Goal: Task Accomplishment & Management: Manage account settings

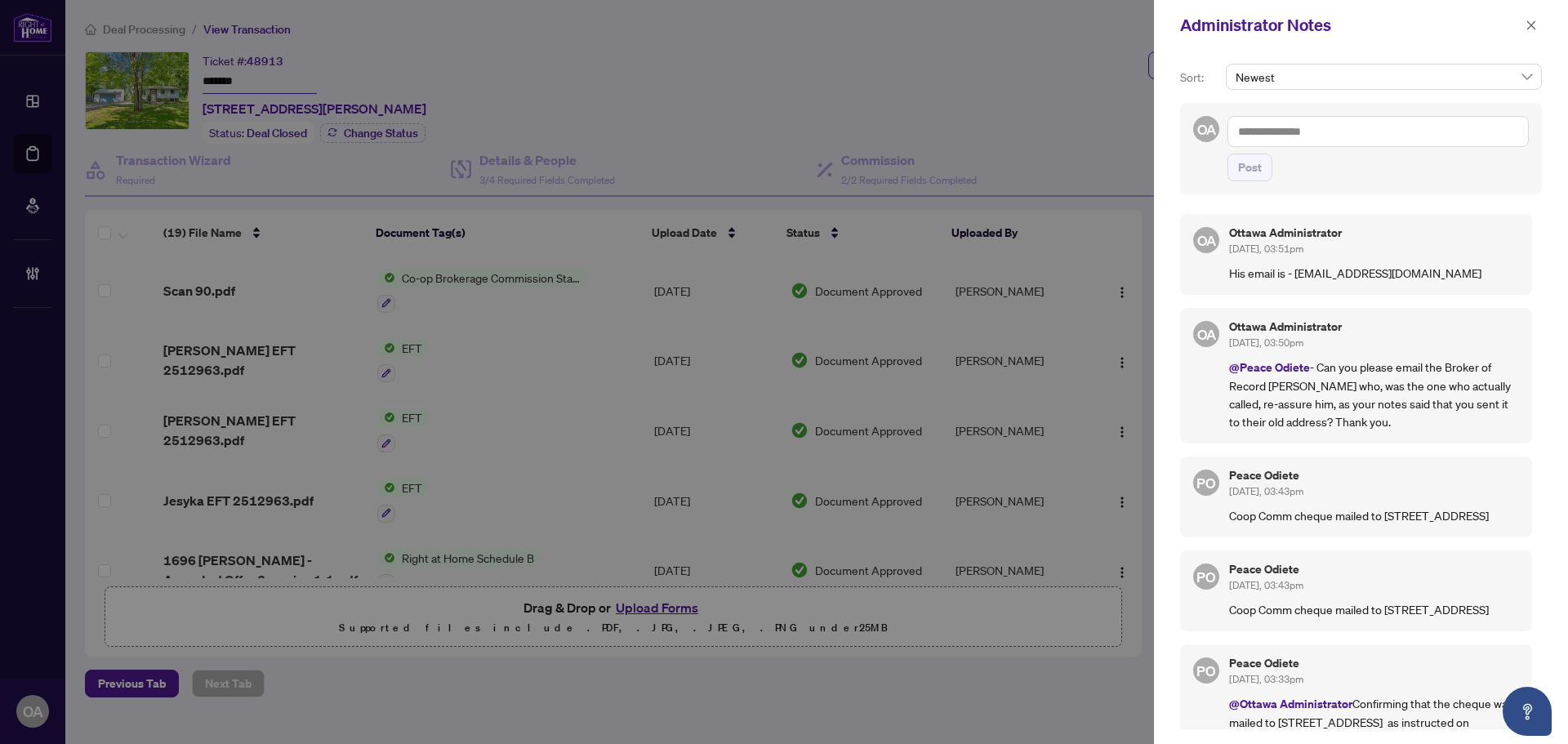
scroll to position [571, 0]
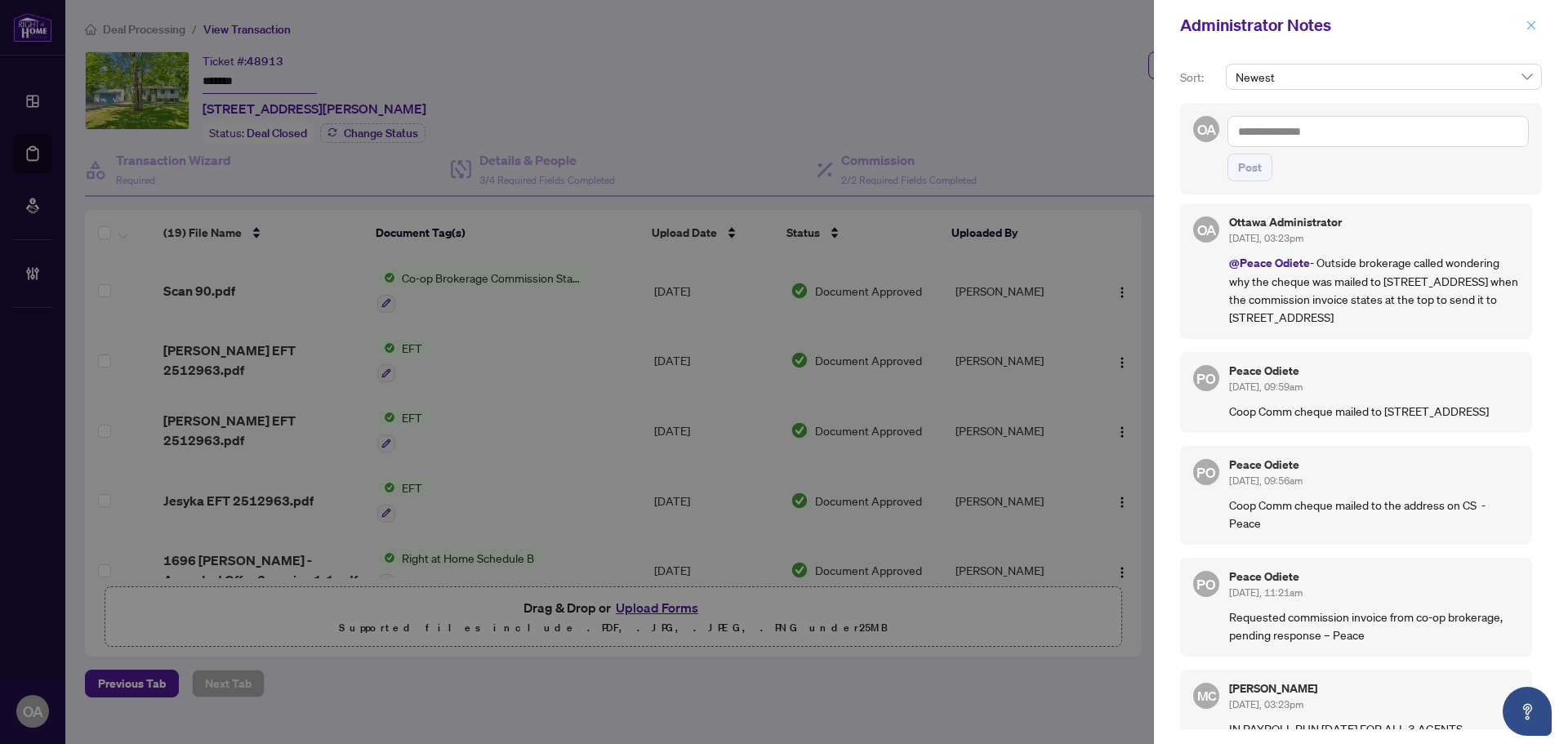
click at [1536, 25] on icon "close" at bounding box center [1530, 25] width 11 height 11
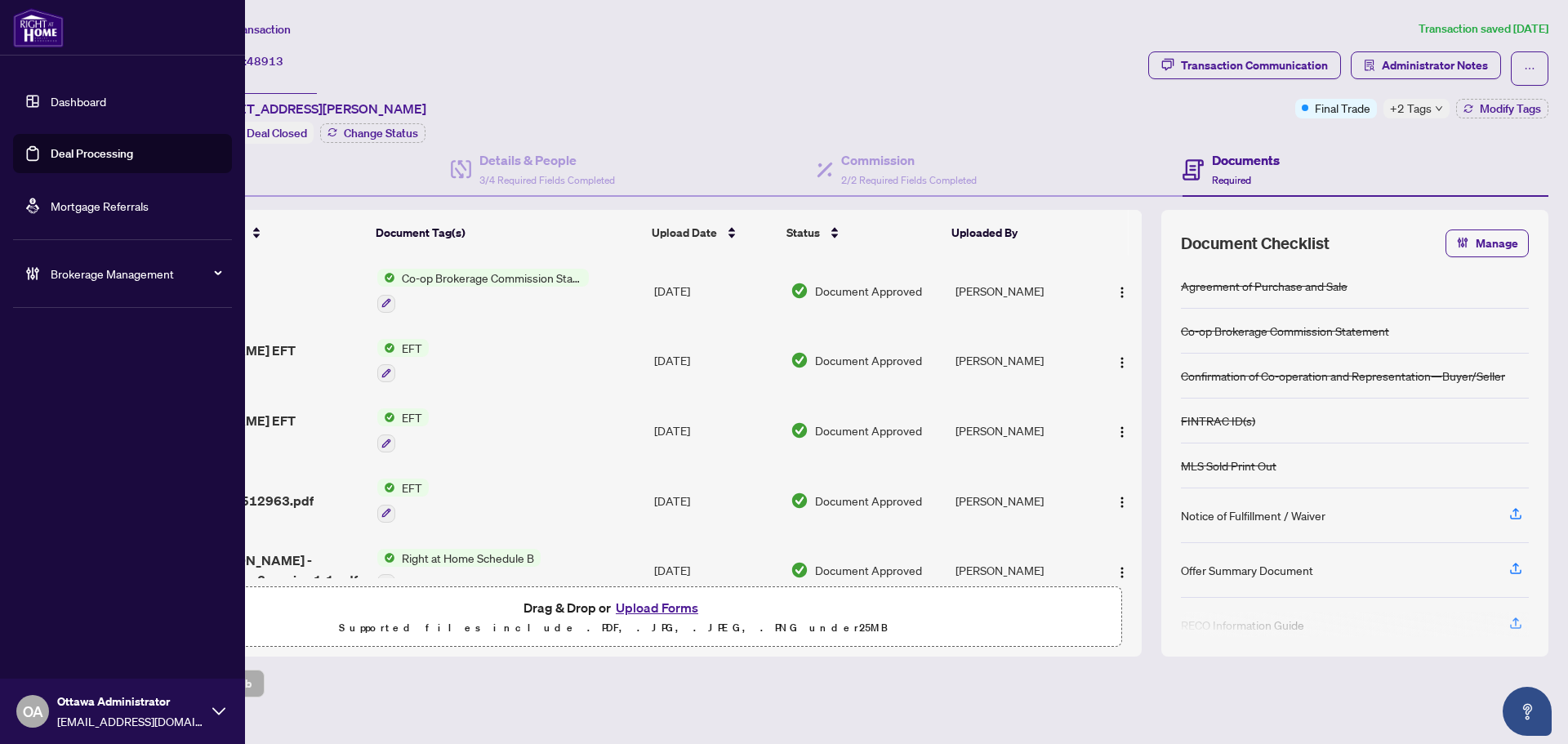
click at [81, 159] on link "Deal Processing" at bounding box center [92, 154] width 82 height 15
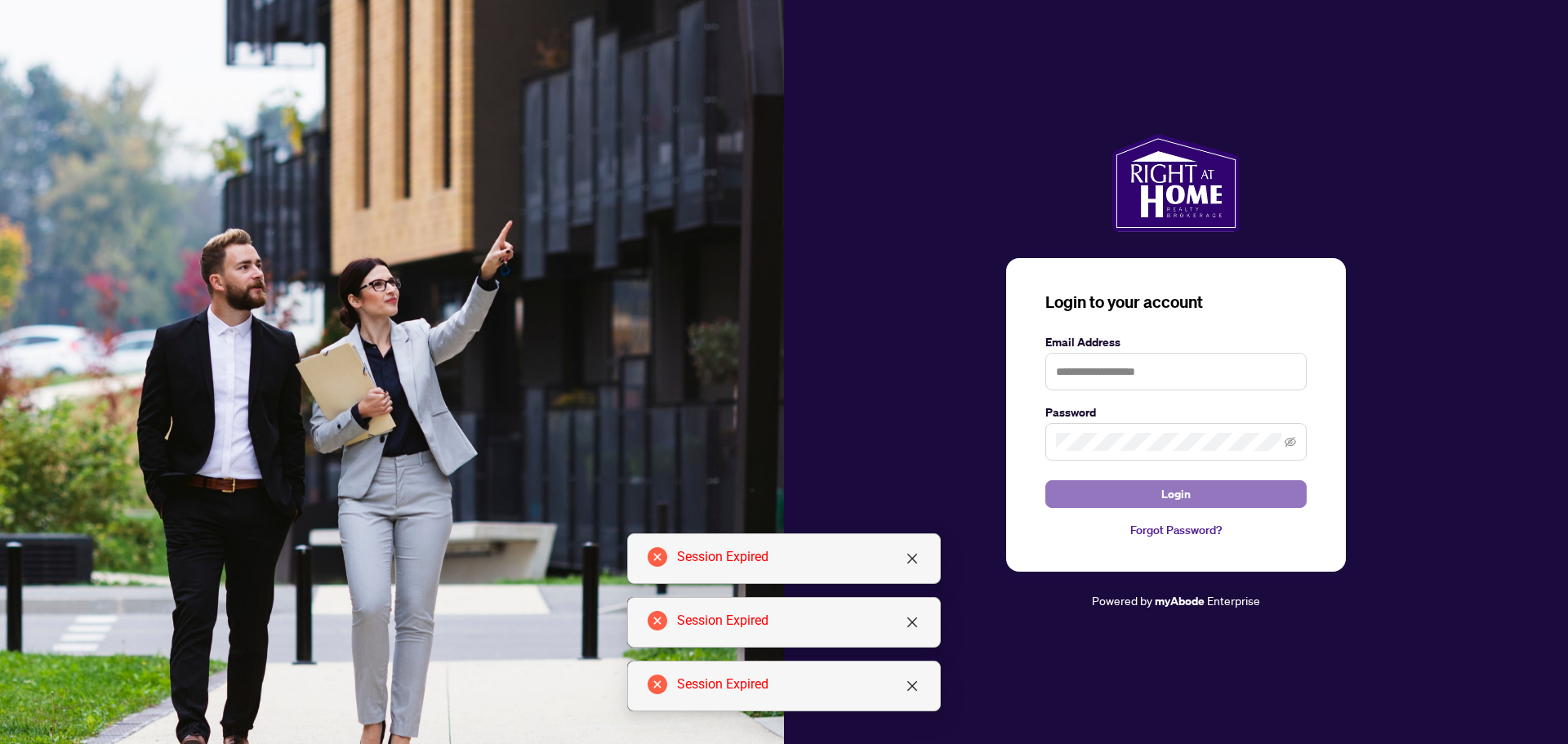
click at [1128, 491] on button "Login" at bounding box center [1176, 494] width 261 height 28
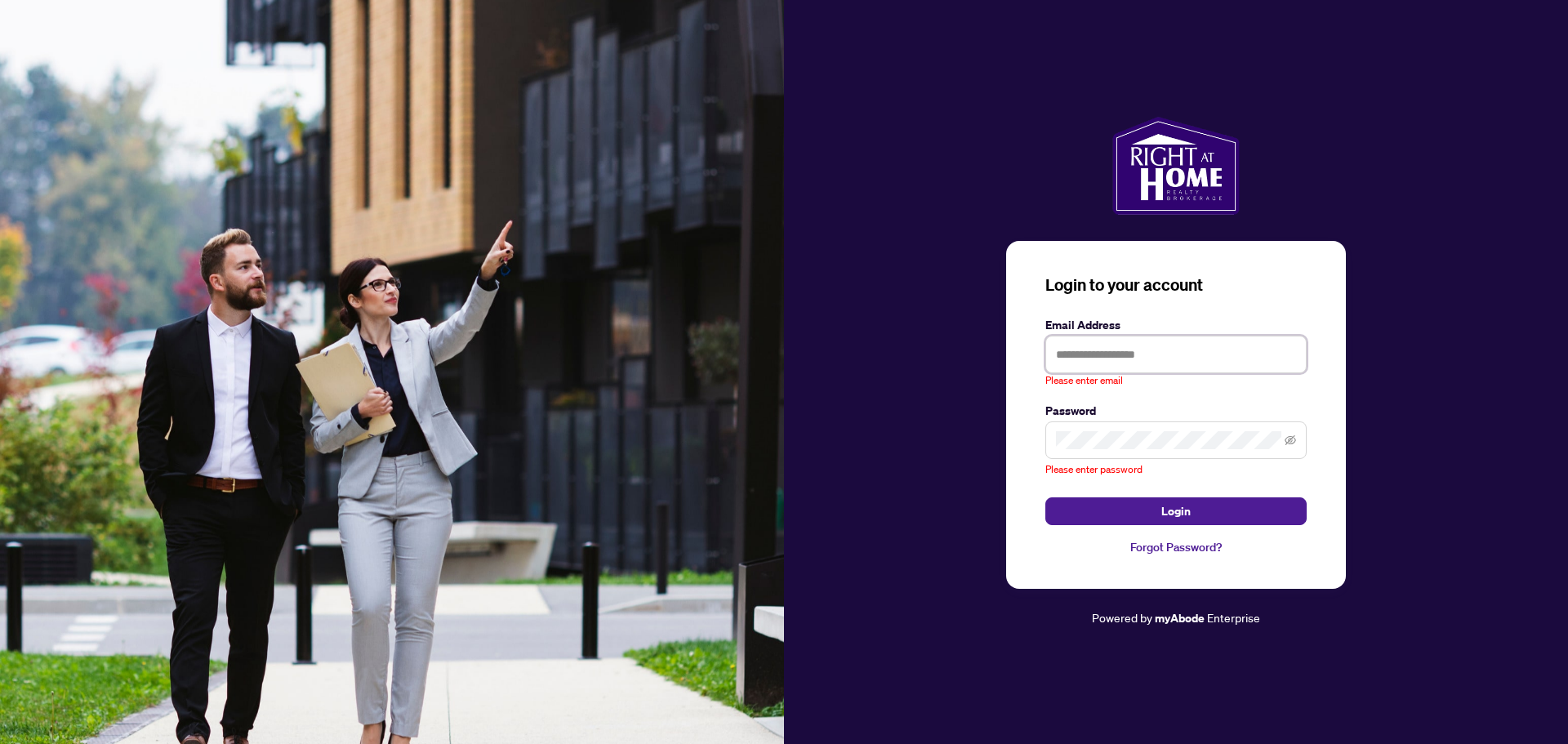
click at [1123, 373] on input "text" at bounding box center [1176, 354] width 261 height 38
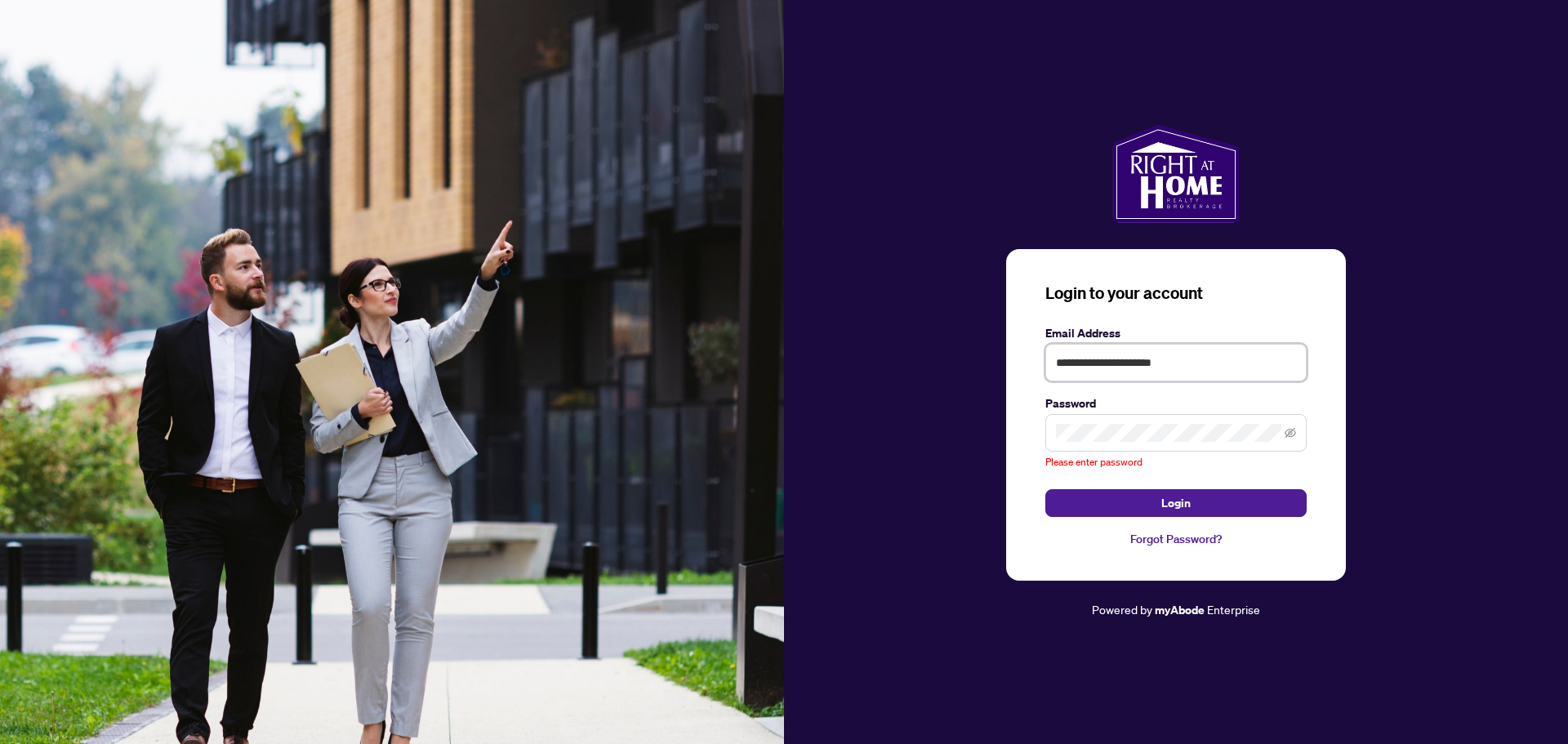
type input "**********"
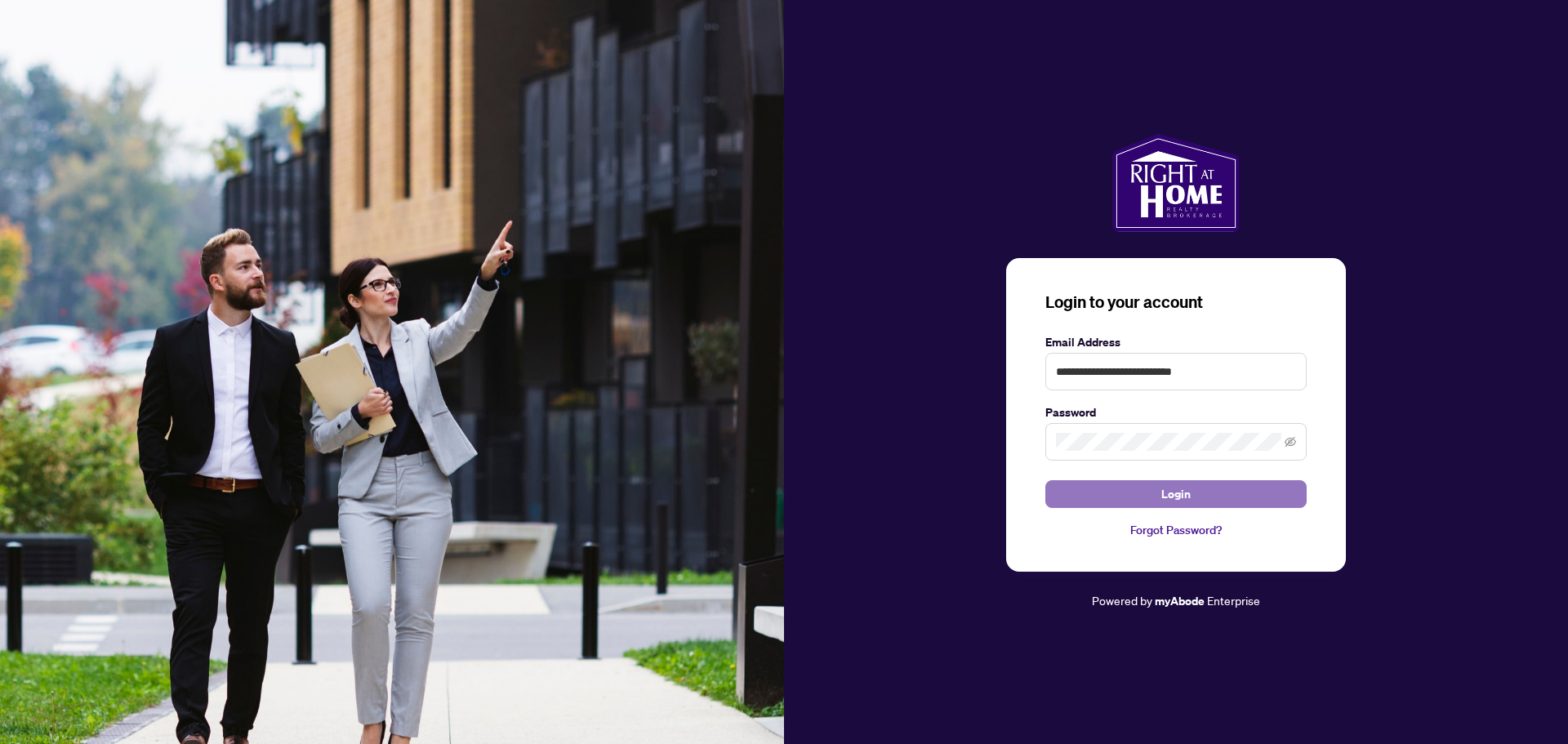
click at [1153, 492] on button "Login" at bounding box center [1176, 494] width 261 height 28
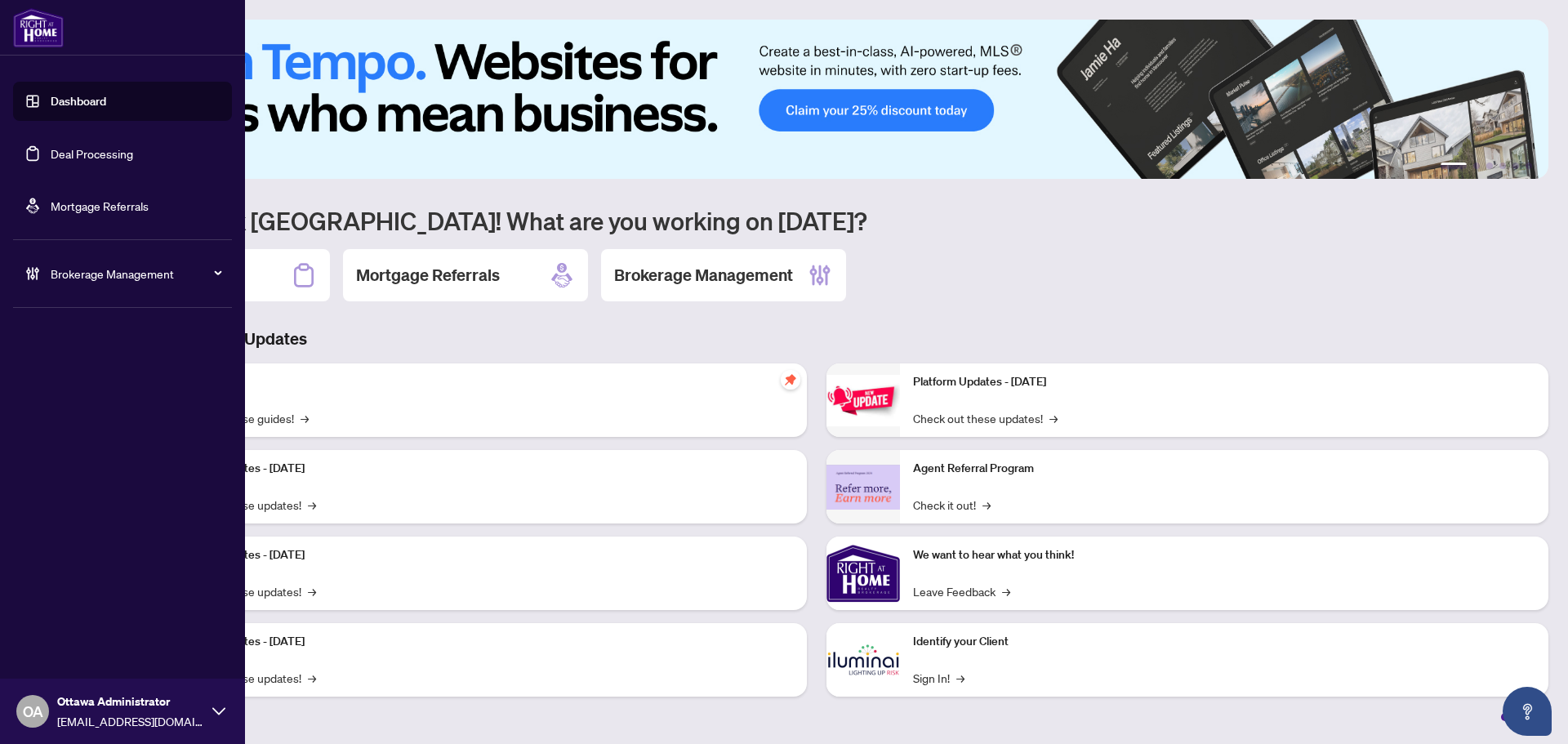
click at [58, 100] on link "Dashboard" at bounding box center [78, 101] width 55 height 15
click at [75, 151] on link "Deal Processing" at bounding box center [92, 154] width 82 height 15
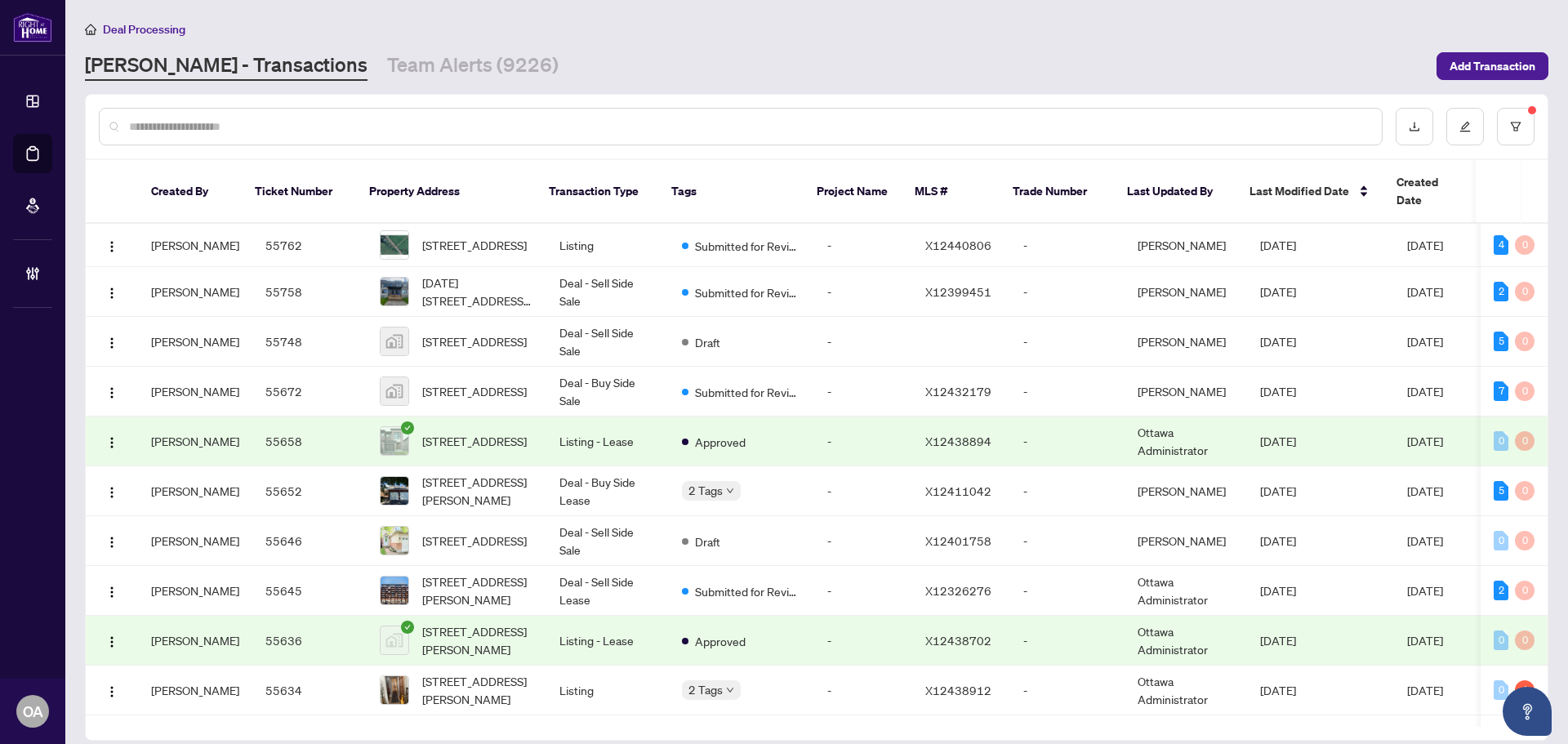
click at [227, 108] on div at bounding box center [741, 126] width 1284 height 38
click at [394, 69] on link "Team Alerts (9226)" at bounding box center [472, 66] width 171 height 29
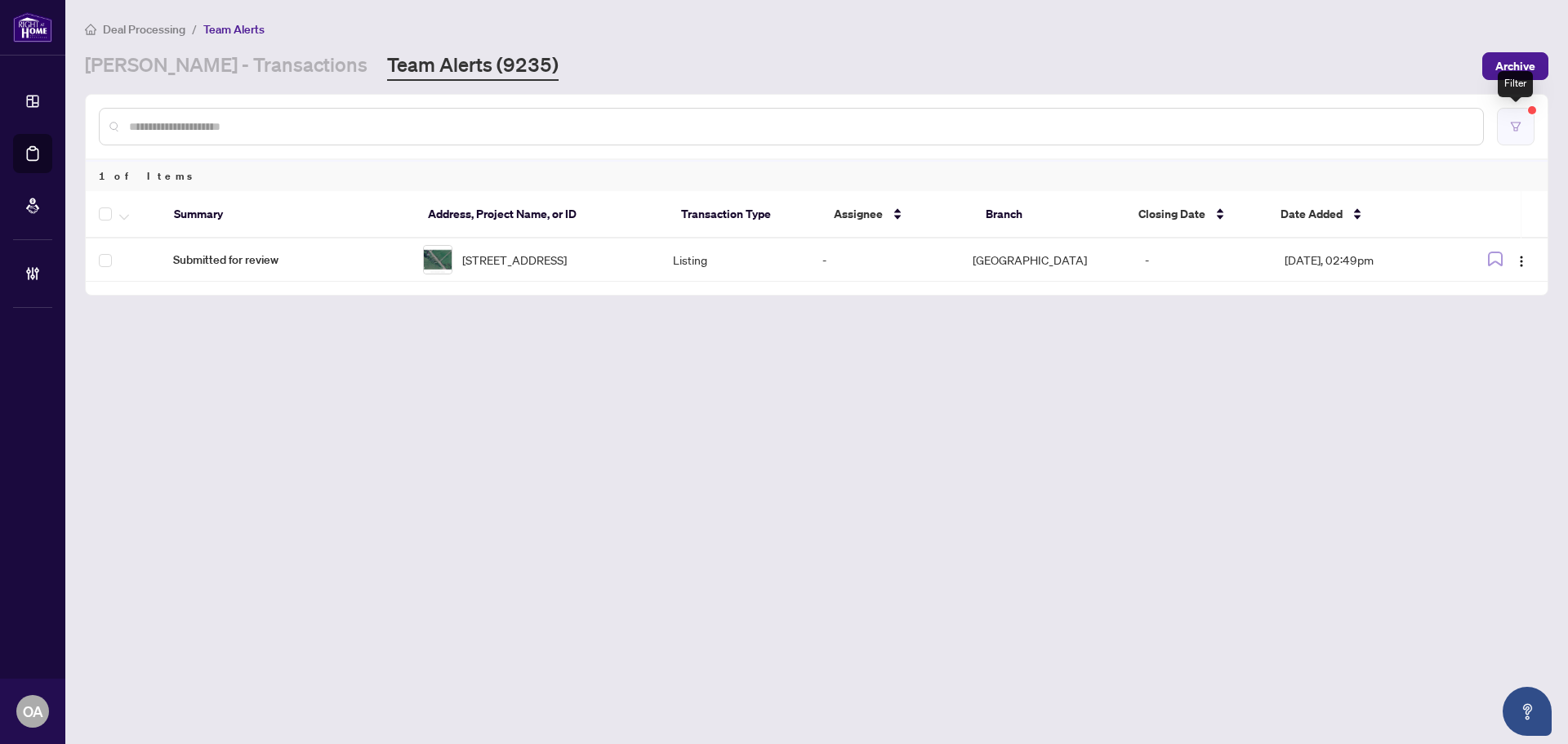
click at [1520, 123] on icon "filter" at bounding box center [1514, 126] width 10 height 9
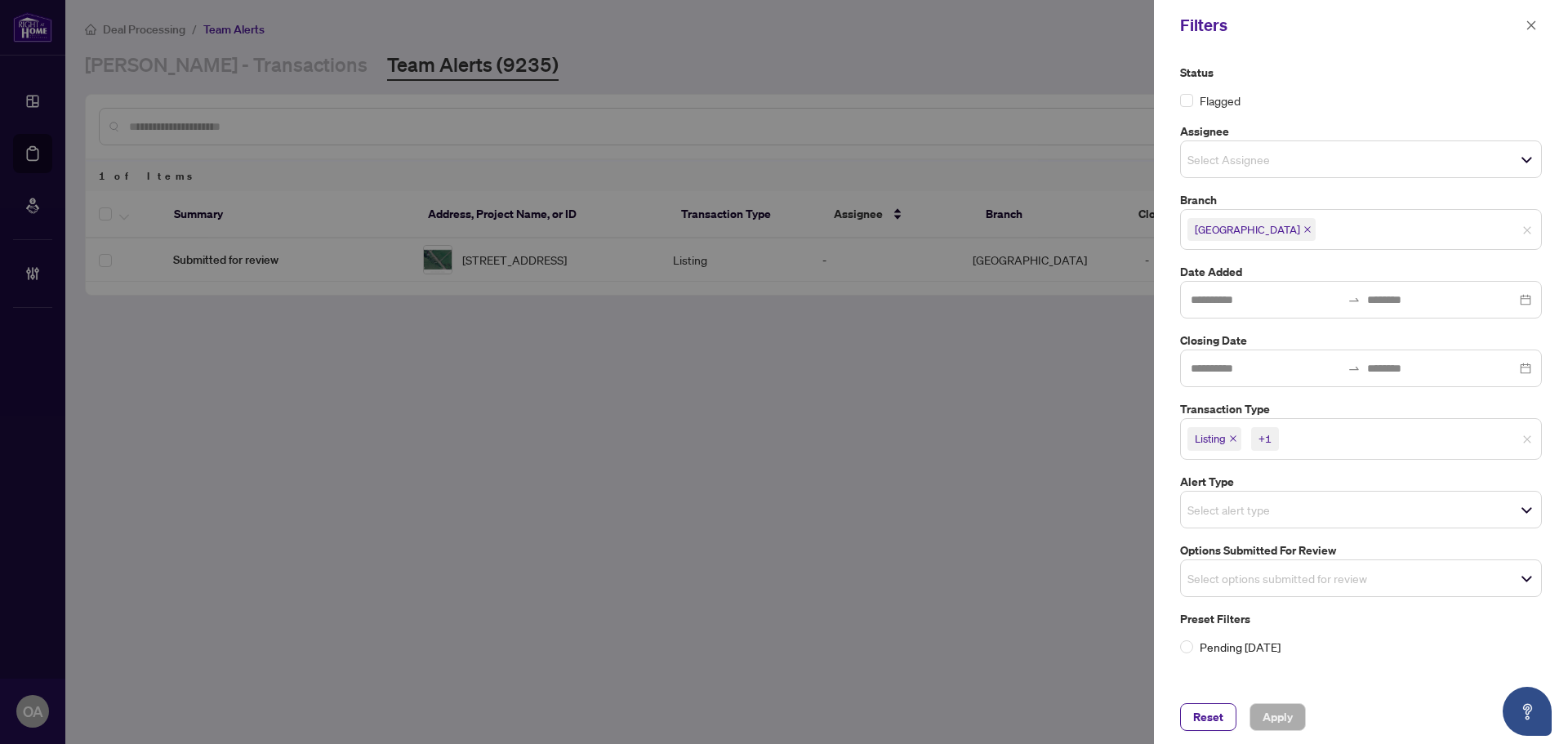
click at [1235, 436] on icon "close" at bounding box center [1232, 438] width 8 height 8
click at [1267, 435] on icon "close" at bounding box center [1269, 438] width 8 height 8
click at [1194, 507] on input "search" at bounding box center [1244, 505] width 114 height 19
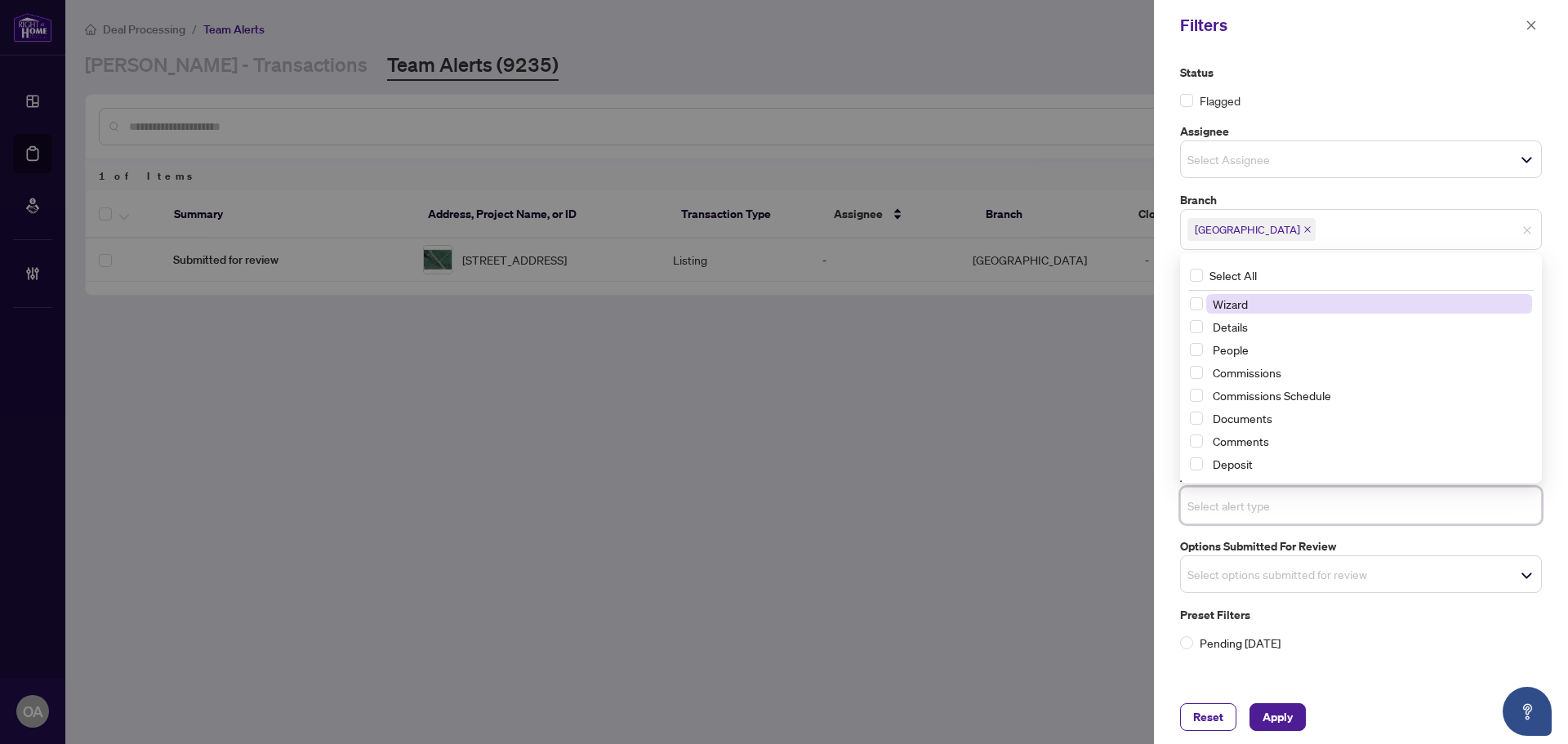
click at [1197, 505] on input "search" at bounding box center [1244, 505] width 114 height 19
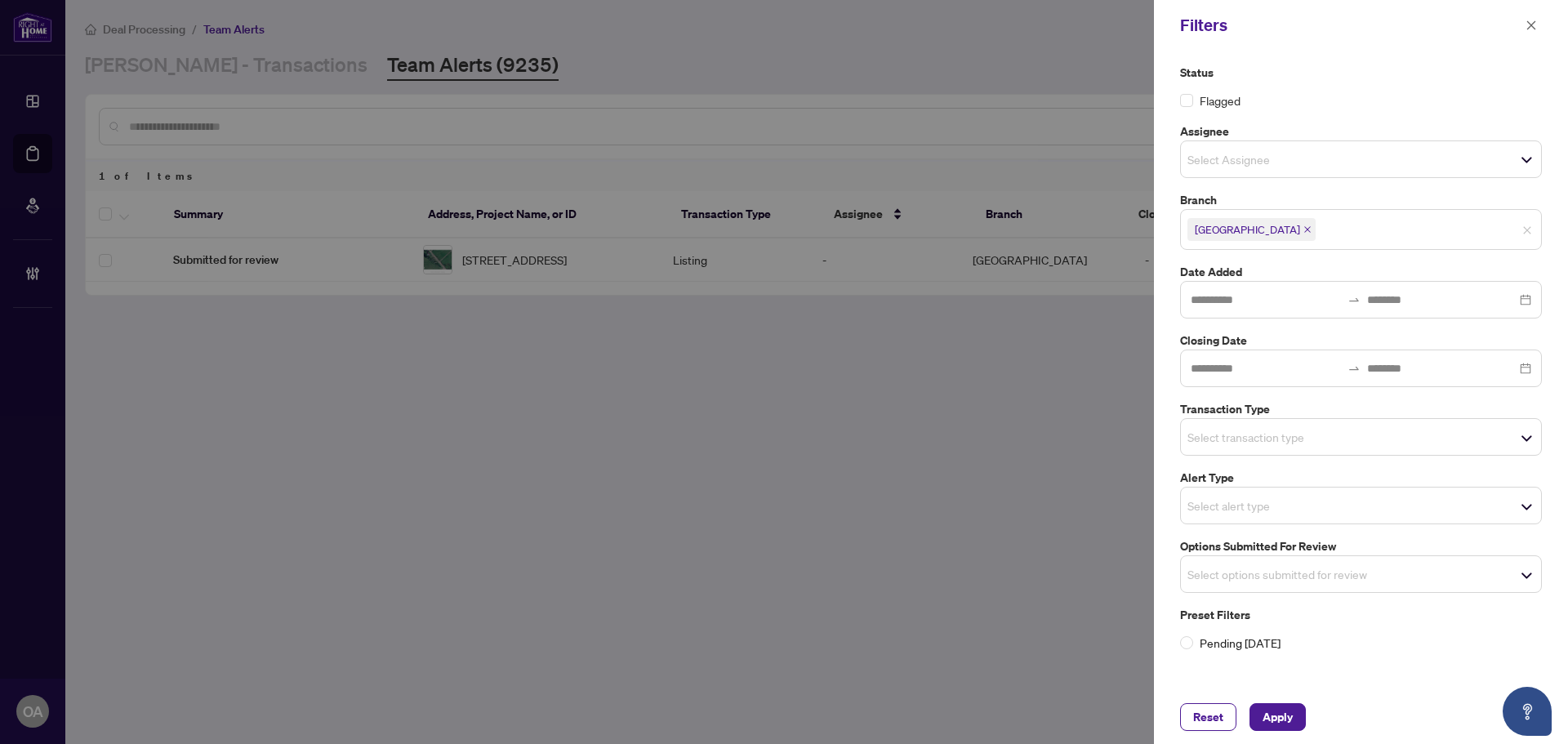
click at [1167, 481] on div "Status Flagged Assignee Select Assignee Branch [GEOGRAPHIC_DATA] Date Added Clo…" at bounding box center [1361, 370] width 414 height 640
click at [1201, 433] on input "search" at bounding box center [1244, 437] width 114 height 19
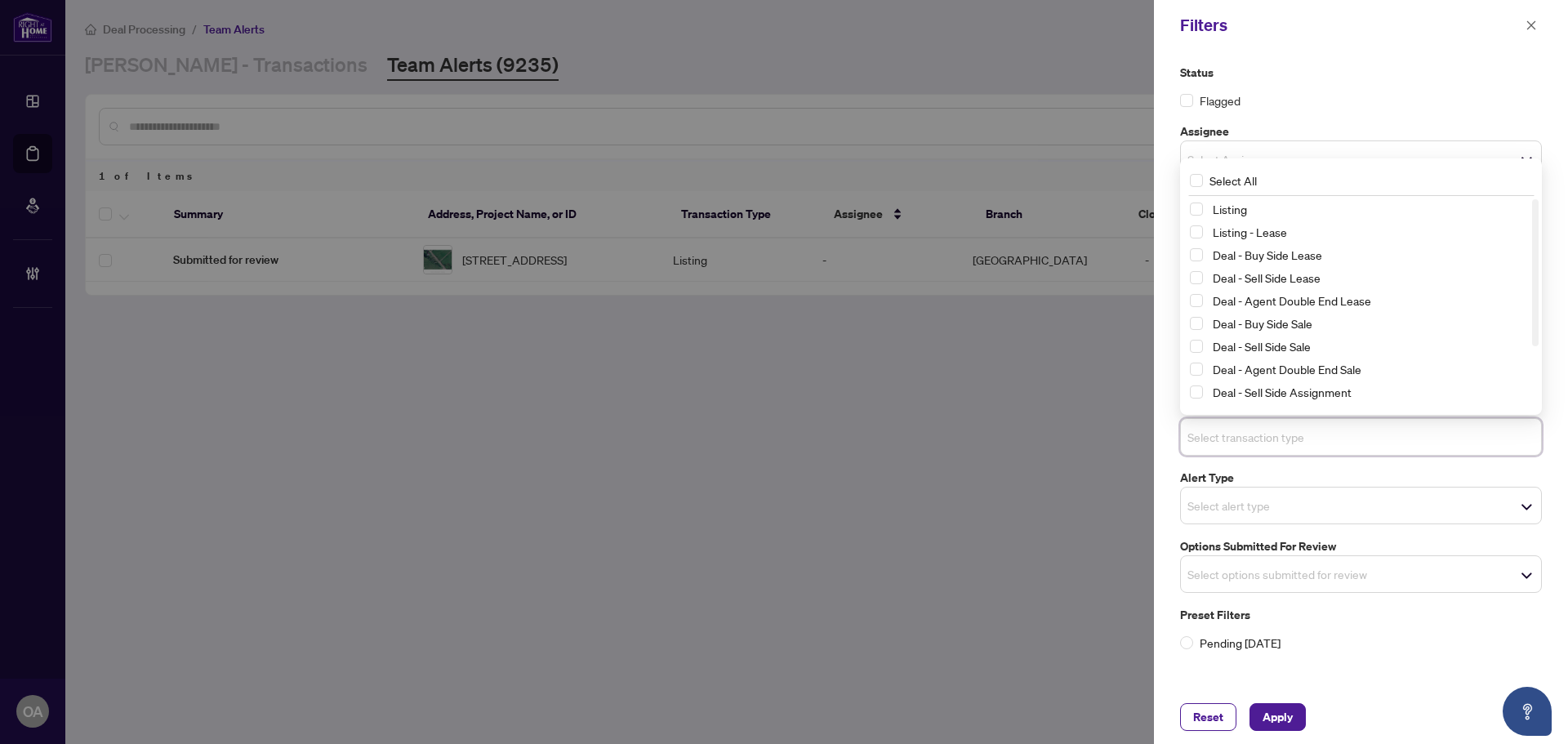
click at [1170, 571] on div "Status Flagged Assignee Select Assignee Branch [GEOGRAPHIC_DATA] Date Added Clo…" at bounding box center [1361, 370] width 414 height 640
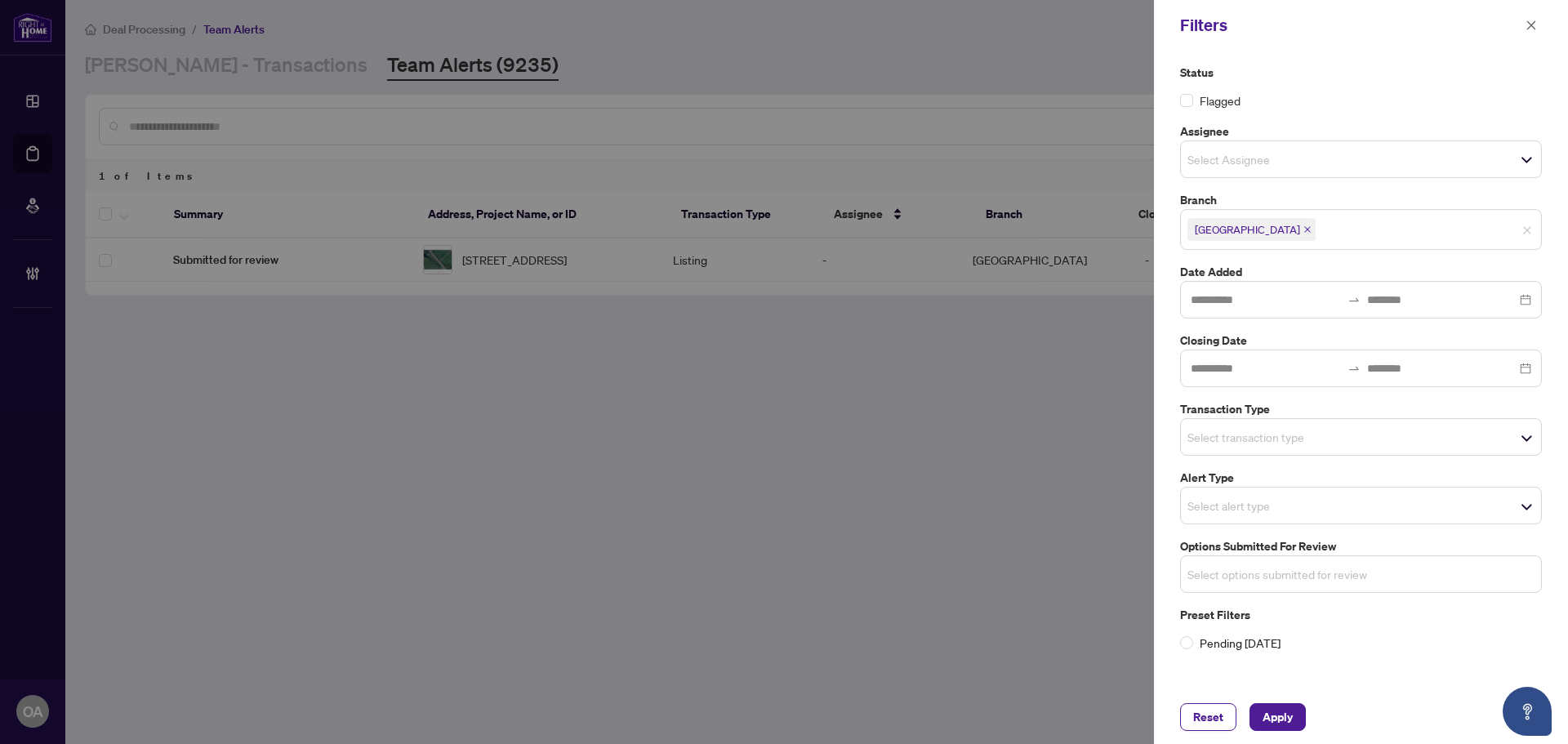
click at [1221, 568] on input "search" at bounding box center [1244, 574] width 114 height 19
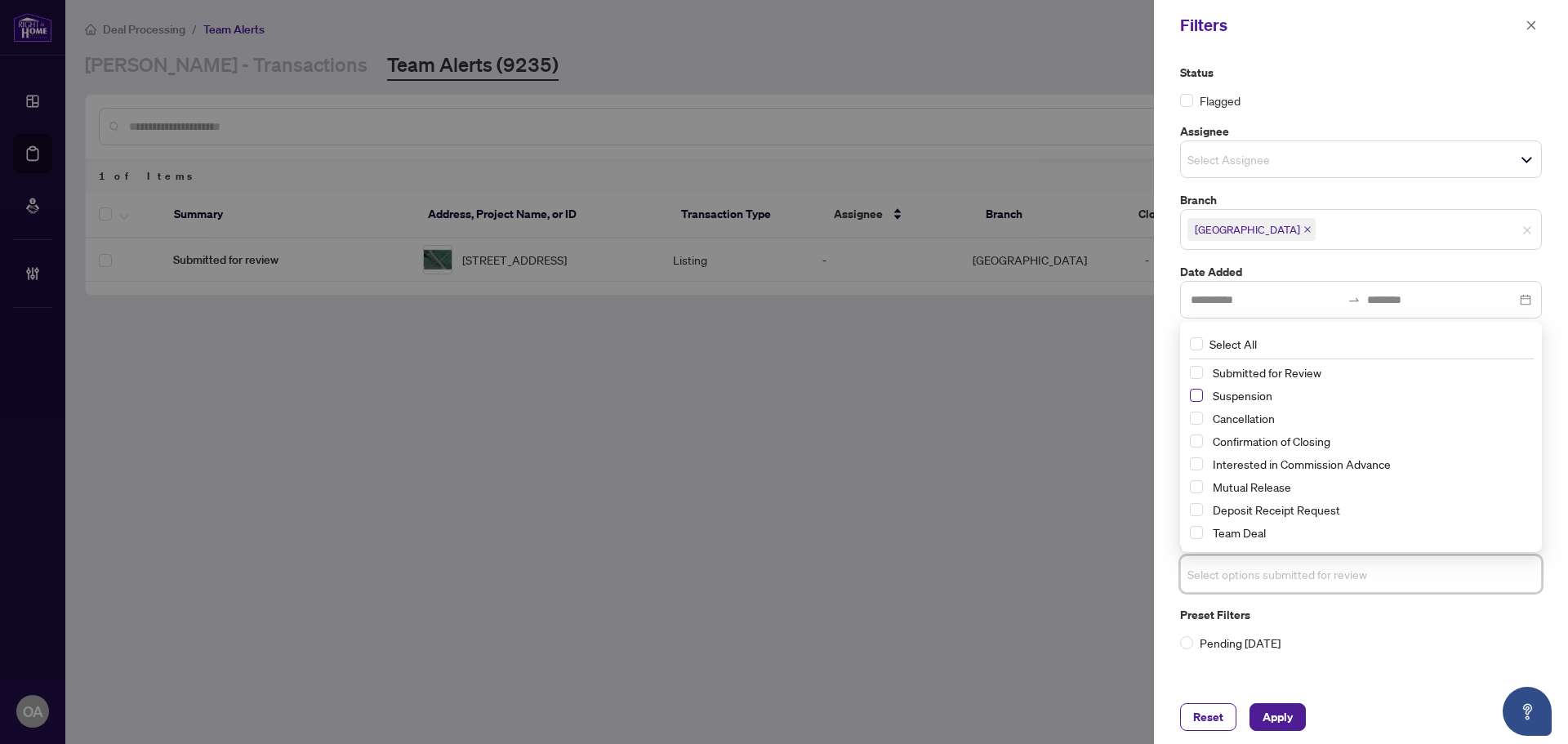
click at [1195, 397] on span "Select Suspension" at bounding box center [1196, 395] width 13 height 13
drag, startPoint x: 1199, startPoint y: 414, endPoint x: 1206, endPoint y: 424, distance: 12.2
click at [1199, 414] on span "Select Cancellation" at bounding box center [1196, 418] width 13 height 13
click at [1199, 488] on span "Select Mutual Release" at bounding box center [1196, 487] width 13 height 13
click at [1293, 713] on button "Apply" at bounding box center [1278, 717] width 56 height 28
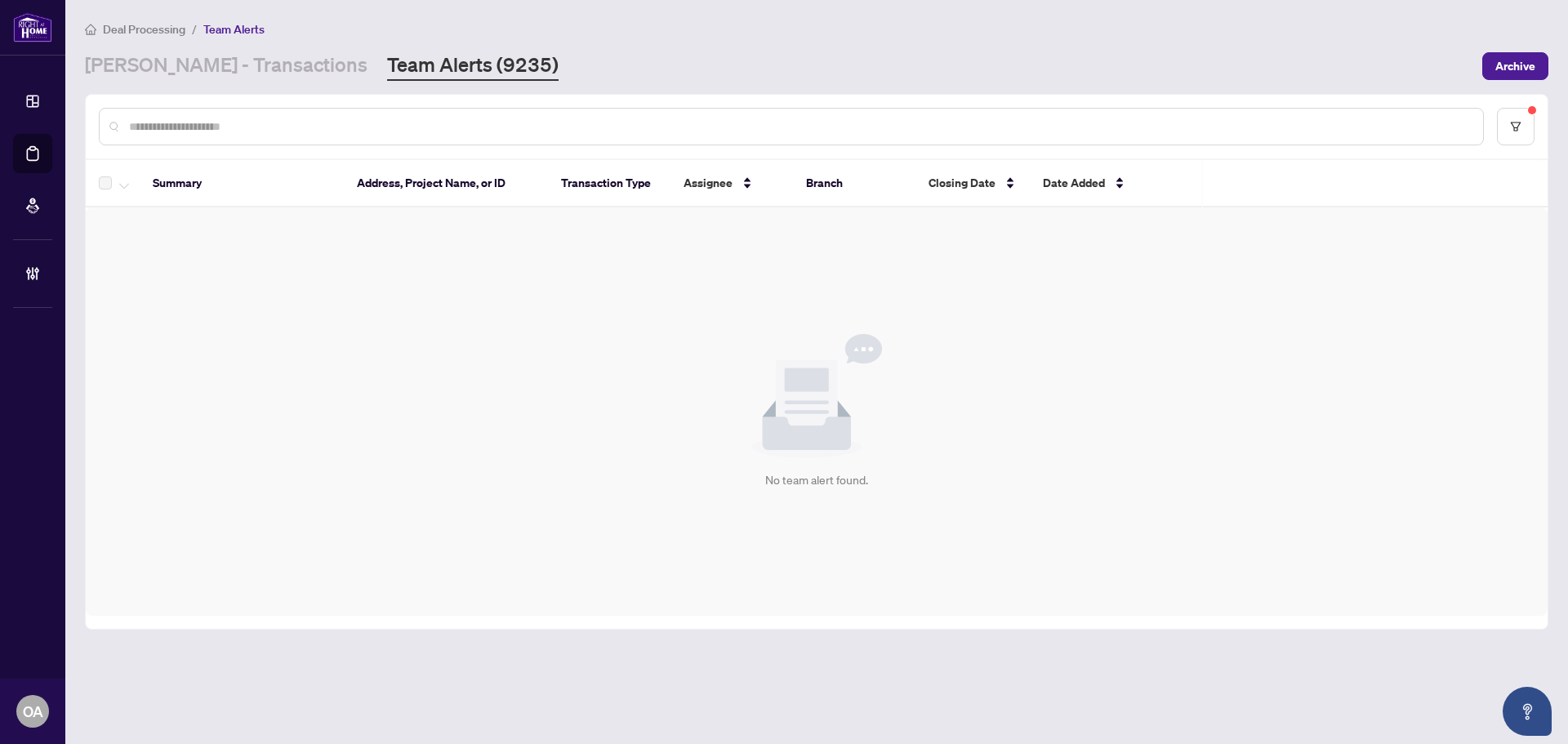
click at [449, 130] on input "text" at bounding box center [799, 126] width 1341 height 18
click at [1507, 120] on button "button" at bounding box center [1515, 126] width 38 height 38
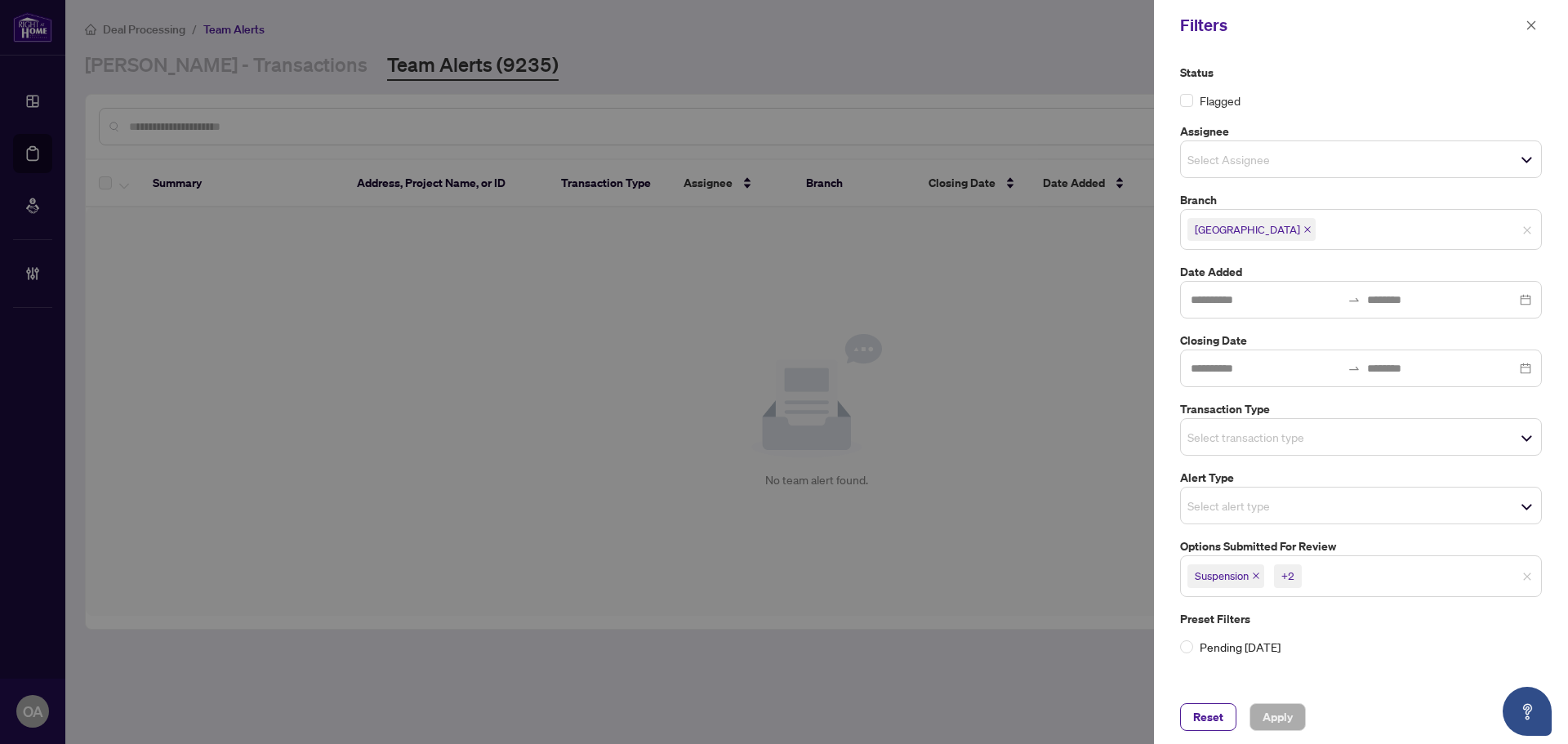
click at [1256, 578] on icon "close" at bounding box center [1255, 575] width 8 height 8
click at [1262, 574] on icon "close" at bounding box center [1259, 575] width 8 height 8
click at [1267, 574] on span "Mutual Release" at bounding box center [1234, 576] width 94 height 23
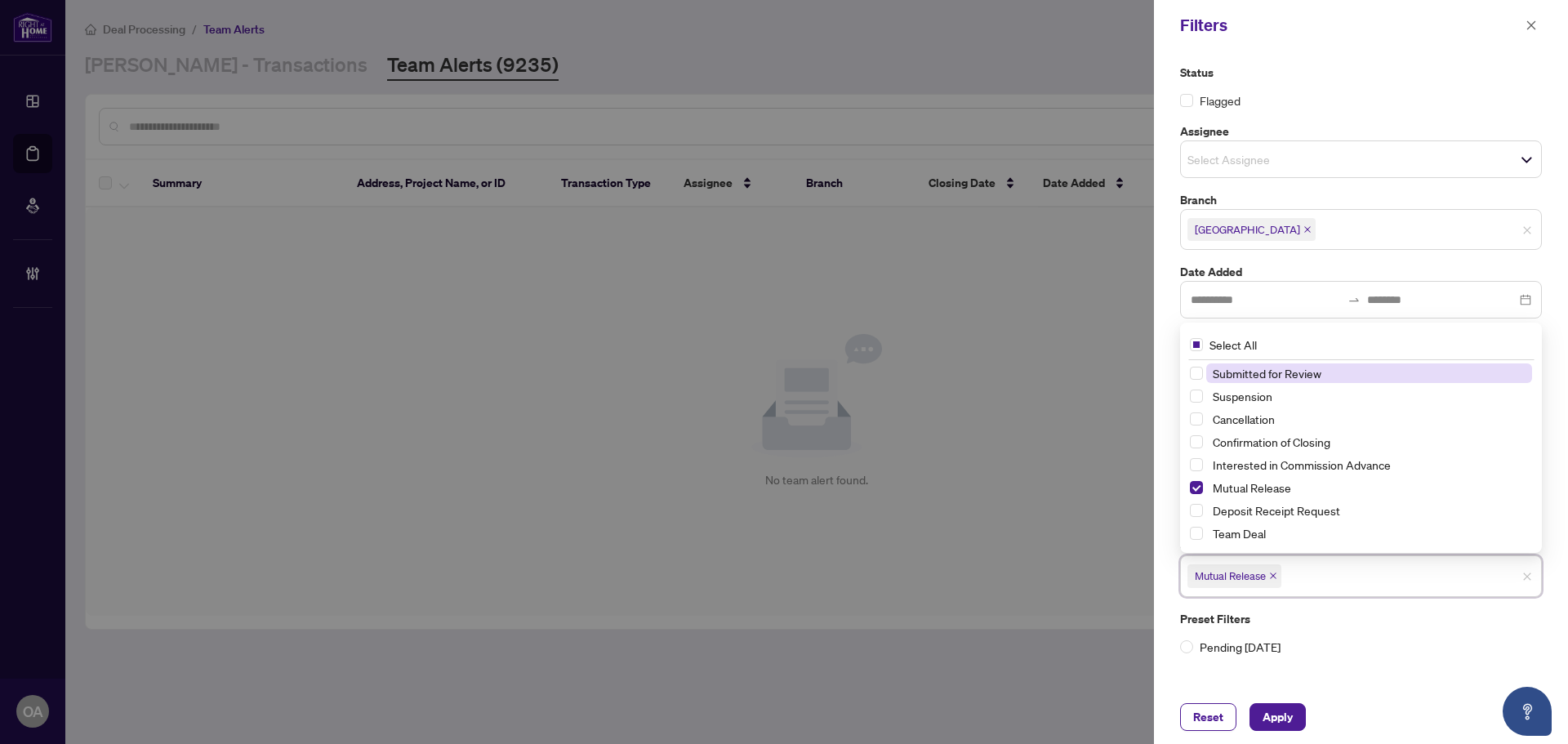
click at [1273, 574] on icon "close" at bounding box center [1272, 575] width 8 height 8
click at [1214, 575] on input "search" at bounding box center [1244, 574] width 114 height 19
click at [1335, 639] on label "Pending [DATE]" at bounding box center [1361, 642] width 362 height 18
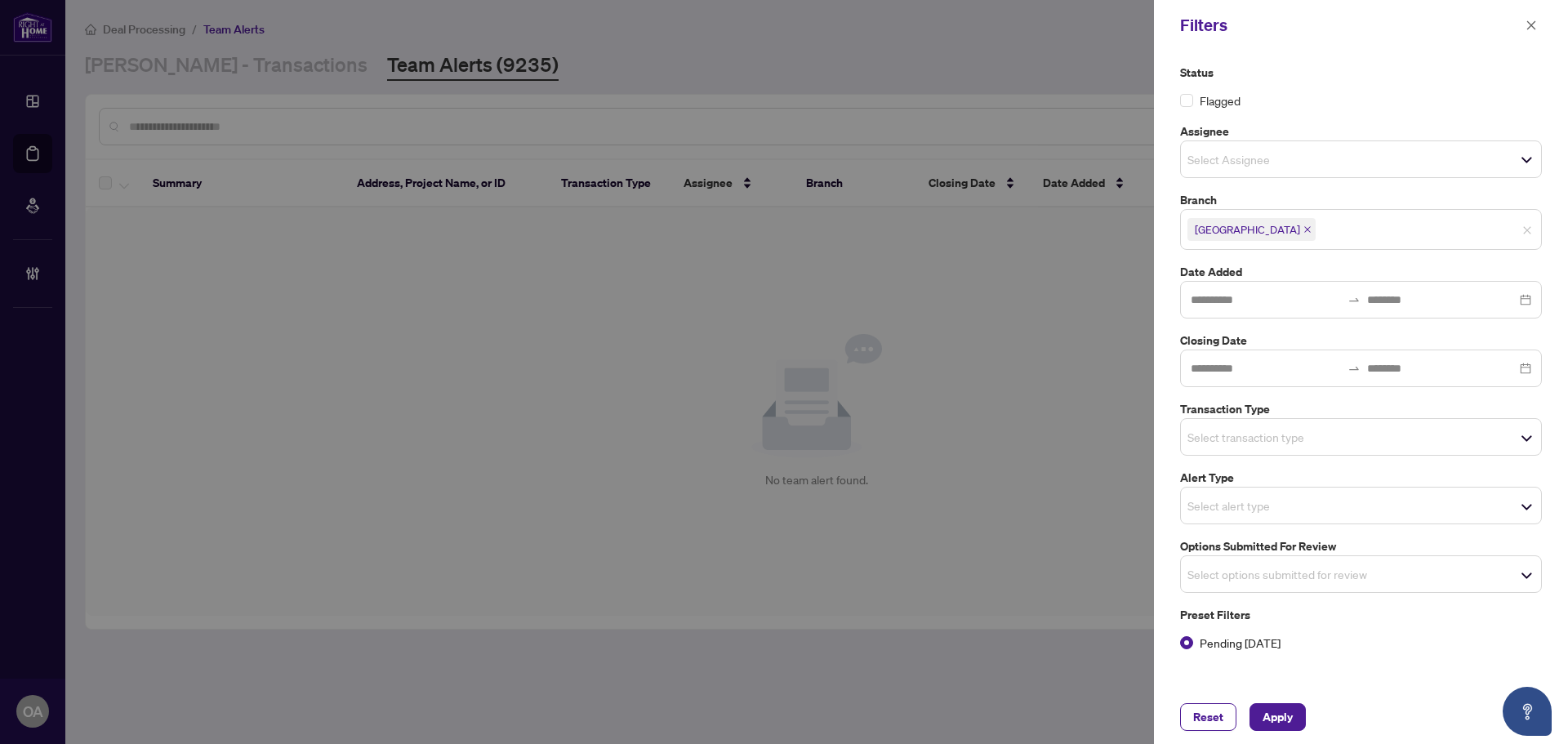
click at [1193, 447] on span "Select transaction type" at bounding box center [1361, 437] width 360 height 23
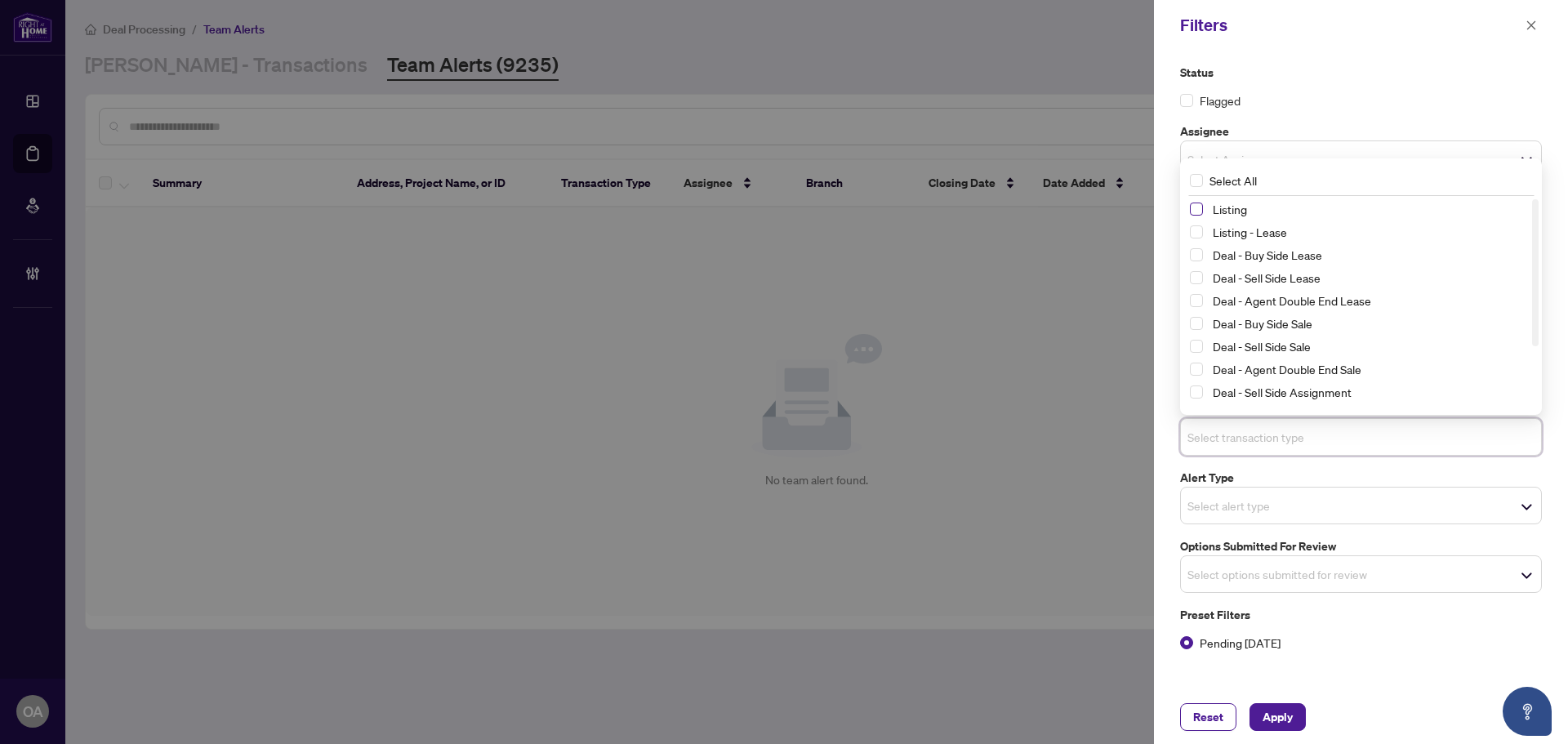
click at [1199, 204] on span "Select Listing" at bounding box center [1196, 209] width 13 height 13
drag, startPoint x: 1200, startPoint y: 230, endPoint x: 1206, endPoint y: 263, distance: 33.5
click at [1200, 229] on span "Select Listing - Lease" at bounding box center [1196, 232] width 13 height 13
click at [1282, 712] on span "Apply" at bounding box center [1278, 717] width 30 height 26
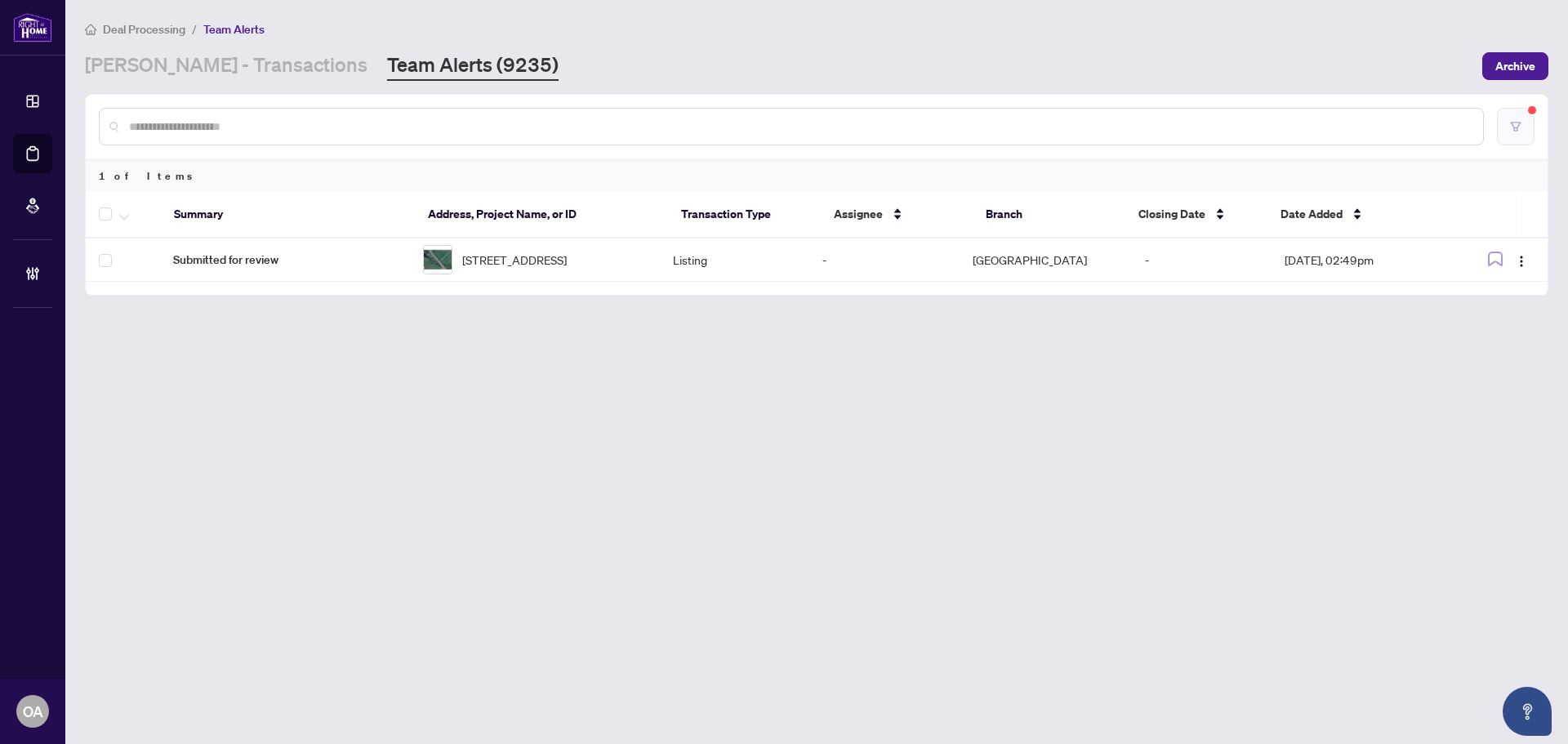
click at [1516, 116] on button "button" at bounding box center [1515, 126] width 38 height 38
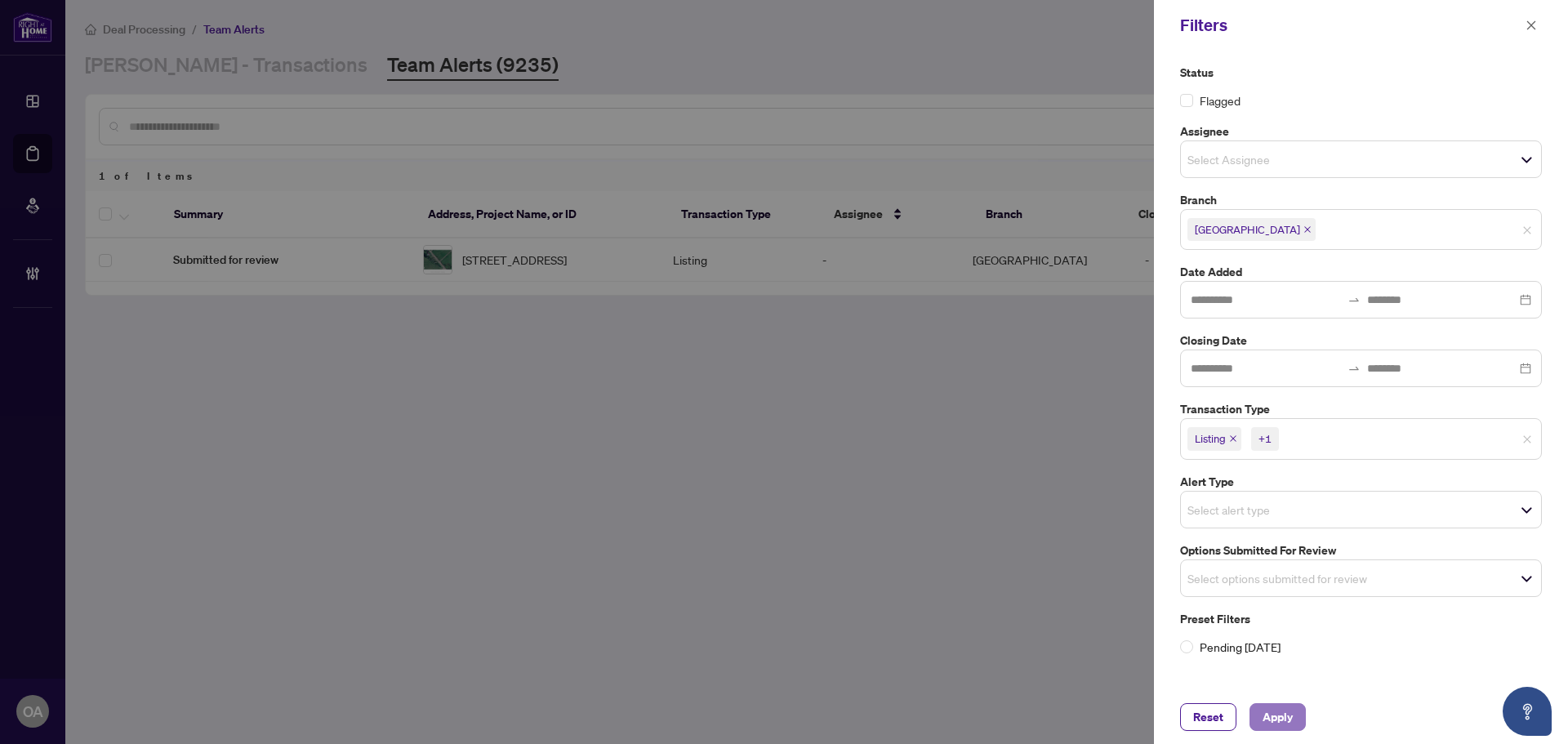
click at [1277, 711] on span "Apply" at bounding box center [1278, 717] width 30 height 26
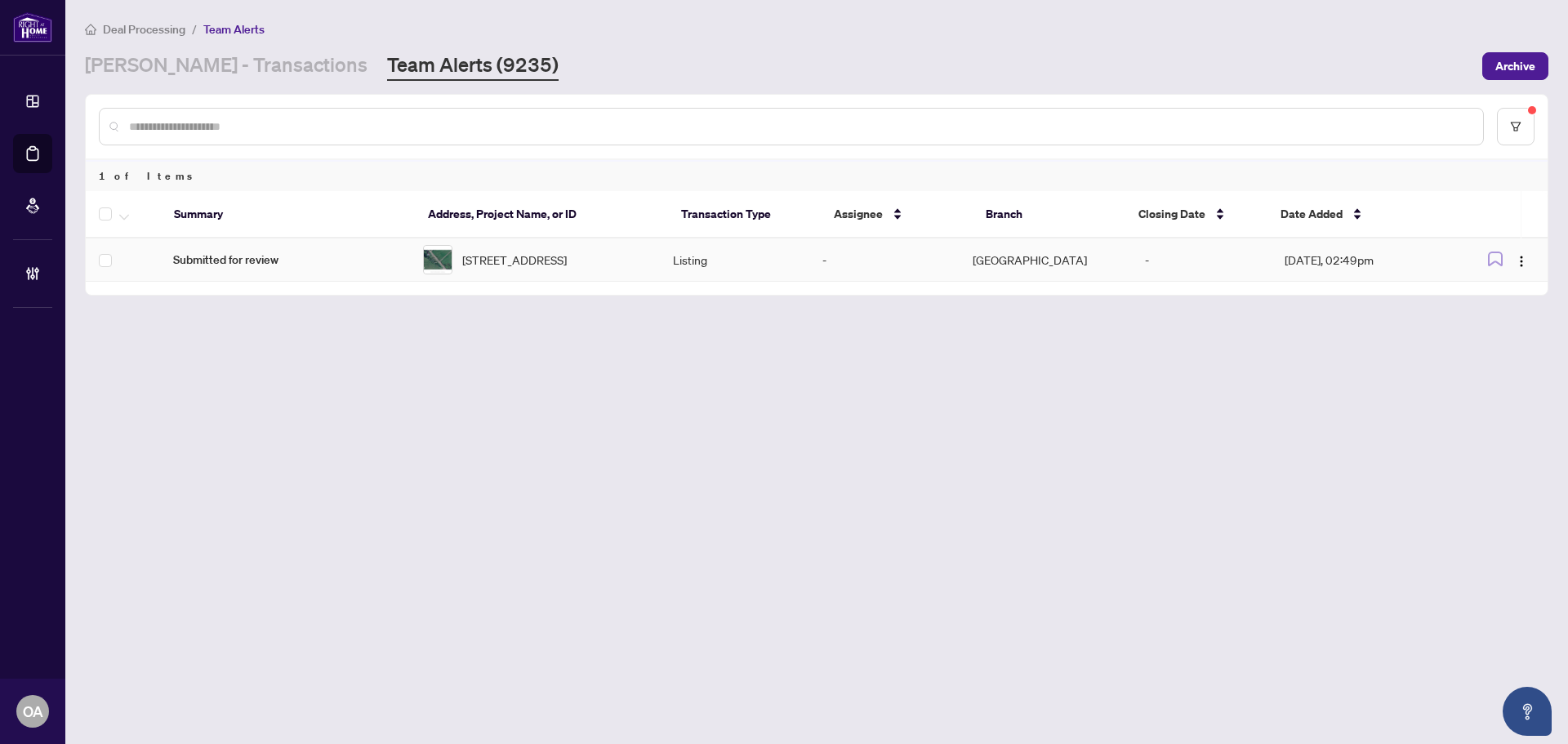
click at [567, 260] on span "[STREET_ADDRESS]" at bounding box center [514, 260] width 104 height 18
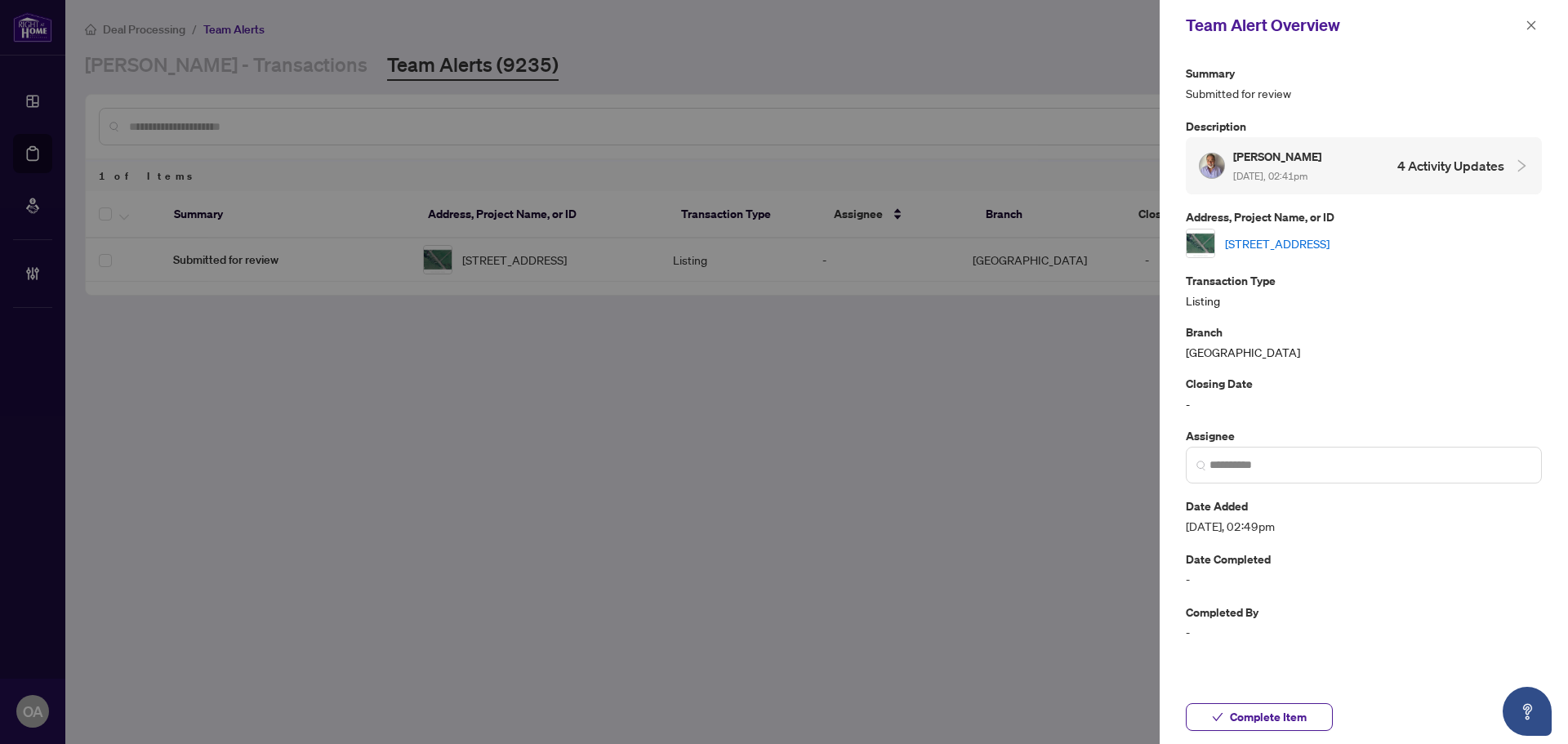
click at [1329, 240] on link "[STREET_ADDRESS]" at bounding box center [1277, 243] width 104 height 18
click at [1534, 22] on icon "close" at bounding box center [1530, 25] width 11 height 11
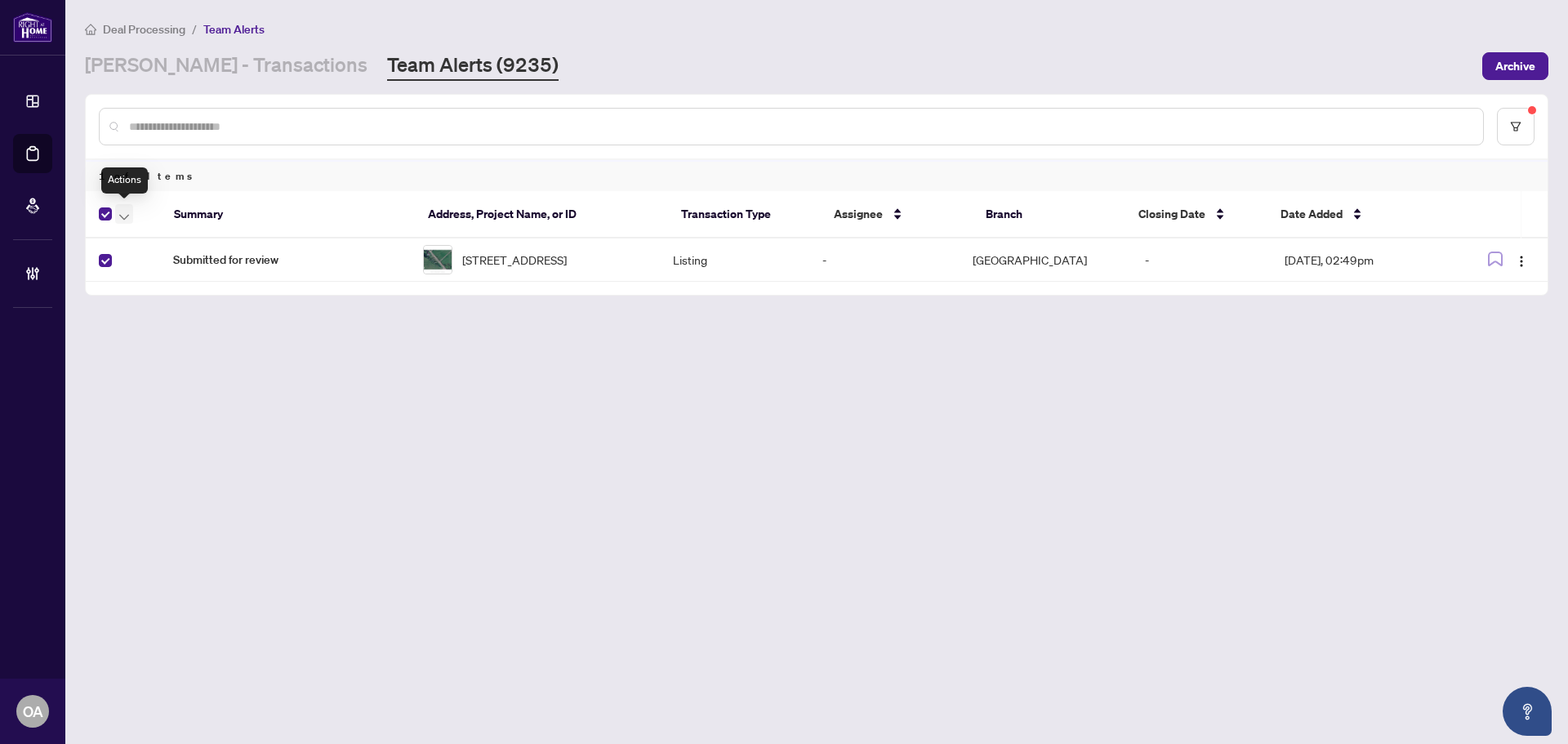
click at [128, 214] on icon "button" at bounding box center [124, 217] width 10 height 6
click at [162, 347] on span "Complete Item" at bounding box center [179, 347] width 102 height 18
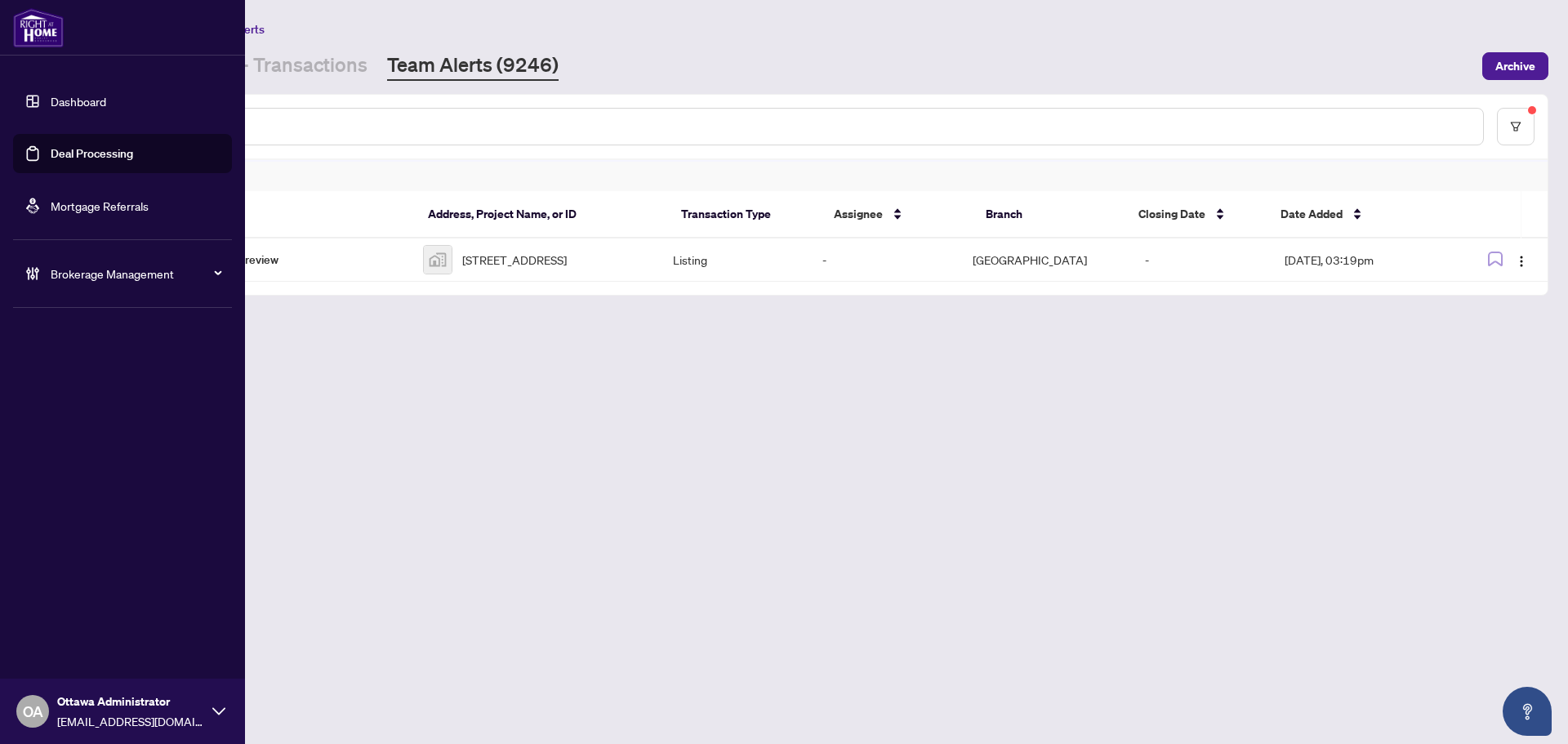
drag, startPoint x: 113, startPoint y: 153, endPoint x: 158, endPoint y: 152, distance: 45.0
click at [114, 153] on link "Deal Processing" at bounding box center [92, 154] width 82 height 15
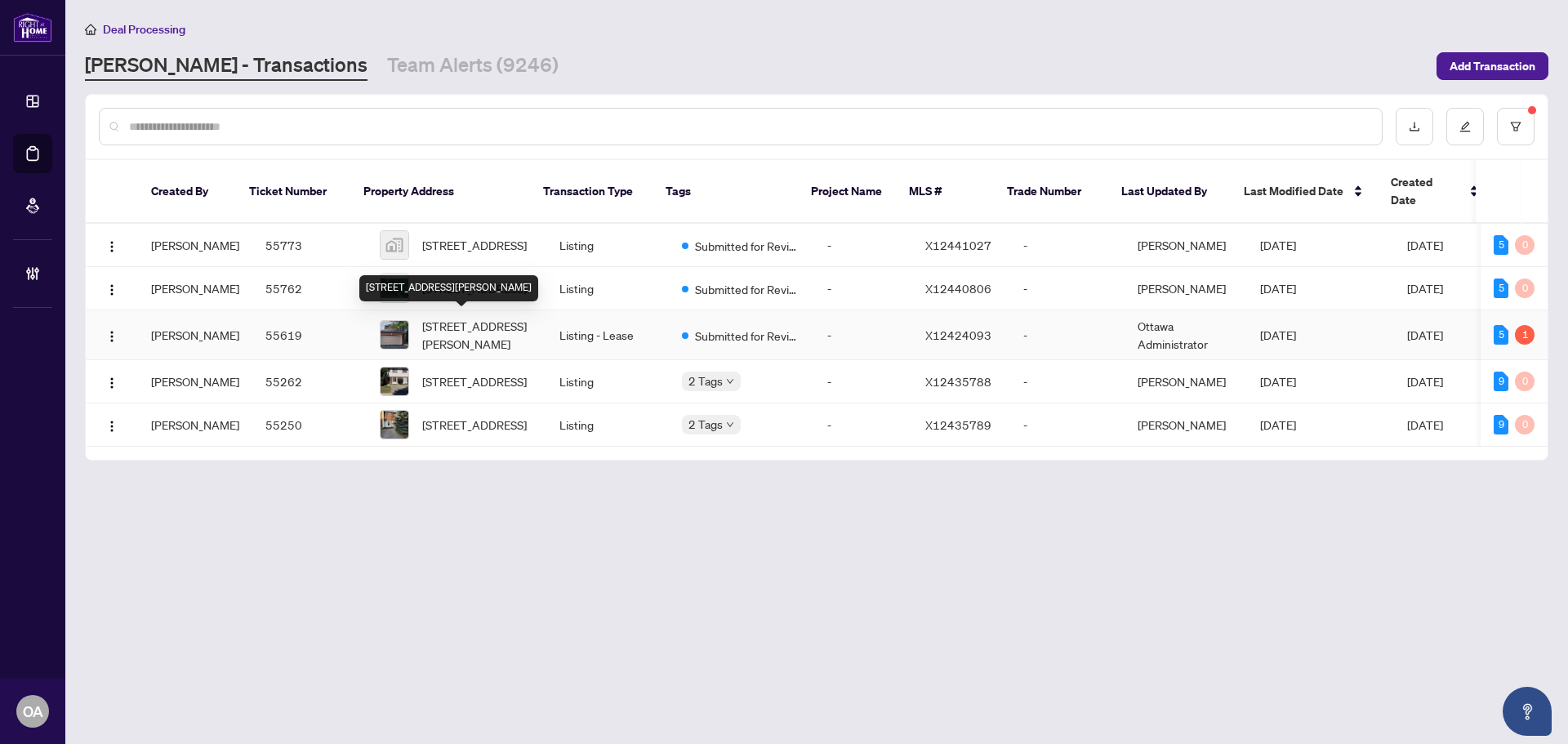
click at [482, 325] on span "[STREET_ADDRESS][PERSON_NAME]" at bounding box center [477, 334] width 111 height 36
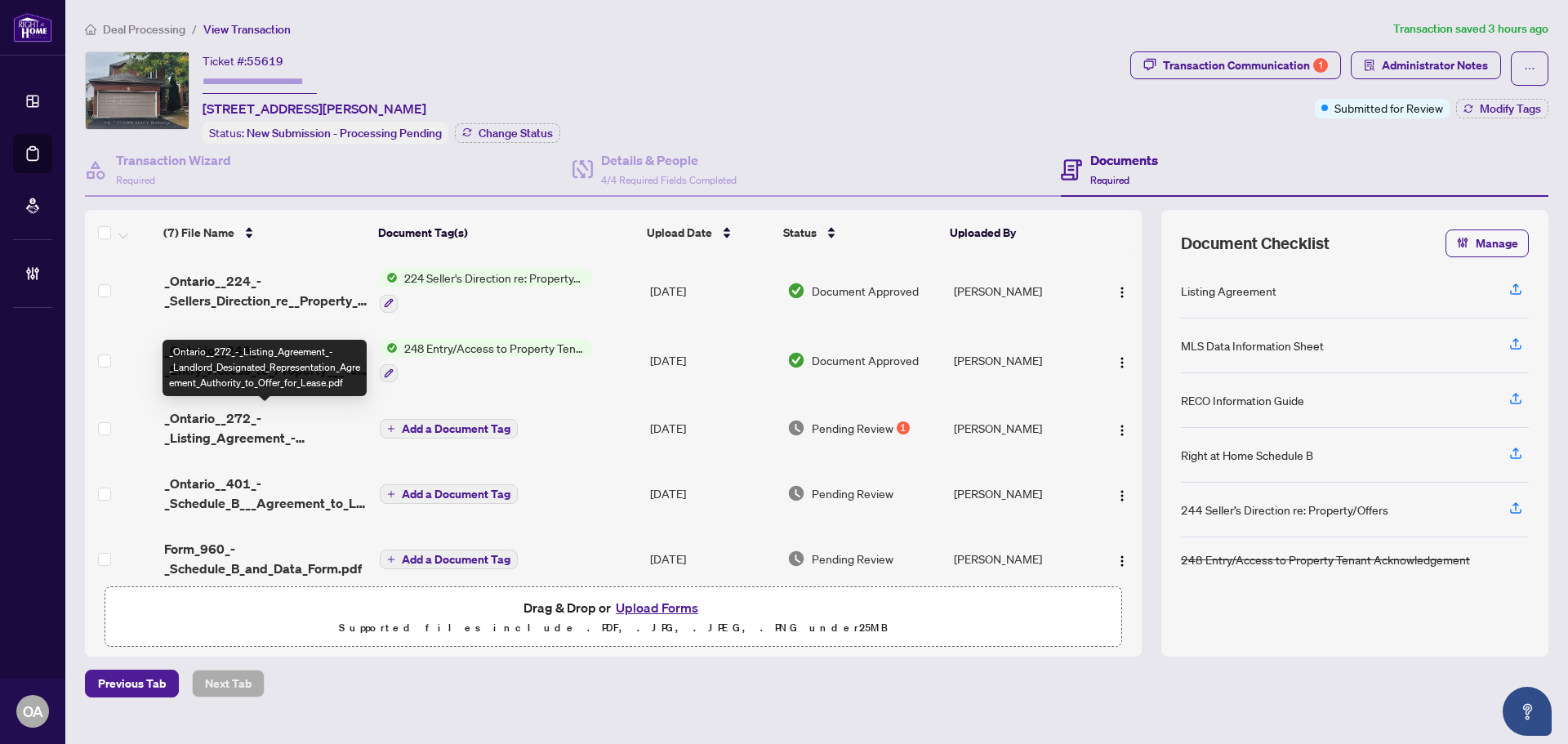
click at [257, 428] on span "_Ontario__272_-_Listing_Agreement_-_Landlord_Designated_Representation_Agreemen…" at bounding box center [265, 427] width 203 height 39
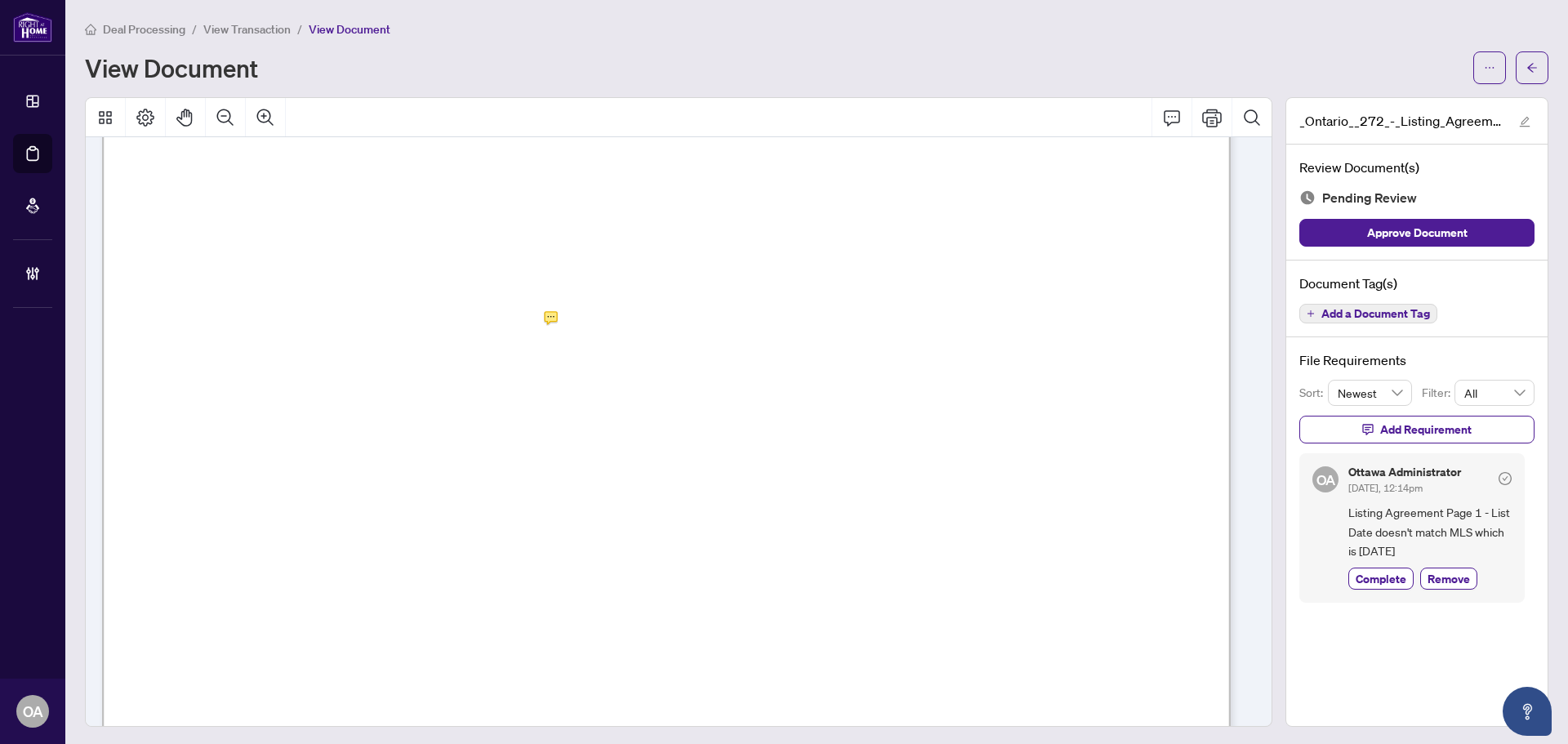
scroll to position [408, 0]
drag, startPoint x: 337, startPoint y: 291, endPoint x: 378, endPoint y: 289, distance: 41.0
click at [358, 290] on span "10" at bounding box center [350, 294] width 18 height 18
drag, startPoint x: 523, startPoint y: 288, endPoint x: 538, endPoint y: 285, distance: 15.3
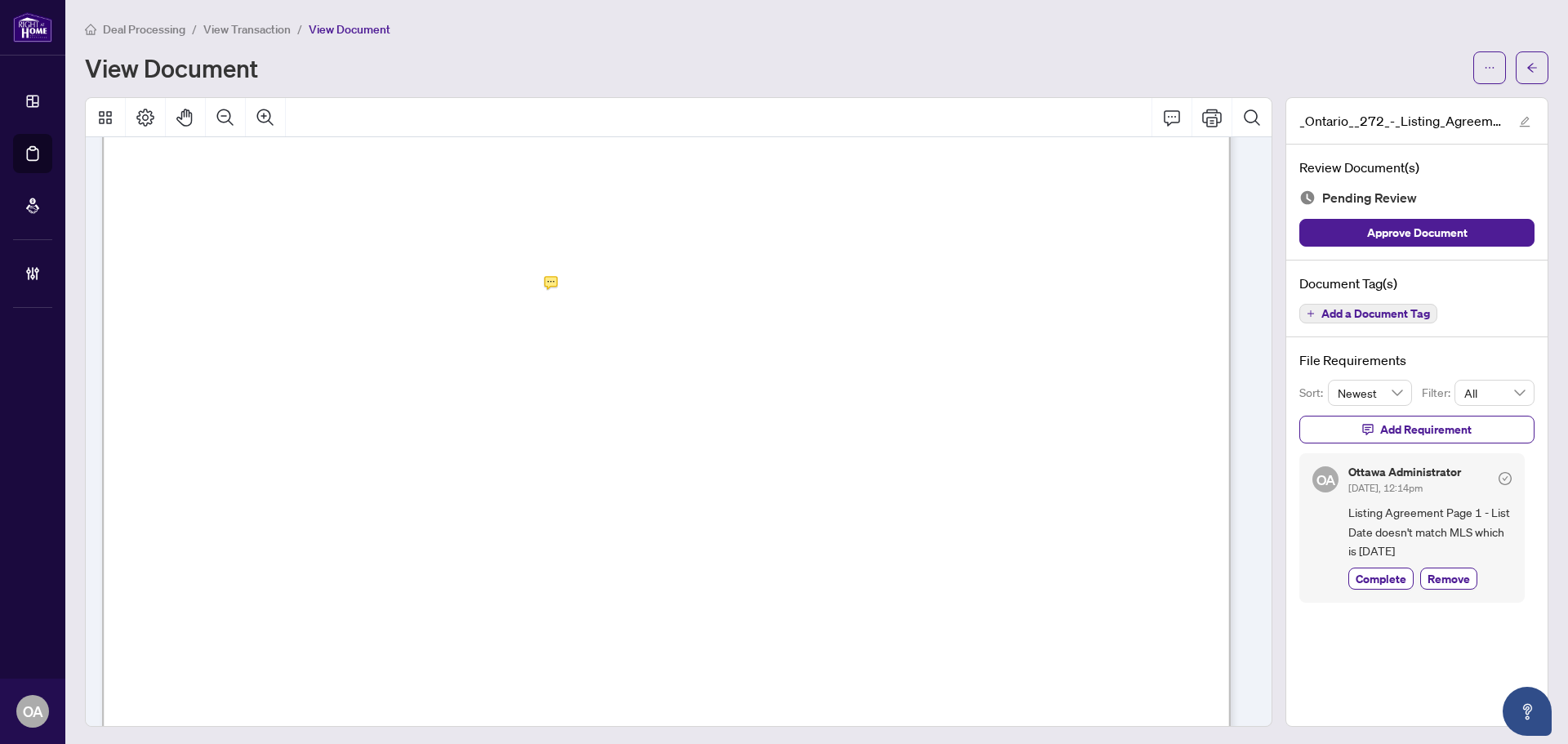
click at [600, 271] on span "exclusive and irrevocable" at bounding box center [568, 268] width 140 height 17
drag, startPoint x: 788, startPoint y: 289, endPoint x: 937, endPoint y: 286, distance: 149.0
click at [872, 285] on span "September" at bounding box center [833, 293] width 79 height 18
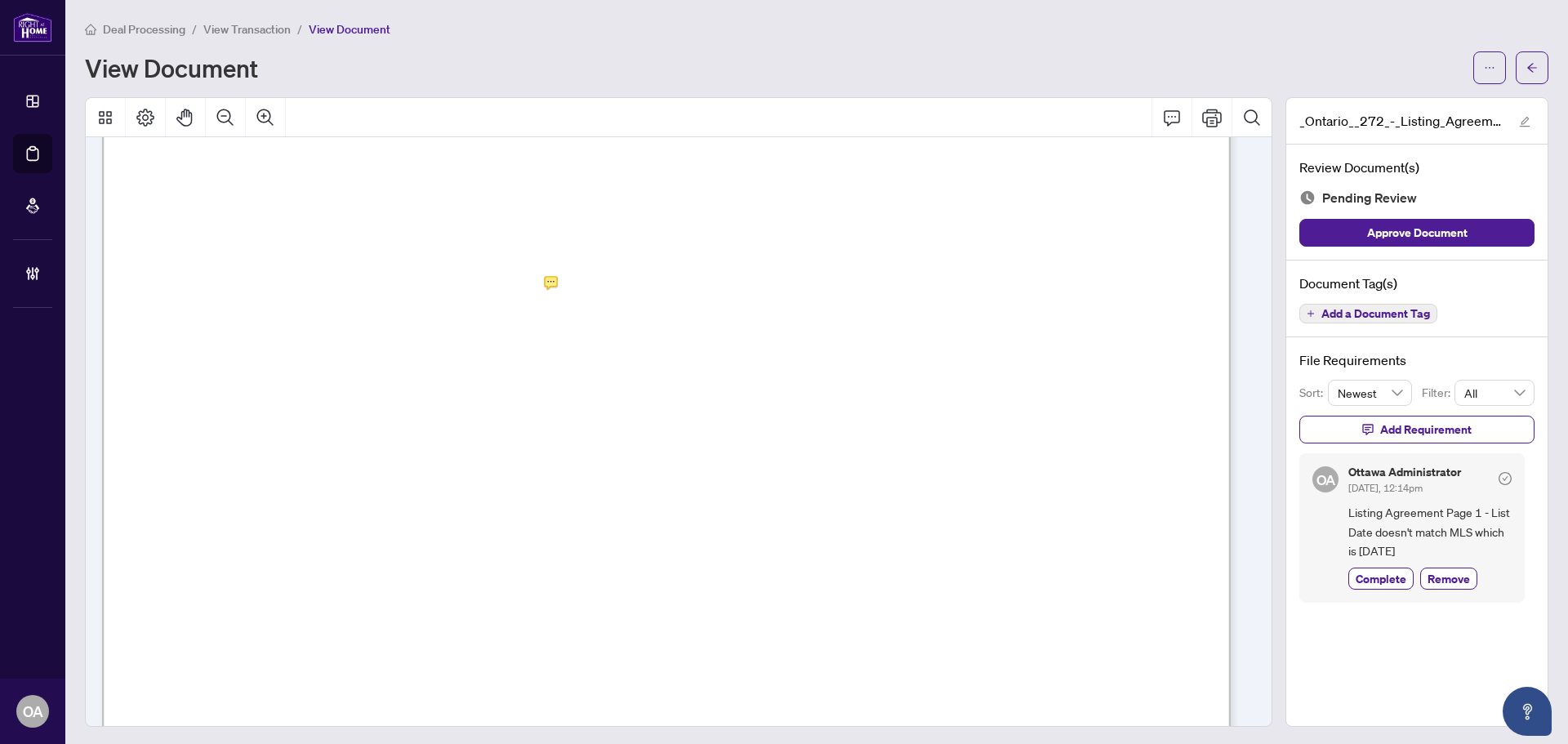
drag, startPoint x: 766, startPoint y: 331, endPoint x: 721, endPoint y: 335, distance: 45.2
click at [721, 335] on span "March" at bounding box center [741, 332] width 41 height 18
click at [823, 297] on span "September" at bounding box center [833, 293] width 79 height 18
drag, startPoint x: 887, startPoint y: 298, endPoint x: 787, endPoint y: 291, distance: 100.2
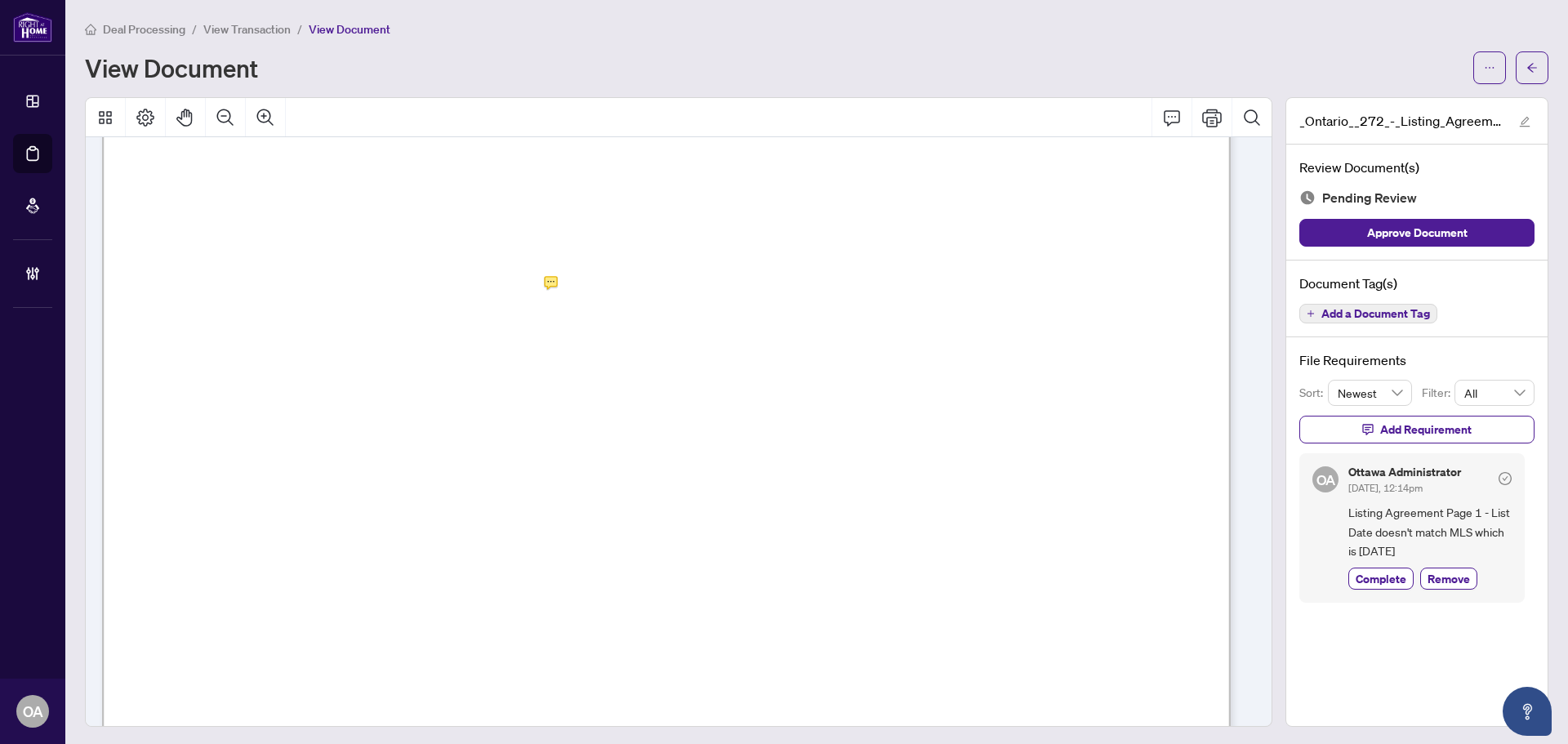
drag, startPoint x: 580, startPoint y: 424, endPoint x: 608, endPoint y: 414, distance: 29.7
click at [439, 425] on span "at a rent of:" at bounding box center [400, 425] width 76 height 17
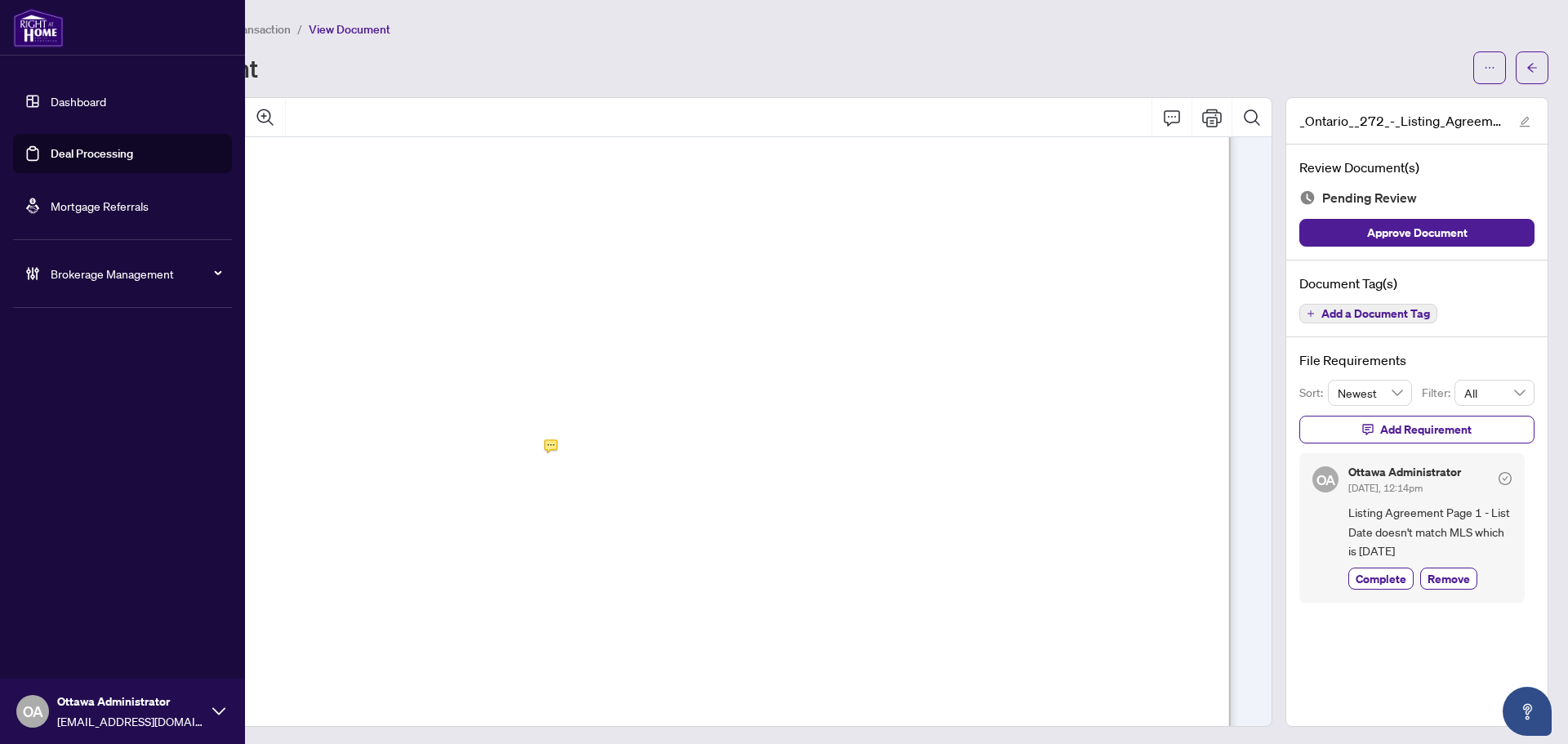
click at [128, 147] on link "Deal Processing" at bounding box center [92, 154] width 82 height 15
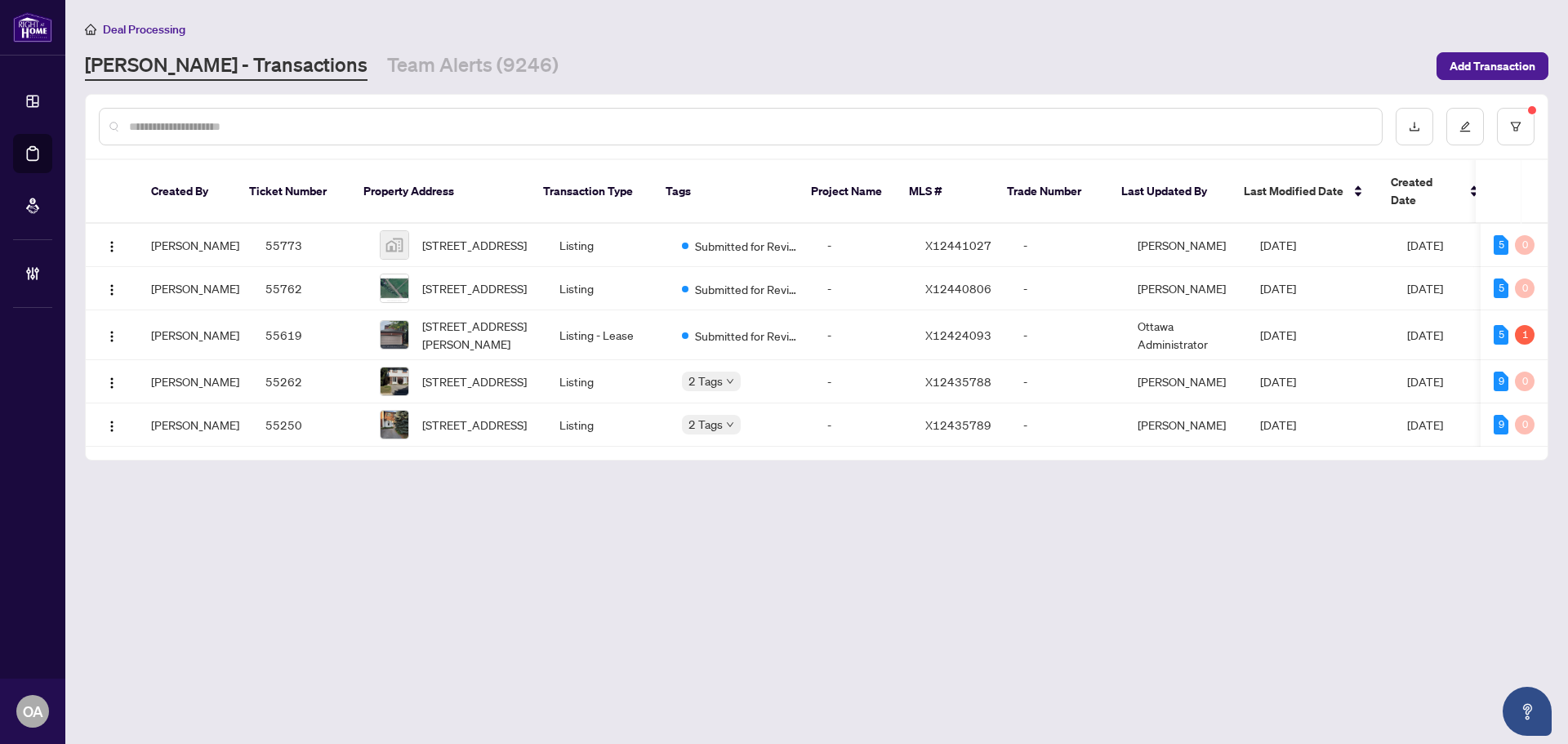
click at [593, 133] on input "text" at bounding box center [748, 126] width 1240 height 18
drag, startPoint x: 655, startPoint y: 122, endPoint x: 308, endPoint y: 125, distance: 347.0
click at [344, 132] on input "text" at bounding box center [748, 126] width 1240 height 18
click at [306, 124] on input "text" at bounding box center [748, 126] width 1240 height 18
drag, startPoint x: 176, startPoint y: 135, endPoint x: 186, endPoint y: 123, distance: 15.6
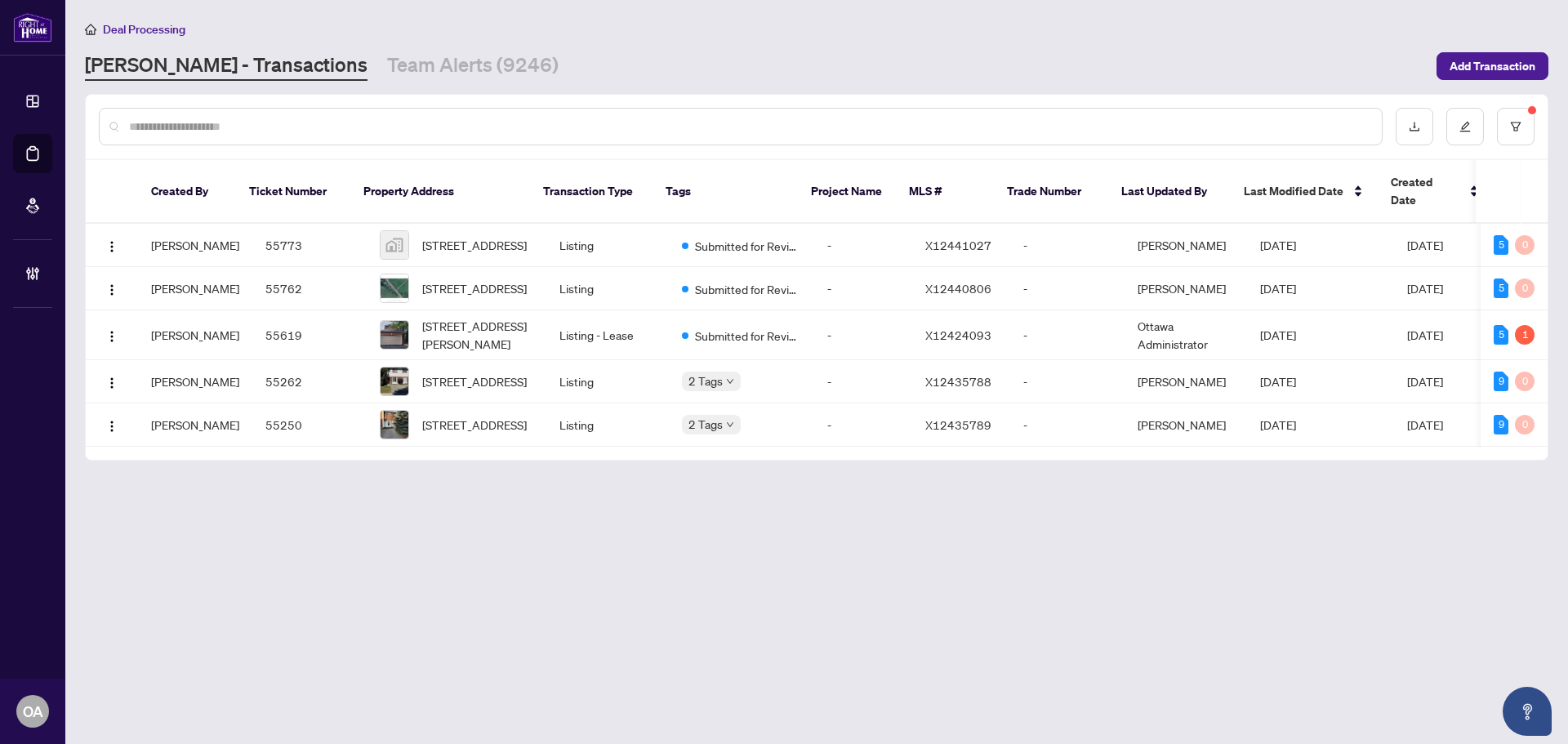
click at [176, 134] on div at bounding box center [741, 126] width 1284 height 38
drag, startPoint x: 190, startPoint y: 118, endPoint x: 226, endPoint y: 111, distance: 36.7
click at [214, 114] on div at bounding box center [741, 126] width 1284 height 38
click at [666, 89] on main "Deal Processing [PERSON_NAME] - Transactions Team Alerts (9246) Add Transaction…" at bounding box center [816, 372] width 1502 height 744
click at [599, 118] on input "text" at bounding box center [748, 126] width 1240 height 18
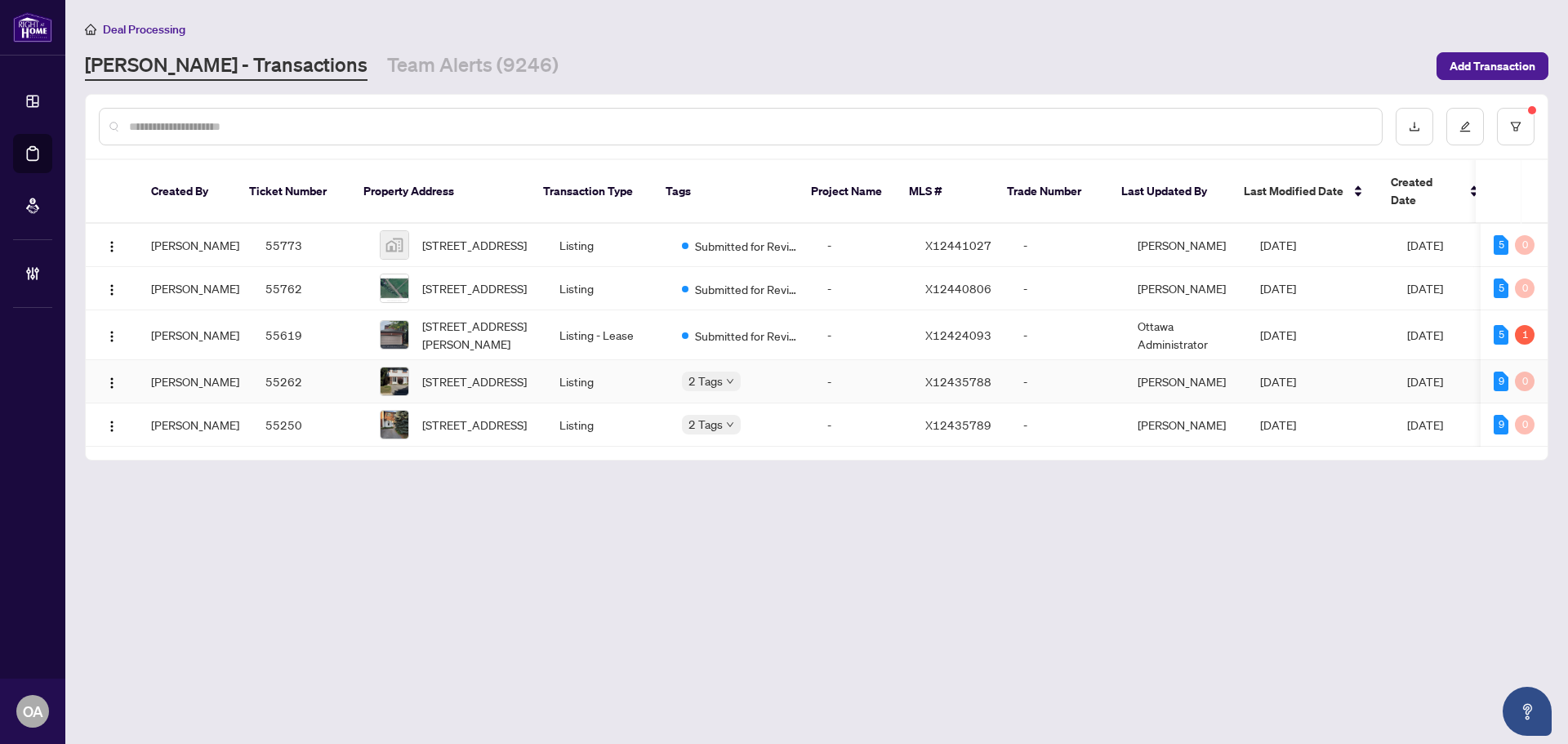
click at [476, 360] on td "[STREET_ADDRESS]" at bounding box center [456, 381] width 180 height 43
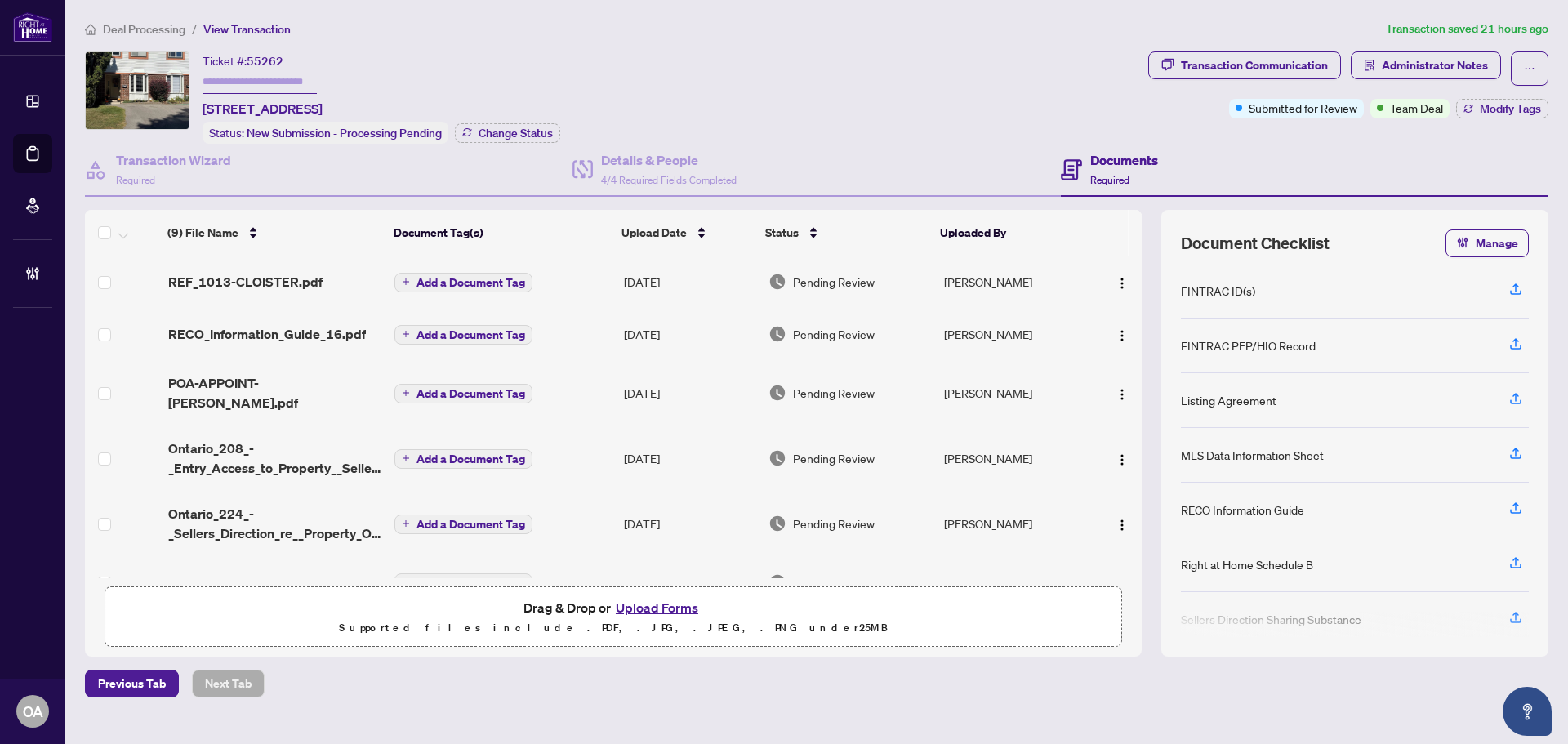
click at [255, 280] on span "REF_1013-CLOISTER.pdf" at bounding box center [246, 282] width 154 height 19
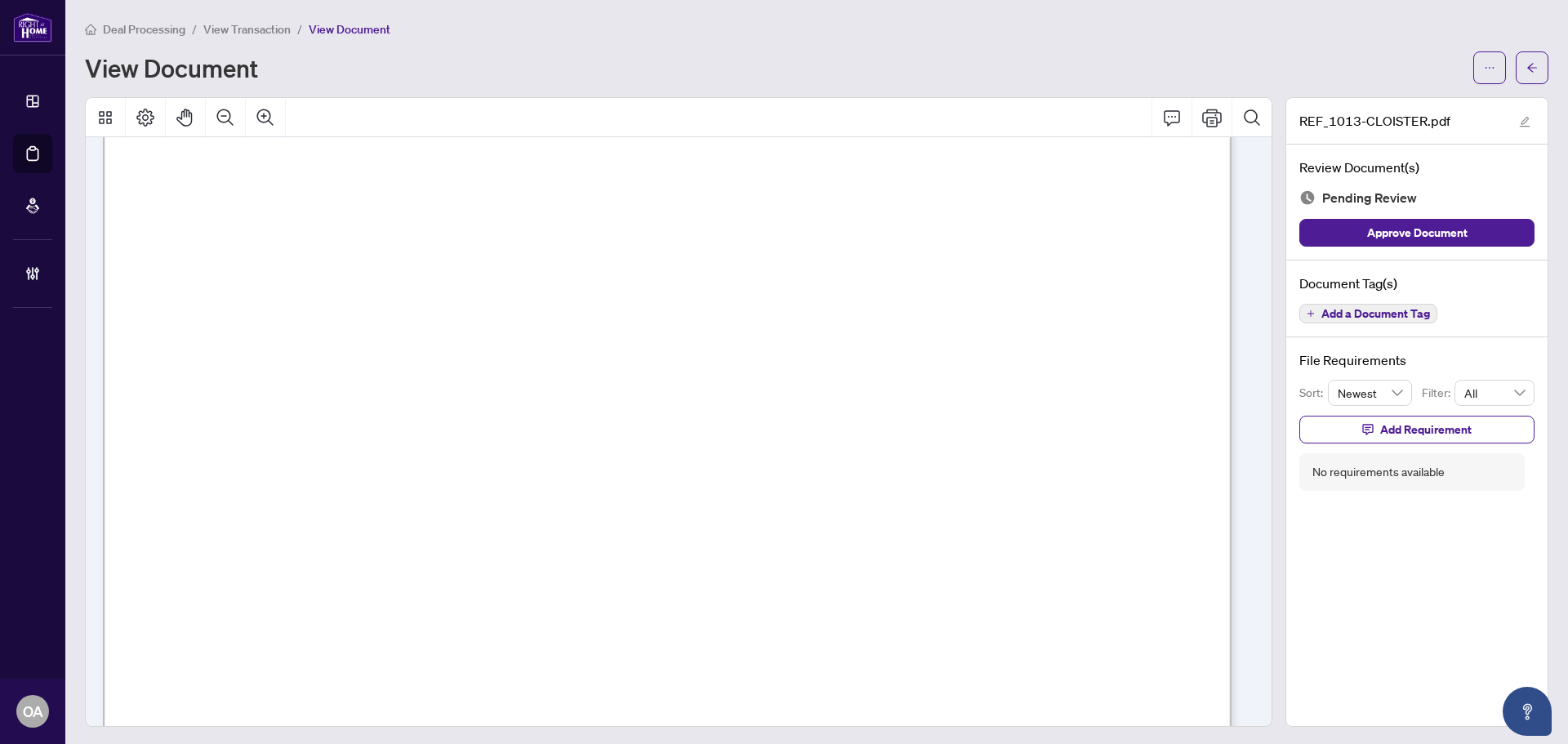
scroll to position [163, 0]
drag, startPoint x: 429, startPoint y: 450, endPoint x: 524, endPoint y: 453, distance: 95.0
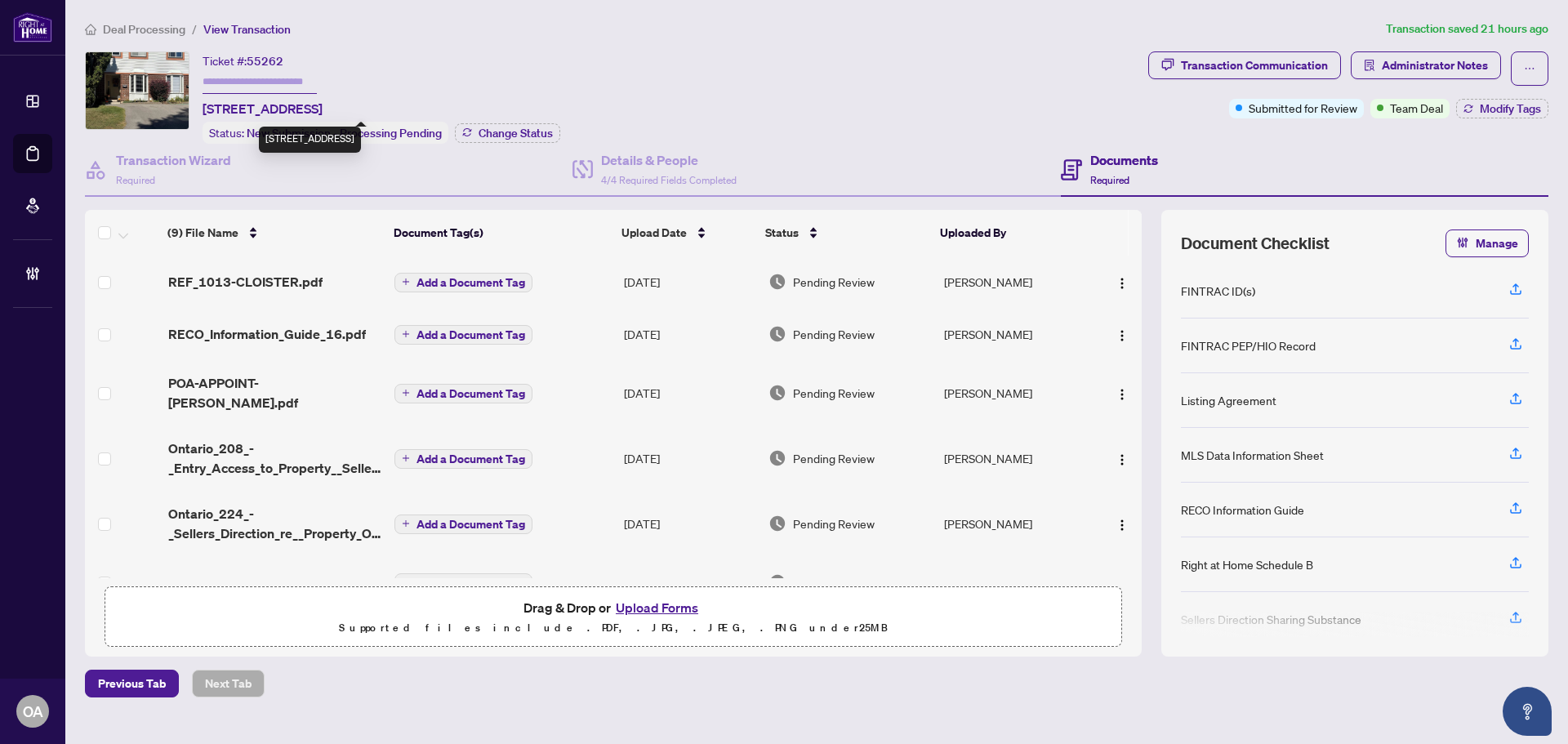
drag, startPoint x: 528, startPoint y: 103, endPoint x: 197, endPoint y: 100, distance: 331.0
click at [197, 100] on div "Ticket #: 55262 [STREET_ADDRESS] Status: New Submission - Processing Pending Ch…" at bounding box center [613, 97] width 1056 height 92
copy span "[STREET_ADDRESS]"
drag, startPoint x: 125, startPoint y: 147, endPoint x: 201, endPoint y: 154, distance: 76.3
click at [127, 147] on div "Transaction Wizard Required" at bounding box center [329, 170] width 488 height 53
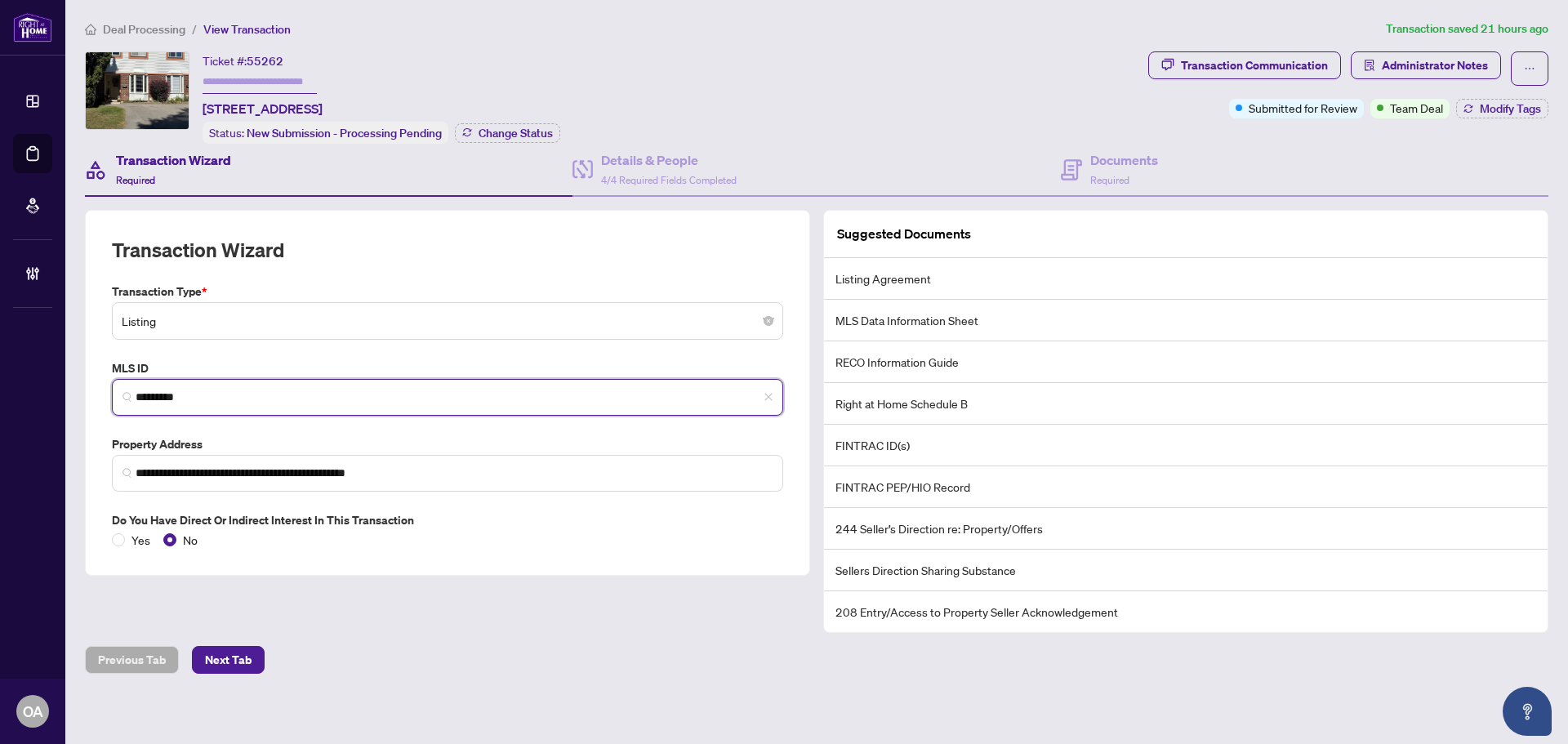
drag, startPoint x: 208, startPoint y: 401, endPoint x: 135, endPoint y: 397, distance: 73.1
click at [135, 397] on input "*********" at bounding box center [454, 397] width 637 height 18
paste input "**********"
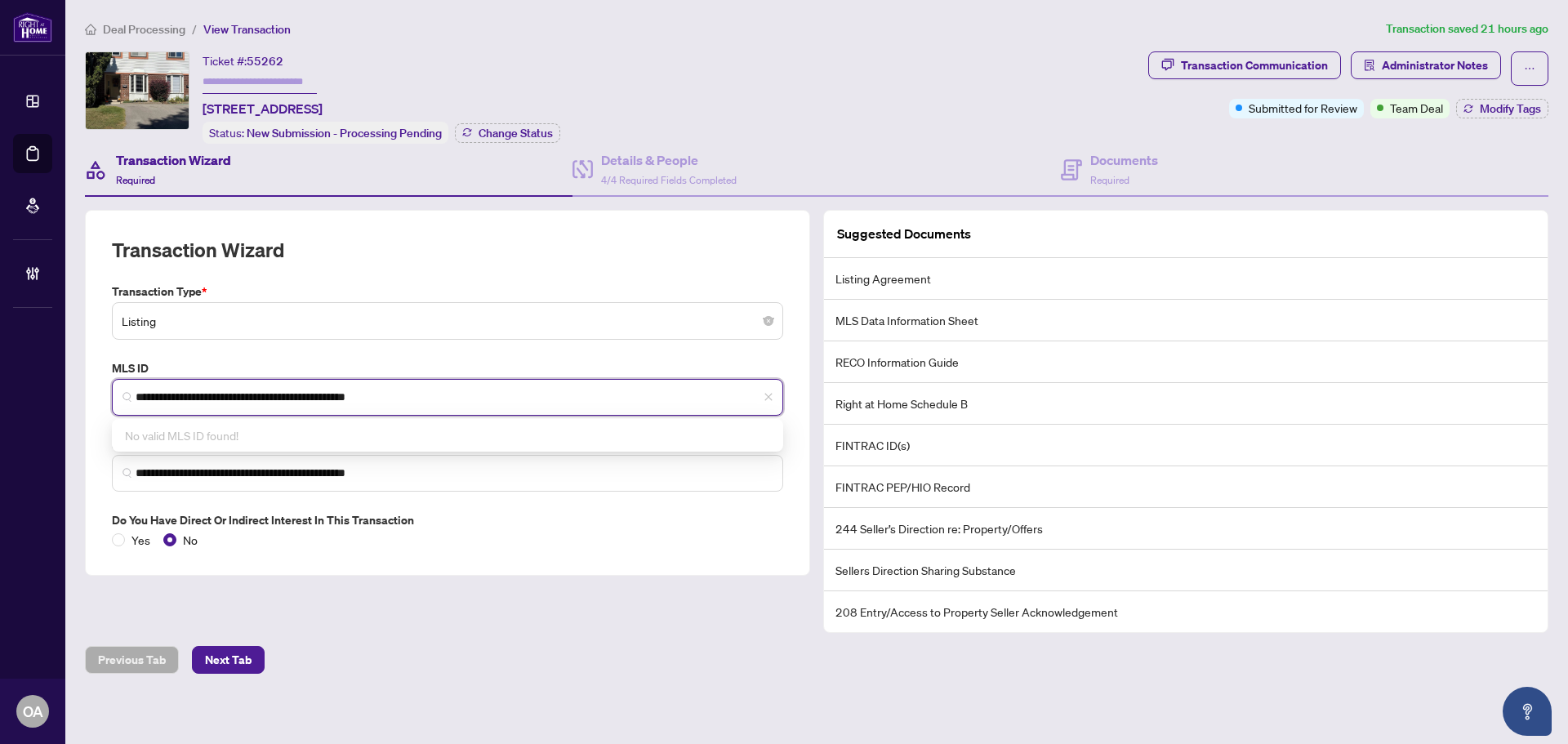
drag, startPoint x: 401, startPoint y: 395, endPoint x: 26, endPoint y: 370, distance: 375.8
click at [26, 370] on div "**********" at bounding box center [784, 372] width 1568 height 744
type input "**********"
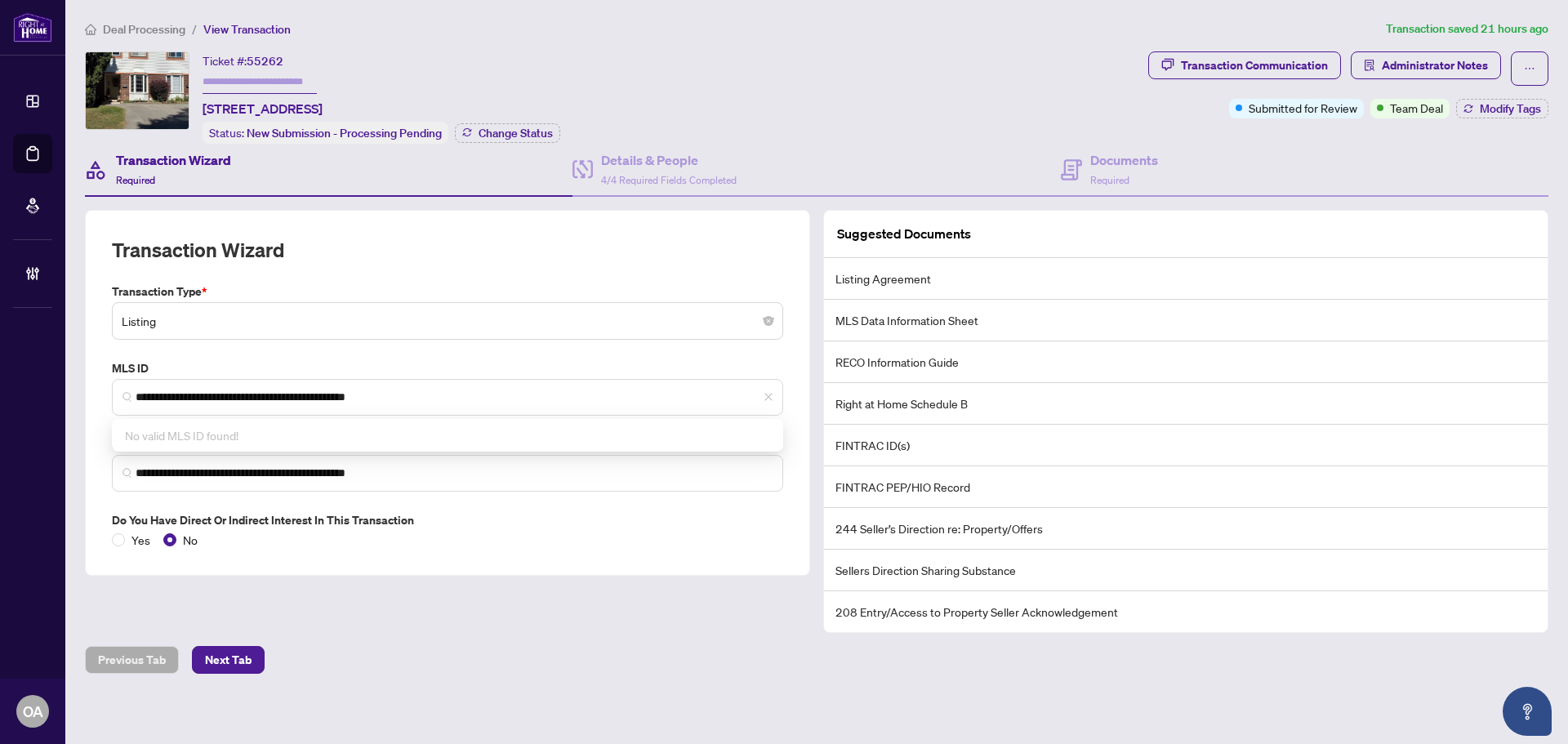
click at [582, 352] on div "**********" at bounding box center [447, 415] width 684 height 266
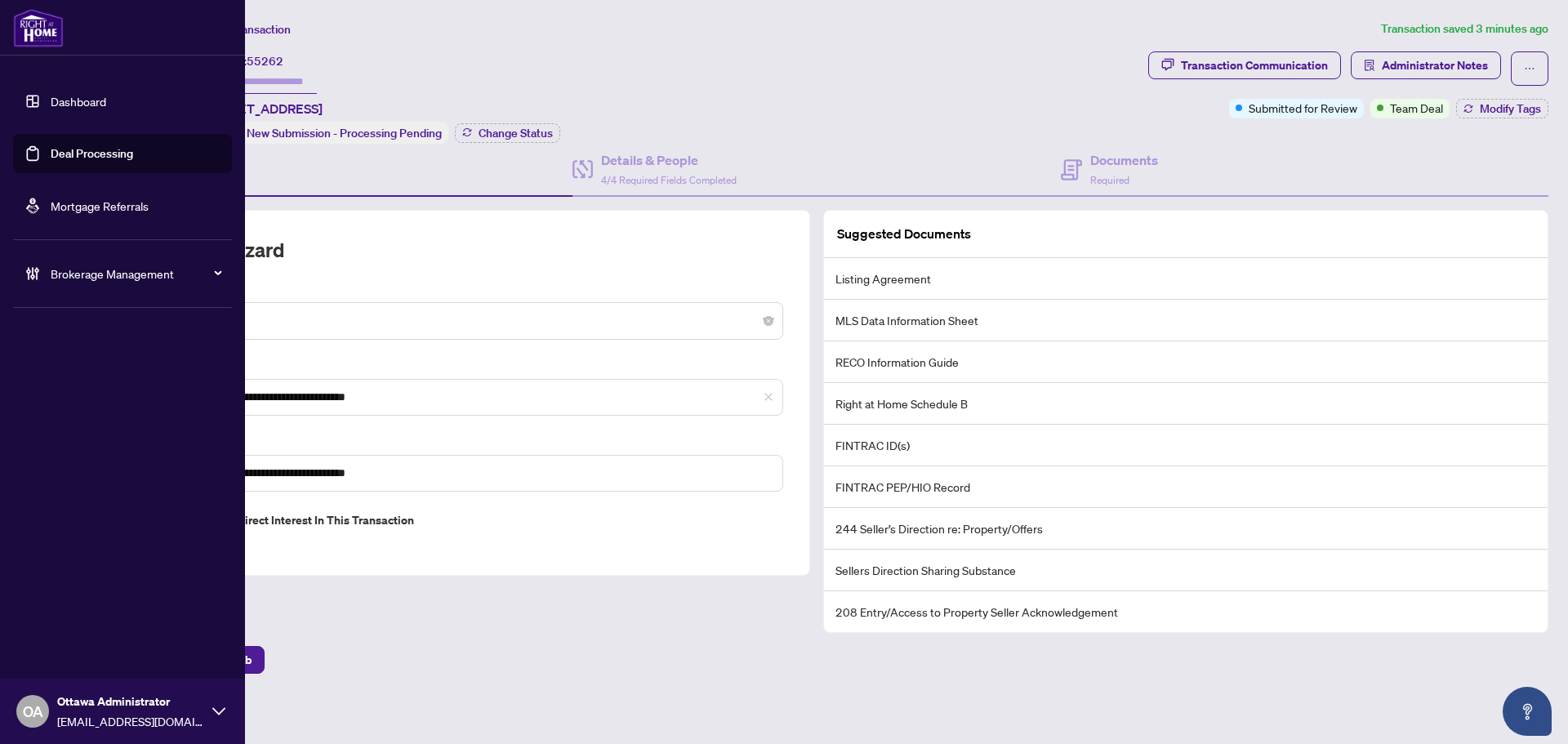
drag, startPoint x: 97, startPoint y: 144, endPoint x: 130, endPoint y: 166, distance: 39.7
click at [97, 147] on link "Deal Processing" at bounding box center [92, 154] width 82 height 15
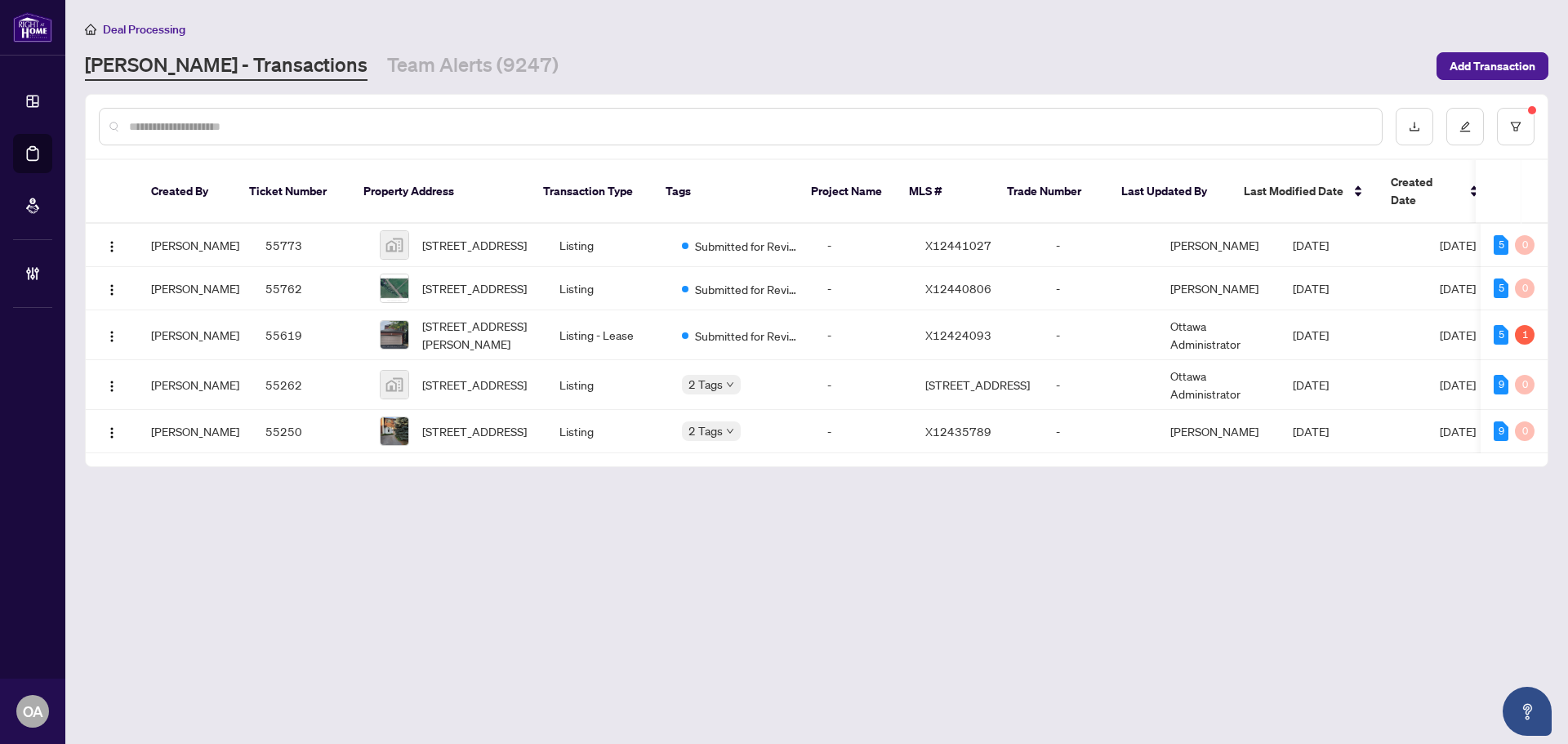
click at [358, 127] on input "text" at bounding box center [748, 126] width 1240 height 18
click at [1506, 118] on button "button" at bounding box center [1515, 126] width 38 height 38
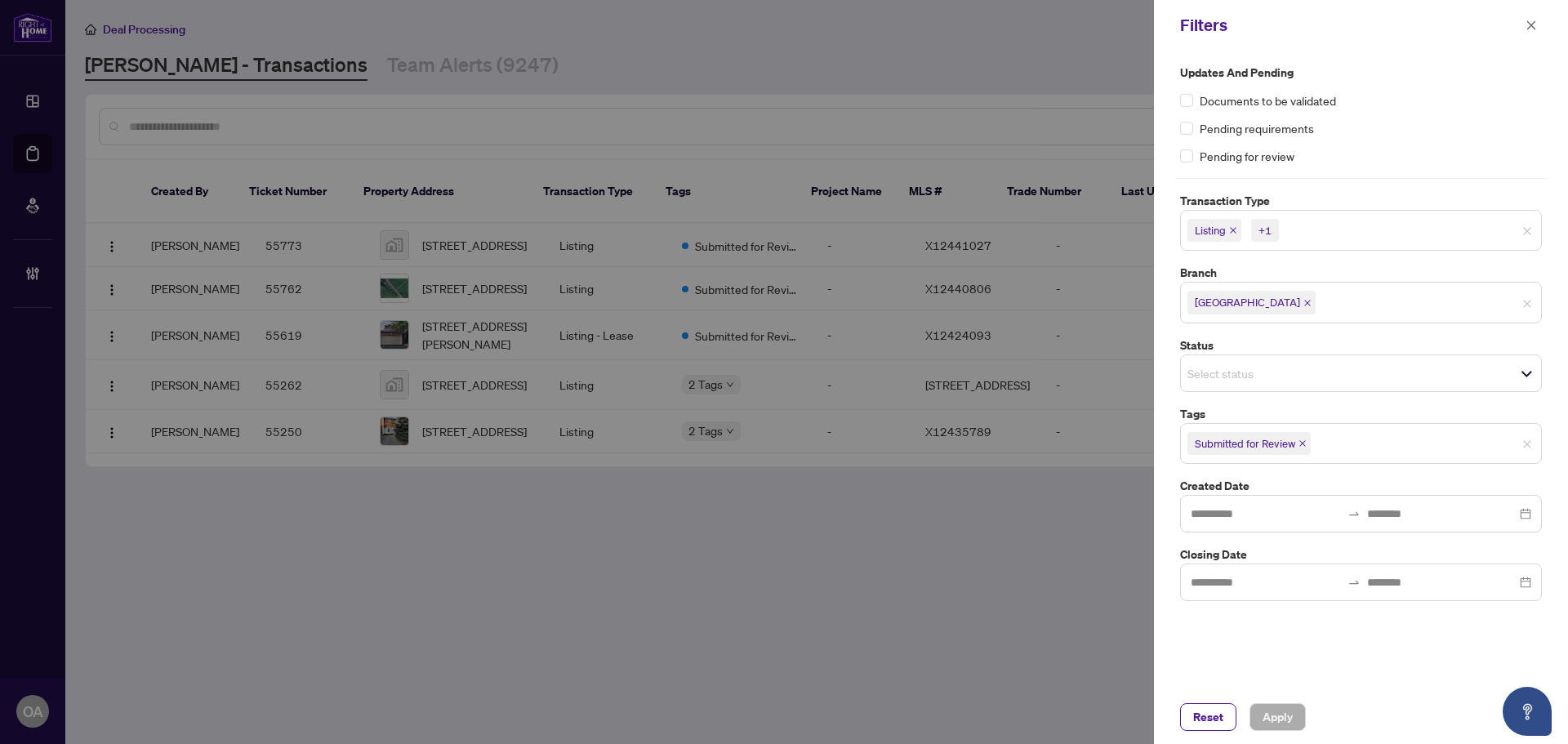
click at [1304, 440] on icon "close" at bounding box center [1302, 443] width 8 height 8
click at [1276, 712] on span "Apply" at bounding box center [1278, 717] width 30 height 26
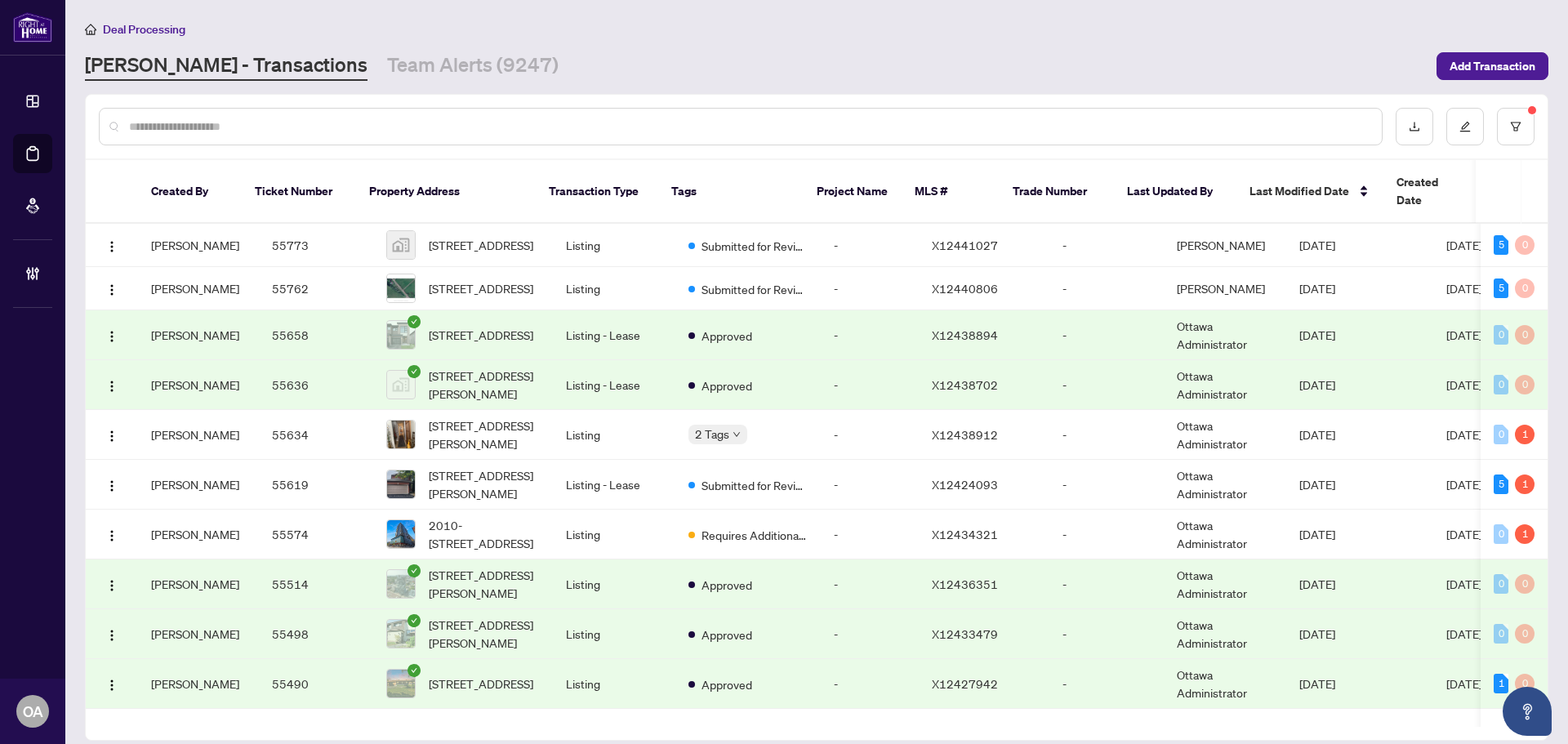
click at [958, 118] on input "text" at bounding box center [748, 126] width 1240 height 18
paste input "*****"
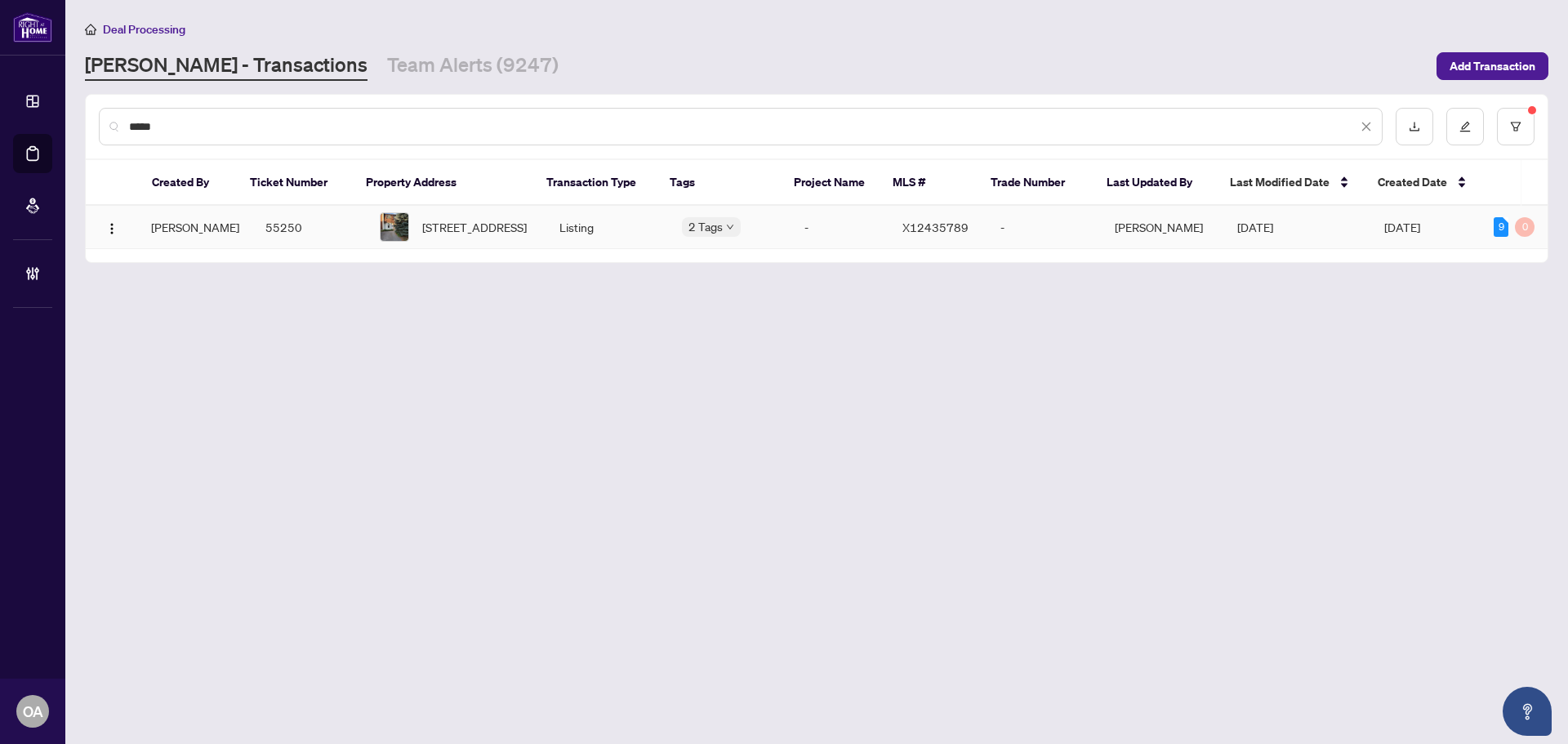
type input "*****"
click at [464, 236] on span "[STREET_ADDRESS]" at bounding box center [474, 226] width 104 height 18
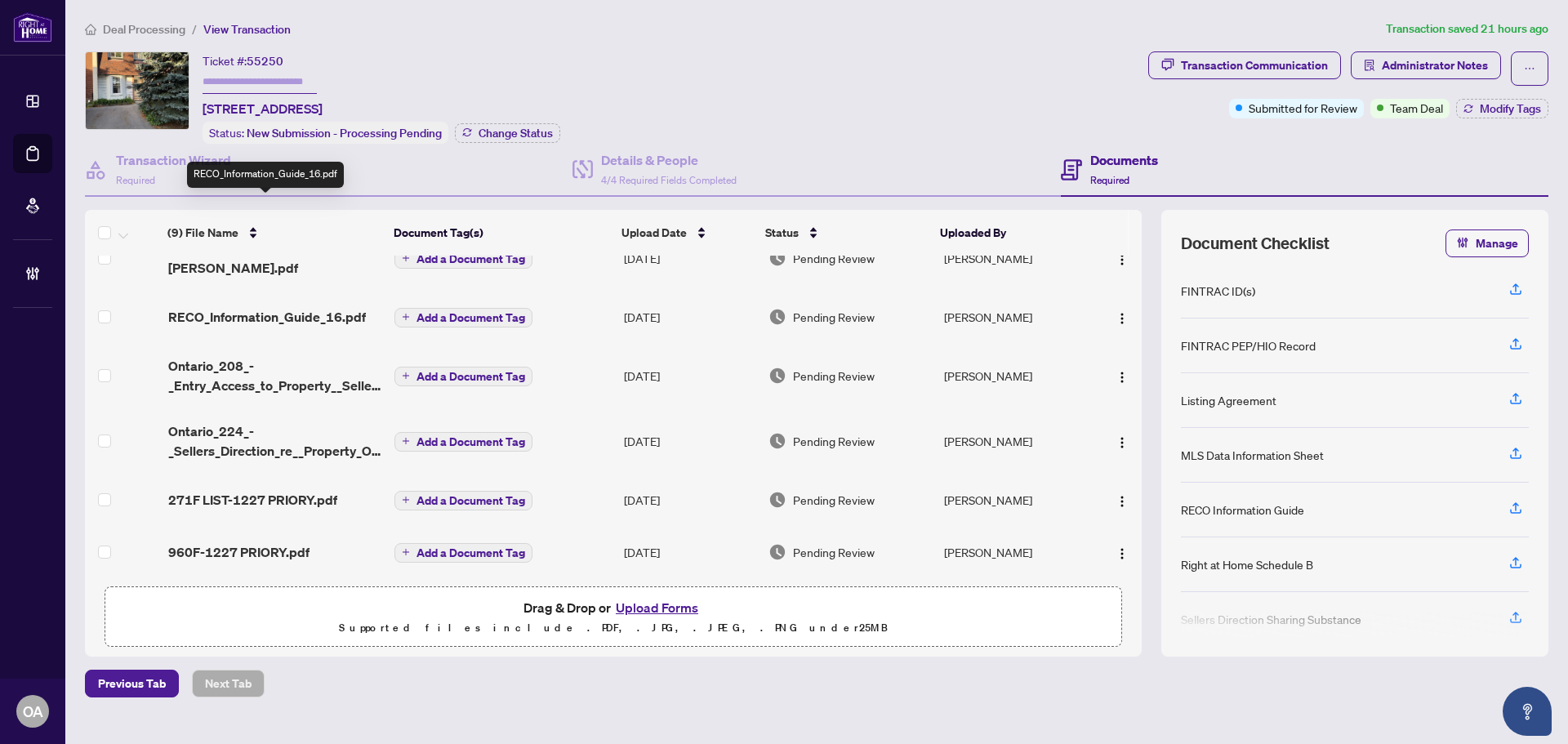
scroll to position [205, 0]
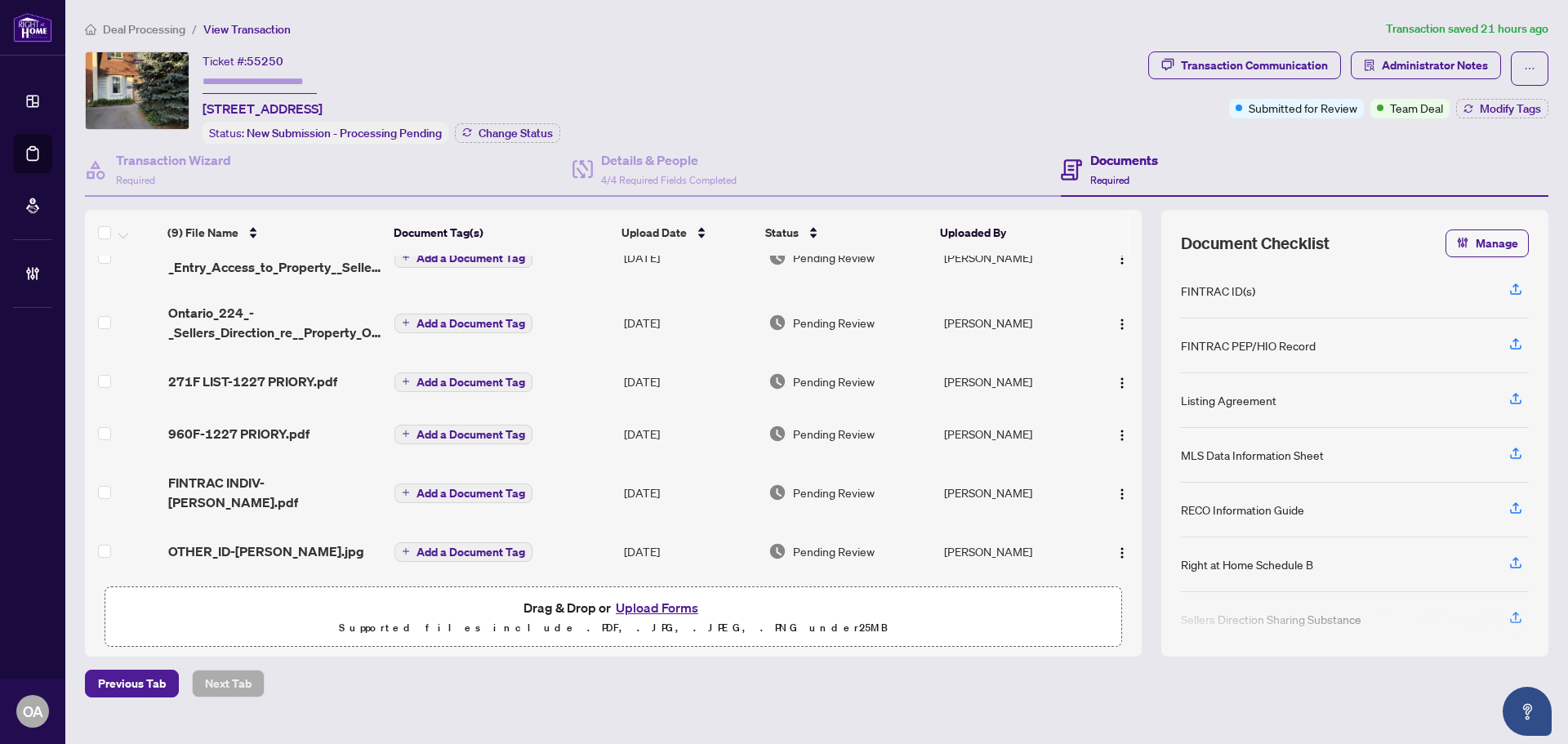
click at [274, 544] on span "OTHER_ID-[PERSON_NAME].jpg" at bounding box center [266, 551] width 196 height 19
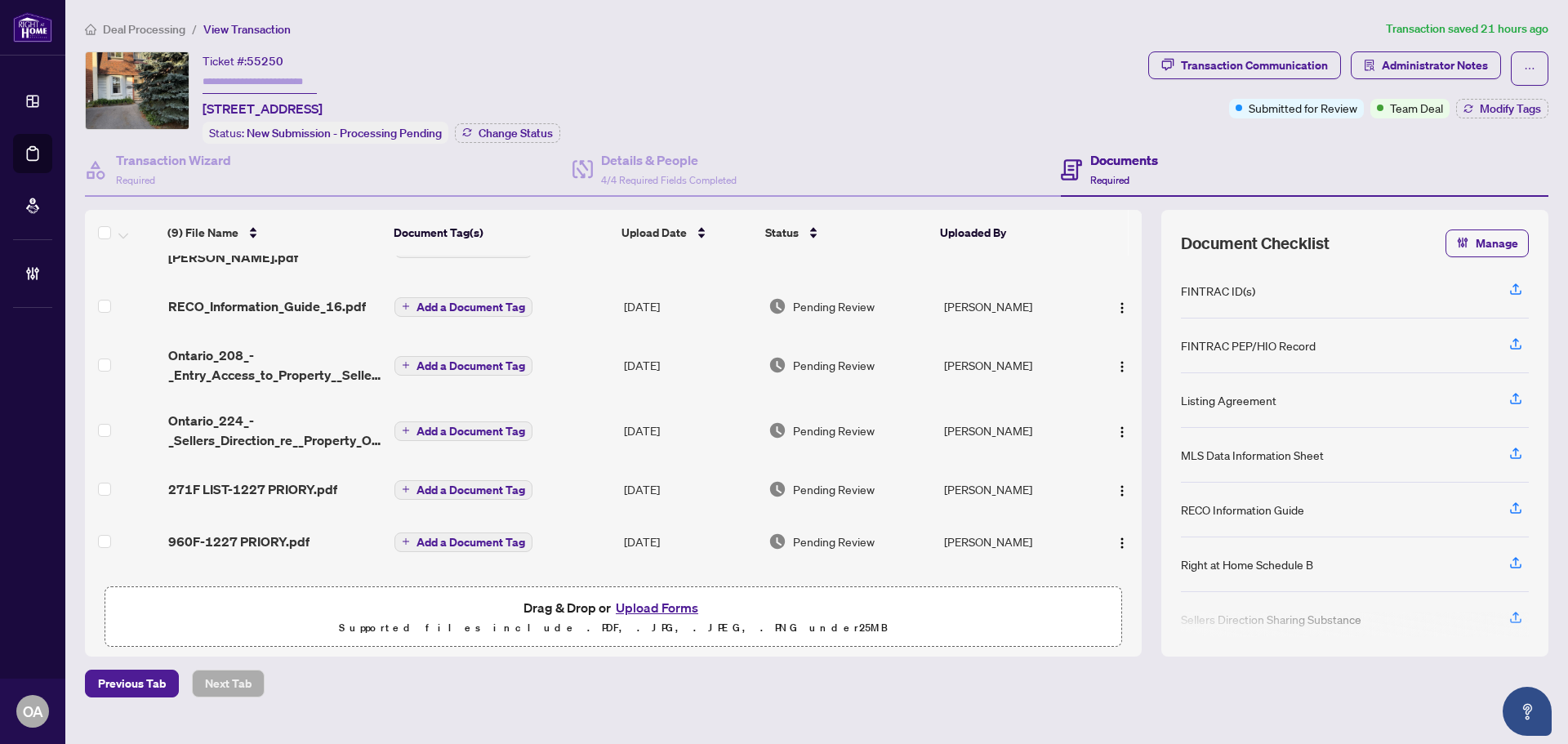
scroll to position [205, 0]
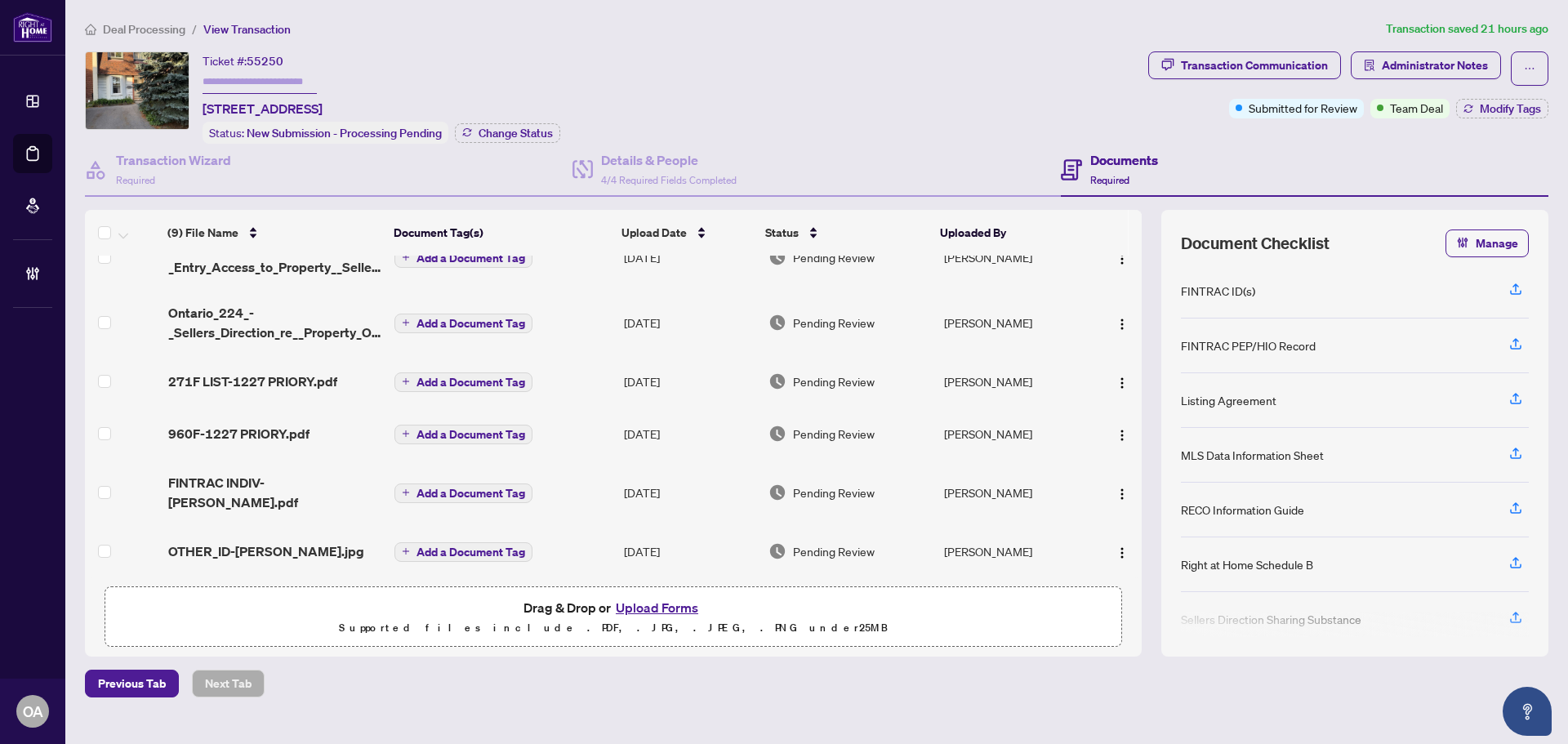
click at [299, 532] on td "OTHER_ID-[PERSON_NAME].jpg" at bounding box center [275, 551] width 227 height 53
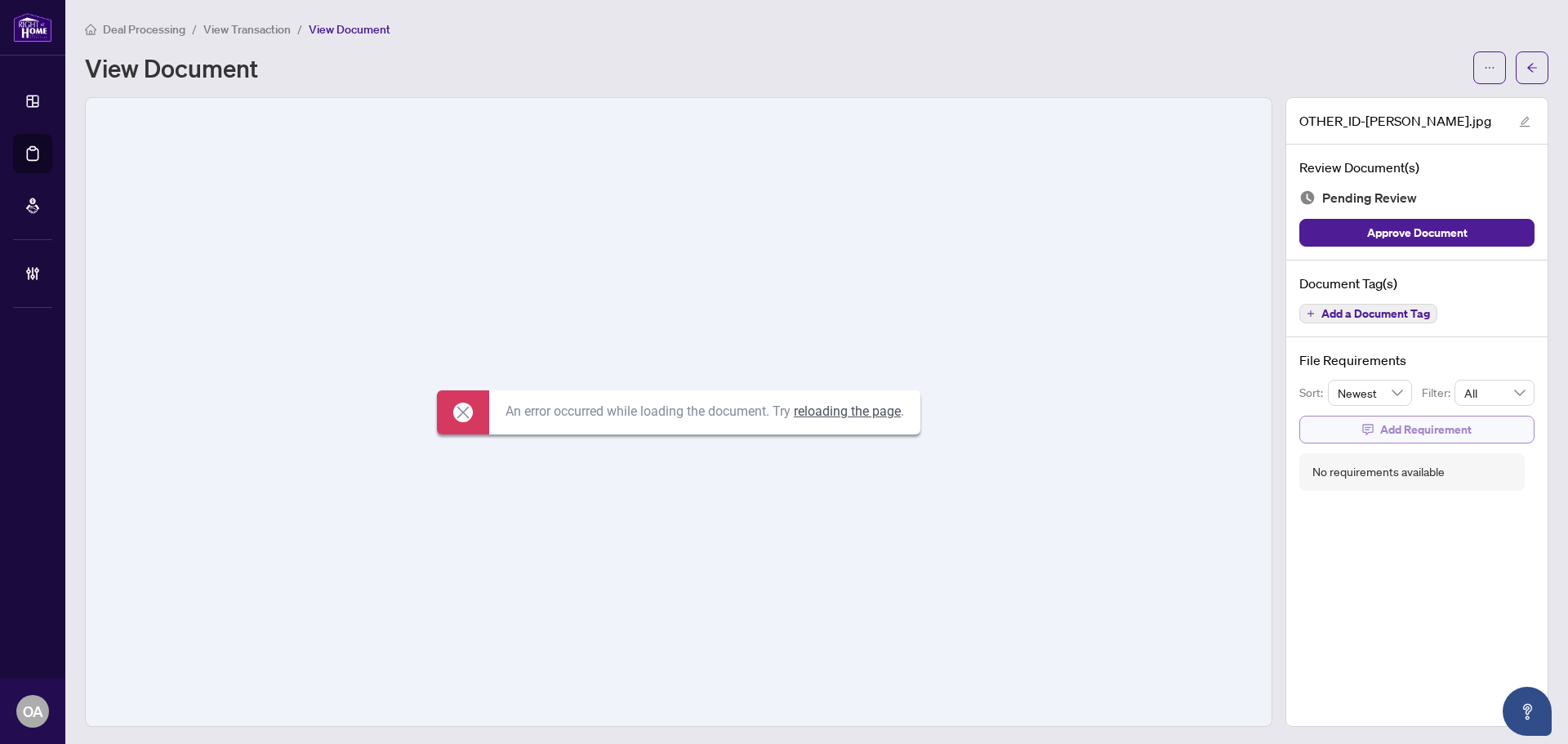
click at [1362, 422] on span "button" at bounding box center [1367, 430] width 11 height 26
click at [1375, 459] on div "Confirm Cancel" at bounding box center [1433, 461] width 175 height 65
click at [1381, 435] on textarea at bounding box center [1433, 444] width 175 height 31
type textarea "**********"
click at [1376, 490] on span "Confirm" at bounding box center [1378, 480] width 41 height 26
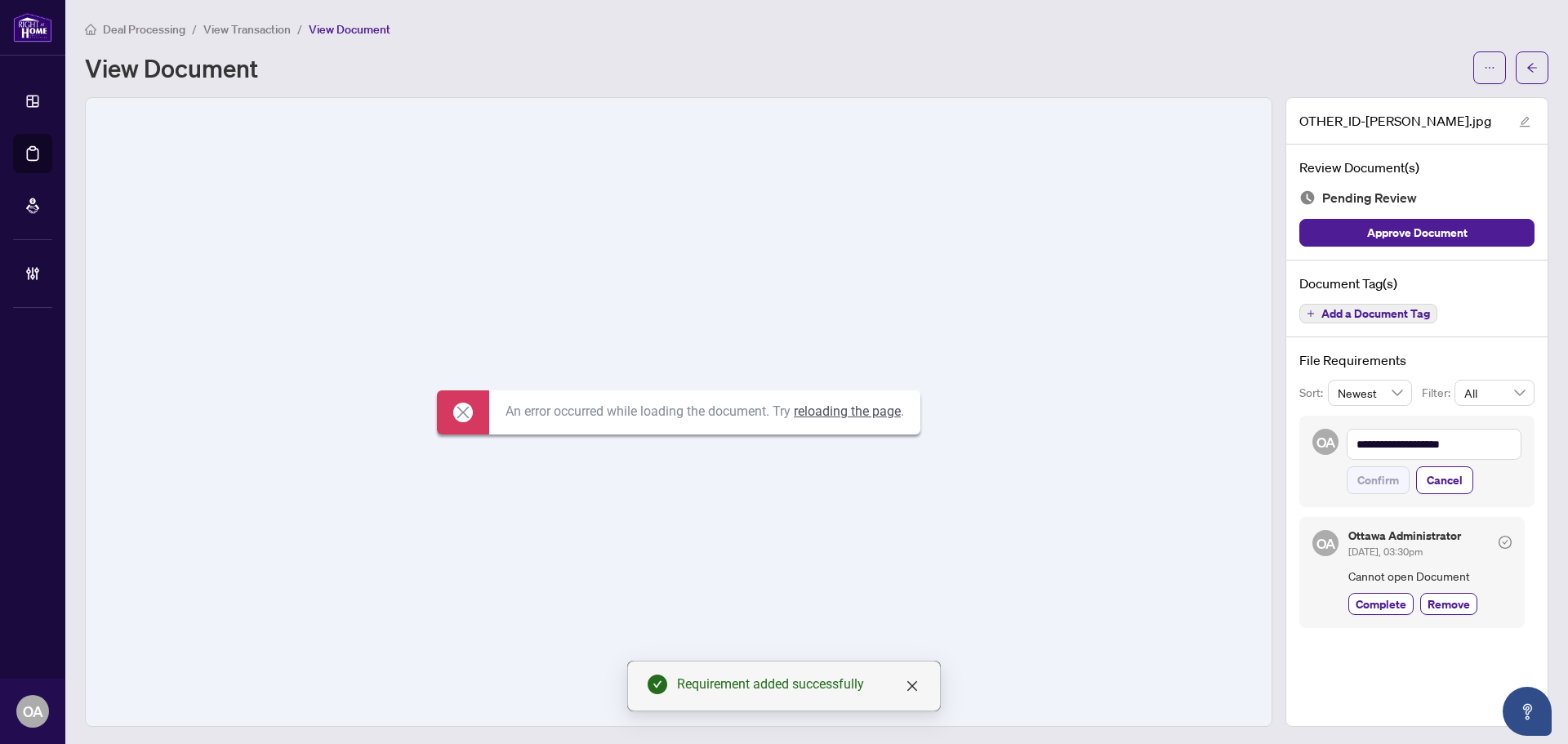
click at [1356, 308] on span "Add a Document Tag" at bounding box center [1376, 313] width 109 height 11
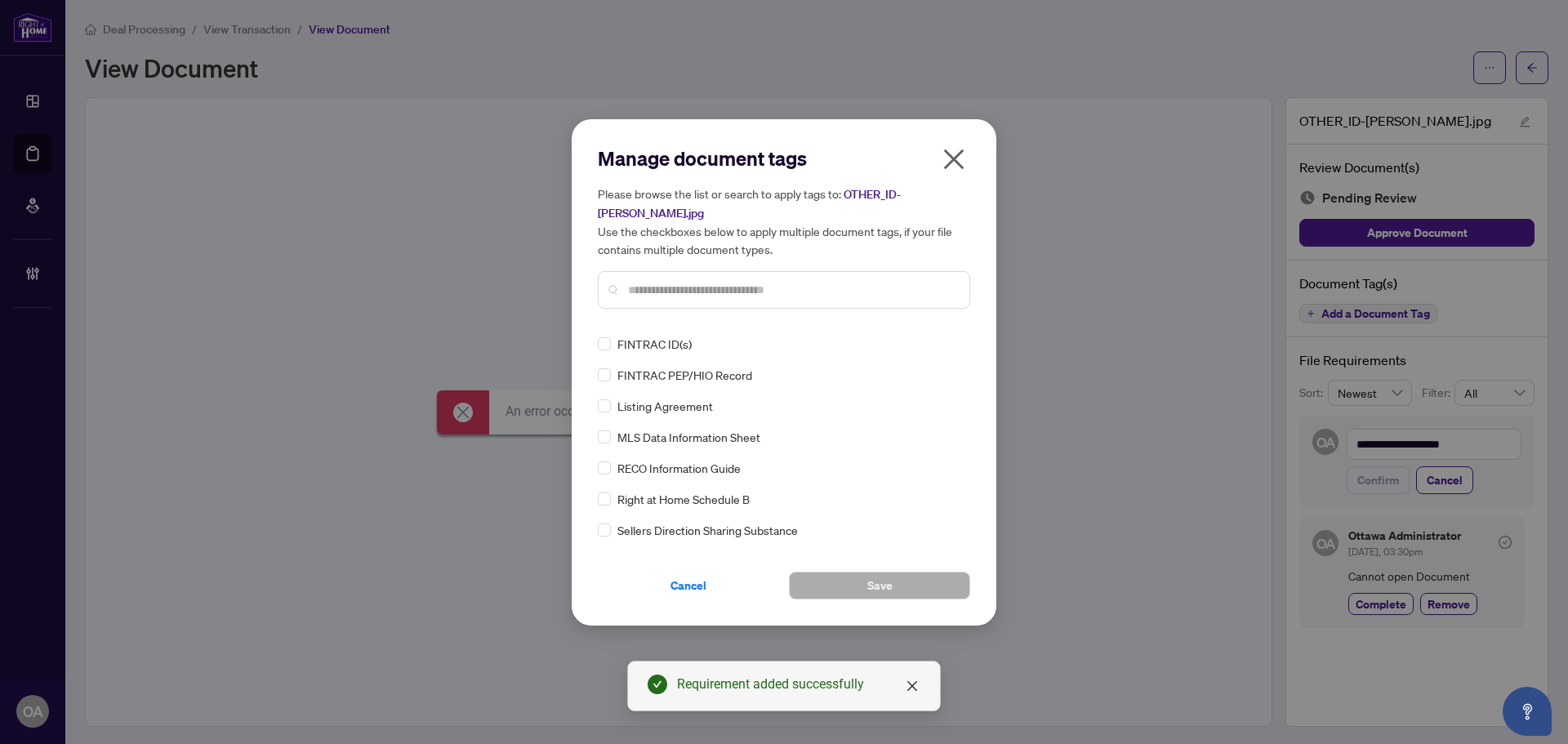
click at [949, 151] on icon "close" at bounding box center [954, 160] width 26 height 26
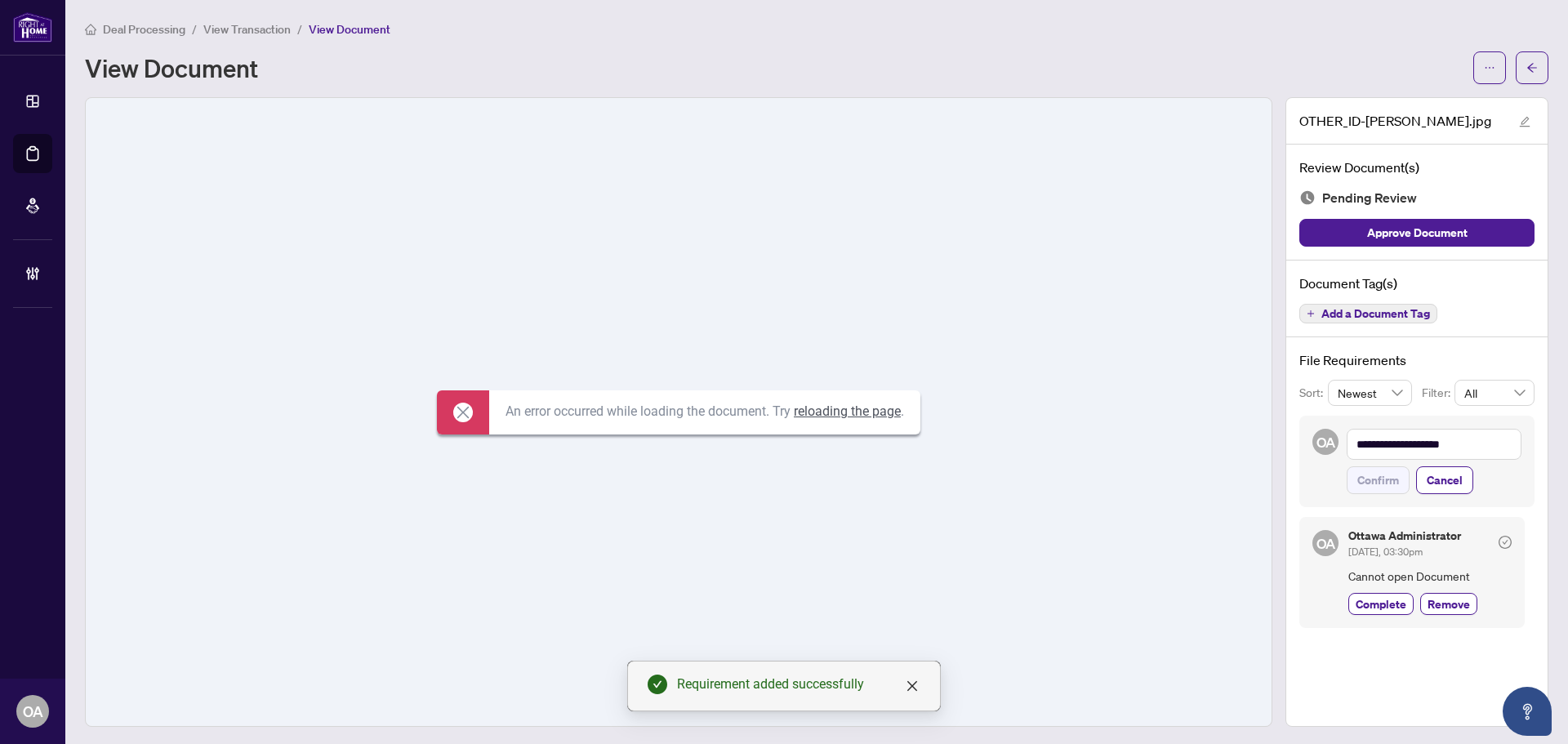
drag, startPoint x: 1385, startPoint y: 309, endPoint x: 1322, endPoint y: 282, distance: 68.5
click at [1384, 309] on span "Add a Document Tag" at bounding box center [1376, 313] width 109 height 11
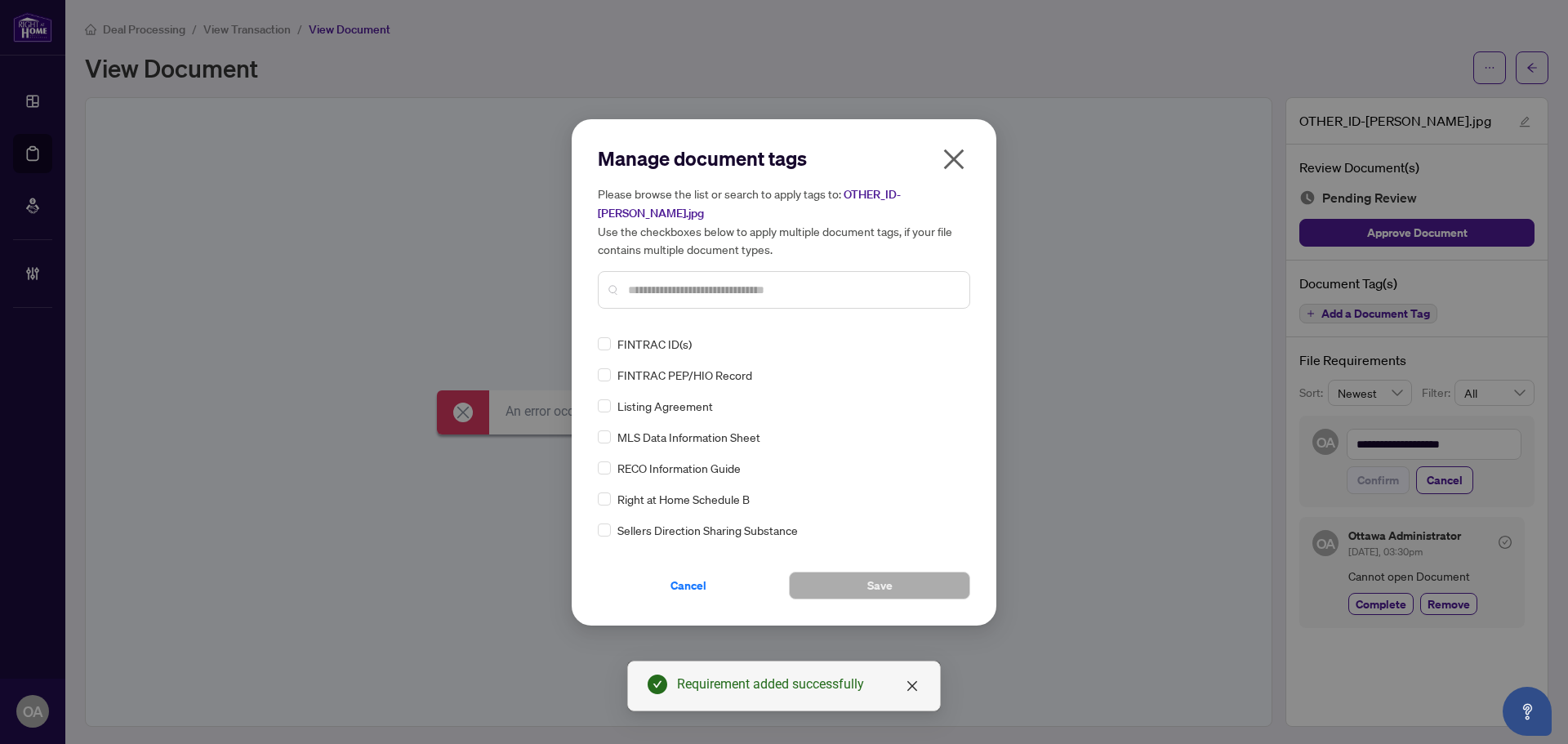
click at [786, 283] on input "text" at bounding box center [792, 290] width 328 height 18
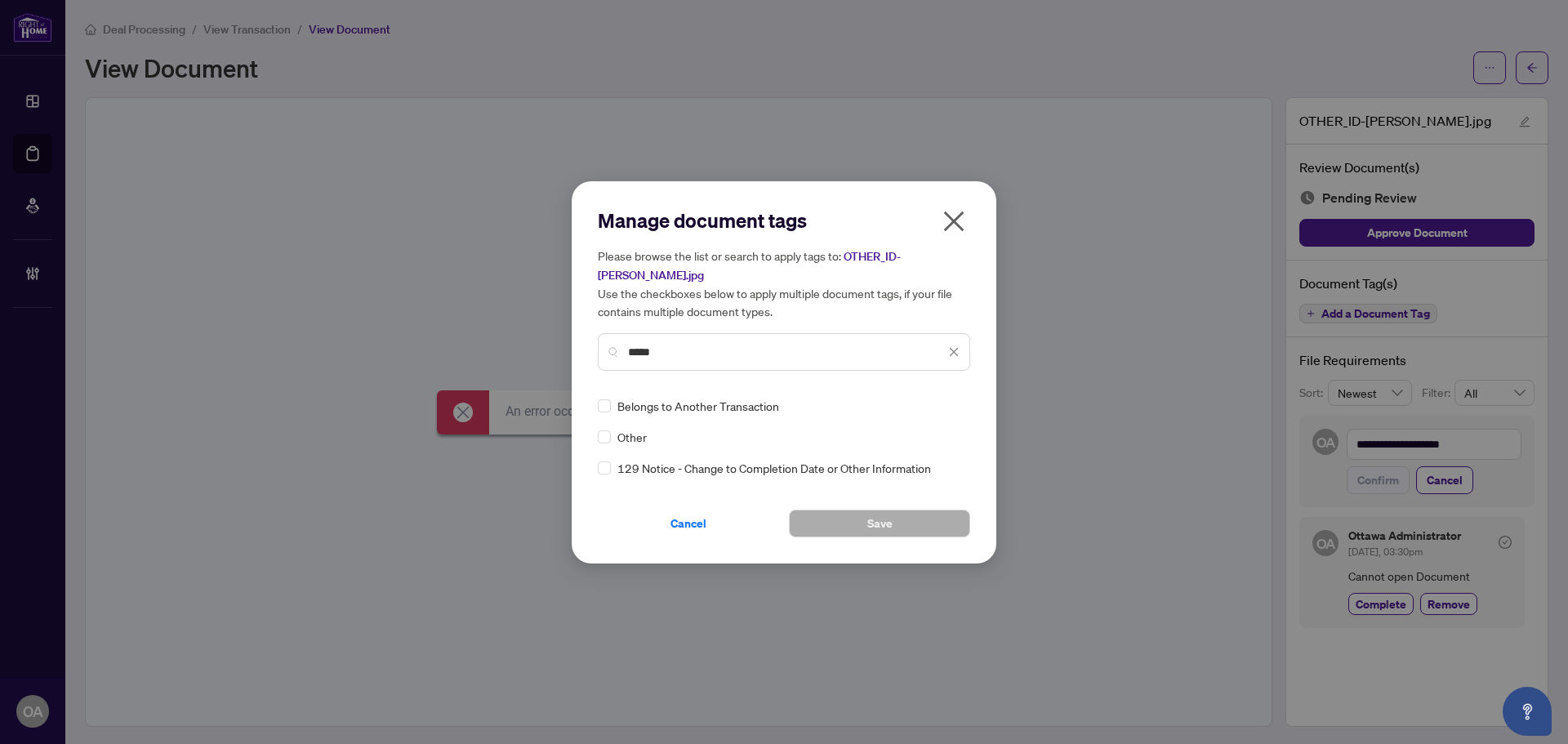
type input "*****"
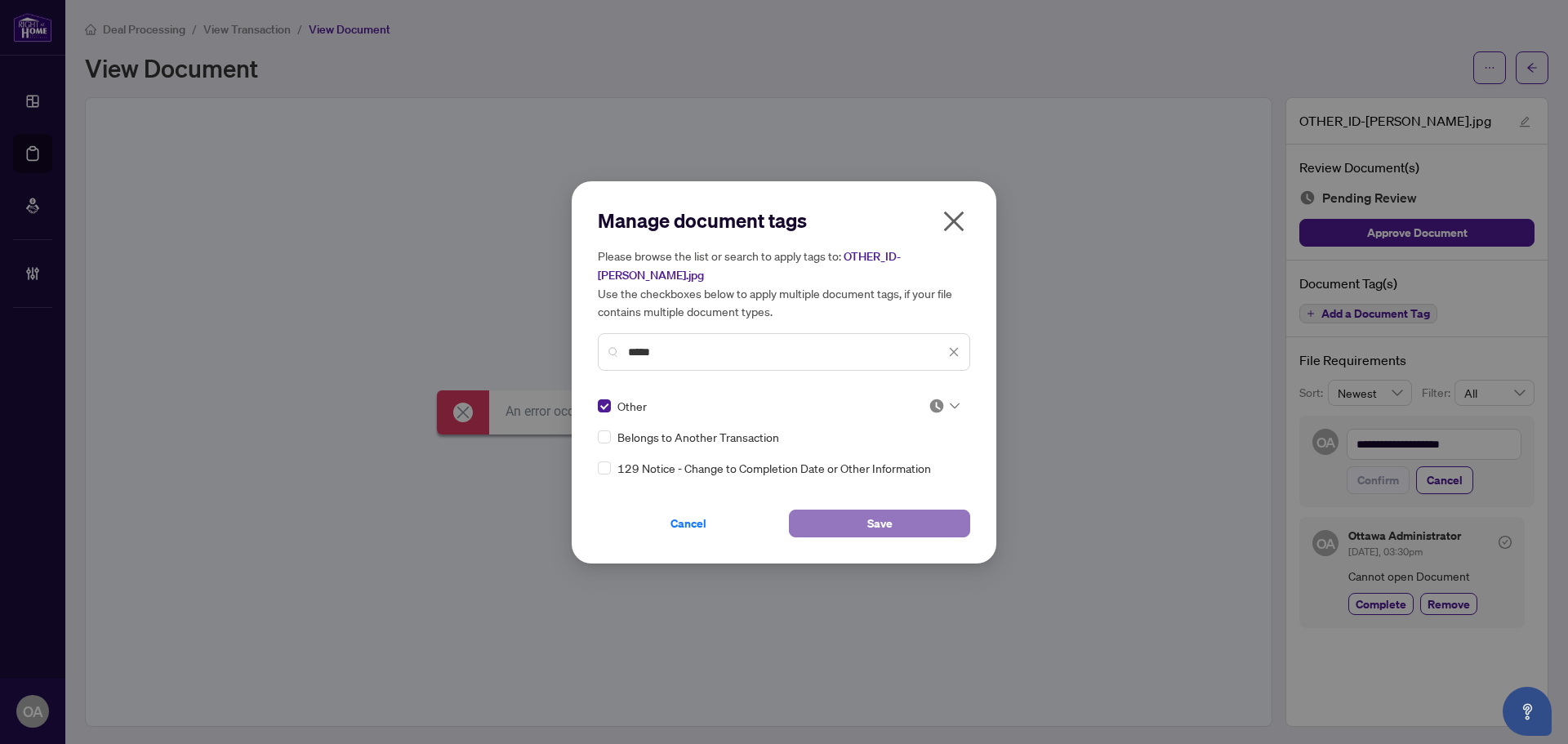
click at [923, 513] on button "Save" at bounding box center [879, 524] width 182 height 28
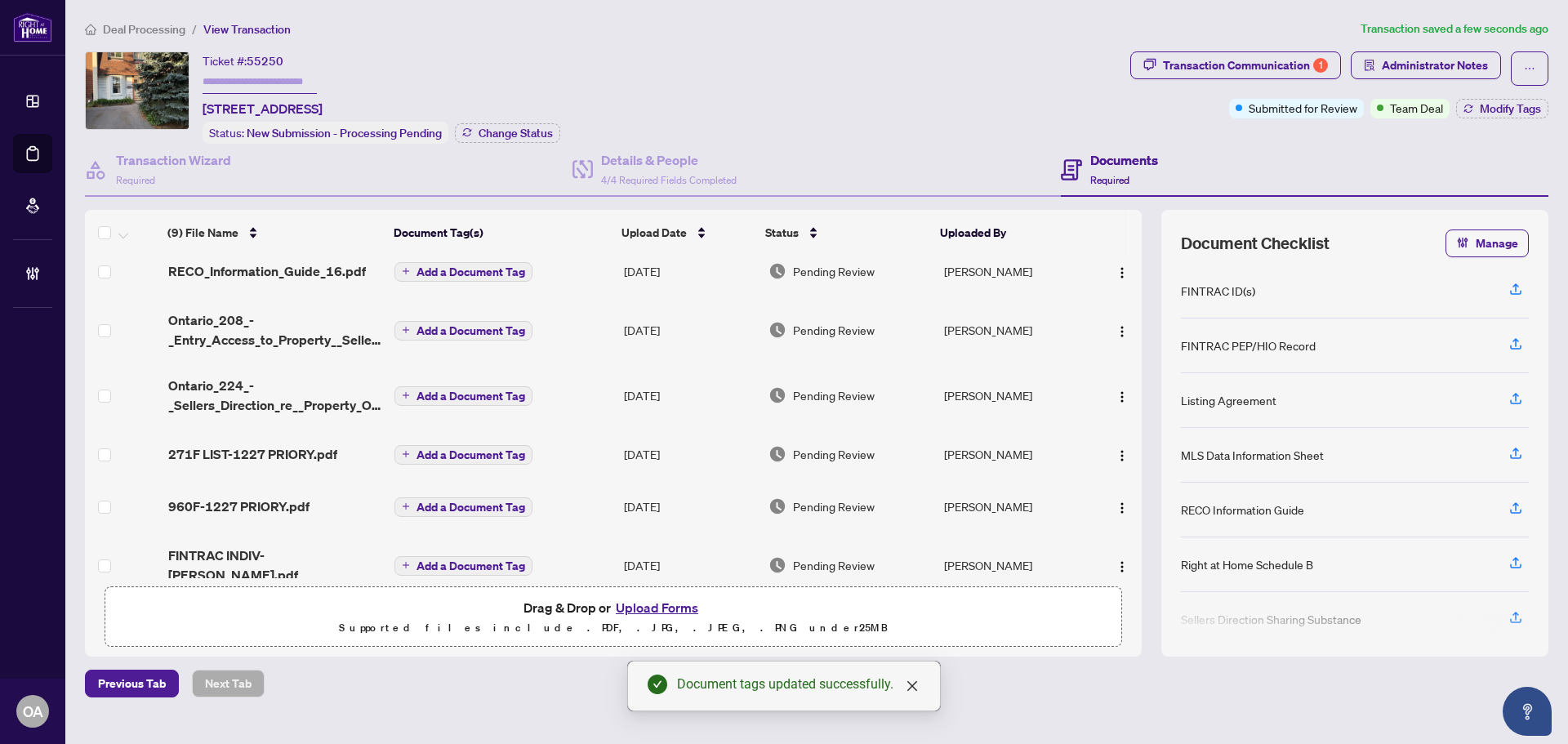
scroll to position [223, 0]
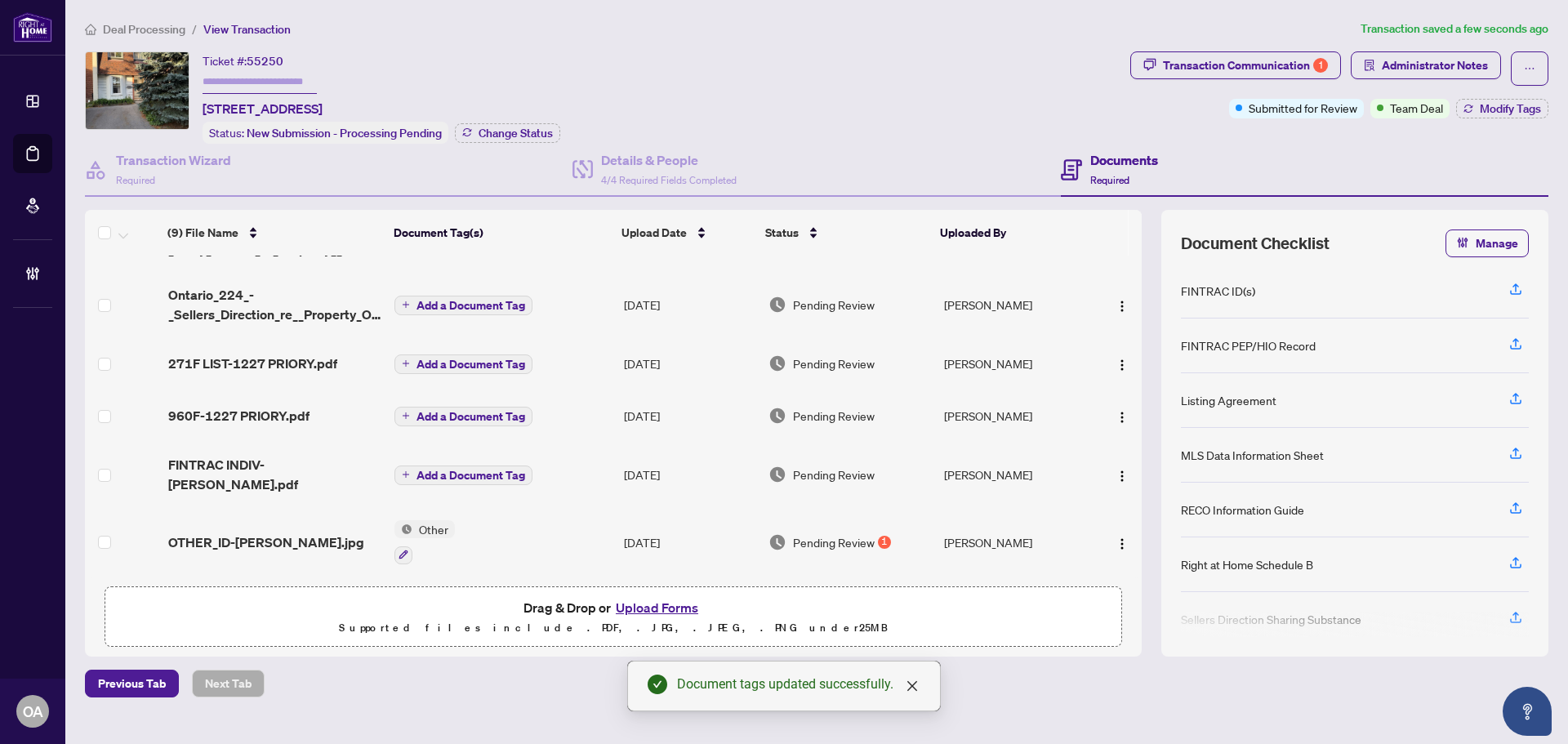
click at [317, 533] on span "OTHER_ID-[PERSON_NAME].jpg" at bounding box center [266, 542] width 196 height 19
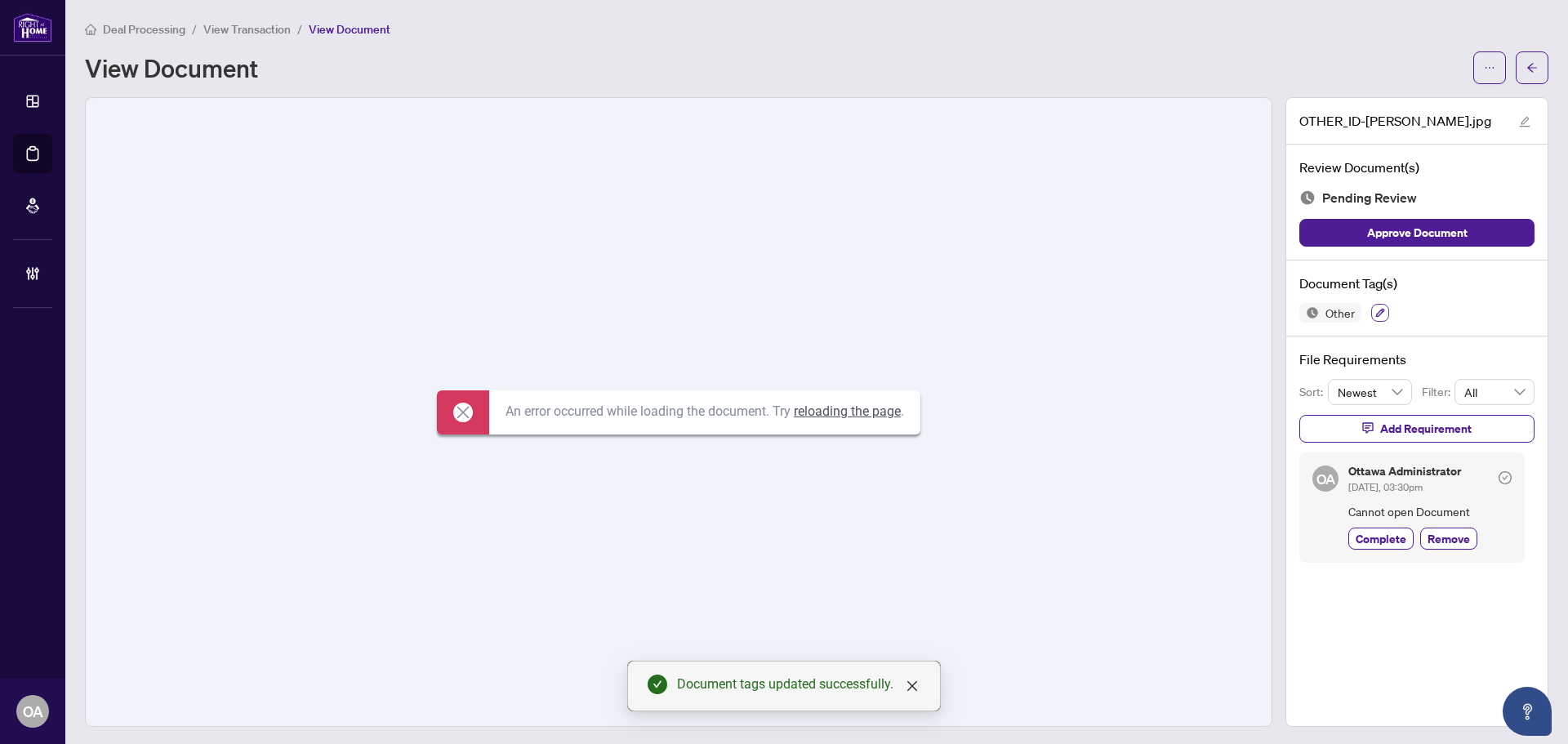
click at [1375, 311] on icon "button" at bounding box center [1379, 312] width 10 height 10
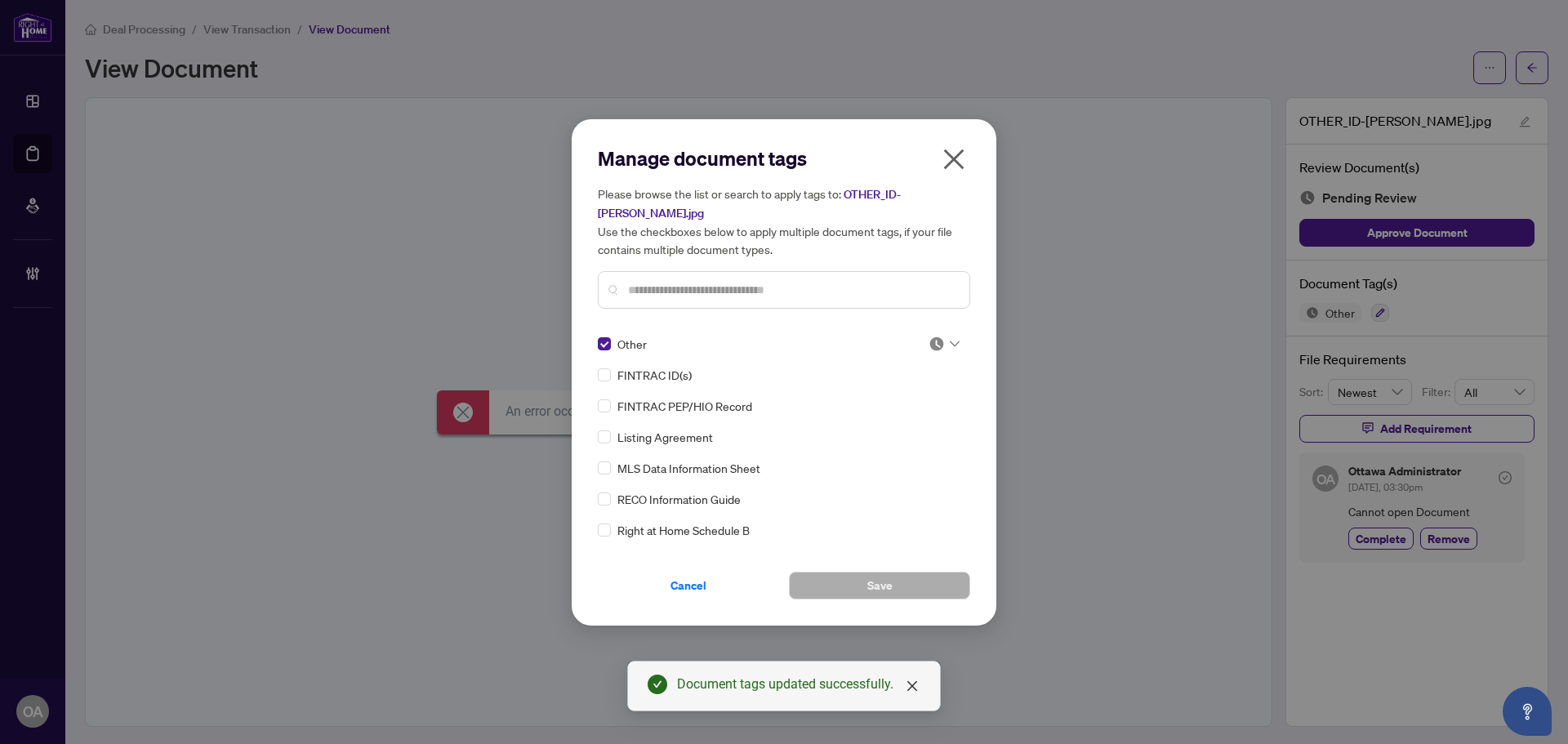
click at [951, 345] on icon at bounding box center [954, 343] width 10 height 6
click at [907, 405] on div "Needs Work" at bounding box center [890, 397] width 104 height 18
drag, startPoint x: 891, startPoint y: 583, endPoint x: 777, endPoint y: 493, distance: 145.2
click at [890, 583] on span "Save" at bounding box center [879, 585] width 25 height 26
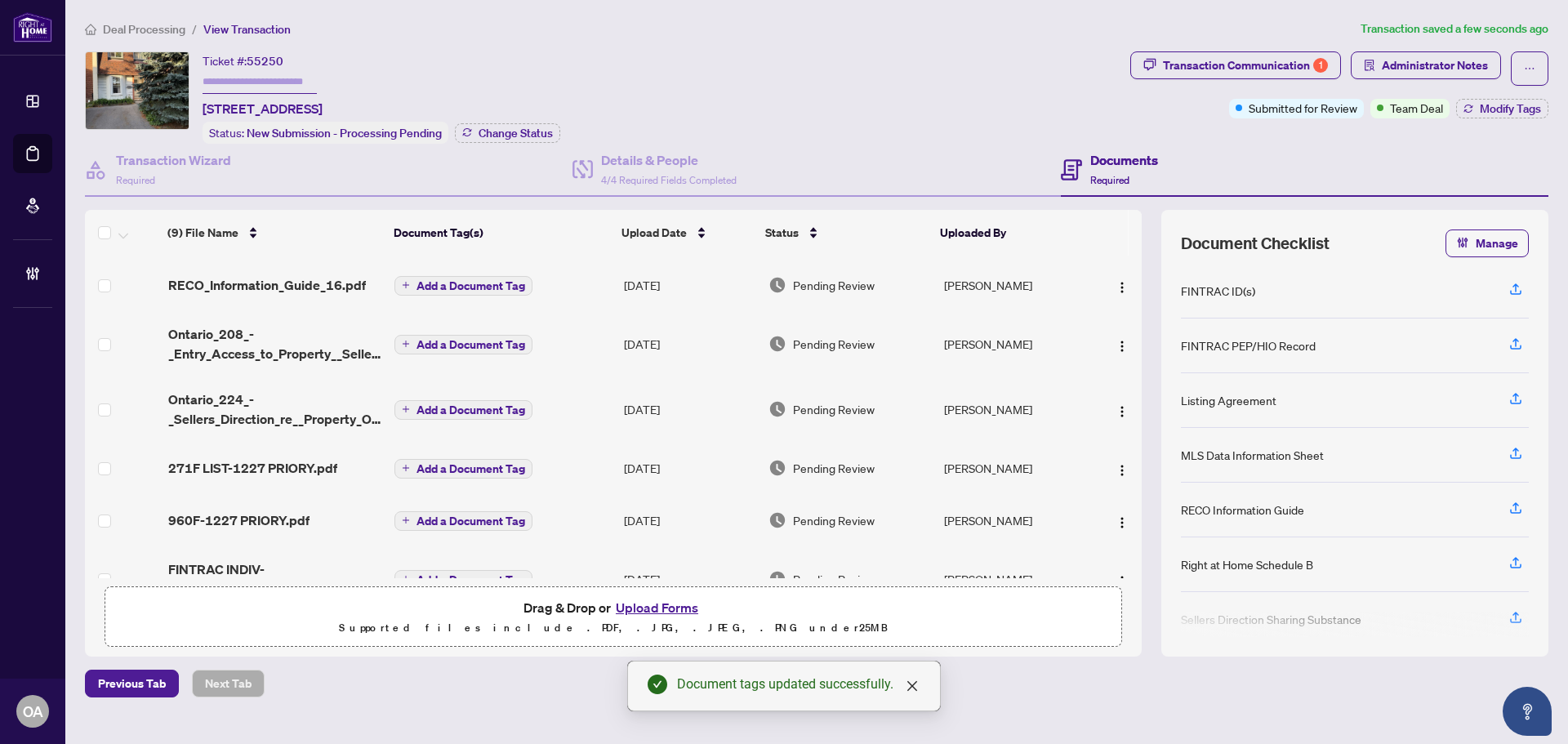
scroll to position [223, 0]
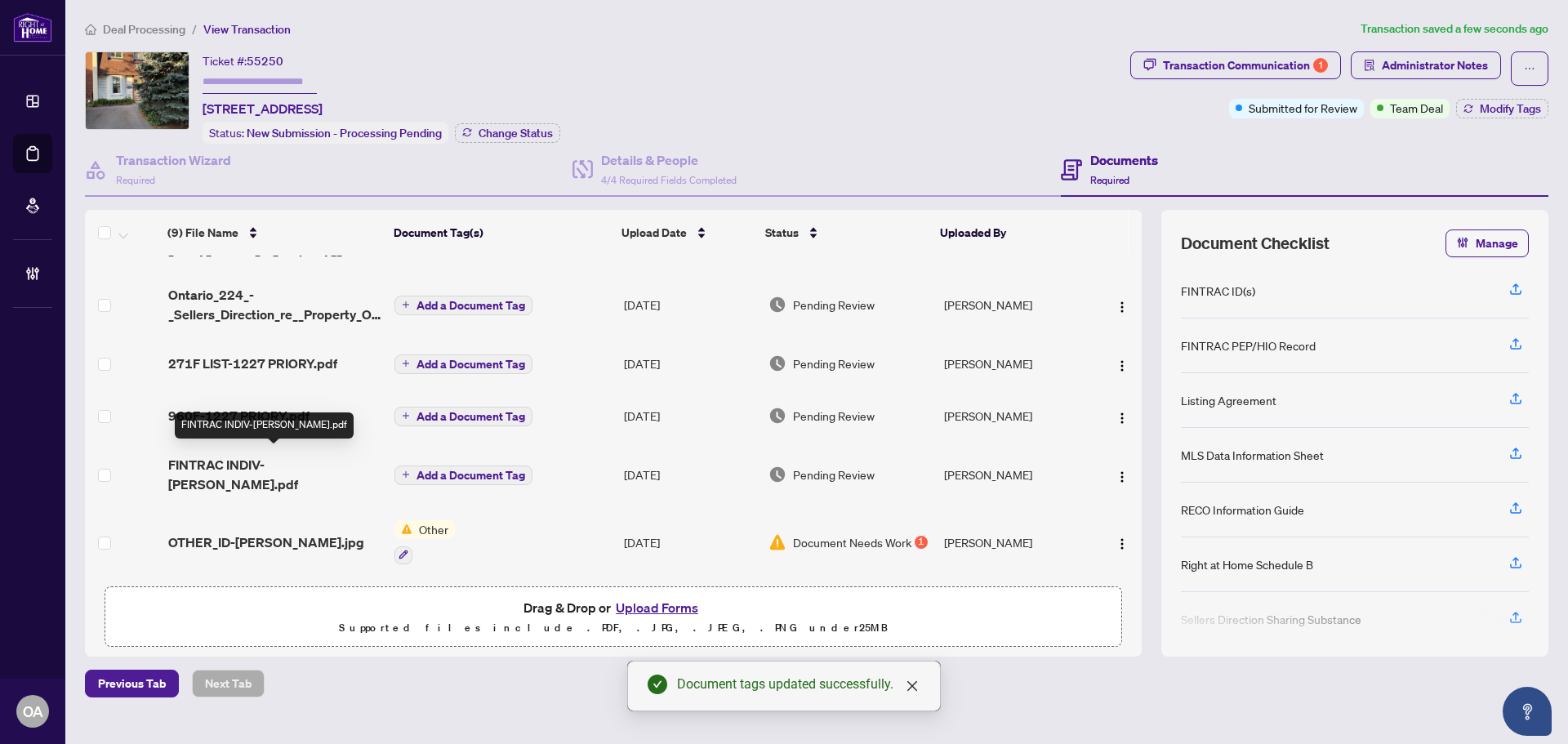
click at [236, 455] on span "FINTRAC INDIV-[PERSON_NAME].pdf" at bounding box center [276, 474] width 214 height 39
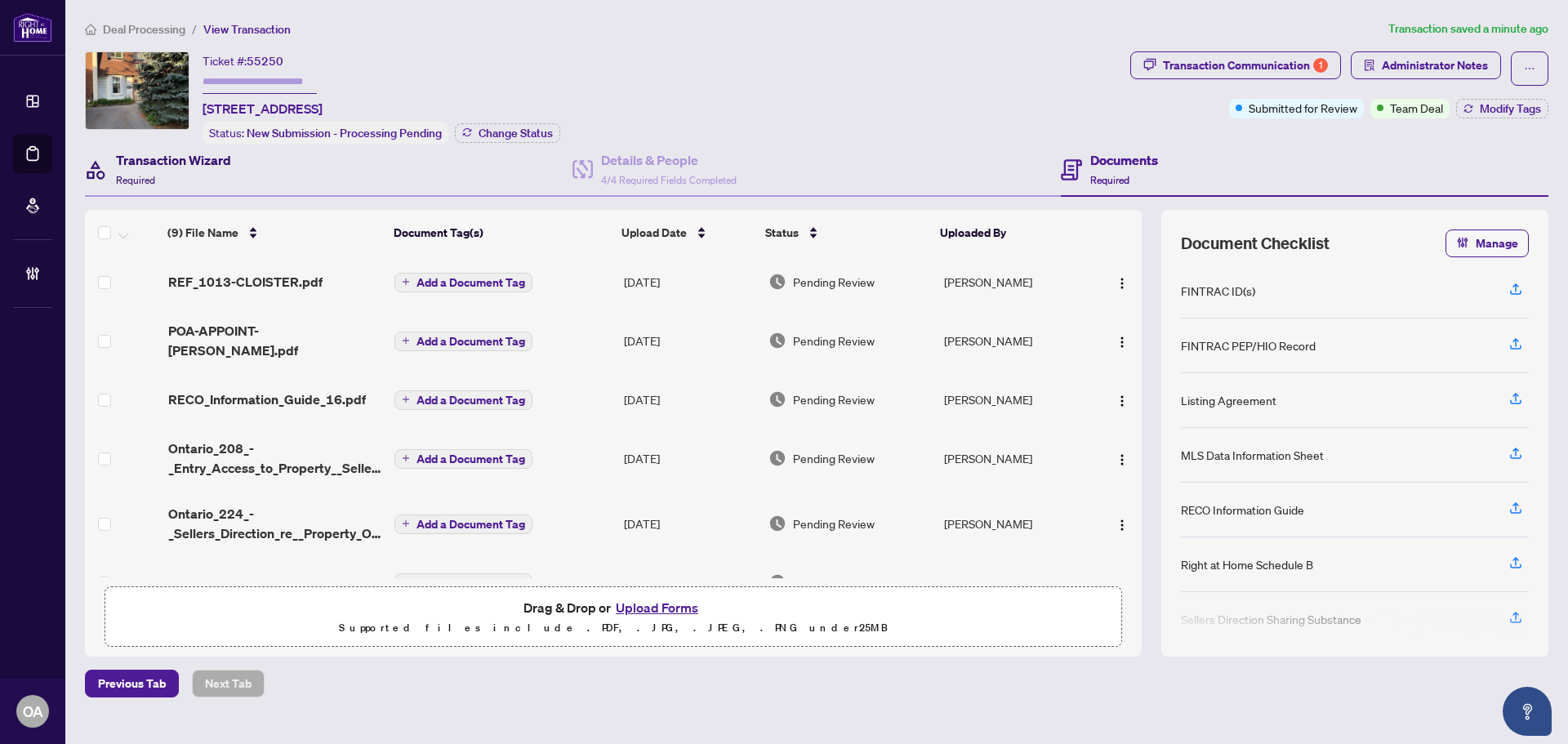
click at [181, 155] on h4 "Transaction Wizard" at bounding box center [173, 160] width 115 height 19
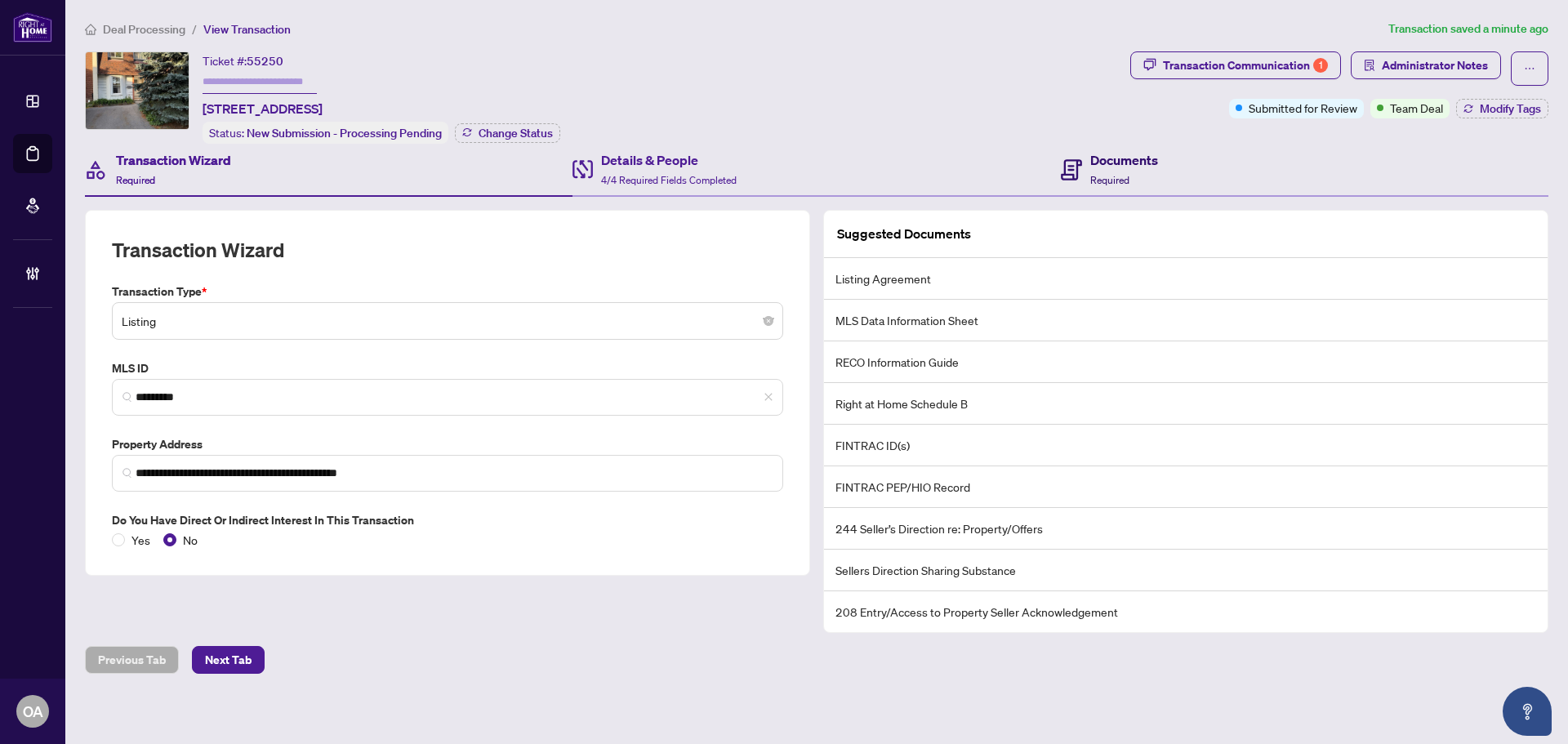
click at [1103, 160] on h4 "Documents" at bounding box center [1123, 160] width 68 height 19
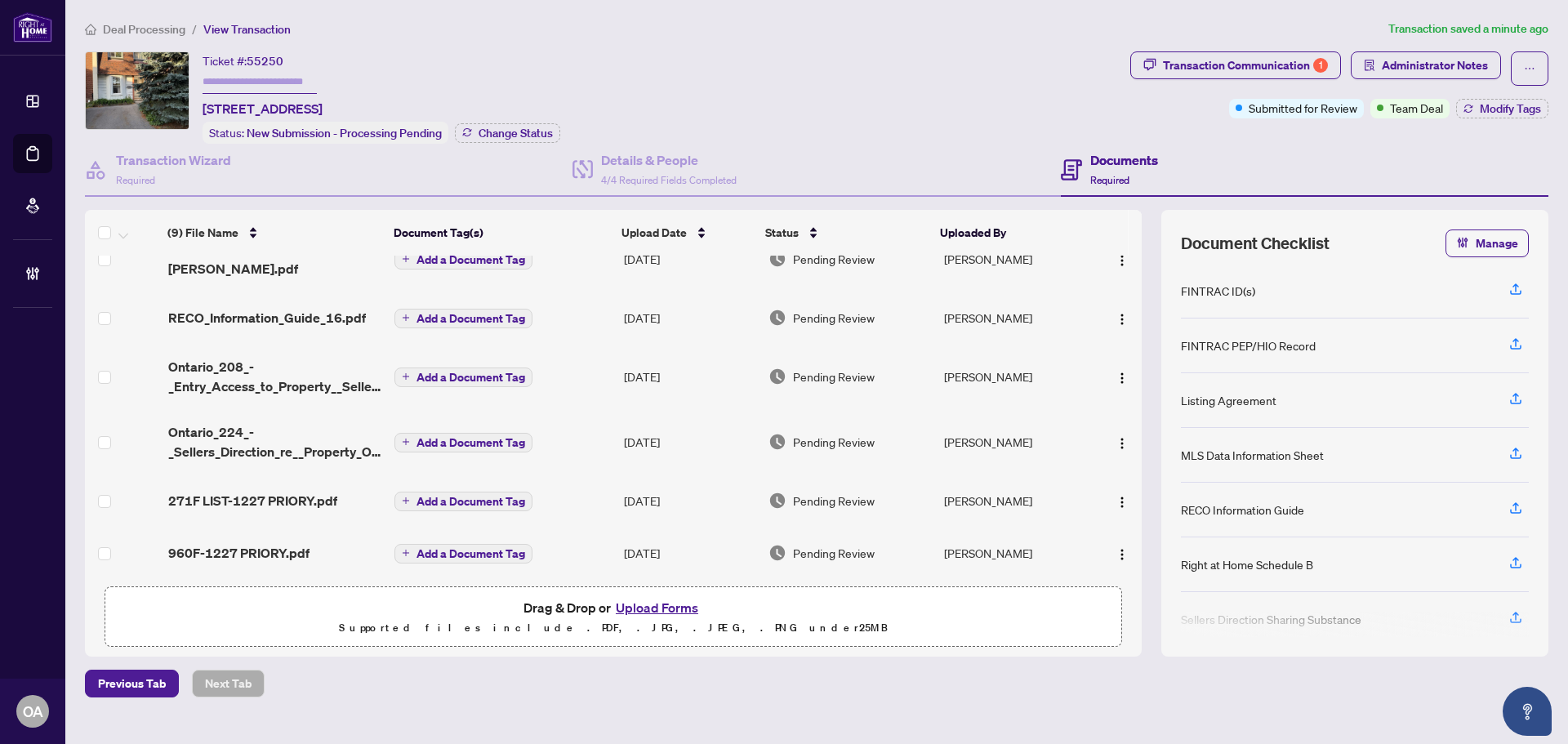
scroll to position [223, 0]
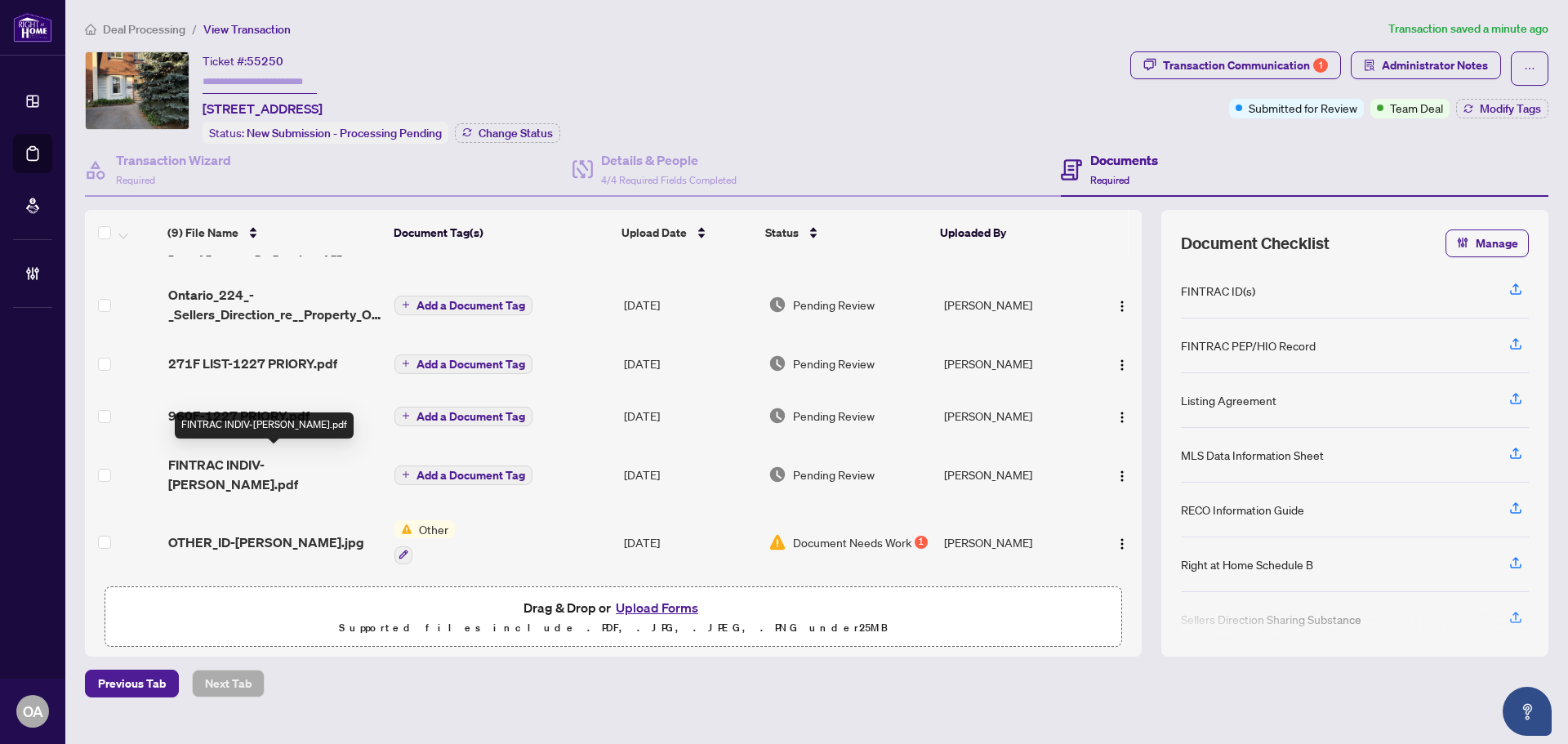
click at [200, 464] on span "FINTRAC INDIV-[PERSON_NAME].pdf" at bounding box center [276, 474] width 214 height 39
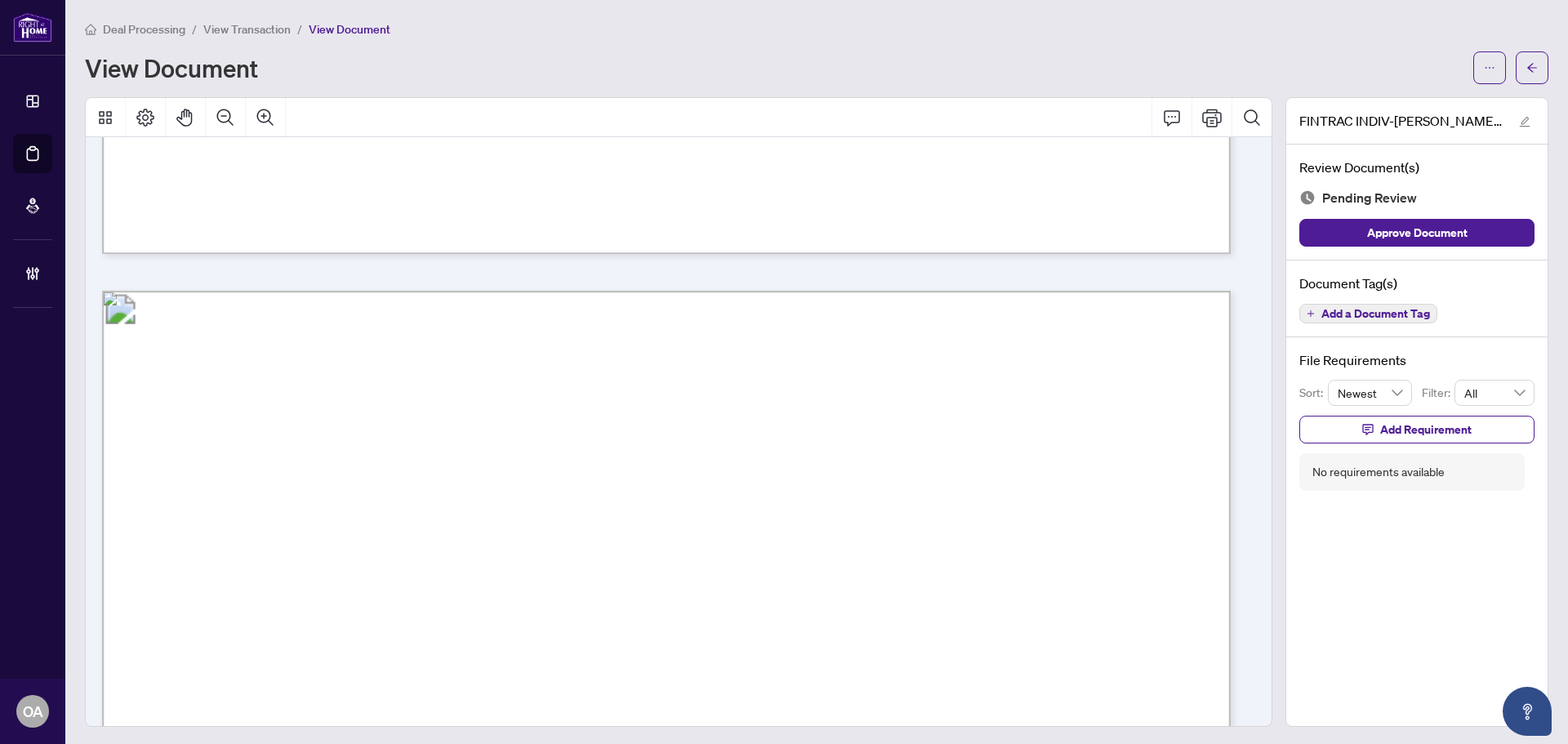
scroll to position [2858, 0]
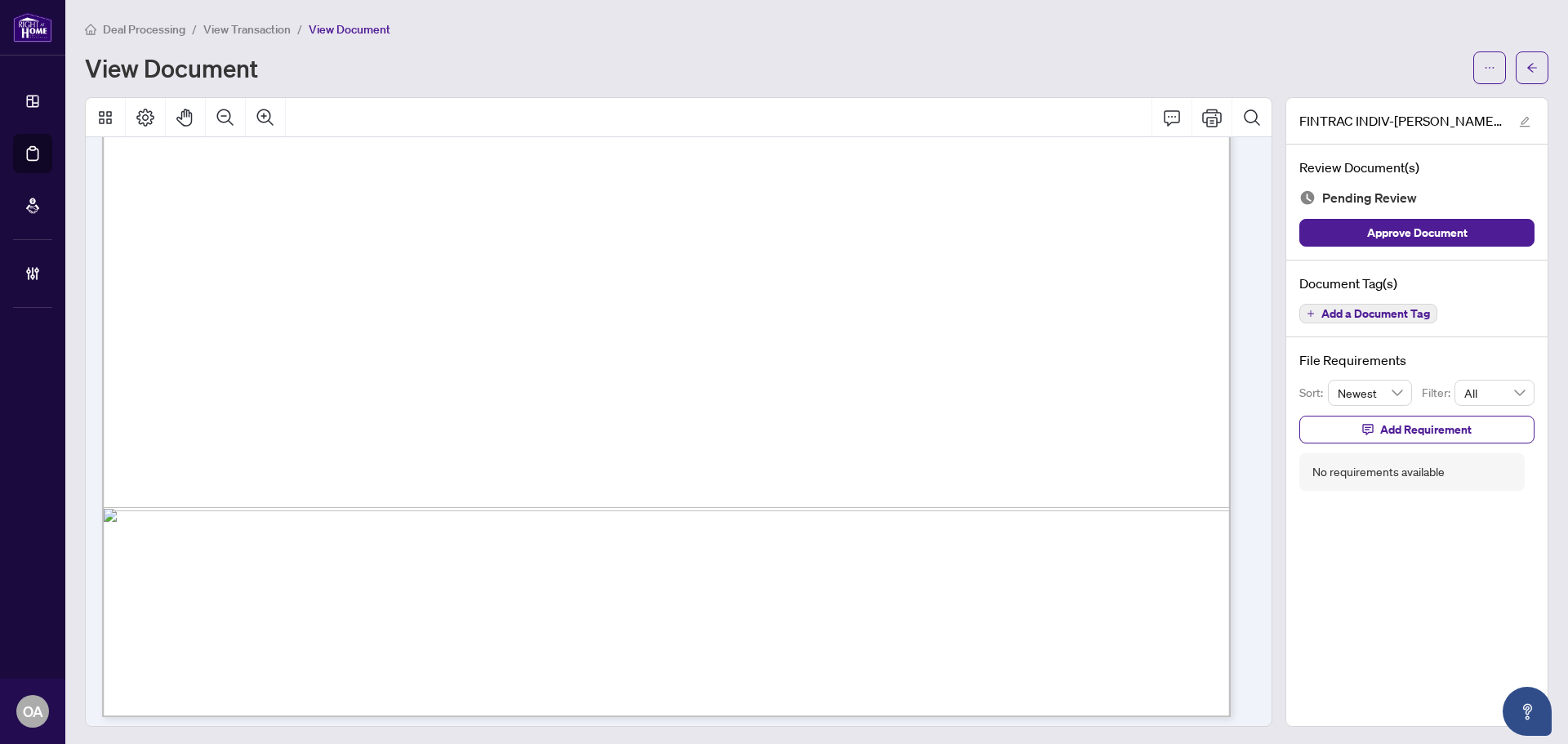
scroll to position [5395, 0]
click at [1388, 319] on span "Add a Document Tag" at bounding box center [1376, 313] width 109 height 11
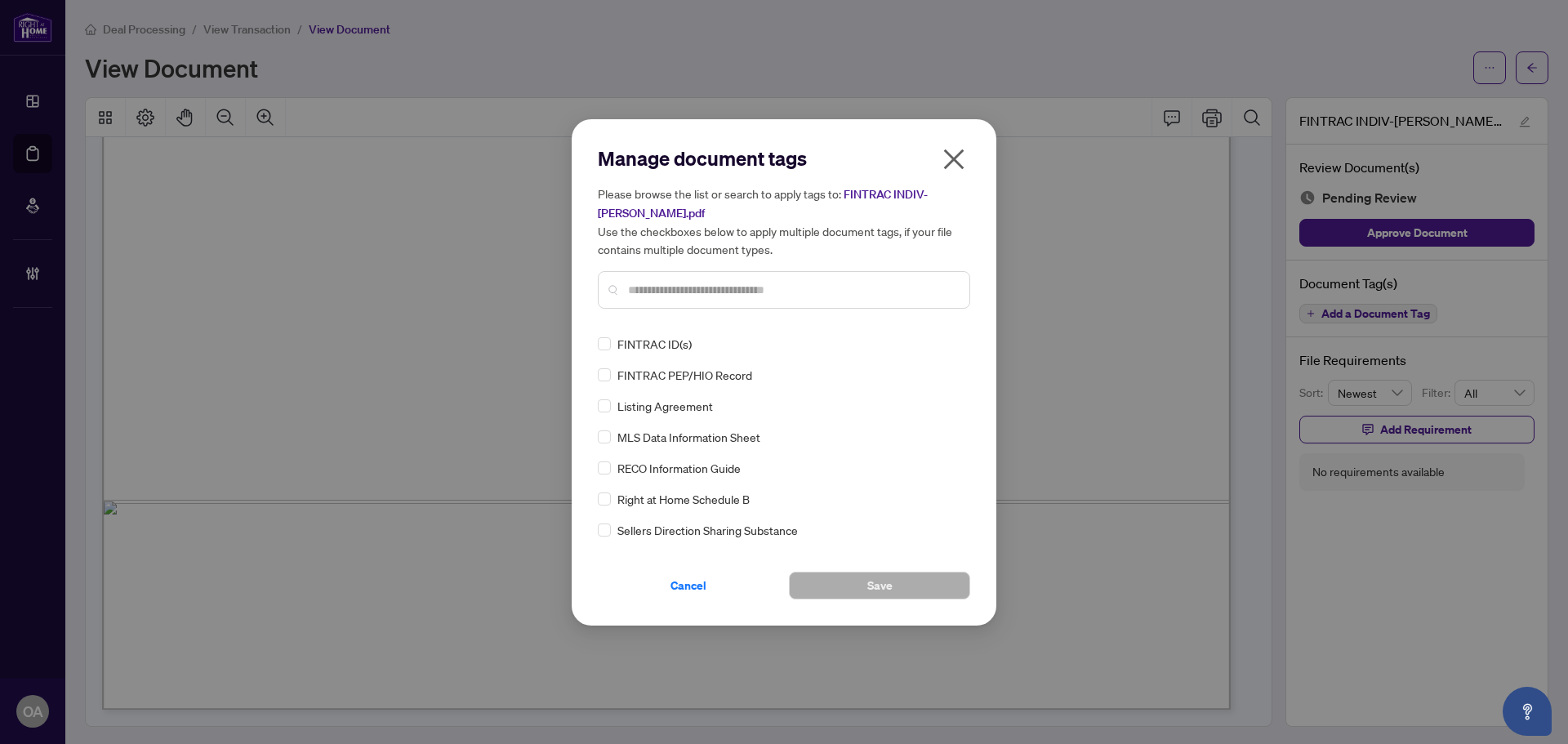
click at [790, 284] on input "text" at bounding box center [792, 290] width 328 height 18
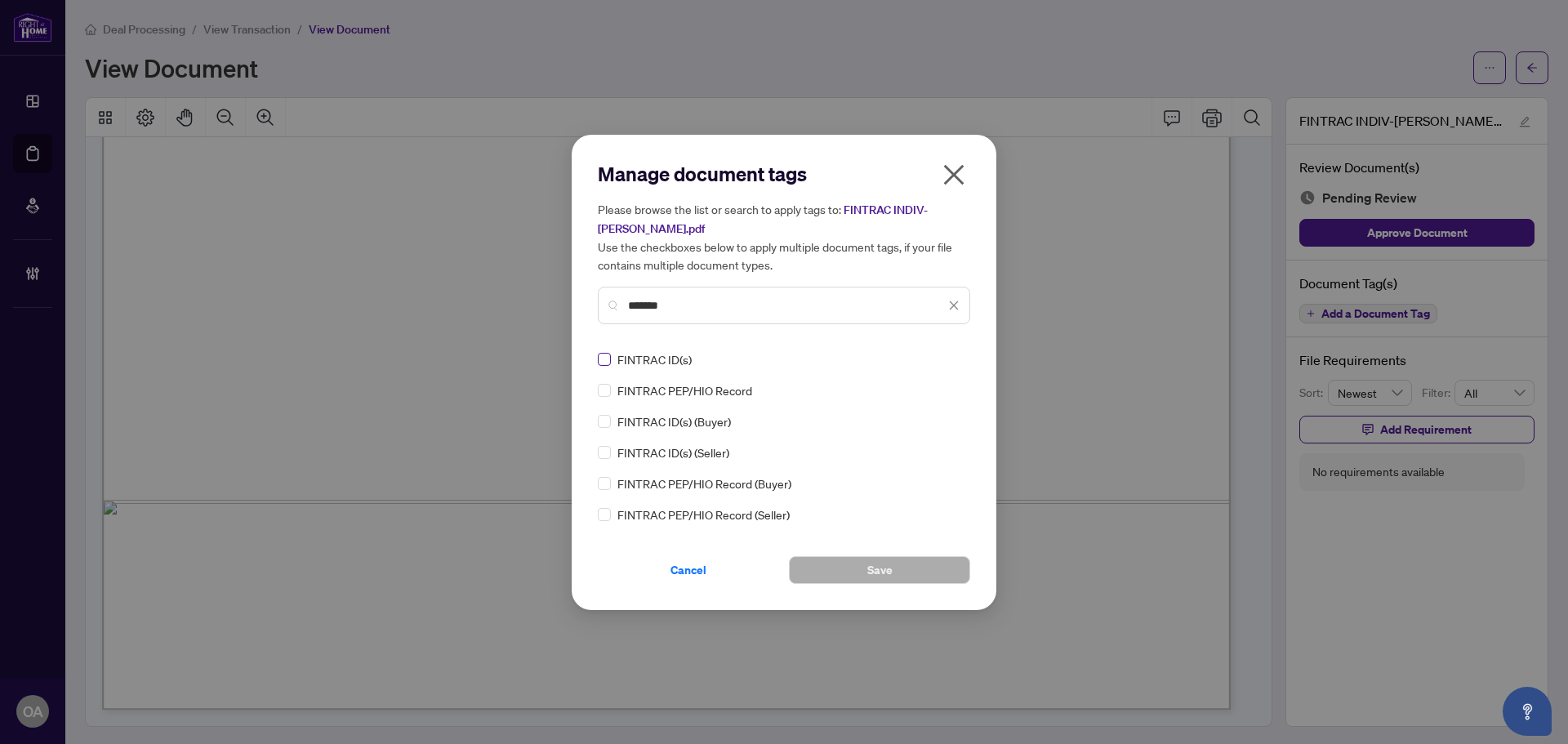
type input "*******"
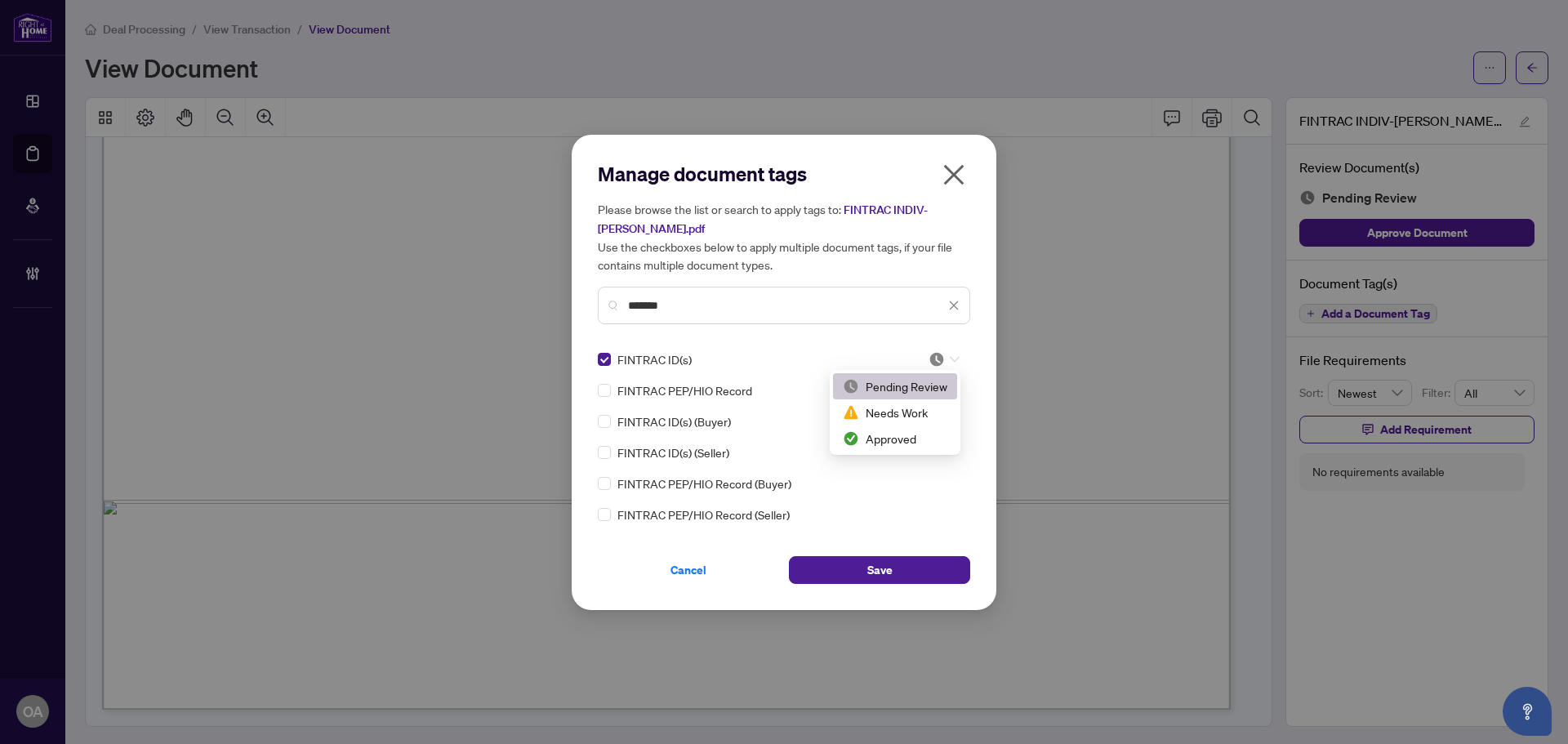
click at [949, 359] on icon at bounding box center [954, 359] width 10 height 6
click at [885, 434] on div "Approved" at bounding box center [894, 438] width 104 height 18
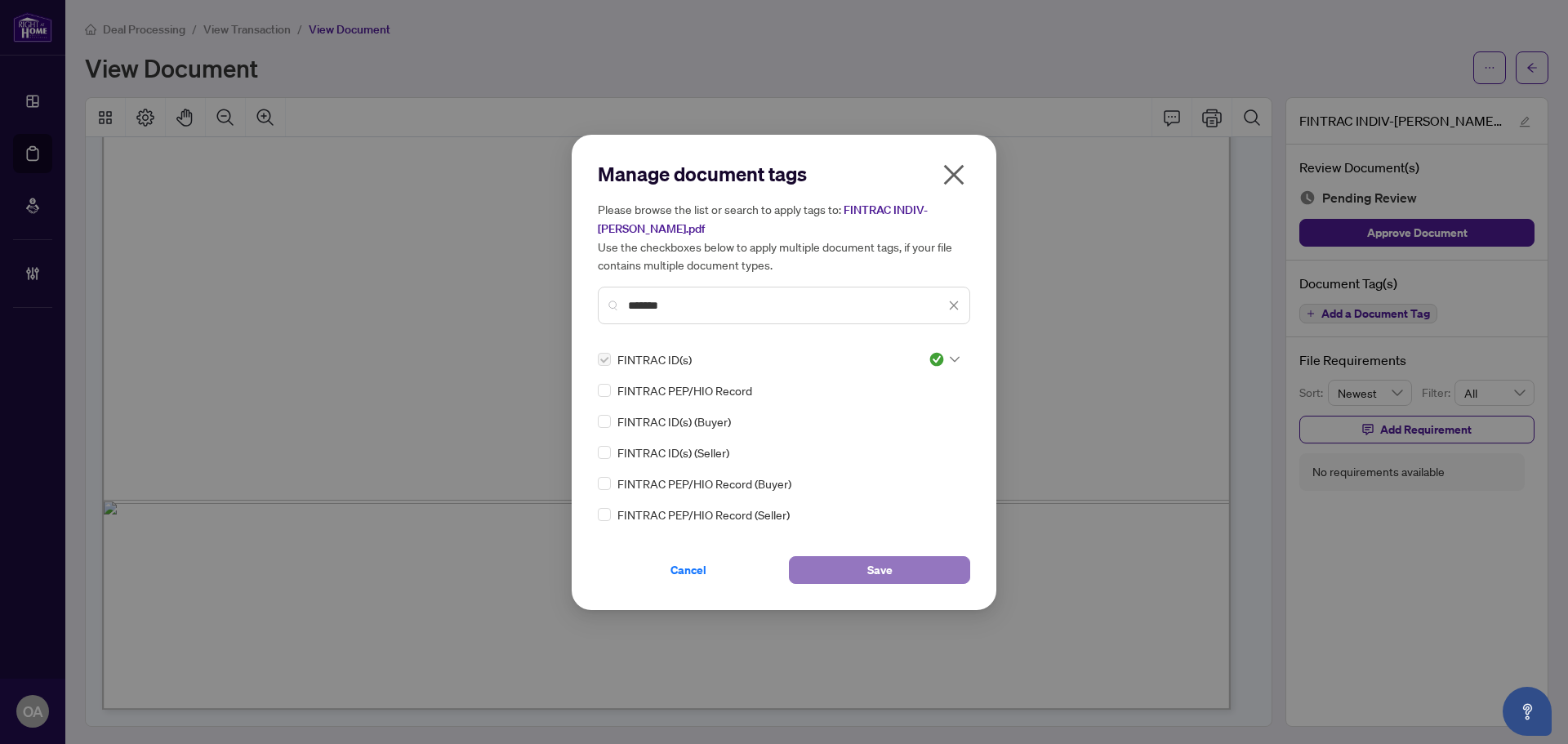
click at [867, 565] on span "Save" at bounding box center [879, 570] width 25 height 26
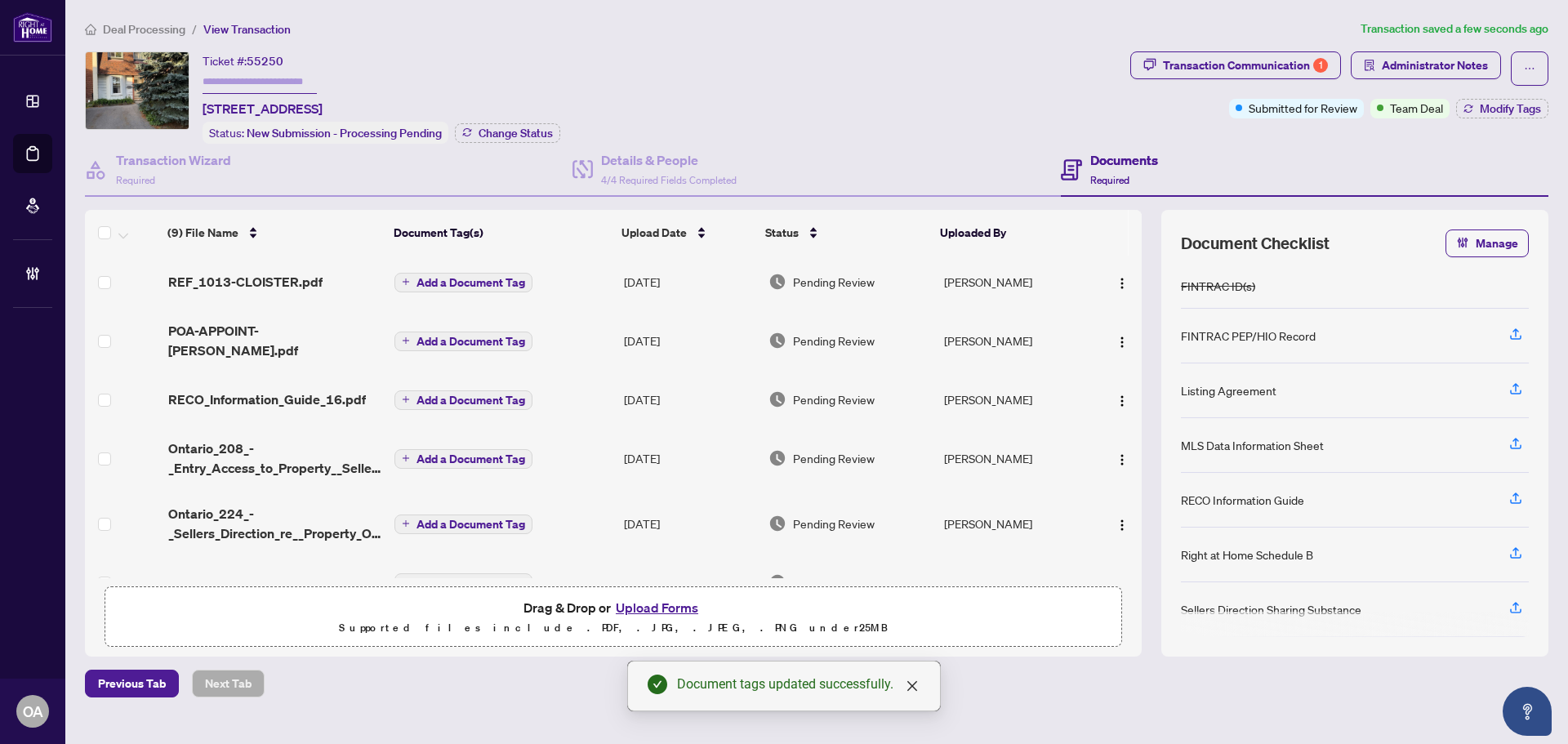
scroll to position [228, 0]
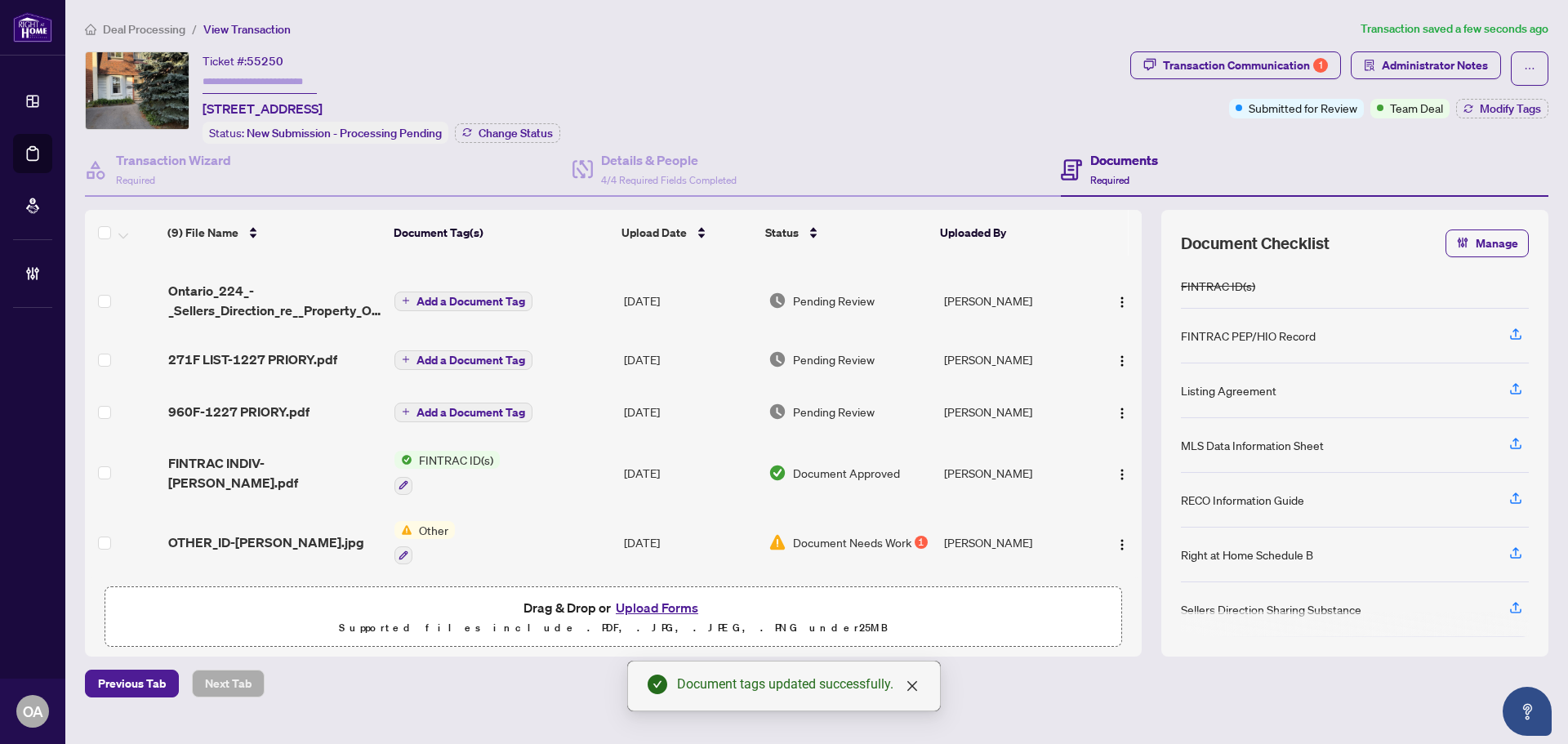
click at [258, 402] on span "960F-1227 PRIORY.pdf" at bounding box center [239, 411] width 141 height 19
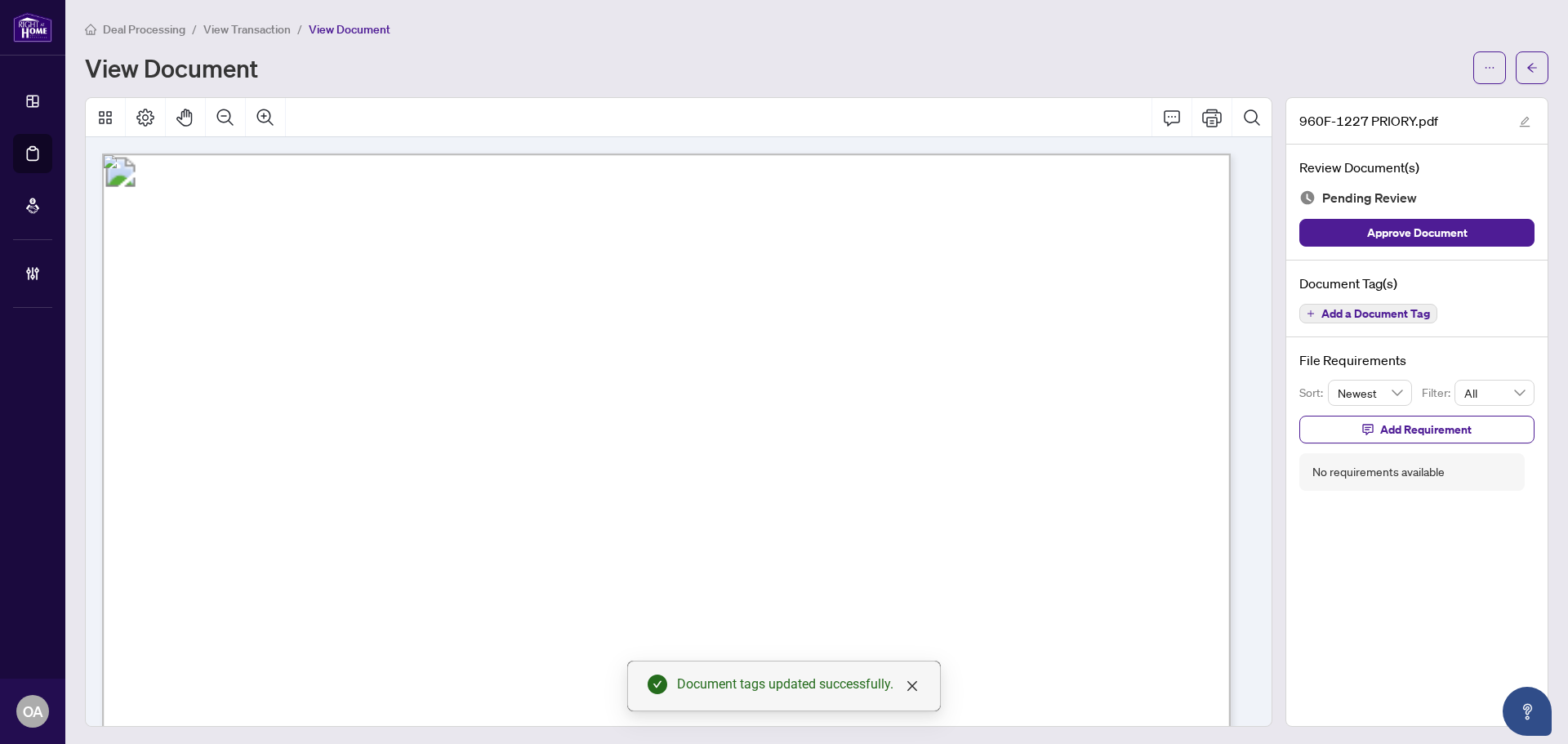
click at [1364, 311] on span "Add a Document Tag" at bounding box center [1376, 313] width 109 height 11
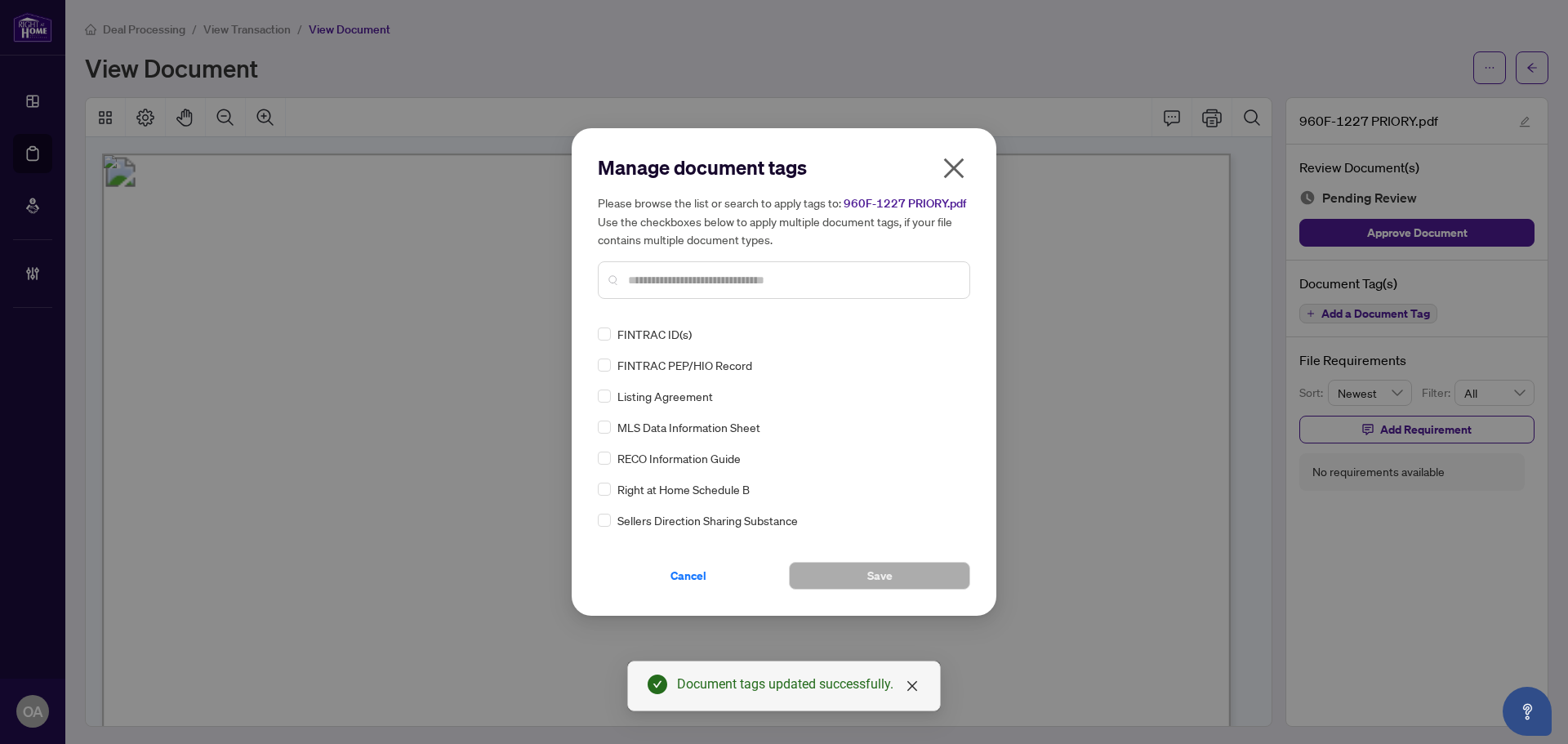
click at [677, 281] on input "text" at bounding box center [792, 280] width 328 height 18
type input "*"
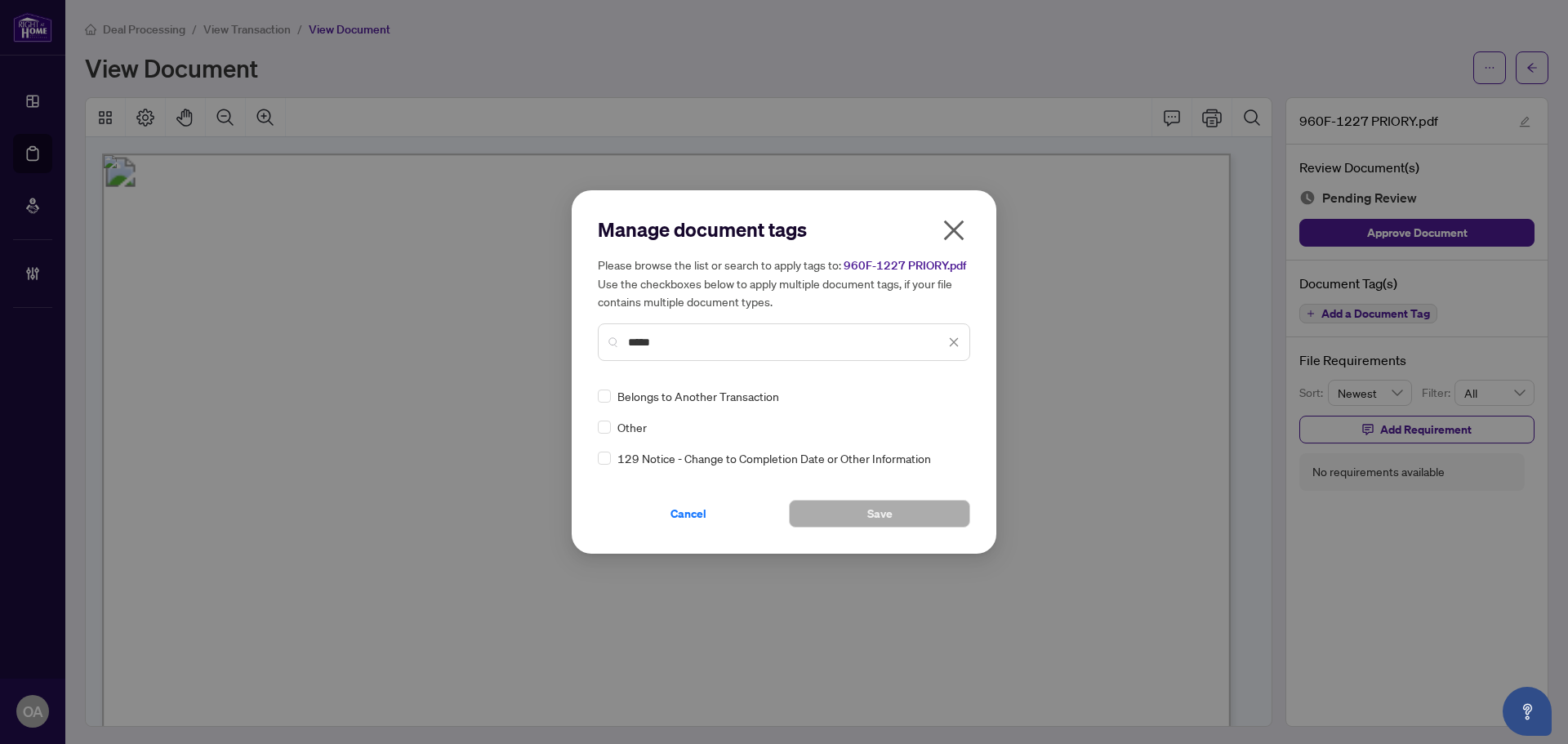
type input "*****"
click at [950, 393] on icon at bounding box center [954, 396] width 10 height 6
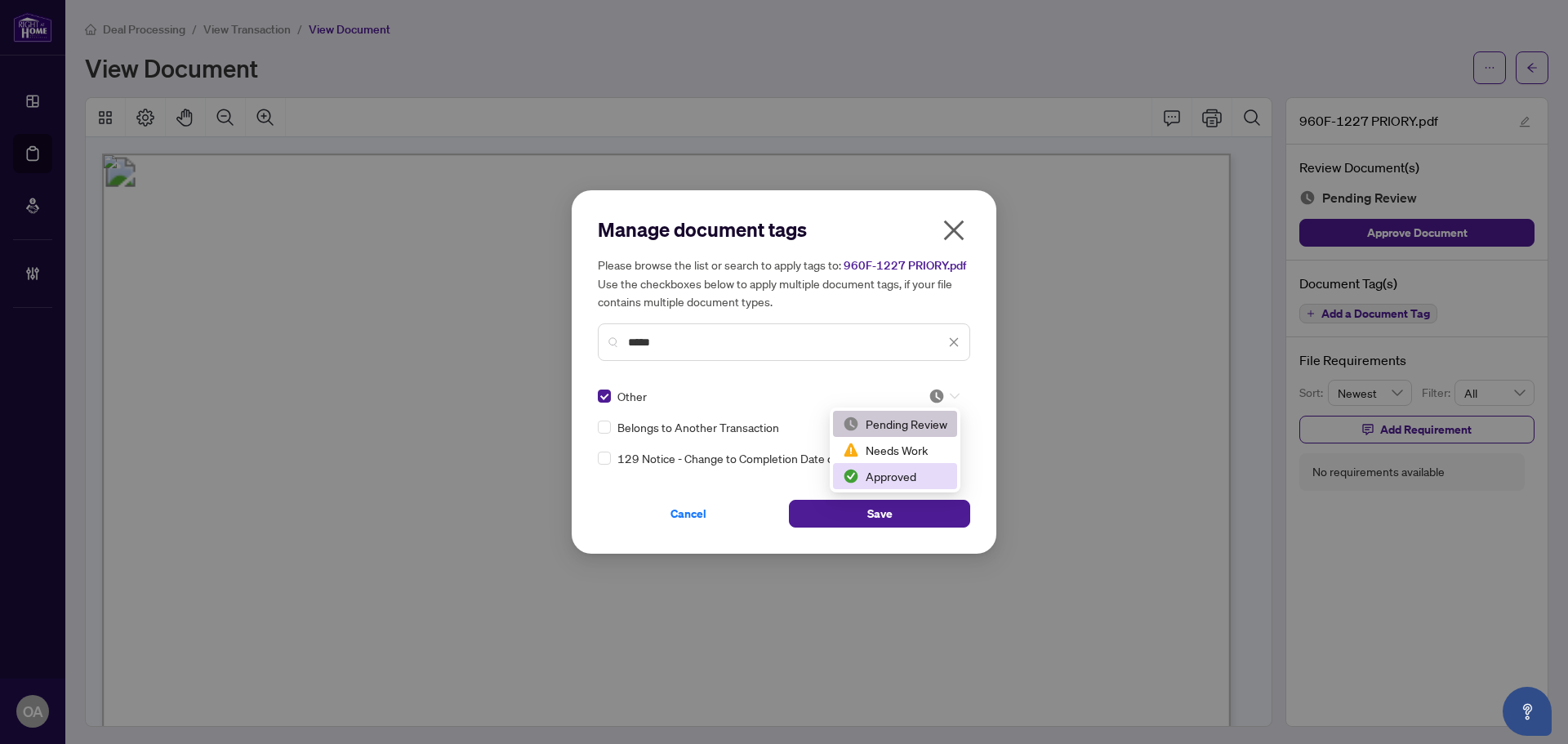
click at [899, 476] on div "Approved" at bounding box center [894, 476] width 104 height 18
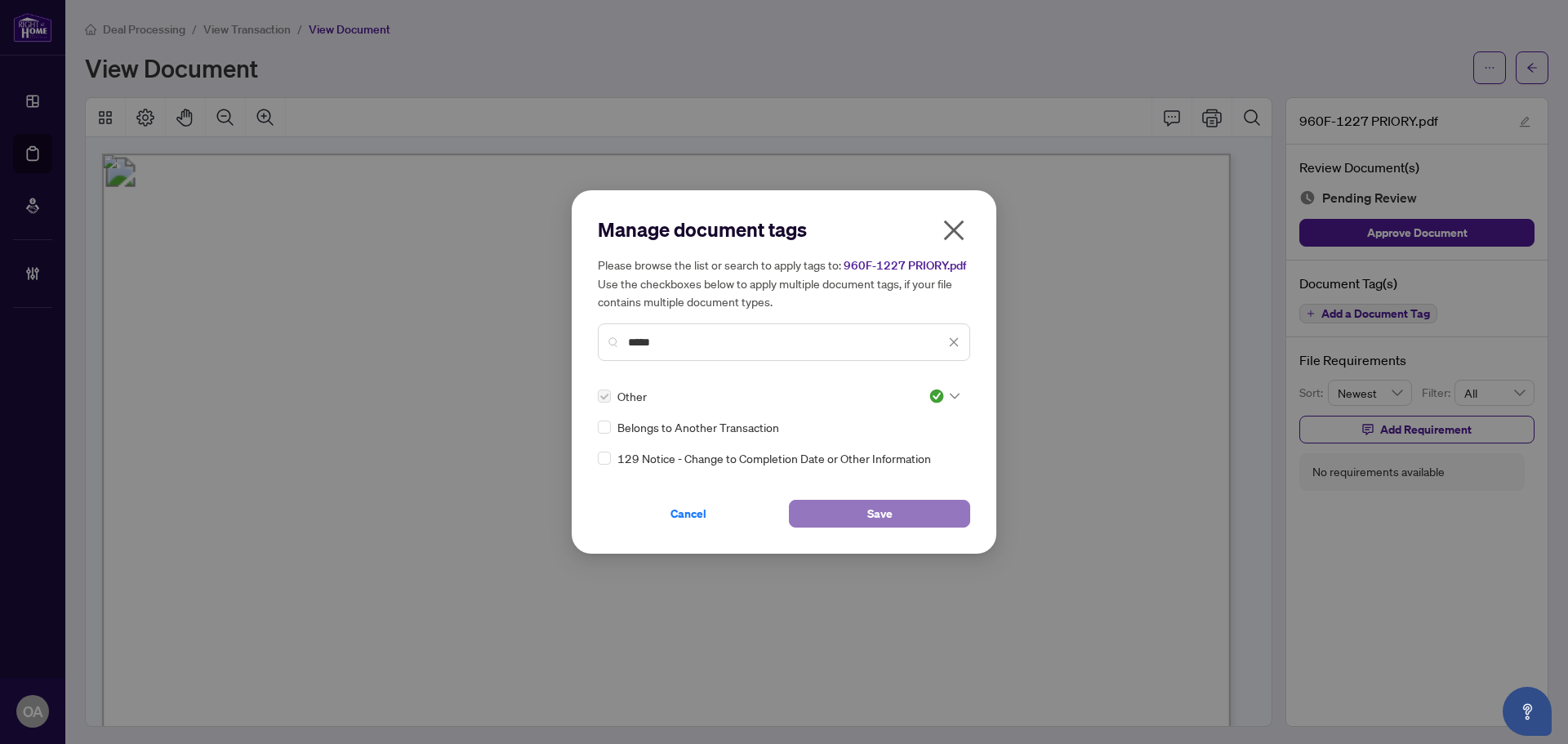
click at [888, 509] on span "Save" at bounding box center [879, 513] width 25 height 26
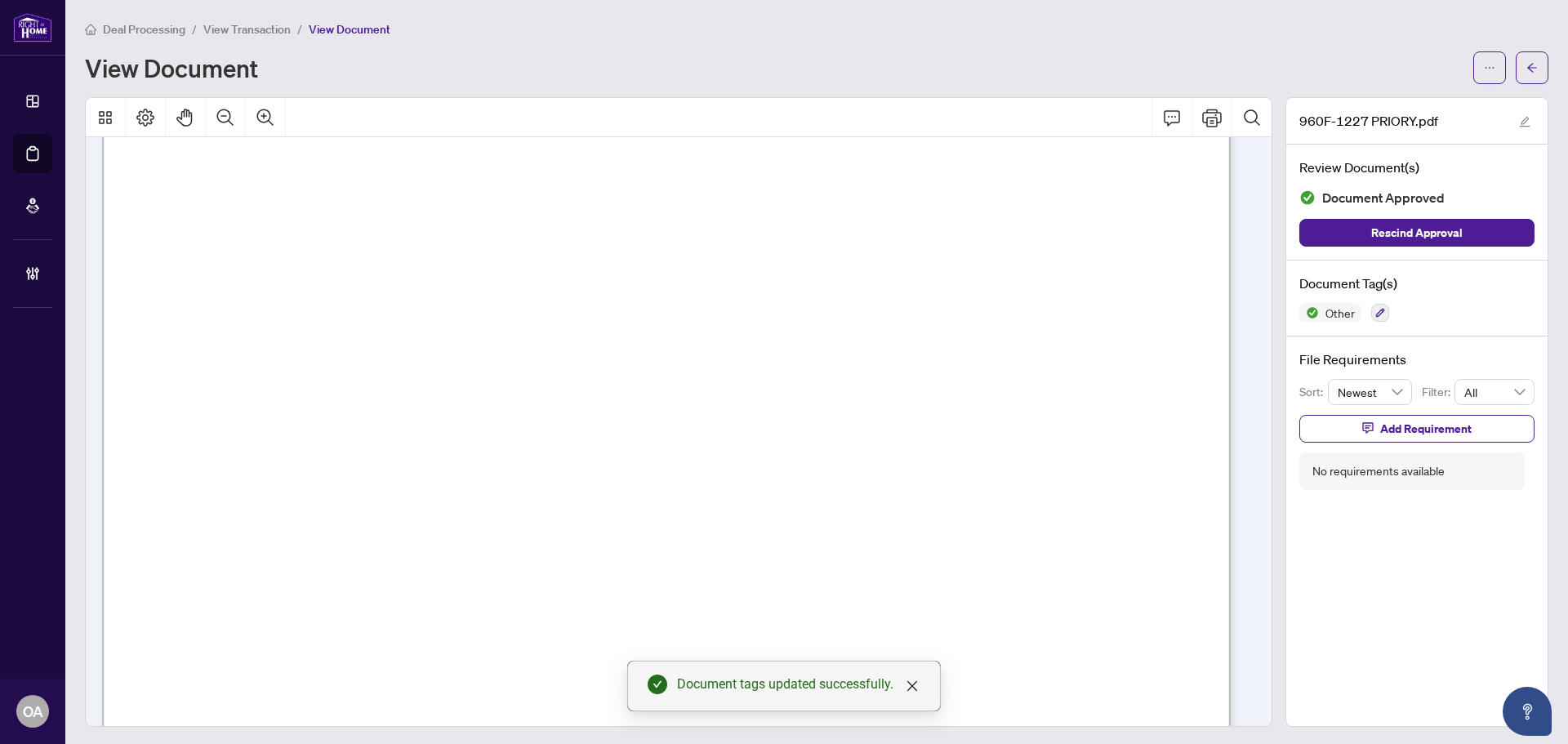
scroll to position [659, 0]
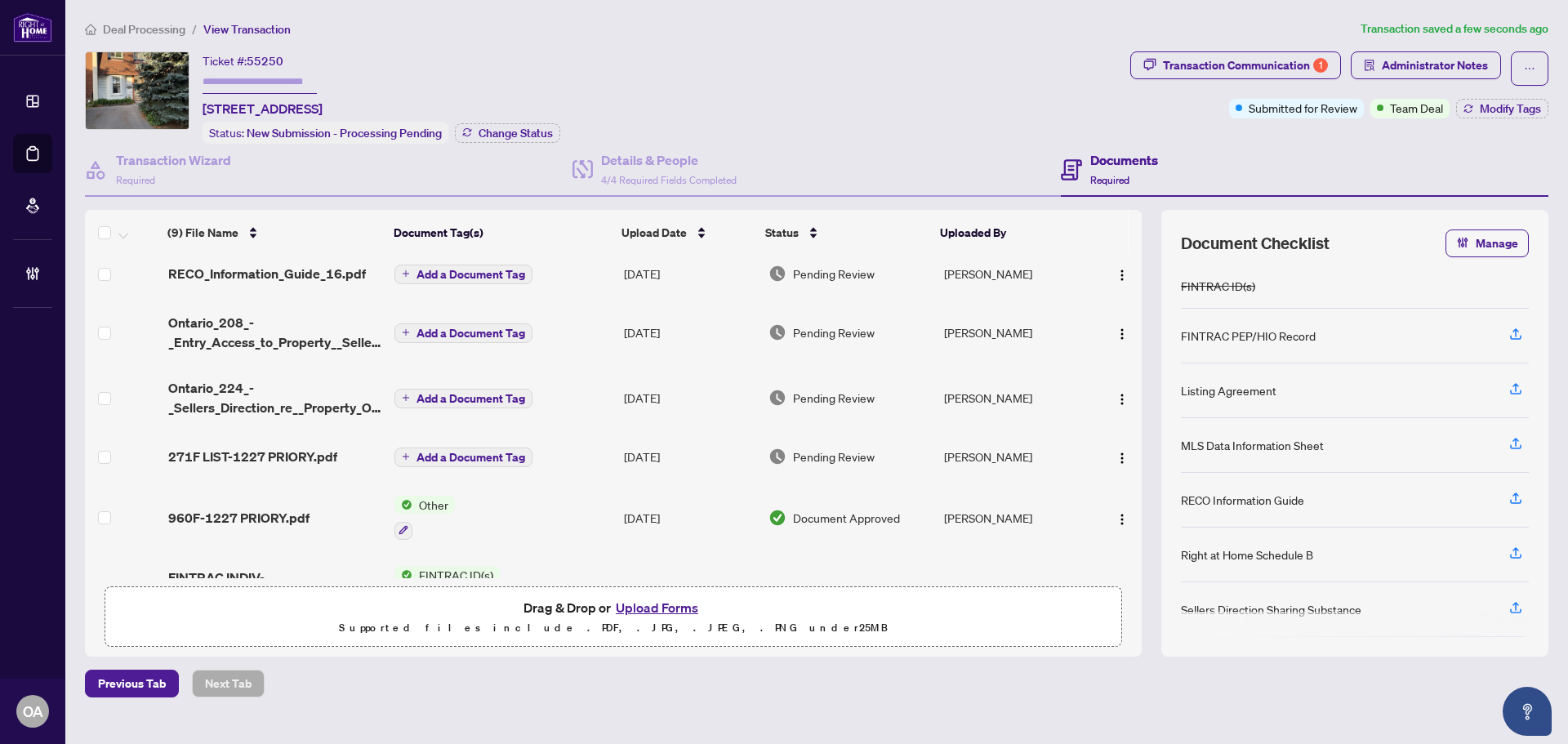
scroll to position [245, 0]
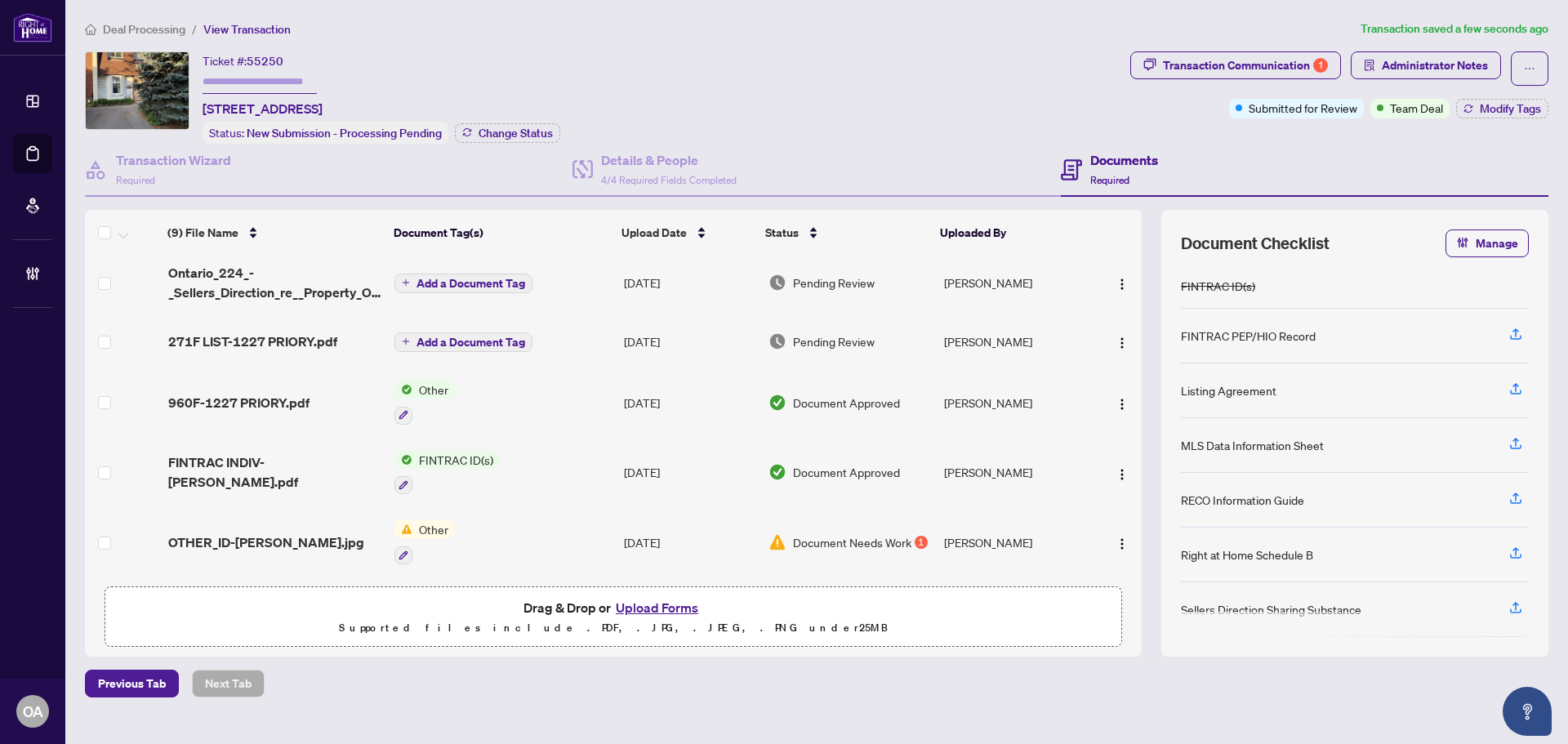
click at [261, 332] on span "271F LIST-1227 PRIORY.pdf" at bounding box center [253, 341] width 169 height 19
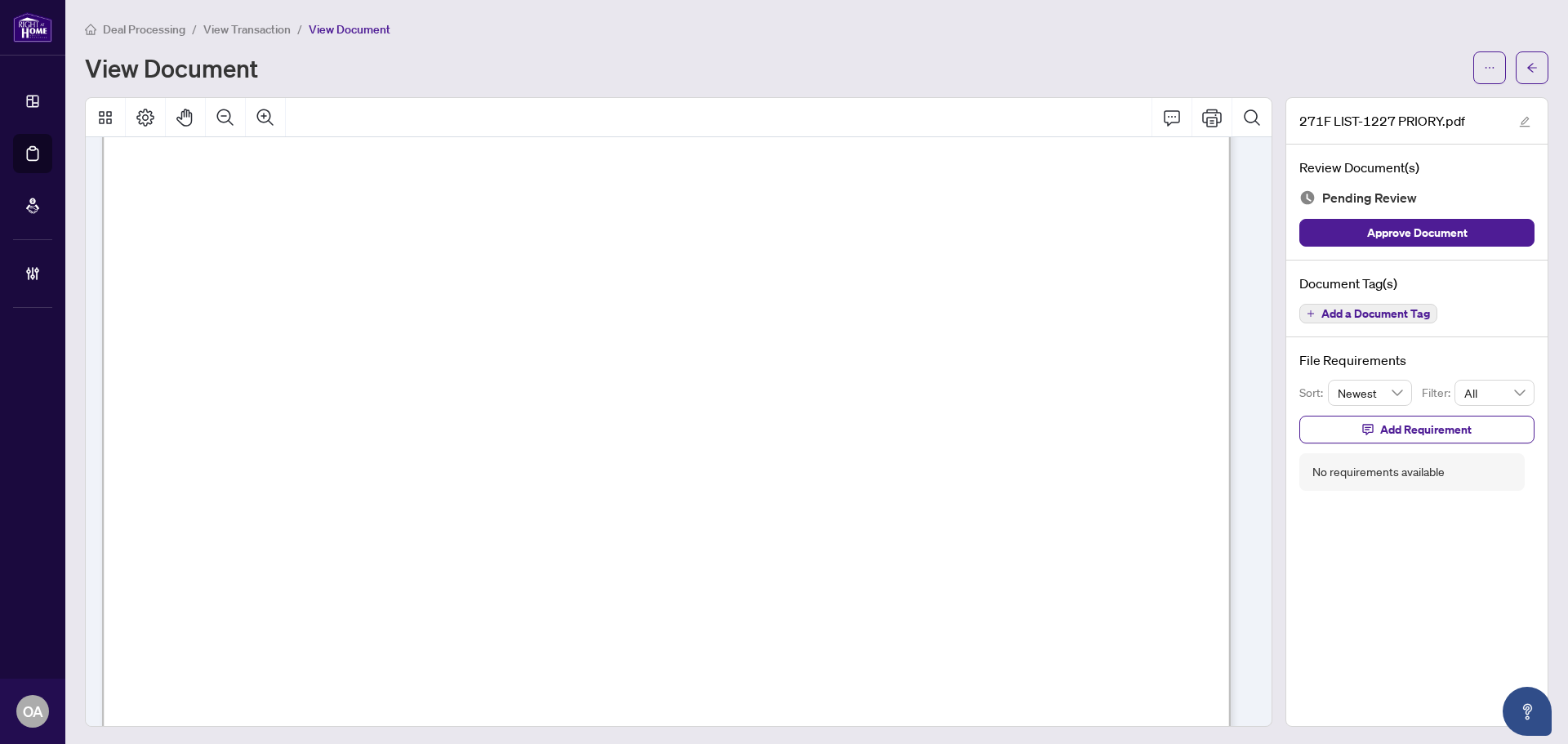
scroll to position [163, 0]
click at [1165, 113] on icon "Comment" at bounding box center [1171, 118] width 19 height 19
drag, startPoint x: 857, startPoint y: 579, endPoint x: 700, endPoint y: 575, distance: 157.1
click at [0, 0] on div "**********" at bounding box center [0, 0] width 0 height 0
click at [1006, 612] on icon "Save" at bounding box center [1007, 604] width 17 height 17
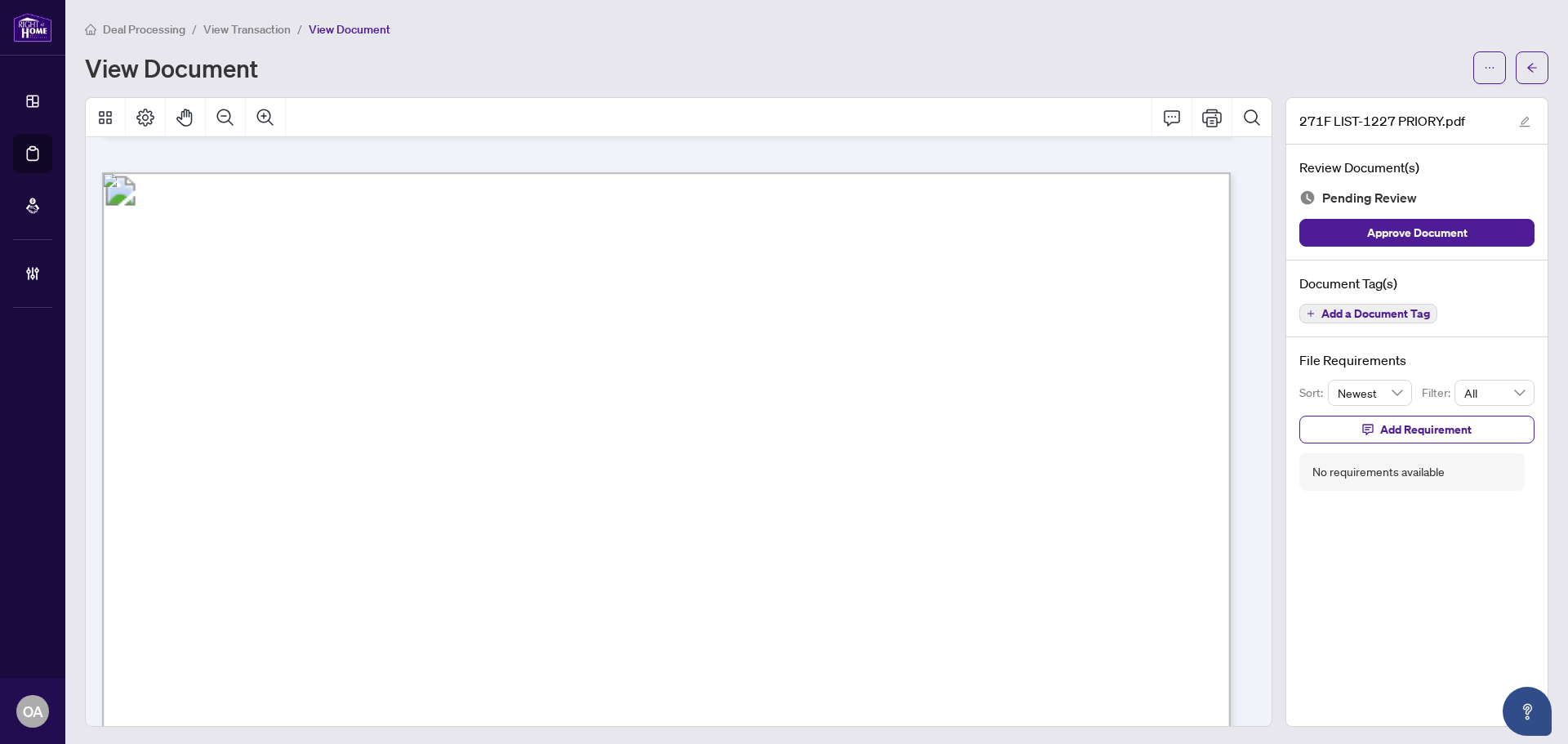
scroll to position [4572, 0]
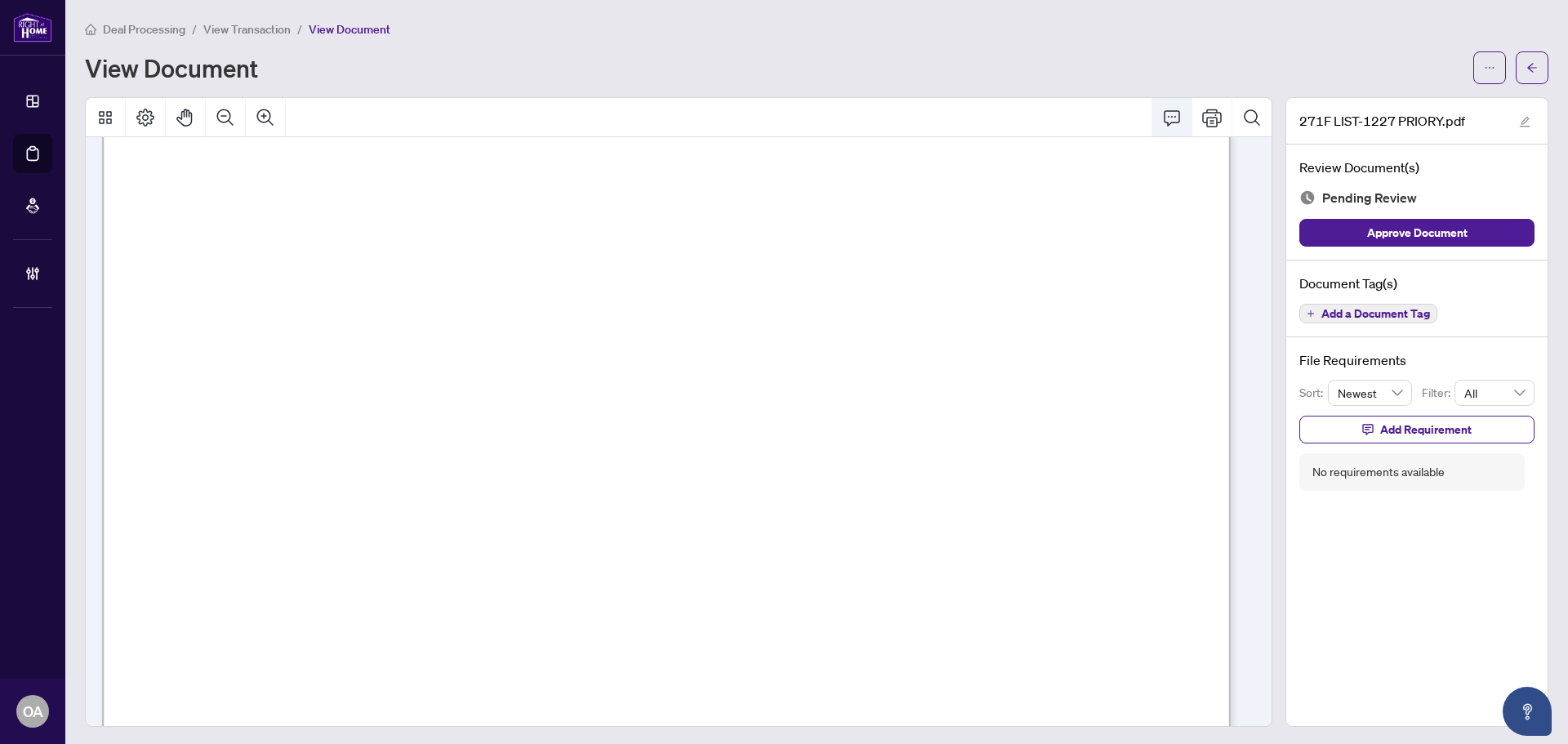
click at [1162, 115] on icon "Comment" at bounding box center [1171, 118] width 19 height 19
click at [509, 530] on div "**********" at bounding box center [476, 515] width 258 height 33
click at [588, 556] on icon "Save" at bounding box center [590, 548] width 17 height 17
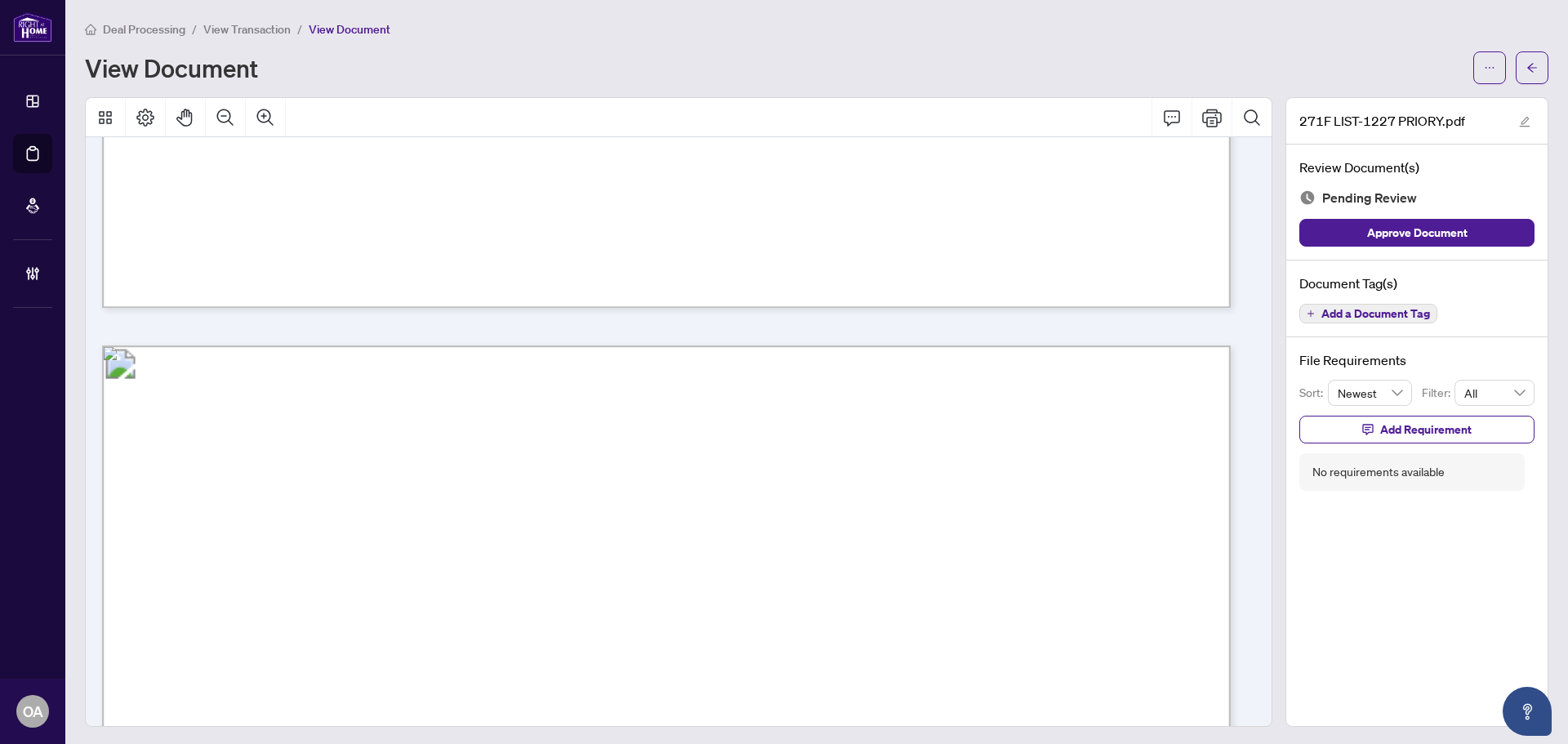
scroll to position [6123, 0]
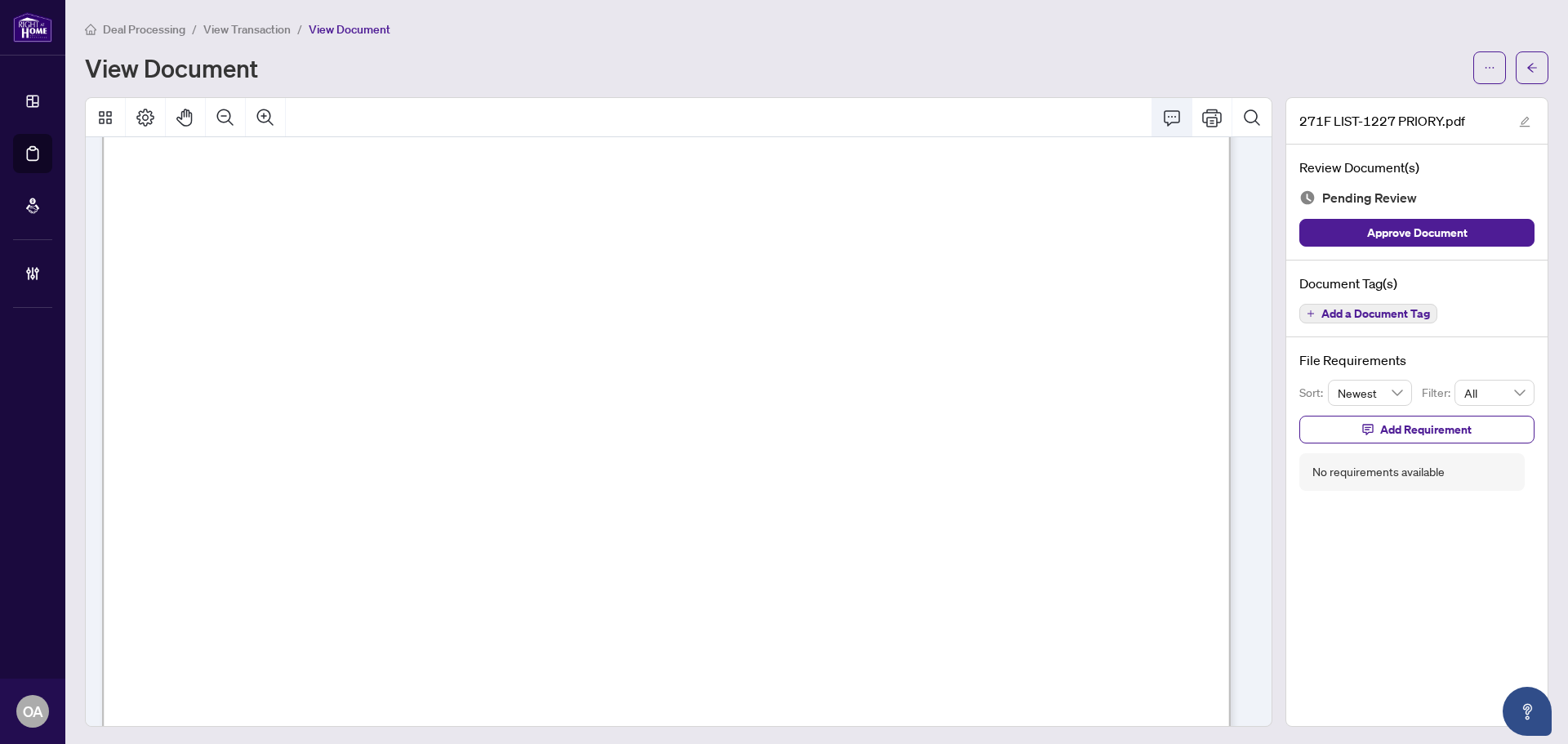
click at [1163, 111] on icon "Comment" at bounding box center [1171, 118] width 17 height 16
click at [489, 479] on div "**********" at bounding box center [443, 465] width 258 height 33
click at [555, 503] on icon "Save" at bounding box center [555, 498] width 17 height 17
click at [1381, 427] on span "Add Requirement" at bounding box center [1426, 430] width 91 height 26
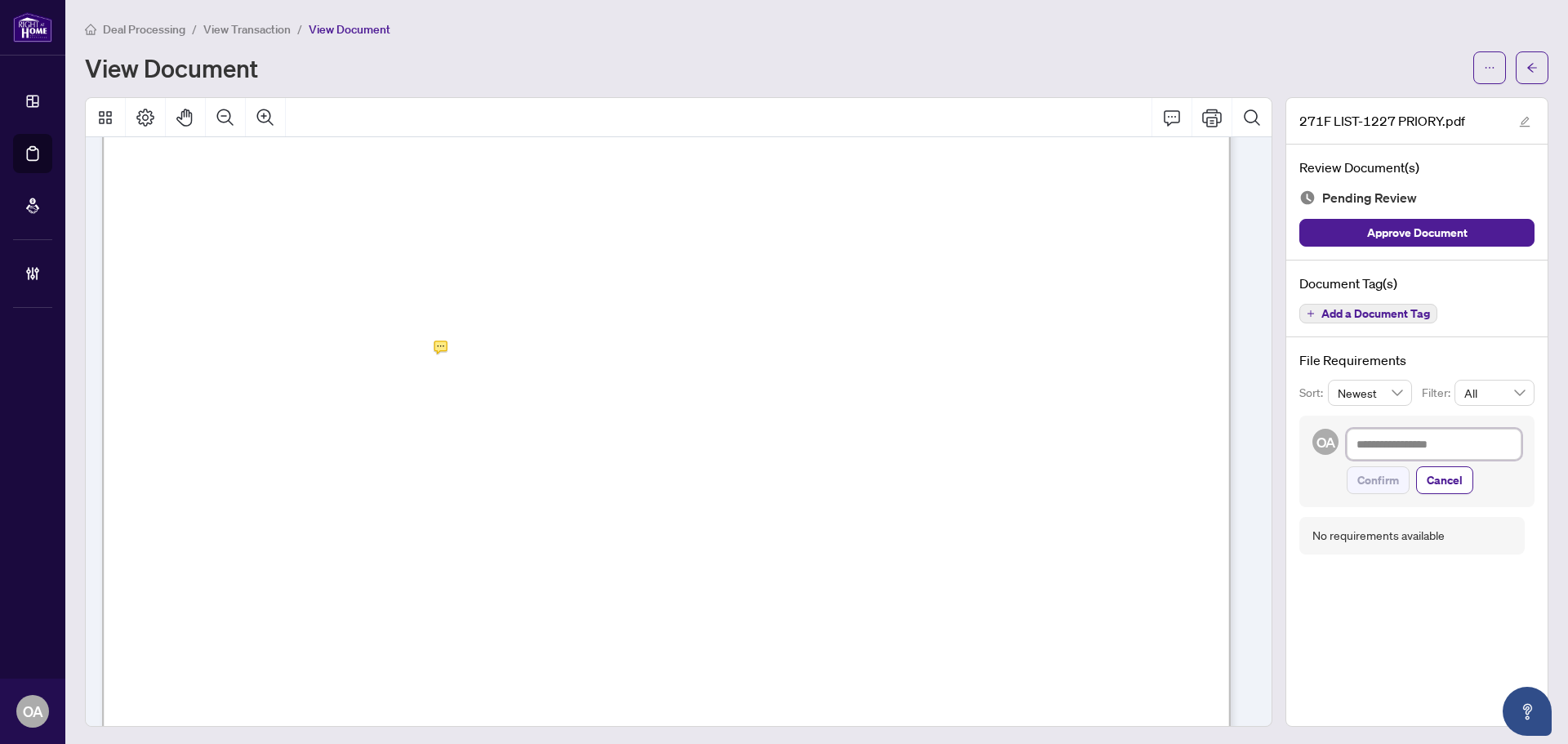
click at [1392, 443] on textarea at bounding box center [1433, 444] width 175 height 31
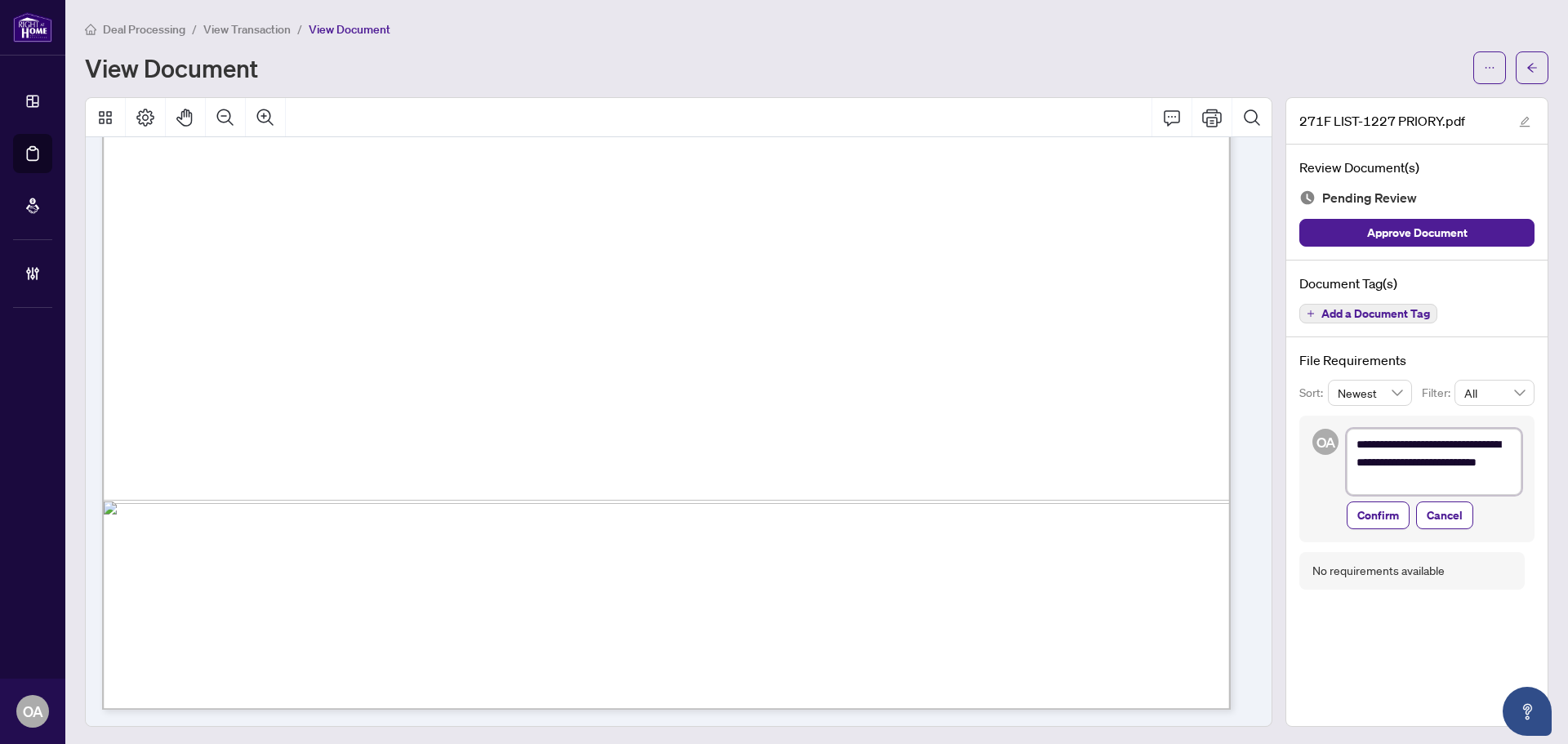
scroll to position [0, 0]
type textarea "**********"
drag, startPoint x: 1360, startPoint y: 513, endPoint x: 1275, endPoint y: 345, distance: 188.3
click at [1360, 512] on span "Confirm" at bounding box center [1378, 516] width 41 height 26
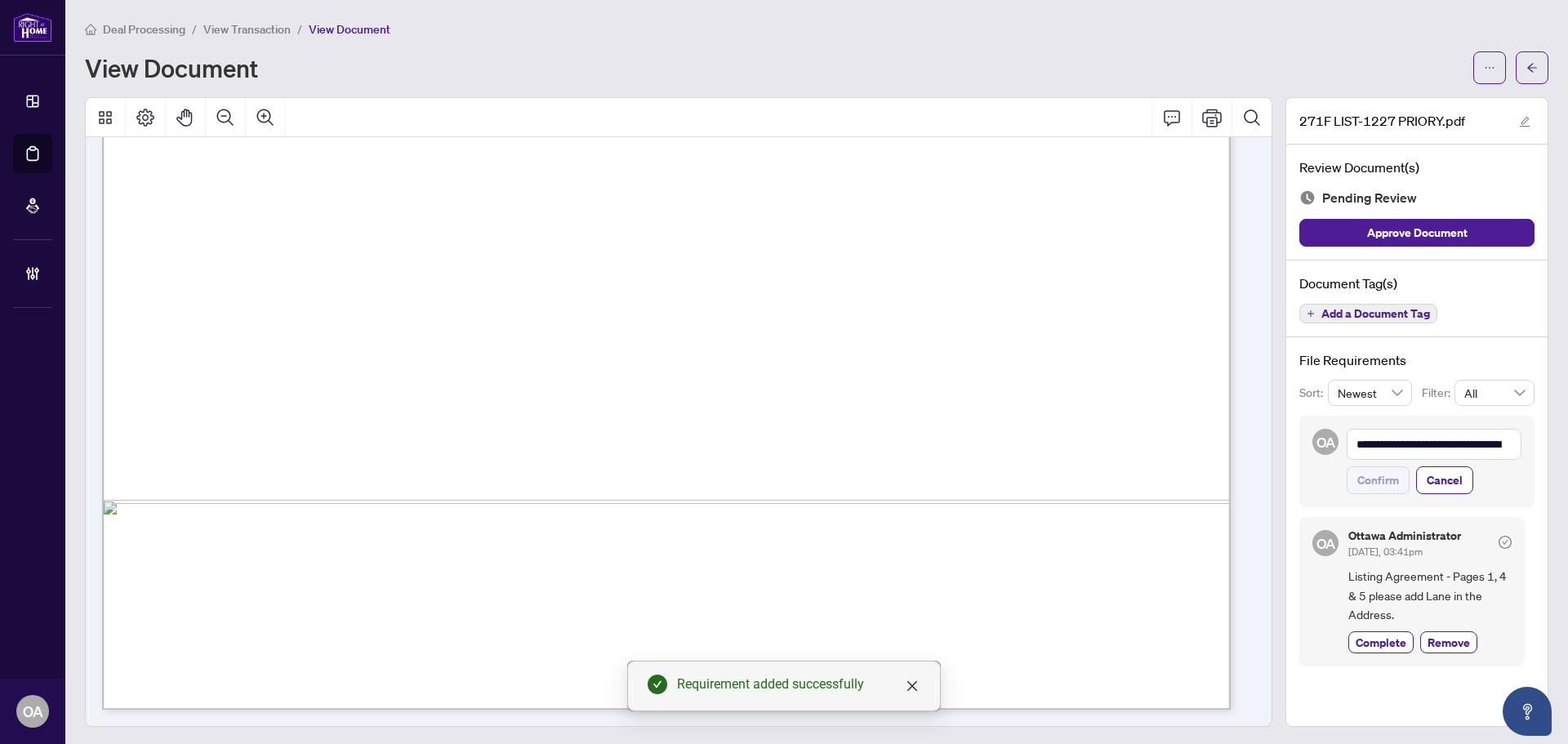
click at [1375, 311] on span "Add a Document Tag" at bounding box center [1376, 313] width 109 height 11
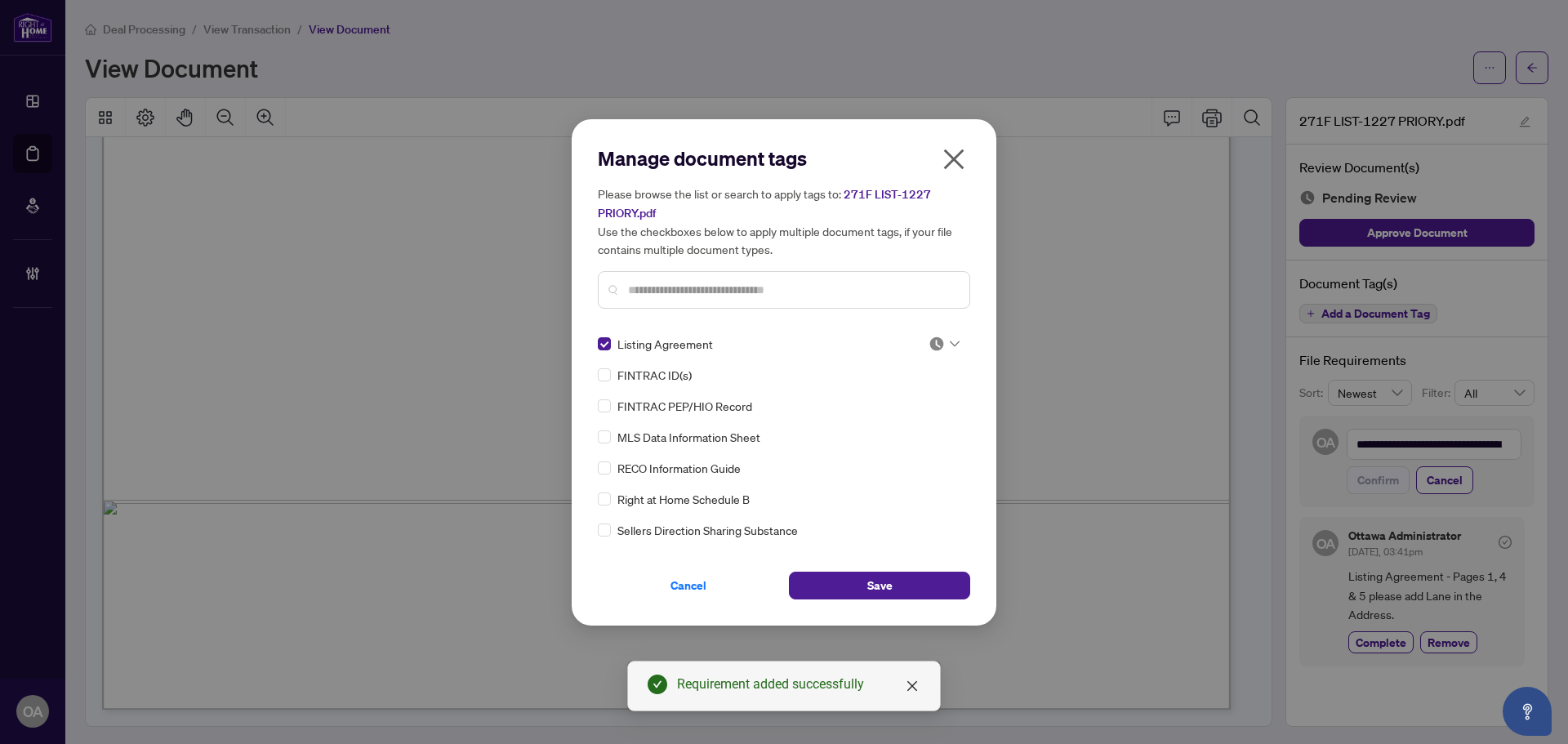
click at [953, 341] on icon at bounding box center [954, 343] width 10 height 6
click at [894, 394] on div "Needs Work" at bounding box center [890, 397] width 104 height 18
drag, startPoint x: 857, startPoint y: 586, endPoint x: 482, endPoint y: 348, distance: 444.1
click at [815, 569] on div "Cancel Save" at bounding box center [784, 576] width 372 height 47
click at [878, 590] on span "Save" at bounding box center [879, 585] width 25 height 26
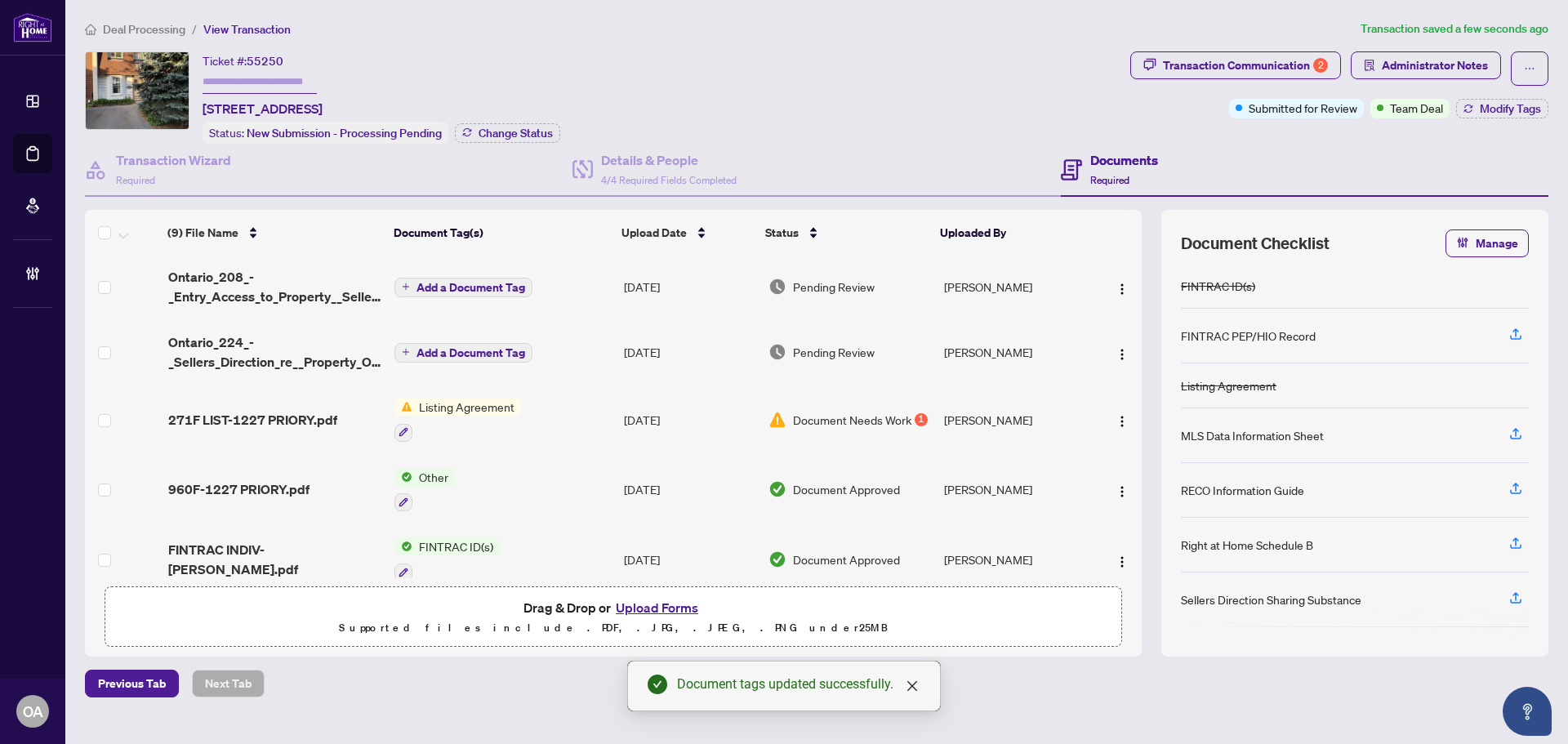
scroll to position [245, 0]
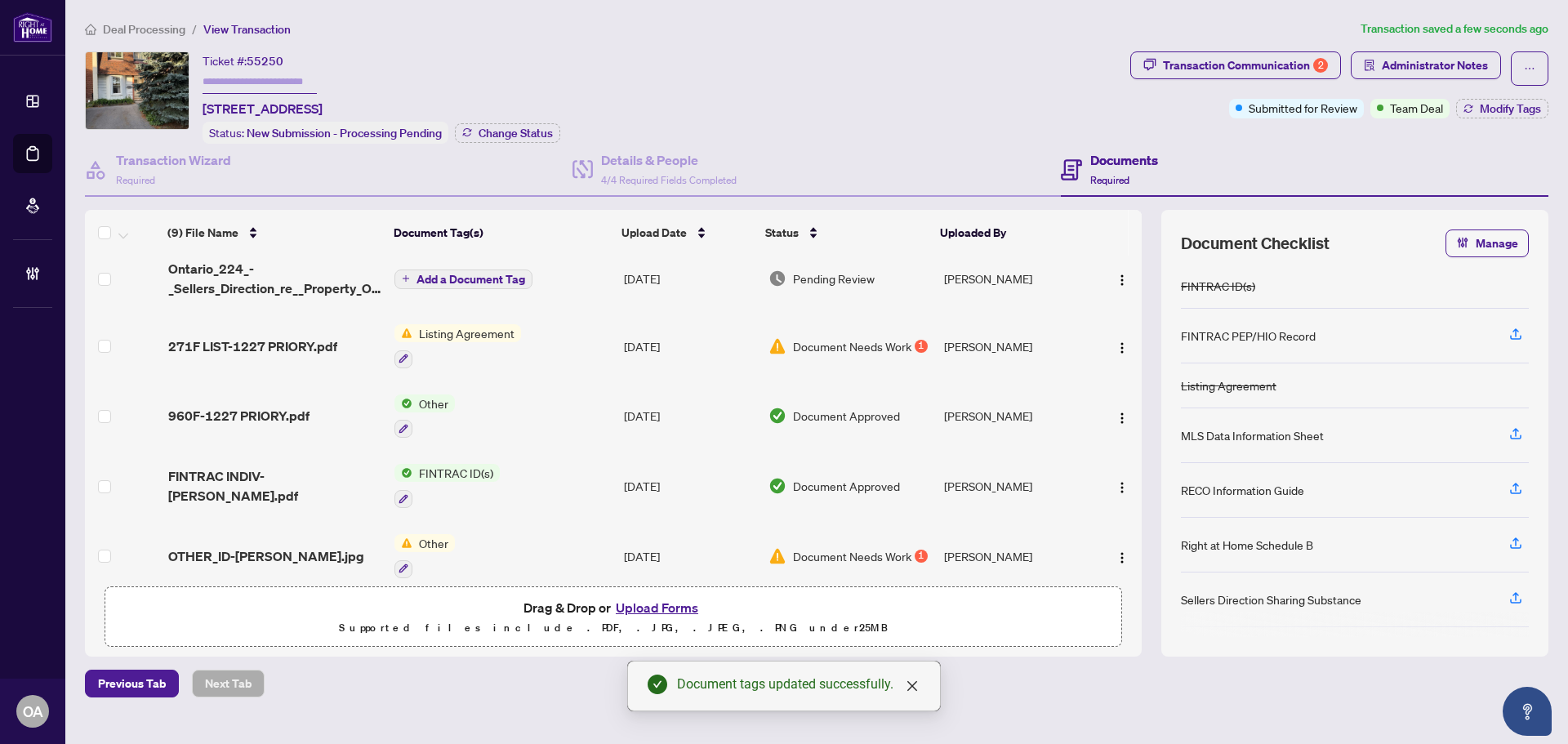
click at [271, 287] on span "Ontario_224_-_Sellers_Direction_re__Property_Offers_-_Important_Information.pdf" at bounding box center [276, 278] width 214 height 39
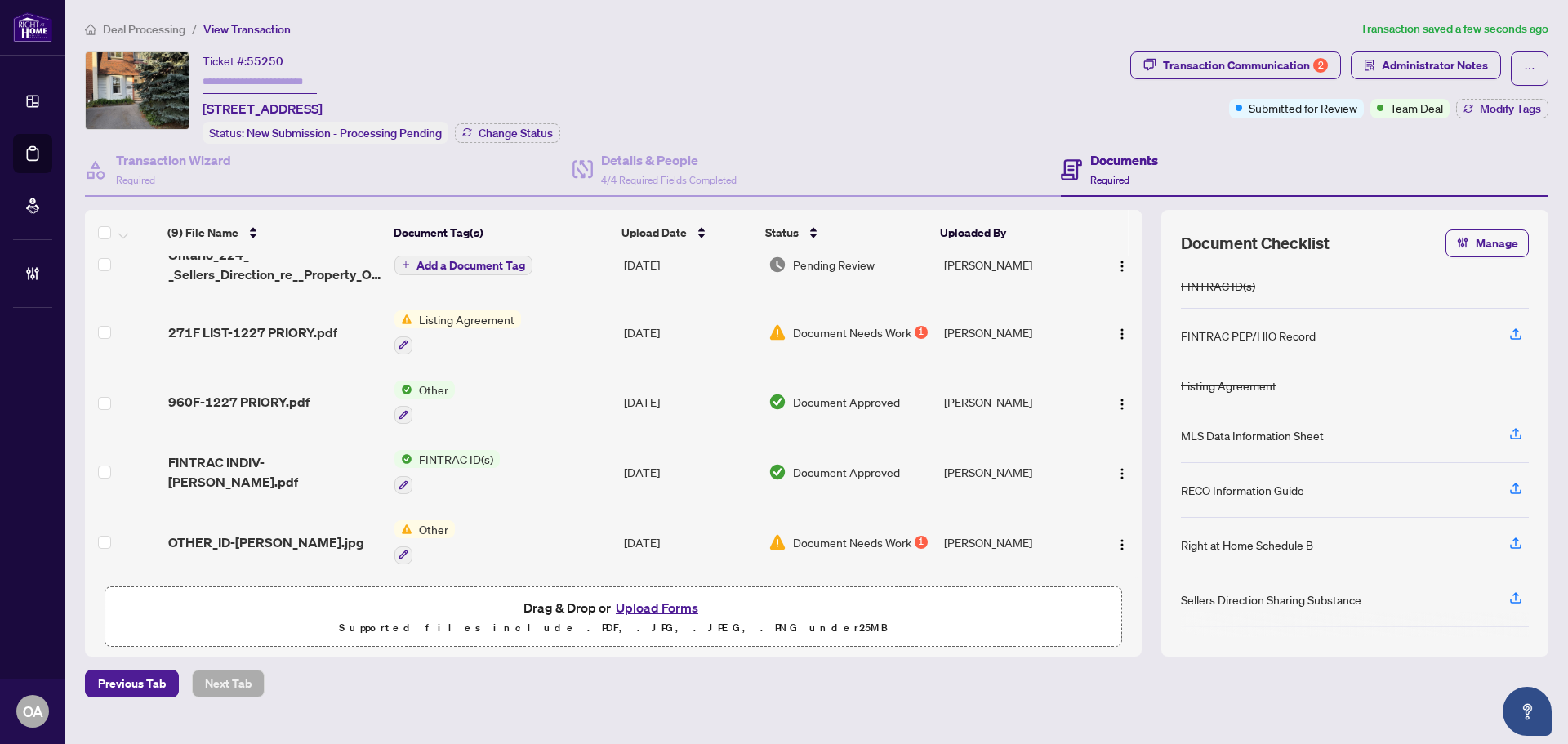
click at [253, 454] on span "FINTRAC INDIV-[PERSON_NAME].pdf" at bounding box center [276, 472] width 214 height 39
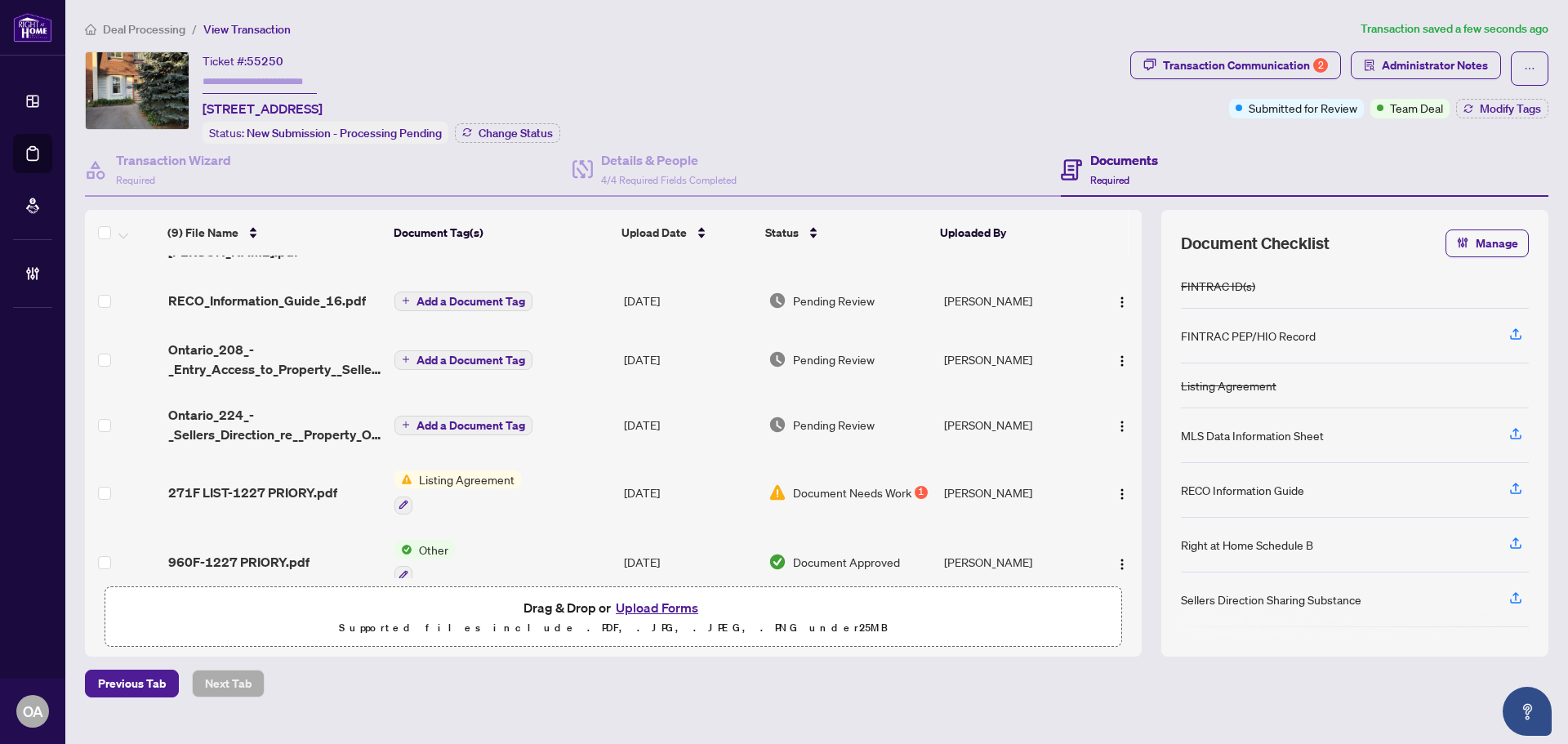
click at [289, 428] on span "Ontario_224_-_Sellers_Direction_re__Property_Offers_-_Important_Information.pdf" at bounding box center [276, 425] width 214 height 39
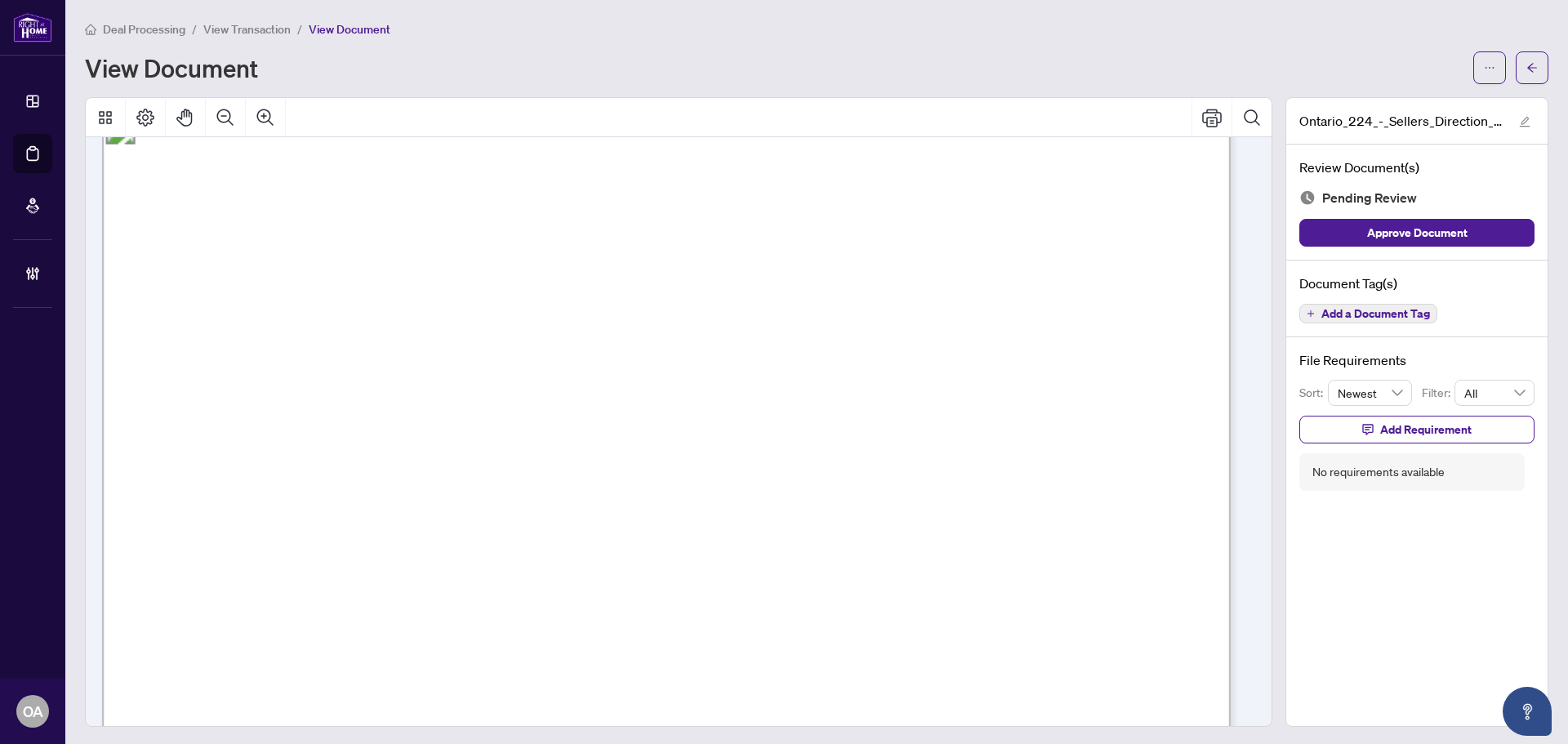
scroll to position [82, 0]
click at [1362, 433] on icon "button" at bounding box center [1367, 429] width 11 height 11
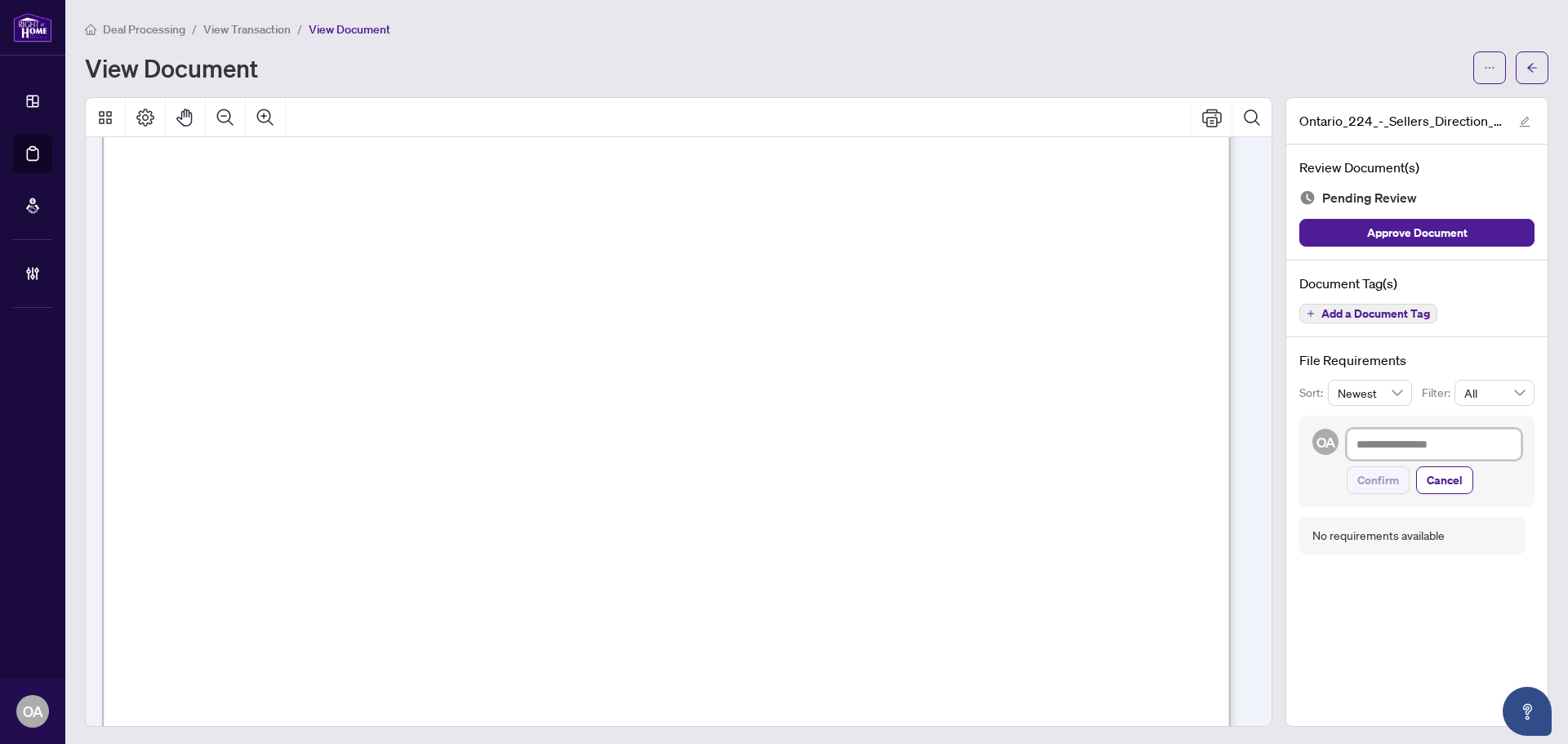
click at [1369, 453] on textarea at bounding box center [1433, 444] width 175 height 31
drag, startPoint x: 1371, startPoint y: 463, endPoint x: 1407, endPoint y: 461, distance: 36.1
click at [1371, 463] on textarea "**********" at bounding box center [1433, 454] width 175 height 49
type textarea "**********"
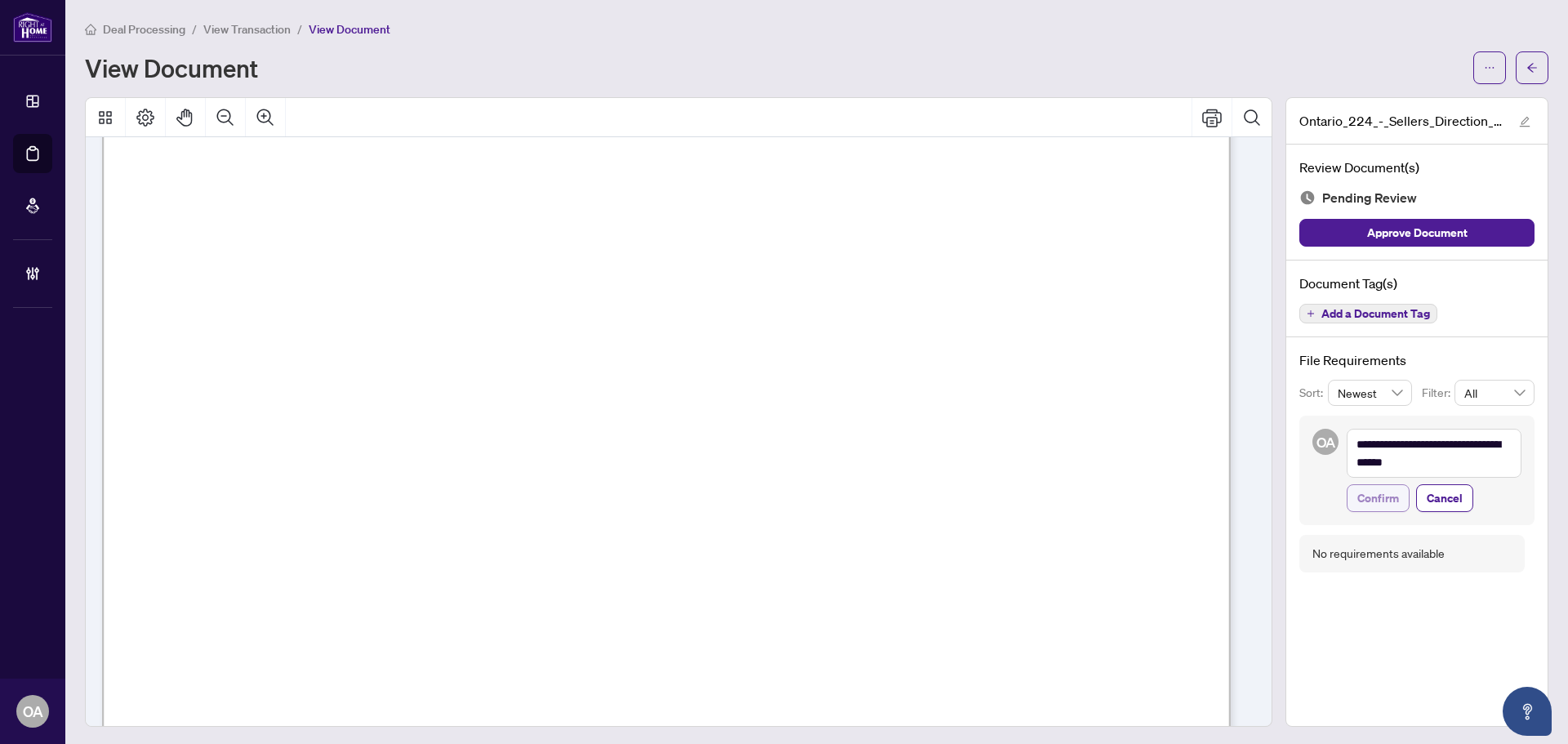
click at [1378, 503] on span "Confirm" at bounding box center [1378, 498] width 41 height 26
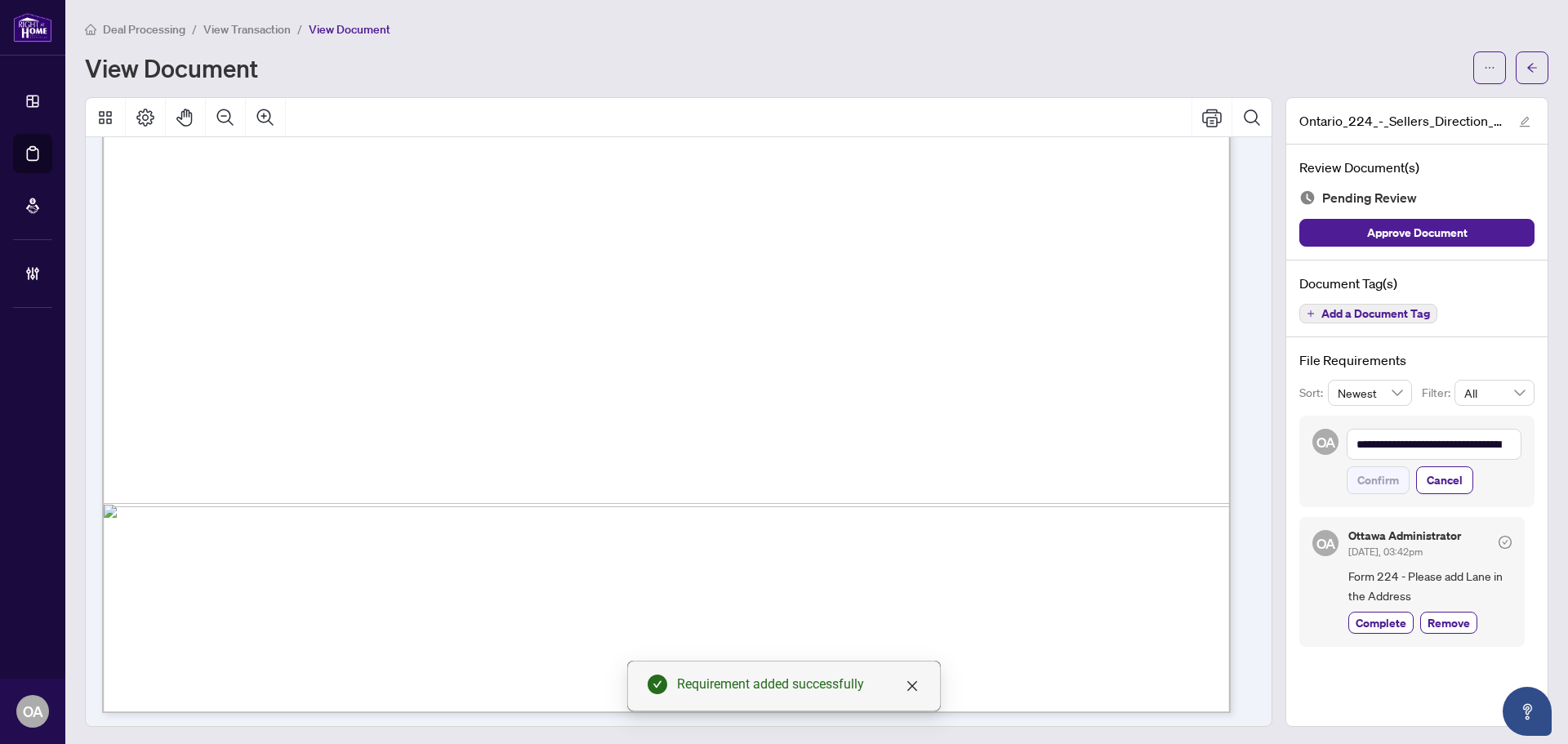
scroll to position [904, 0]
click at [1323, 312] on span "Add a Document Tag" at bounding box center [1376, 313] width 109 height 11
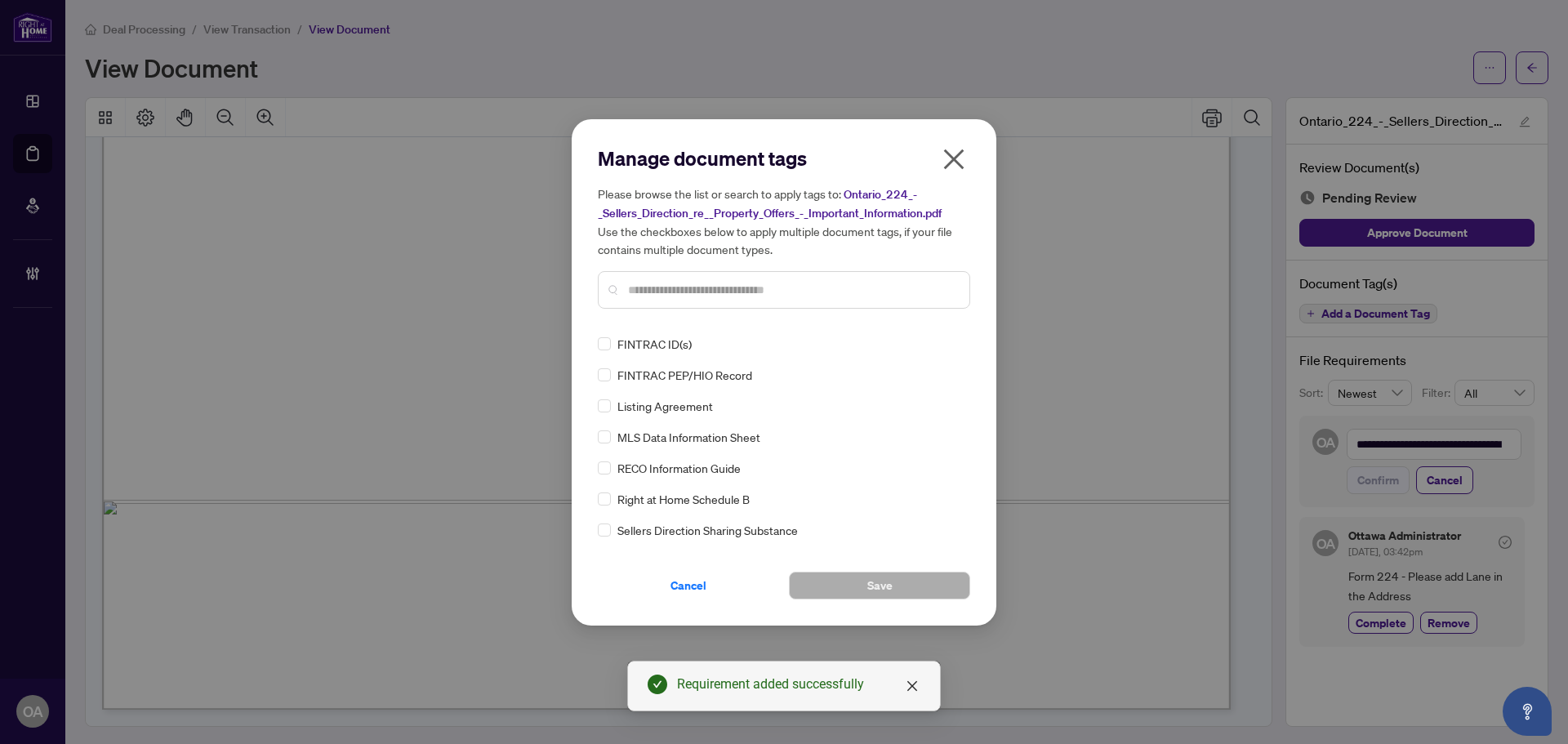
click at [948, 157] on icon "close" at bounding box center [954, 160] width 26 height 26
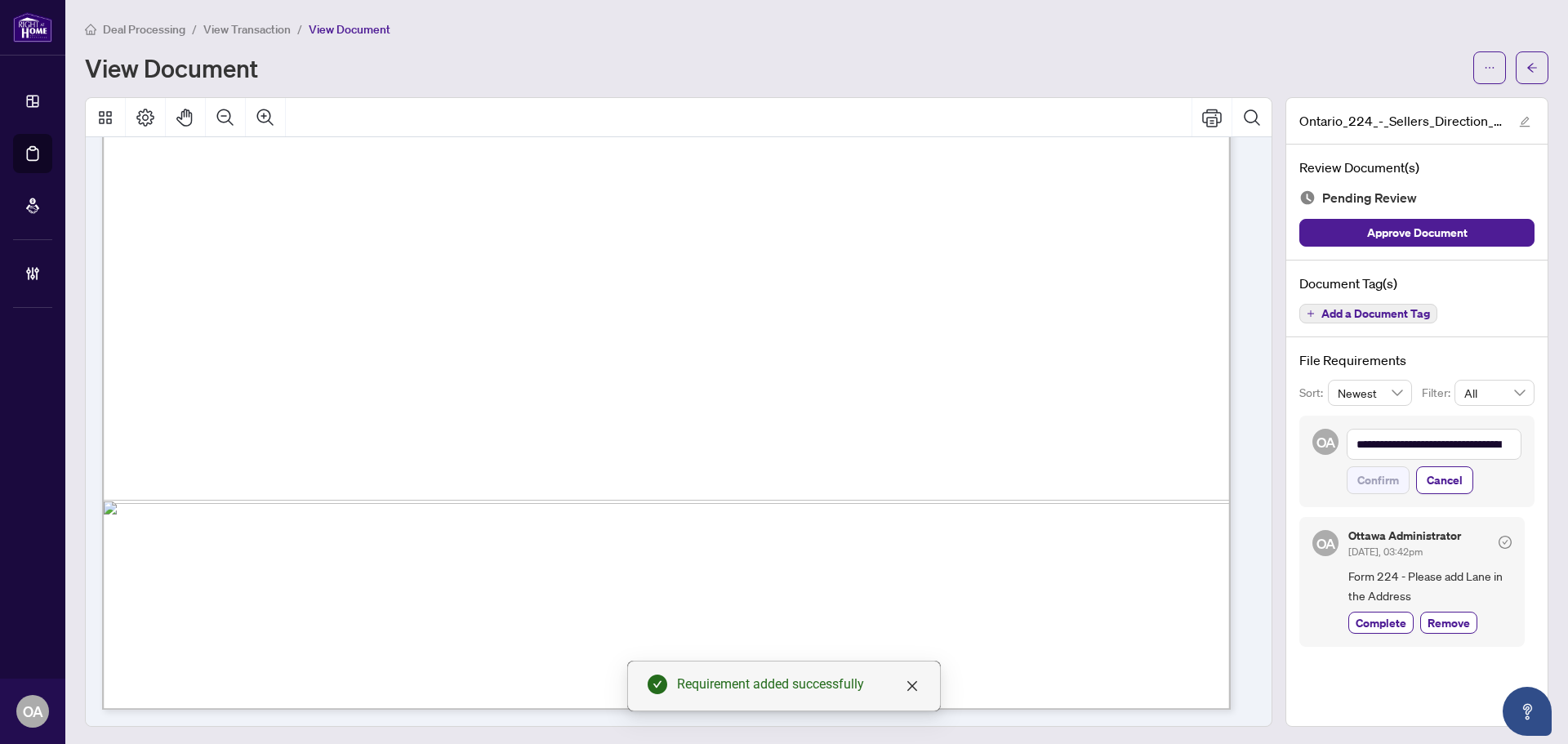
click at [1330, 300] on div "Document Tag(s) Add a Document Tag" at bounding box center [1417, 299] width 261 height 77
click at [1327, 318] on span "Add a Document Tag" at bounding box center [1376, 313] width 109 height 11
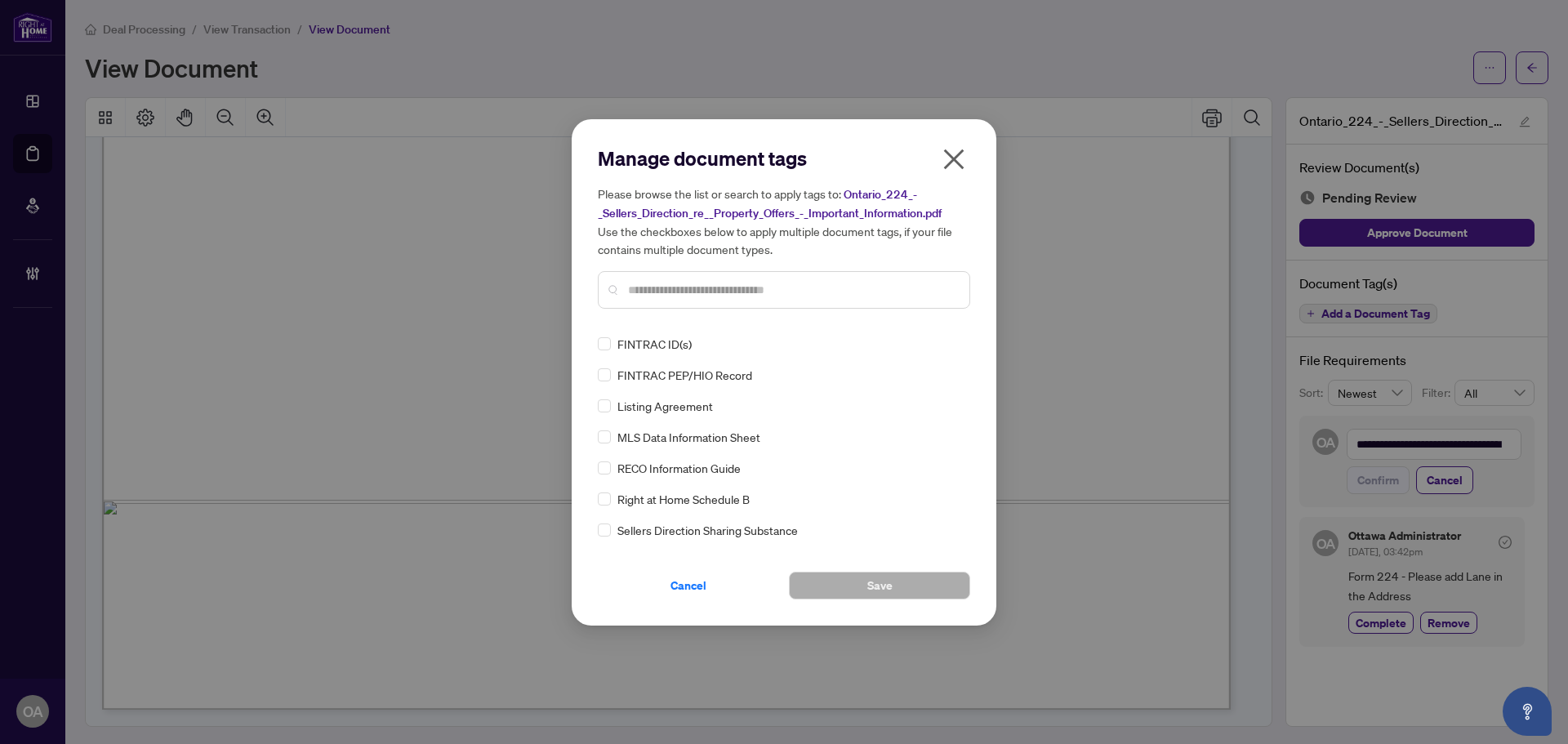
click at [660, 288] on input "text" at bounding box center [792, 290] width 328 height 18
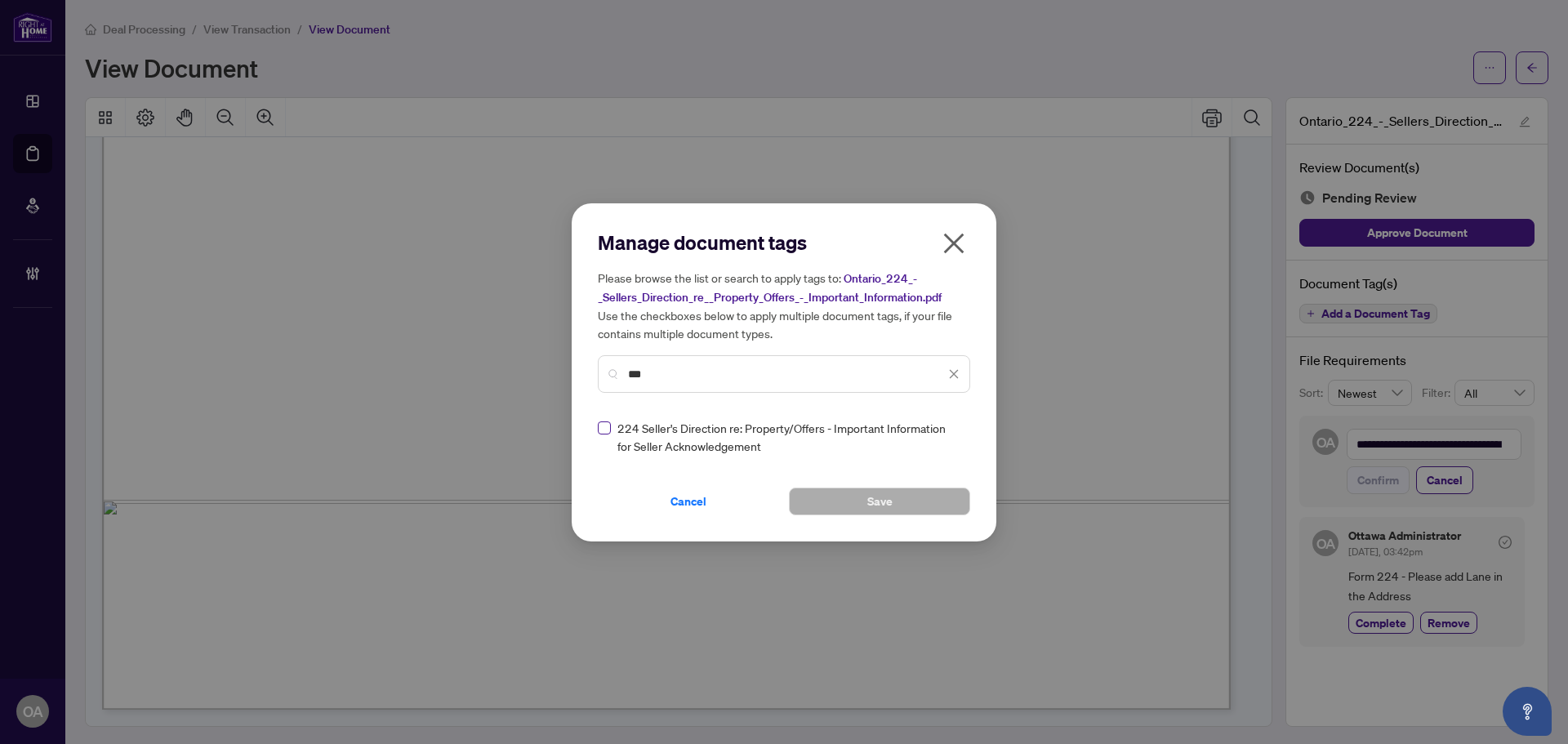
type input "***"
click at [607, 431] on label at bounding box center [604, 427] width 13 height 18
click at [955, 433] on icon at bounding box center [954, 436] width 10 height 6
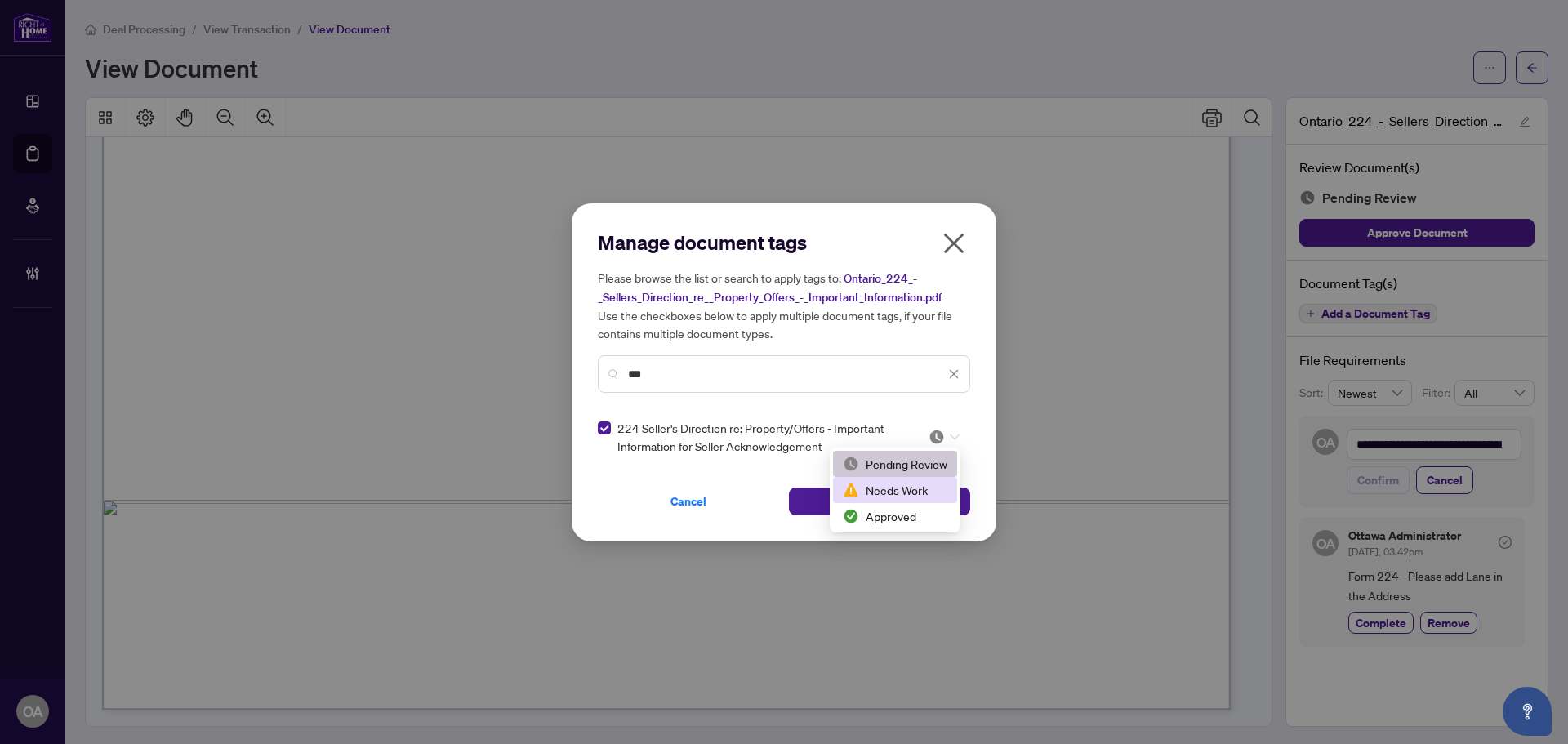
click at [897, 494] on div "Needs Work" at bounding box center [894, 490] width 104 height 18
click at [898, 496] on button "Save" at bounding box center [879, 502] width 182 height 28
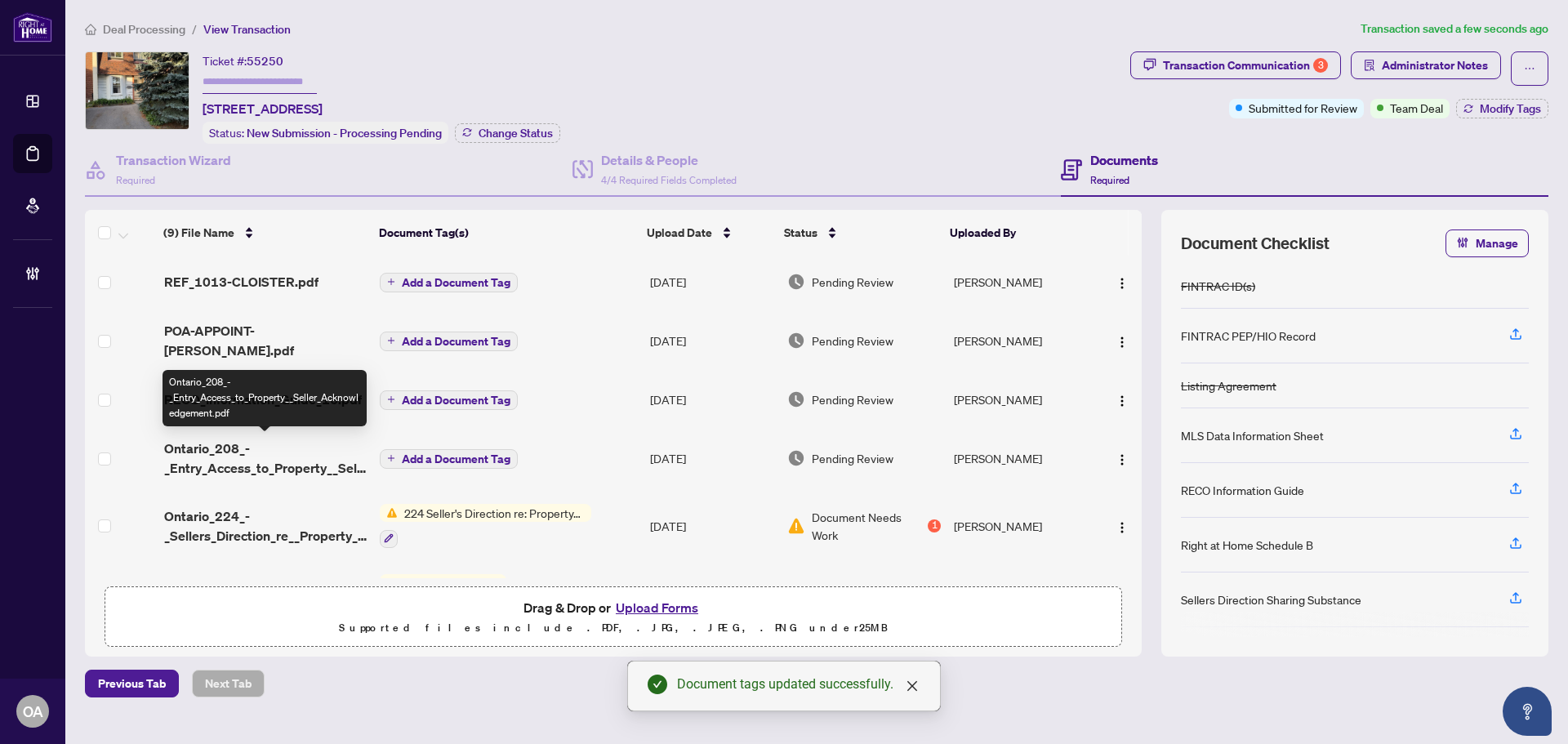
click at [240, 453] on span "Ontario_208_-_Entry_Access_to_Property__Seller_Acknowledgement.pdf" at bounding box center [265, 458] width 203 height 39
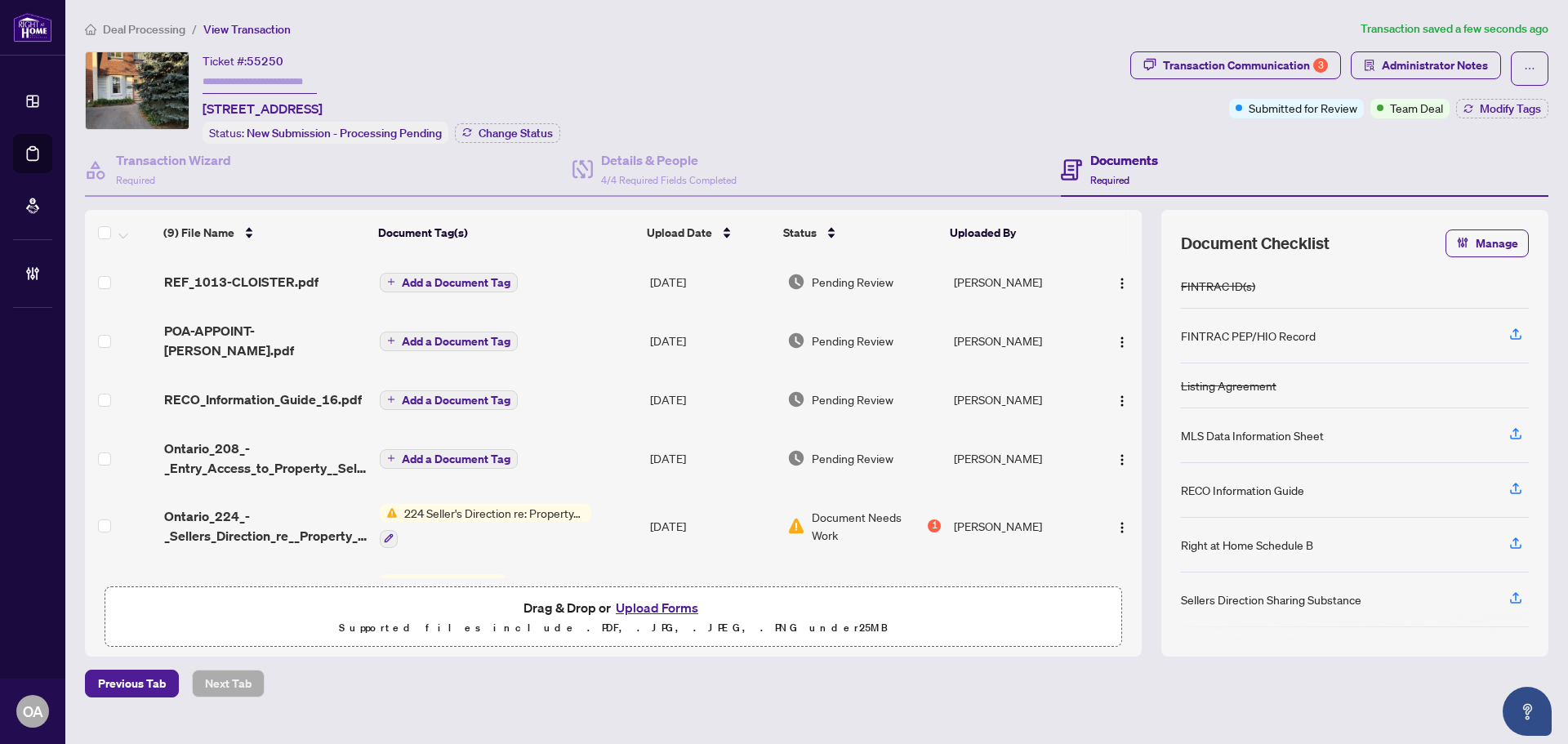
click at [261, 521] on span "Ontario_224_-_Sellers_Direction_re__Property_Offers_-_Important_Information.pdf" at bounding box center [265, 526] width 203 height 39
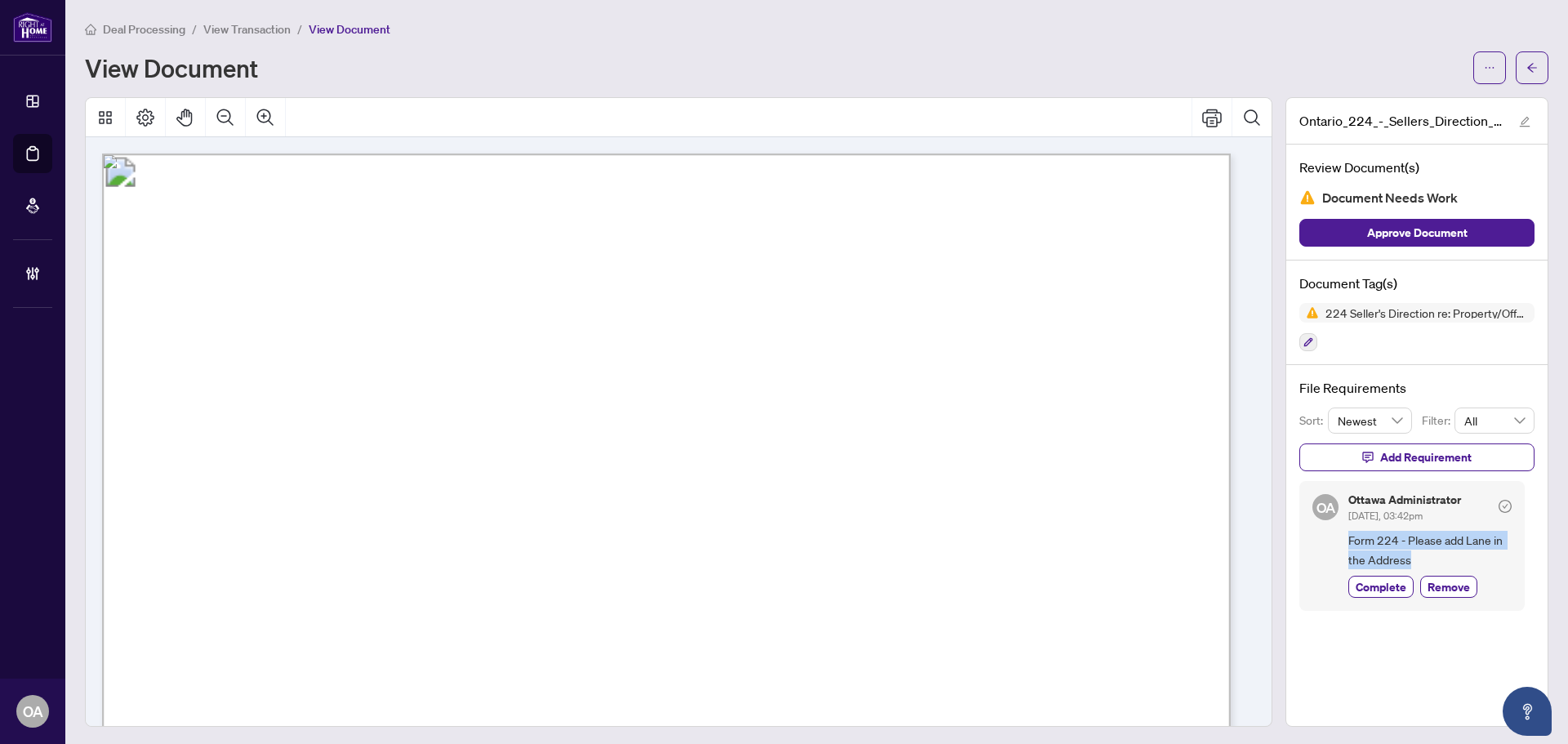
drag, startPoint x: 1333, startPoint y: 540, endPoint x: 1440, endPoint y: 562, distance: 109.2
click at [1440, 562] on div "OA Ottawa Administrator [DATE], 03:42pm Form 224 - Please add Lane in the Addre…" at bounding box center [1411, 546] width 226 height 130
copy span "Form 224 - Please add Lane in the Address"
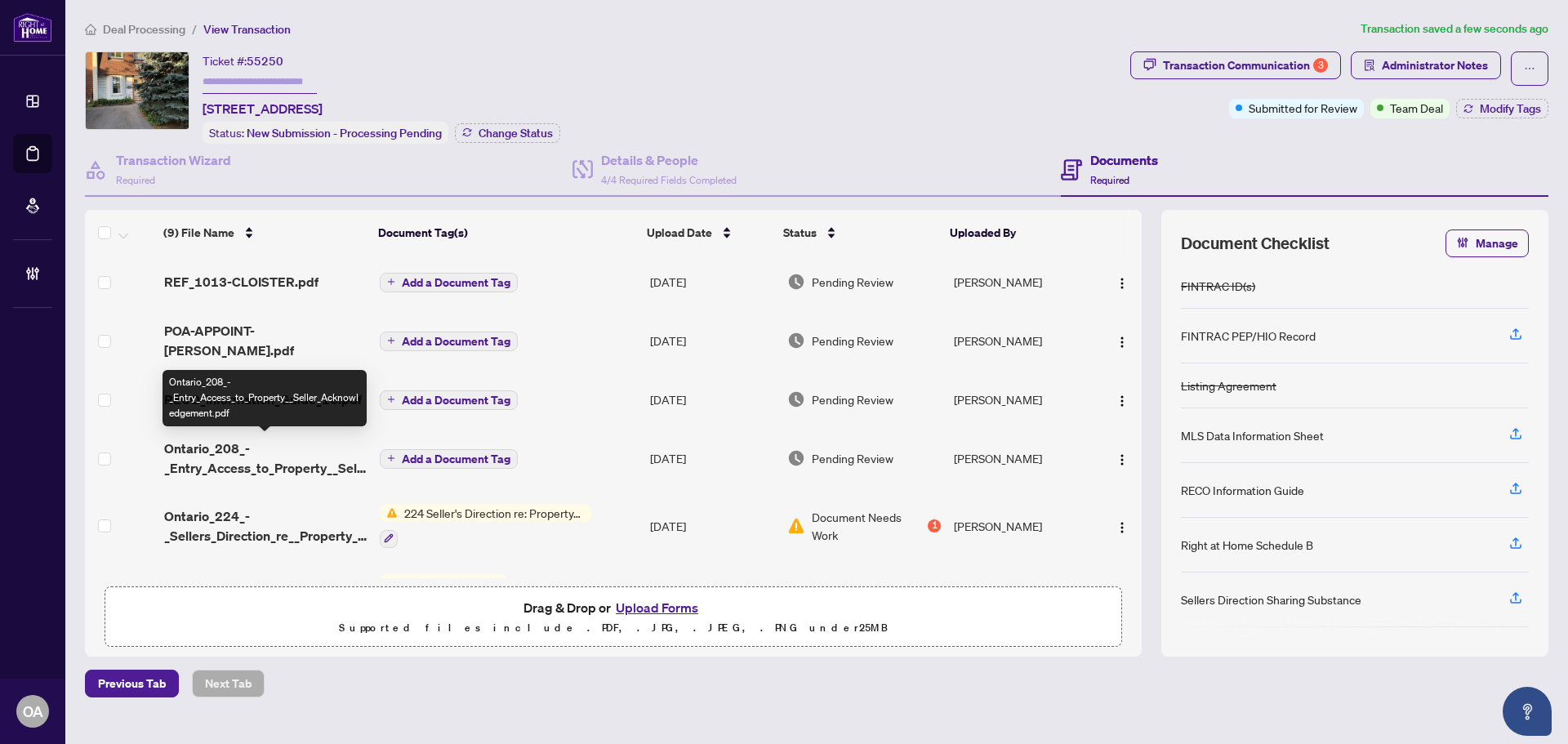
click at [223, 456] on span "Ontario_208_-_Entry_Access_to_Property__Seller_Acknowledgement.pdf" at bounding box center [265, 458] width 203 height 39
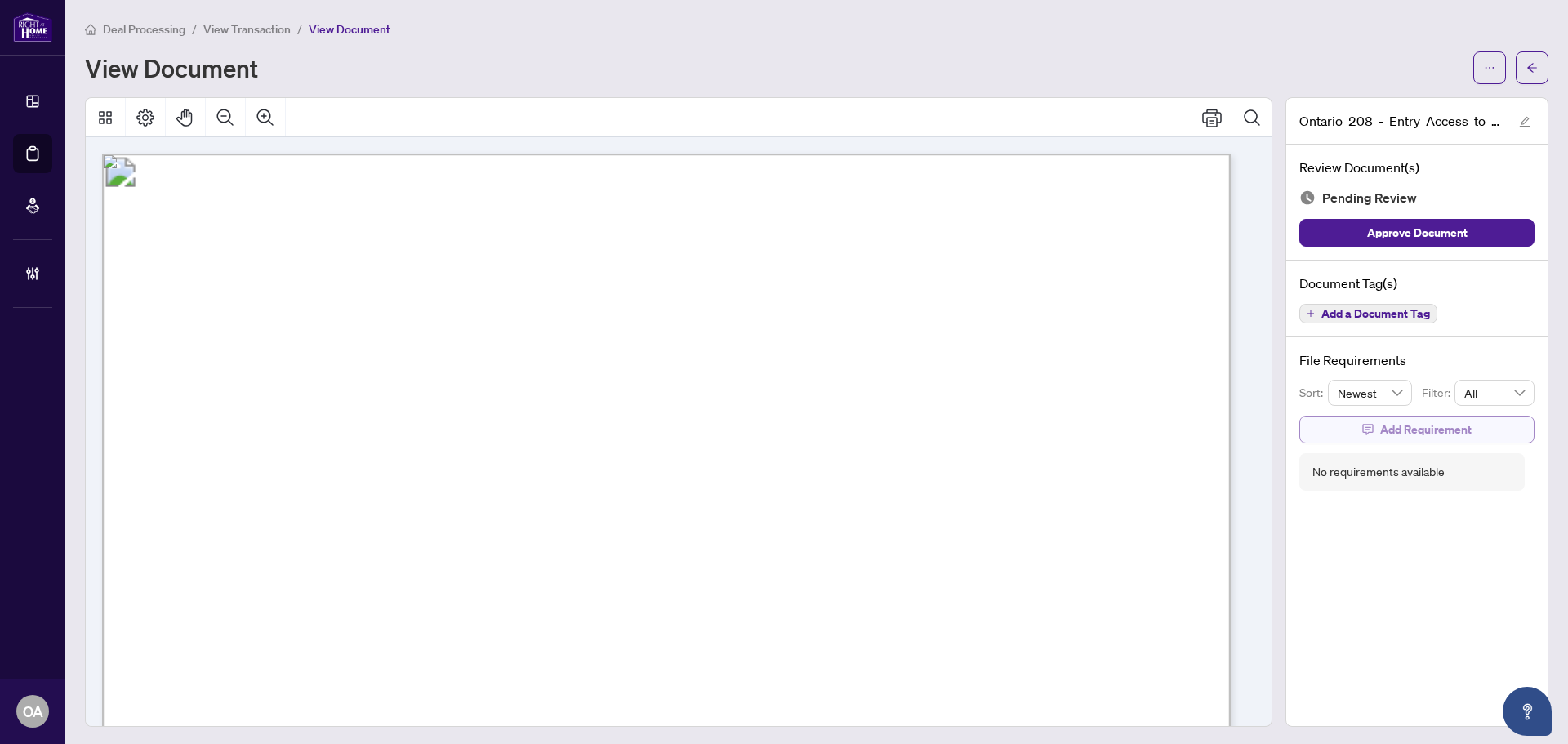
click at [1424, 426] on span "Add Requirement" at bounding box center [1426, 430] width 91 height 26
click at [1409, 448] on textarea at bounding box center [1433, 444] width 175 height 31
paste textarea "**********"
click at [1346, 440] on textarea "**********" at bounding box center [1433, 444] width 175 height 31
click at [1494, 442] on textarea "**********" at bounding box center [1433, 444] width 175 height 31
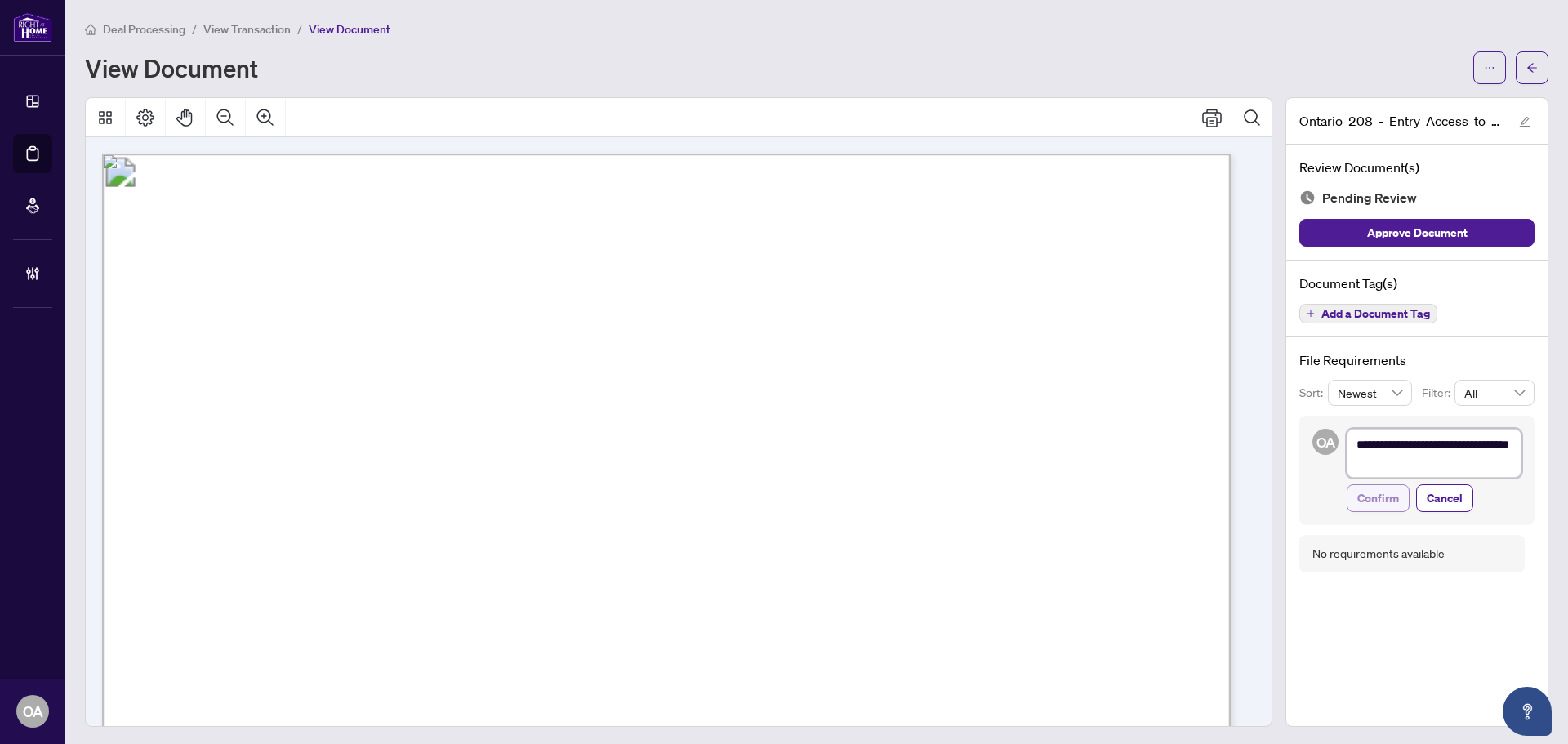
type textarea "**********"
click at [1387, 490] on button "Confirm" at bounding box center [1378, 498] width 63 height 28
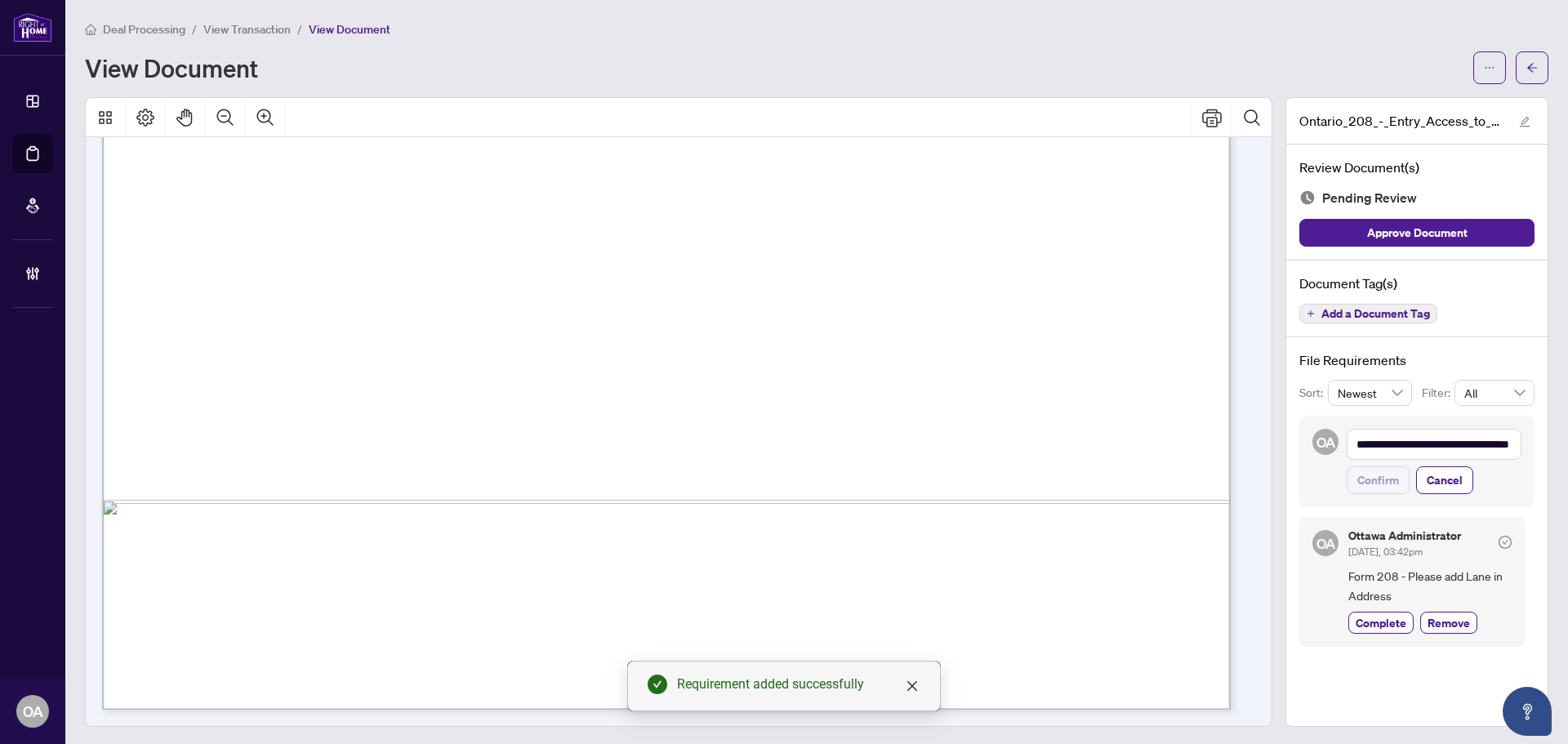
scroll to position [2, 0]
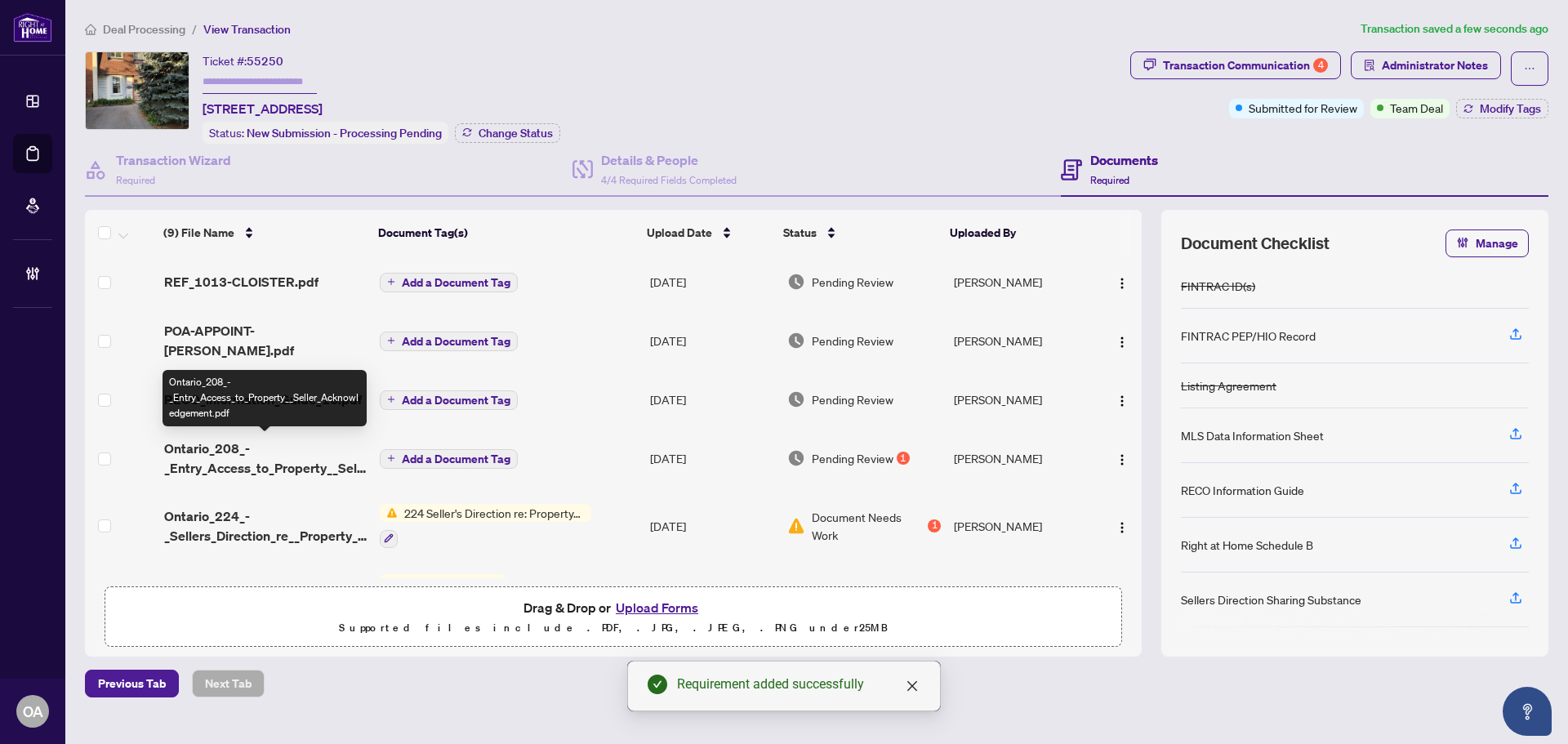
click at [248, 457] on span "Ontario_208_-_Entry_Access_to_Property__Seller_Acknowledgement.pdf" at bounding box center [265, 458] width 203 height 39
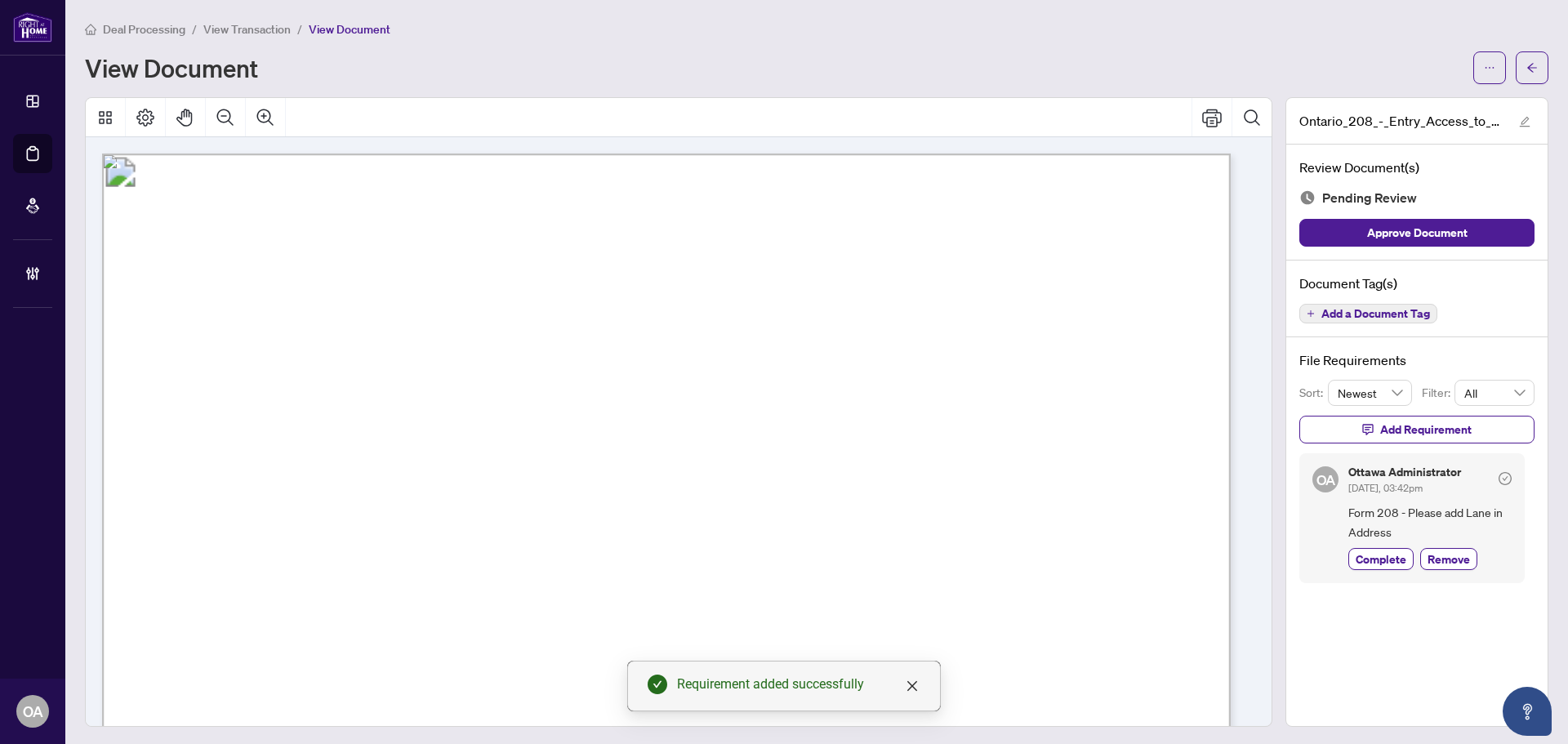
click at [1402, 310] on span "Add a Document Tag" at bounding box center [1376, 313] width 109 height 11
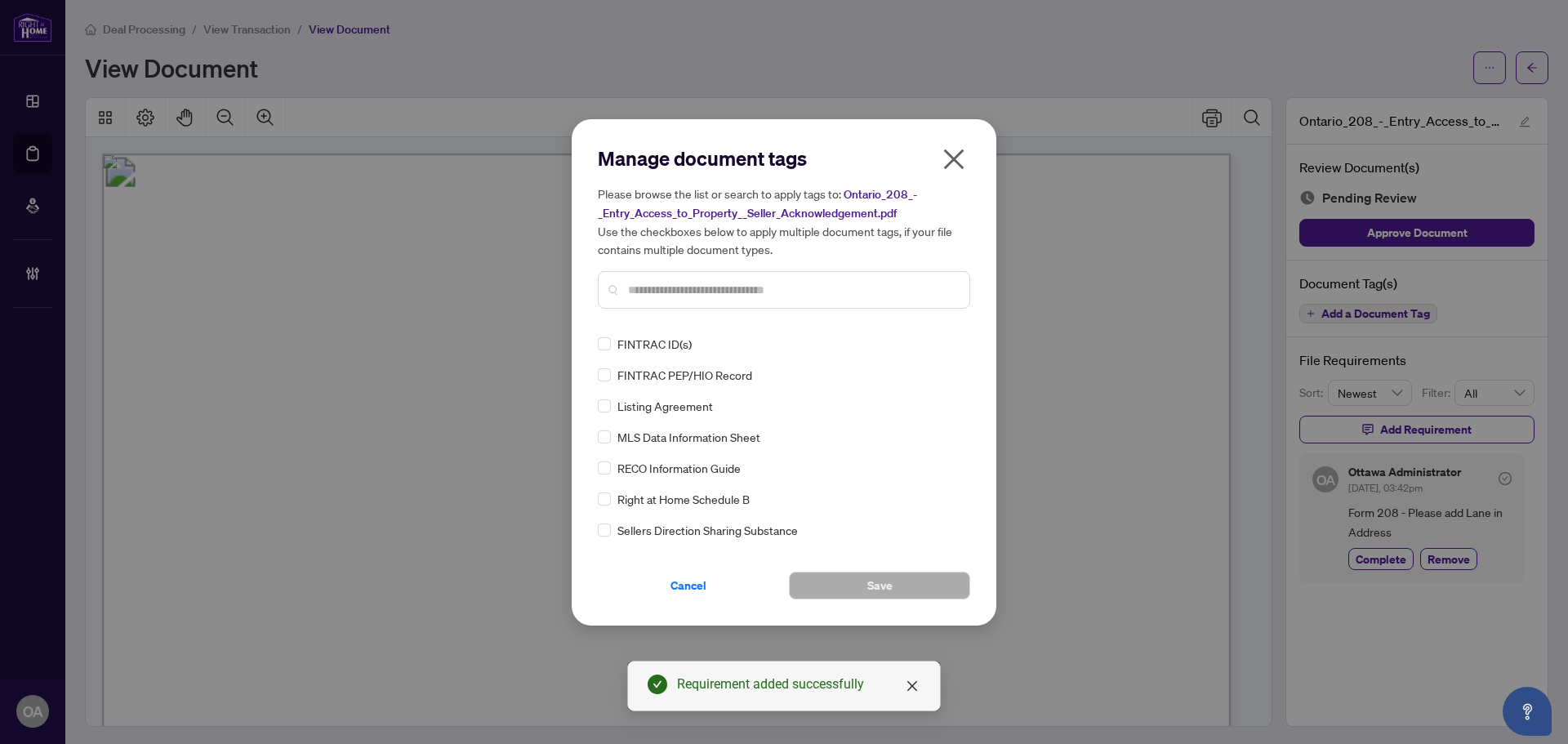
click at [698, 285] on input "text" at bounding box center [792, 290] width 328 height 18
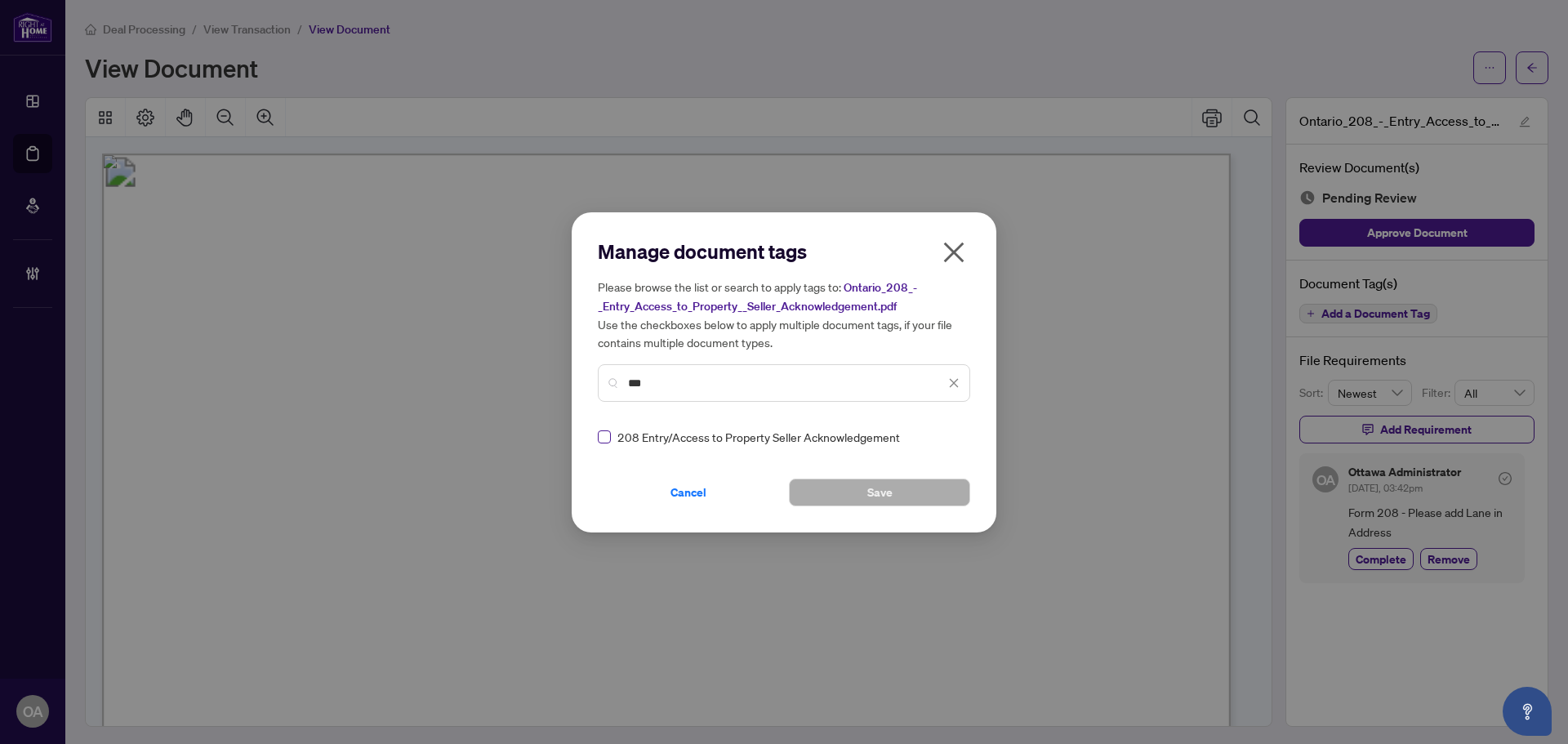
type input "***"
click at [946, 431] on div at bounding box center [943, 437] width 31 height 17
click at [892, 486] on div "Needs Work" at bounding box center [890, 490] width 104 height 18
click at [879, 494] on span "Save" at bounding box center [879, 492] width 25 height 26
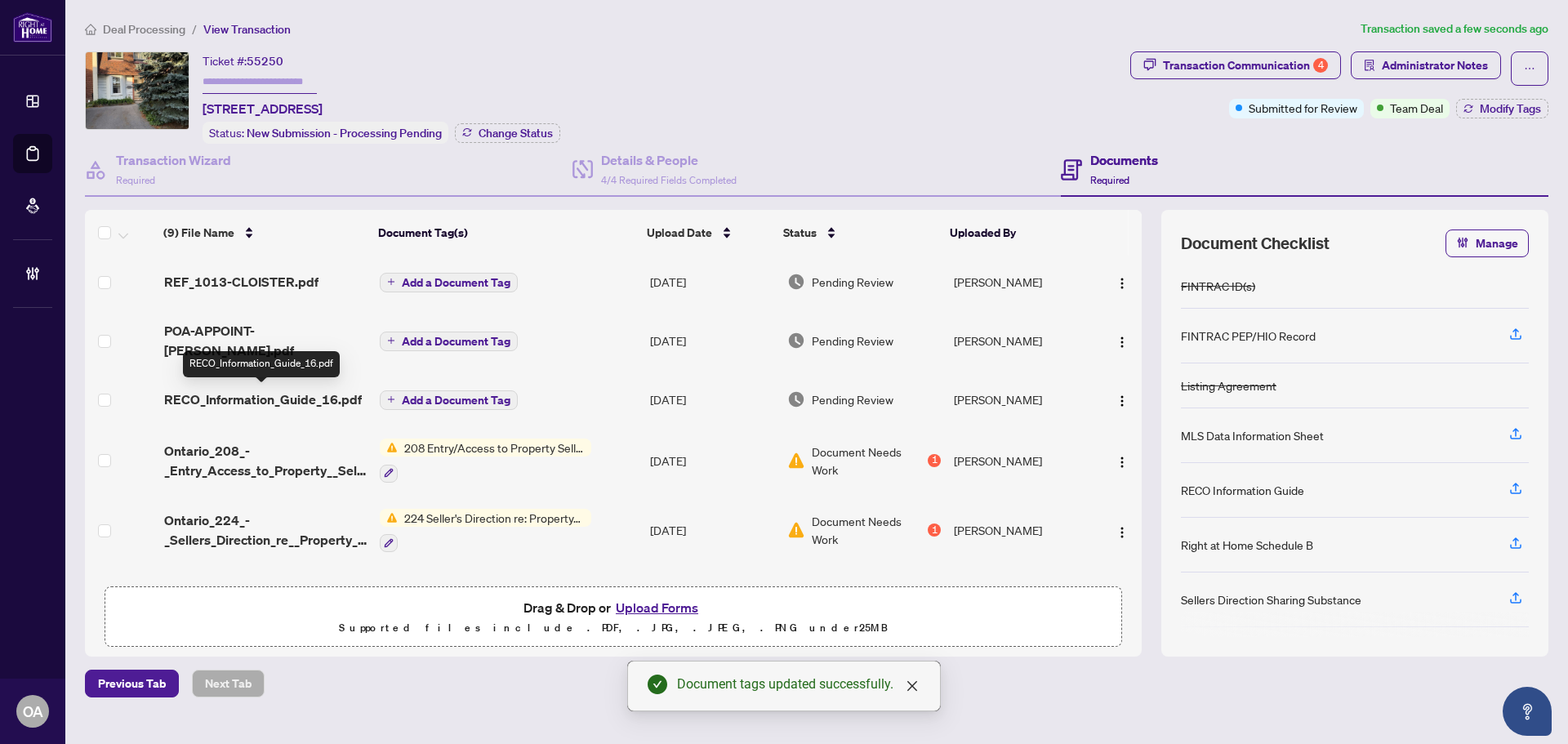
click at [278, 400] on span "RECO_Information_Guide_16.pdf" at bounding box center [262, 399] width 197 height 19
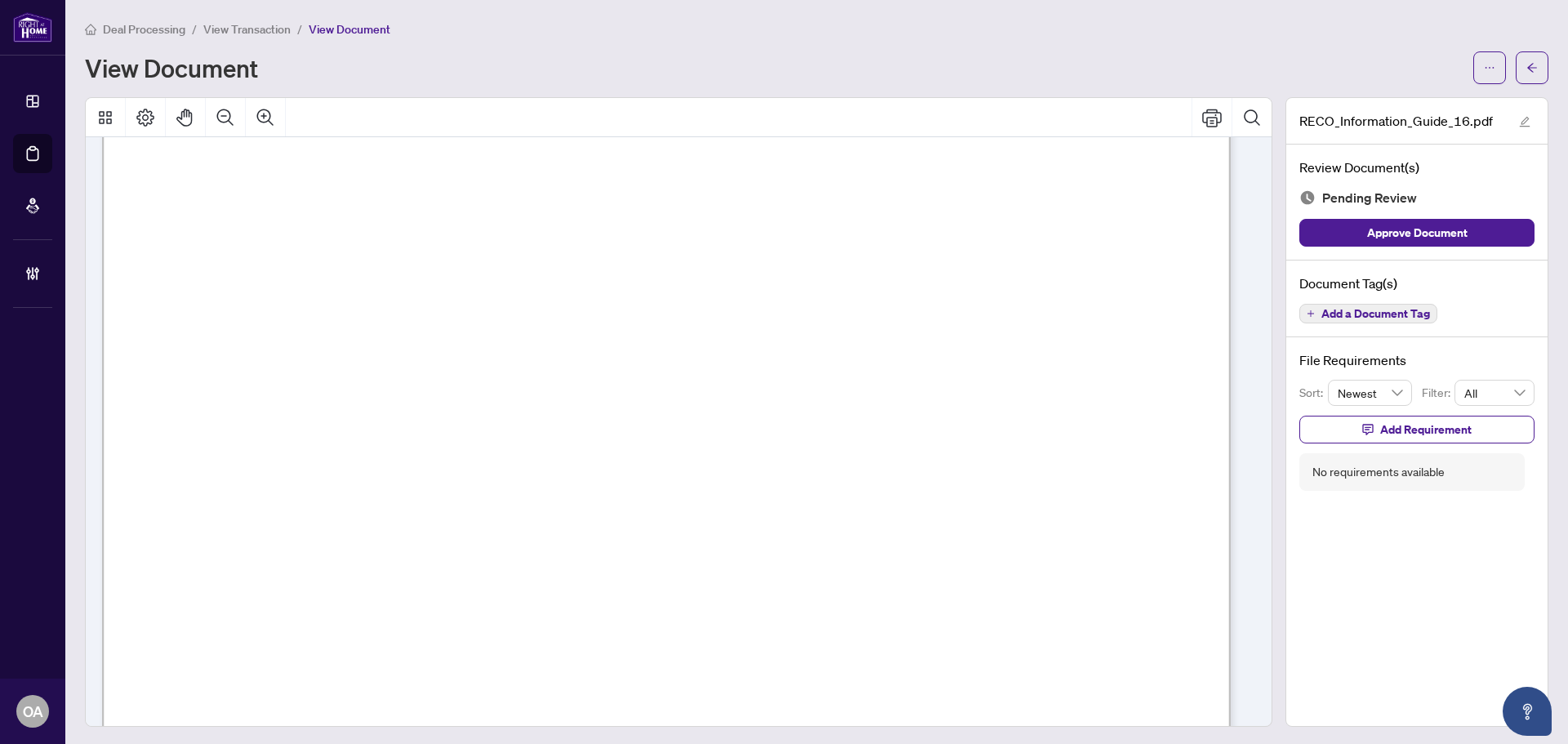
scroll to position [18378, 0]
click at [1362, 427] on icon "button" at bounding box center [1367, 429] width 11 height 11
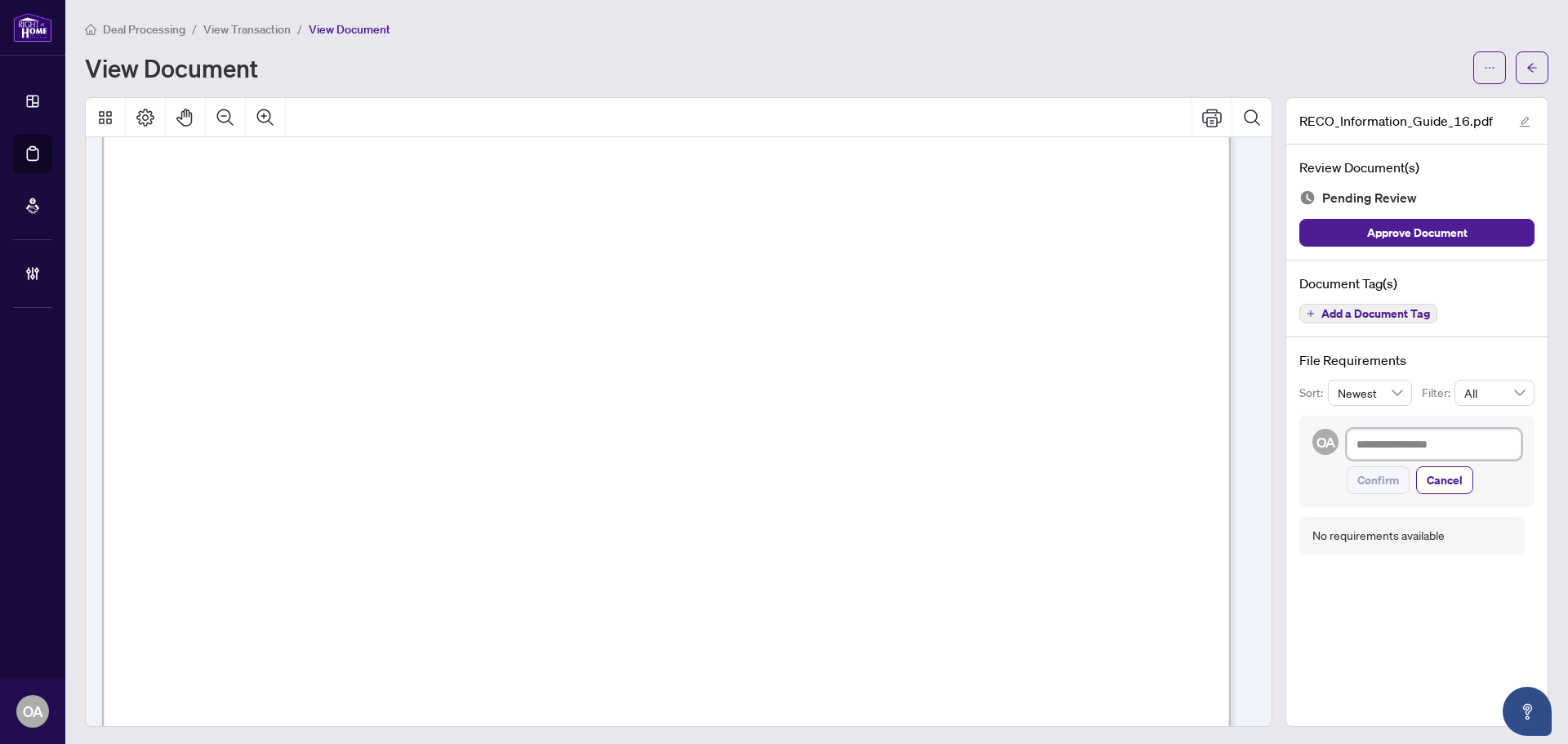
click at [1363, 451] on textarea at bounding box center [1433, 444] width 175 height 31
click at [1386, 465] on textarea "**********" at bounding box center [1433, 454] width 175 height 49
click at [1405, 469] on textarea "**********" at bounding box center [1433, 454] width 175 height 49
type textarea "**********"
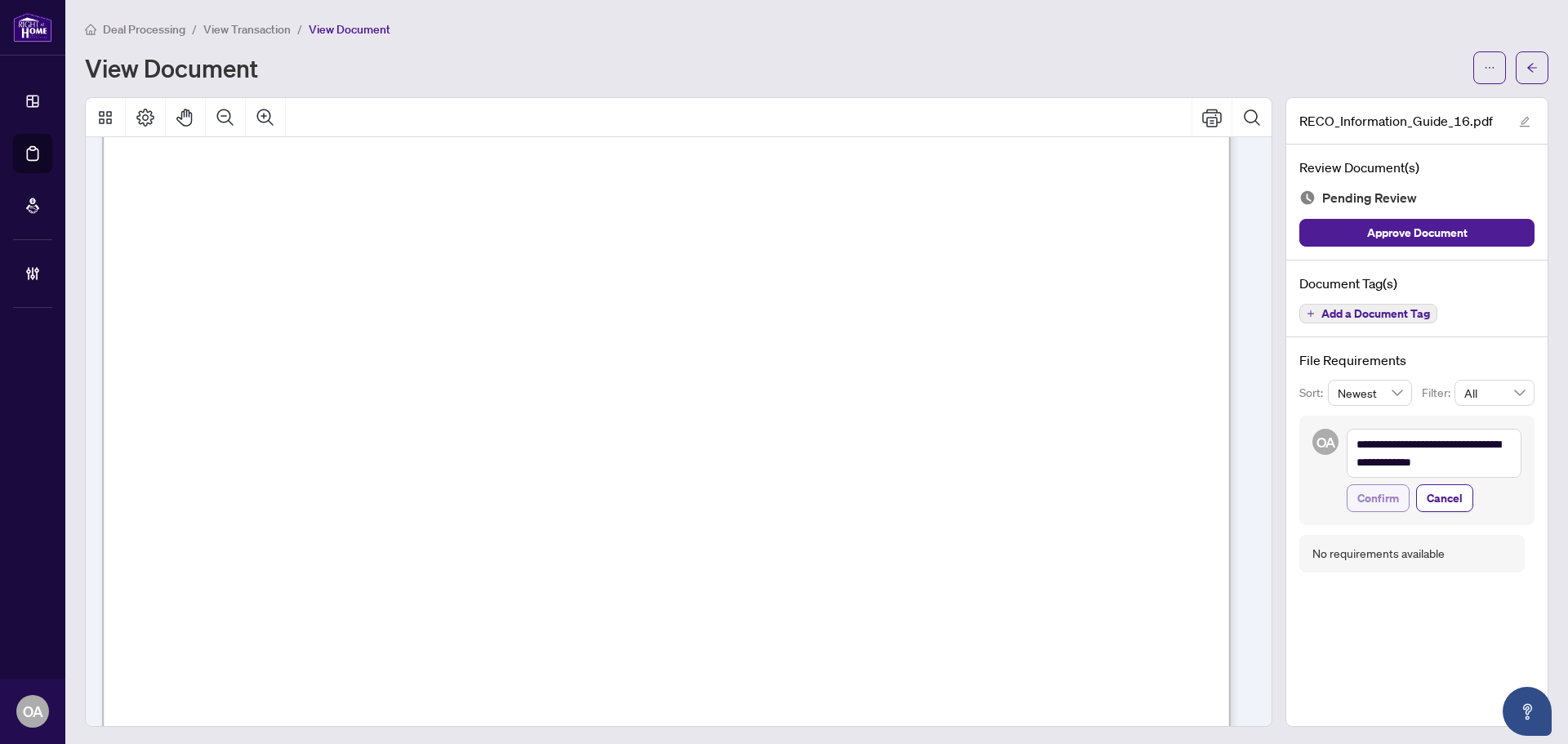
click at [1369, 497] on span "Confirm" at bounding box center [1378, 498] width 41 height 26
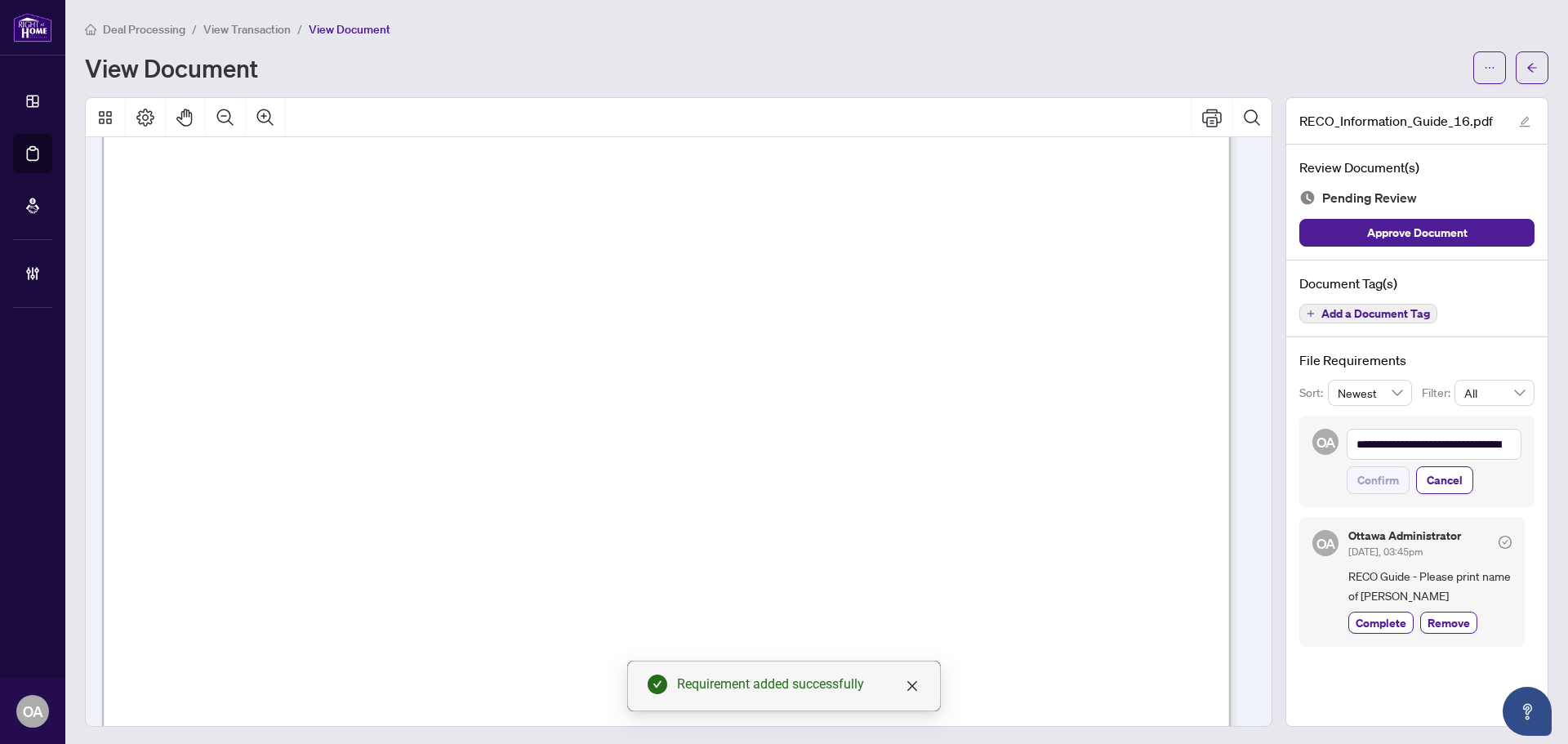
click at [1336, 314] on span "Add a Document Tag" at bounding box center [1376, 313] width 109 height 11
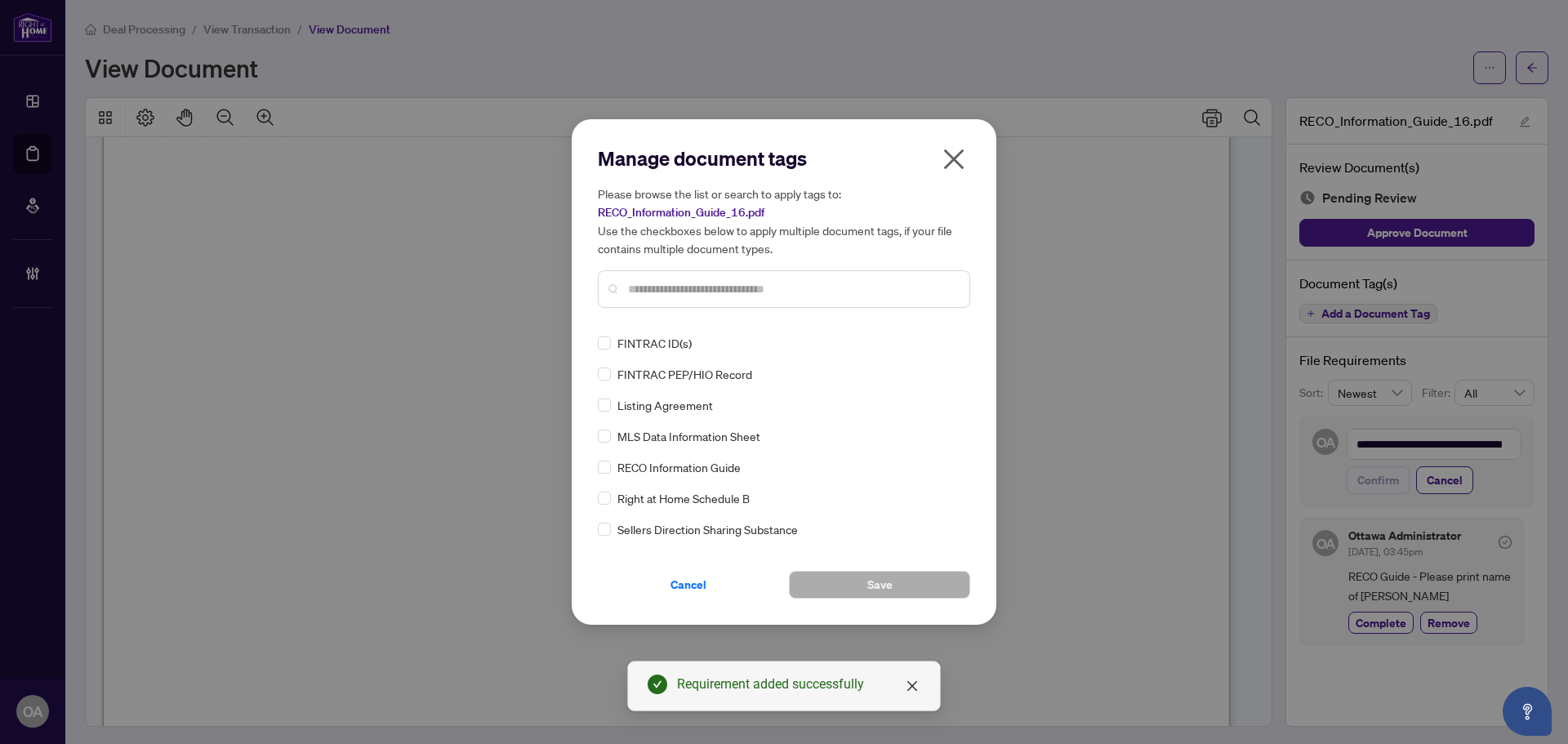
click at [734, 281] on input "text" at bounding box center [792, 289] width 328 height 18
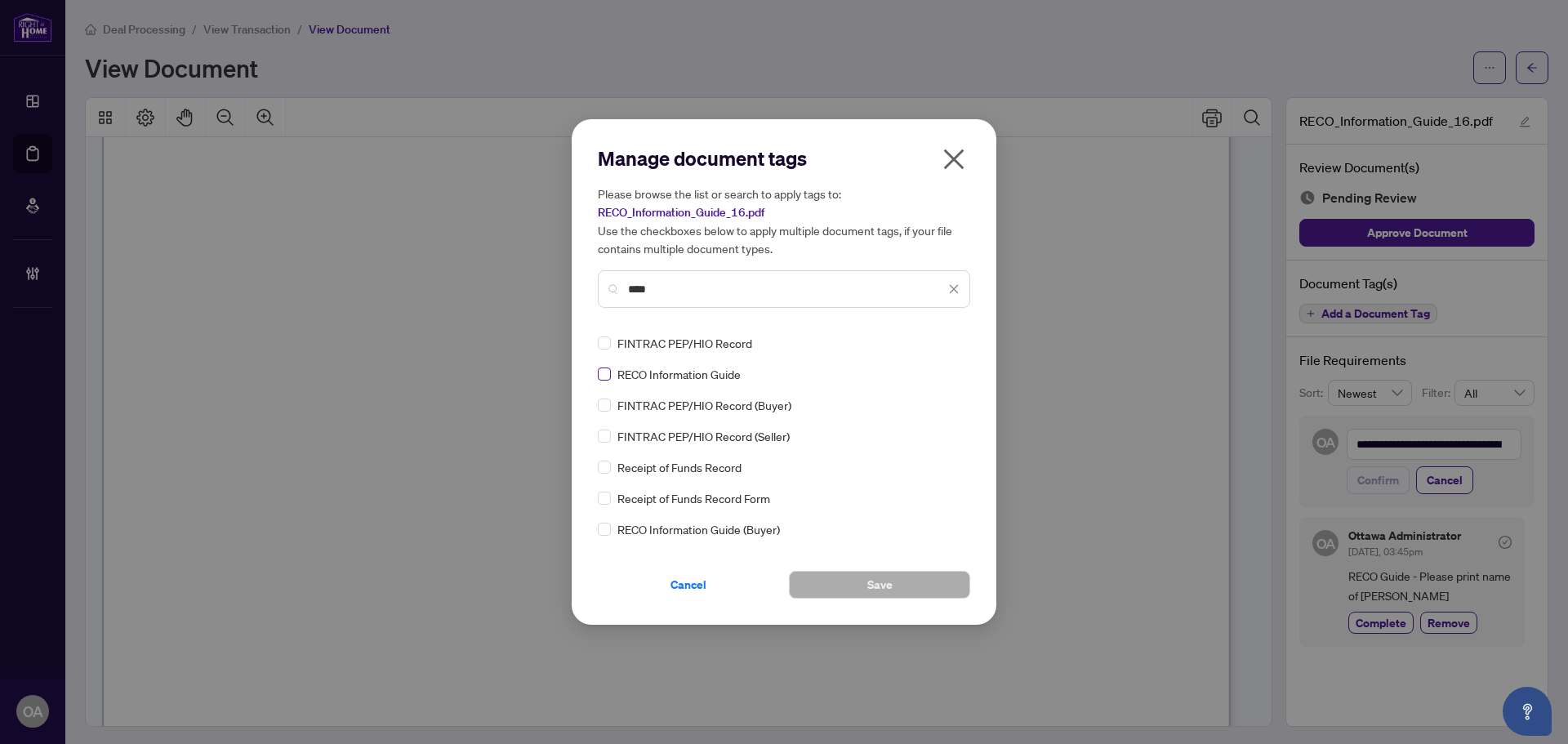
type input "****"
click at [952, 338] on div at bounding box center [943, 343] width 31 height 17
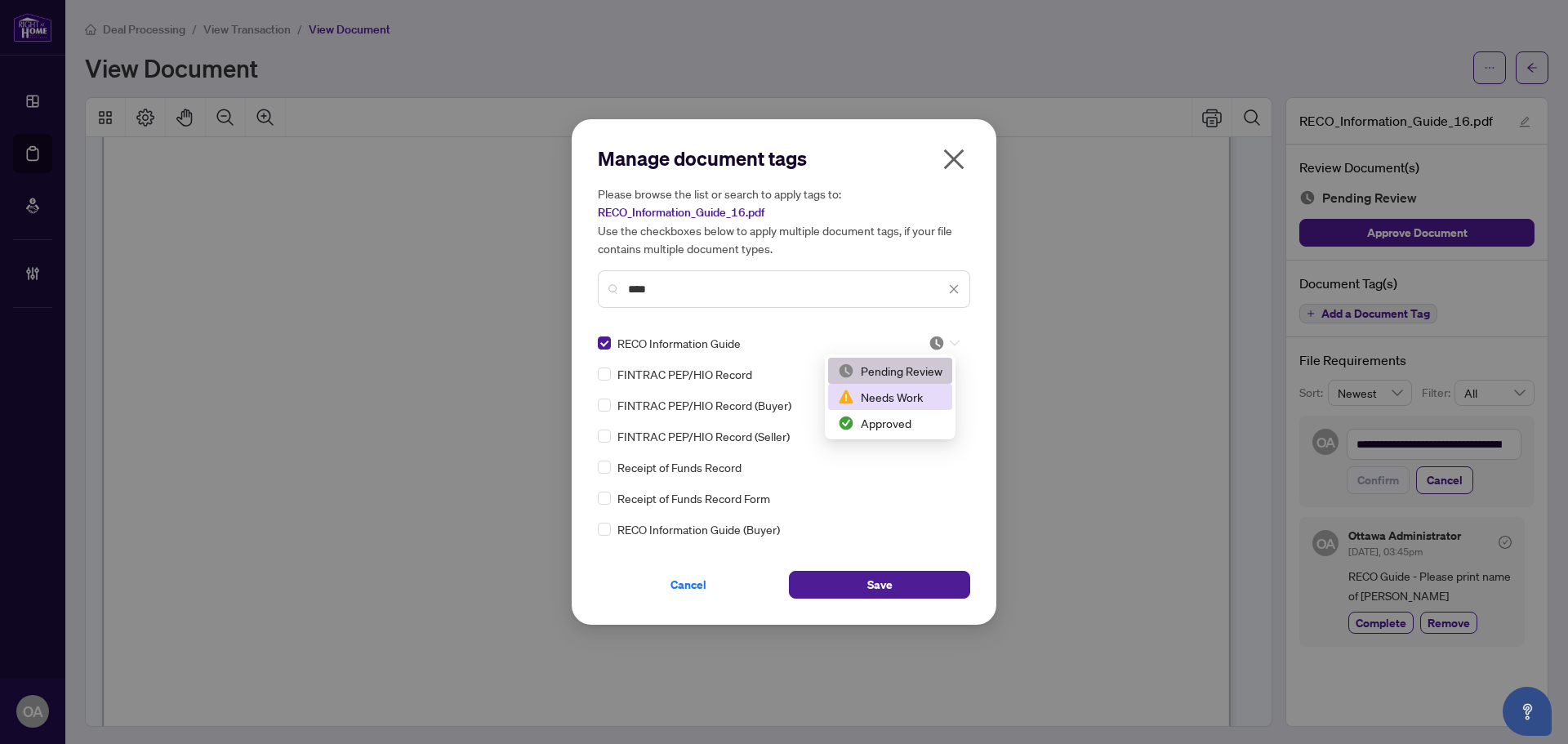
click at [902, 397] on div "Needs Work" at bounding box center [890, 397] width 104 height 18
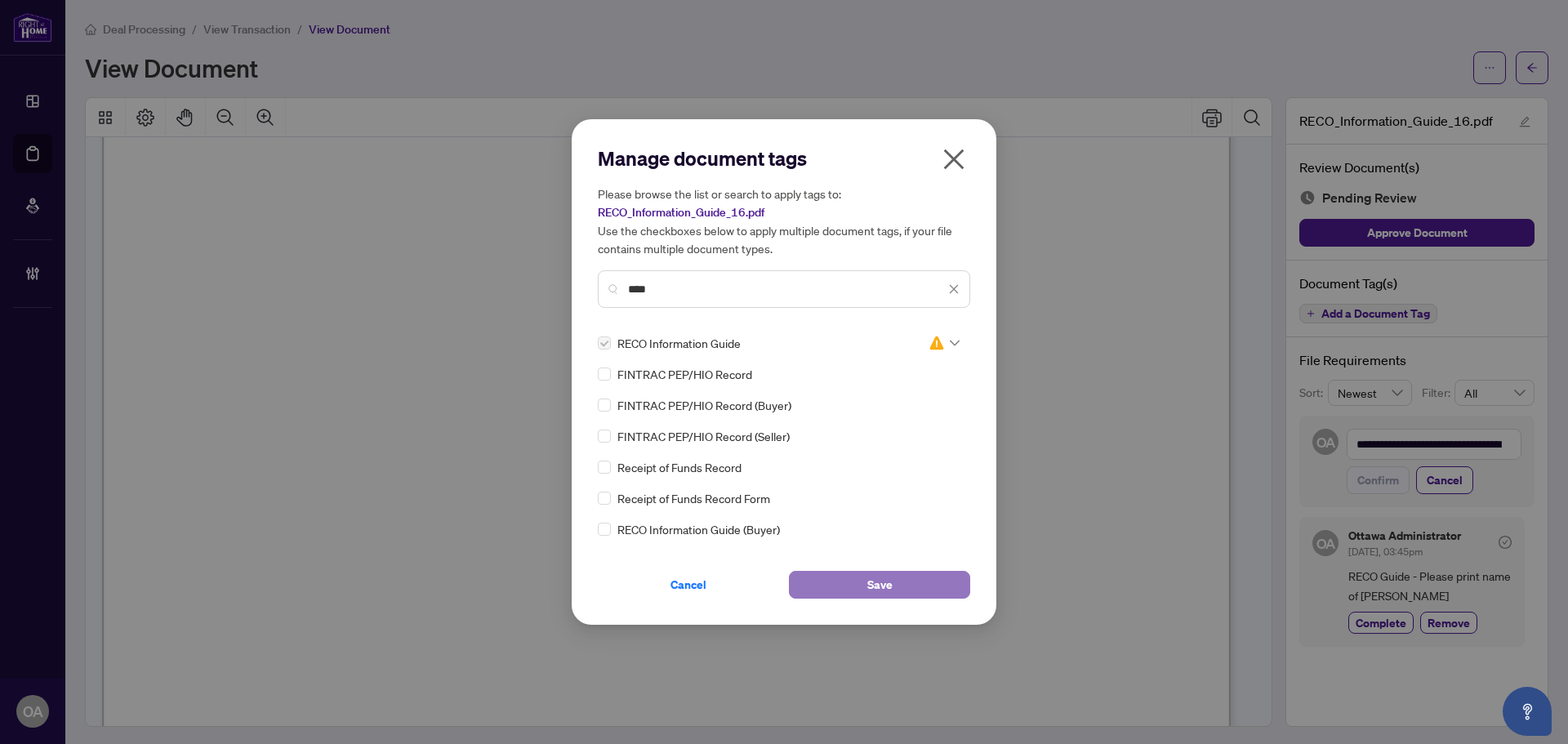
drag, startPoint x: 876, startPoint y: 590, endPoint x: 448, endPoint y: 397, distance: 469.5
click at [872, 590] on span "Save" at bounding box center [879, 584] width 25 height 26
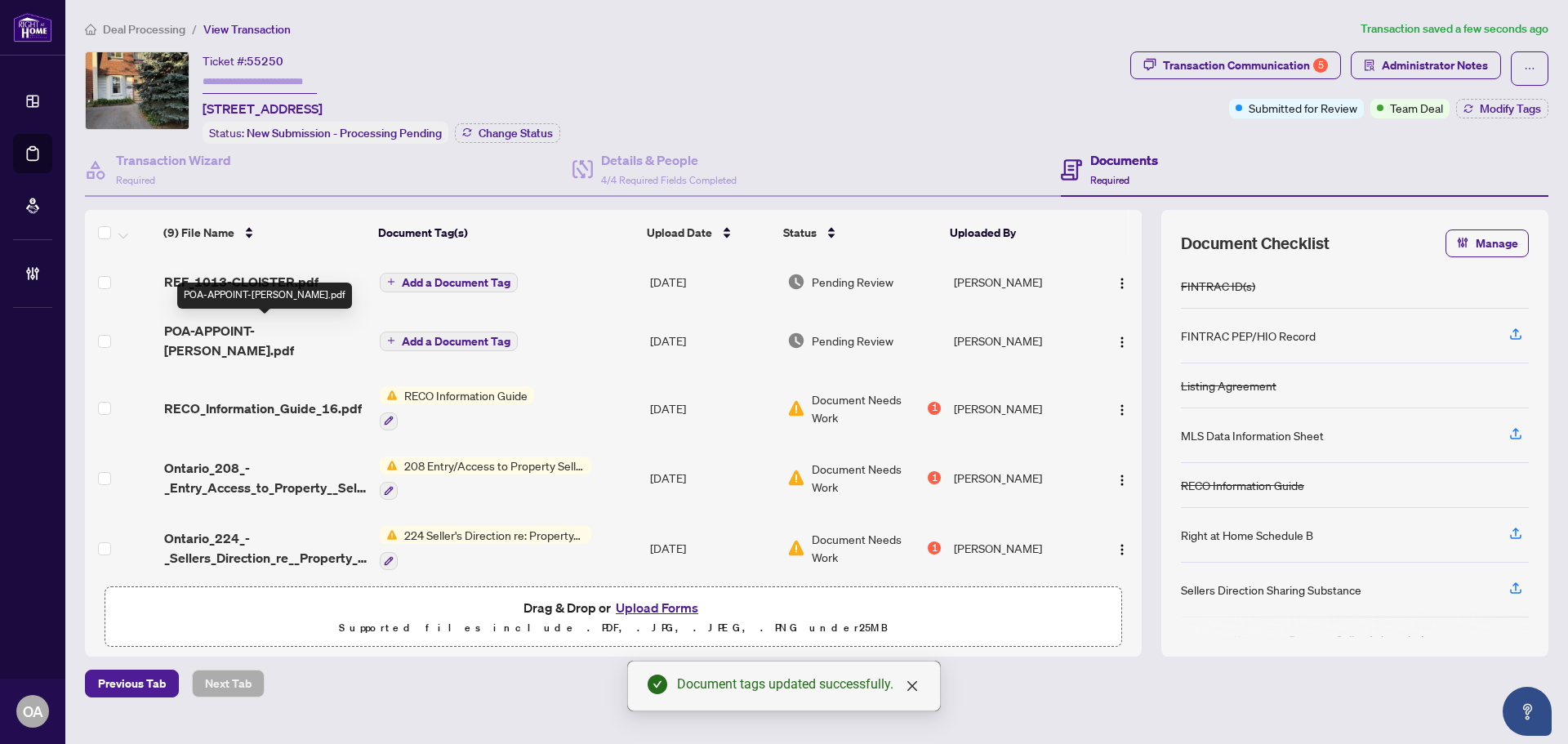
click at [243, 333] on span "POA-APPOINT-[PERSON_NAME].pdf" at bounding box center [265, 340] width 203 height 39
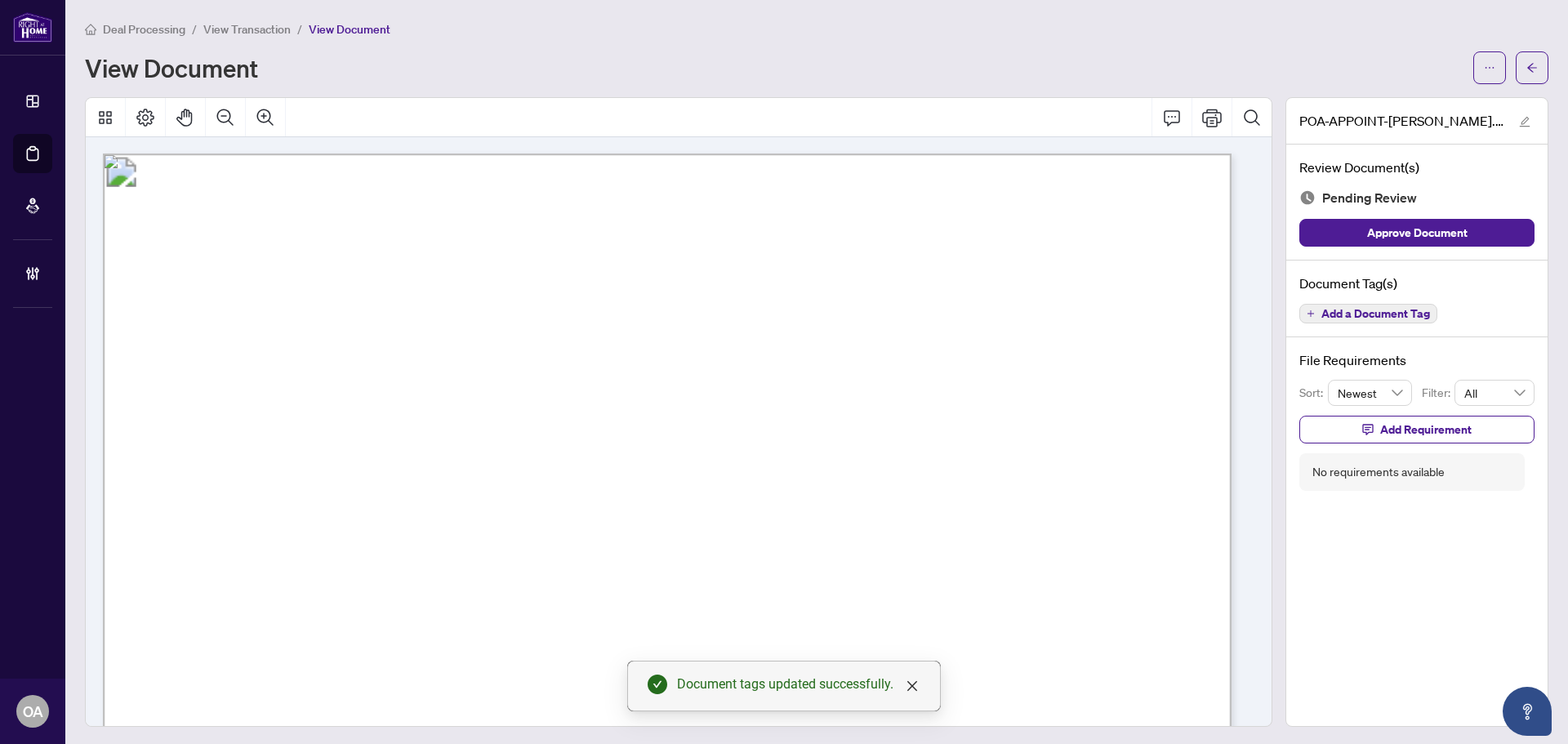
click at [1386, 313] on span "Add a Document Tag" at bounding box center [1376, 313] width 109 height 11
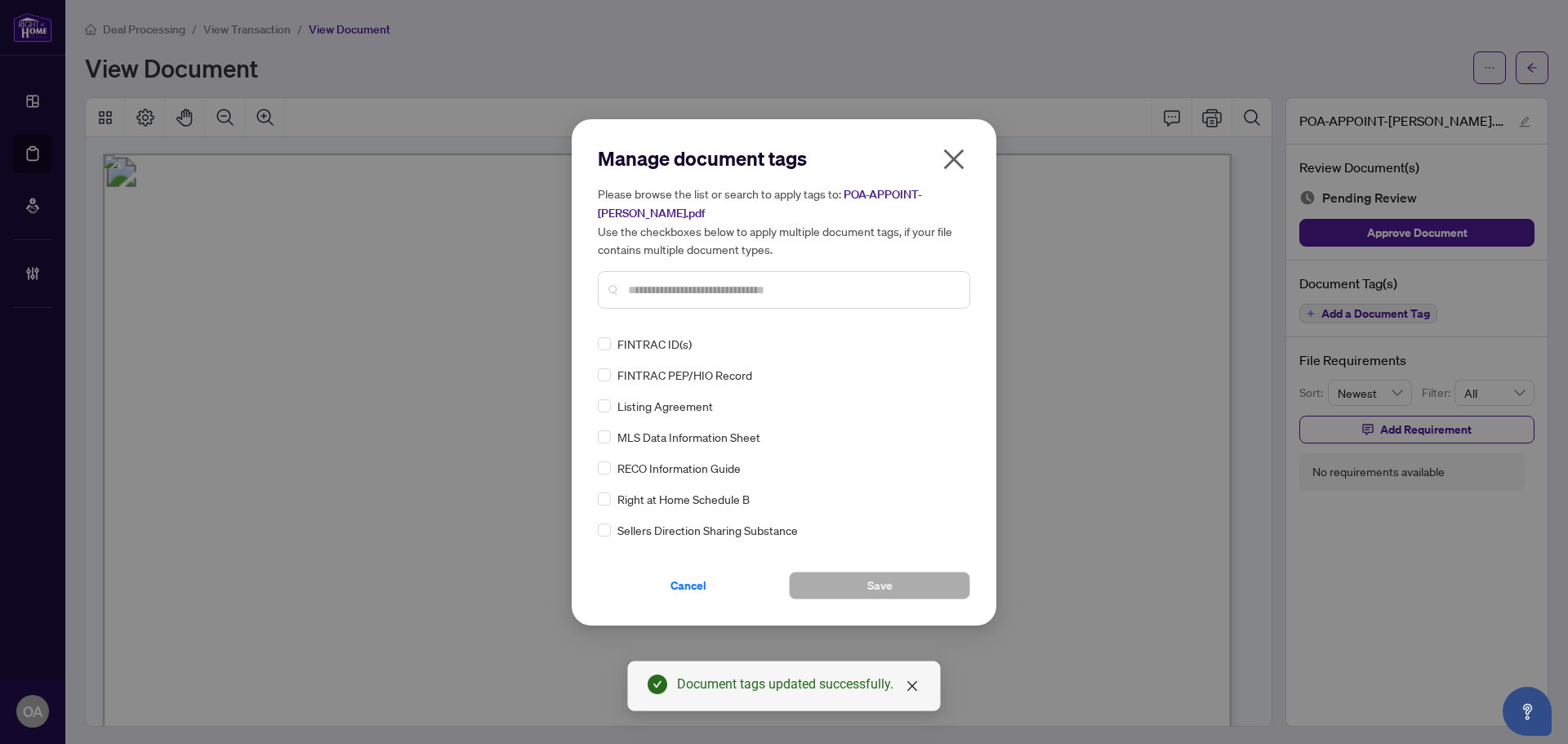
click at [791, 288] on input "text" at bounding box center [792, 290] width 328 height 18
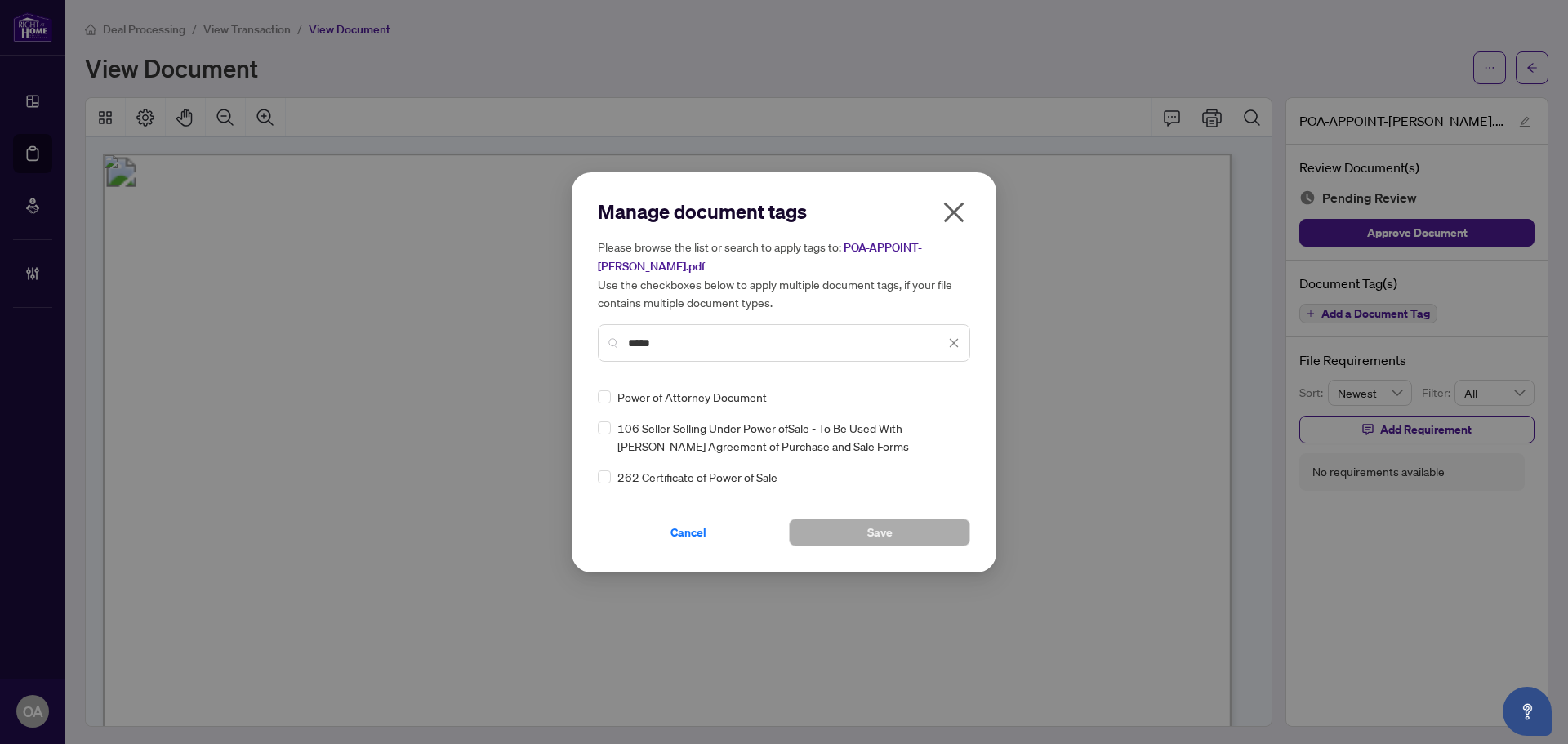
type input "*****"
click at [957, 394] on icon at bounding box center [954, 397] width 10 height 6
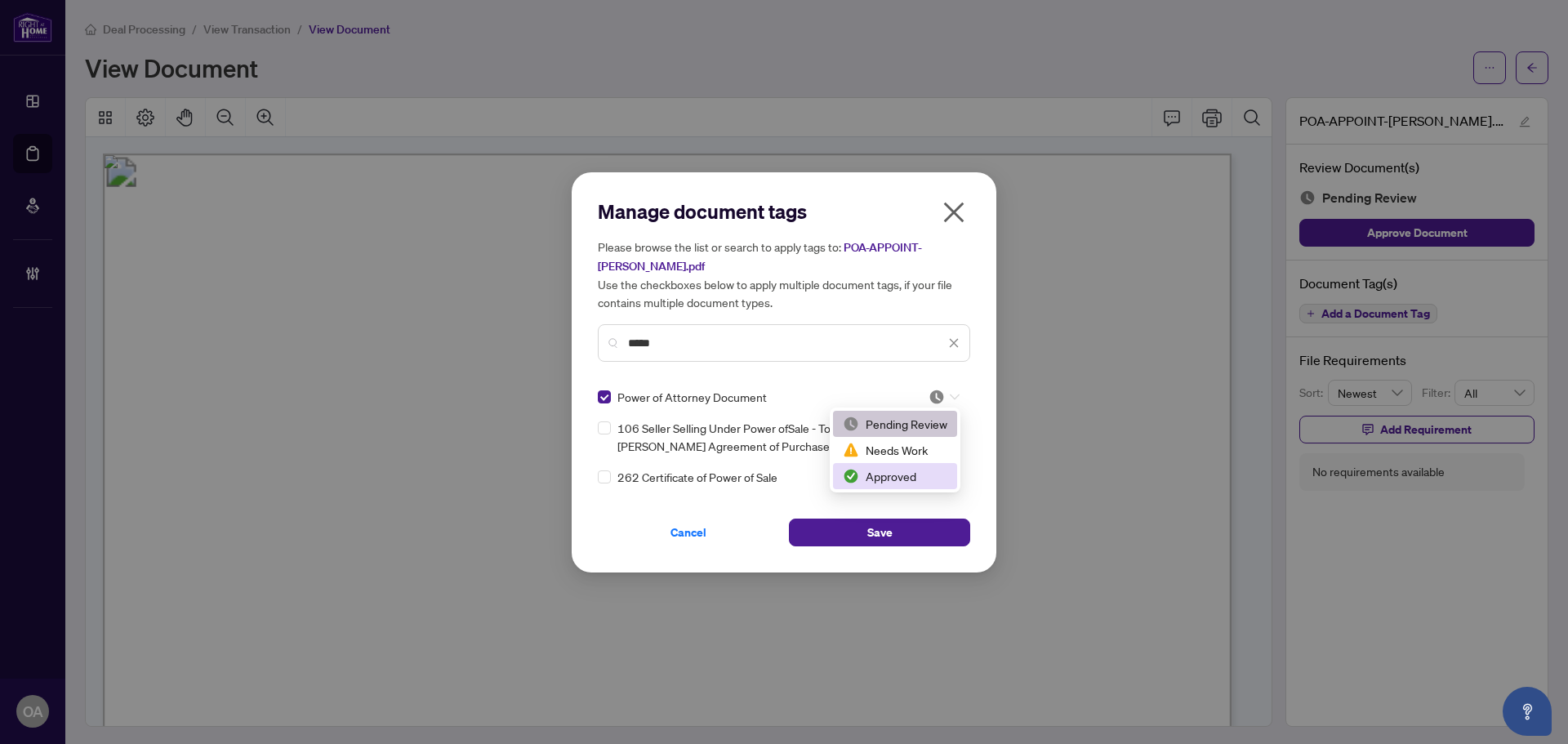
drag, startPoint x: 901, startPoint y: 474, endPoint x: 907, endPoint y: 490, distance: 17.1
click at [901, 474] on div "Approved" at bounding box center [894, 476] width 104 height 18
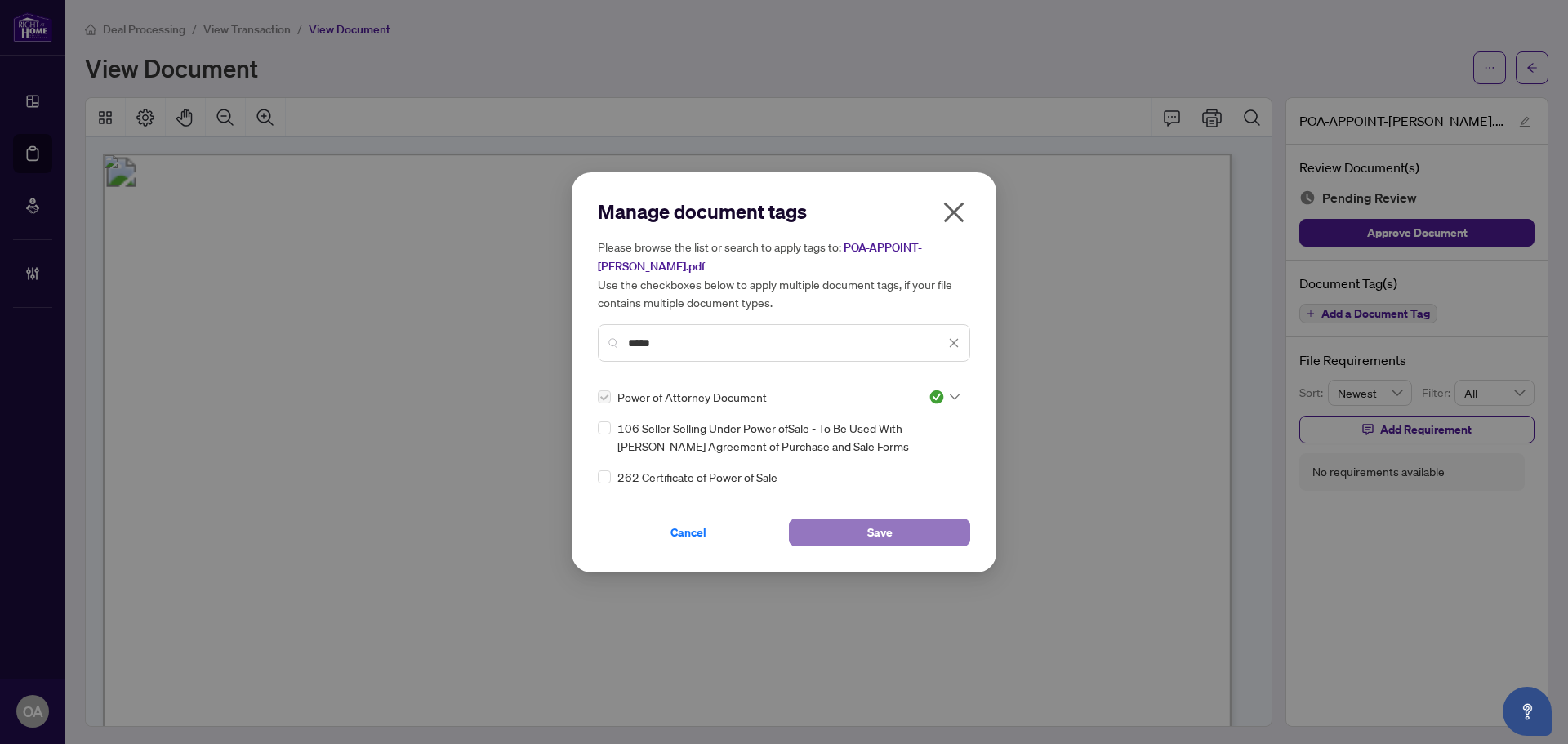
click at [901, 531] on button "Save" at bounding box center [879, 533] width 182 height 28
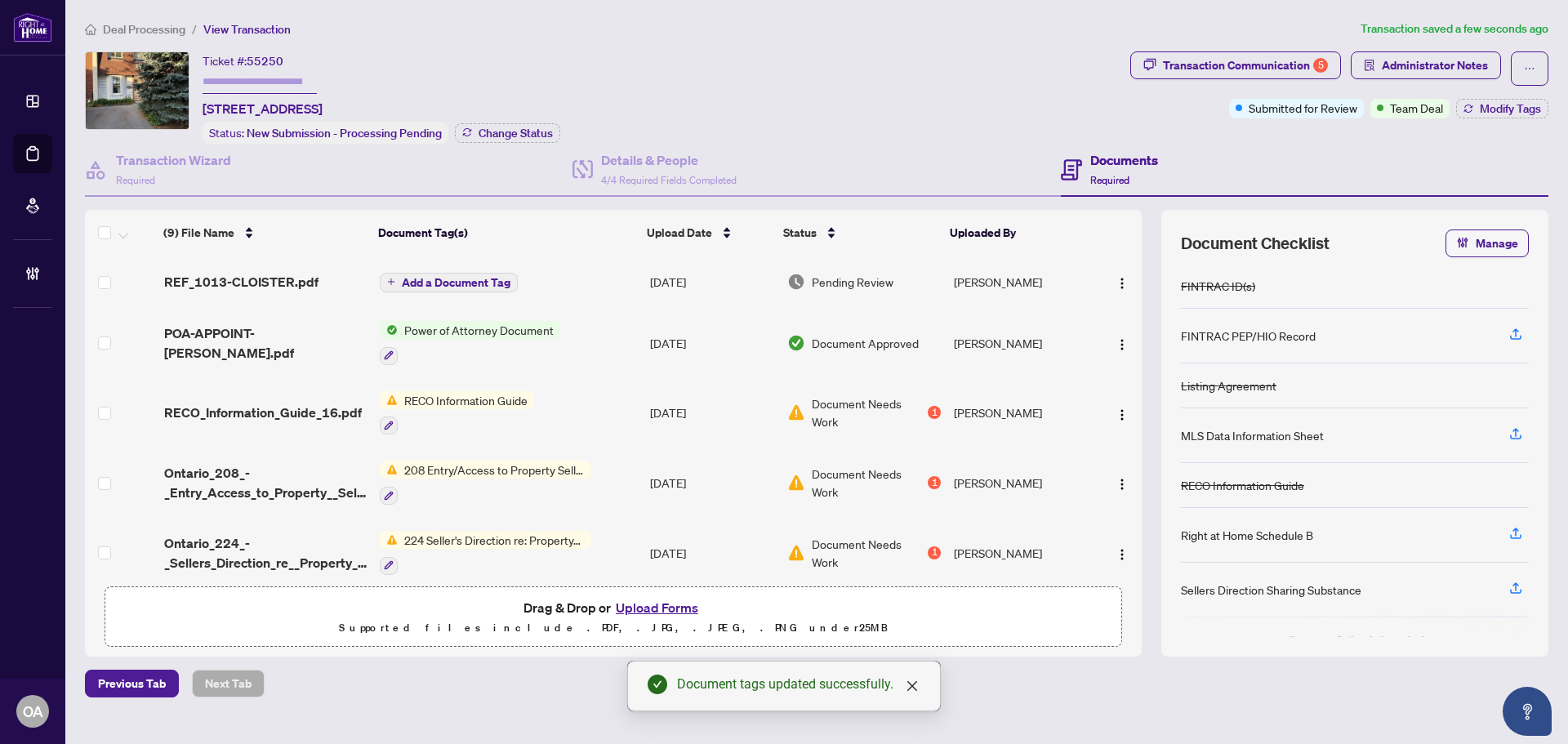
click at [264, 289] on span "REF_1013-CLOISTER.pdf" at bounding box center [241, 282] width 154 height 19
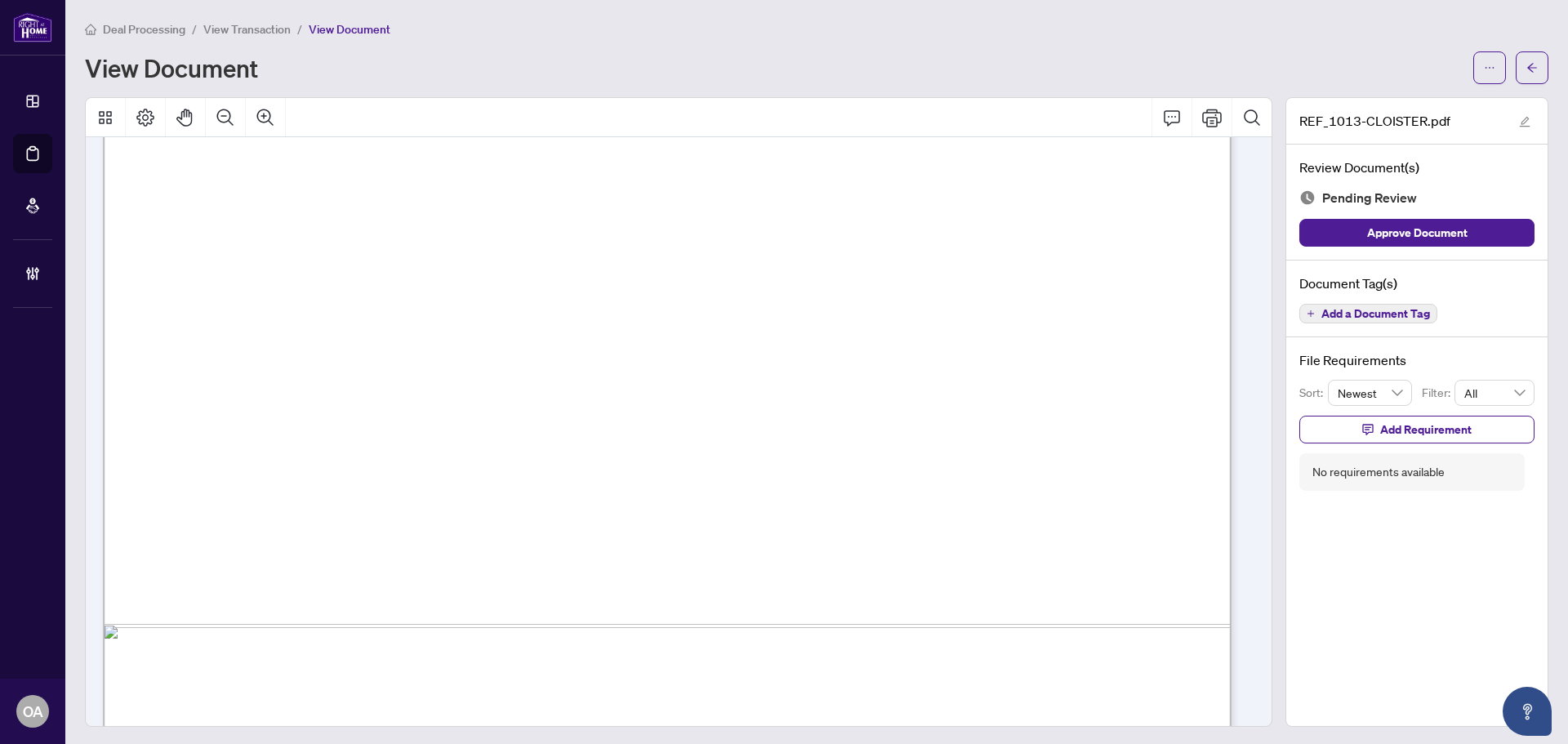
scroll to position [924, 0]
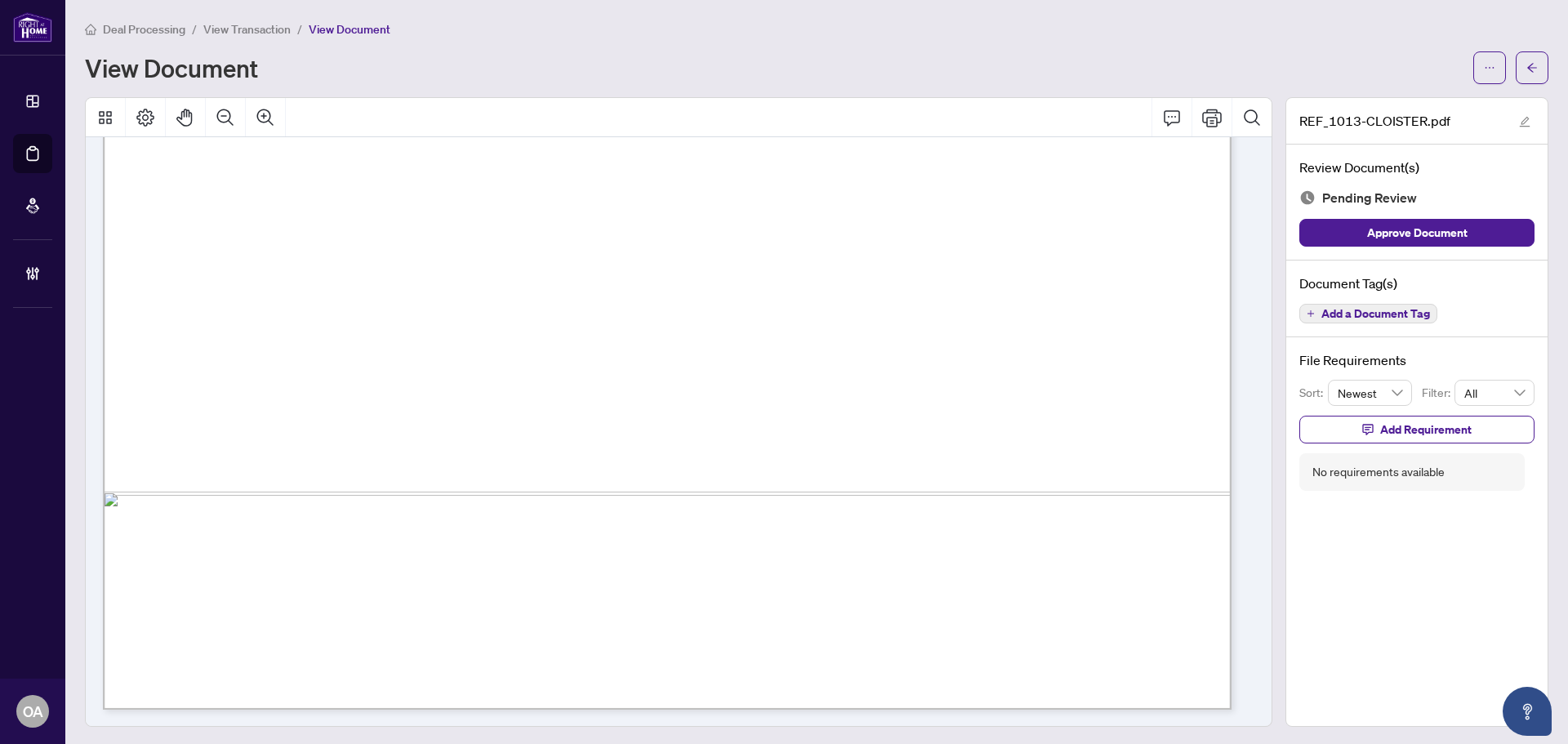
drag, startPoint x: 1343, startPoint y: 304, endPoint x: 1286, endPoint y: 296, distance: 57.6
click at [1343, 299] on div "Document Tag(s) Add a Document Tag" at bounding box center [1417, 299] width 261 height 77
click at [1326, 313] on span "Add a Document Tag" at bounding box center [1376, 313] width 109 height 11
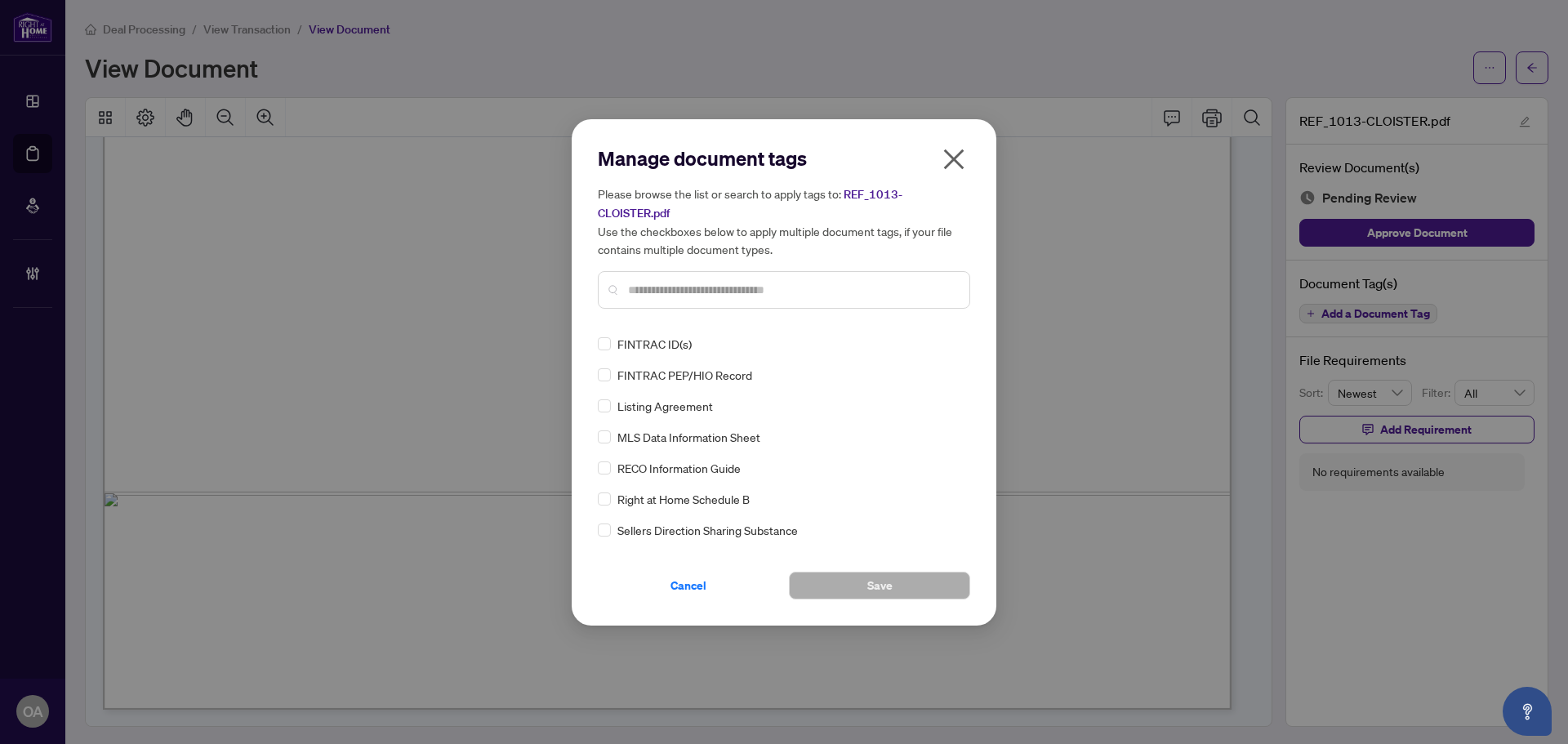
click at [771, 293] on input "text" at bounding box center [792, 290] width 328 height 18
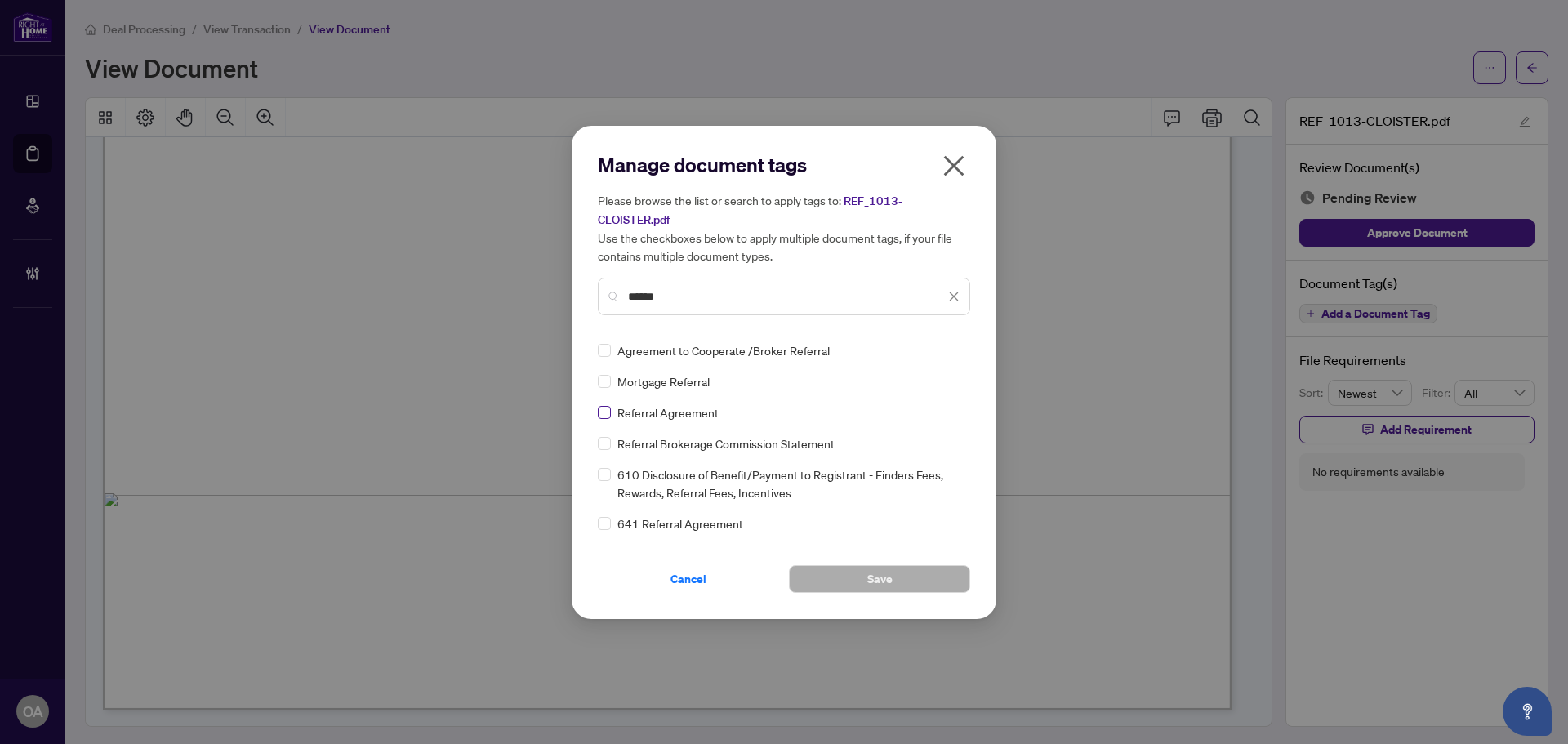
type input "******"
click at [953, 348] on icon at bounding box center [954, 349] width 10 height 6
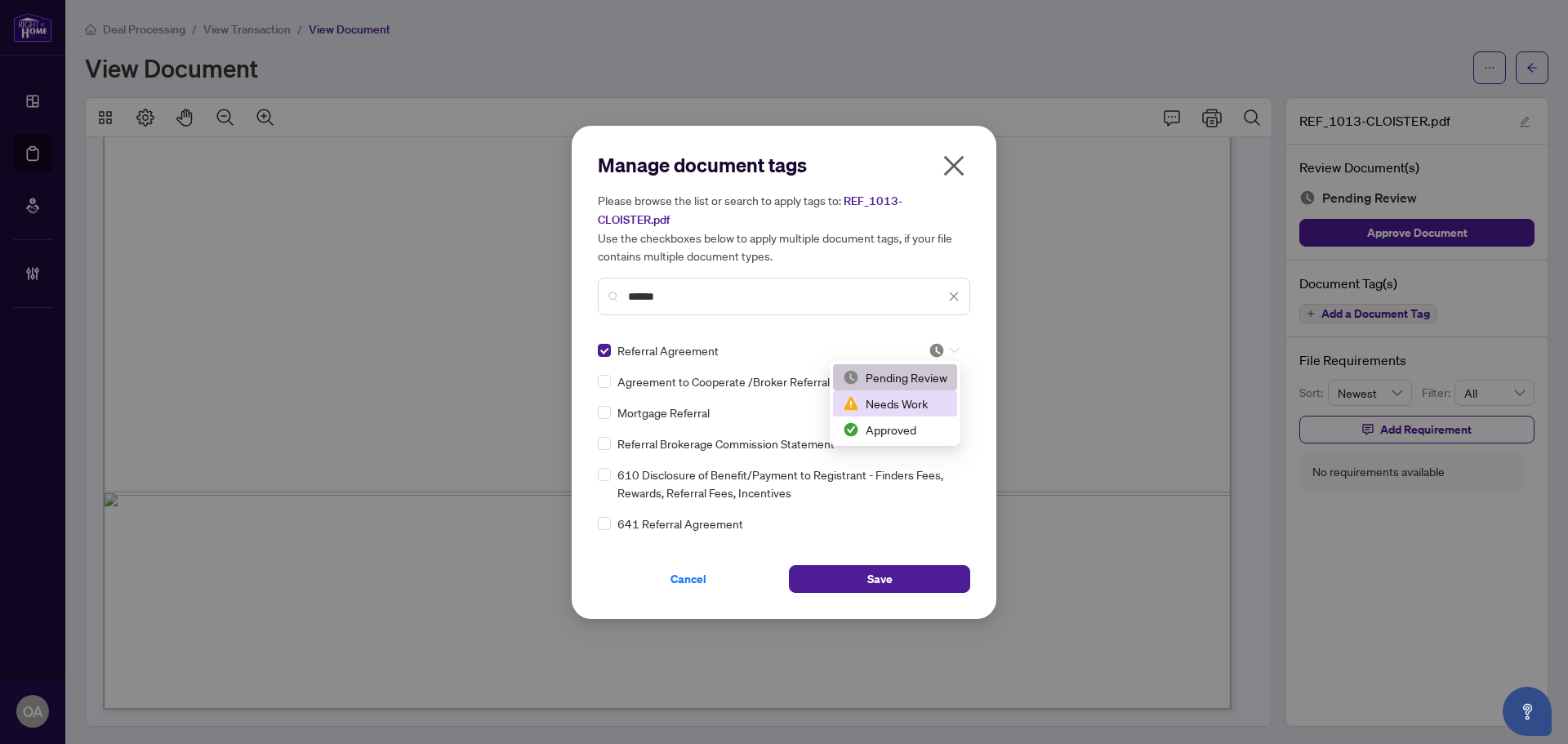
click at [902, 397] on div "Needs Work" at bounding box center [894, 403] width 104 height 18
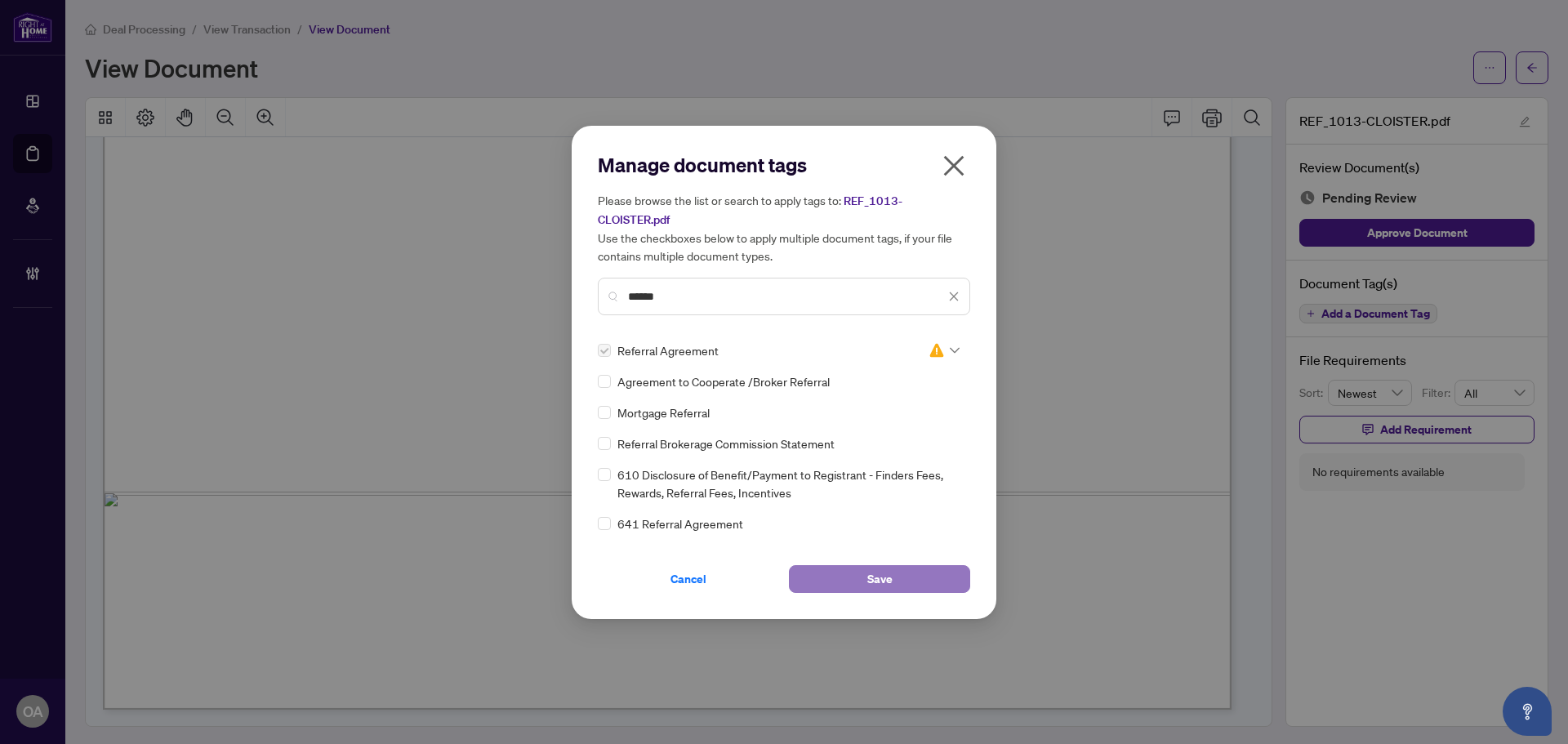
drag, startPoint x: 911, startPoint y: 576, endPoint x: 900, endPoint y: 568, distance: 13.6
click at [909, 575] on button "Save" at bounding box center [879, 579] width 182 height 28
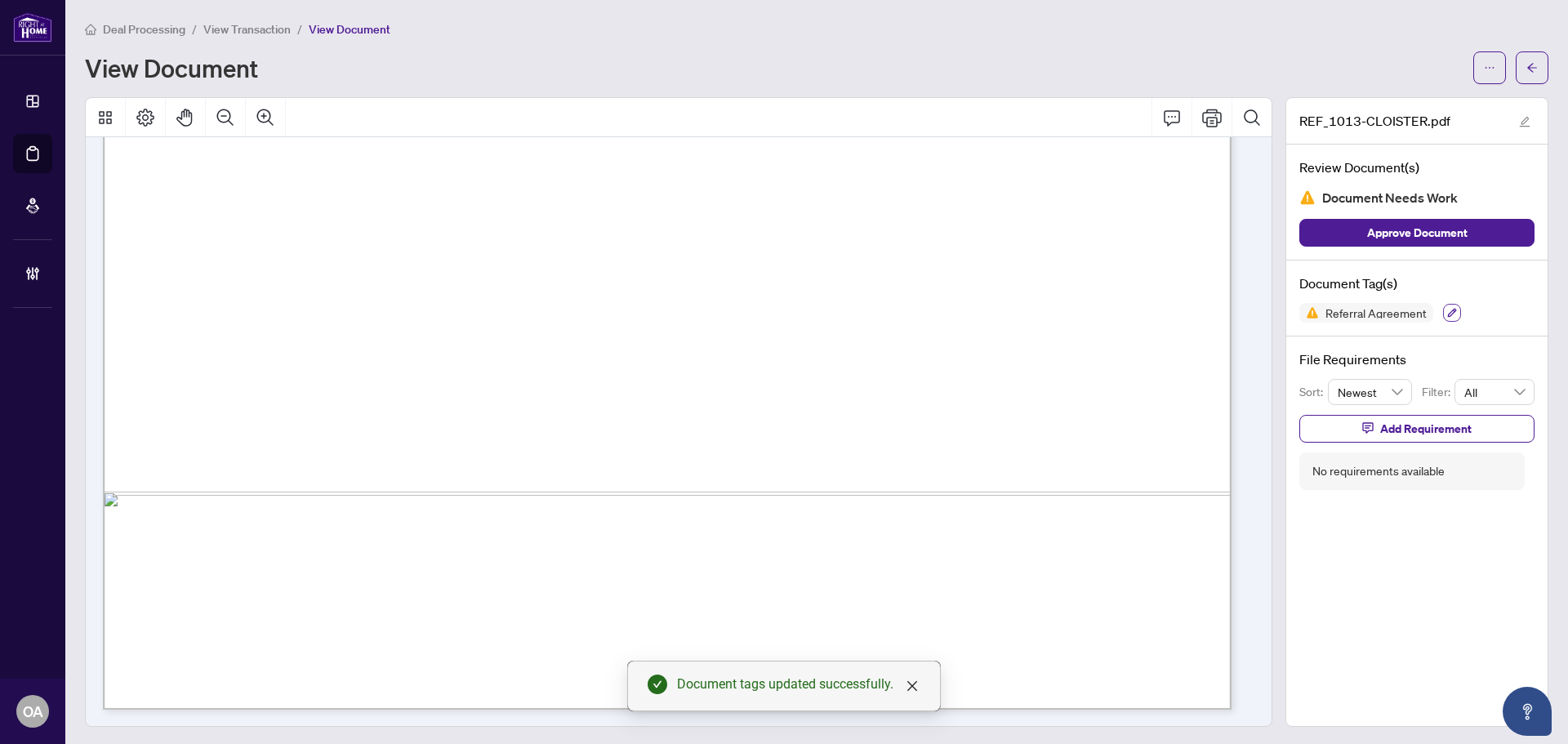
click at [1443, 309] on button "button" at bounding box center [1451, 312] width 18 height 18
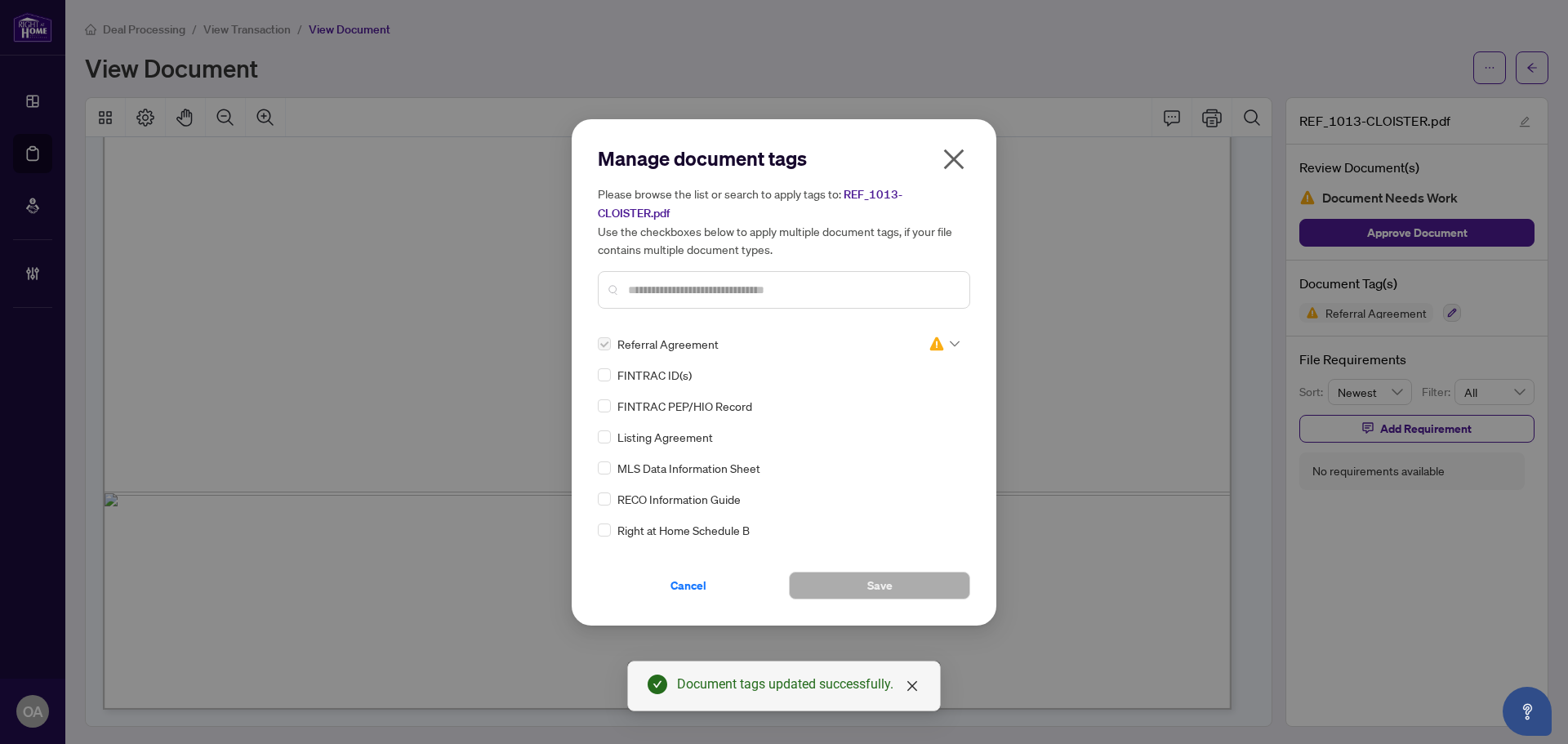
click at [950, 343] on icon at bounding box center [954, 343] width 10 height 6
click at [906, 426] on div "Approved" at bounding box center [890, 423] width 104 height 18
drag, startPoint x: 862, startPoint y: 583, endPoint x: 1163, endPoint y: 472, distance: 320.8
click at [890, 571] on button "Save" at bounding box center [879, 585] width 182 height 28
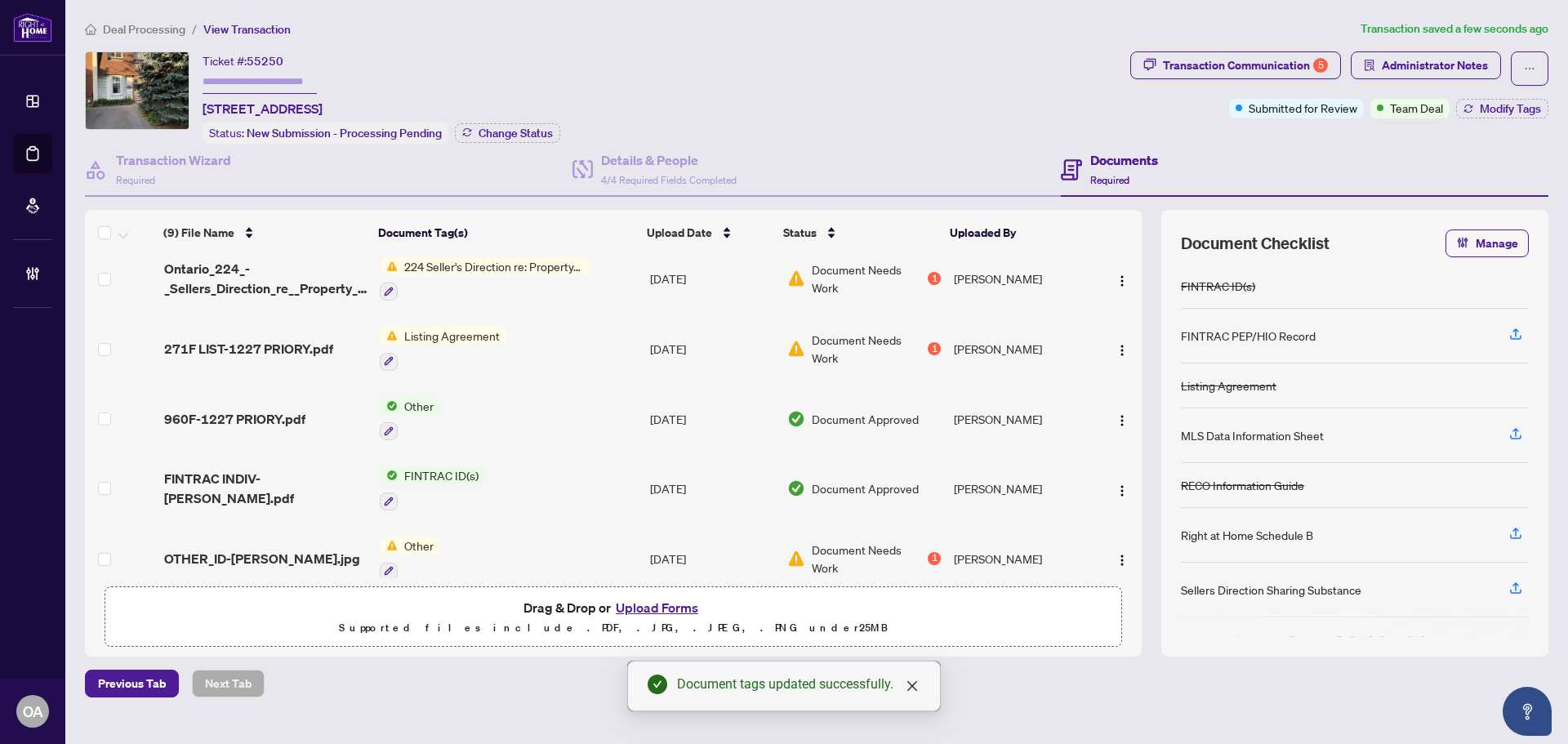
scroll to position [310, 0]
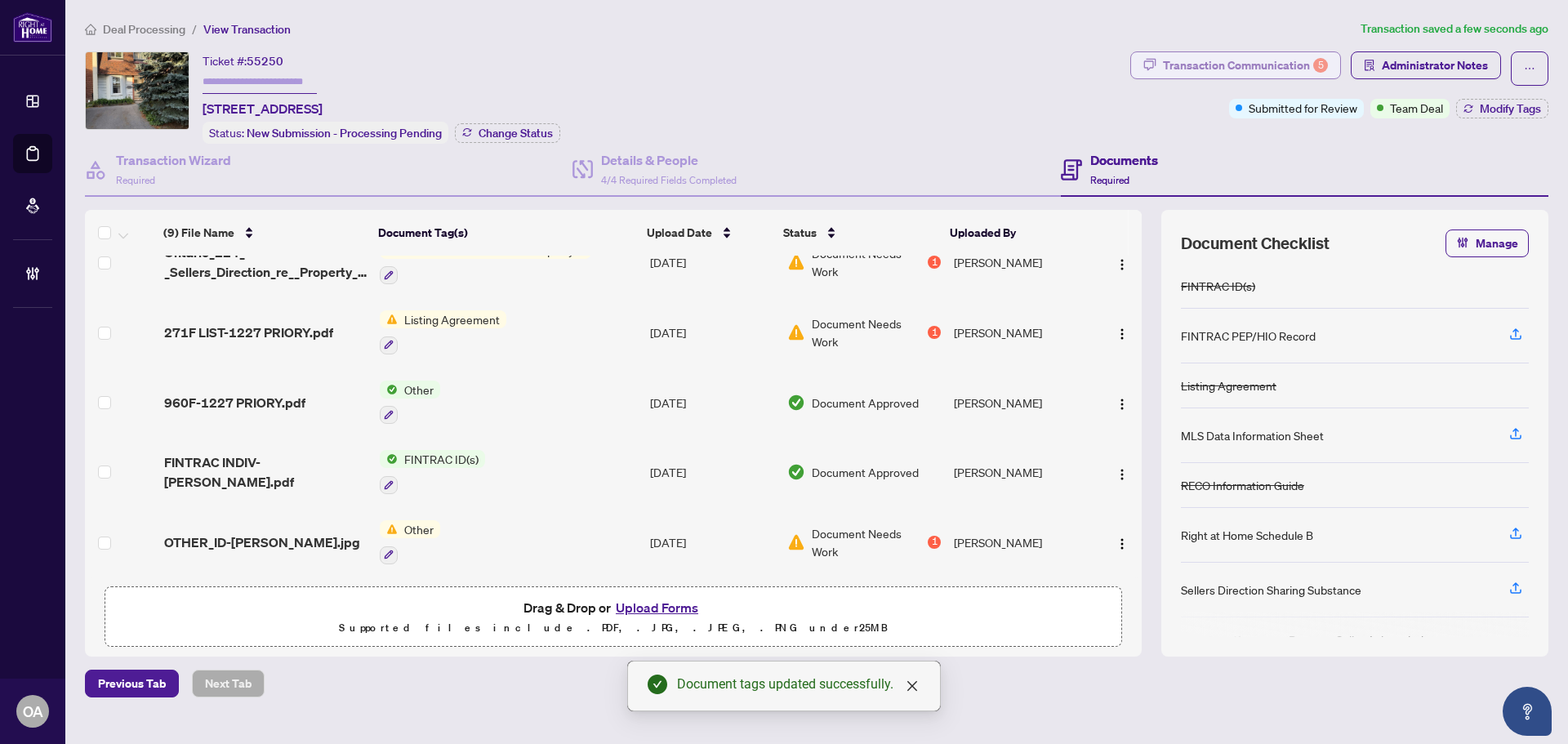
click at [1240, 70] on div "Transaction Communication 5" at bounding box center [1245, 66] width 165 height 26
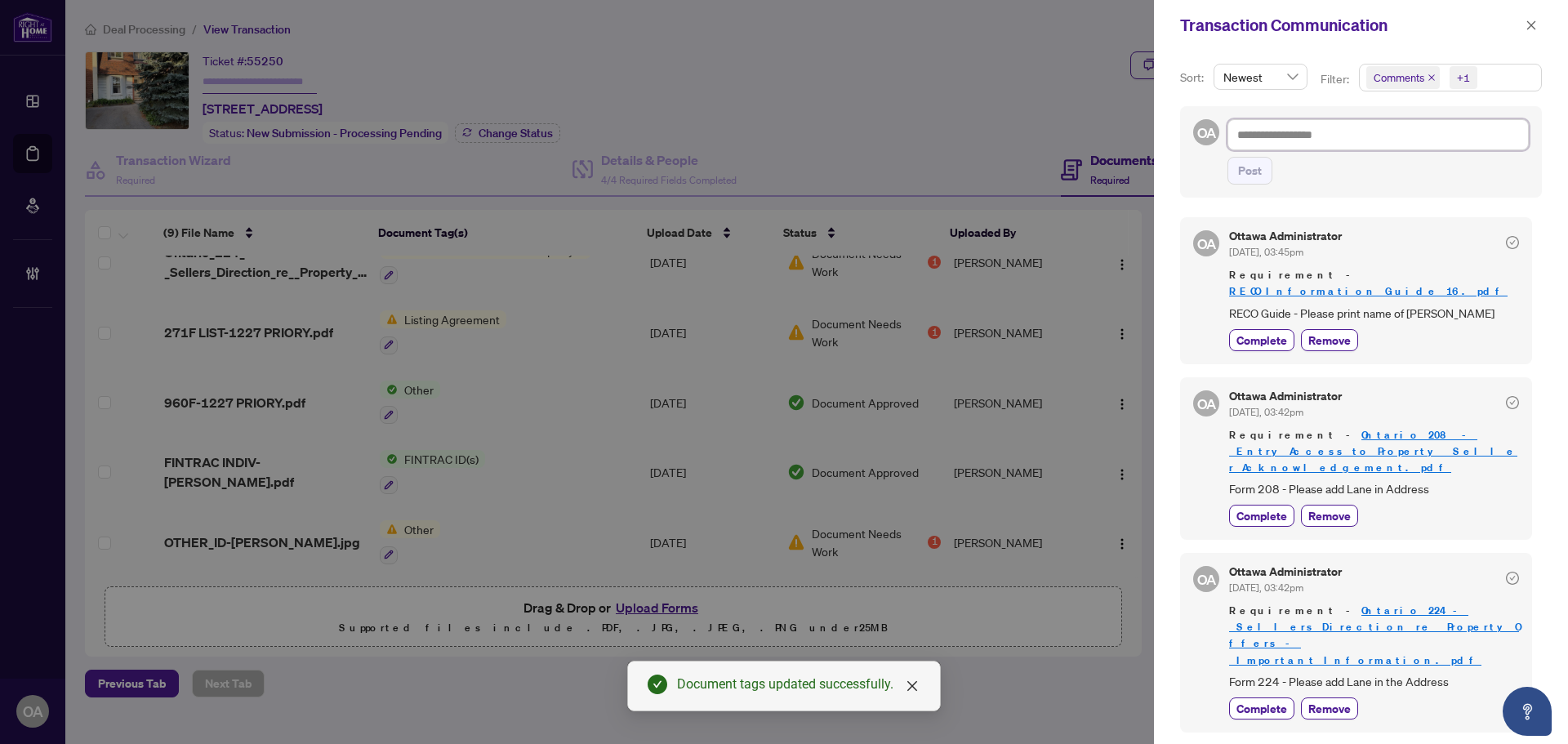
click at [1314, 141] on textarea at bounding box center [1378, 134] width 301 height 31
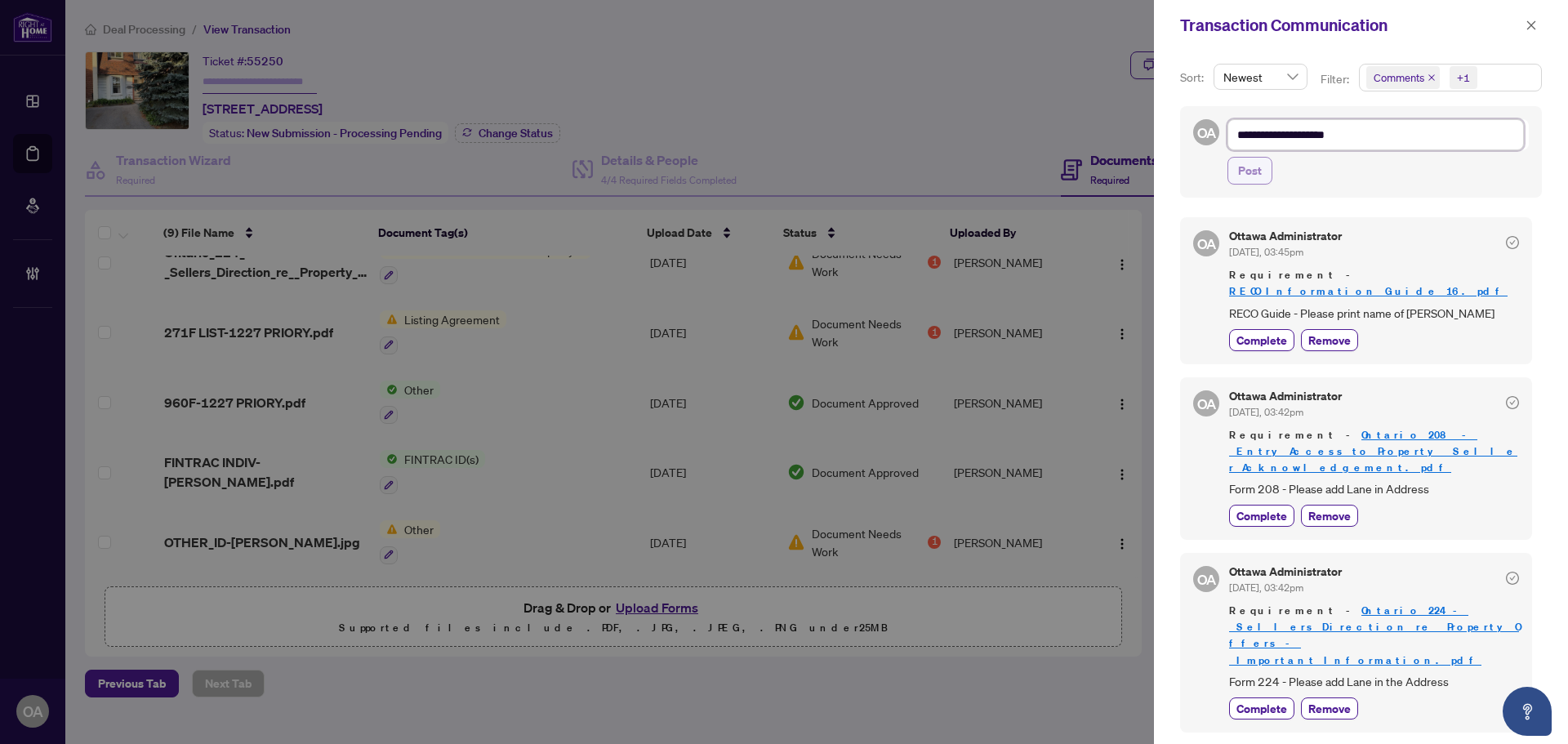
type textarea "**********"
click at [1243, 169] on span "Post" at bounding box center [1249, 171] width 24 height 26
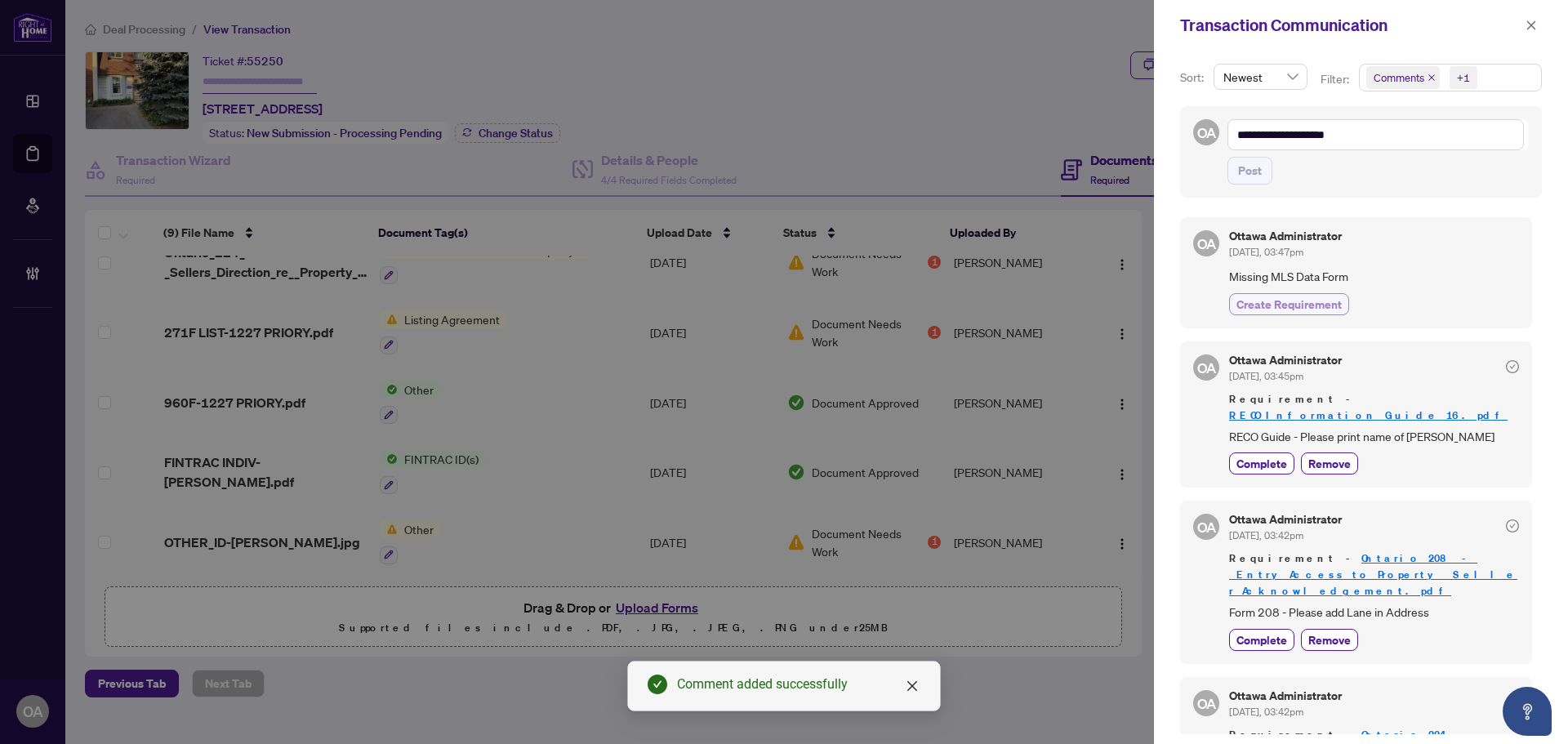
click at [1285, 299] on span "Create Requirement" at bounding box center [1289, 304] width 105 height 18
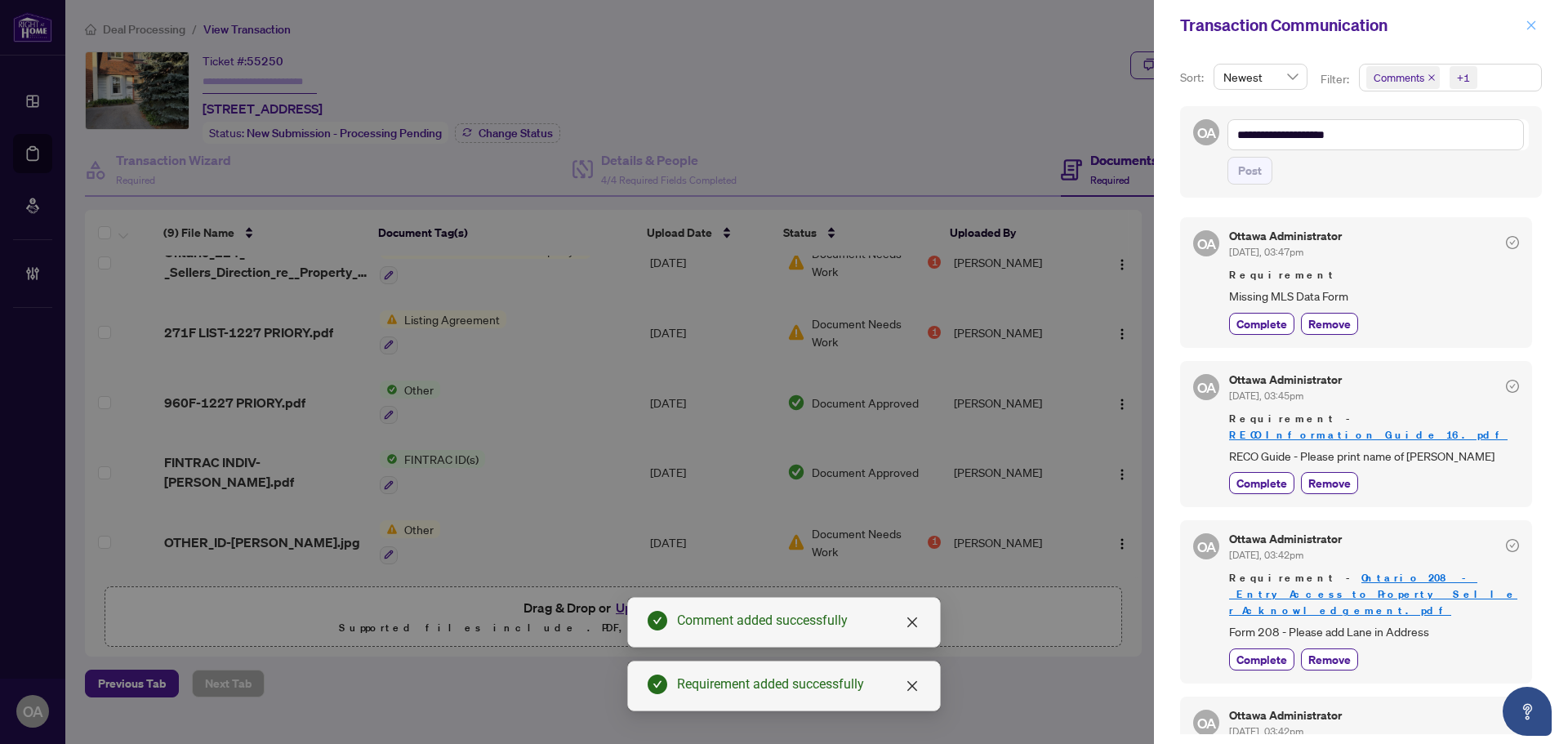
click at [1527, 21] on icon "close" at bounding box center [1530, 25] width 11 height 11
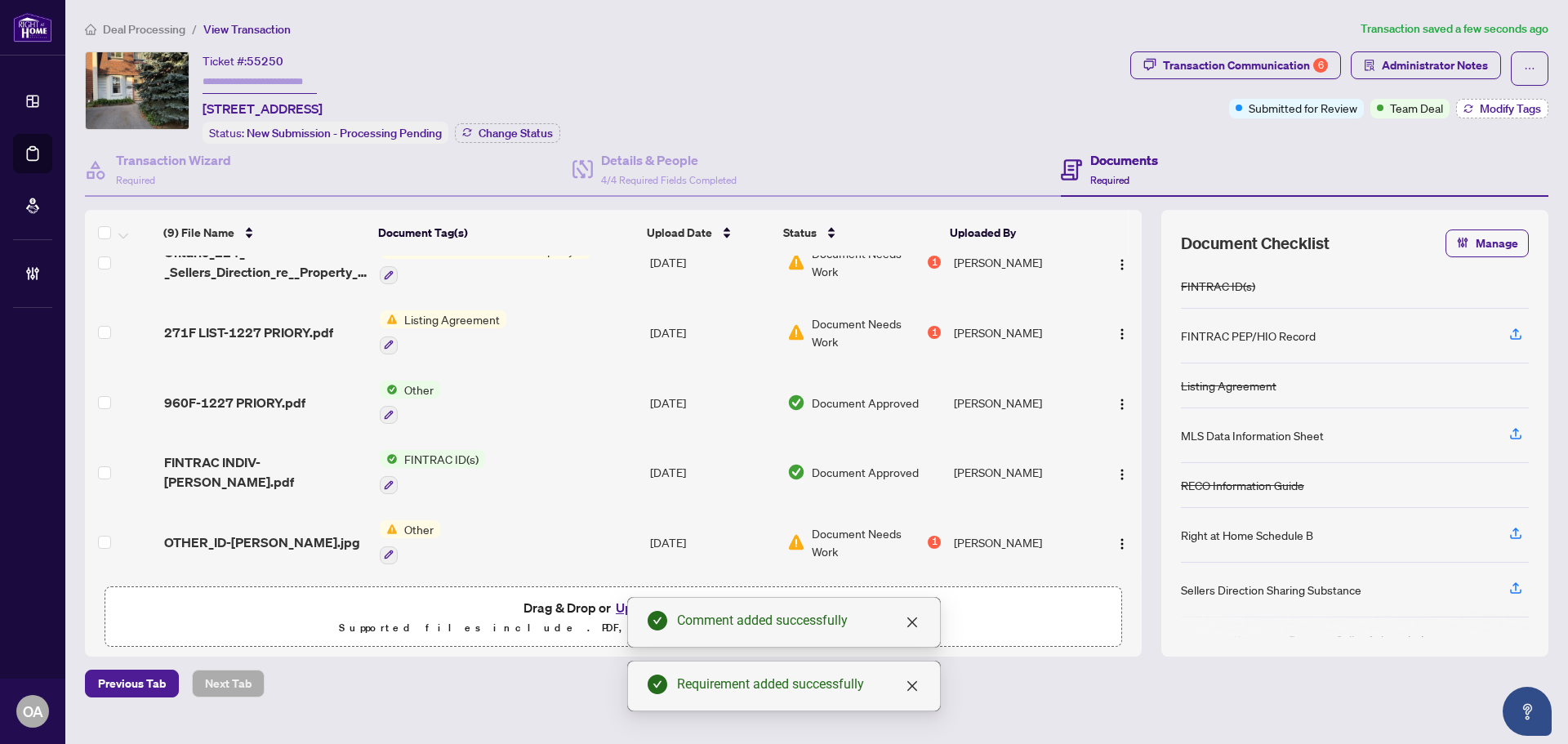
click at [1514, 99] on button "Modify Tags" at bounding box center [1501, 109] width 92 height 19
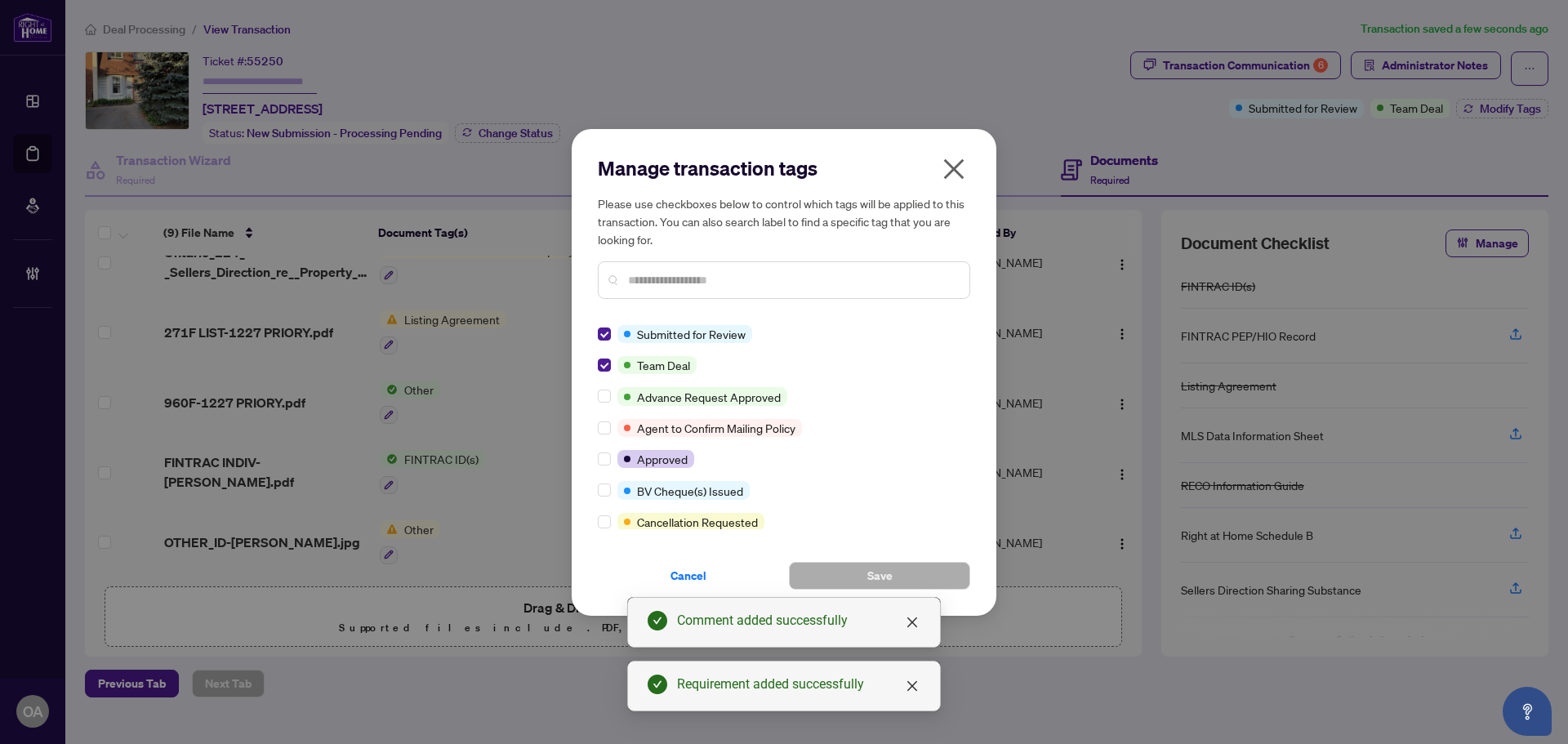
scroll to position [0, 0]
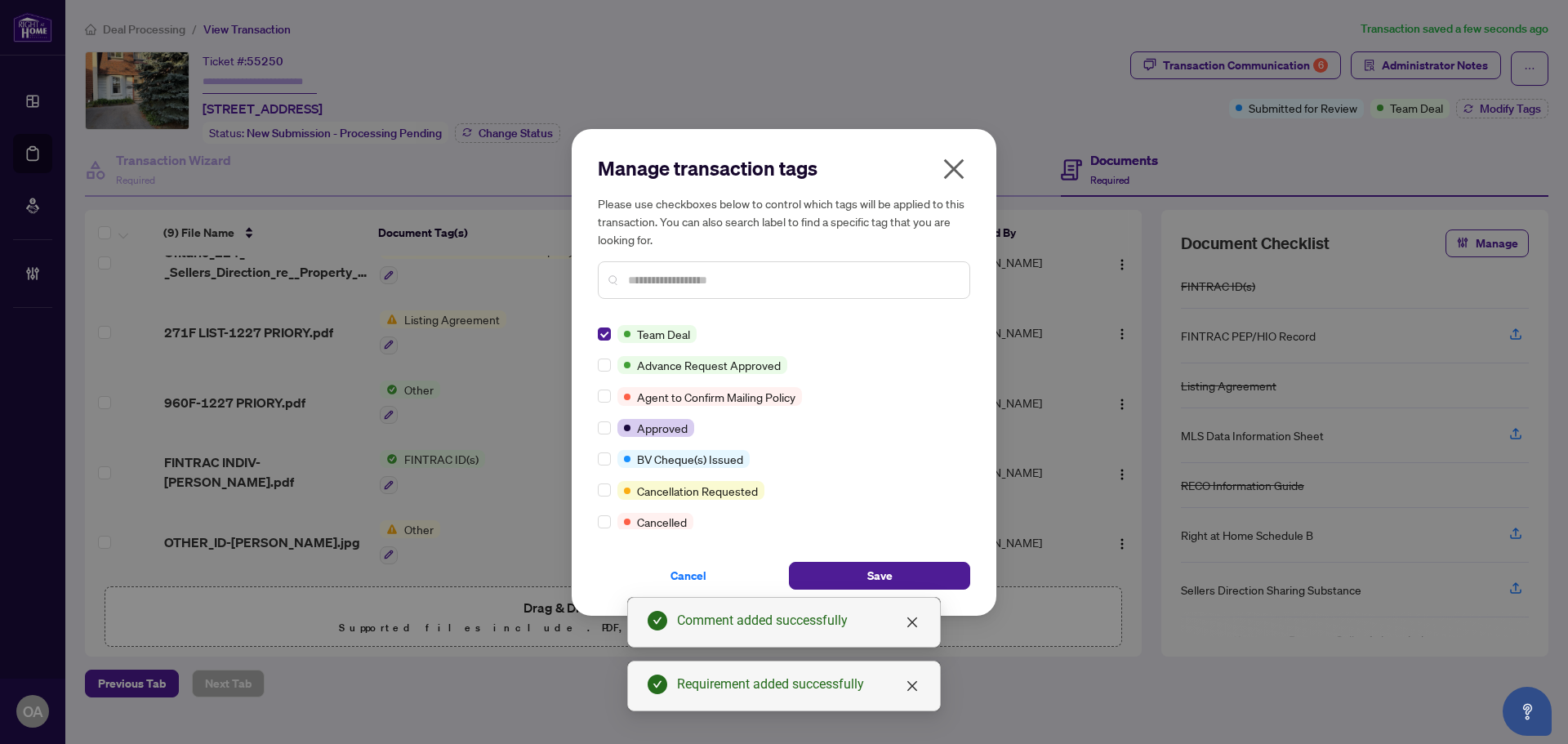
click at [689, 279] on input "text" at bounding box center [792, 280] width 328 height 18
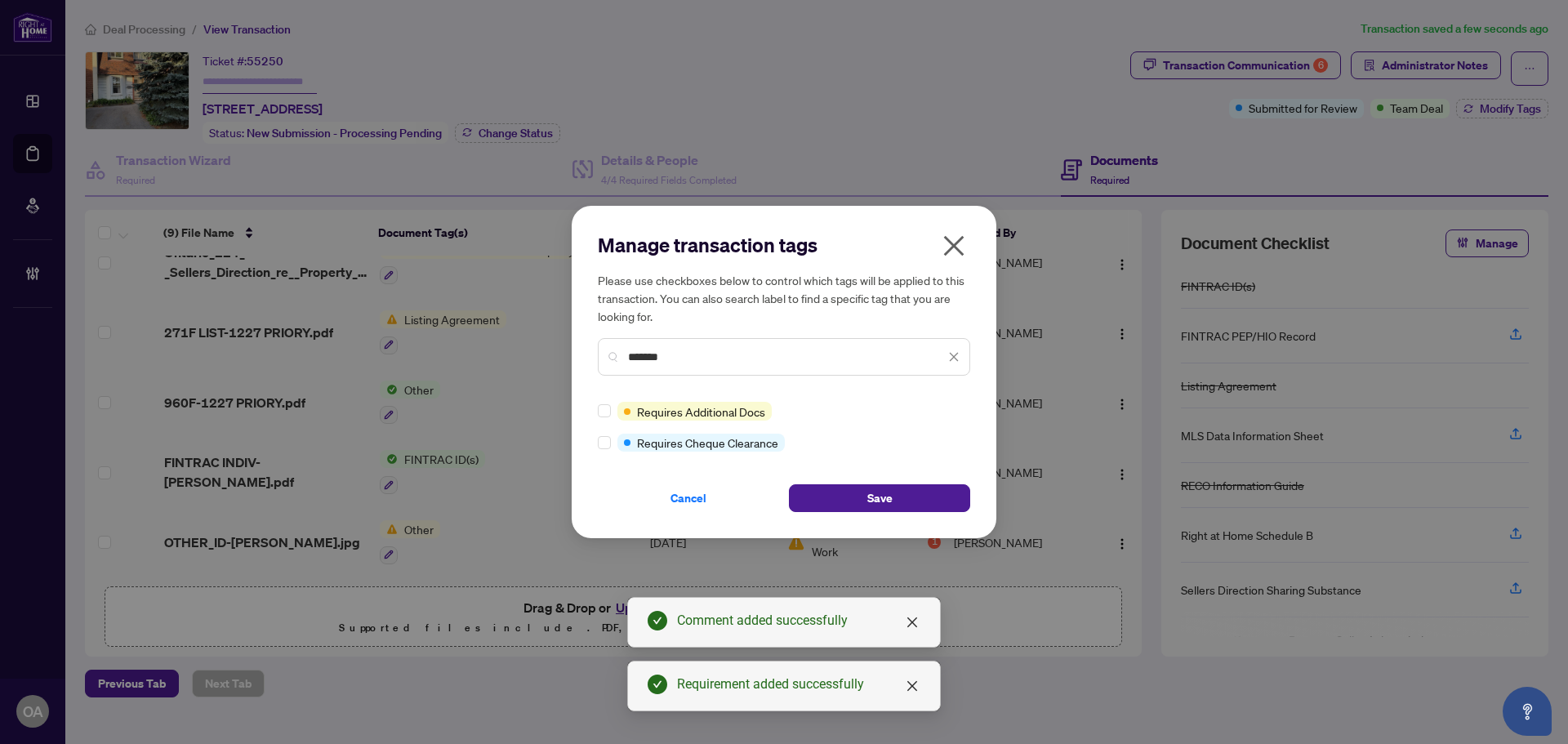
type input "*******"
click at [936, 504] on button "Save" at bounding box center [879, 498] width 182 height 28
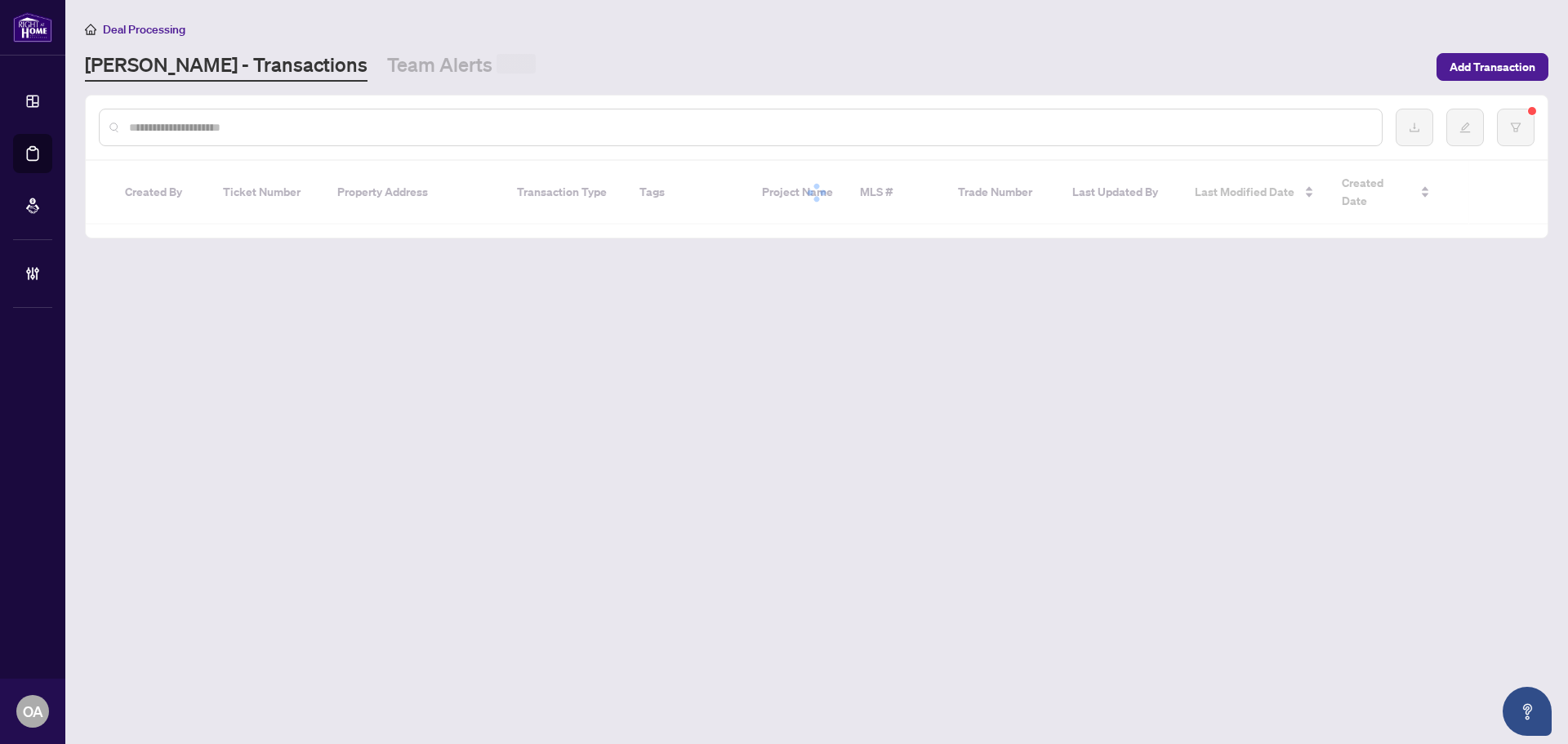
click at [459, 128] on input "text" at bounding box center [748, 127] width 1240 height 18
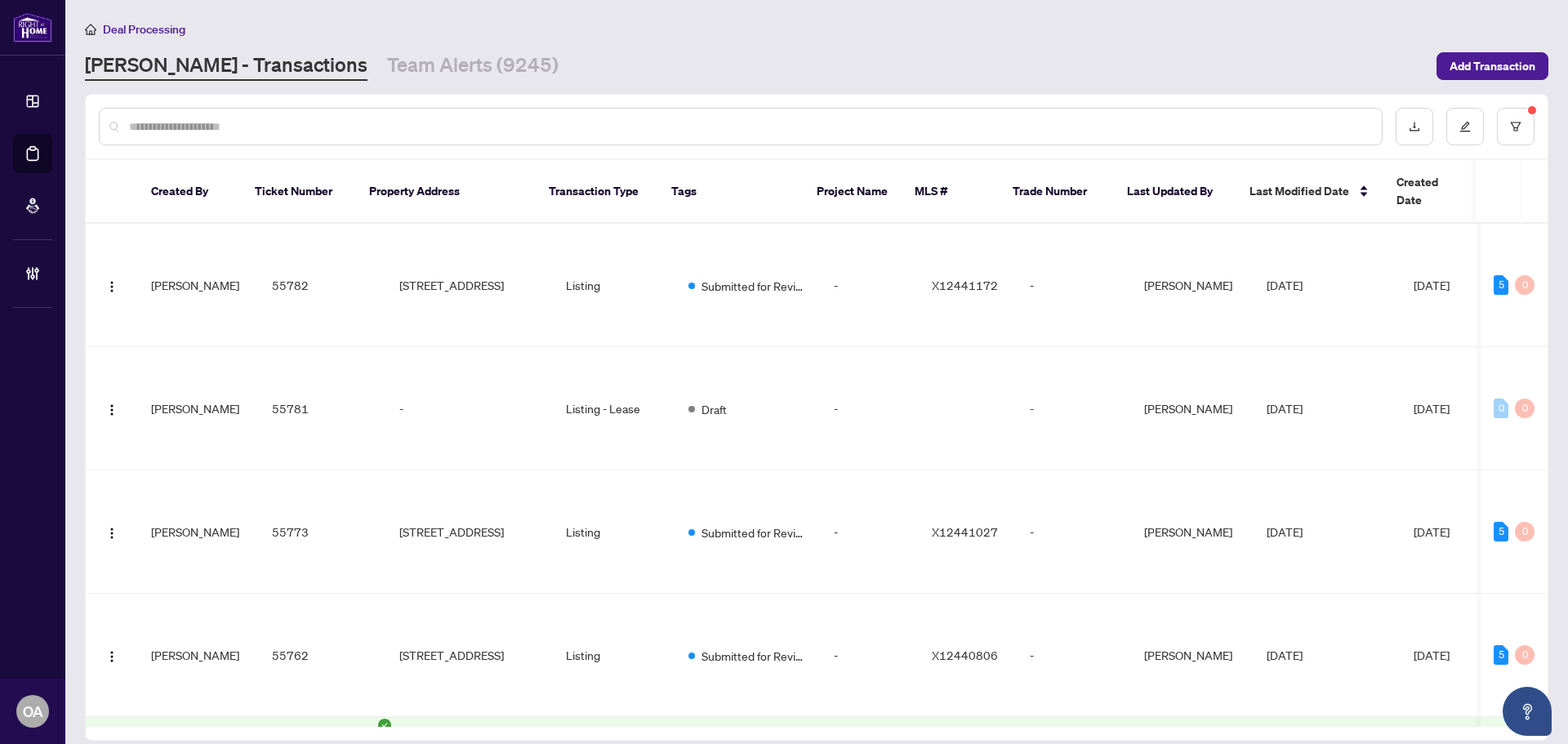
click at [473, 115] on div at bounding box center [741, 126] width 1284 height 38
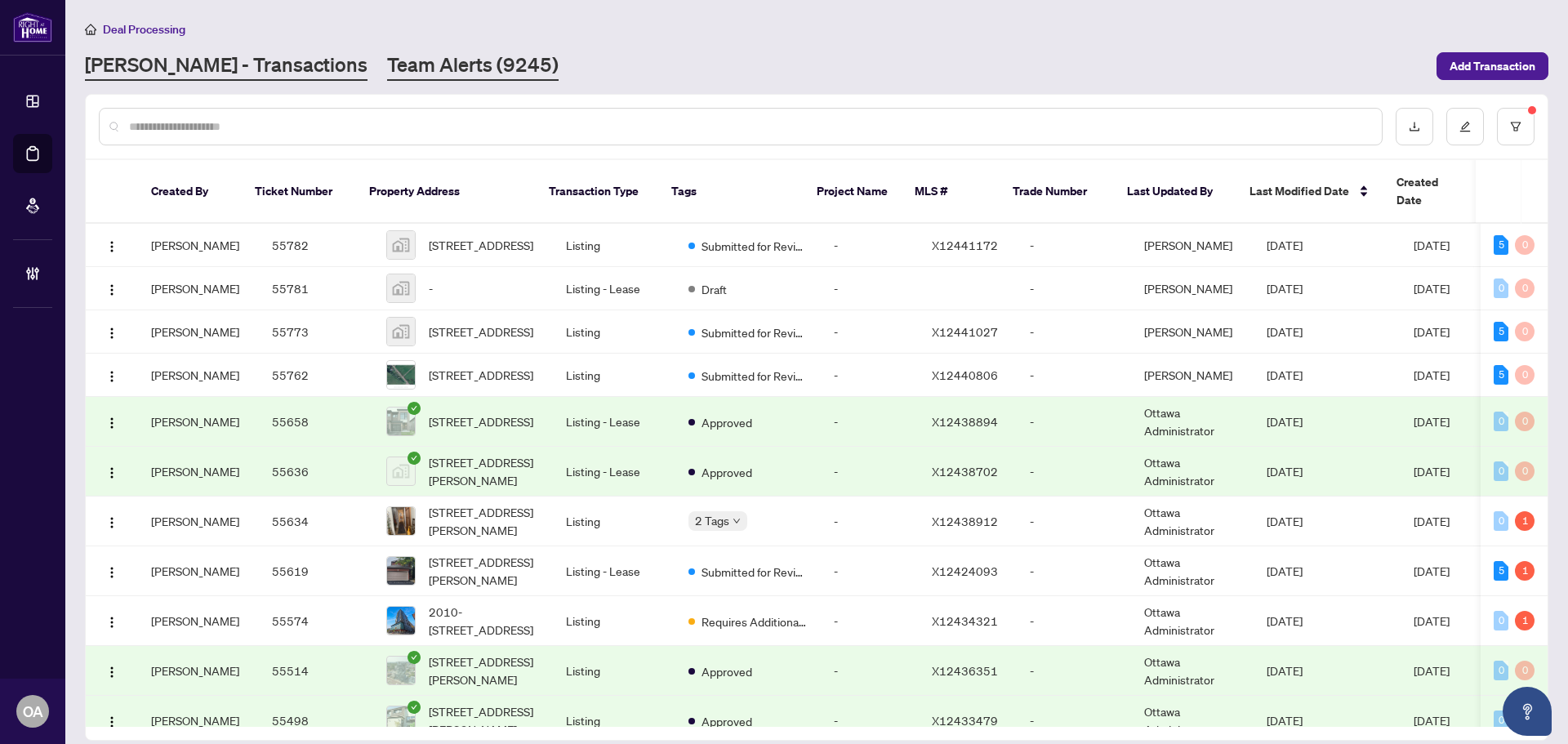
drag, startPoint x: 354, startPoint y: 148, endPoint x: 405, endPoint y: 75, distance: 89.1
click at [366, 132] on div at bounding box center [817, 126] width 1462 height 64
click at [376, 138] on div at bounding box center [741, 126] width 1284 height 38
click at [384, 122] on input "text" at bounding box center [748, 126] width 1240 height 18
paste input "*****"
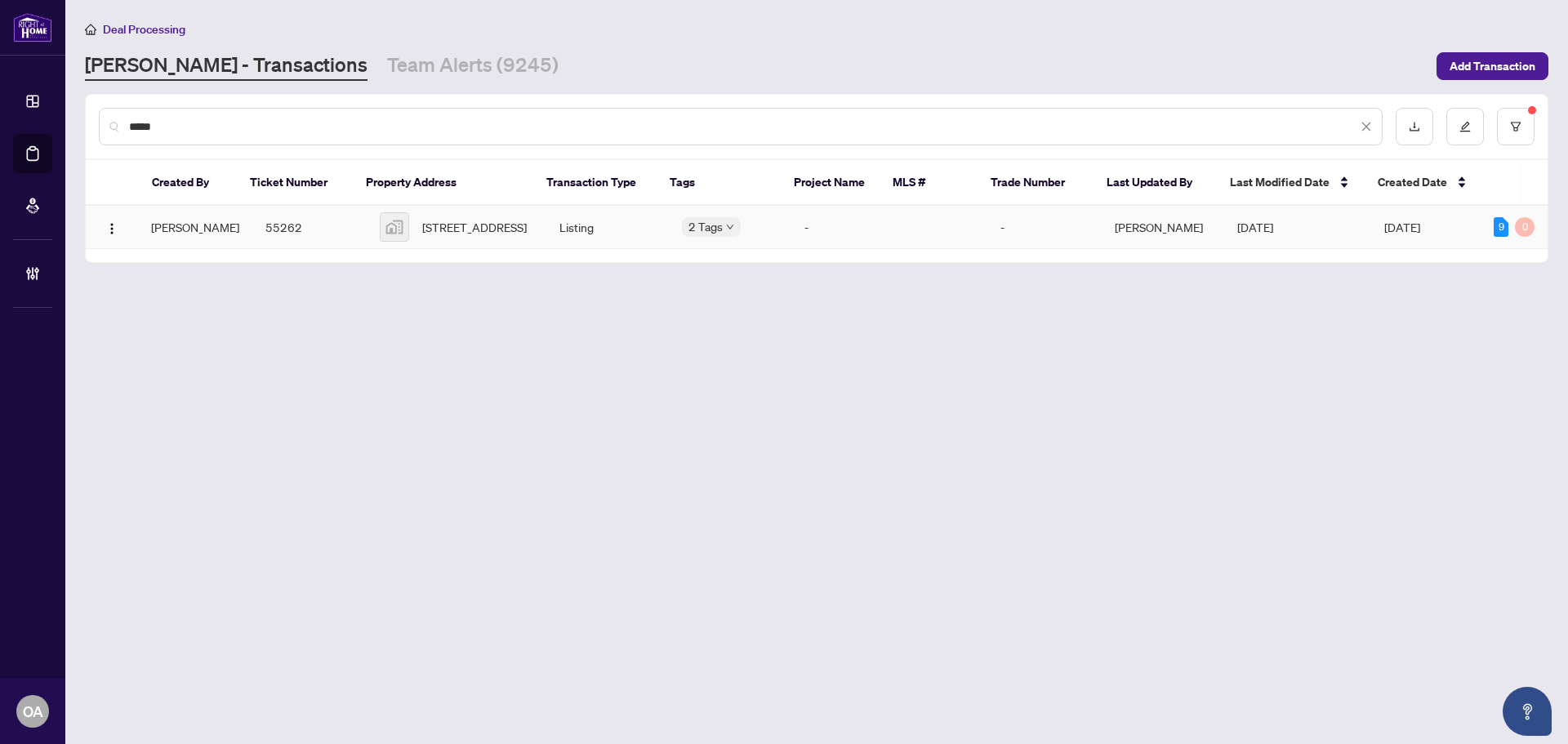
type input "*****"
click at [440, 221] on span "[STREET_ADDRESS]" at bounding box center [474, 226] width 104 height 18
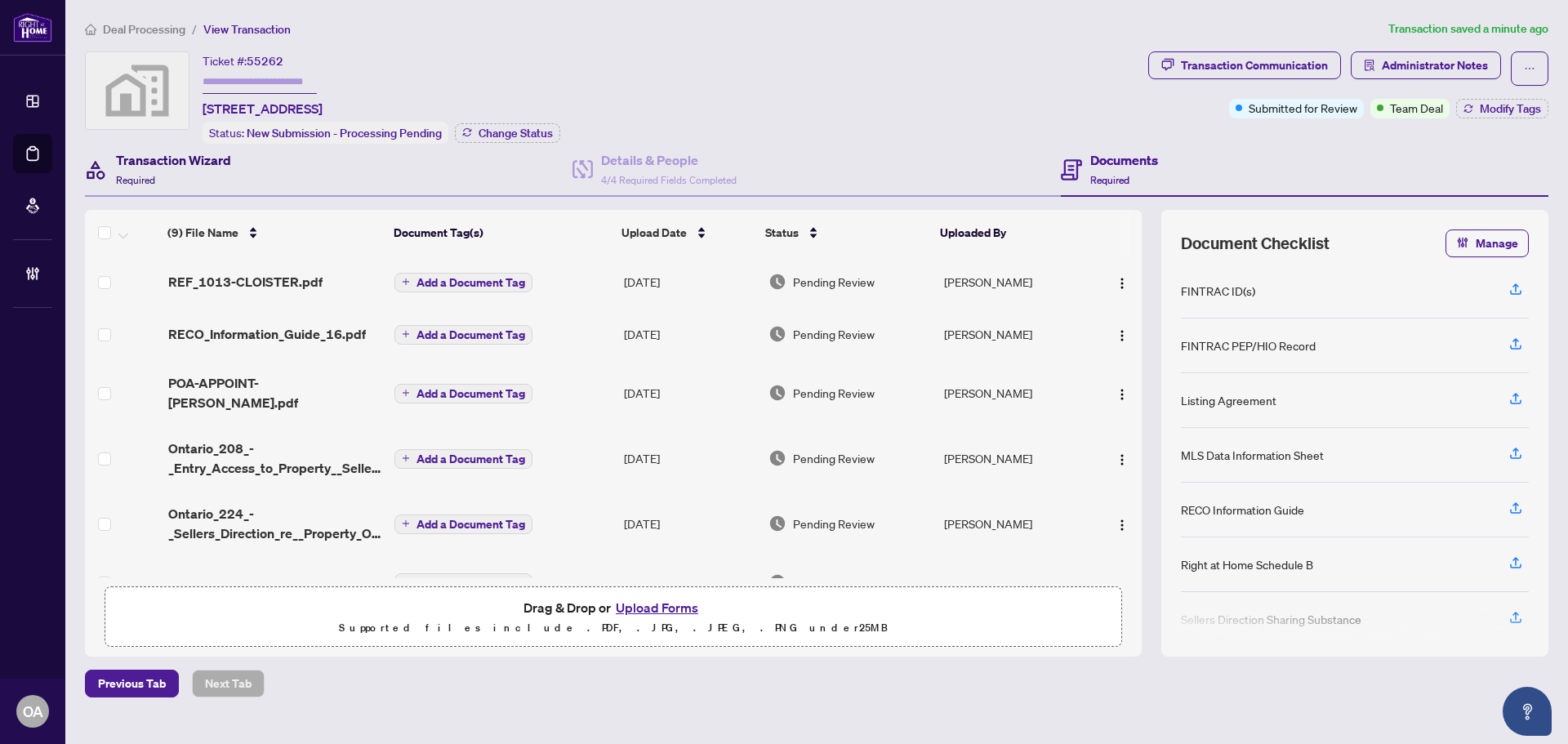
click at [88, 164] on icon at bounding box center [97, 170] width 23 height 23
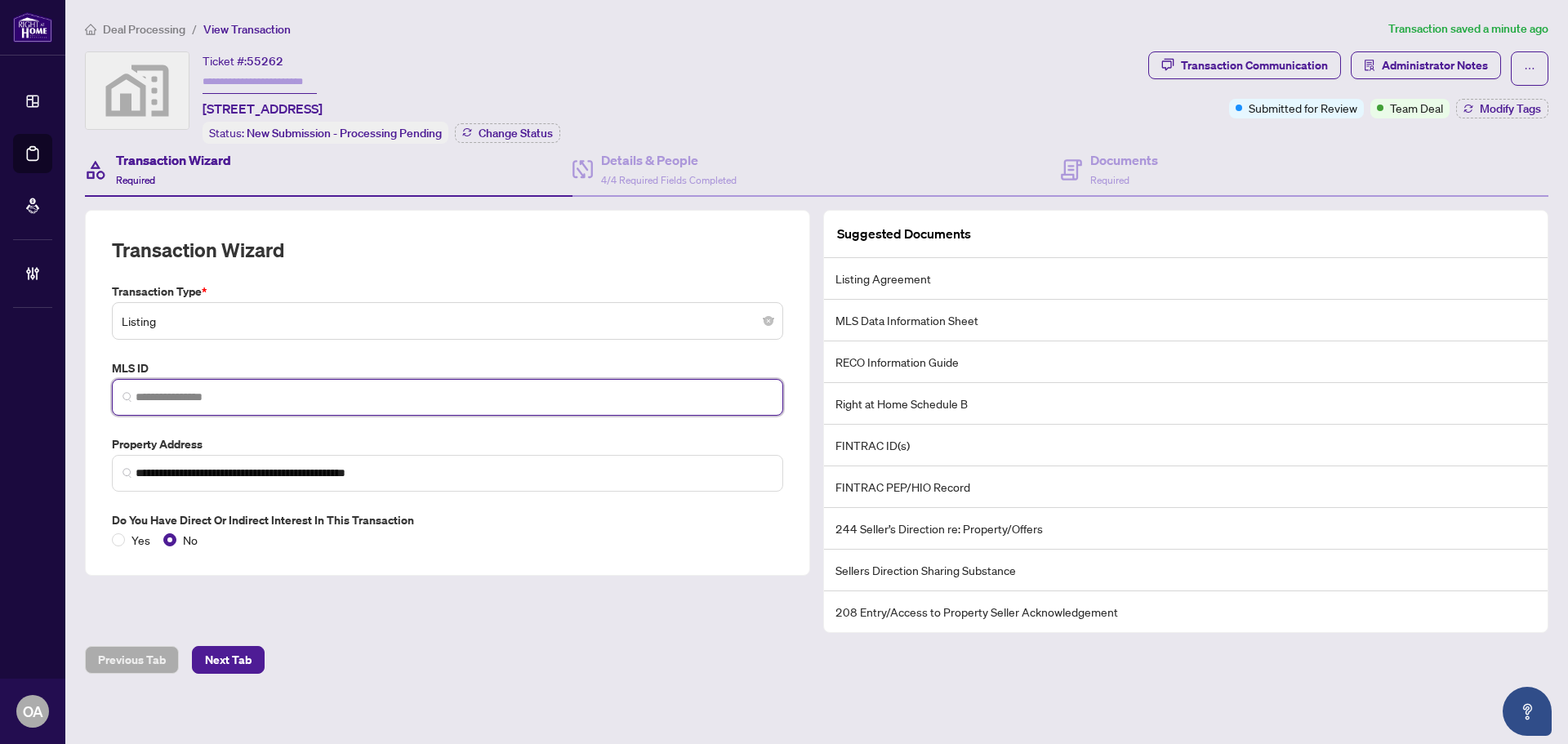
click at [156, 399] on input "search" at bounding box center [454, 397] width 637 height 18
paste input "*********"
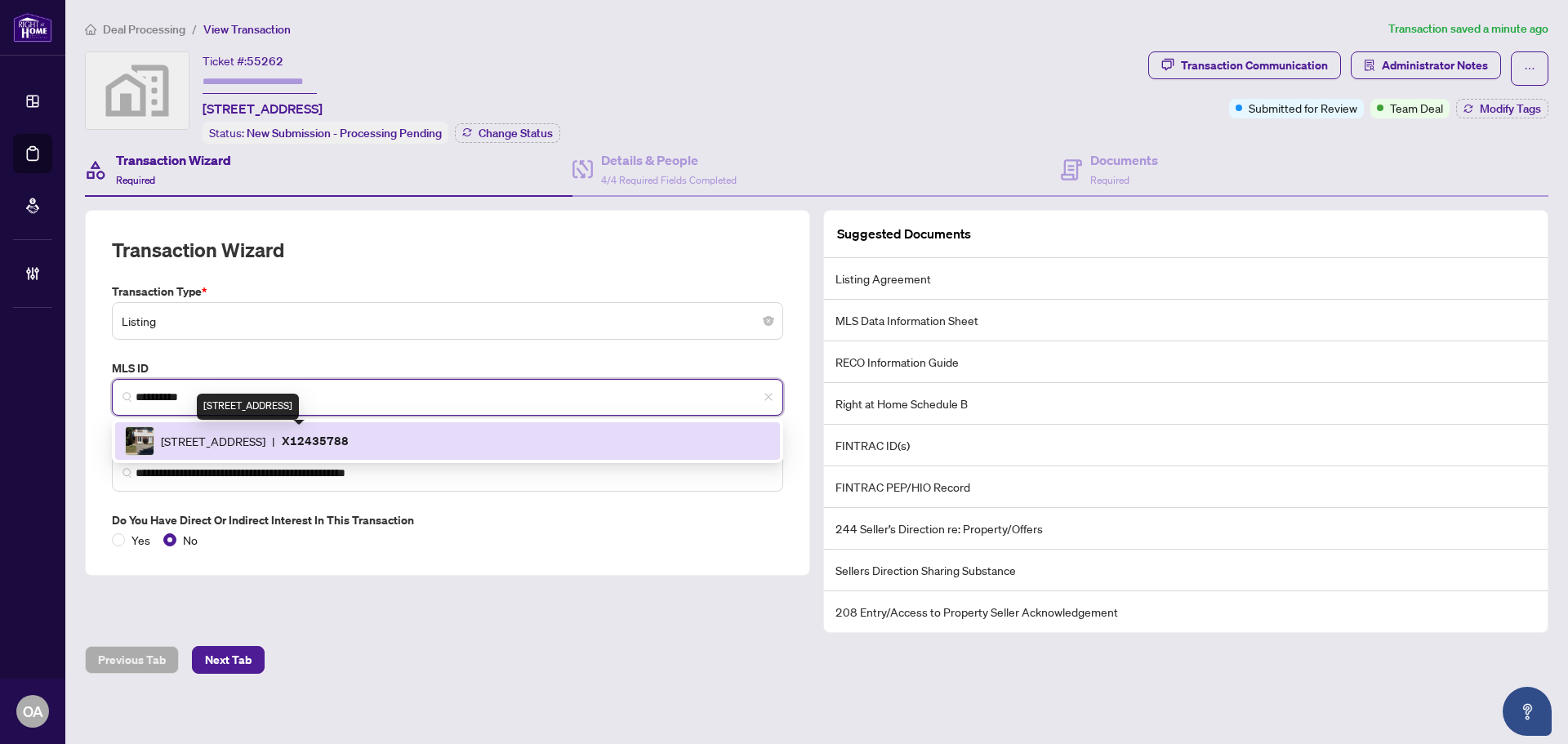
click at [182, 437] on span "[STREET_ADDRESS]" at bounding box center [212, 440] width 104 height 18
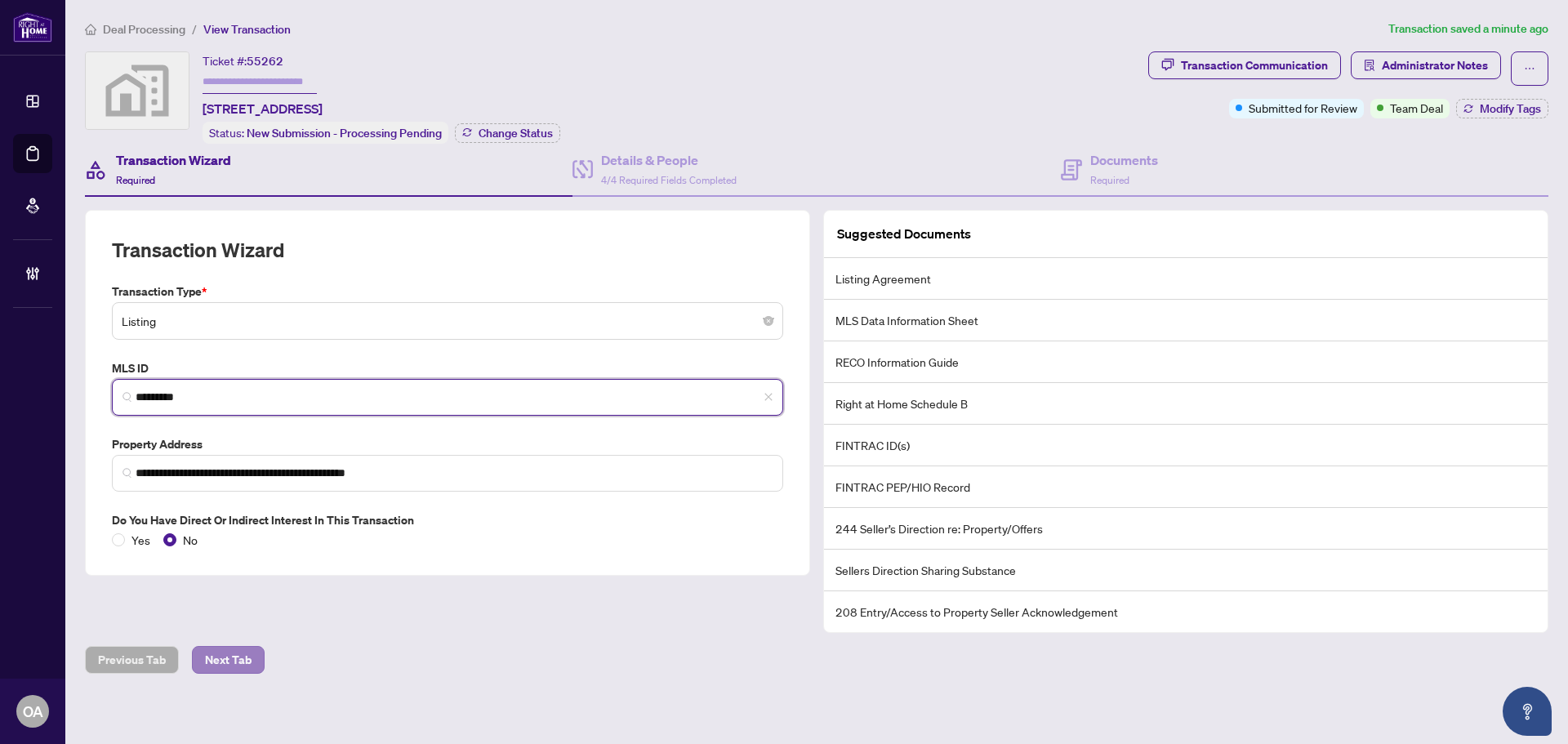
type input "*********"
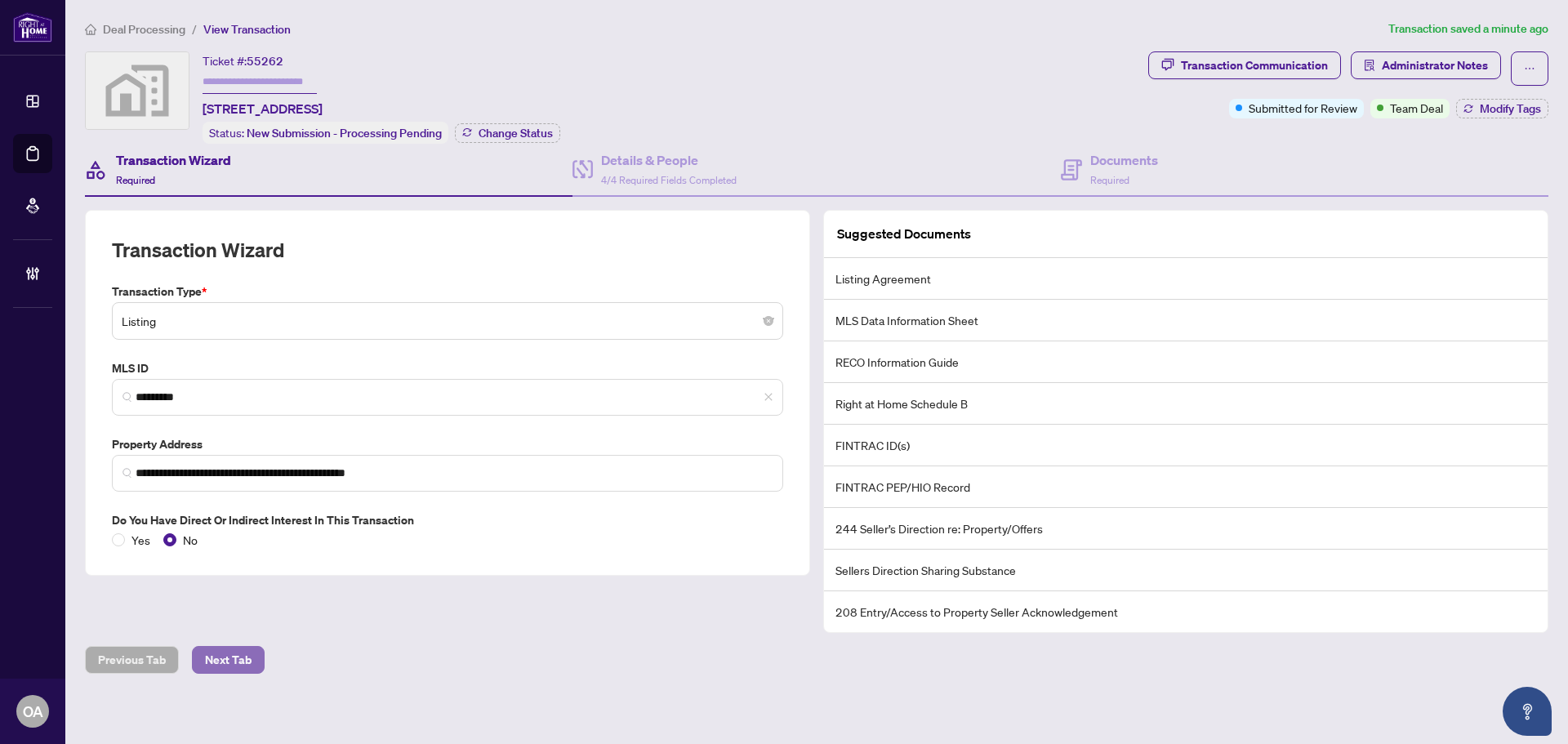
click at [233, 655] on span "Next Tab" at bounding box center [228, 660] width 47 height 26
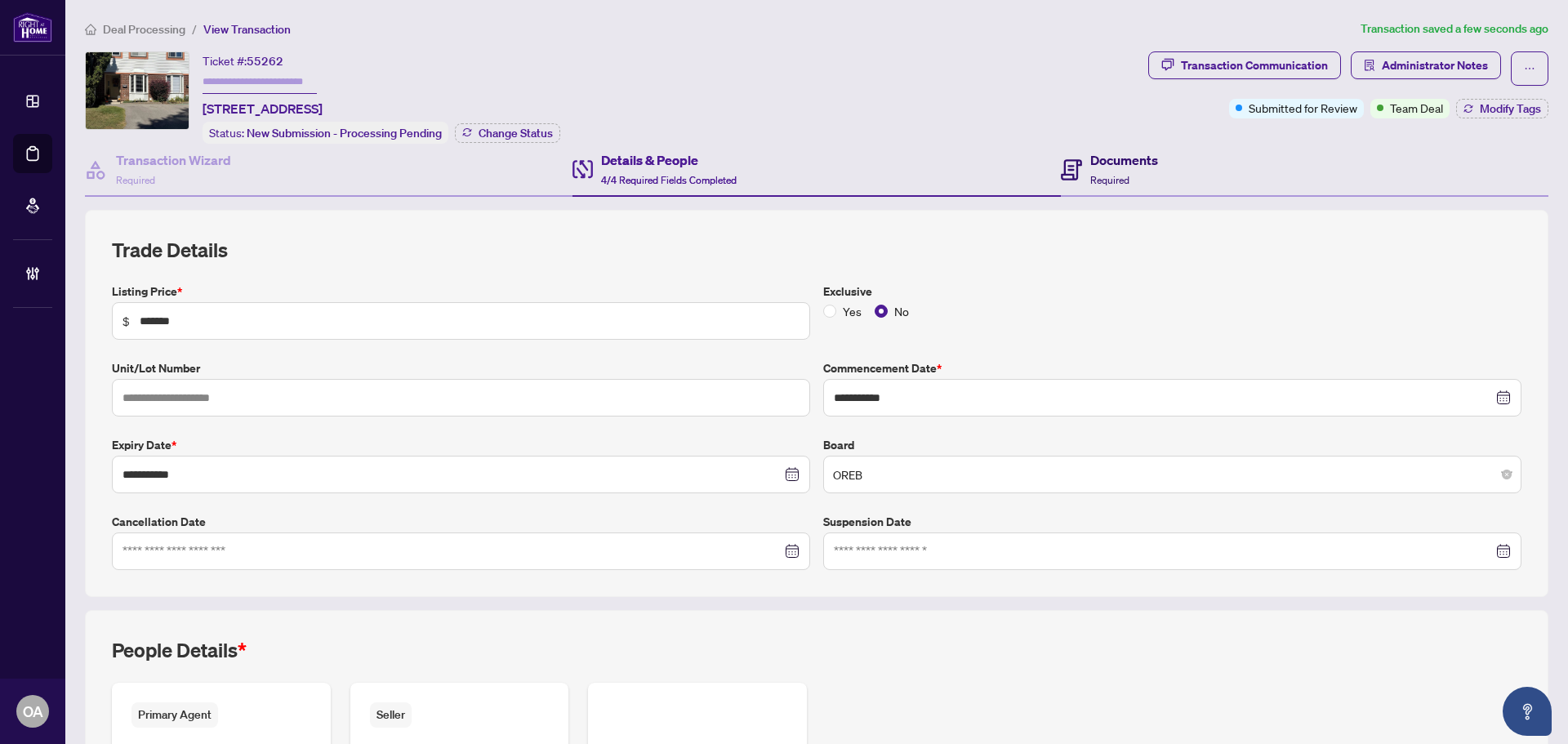
click at [1090, 165] on h4 "Documents" at bounding box center [1123, 160] width 68 height 19
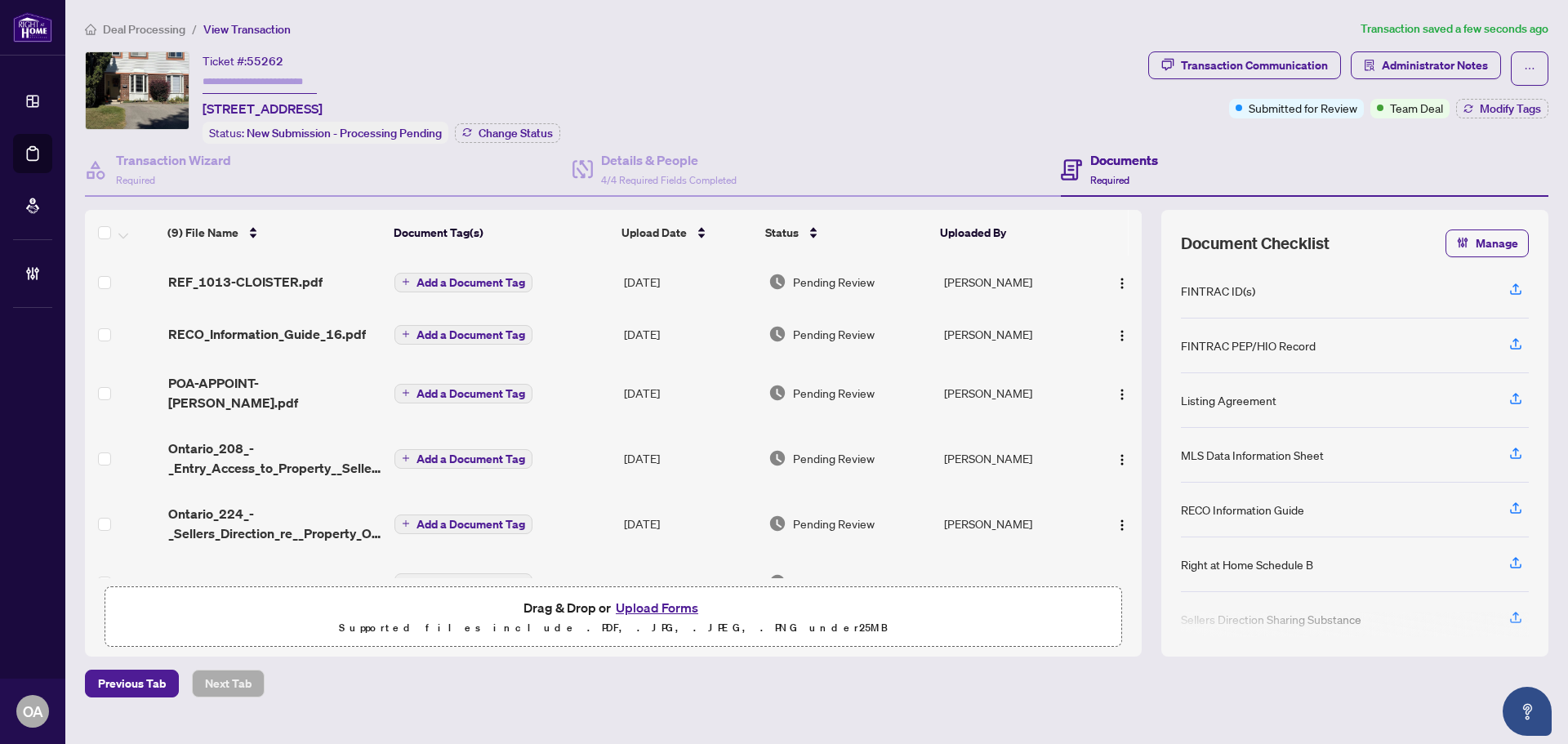
click at [269, 279] on span "REF_1013-CLOISTER.pdf" at bounding box center [246, 282] width 154 height 19
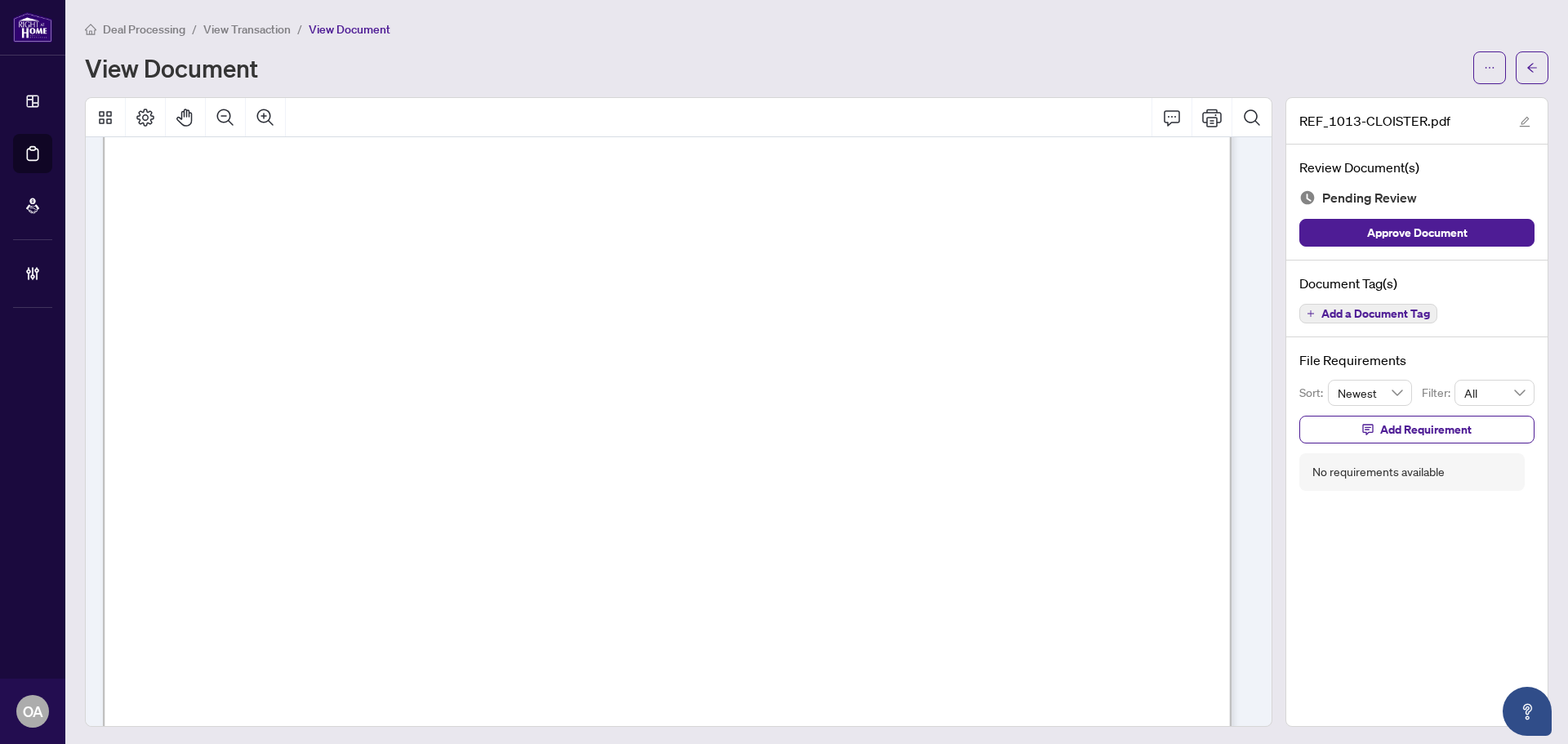
scroll to position [408, 0]
click at [1321, 311] on span "Add a Document Tag" at bounding box center [1376, 313] width 109 height 11
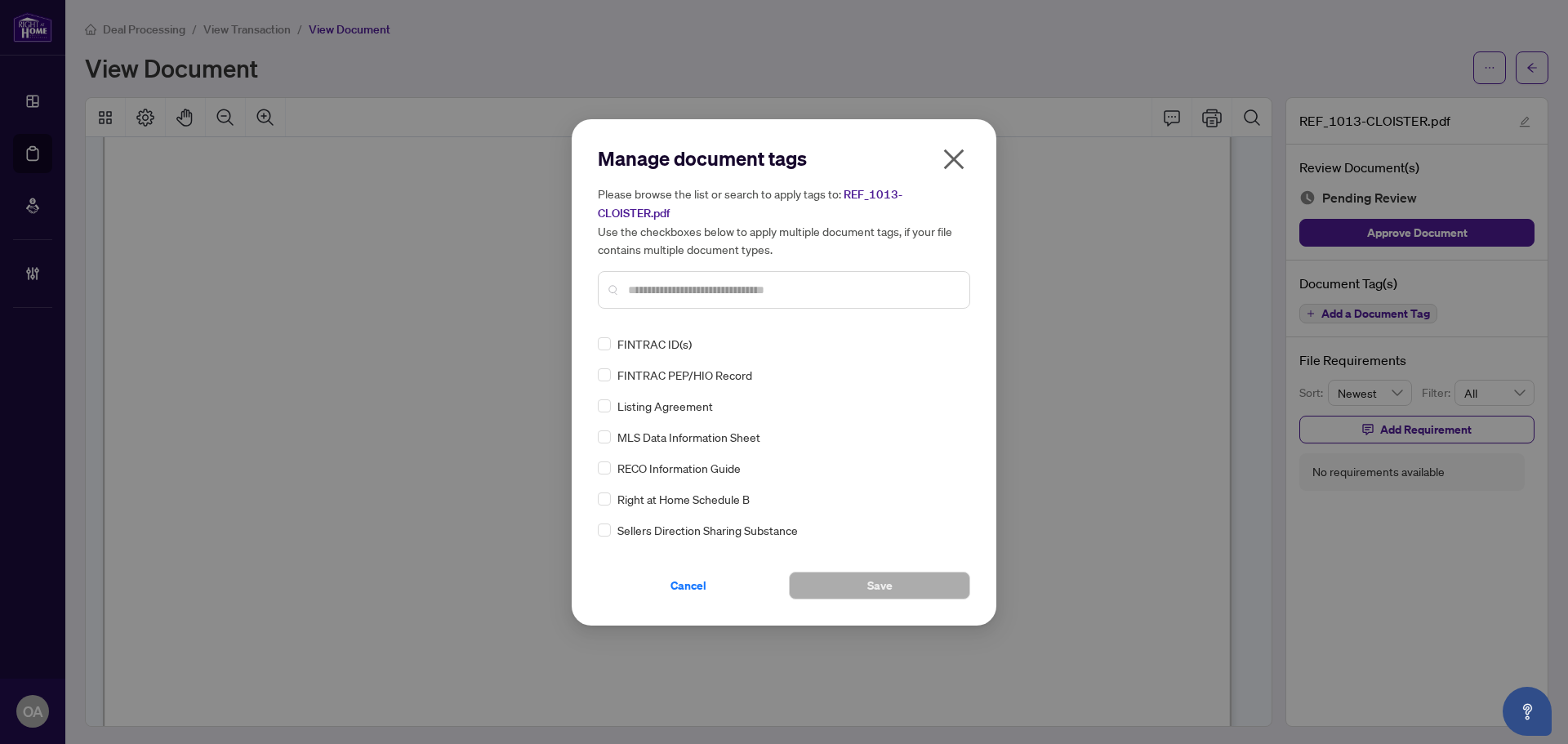
click at [650, 294] on input "text" at bounding box center [792, 290] width 328 height 18
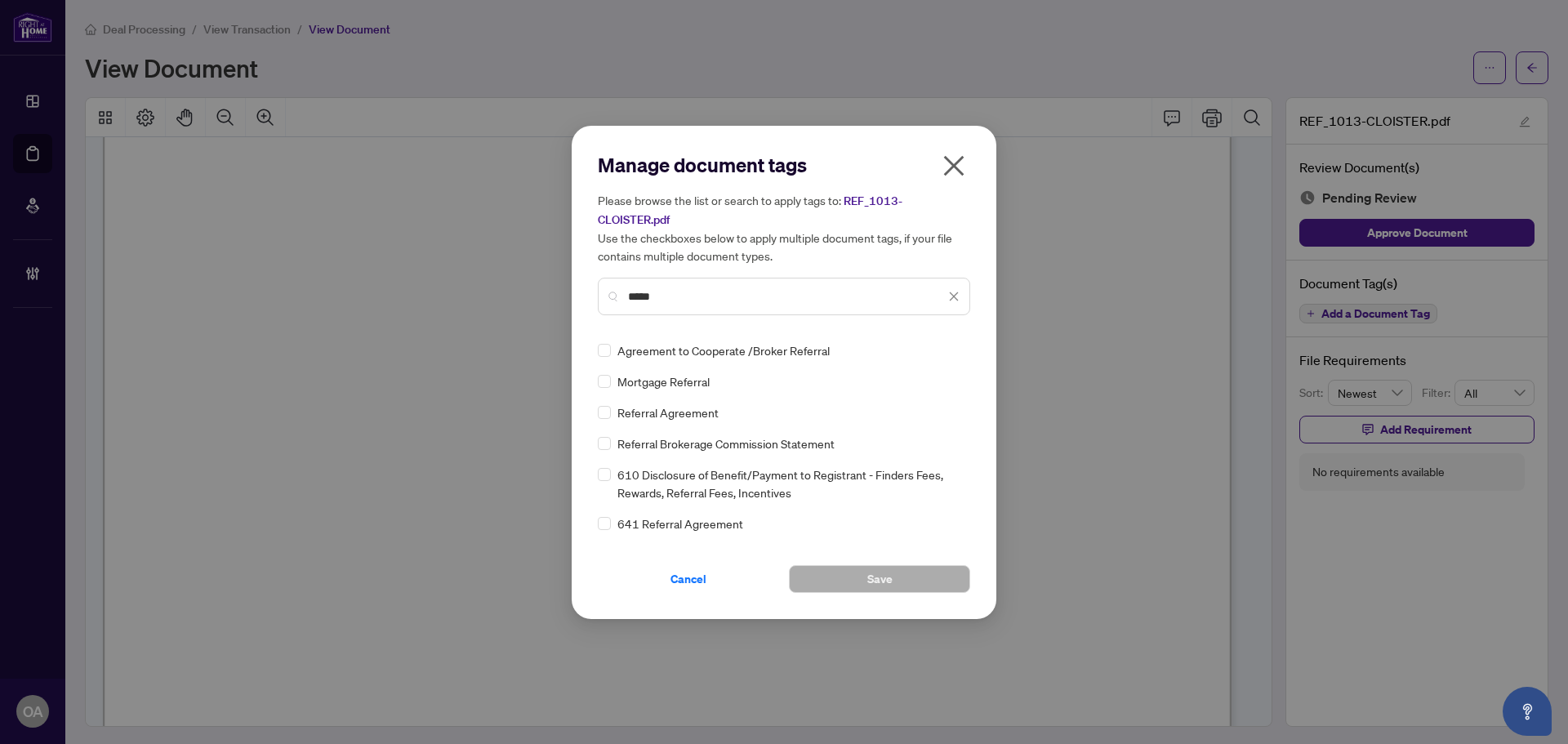
type input "*****"
click at [970, 348] on div "Manage document tags Please browse the list or search to apply tags to: REF_101…" at bounding box center [784, 372] width 425 height 493
click at [956, 347] on icon at bounding box center [954, 349] width 10 height 6
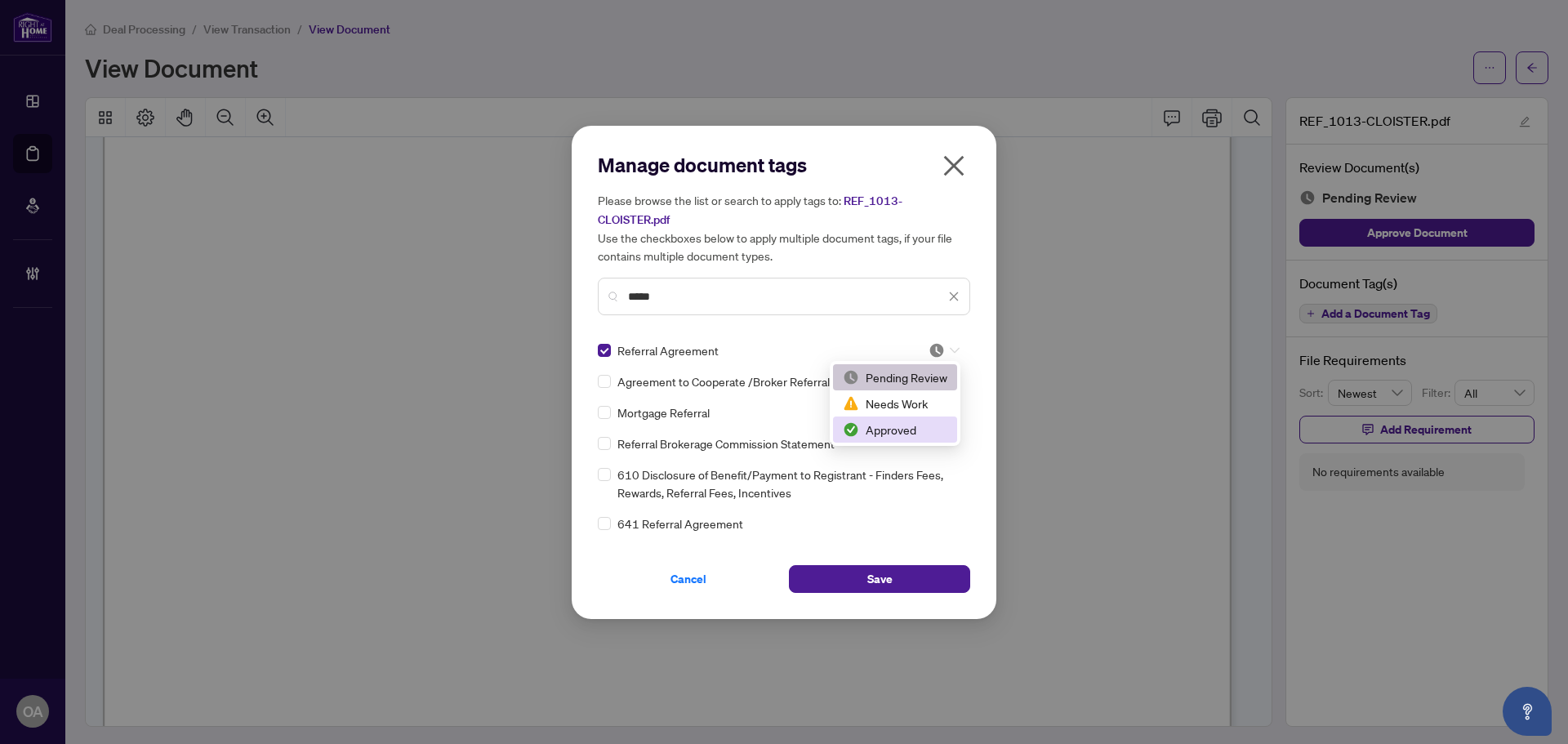
click at [902, 426] on div "Approved" at bounding box center [894, 429] width 104 height 18
drag, startPoint x: 853, startPoint y: 576, endPoint x: 560, endPoint y: 457, distance: 316.2
click at [837, 574] on button "Save" at bounding box center [879, 579] width 182 height 28
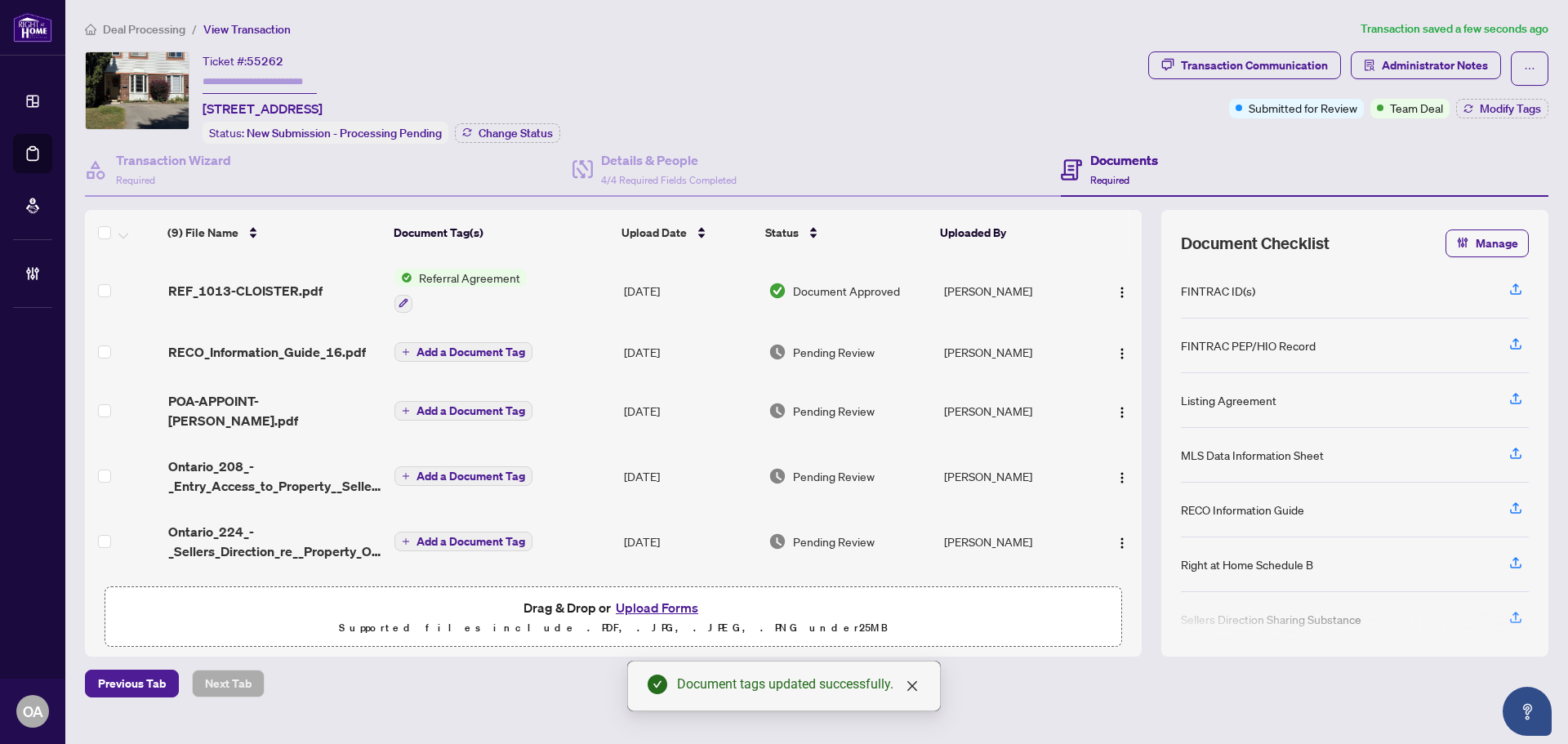
click at [288, 357] on span "RECO_Information_Guide_16.pdf" at bounding box center [267, 352] width 197 height 19
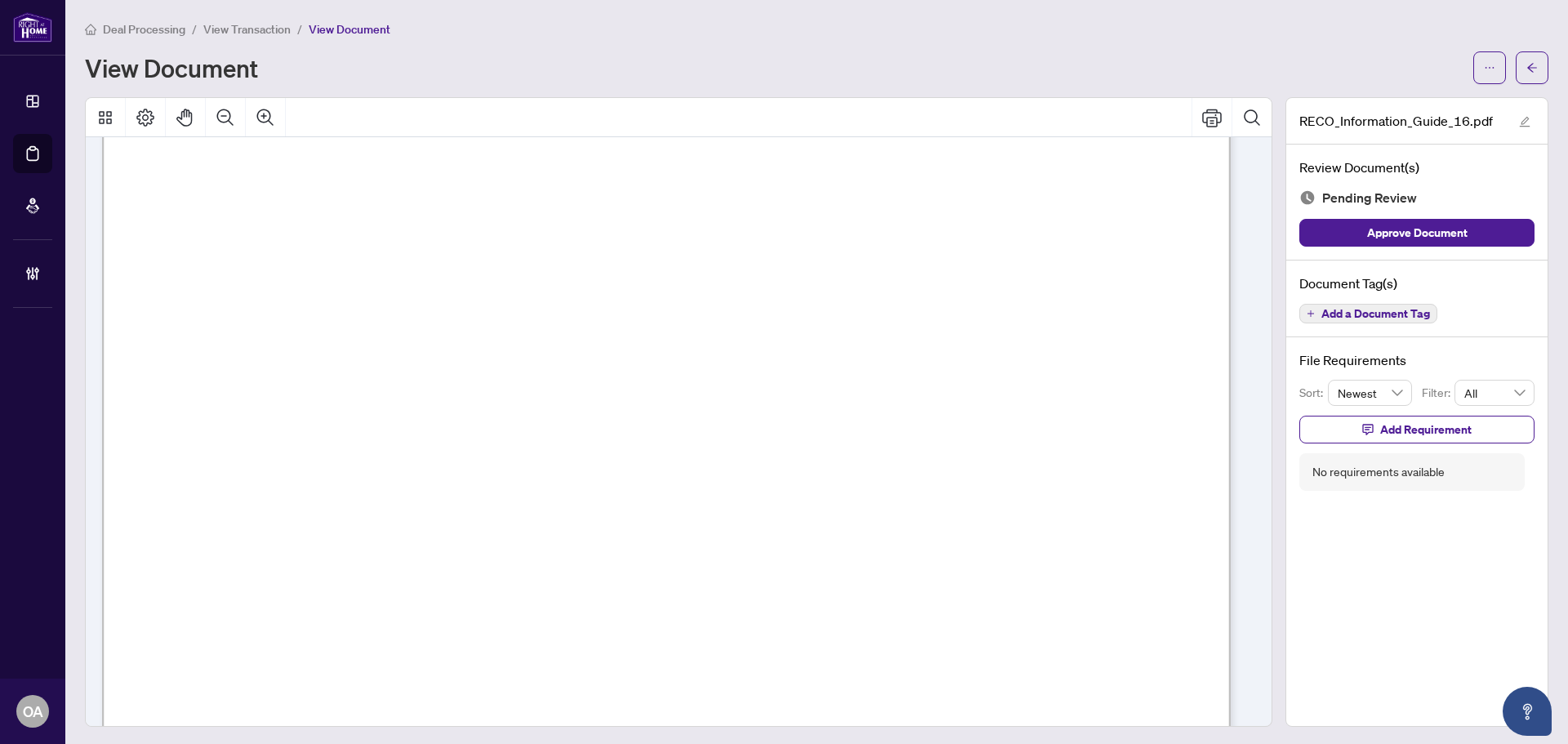
scroll to position [18342, 0]
click at [1369, 441] on button "Add Requirement" at bounding box center [1416, 430] width 235 height 28
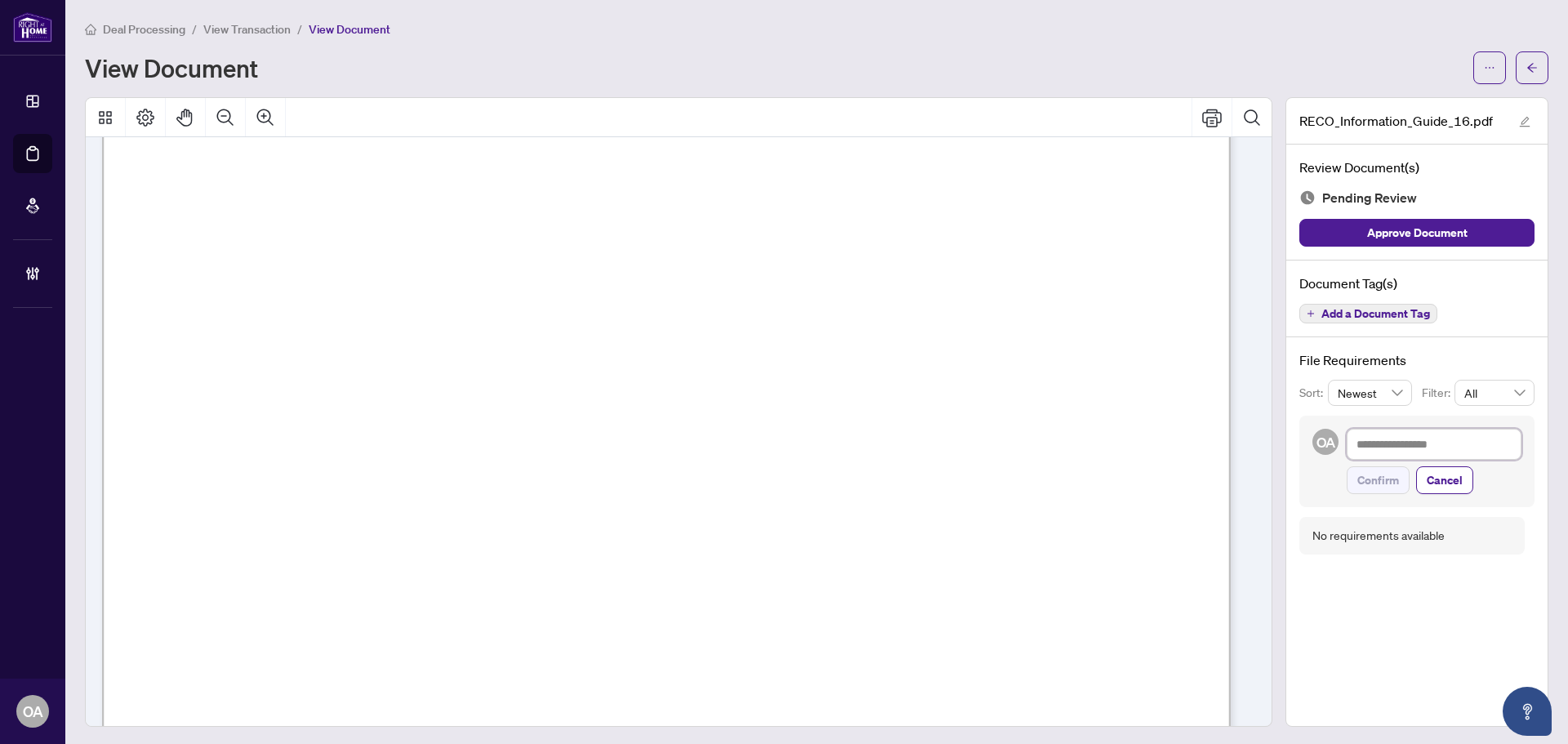
click at [1401, 446] on textarea at bounding box center [1433, 444] width 175 height 31
type textarea "*"
type textarea "**********"
click at [1369, 504] on span "Confirm" at bounding box center [1378, 498] width 41 height 26
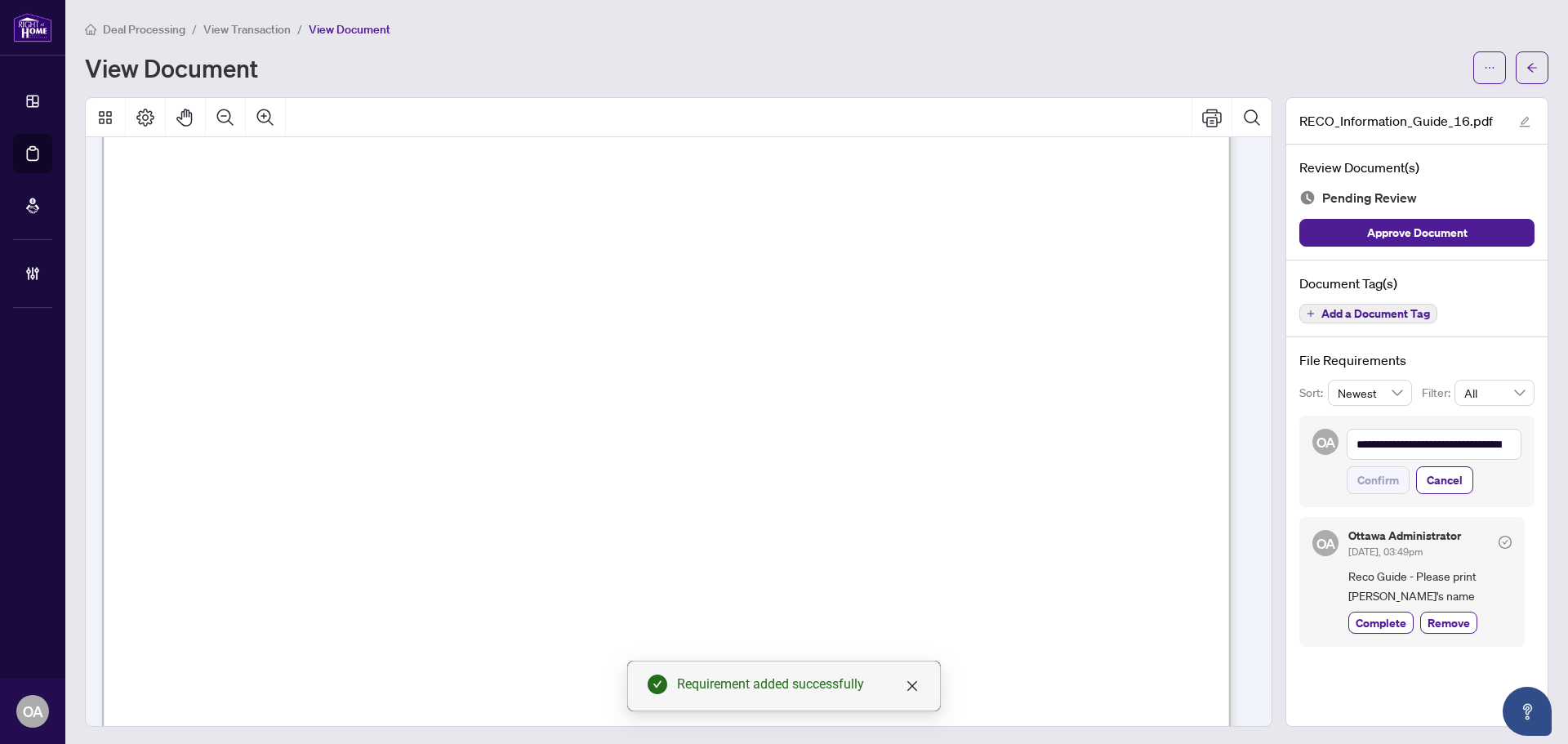
click at [1339, 312] on span "Add a Document Tag" at bounding box center [1376, 313] width 109 height 11
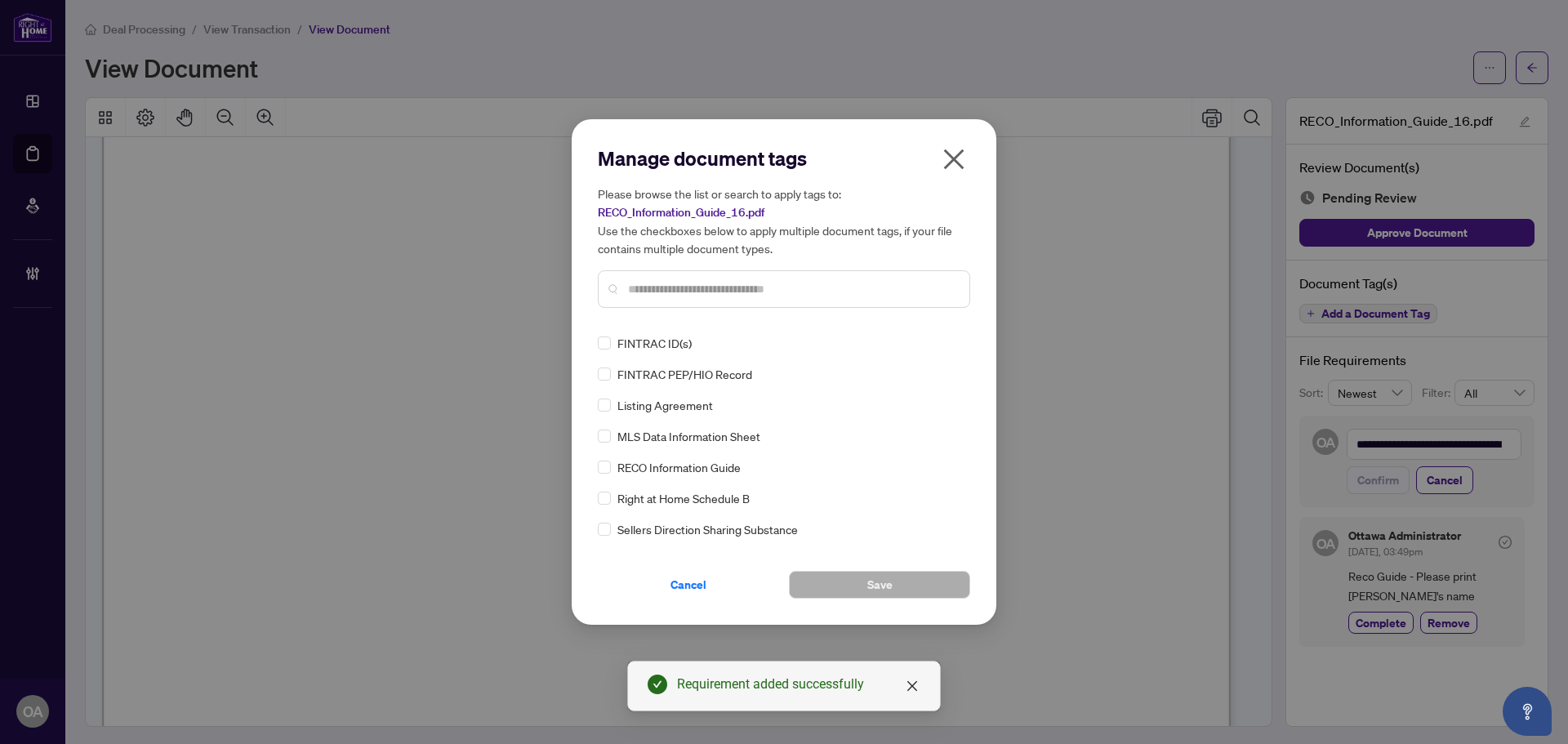
click at [698, 282] on input "text" at bounding box center [792, 289] width 328 height 18
type input "****"
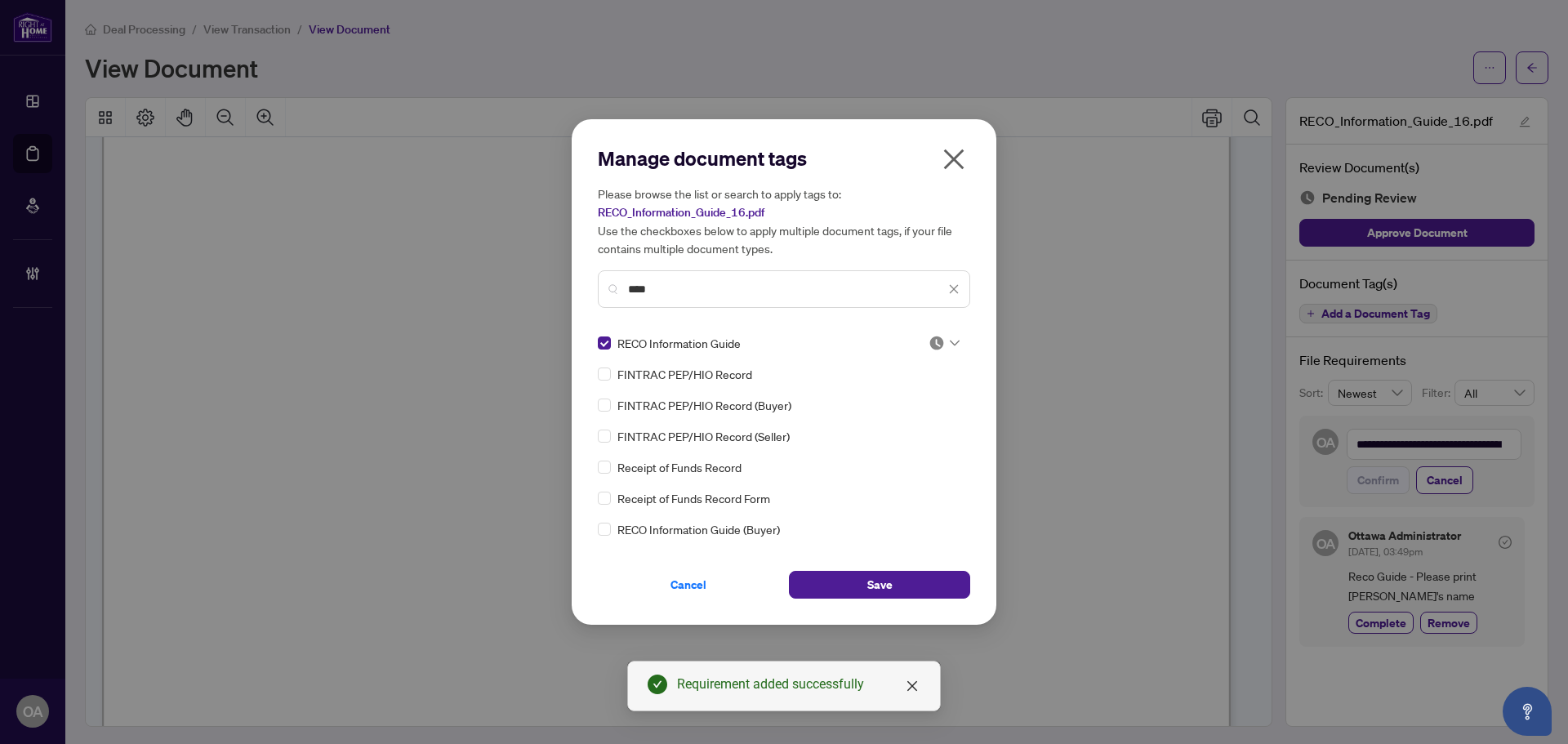
click at [948, 335] on div at bounding box center [943, 343] width 31 height 17
click at [935, 394] on div "Needs Work" at bounding box center [890, 397] width 104 height 18
click at [884, 583] on span "Save" at bounding box center [879, 584] width 25 height 26
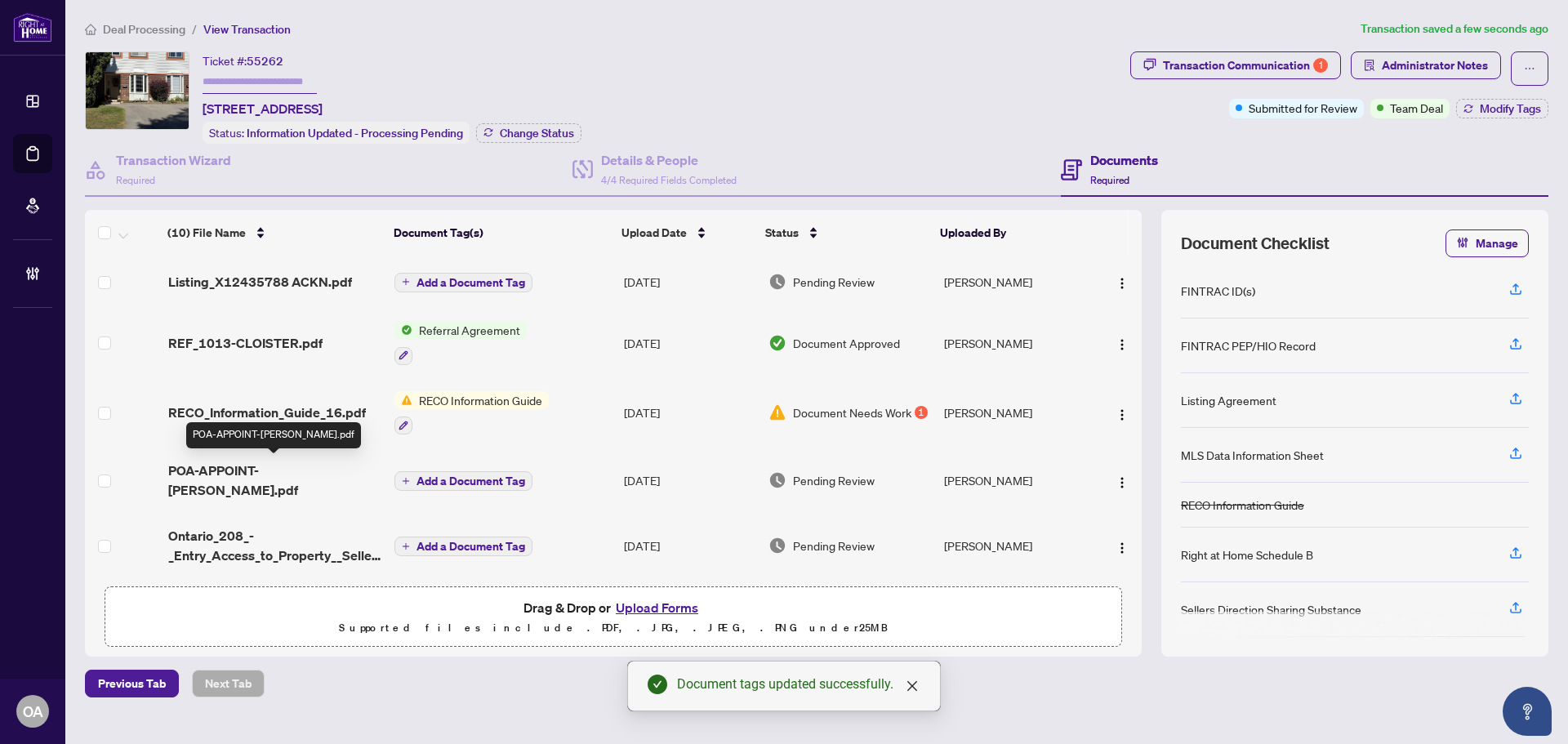
click at [264, 471] on span "POA-APPOINT-[PERSON_NAME].pdf" at bounding box center [276, 480] width 214 height 39
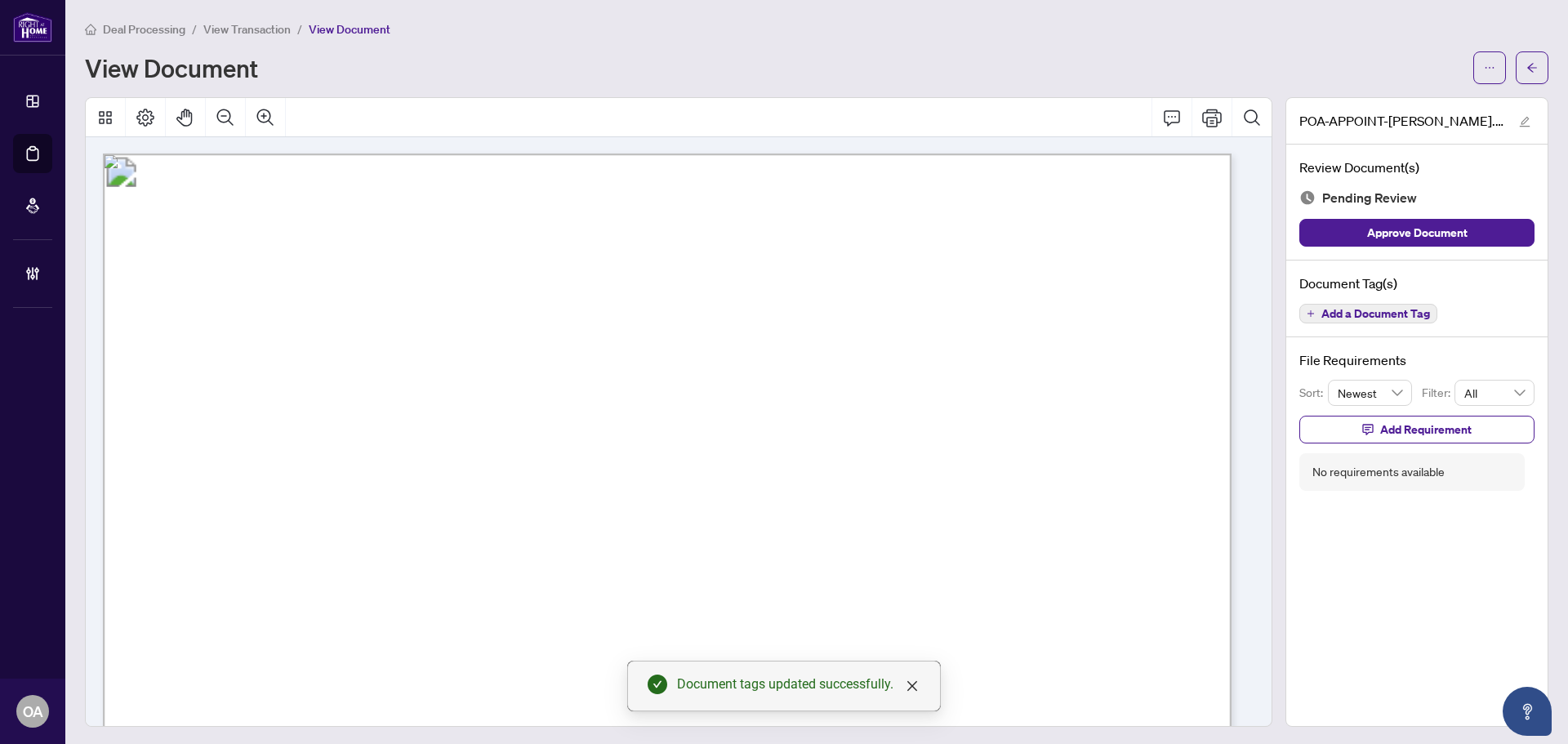
click at [1374, 308] on span "Add a Document Tag" at bounding box center [1376, 313] width 109 height 11
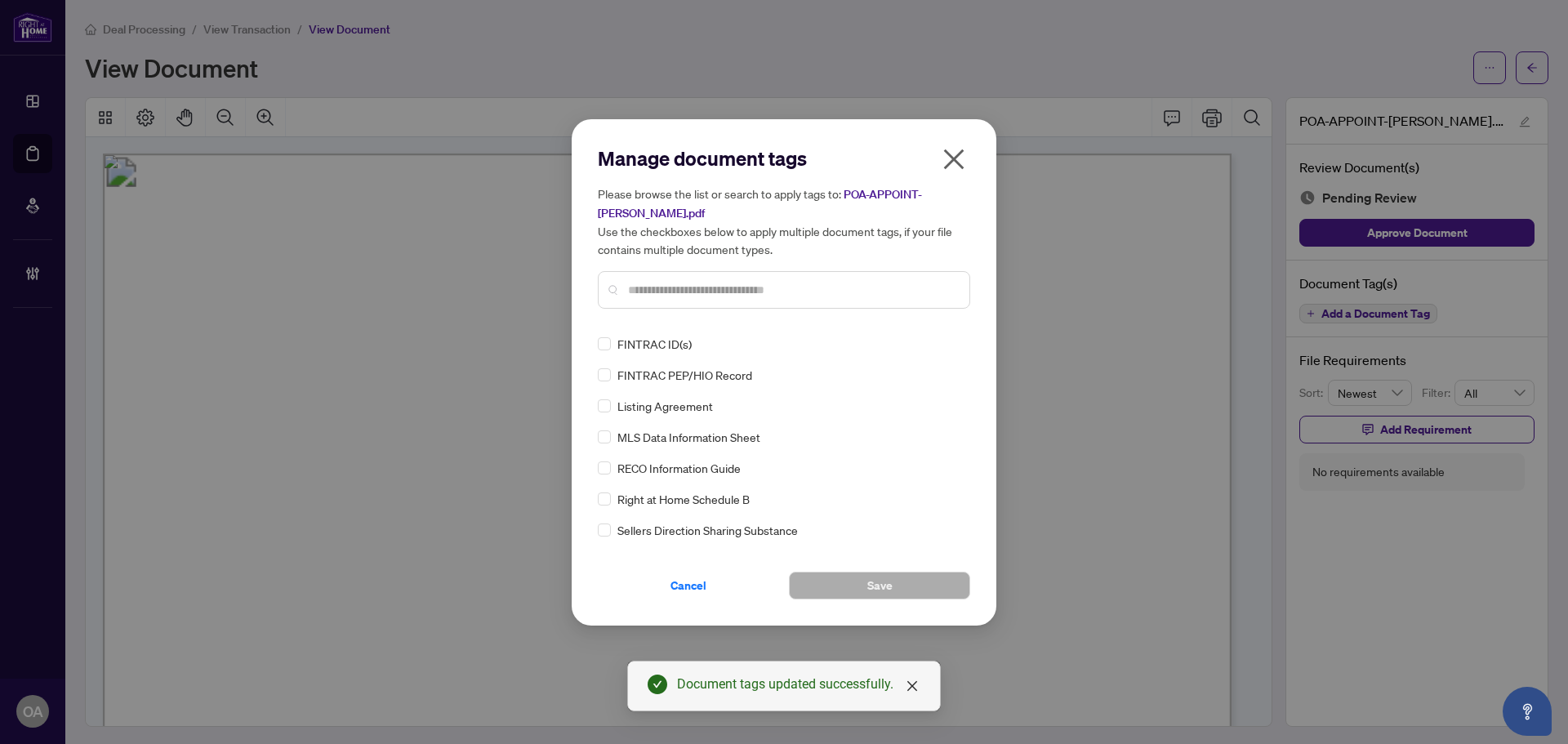
click at [778, 284] on input "text" at bounding box center [792, 290] width 328 height 18
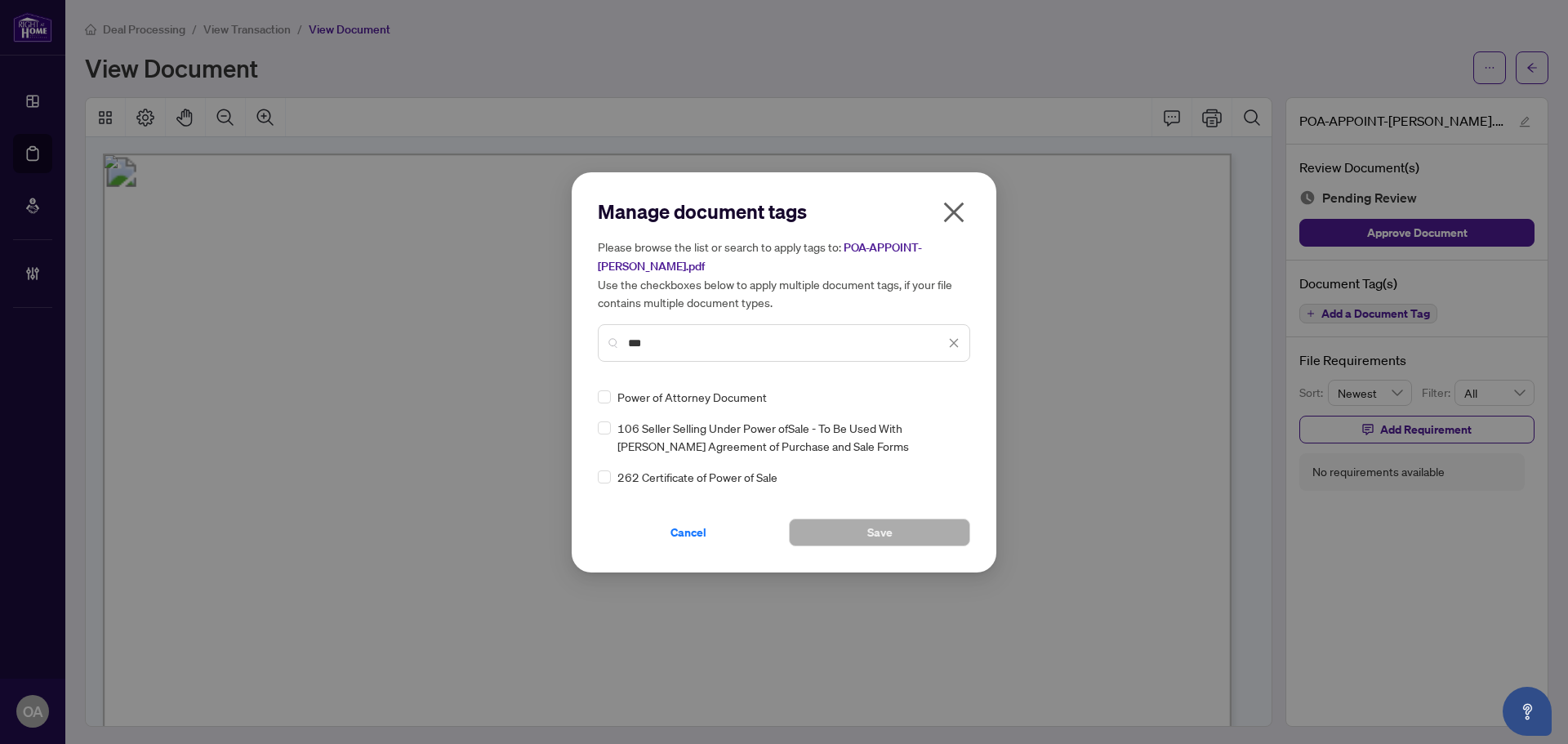
type input "***"
click at [611, 393] on div "Power of Attorney Document" at bounding box center [778, 397] width 362 height 18
click at [963, 394] on div "Power of Attorney Document 106 Seller Selling Under Power ofSale - To Be Used W…" at bounding box center [784, 437] width 372 height 98
click at [952, 395] on icon at bounding box center [954, 397] width 10 height 6
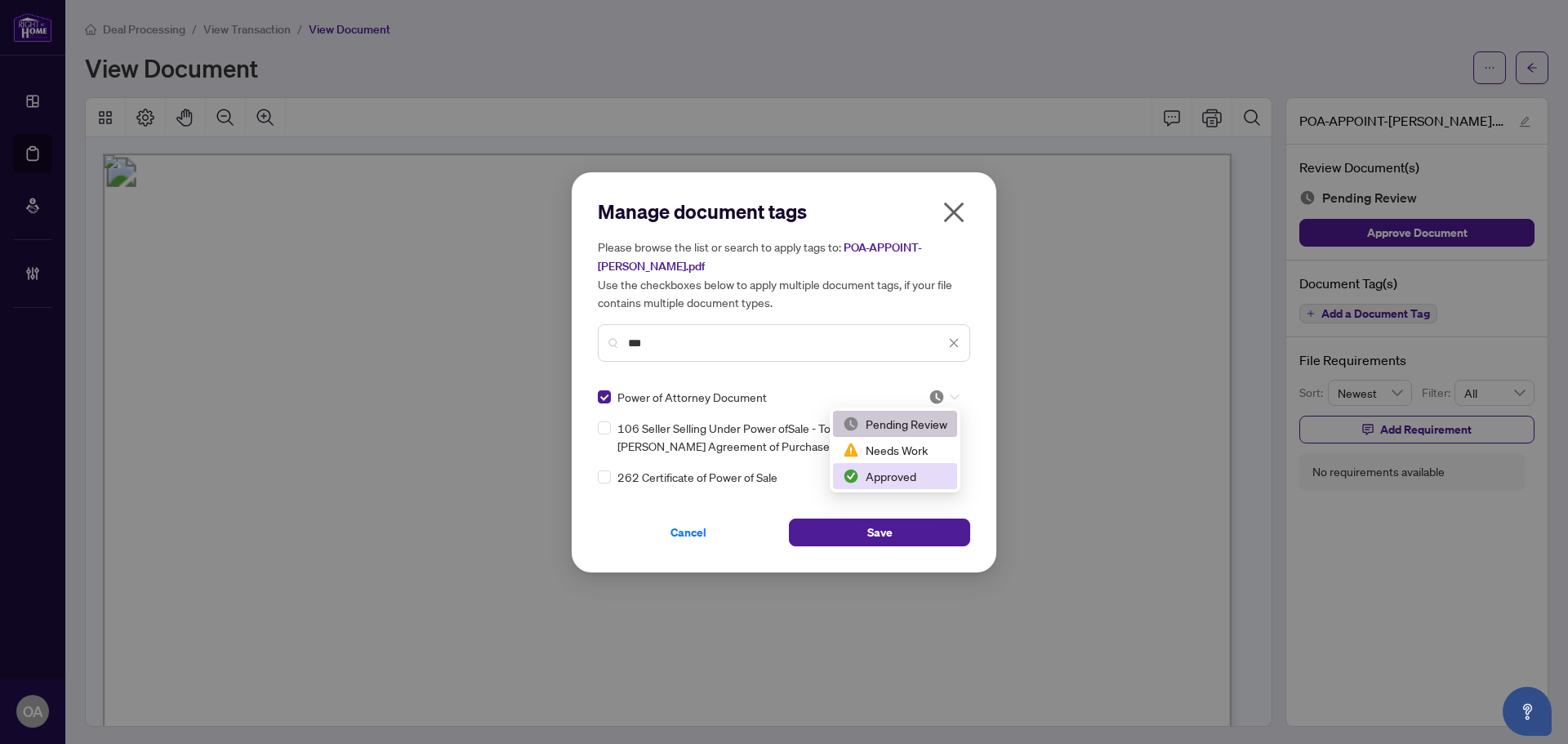
click at [883, 484] on div "Approved" at bounding box center [894, 476] width 104 height 18
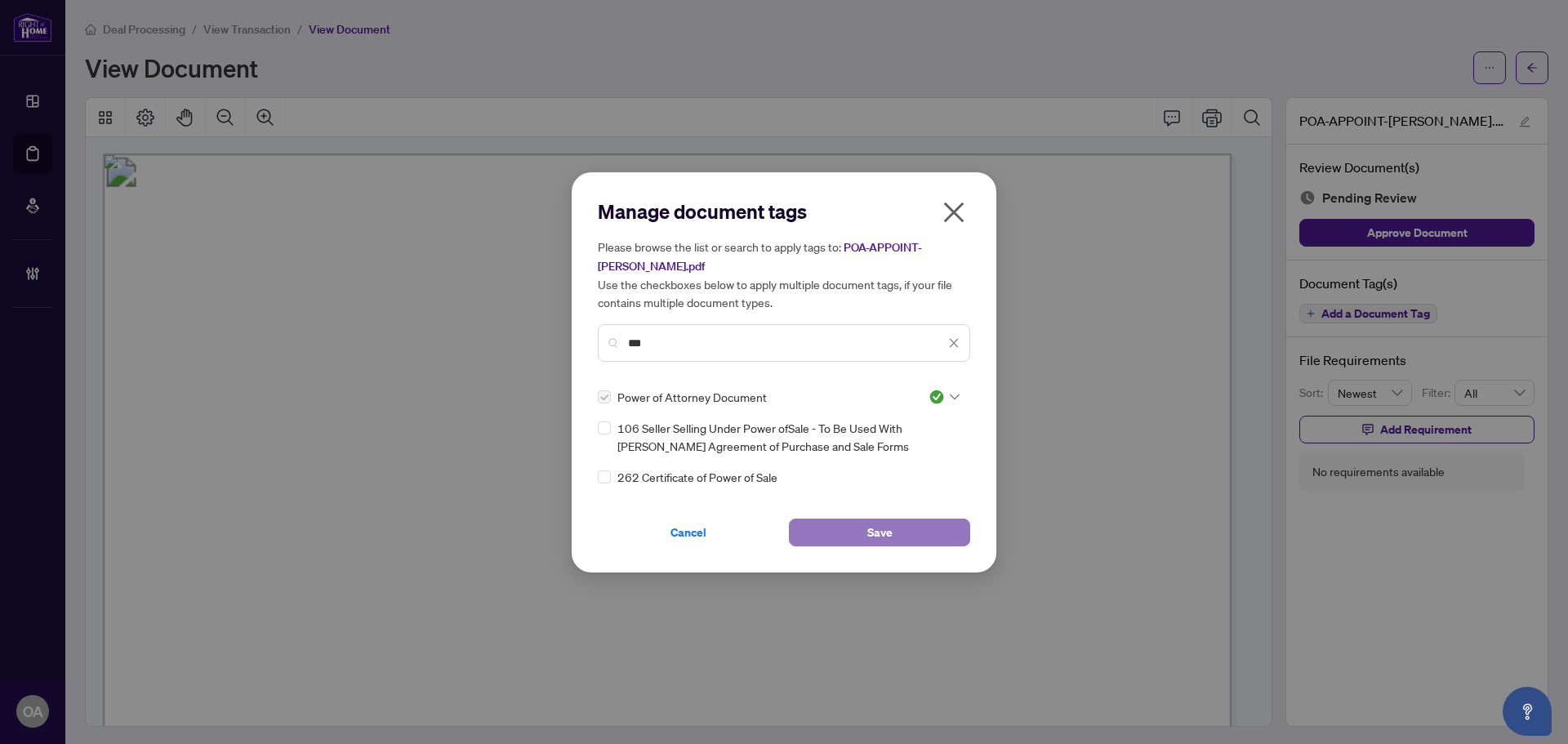
click at [863, 533] on button "Save" at bounding box center [879, 533] width 182 height 28
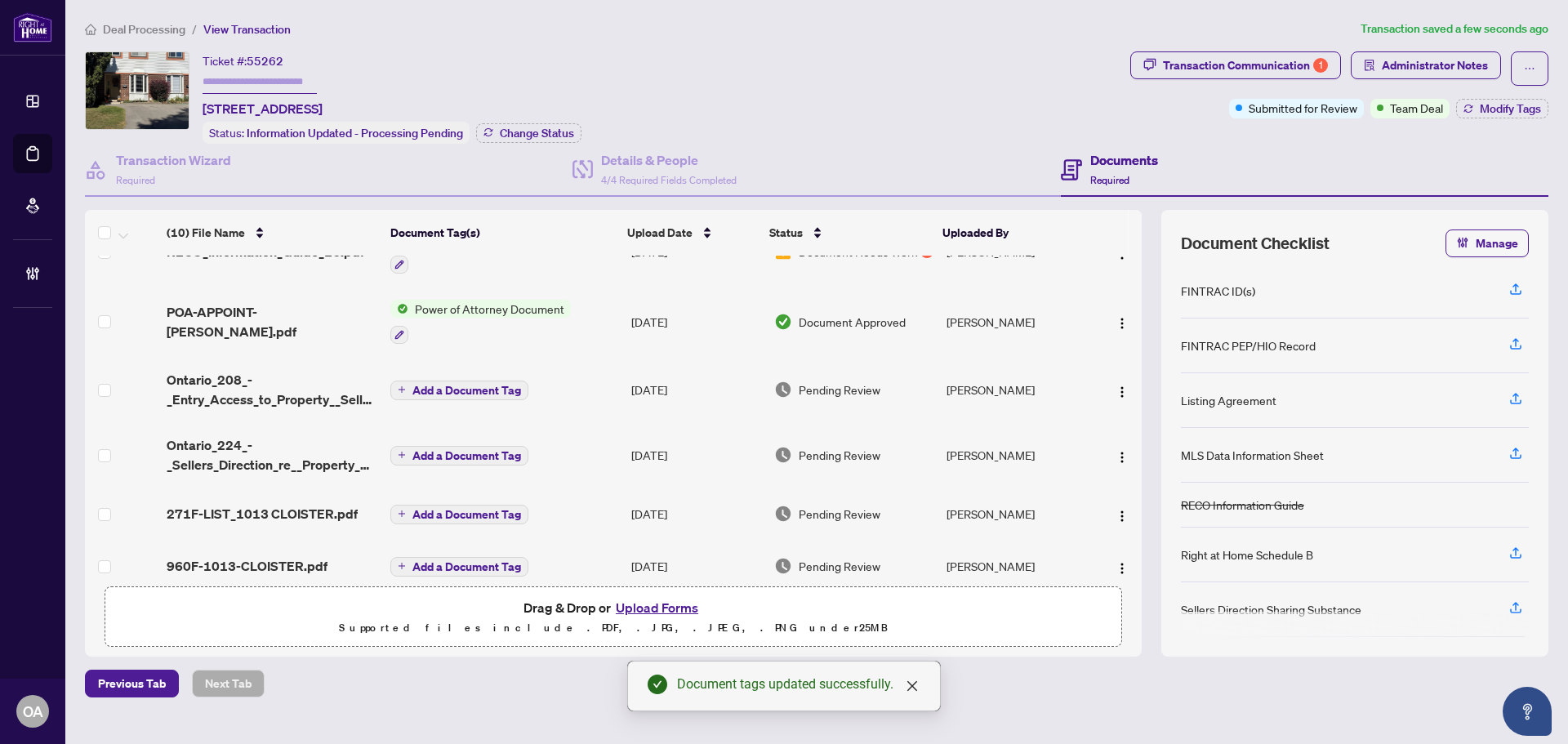
scroll to position [163, 0]
click at [298, 404] on td "Ontario_208_-_Entry_Access_to_Property__Seller_Acknowledgement.pdf" at bounding box center [271, 387] width 224 height 65
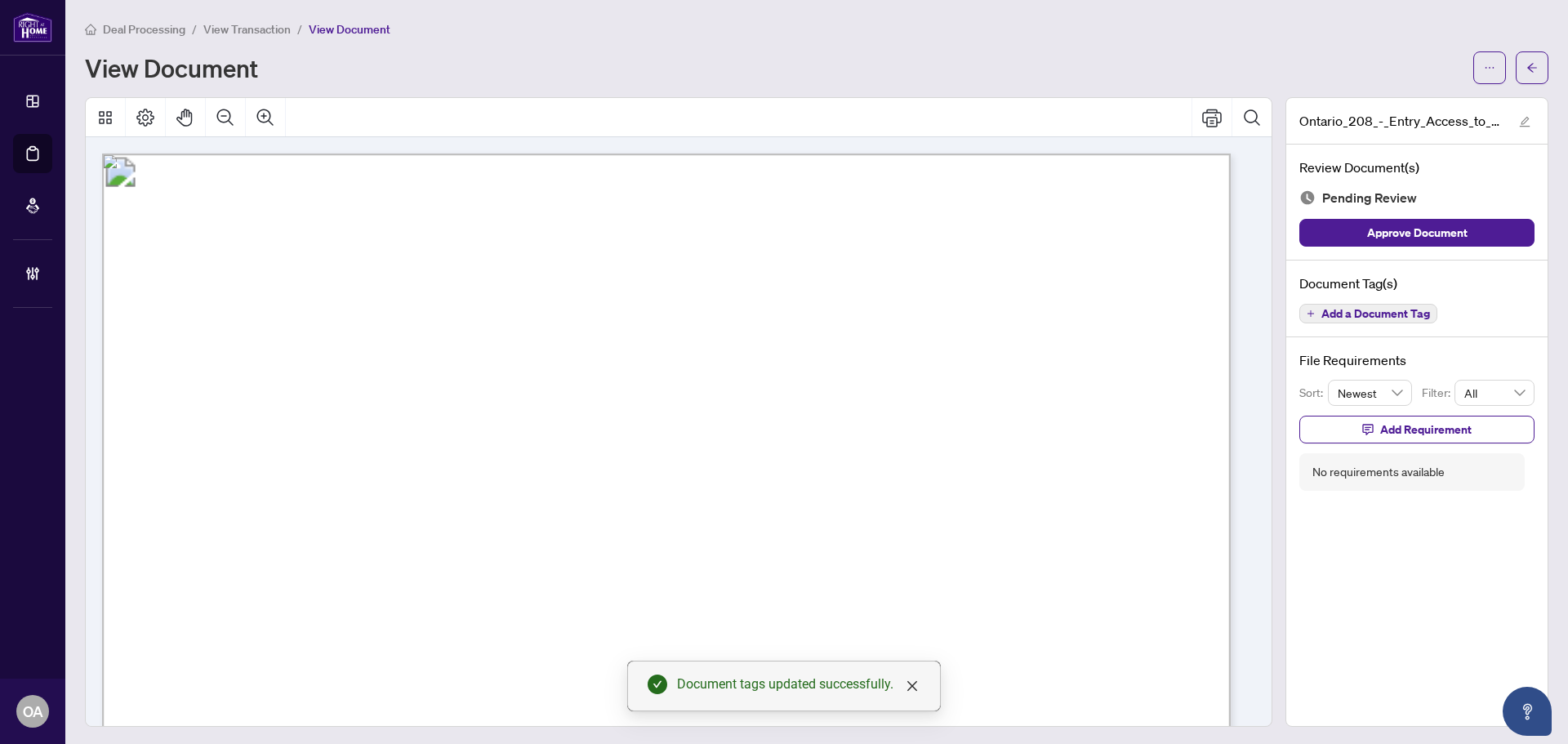
click at [1344, 311] on span "Add a Document Tag" at bounding box center [1376, 313] width 109 height 11
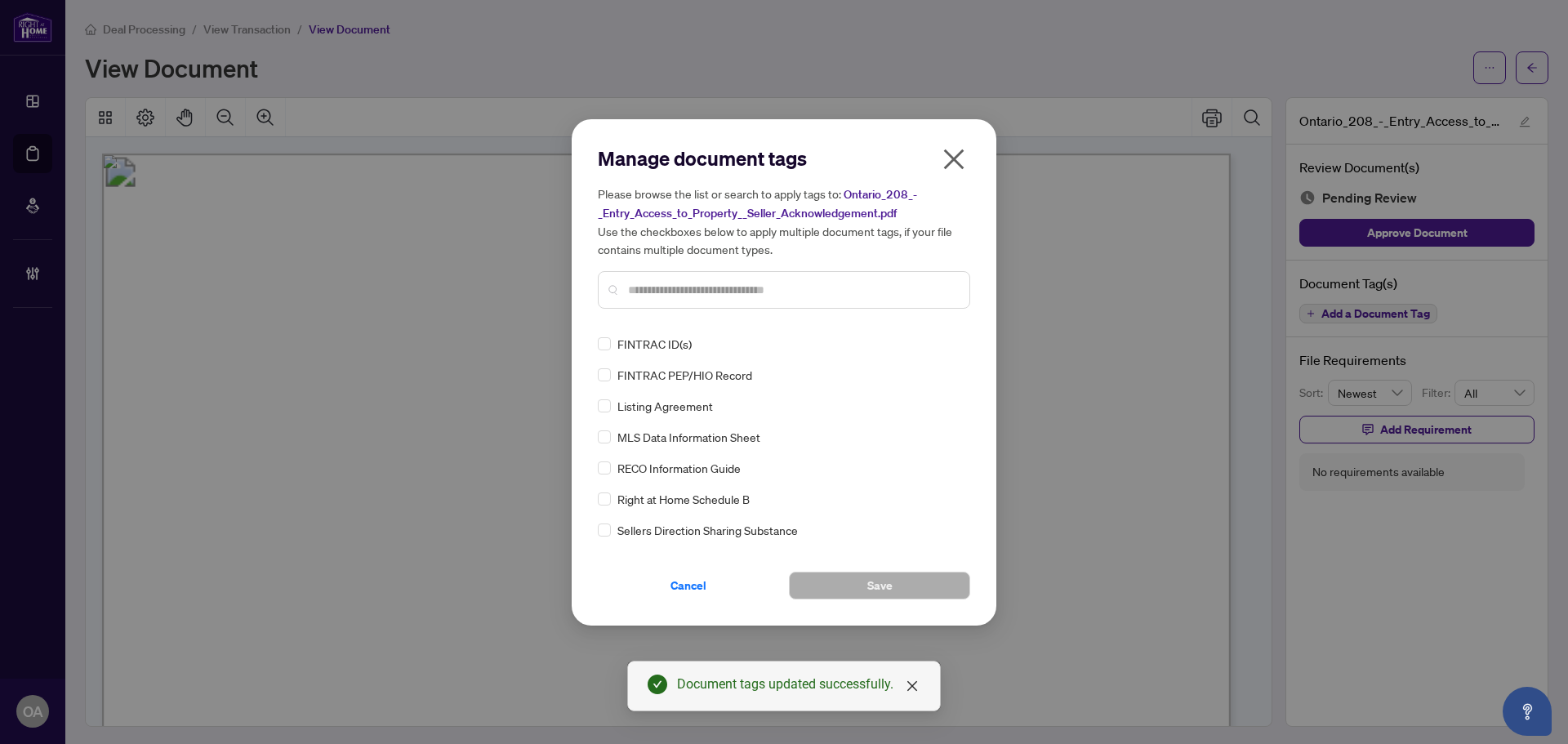
click at [682, 289] on input "text" at bounding box center [792, 290] width 328 height 18
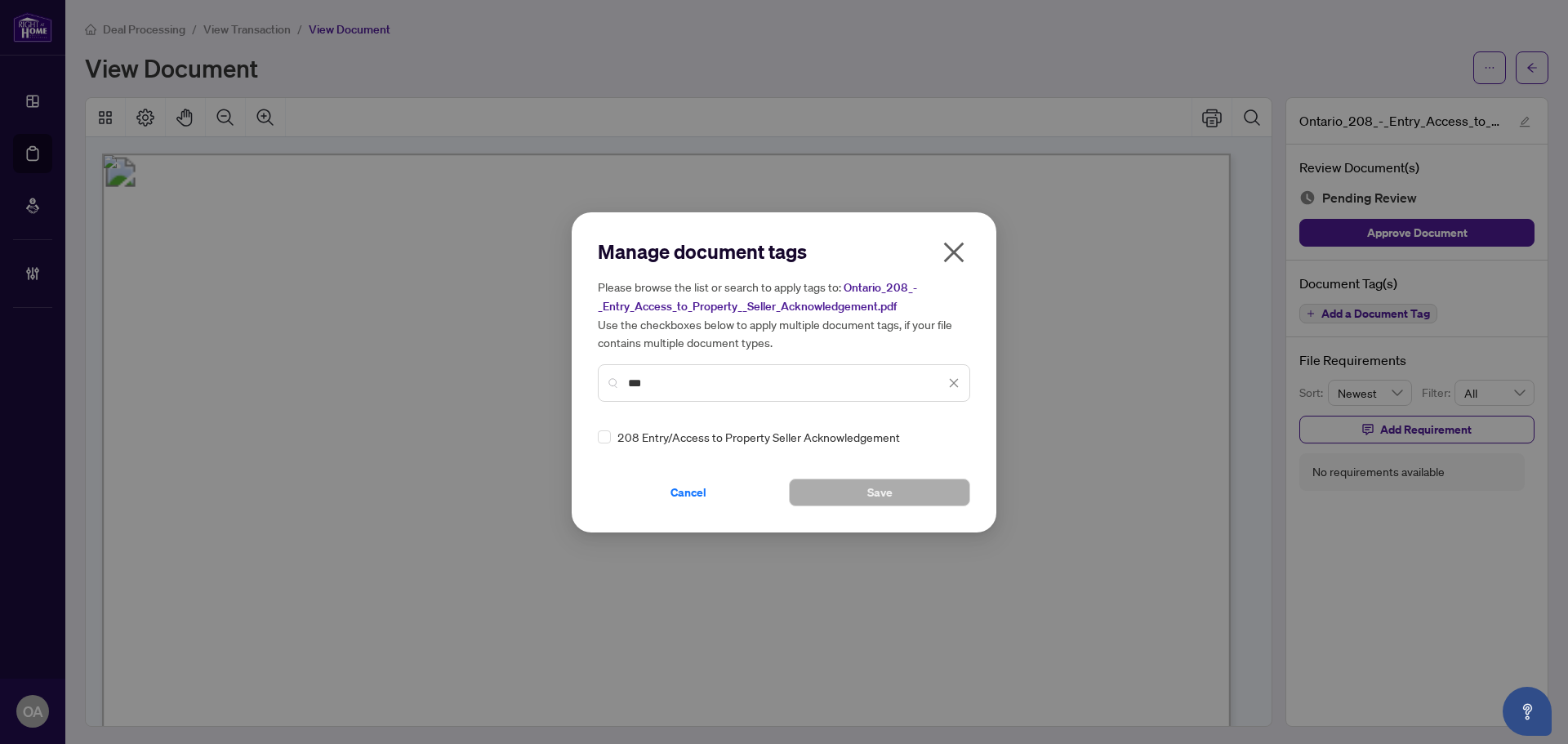
type input "***"
click at [949, 434] on icon at bounding box center [954, 436] width 10 height 6
click at [886, 486] on div "Needs Work" at bounding box center [890, 490] width 104 height 18
drag, startPoint x: 935, startPoint y: 495, endPoint x: 1052, endPoint y: 443, distance: 128.0
click at [941, 490] on button "Save" at bounding box center [879, 492] width 182 height 28
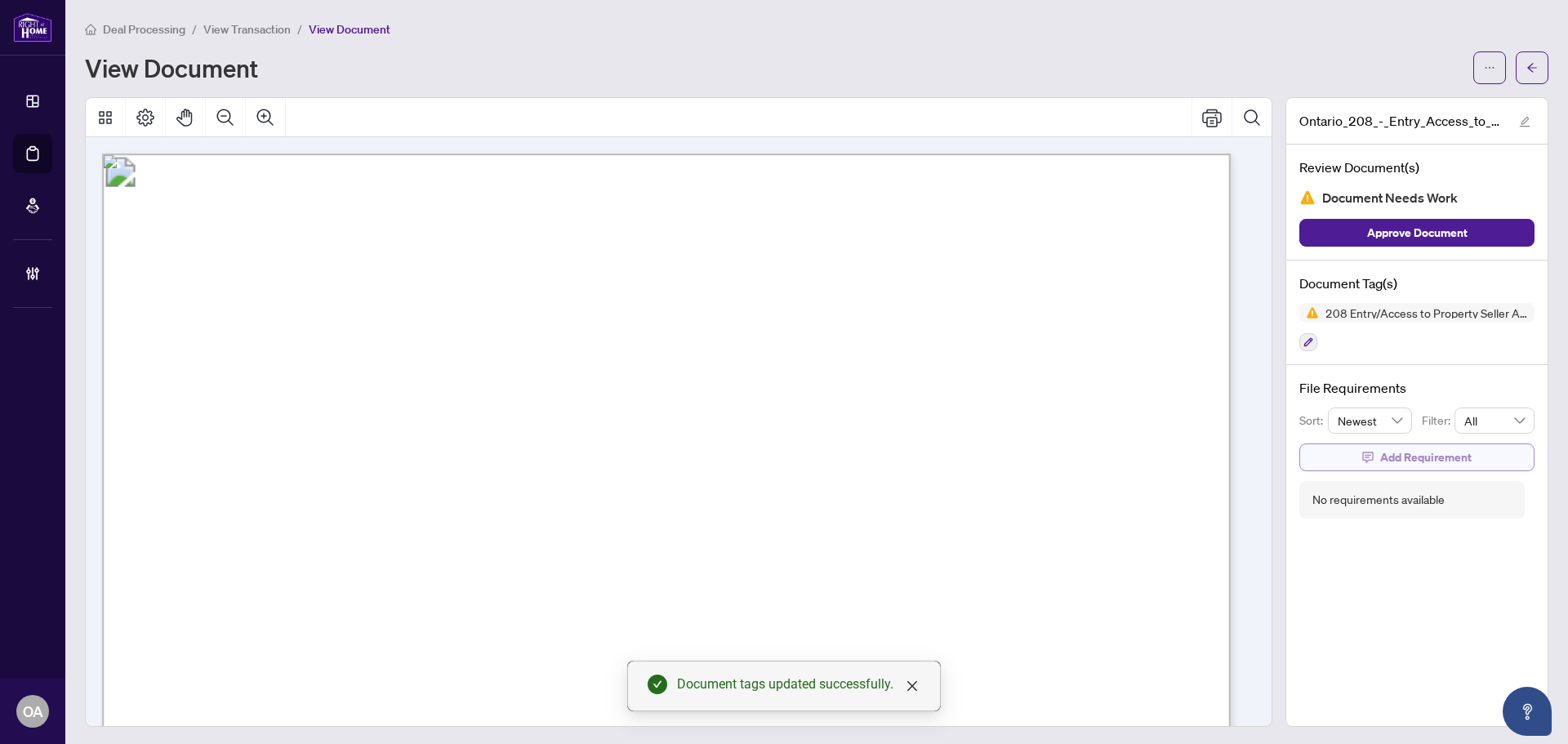
click at [1362, 449] on span "button" at bounding box center [1367, 457] width 11 height 26
click at [1360, 470] on textarea at bounding box center [1433, 471] width 175 height 31
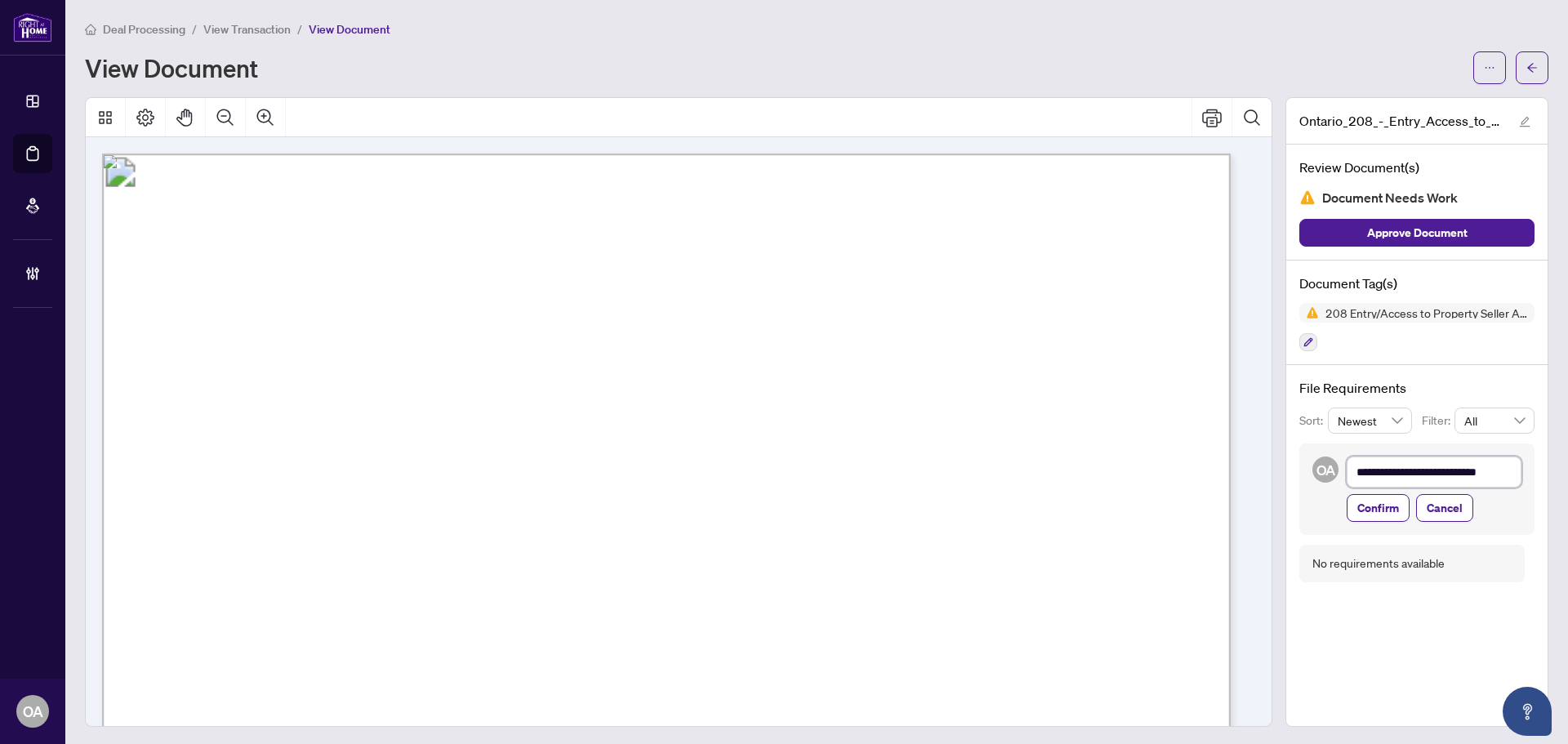
drag, startPoint x: 1500, startPoint y: 466, endPoint x: 1404, endPoint y: 470, distance: 96.1
click at [1404, 470] on textarea "**********" at bounding box center [1433, 471] width 175 height 31
drag, startPoint x: 1401, startPoint y: 490, endPoint x: 1275, endPoint y: 465, distance: 128.5
click at [1286, 465] on div "**********" at bounding box center [1417, 489] width 261 height 248
type textarea "**********"
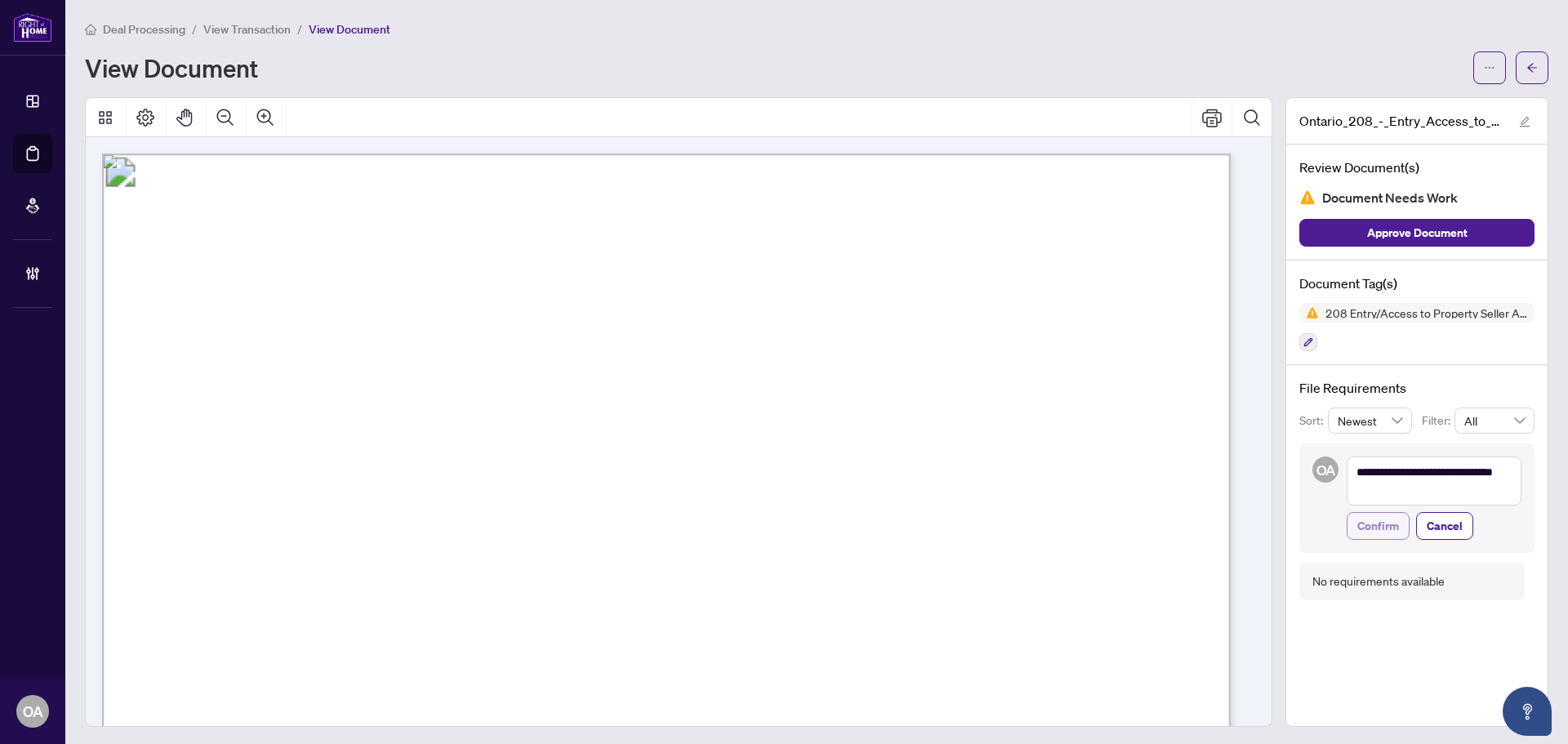
click at [1357, 516] on span "Confirm" at bounding box center [1378, 526] width 41 height 26
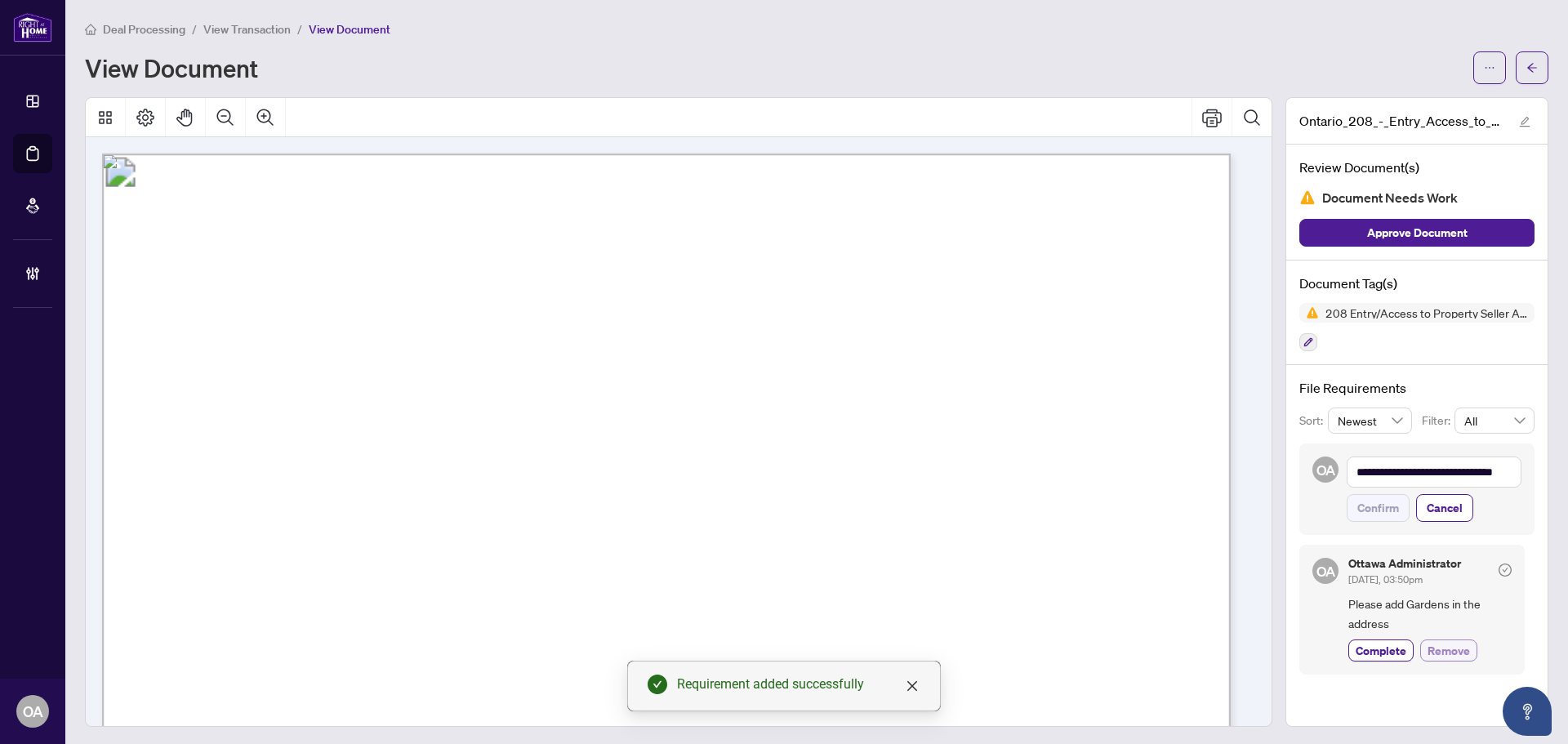
click at [1445, 650] on span "Remove" at bounding box center [1449, 650] width 42 height 18
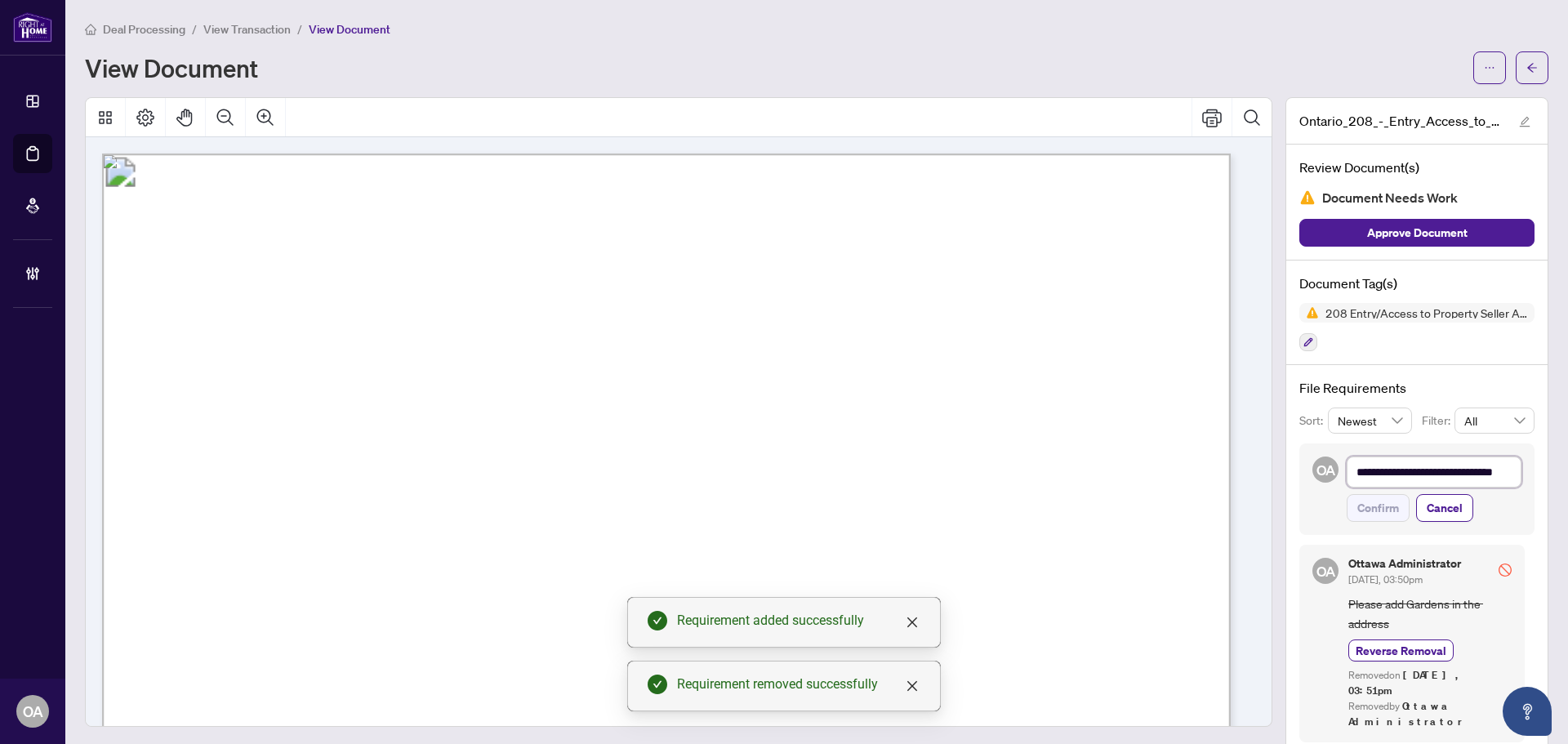
click at [1363, 476] on textarea "**********" at bounding box center [1433, 471] width 175 height 31
paste textarea "**********"
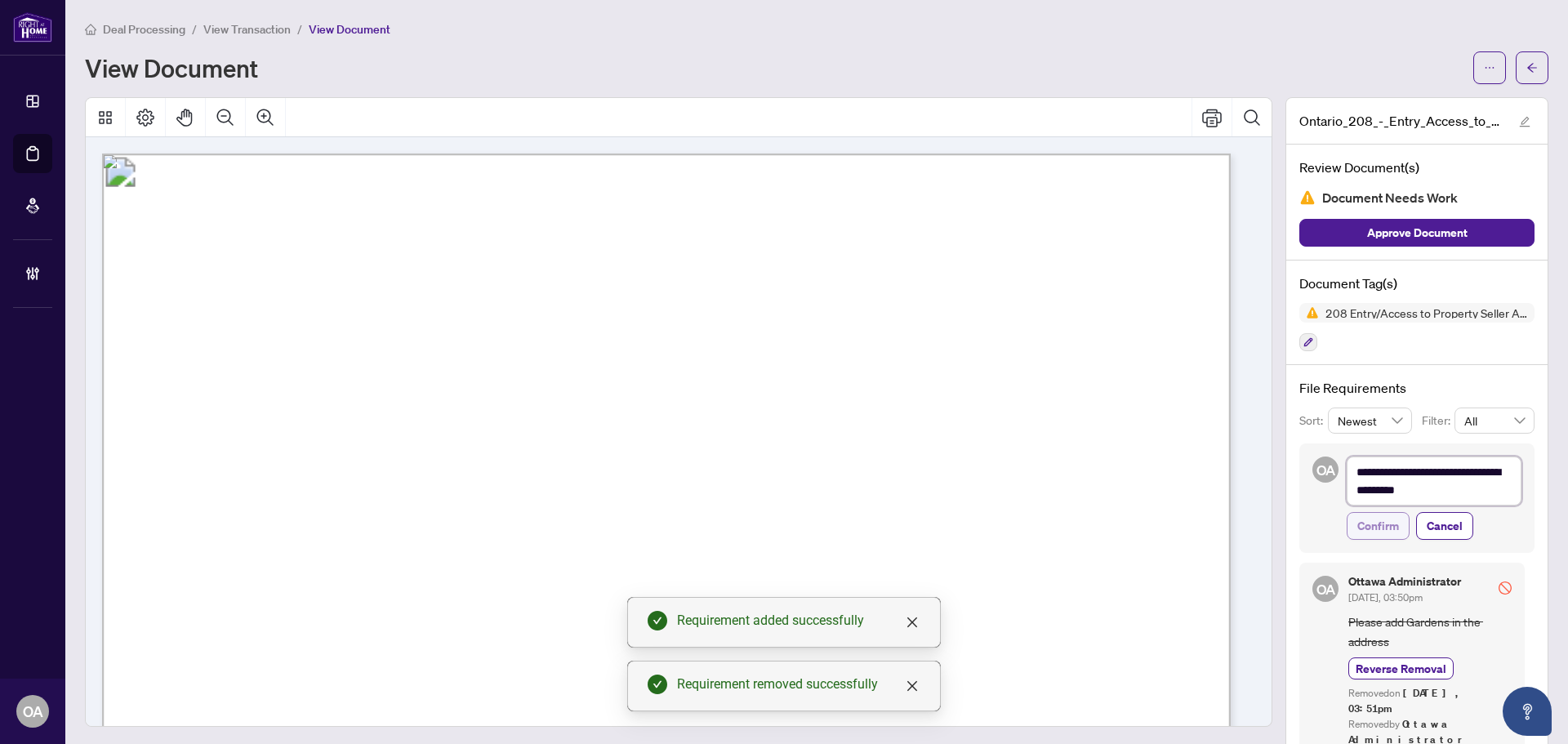
type textarea "**********"
click at [1362, 534] on span "Confirm" at bounding box center [1378, 526] width 41 height 26
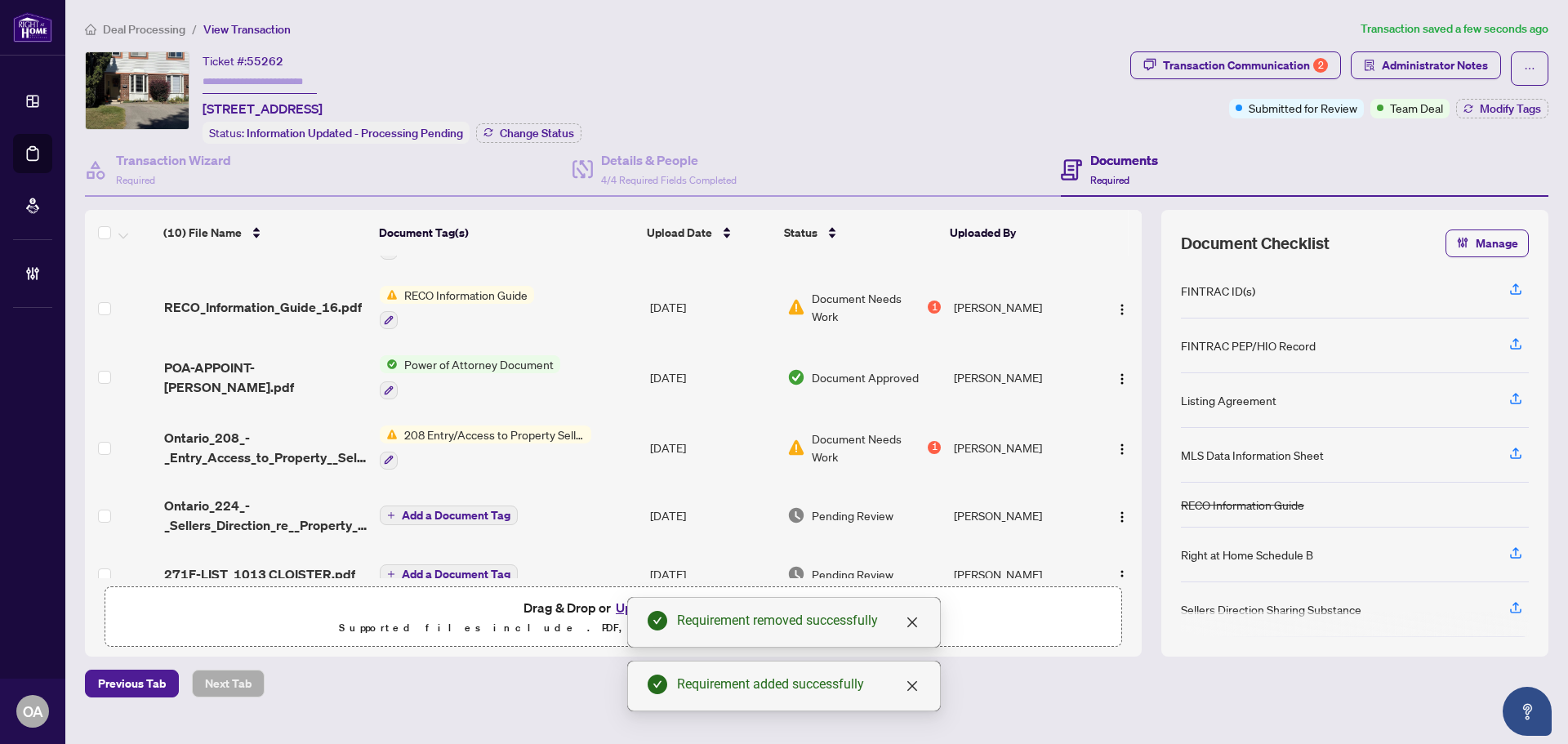
scroll to position [245, 0]
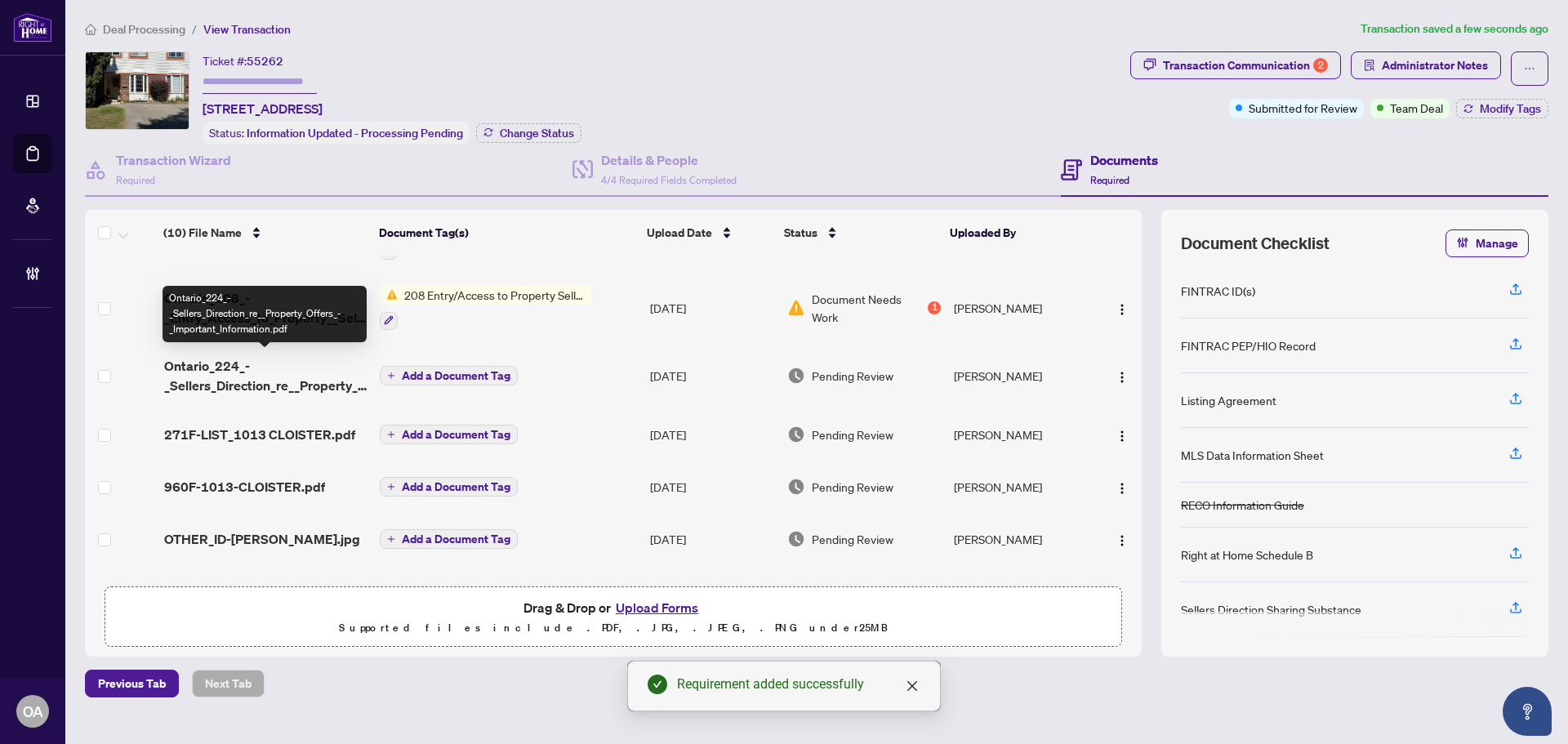
click at [240, 356] on span "Ontario_224_-_Sellers_Direction_re__Property_Offers_-_Important_Information.pdf" at bounding box center [265, 376] width 203 height 39
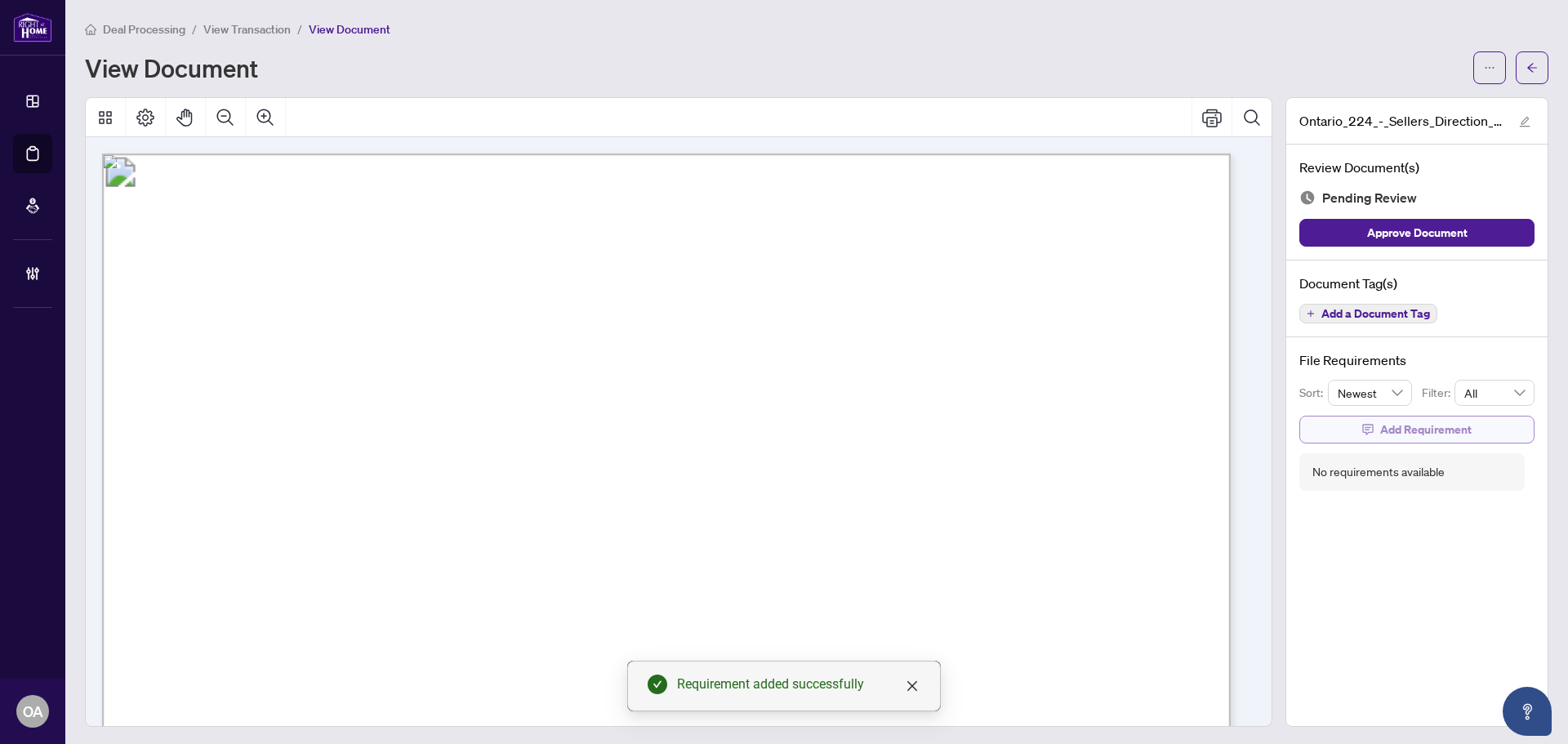
click at [1384, 428] on span "Add Requirement" at bounding box center [1426, 430] width 91 height 26
click at [1381, 440] on textarea at bounding box center [1433, 444] width 175 height 31
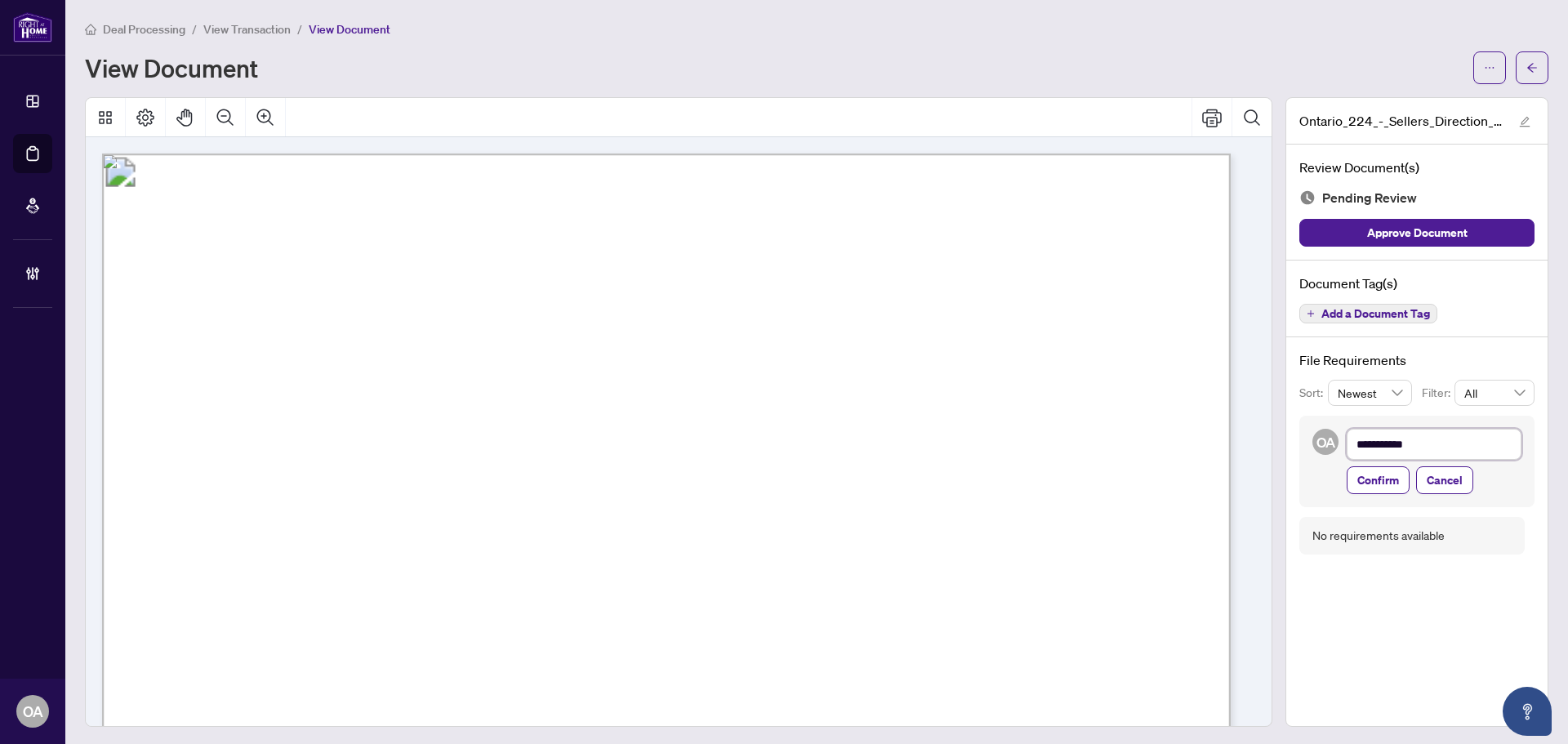
paste textarea "**********"
type textarea "**********"
click at [1362, 497] on span "Confirm" at bounding box center [1378, 498] width 41 height 26
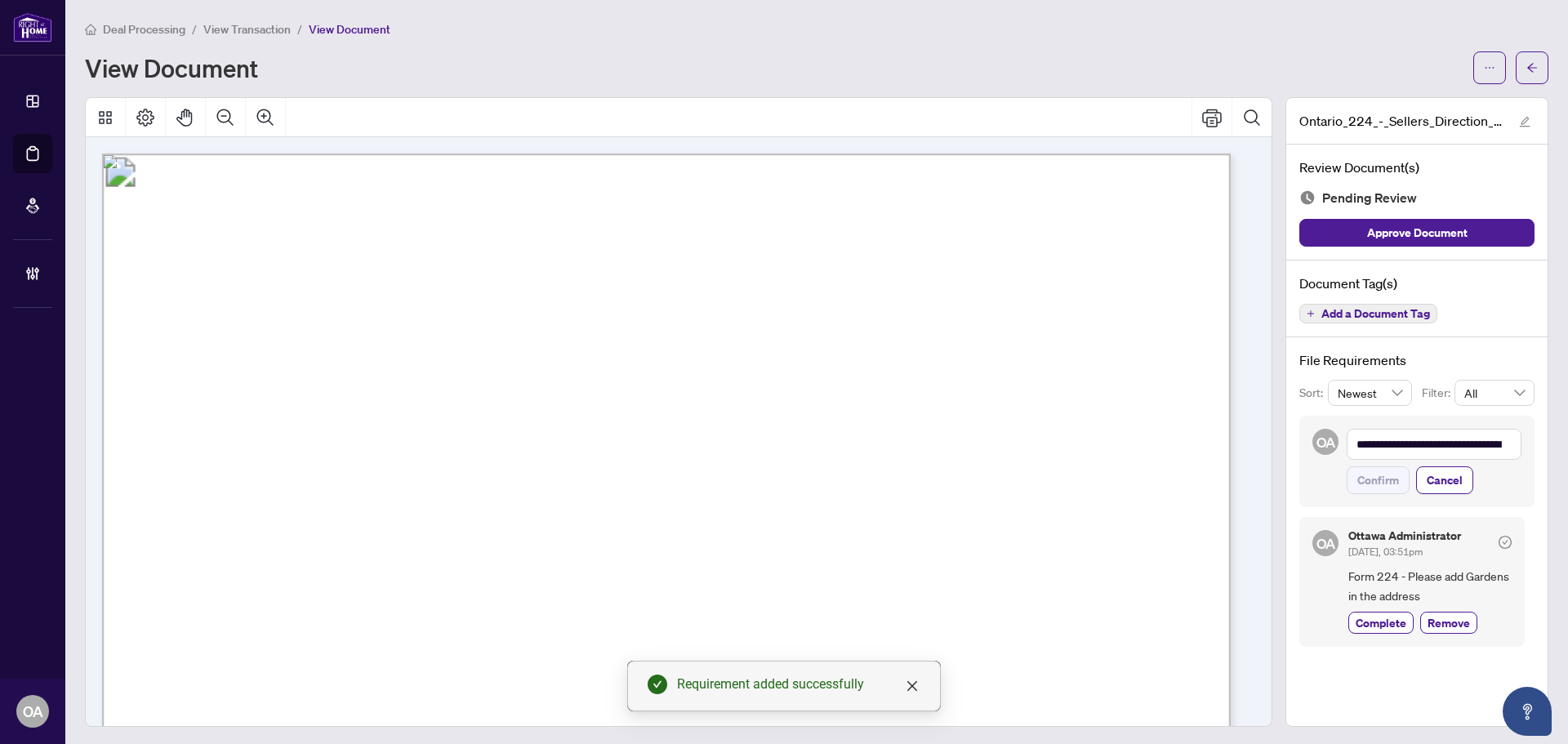
click at [1382, 313] on span "Add a Document Tag" at bounding box center [1376, 313] width 109 height 11
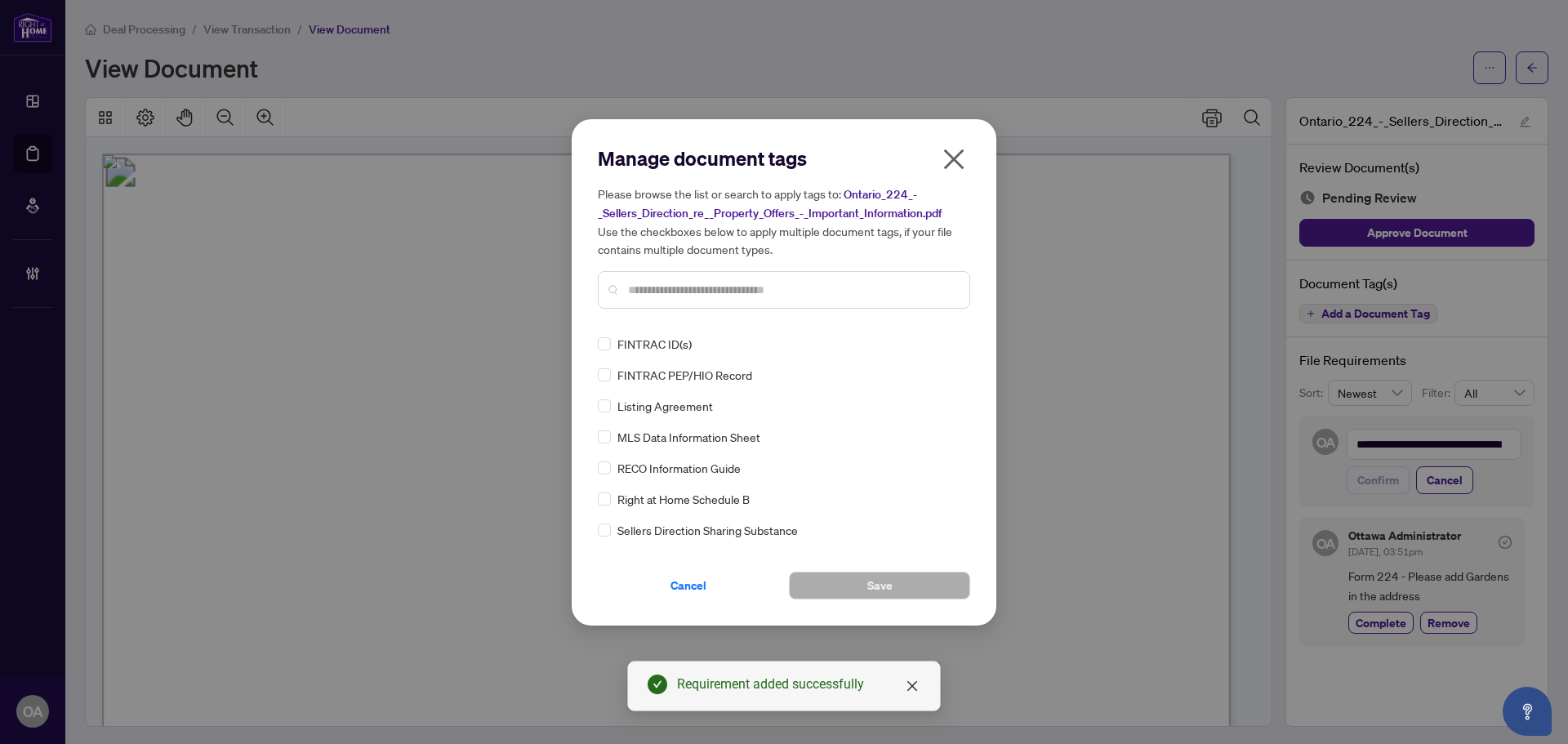
click at [744, 296] on input "text" at bounding box center [792, 290] width 328 height 18
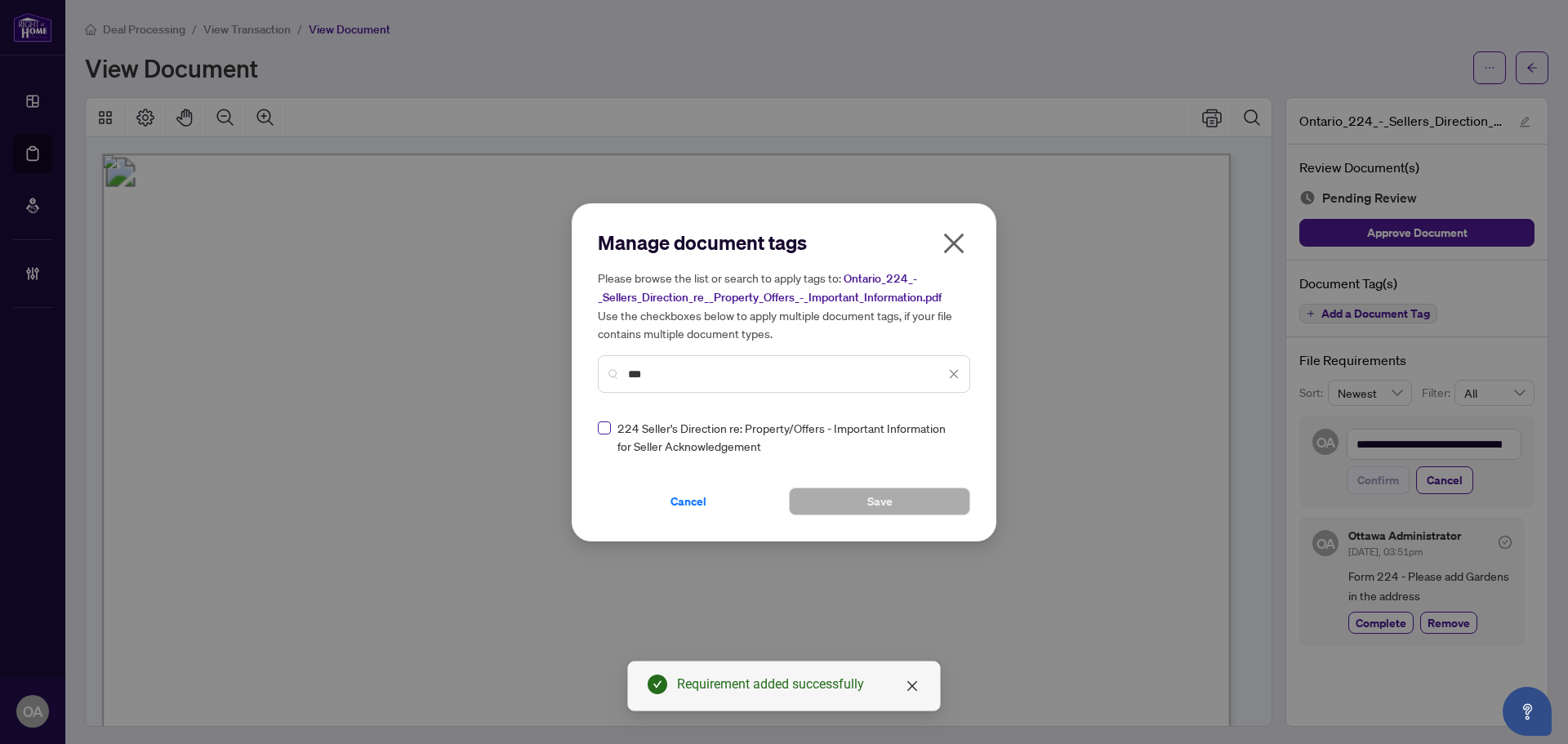
type input "***"
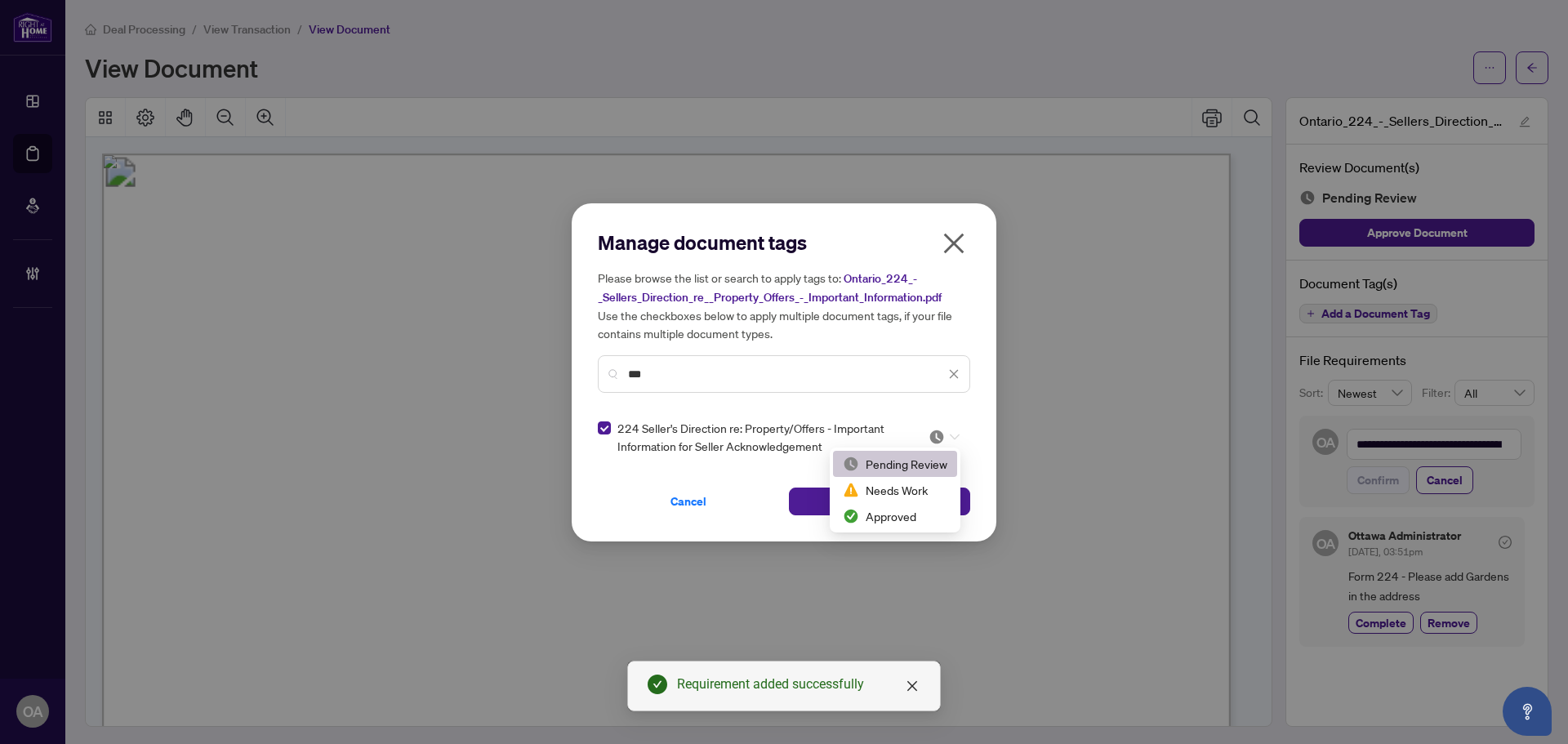
click at [951, 440] on div at bounding box center [943, 437] width 31 height 17
click at [911, 484] on div "Needs Work" at bounding box center [894, 490] width 104 height 18
drag, startPoint x: 867, startPoint y: 500, endPoint x: 312, endPoint y: 274, distance: 599.3
click at [843, 496] on button "Save" at bounding box center [879, 502] width 182 height 28
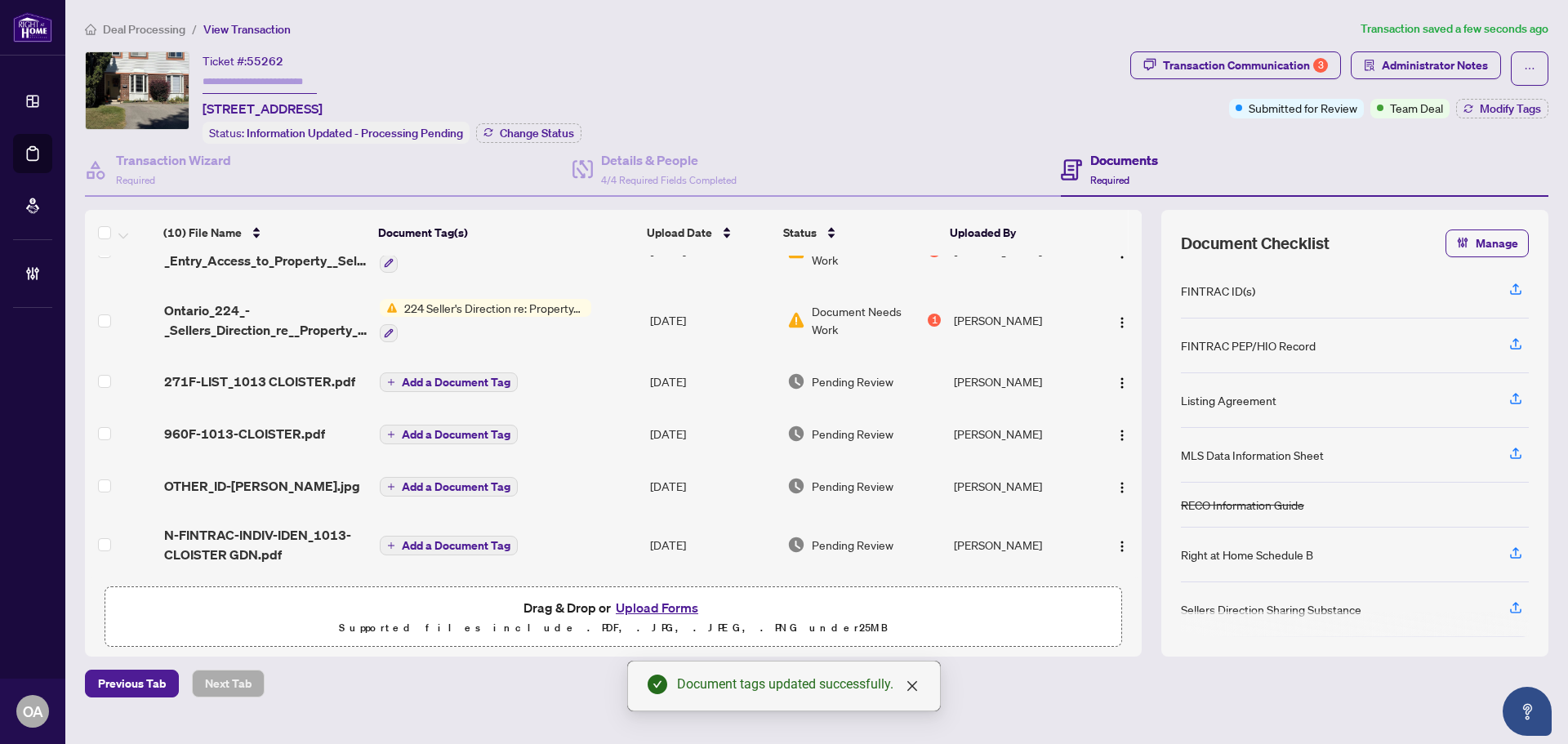
scroll to position [305, 0]
click at [311, 372] on span "271F-LIST_1013 CLOISTER.pdf" at bounding box center [260, 381] width 191 height 19
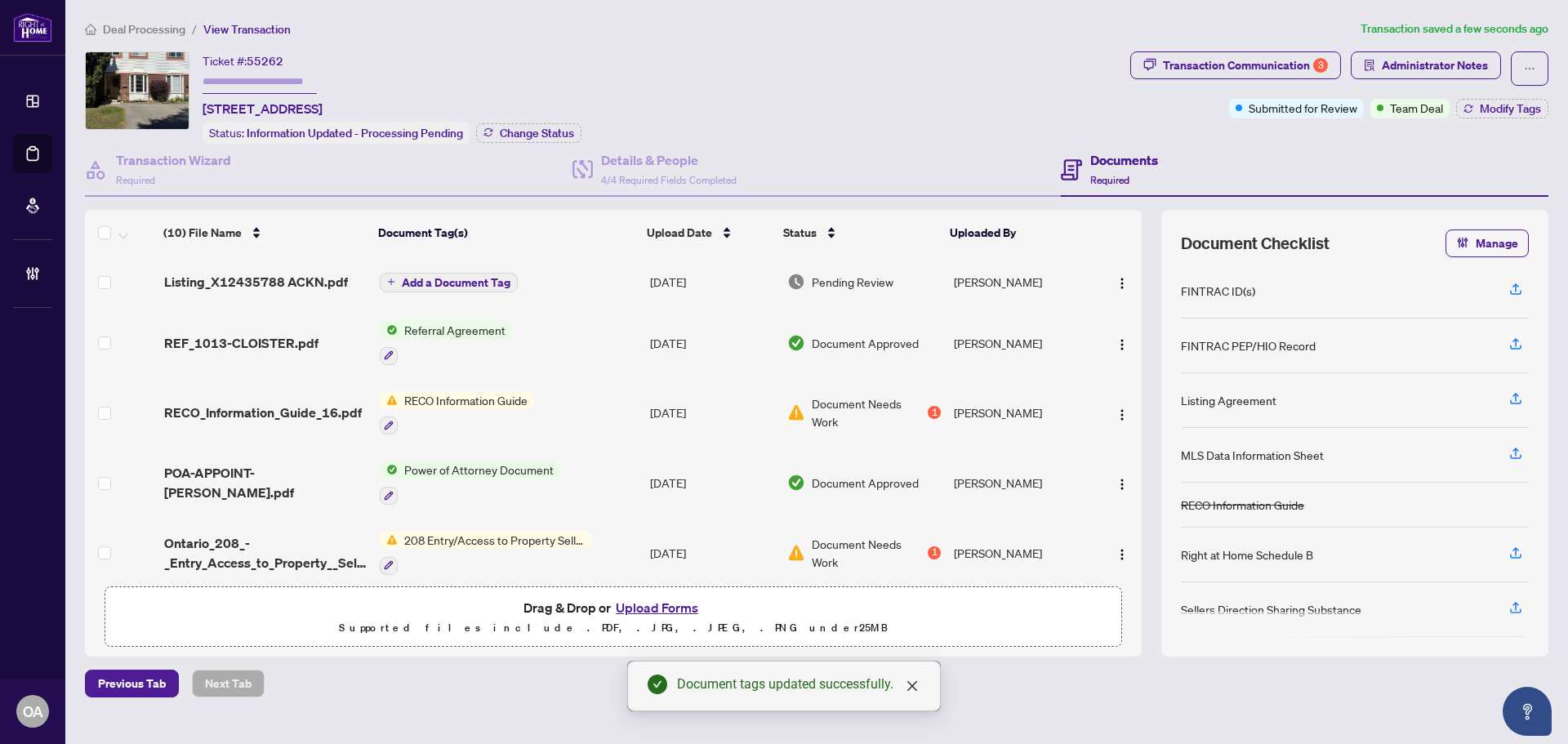
click at [268, 268] on td "Listing_X12435788 ACKN.pdf" at bounding box center [266, 282] width 216 height 53
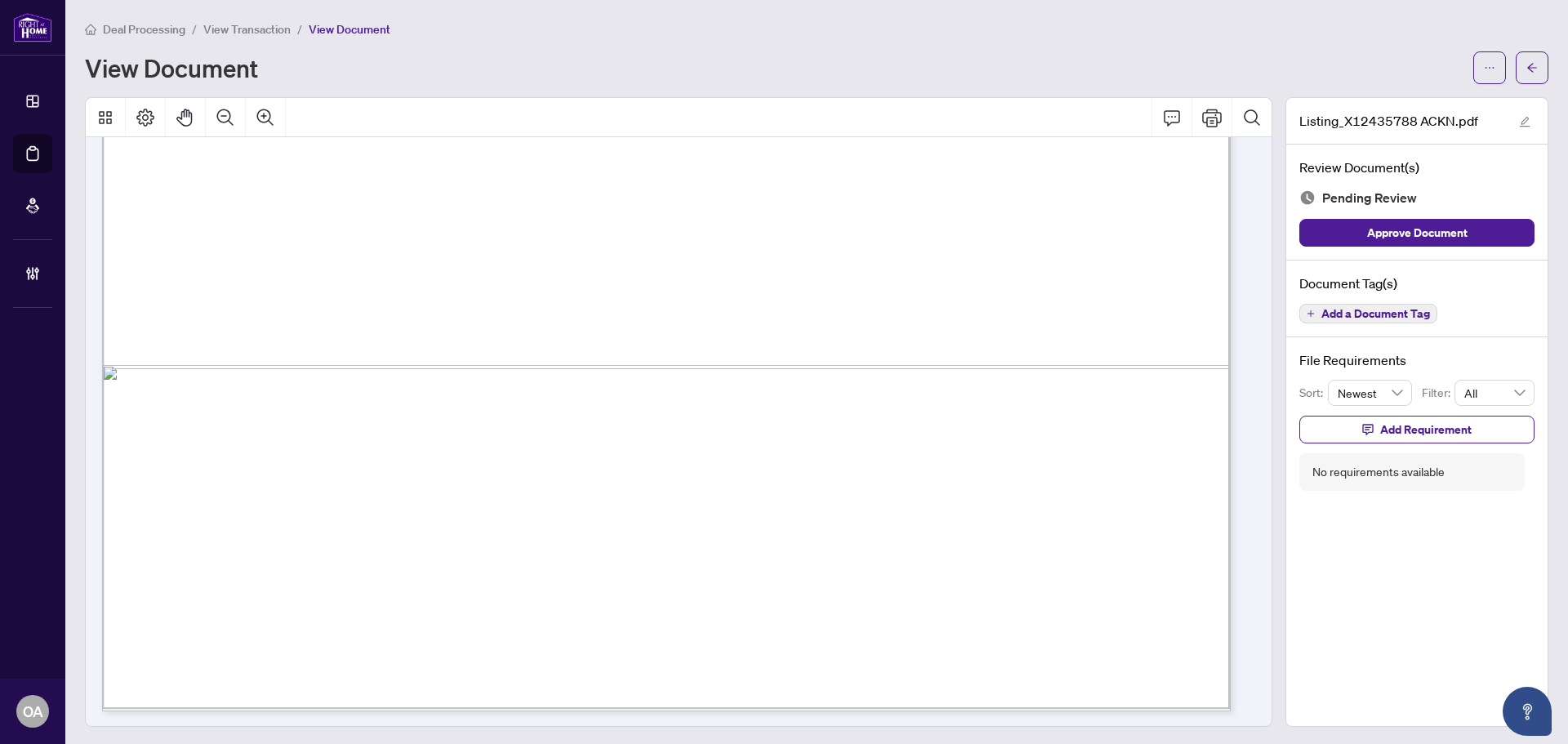
scroll to position [1040, 0]
click at [1390, 308] on span "Add a Document Tag" at bounding box center [1376, 313] width 109 height 11
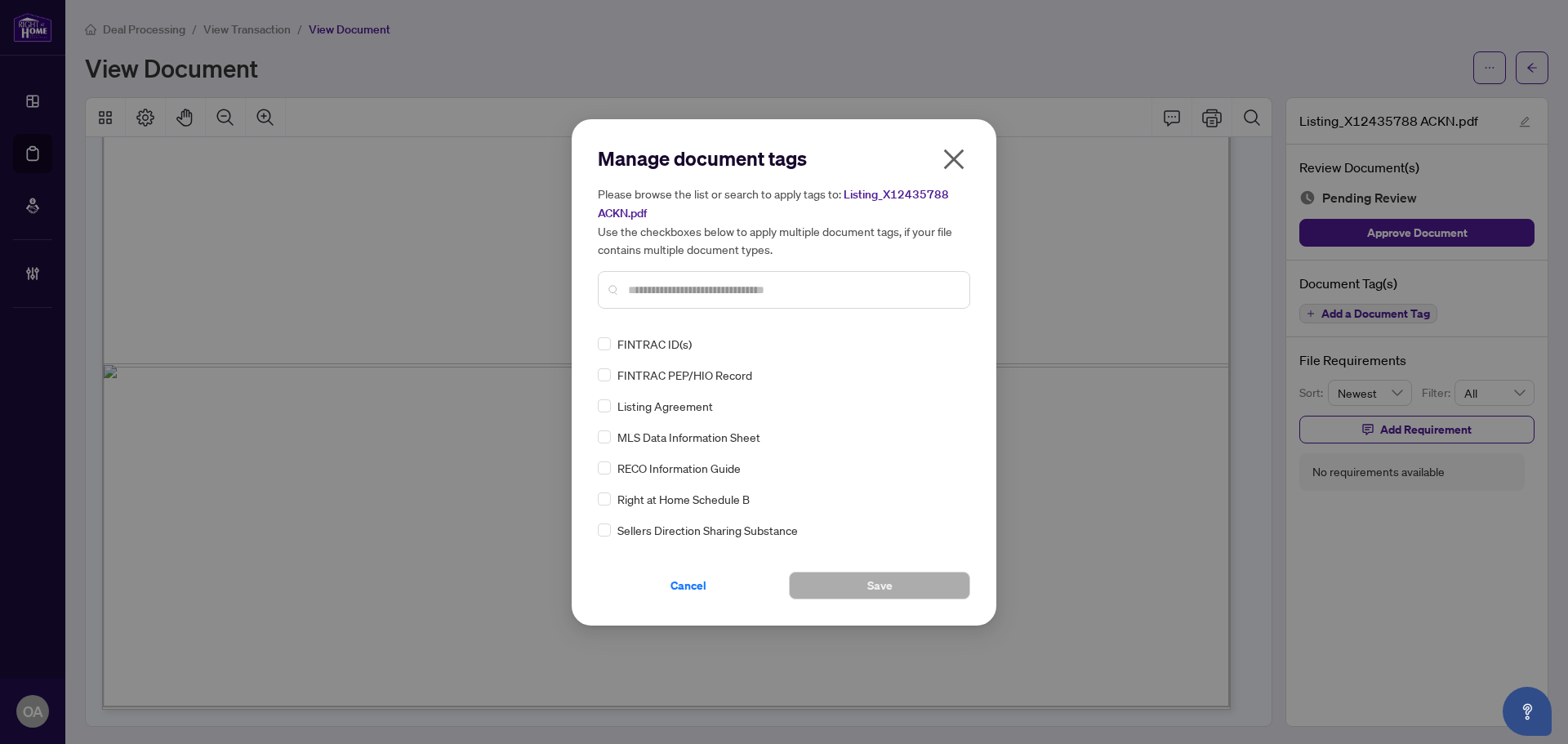
click at [645, 281] on input "text" at bounding box center [792, 290] width 328 height 18
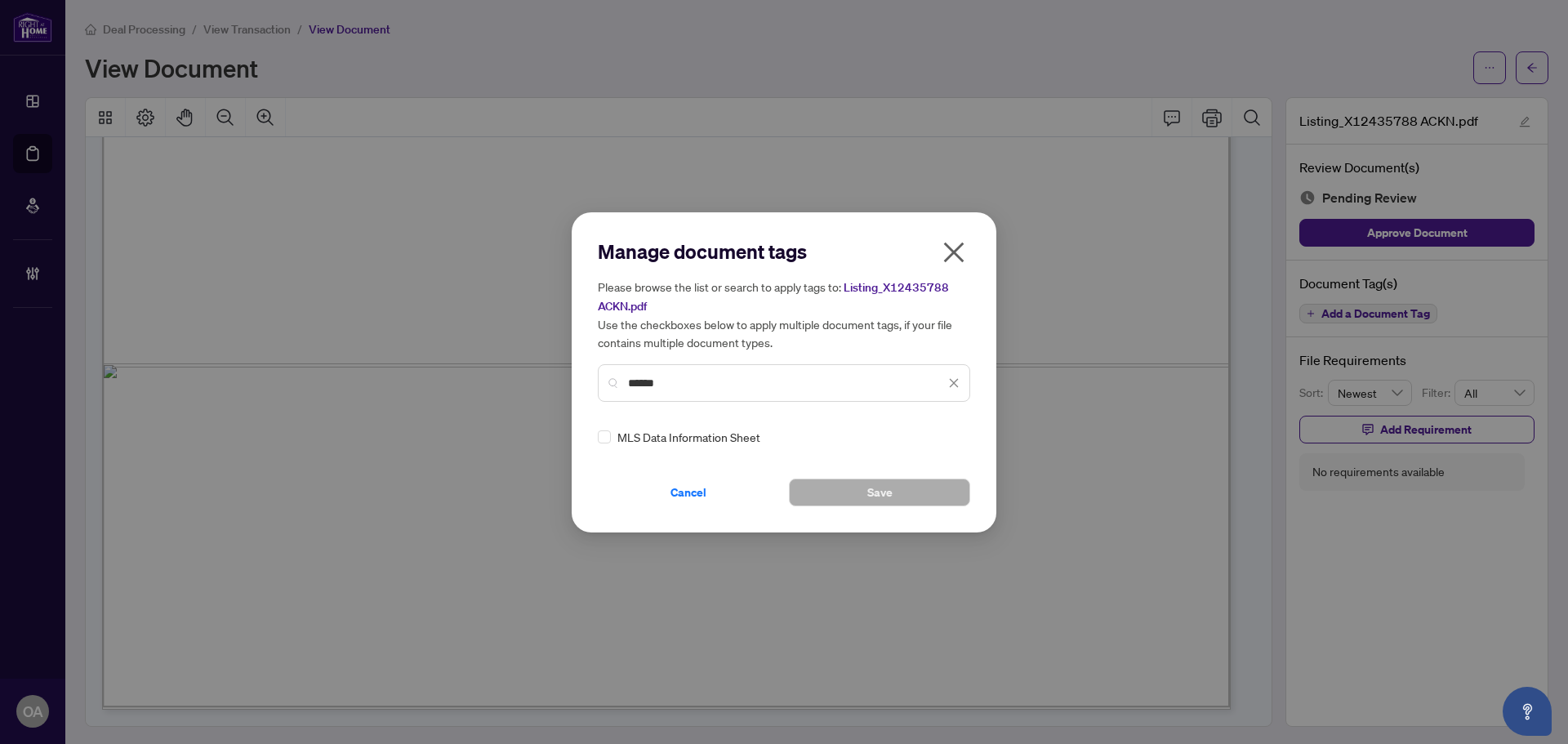
type input "******"
click at [946, 440] on div at bounding box center [943, 437] width 31 height 17
click at [869, 516] on div "Approved" at bounding box center [890, 516] width 104 height 18
drag, startPoint x: 863, startPoint y: 488, endPoint x: 809, endPoint y: 477, distance: 55.1
click at [858, 488] on button "Save" at bounding box center [879, 492] width 182 height 28
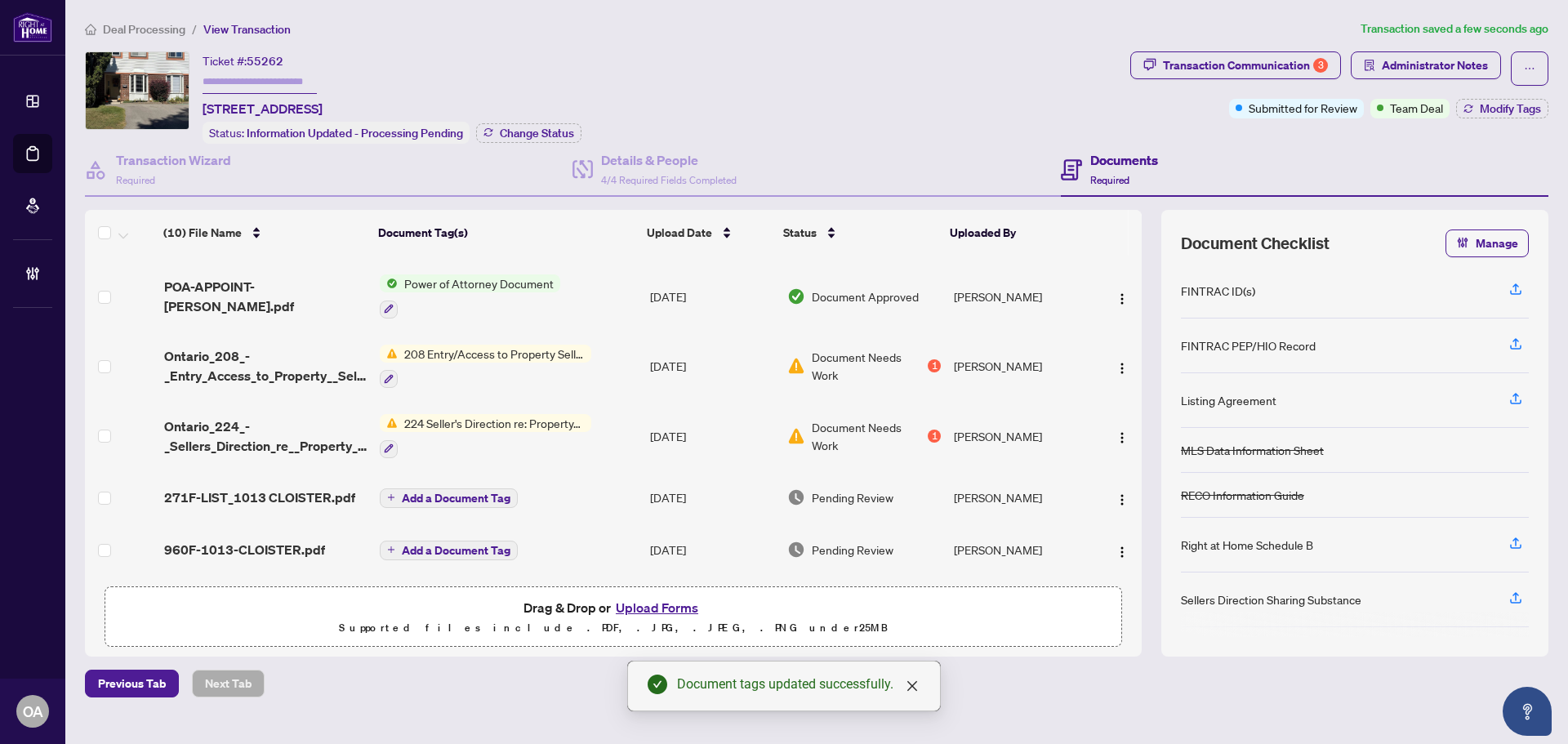
scroll to position [245, 0]
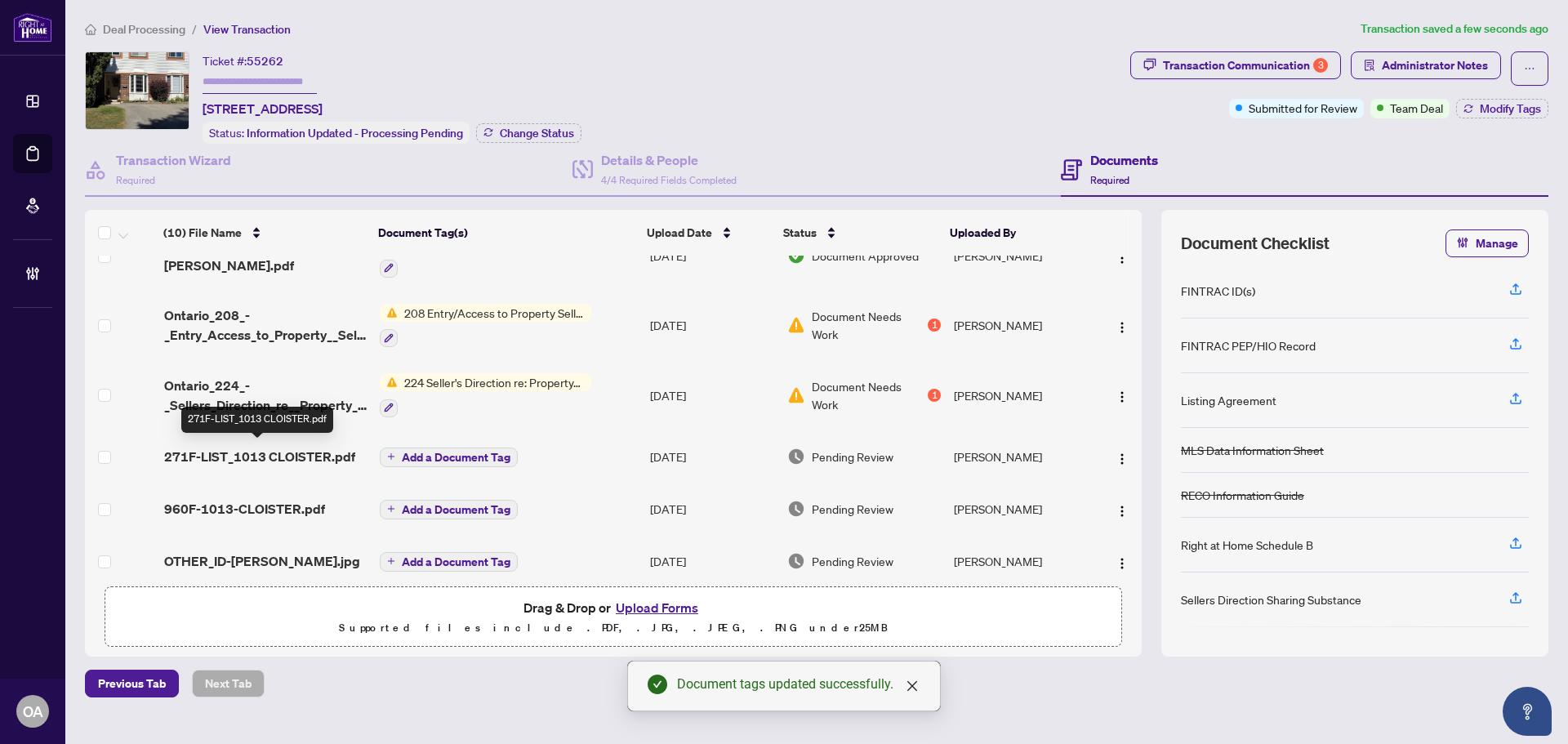
click at [289, 448] on span "271F-LIST_1013 CLOISTER.pdf" at bounding box center [260, 456] width 191 height 19
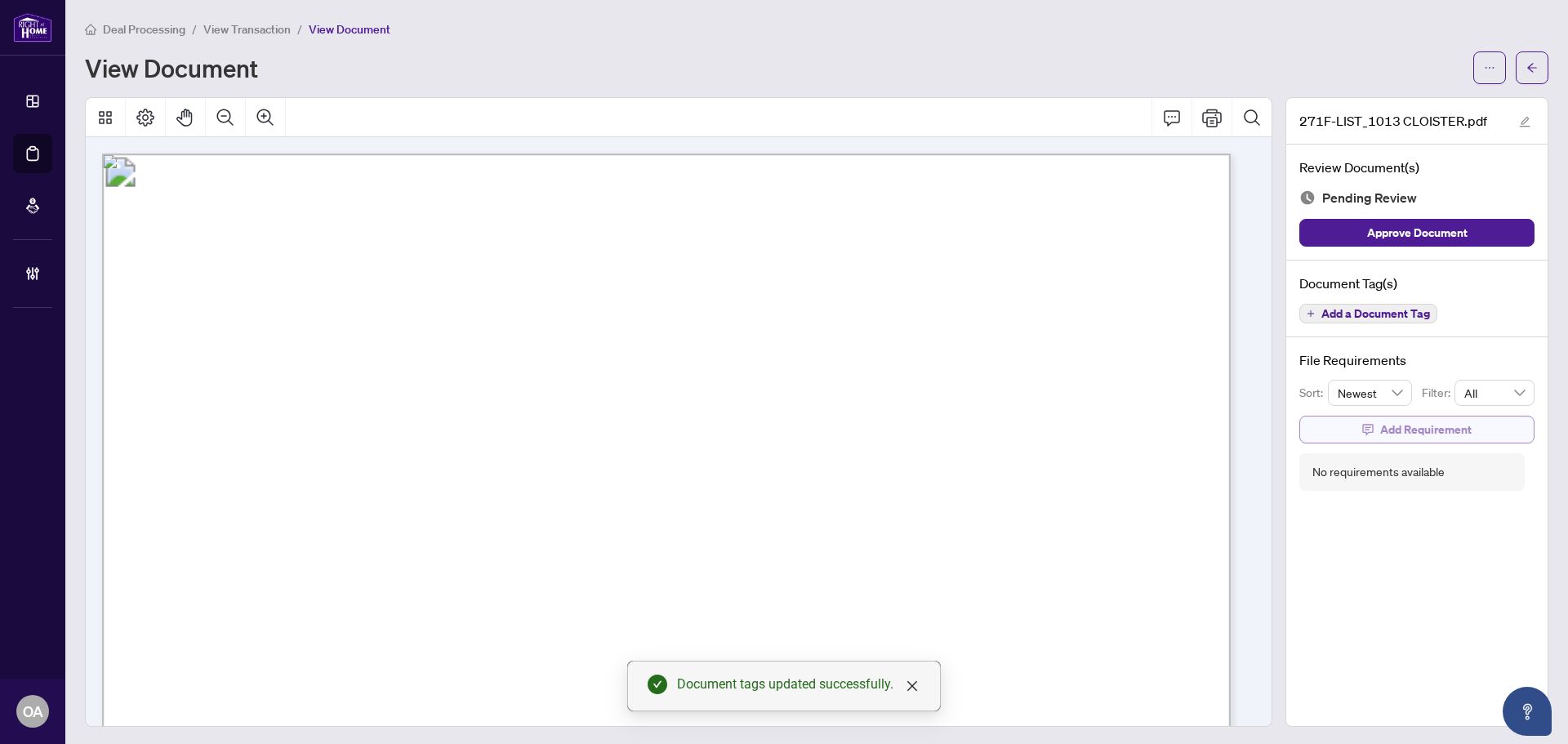
click at [1420, 427] on span "Add Requirement" at bounding box center [1426, 430] width 91 height 26
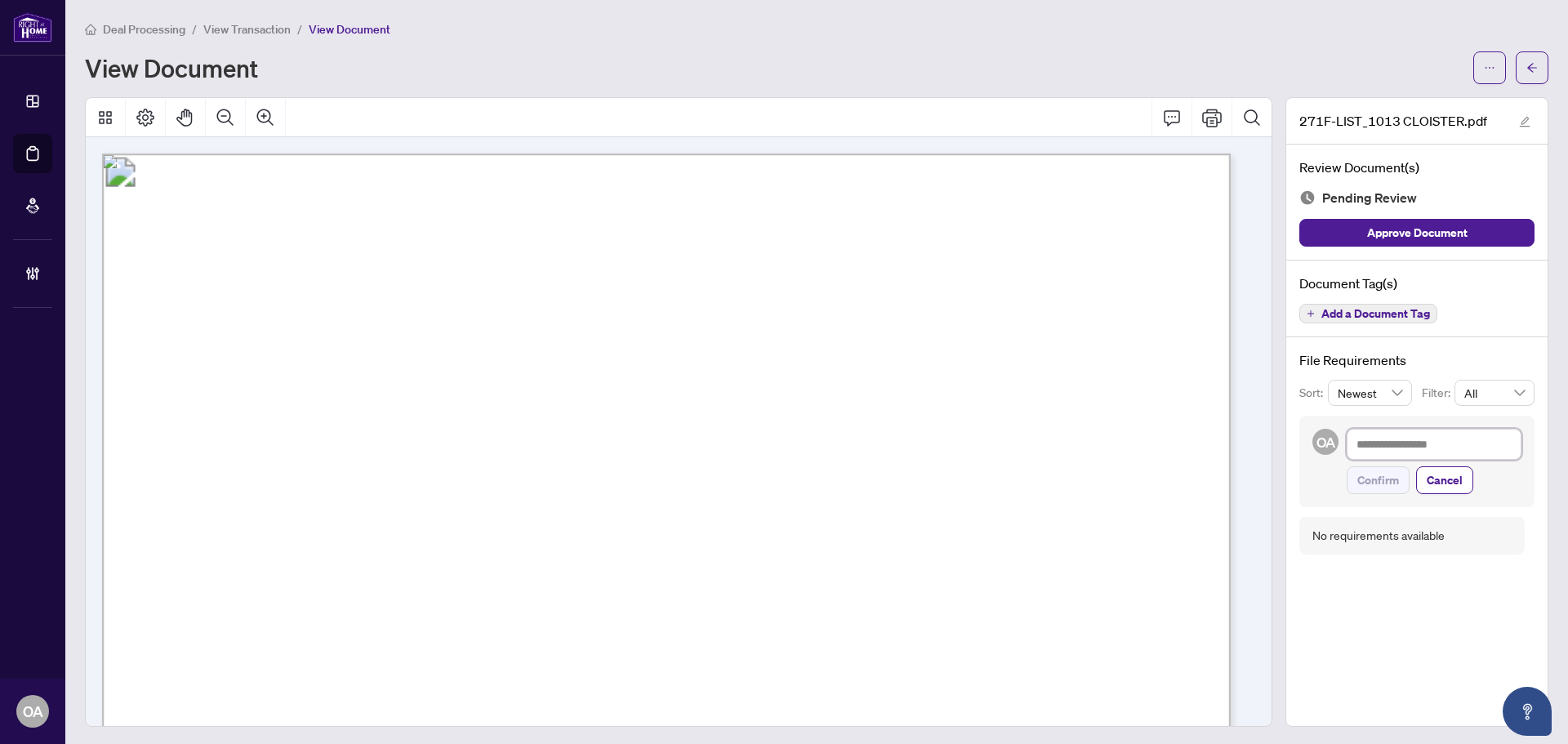
drag, startPoint x: 1366, startPoint y: 443, endPoint x: 1334, endPoint y: 382, distance: 68.9
click at [1369, 441] on textarea at bounding box center [1433, 444] width 175 height 31
paste textarea "**********"
click at [1346, 445] on textarea "**********" at bounding box center [1433, 454] width 175 height 49
type textarea "**********"
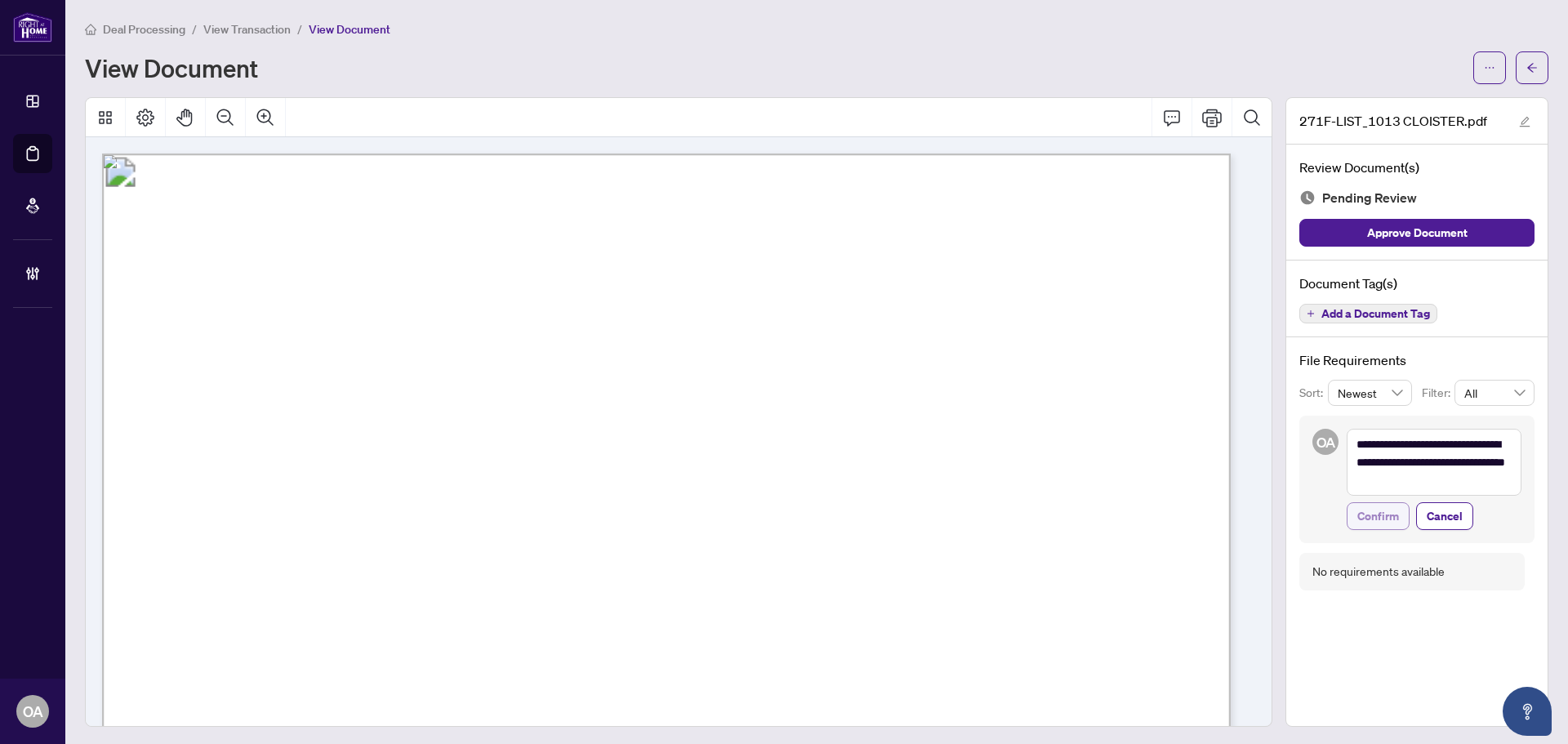
click at [1367, 517] on span "Confirm" at bounding box center [1378, 516] width 41 height 26
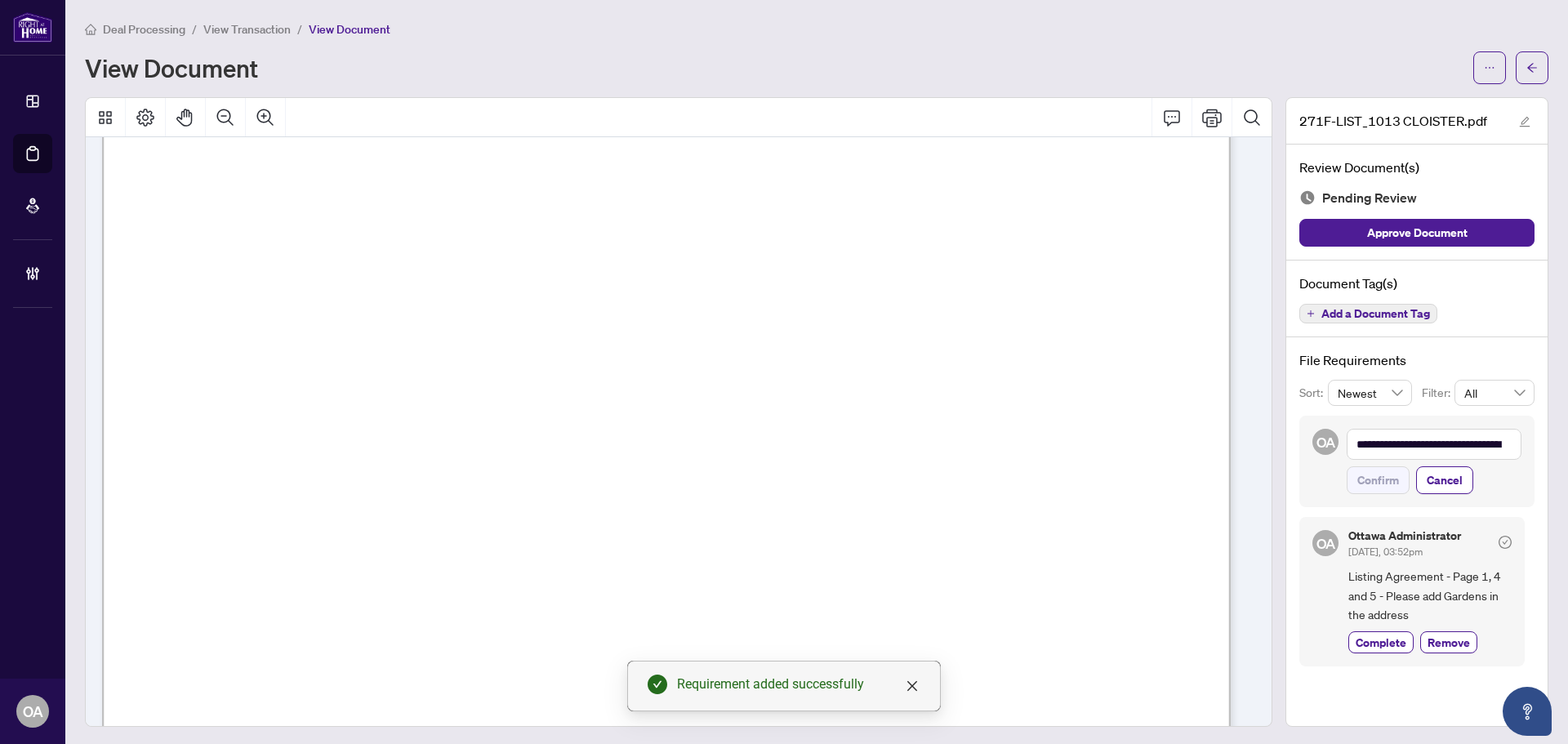
scroll to position [408, 0]
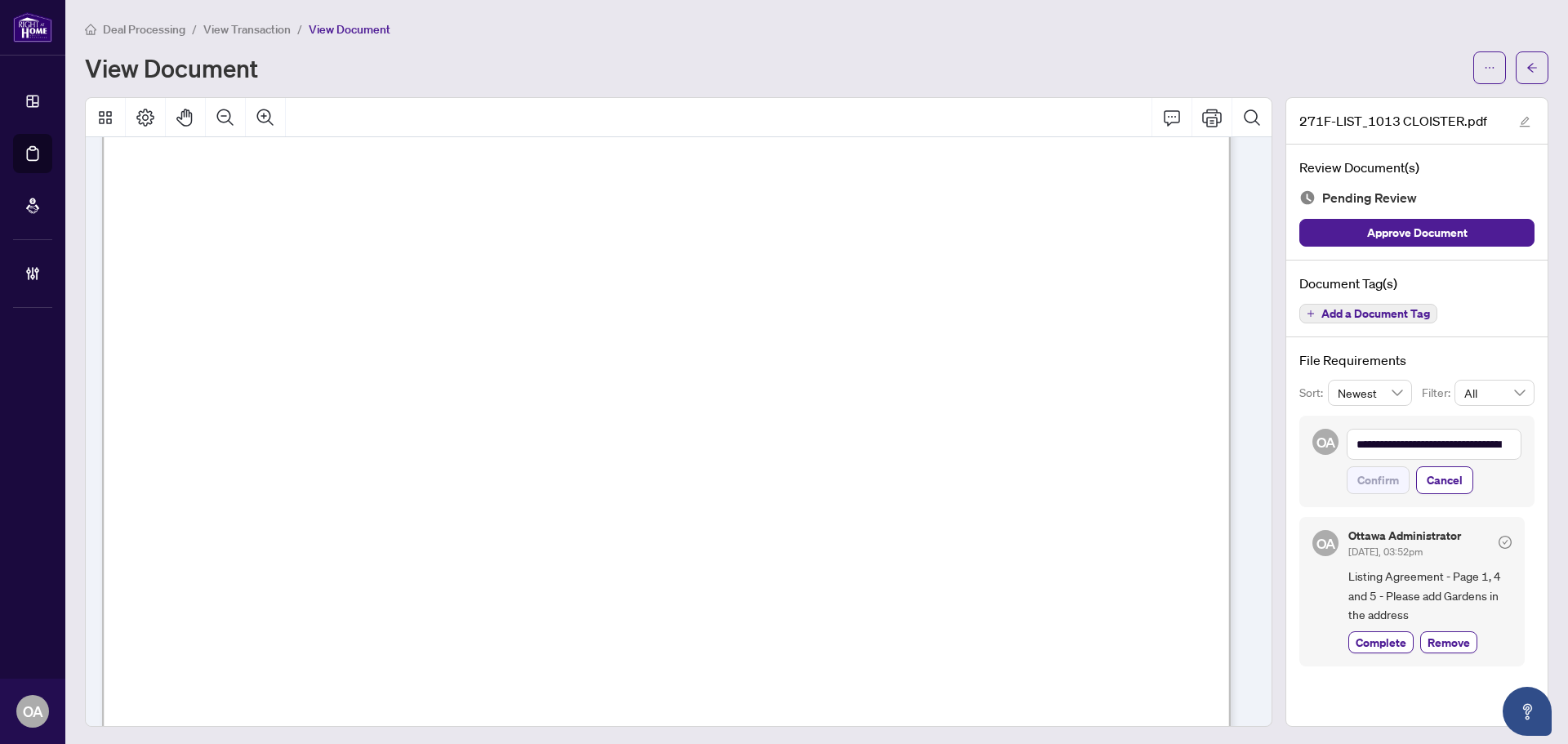
drag, startPoint x: 713, startPoint y: 332, endPoint x: 812, endPoint y: 332, distance: 99.0
drag, startPoint x: 441, startPoint y: 339, endPoint x: 536, endPoint y: 339, distance: 95.0
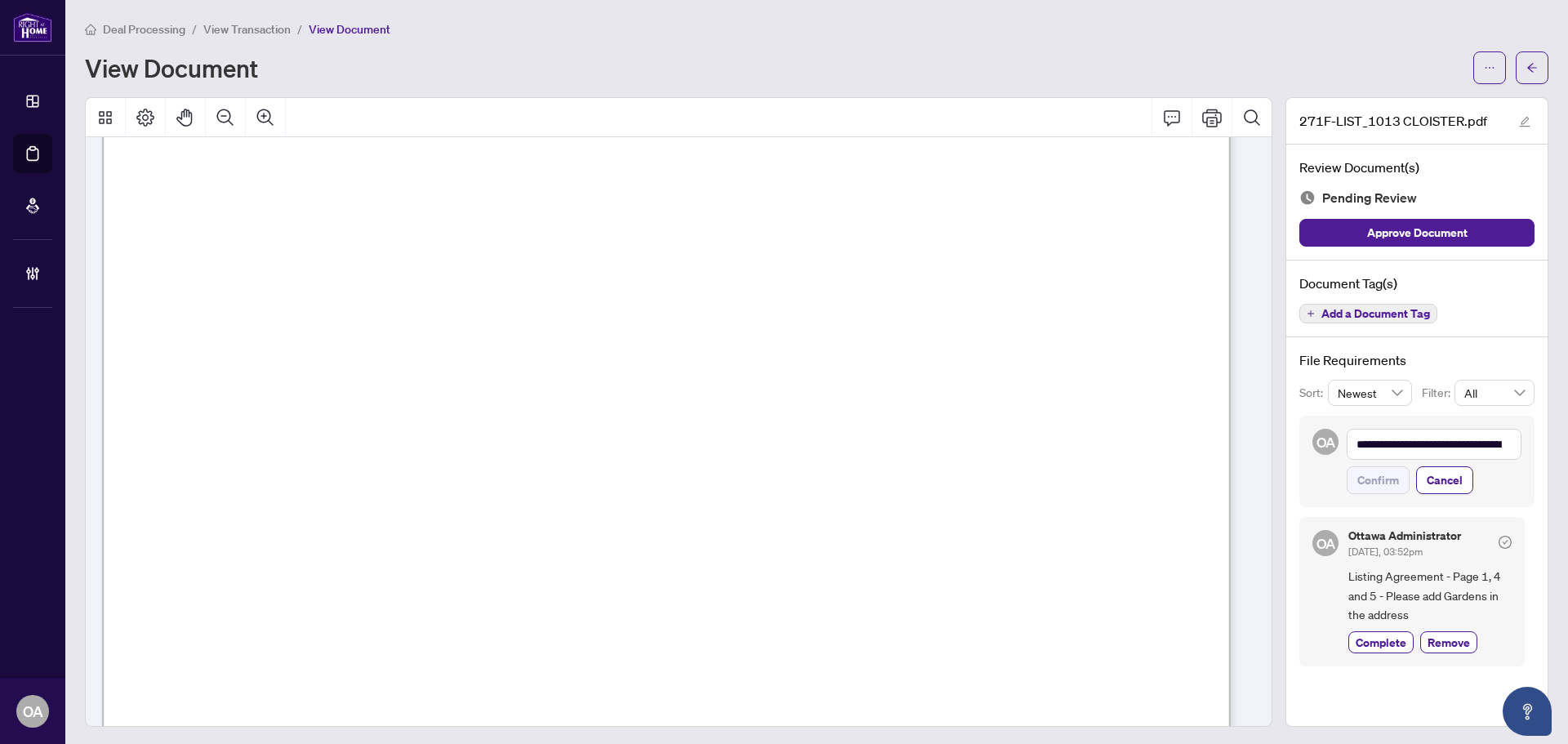
scroll to position [326, 0]
drag, startPoint x: 803, startPoint y: 372, endPoint x: 898, endPoint y: 369, distance: 95.0
drag, startPoint x: 828, startPoint y: 374, endPoint x: 790, endPoint y: 375, distance: 38.0
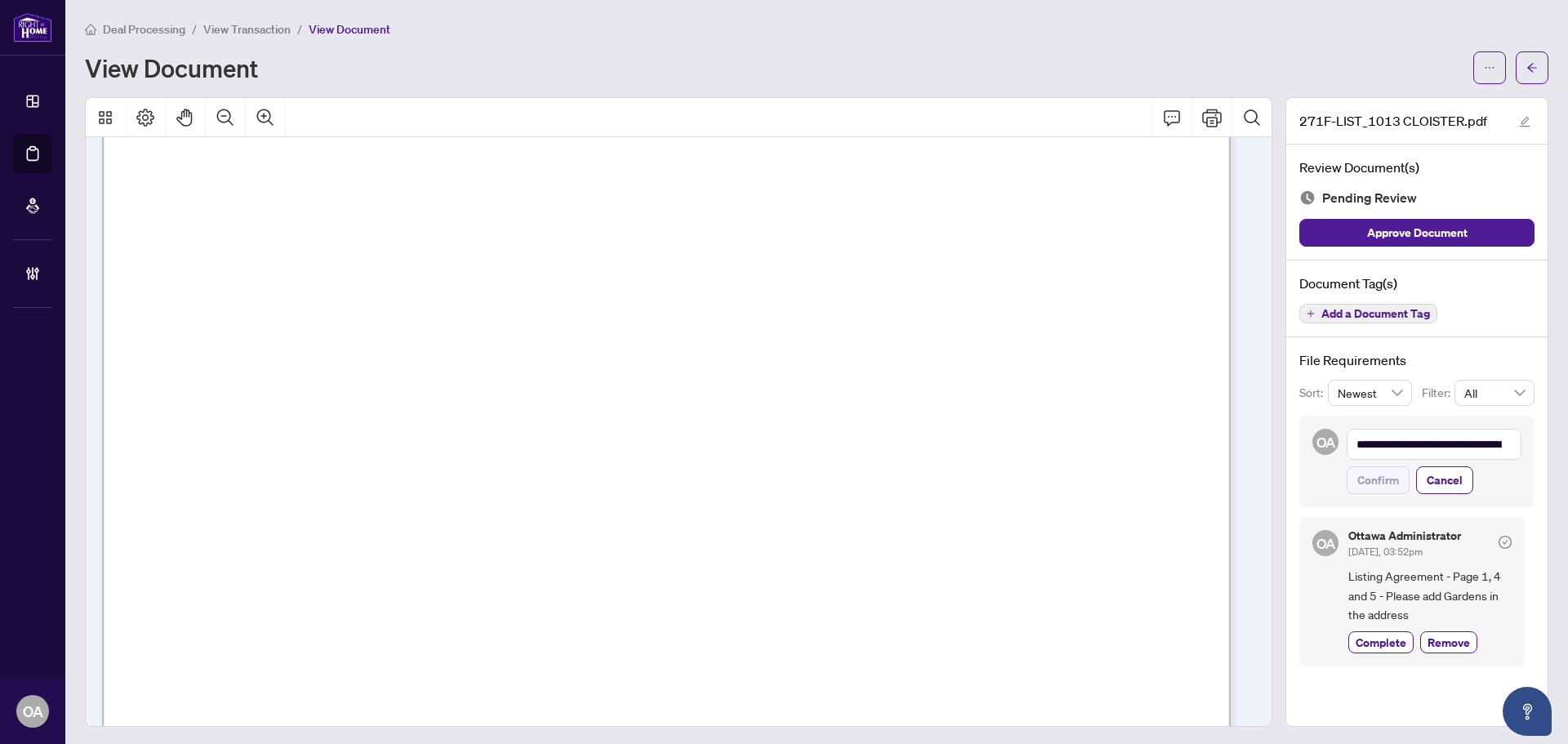
drag, startPoint x: 791, startPoint y: 374, endPoint x: 888, endPoint y: 370, distance: 97.1
drag, startPoint x: 888, startPoint y: 370, endPoint x: 727, endPoint y: 380, distance: 161.3
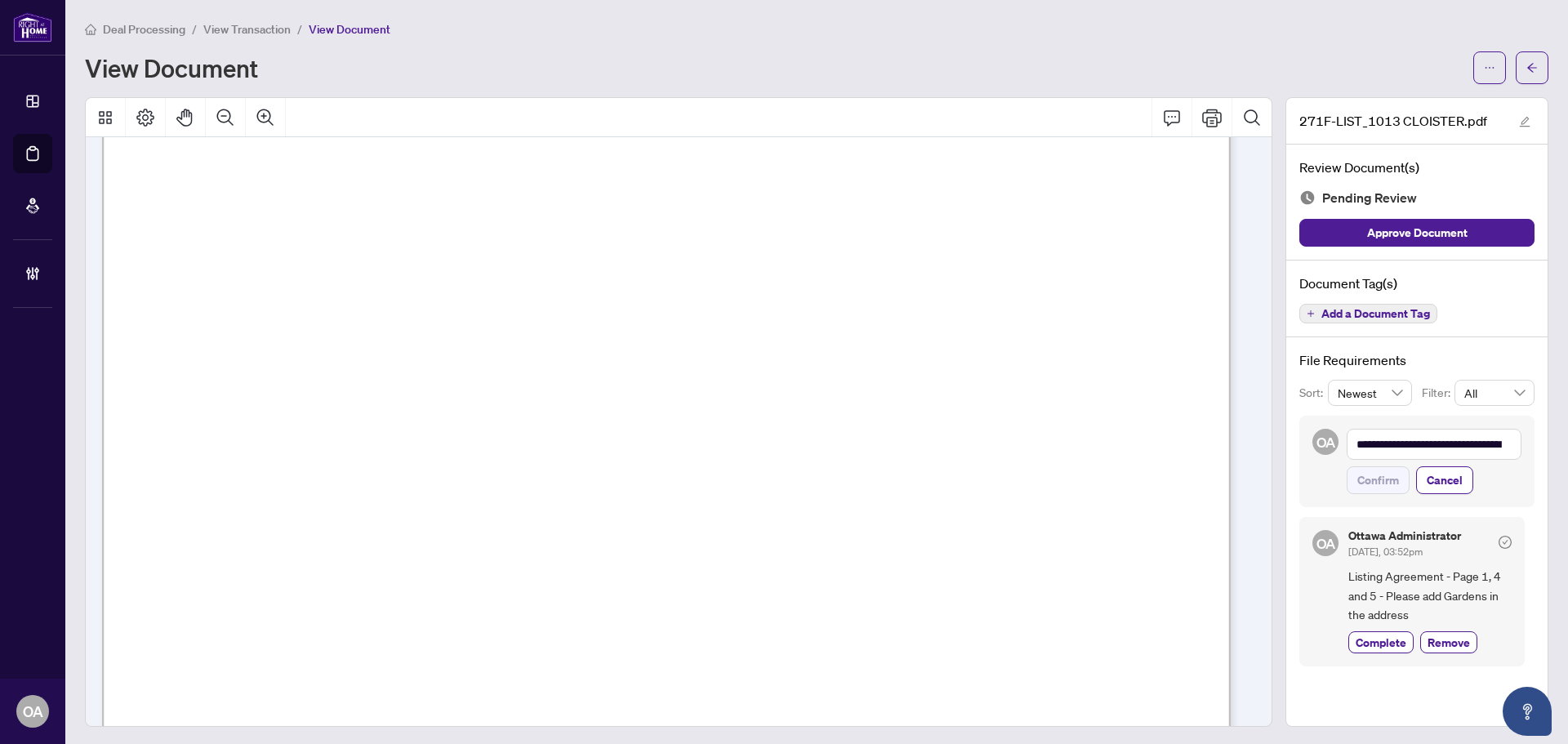
drag, startPoint x: 796, startPoint y: 370, endPoint x: 798, endPoint y: 394, distance: 24.1
drag, startPoint x: 786, startPoint y: 376, endPoint x: 875, endPoint y: 371, distance: 89.1
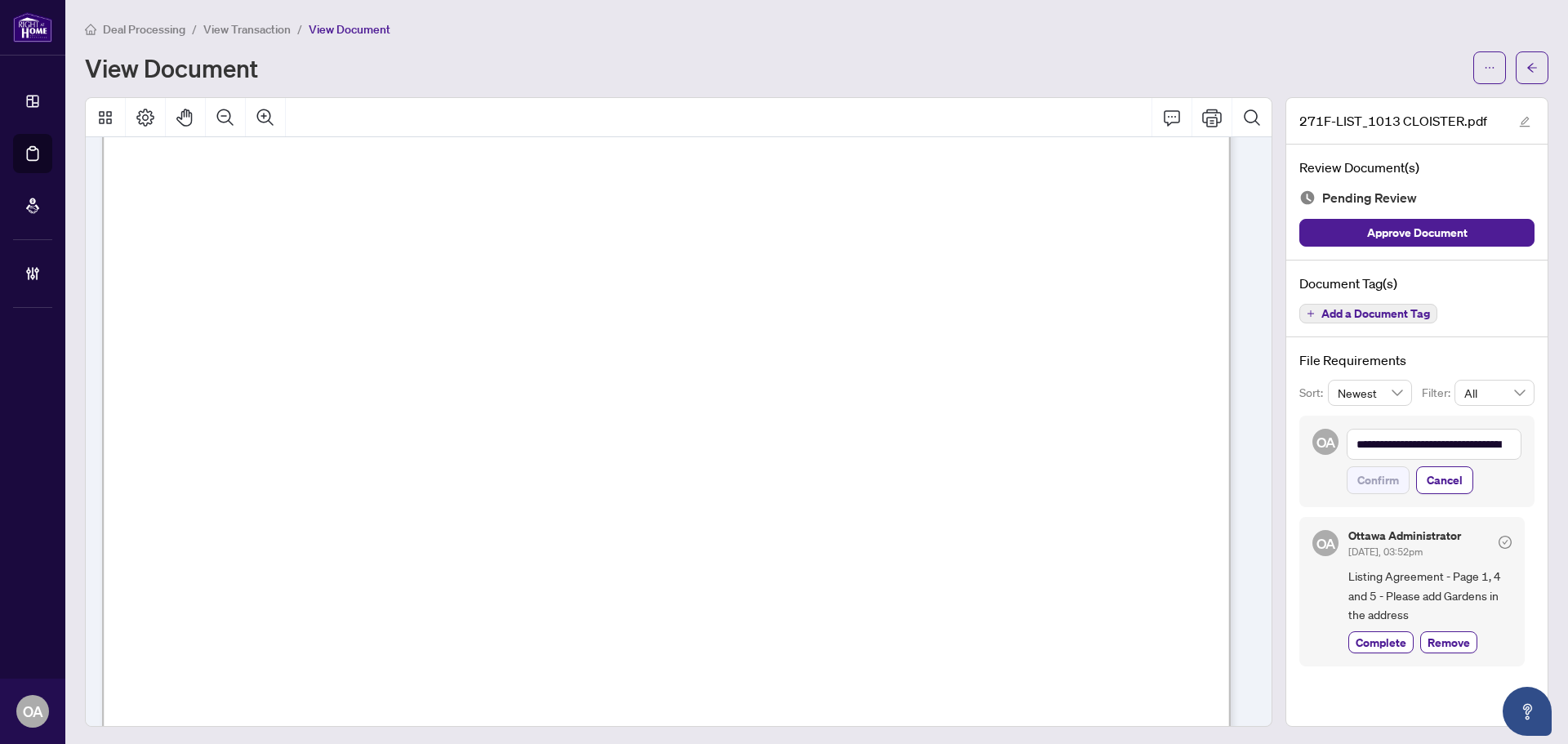
drag, startPoint x: 744, startPoint y: 425, endPoint x: 797, endPoint y: 390, distance: 63.5
click at [1357, 440] on textarea "**********" at bounding box center [1433, 444] width 175 height 31
drag, startPoint x: 323, startPoint y: 373, endPoint x: 662, endPoint y: 409, distance: 340.9
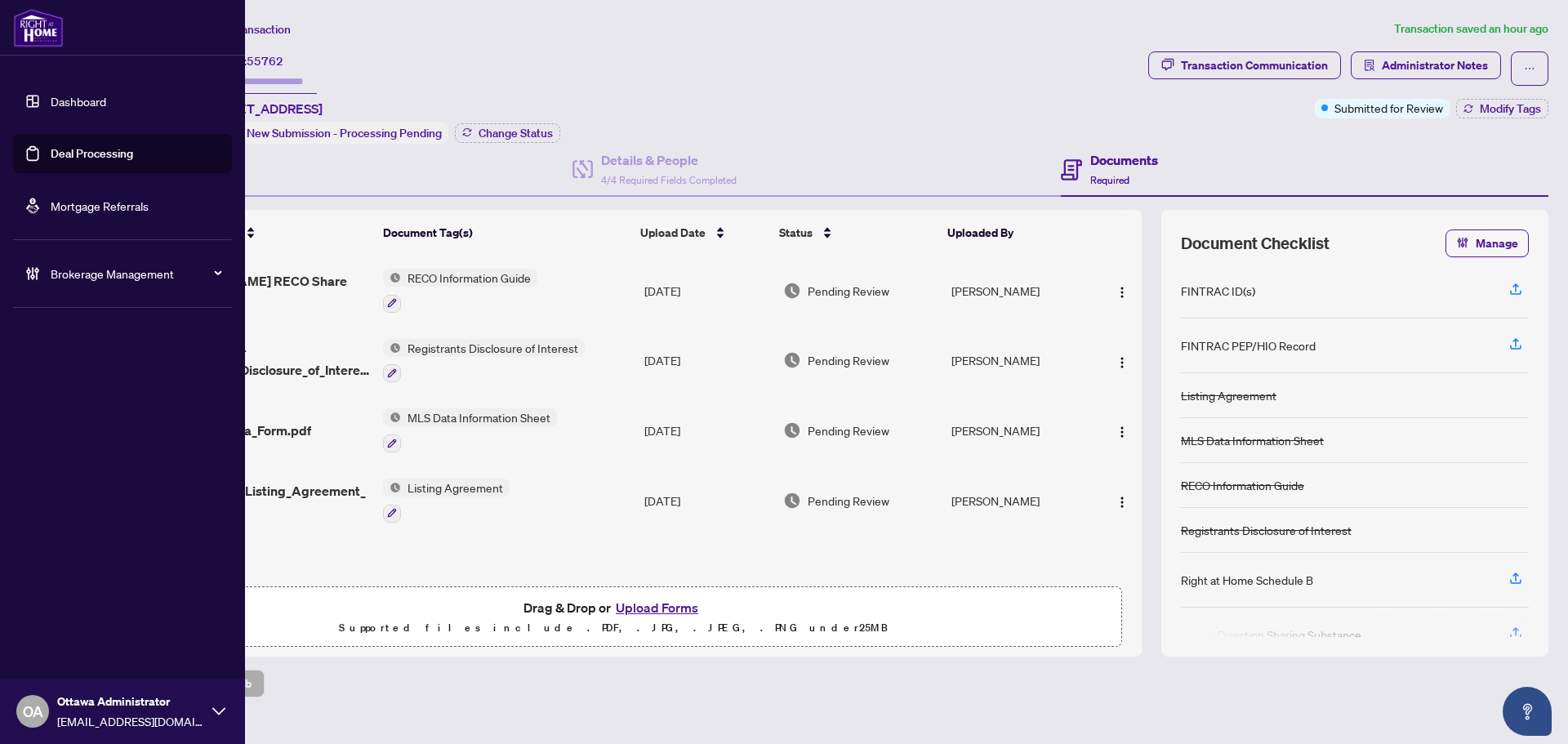
click at [65, 147] on link "Deal Processing" at bounding box center [92, 154] width 82 height 15
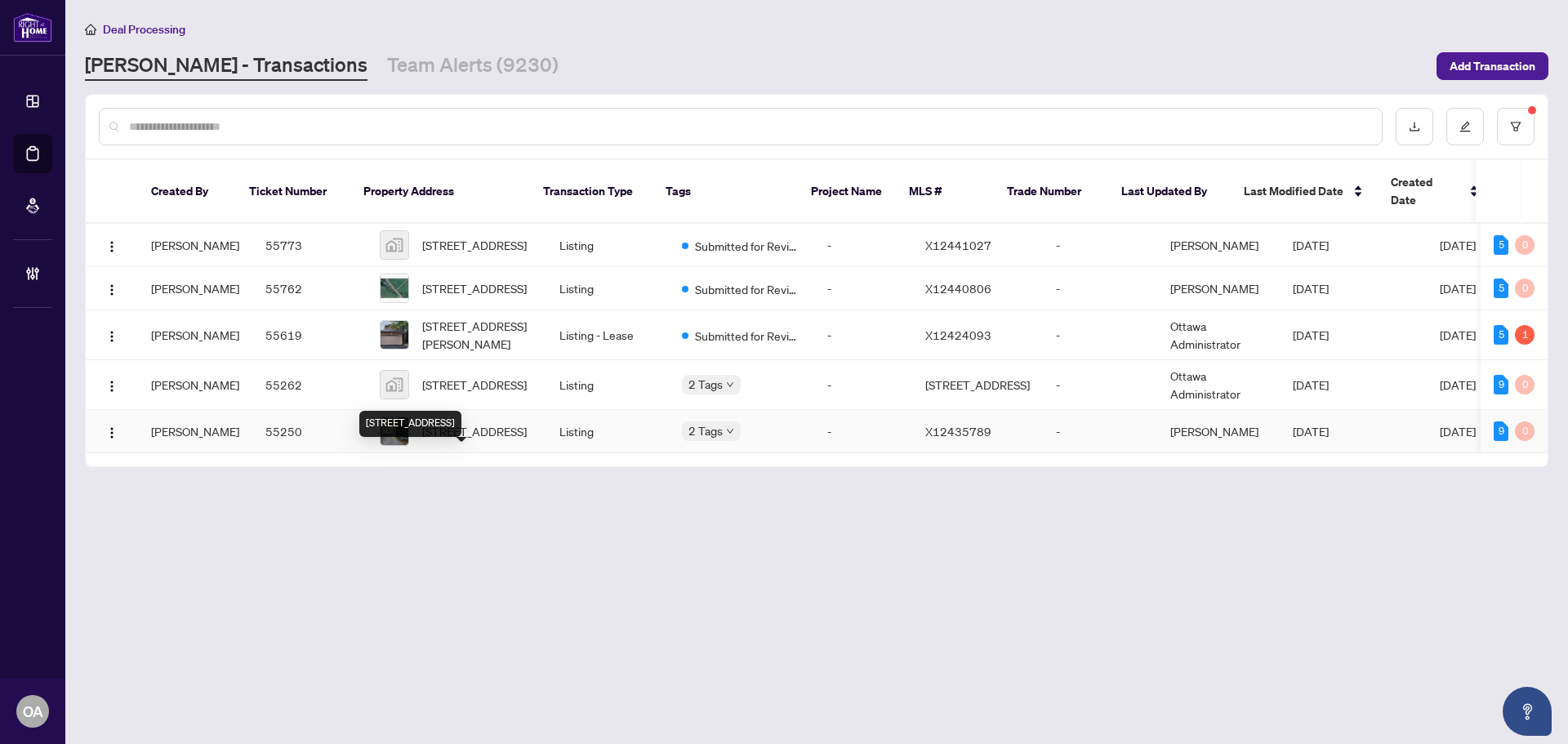
click at [458, 440] on span "[STREET_ADDRESS]" at bounding box center [474, 431] width 104 height 18
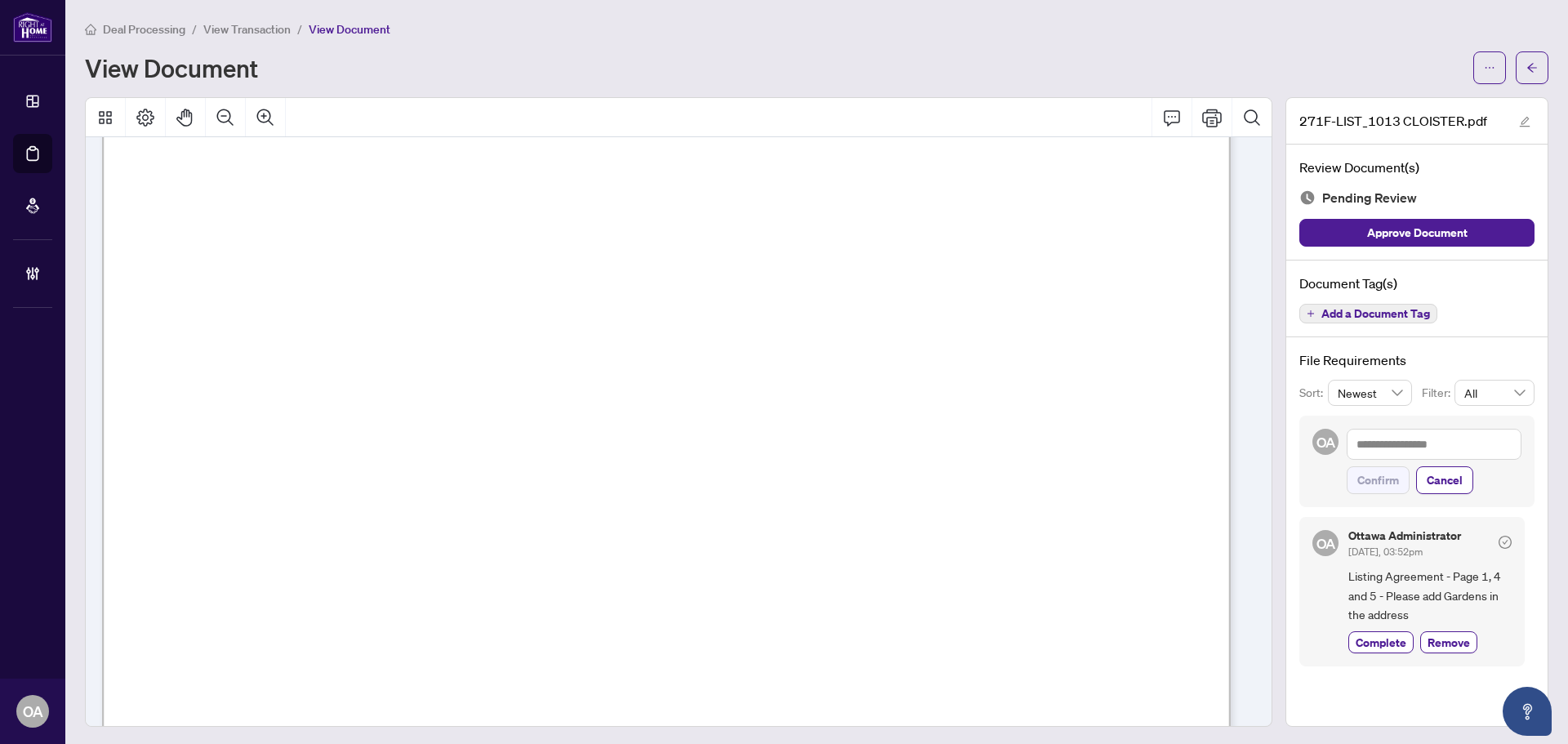
scroll to position [163, 0]
click at [1162, 118] on icon "Comment" at bounding box center [1171, 118] width 19 height 19
drag, startPoint x: 1372, startPoint y: 593, endPoint x: 1493, endPoint y: 618, distance: 123.6
click at [1493, 618] on span "Listing Agreement - Page 1, 4 and 5 - Please add Gardens in the address" at bounding box center [1429, 595] width 163 height 57
copy span "Please add Gardens in the address"
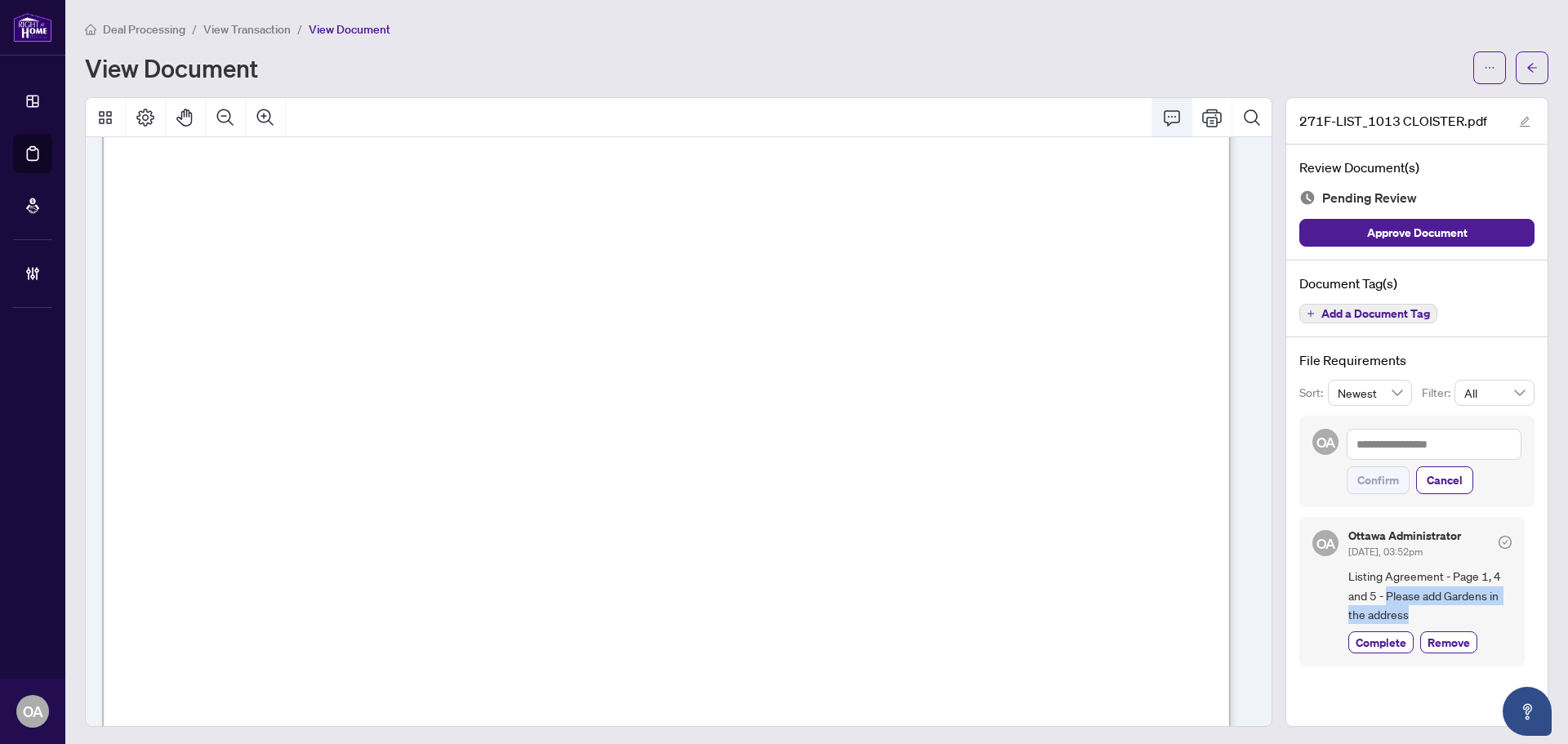
click at [1162, 117] on icon "Comment" at bounding box center [1171, 118] width 19 height 19
click at [921, 585] on p "**********" at bounding box center [926, 578] width 239 height 14
click at [1038, 619] on icon "Save" at bounding box center [1038, 612] width 17 height 17
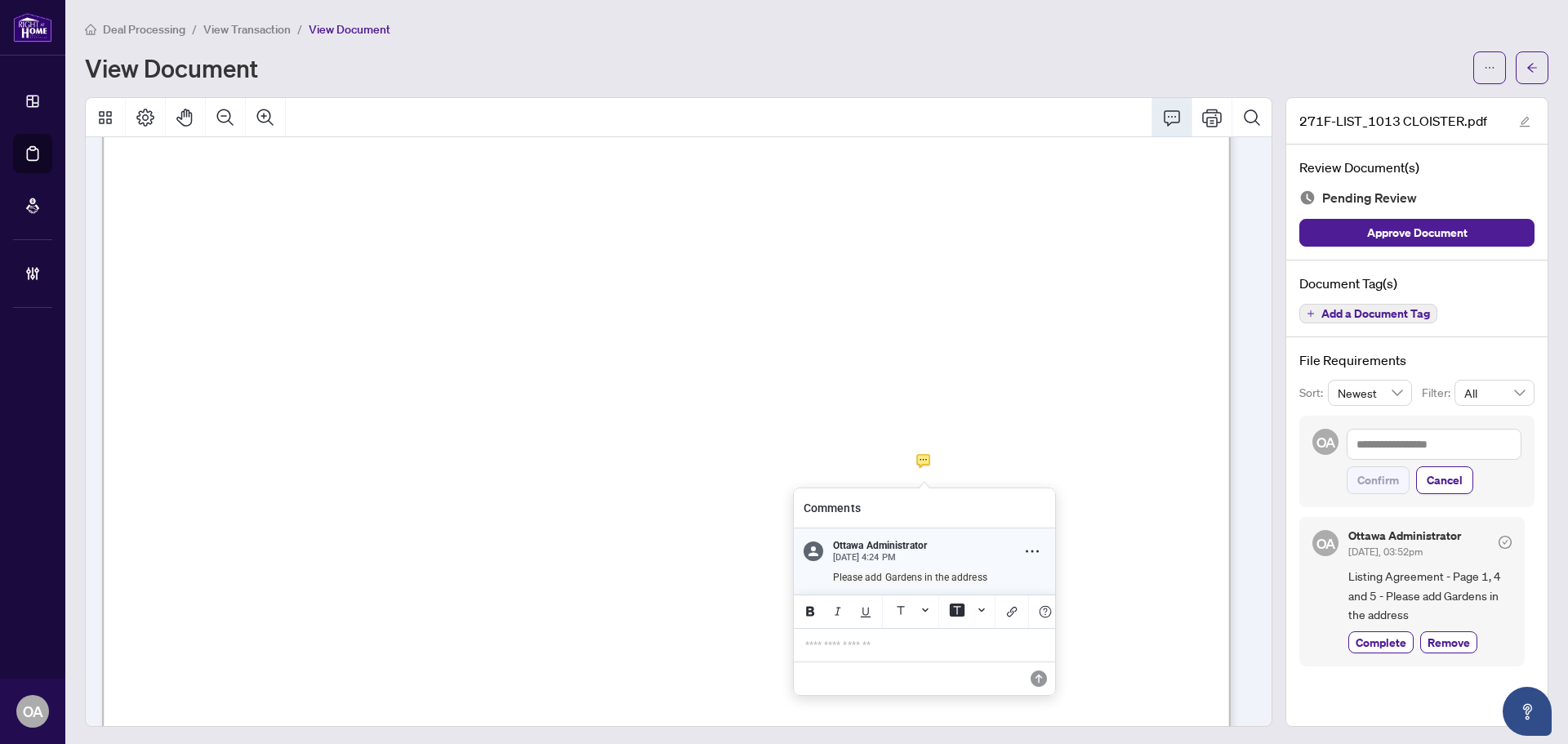
click at [984, 579] on p "Please add Gardens in the address" at bounding box center [939, 577] width 212 height 14
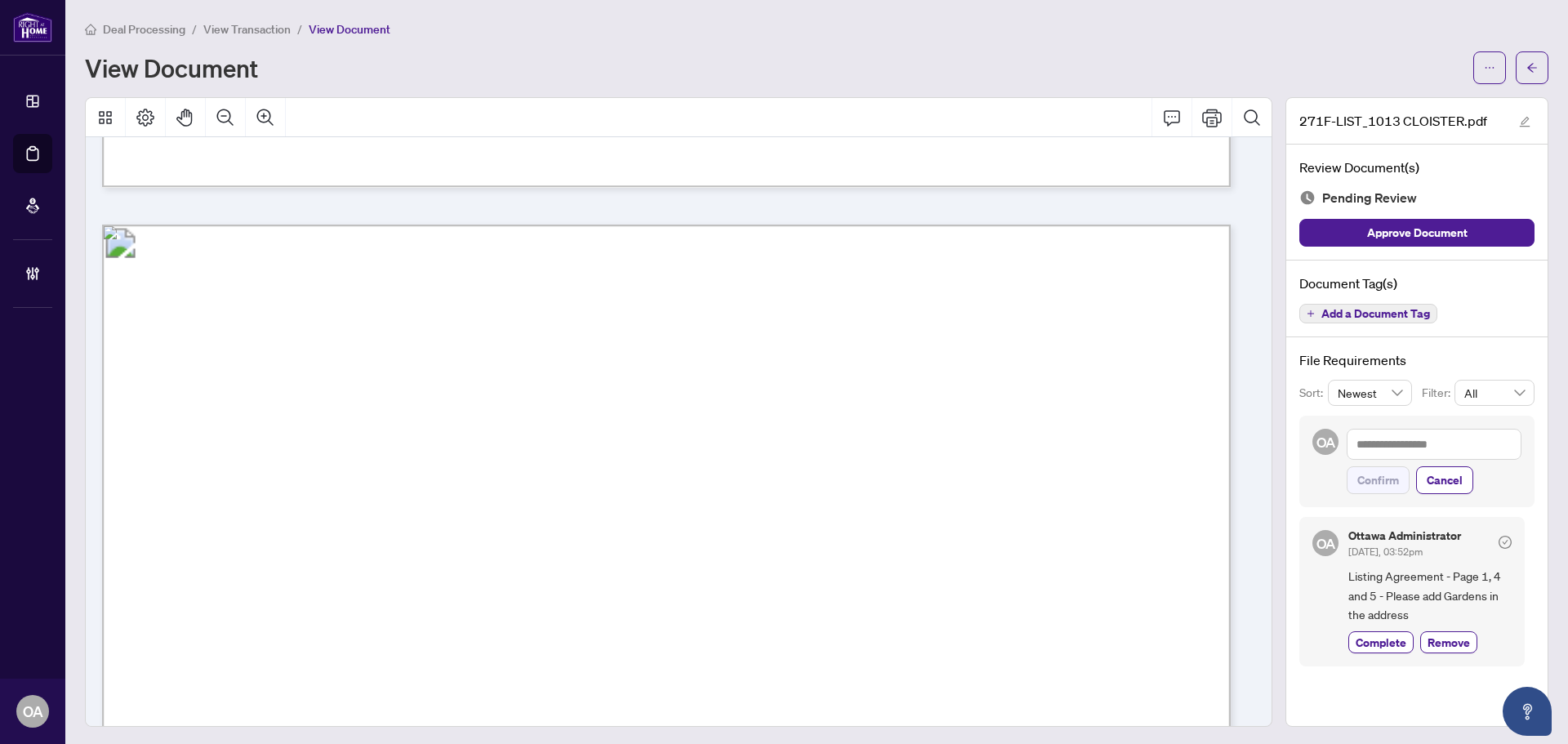
scroll to position [4490, 0]
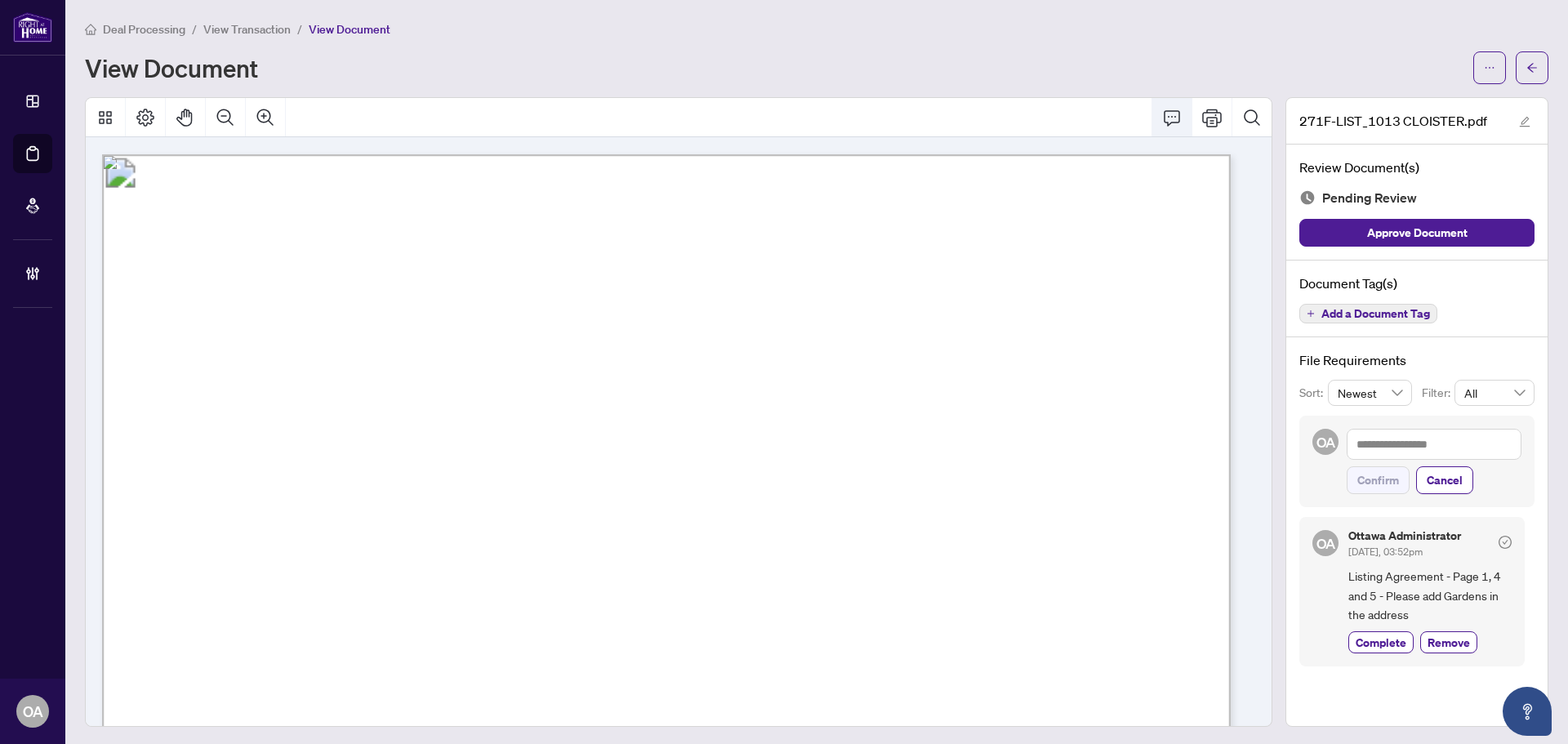
click at [1162, 116] on icon "Comment" at bounding box center [1171, 118] width 19 height 19
click at [478, 604] on p "**********" at bounding box center [490, 597] width 239 height 14
drag, startPoint x: 598, startPoint y: 637, endPoint x: 898, endPoint y: 440, distance: 358.9
click at [598, 636] on icon "Save" at bounding box center [602, 631] width 17 height 17
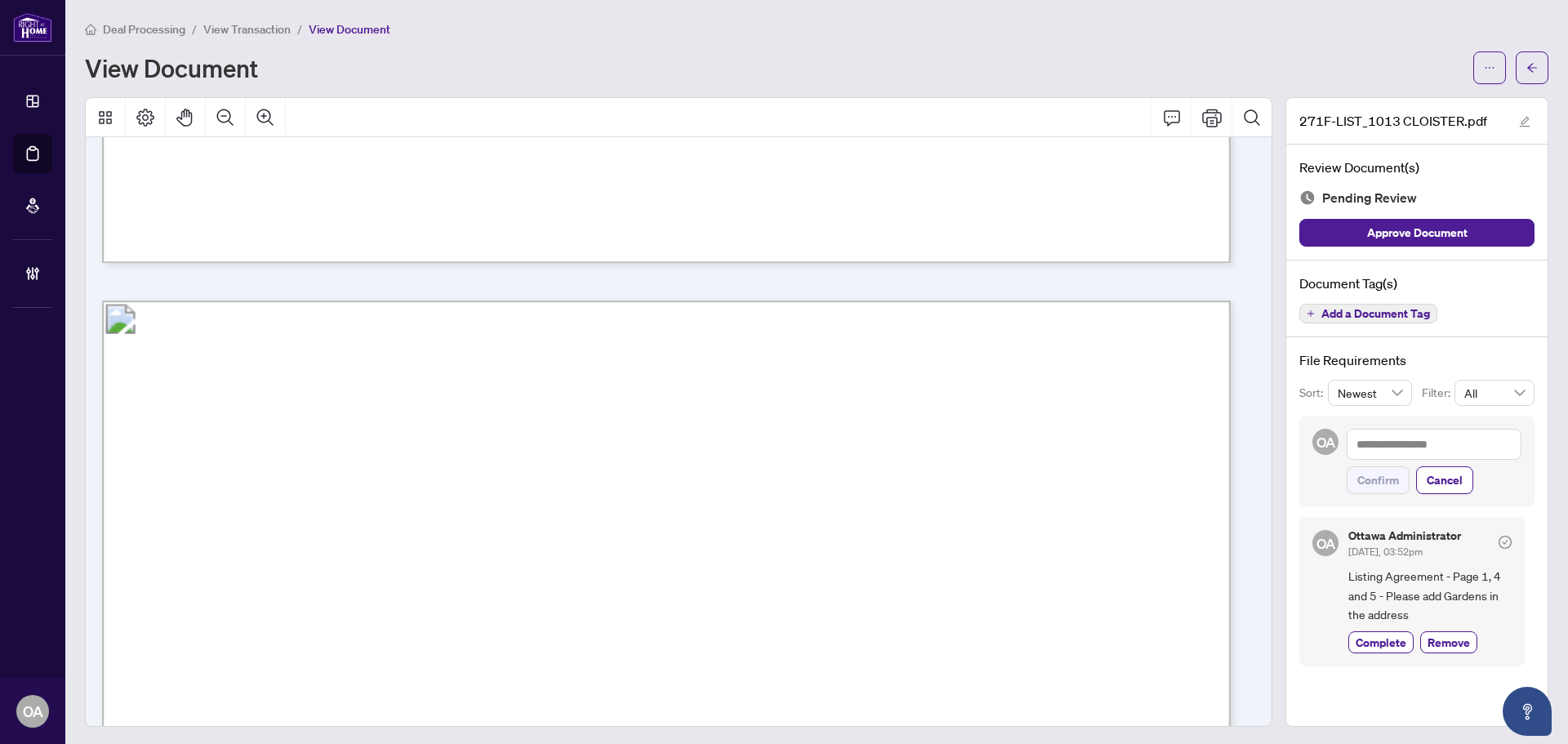
scroll to position [6123, 0]
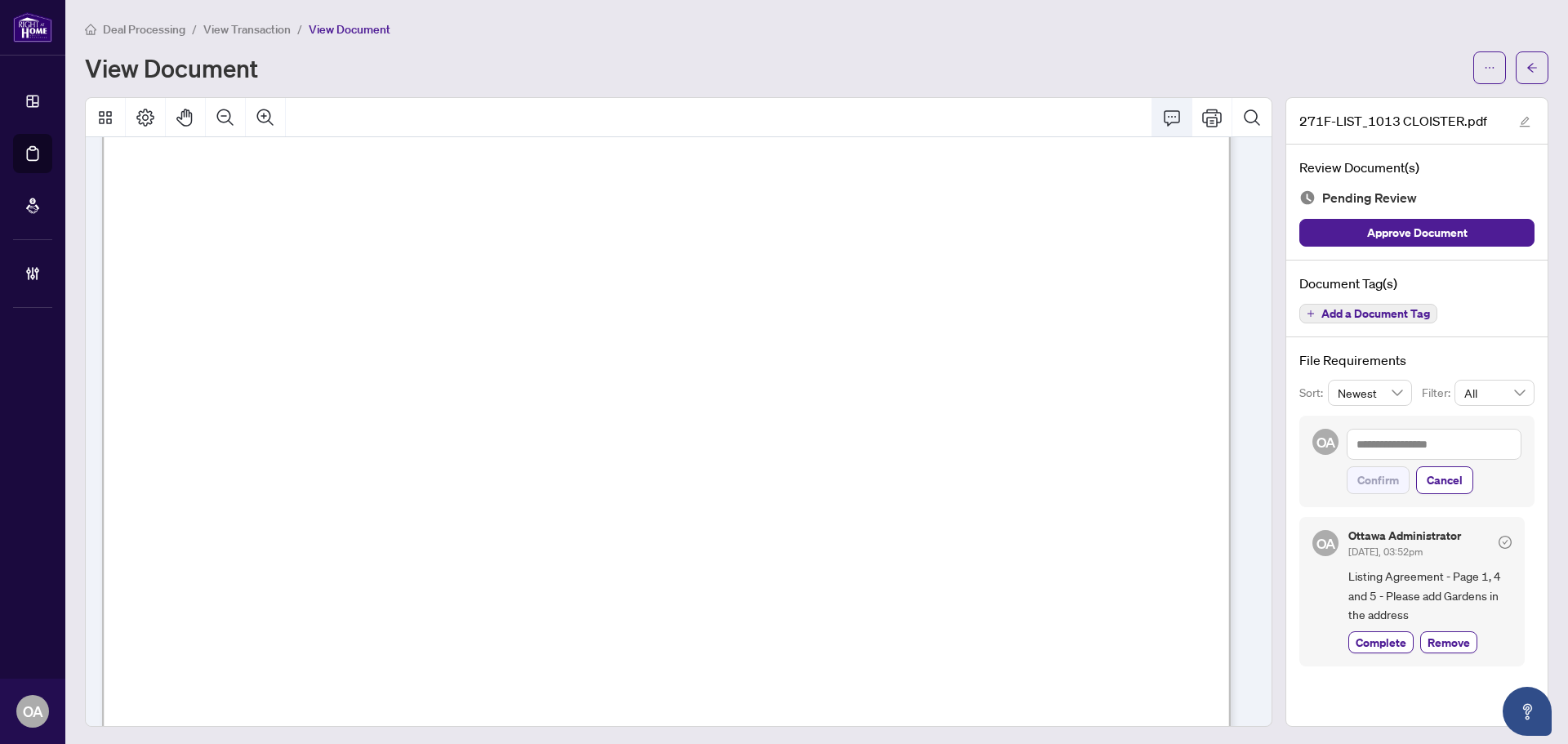
click at [1162, 119] on icon "Comment" at bounding box center [1171, 118] width 19 height 19
click at [474, 456] on div "**********" at bounding box center [462, 462] width 258 height 33
click at [571, 504] on icon "Save" at bounding box center [574, 496] width 17 height 17
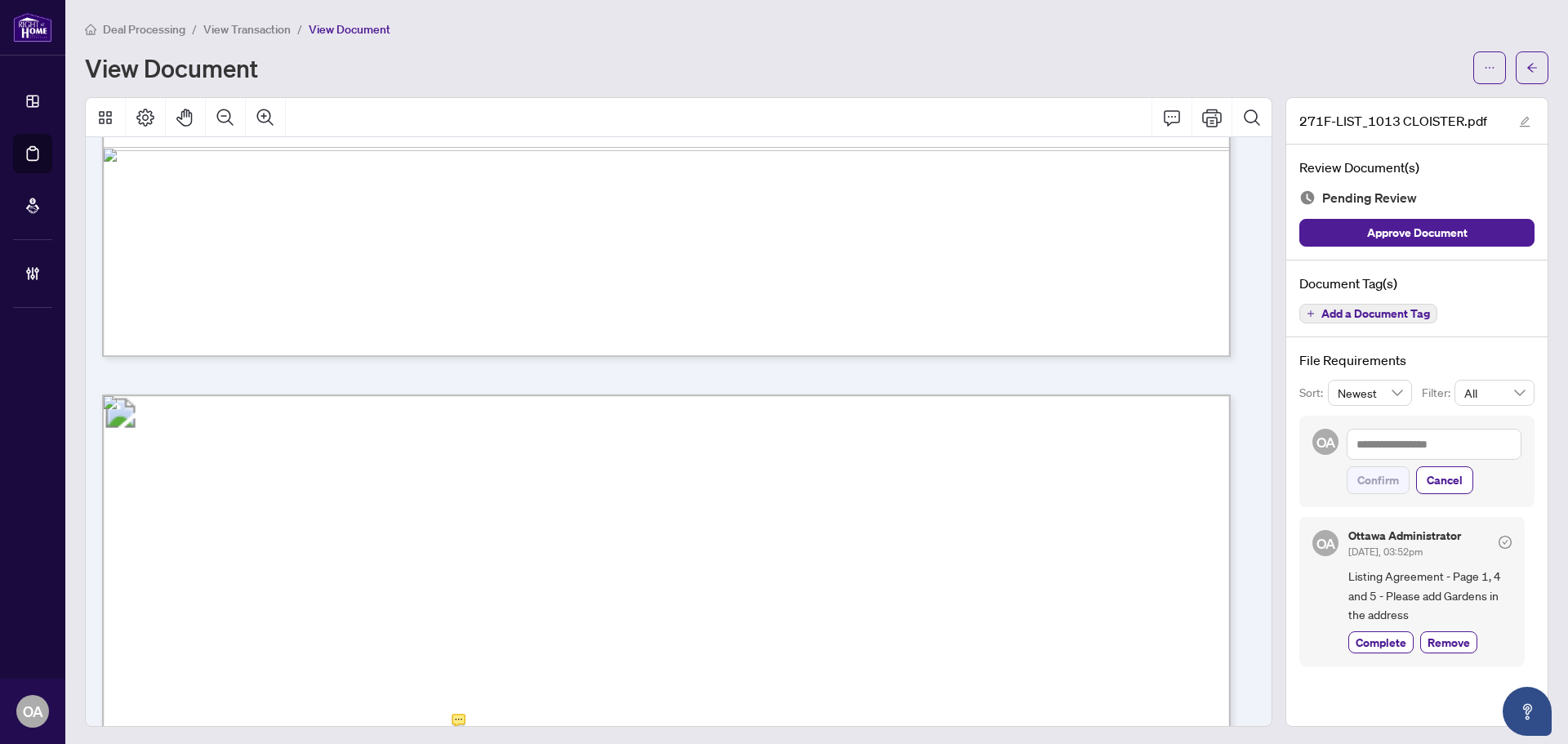
scroll to position [5797, 0]
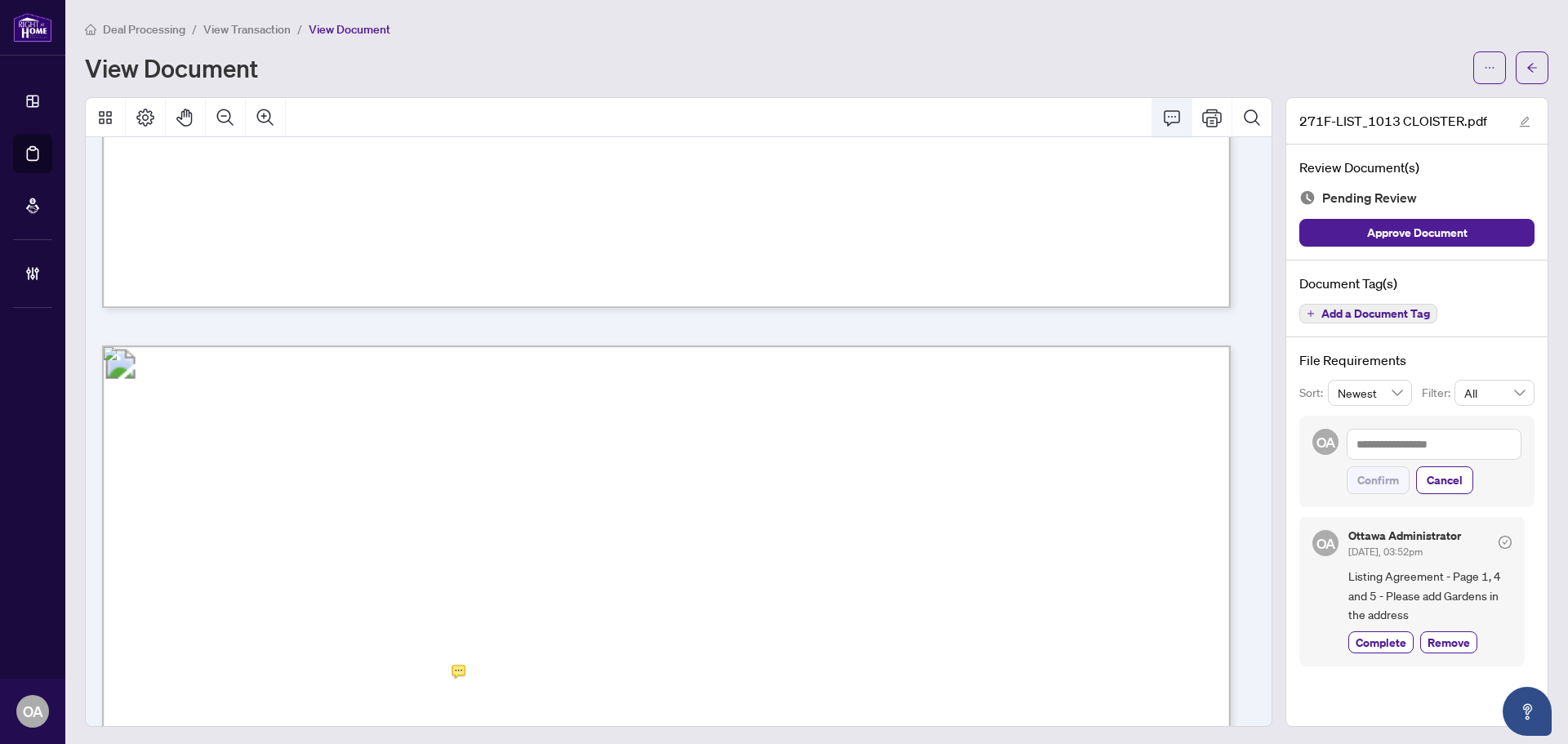
click at [1163, 115] on icon "Comment" at bounding box center [1171, 118] width 17 height 16
drag, startPoint x: 1333, startPoint y: 575, endPoint x: 1368, endPoint y: 593, distance: 39.4
click at [1368, 593] on div "OA Ottawa Administrator Oct/02/2025, 03:52pm Listing Agreement - Page 1, 4 and …" at bounding box center [1411, 590] width 226 height 148
copy span "Listing Agreement - Page 1, 4 and 5"
click at [1369, 446] on textarea at bounding box center [1433, 444] width 175 height 31
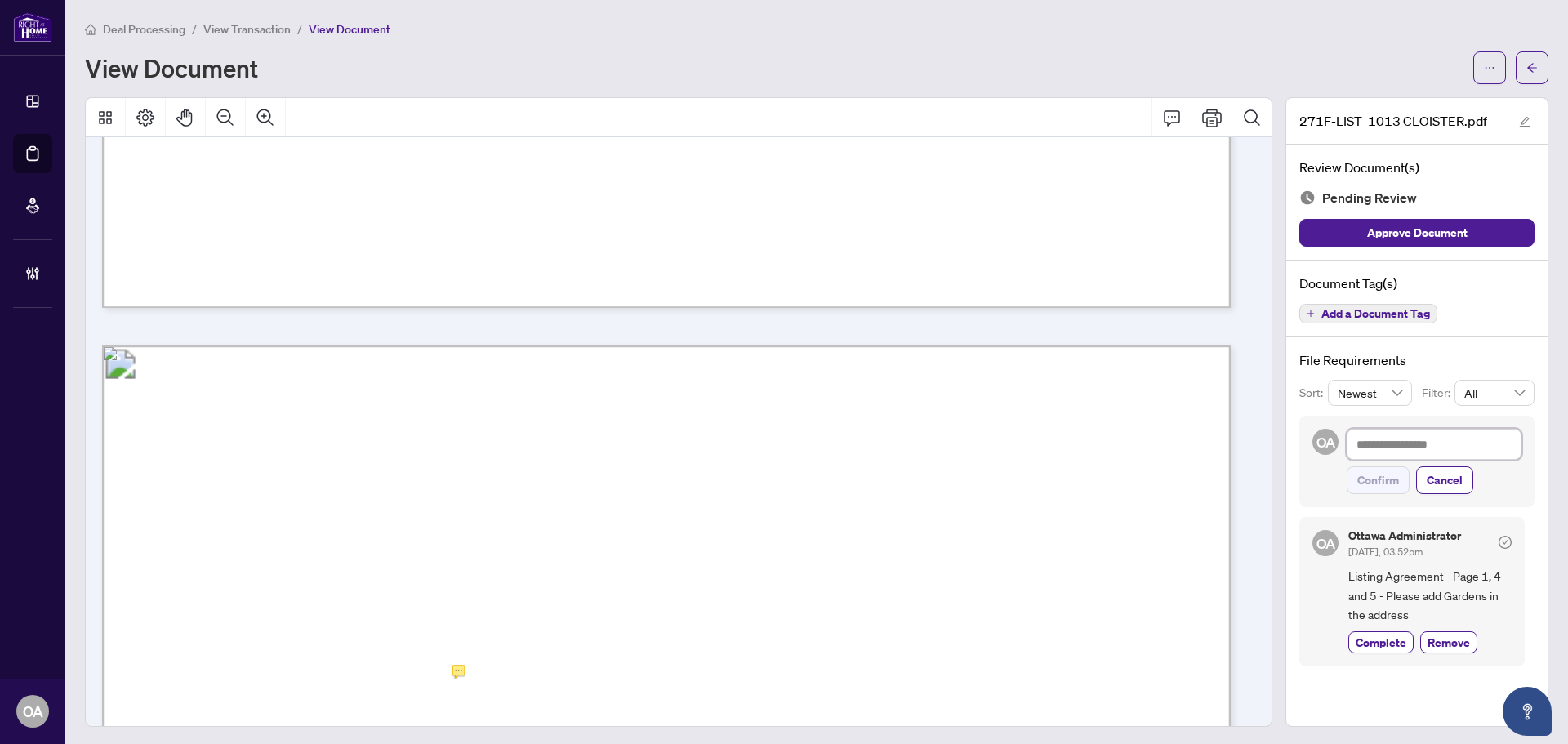
paste textarea "**********"
type textarea "**********"
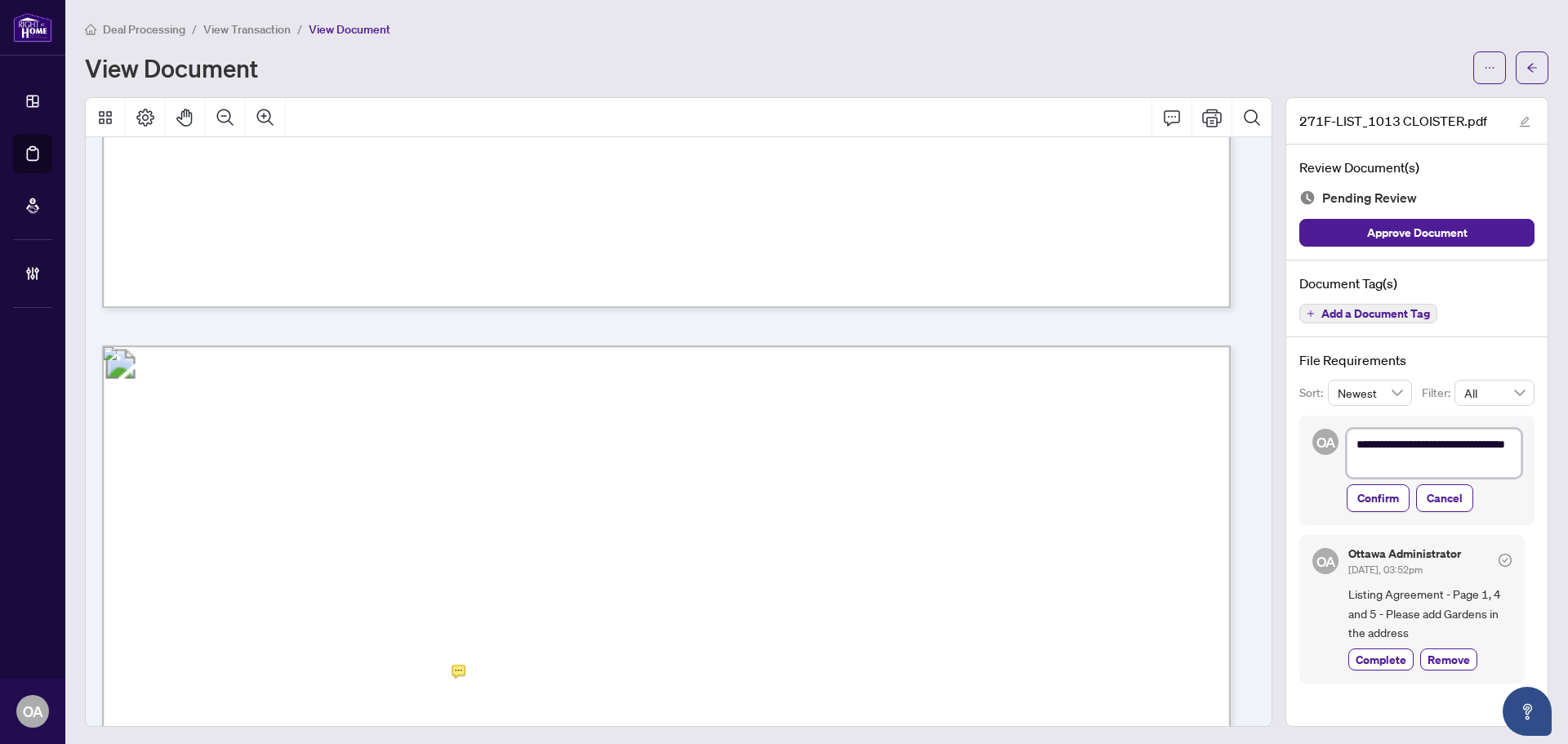
scroll to position [0, 0]
type textarea "**********"
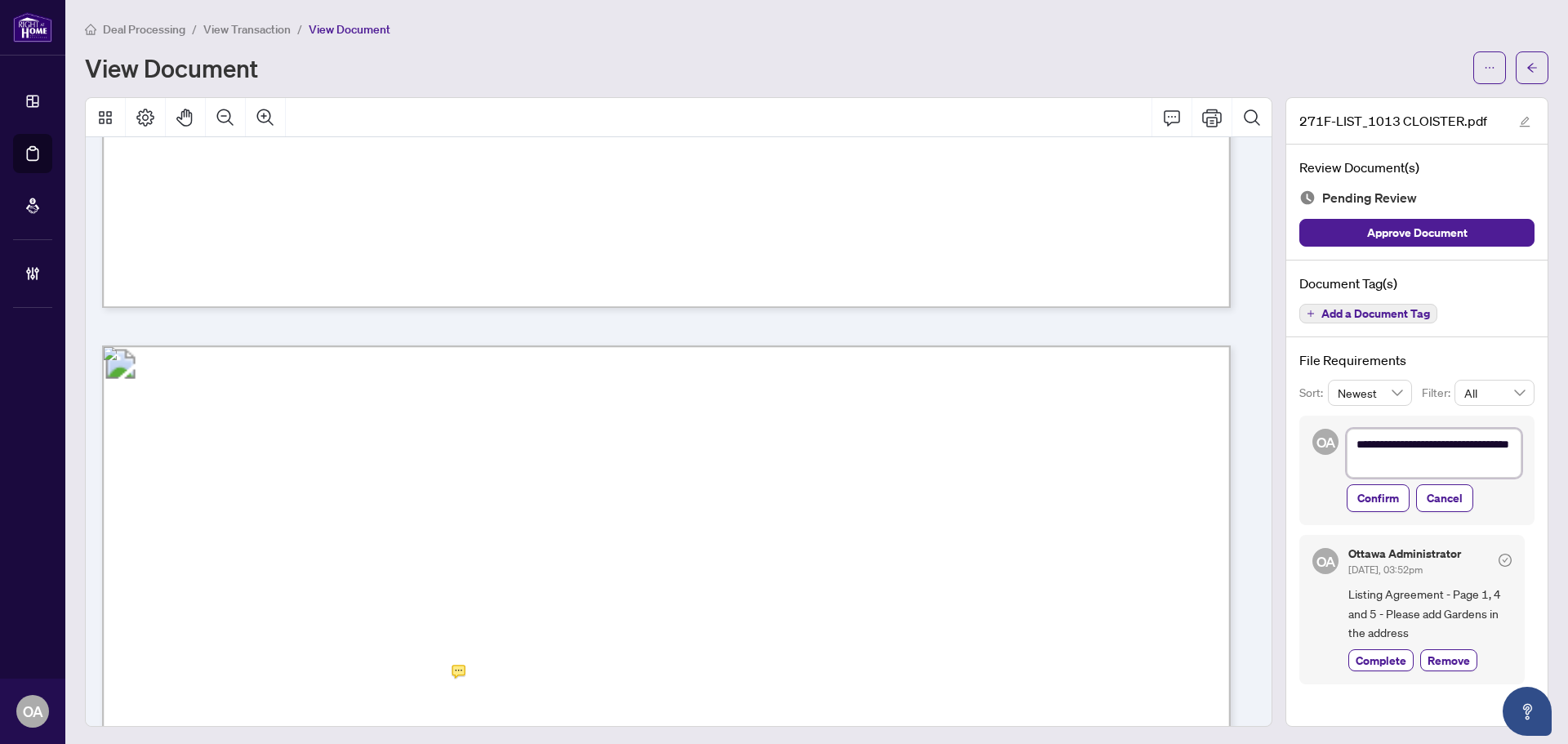
type textarea "**********"
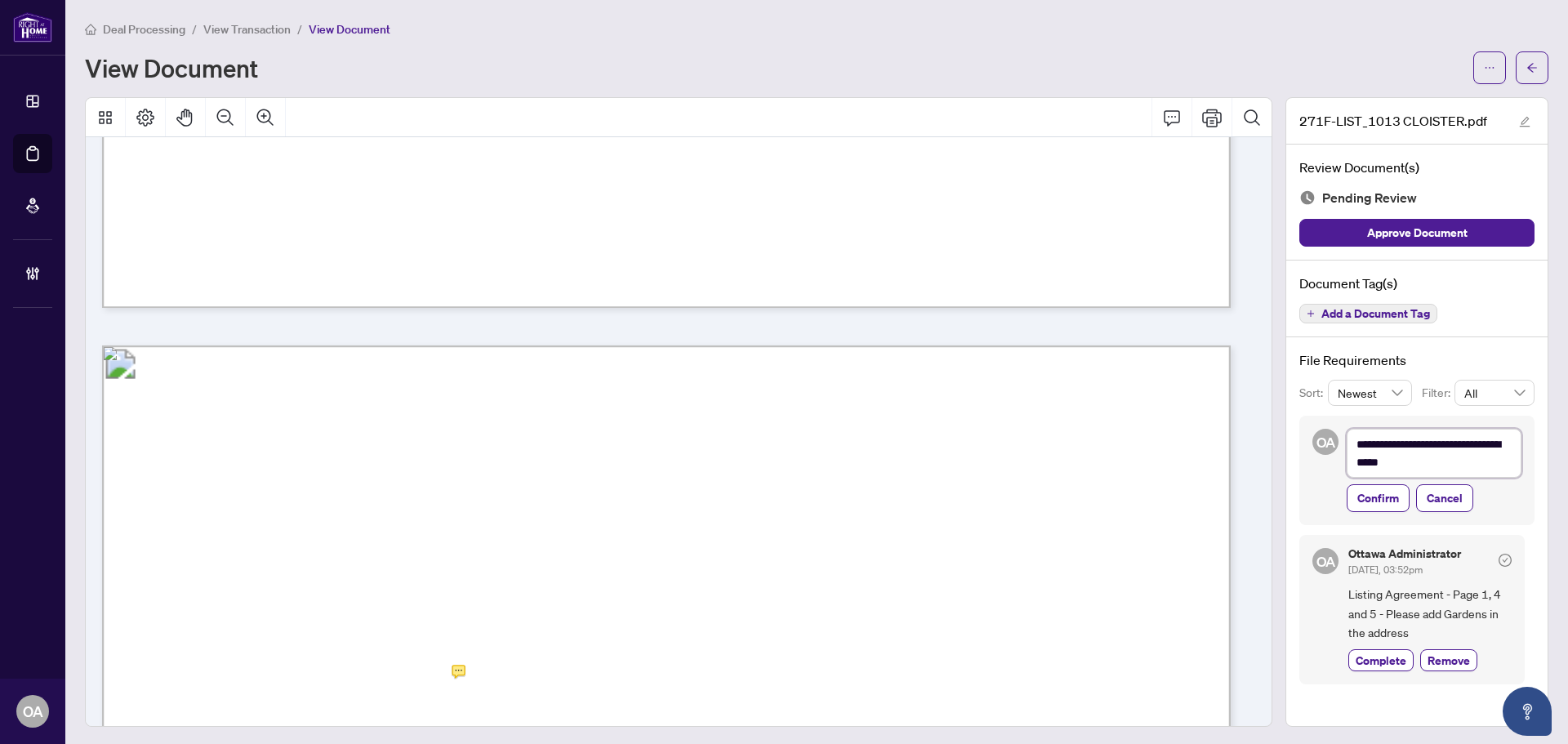
type textarea "**********"
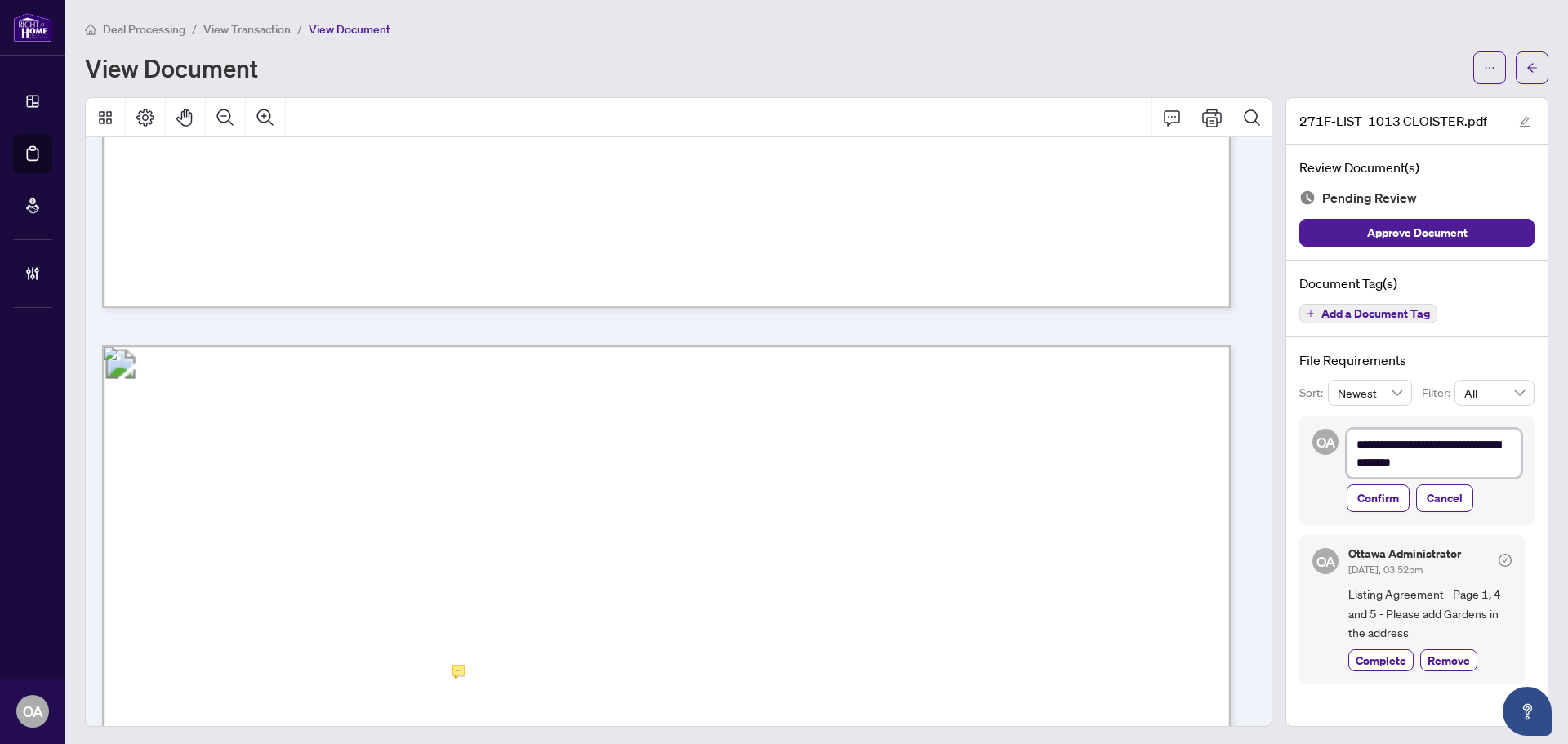
type textarea "**********"
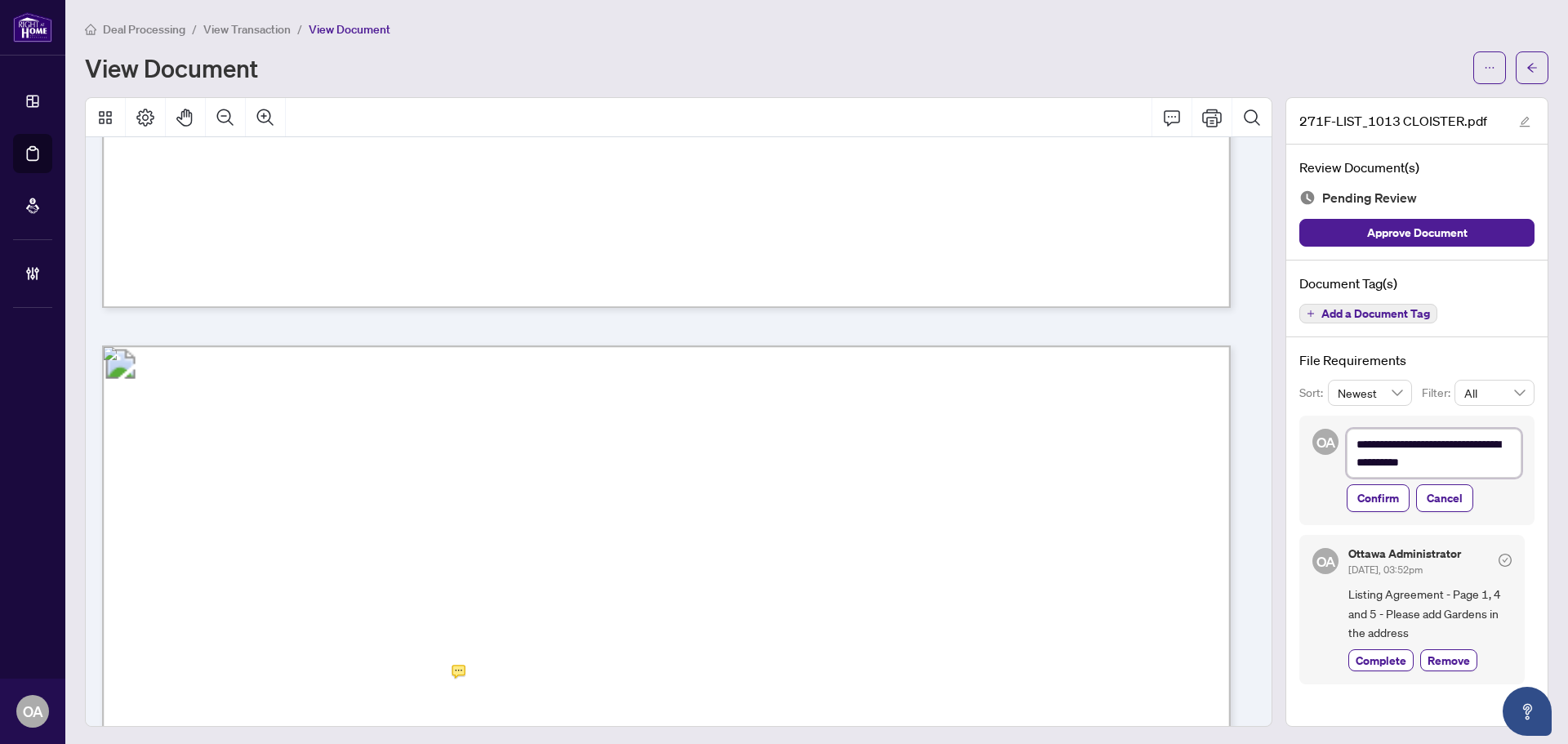
type textarea "**********"
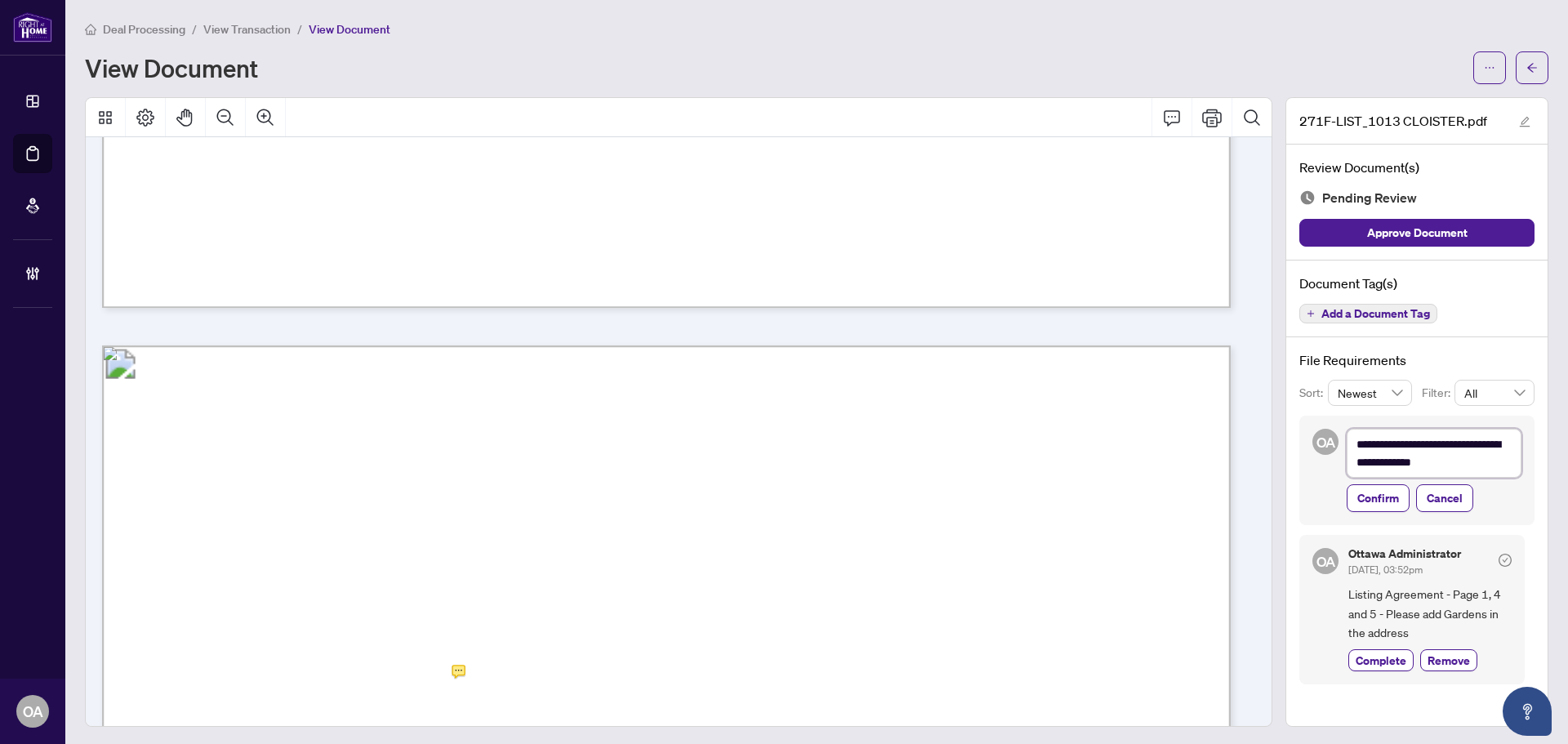
type textarea "**********"
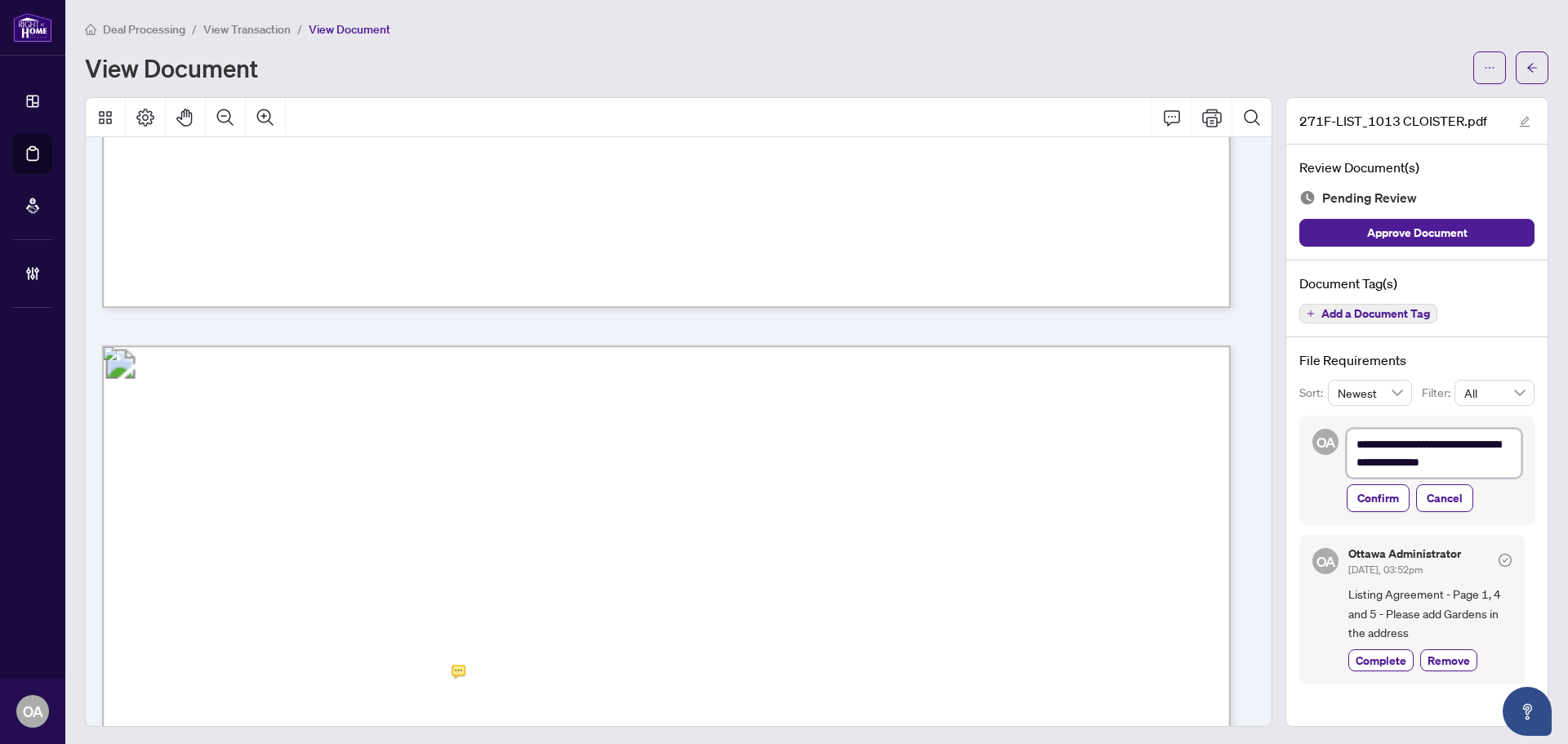
type textarea "**********"
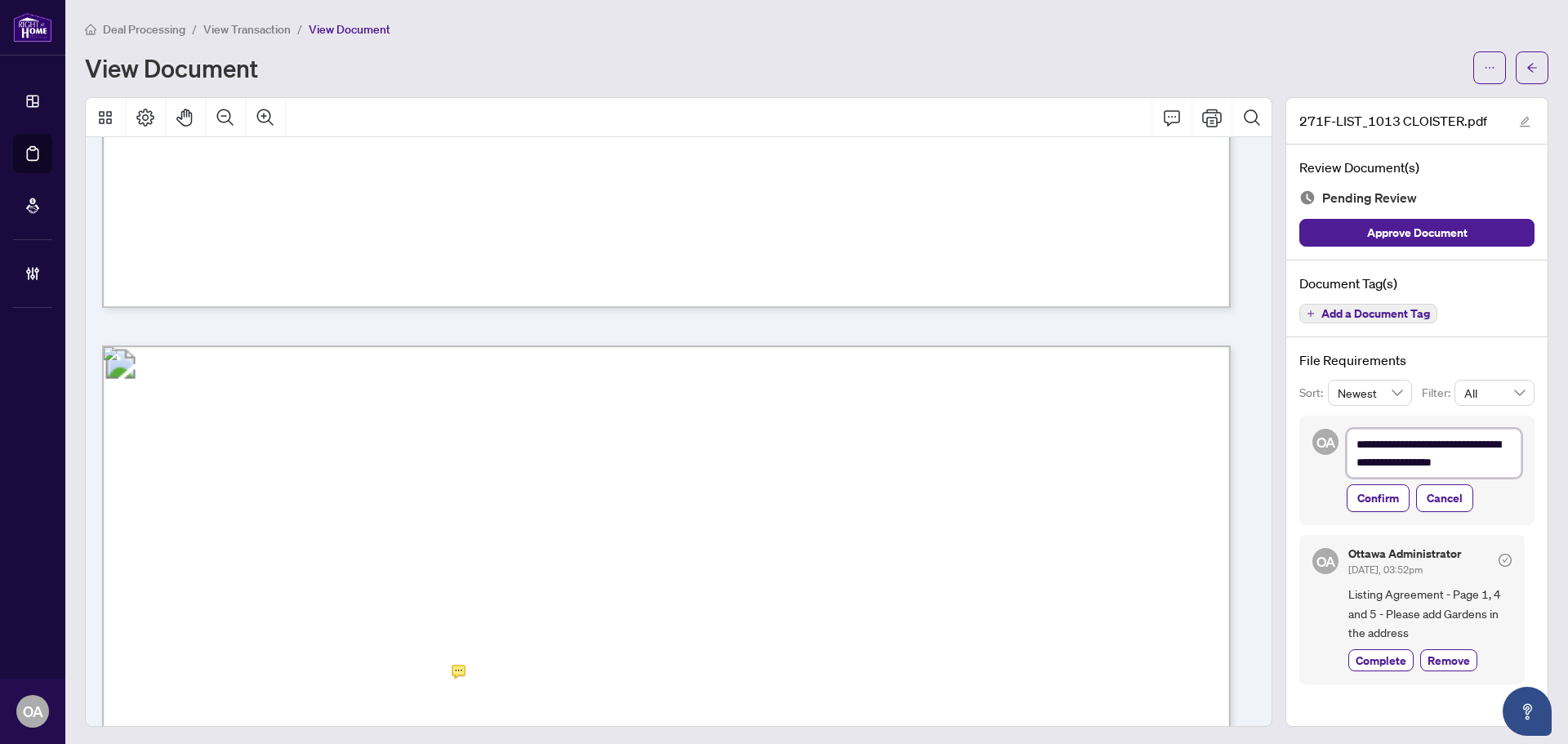
type textarea "**********"
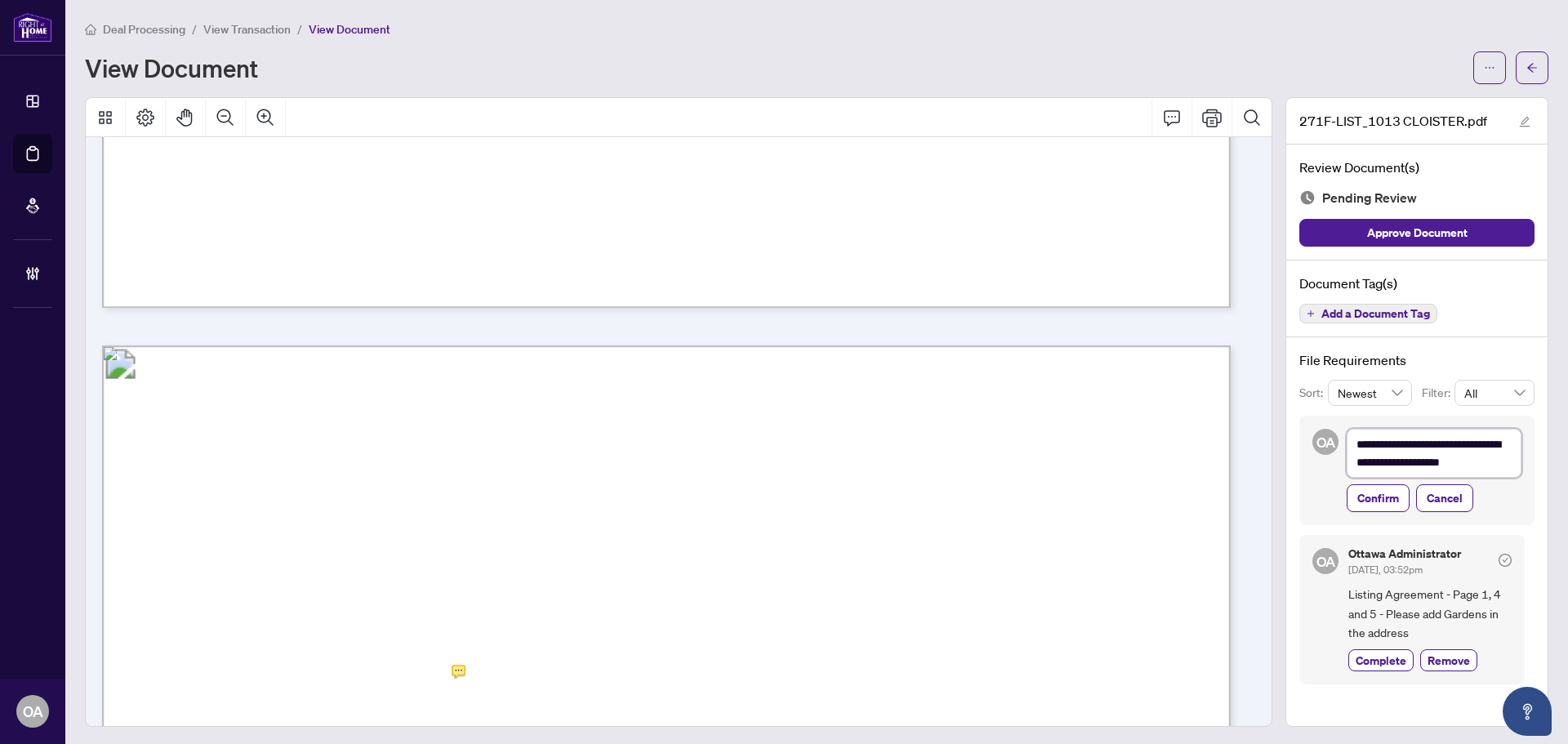
type textarea "**********"
click at [1436, 459] on textarea "**********" at bounding box center [1433, 454] width 175 height 49
type textarea "**********"
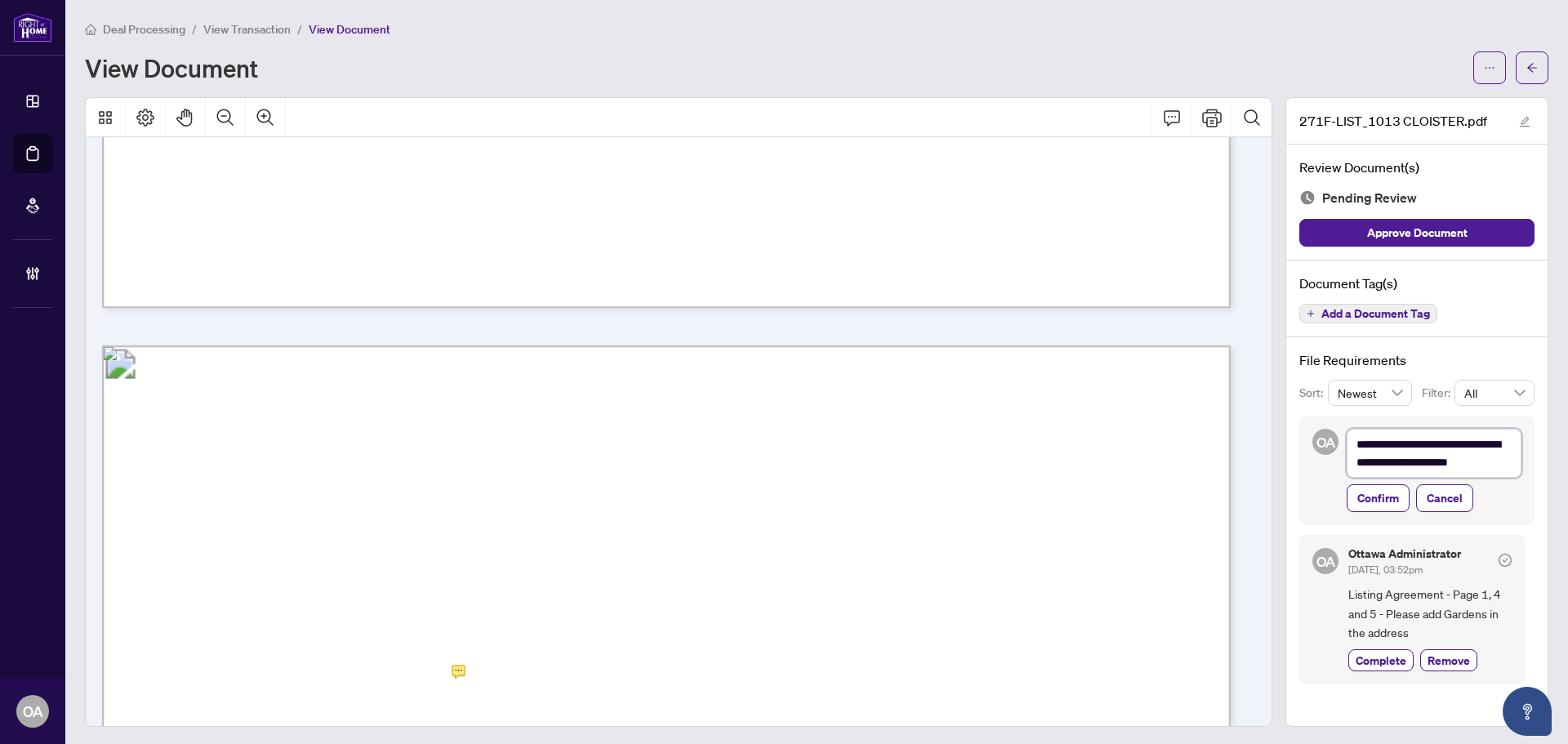
type textarea "**********"
click at [1361, 488] on span "Confirm" at bounding box center [1378, 498] width 41 height 26
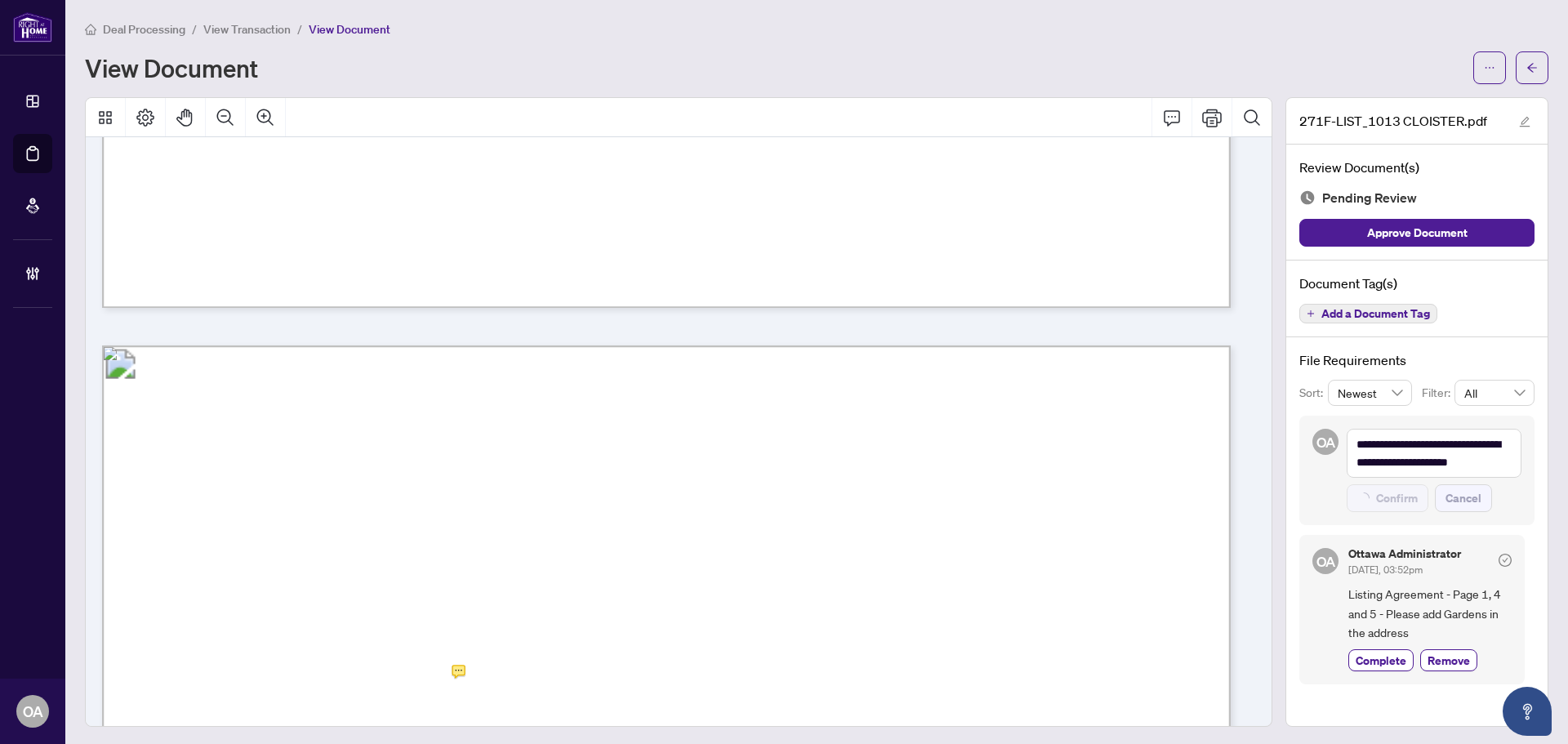
type textarea "**********"
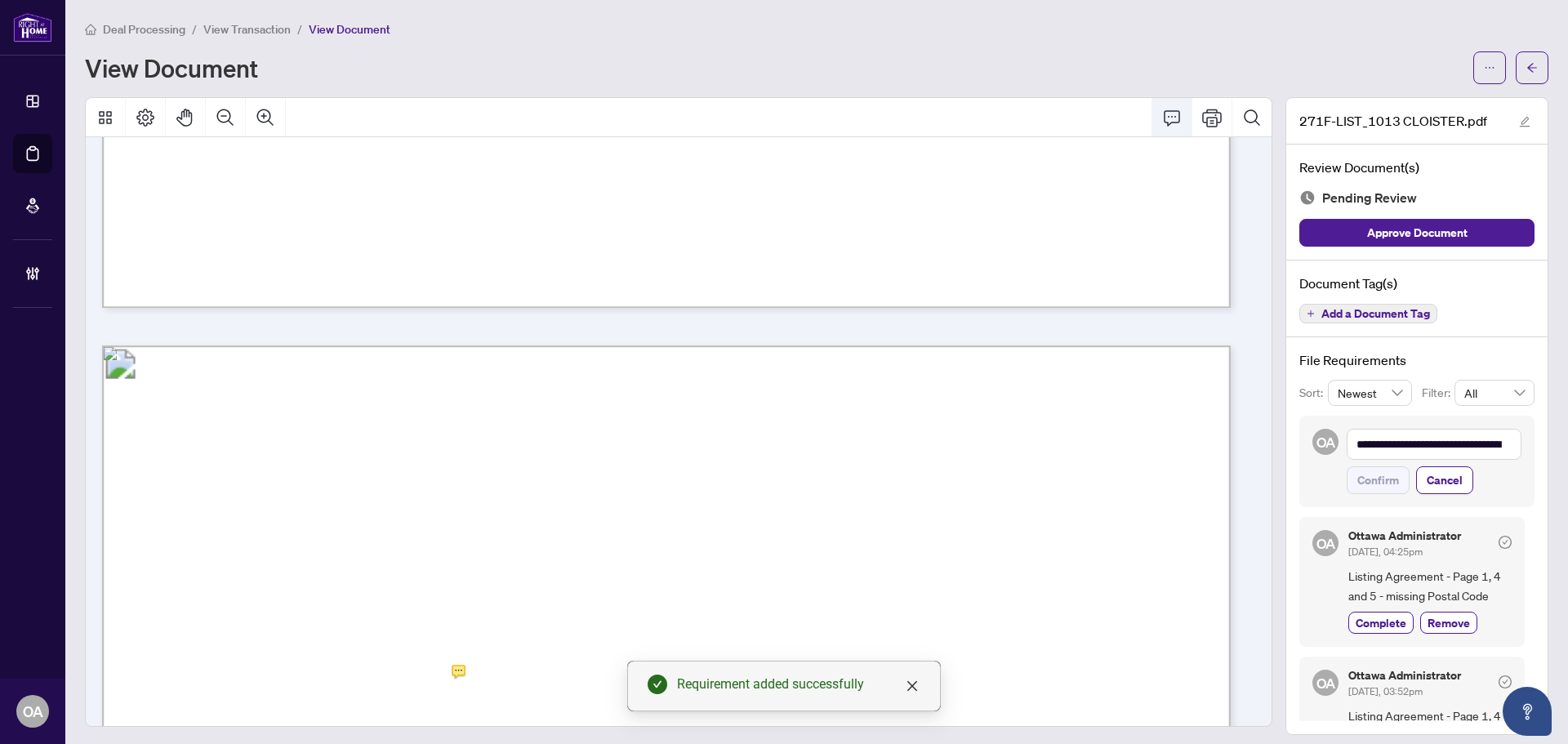
click at [1166, 111] on icon "Comment" at bounding box center [1171, 118] width 19 height 19
click at [1467, 593] on span "Listing Agreement - Page 1, 4 and 5 - missing Postal Code" at bounding box center [1429, 586] width 163 height 39
drag, startPoint x: 1478, startPoint y: 592, endPoint x: 1377, endPoint y: 594, distance: 101.0
click at [1377, 594] on span "Listing Agreement - Page 1, 4 and 5 - missing Postal Code" at bounding box center [1429, 586] width 163 height 39
copy span "missing Postal Code"
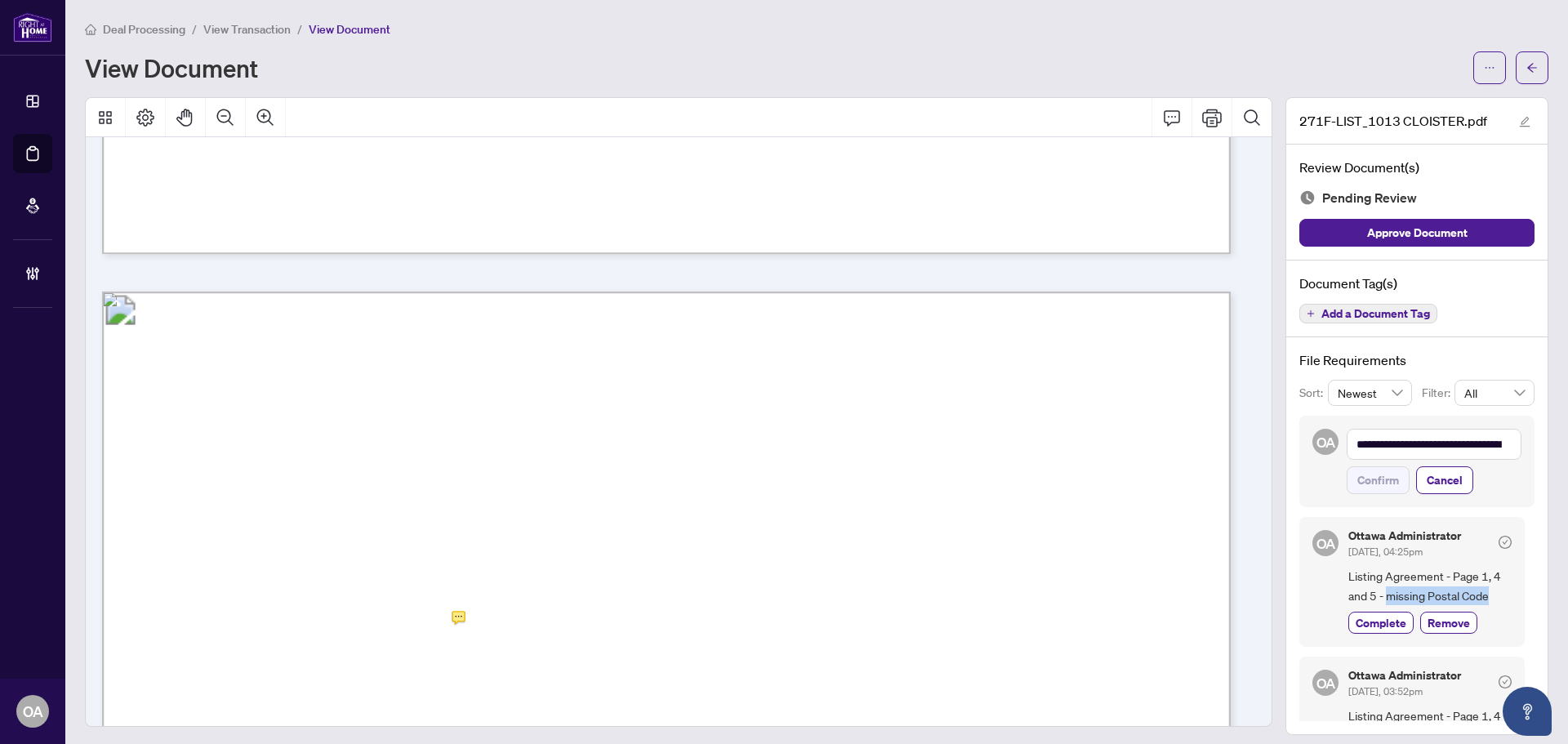
scroll to position [5878, 0]
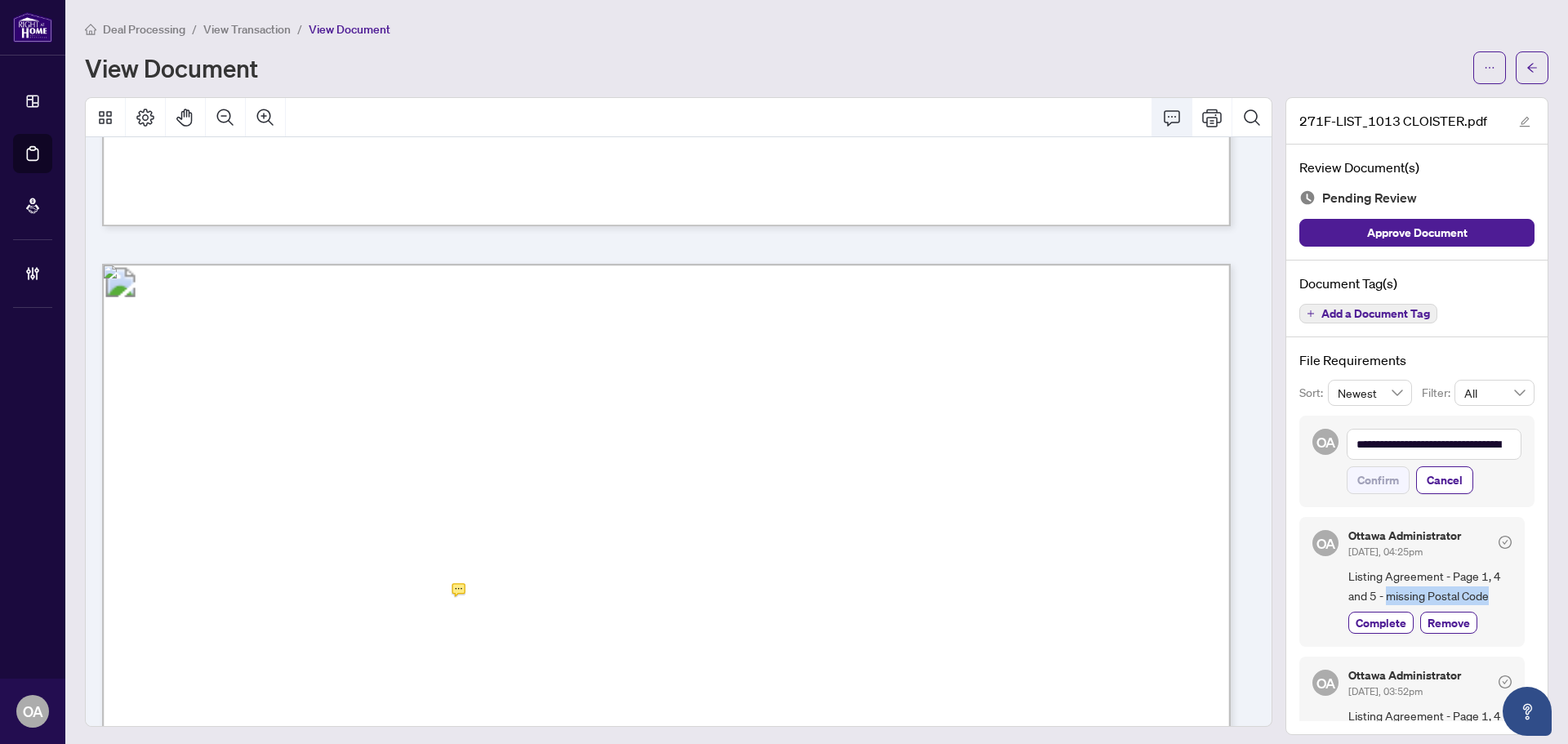
click at [1162, 114] on icon "Comment" at bounding box center [1171, 118] width 19 height 19
click at [1115, 495] on p "**********" at bounding box center [1091, 502] width 239 height 14
click at [1201, 531] on icon "Save" at bounding box center [1202, 534] width 17 height 17
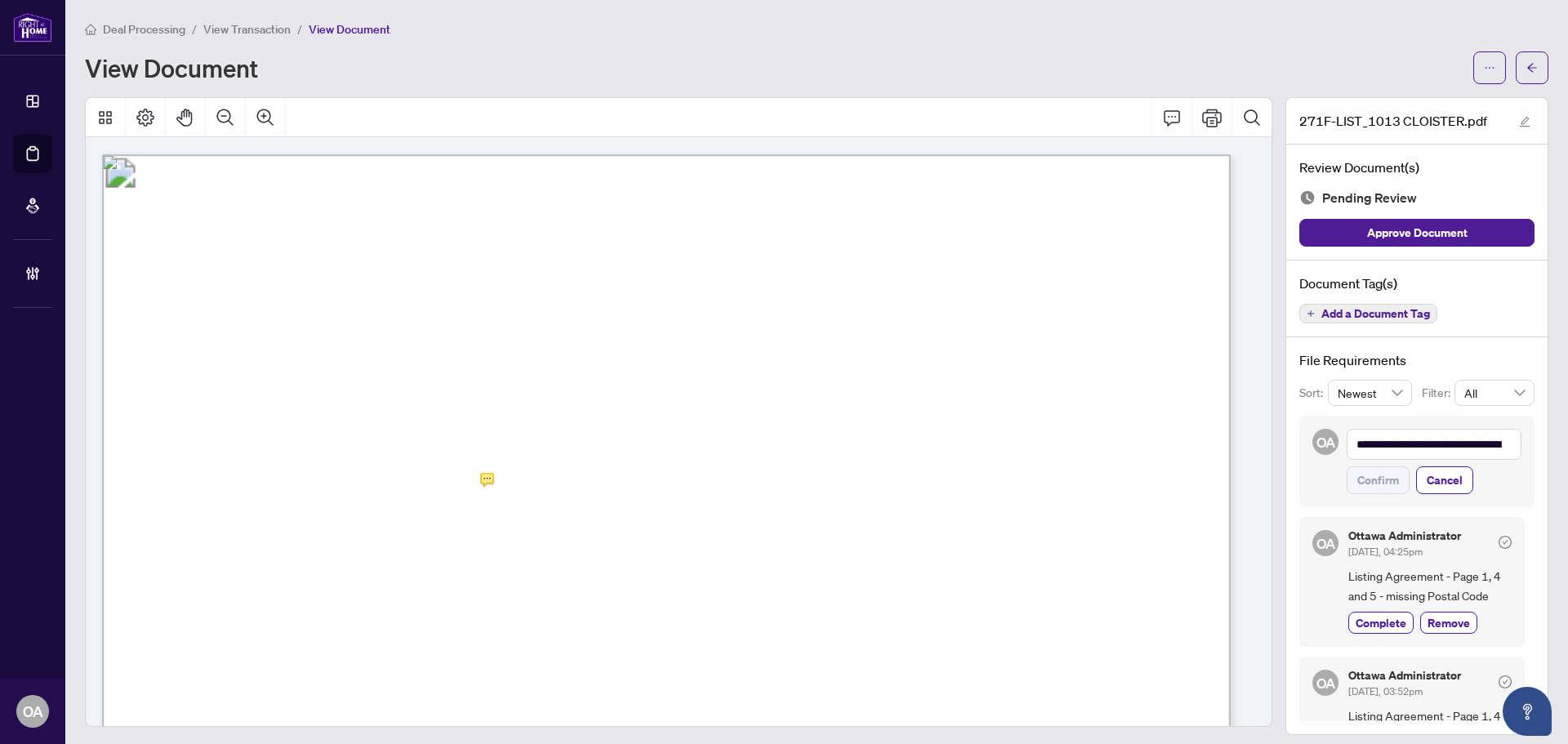
scroll to position [4654, 0]
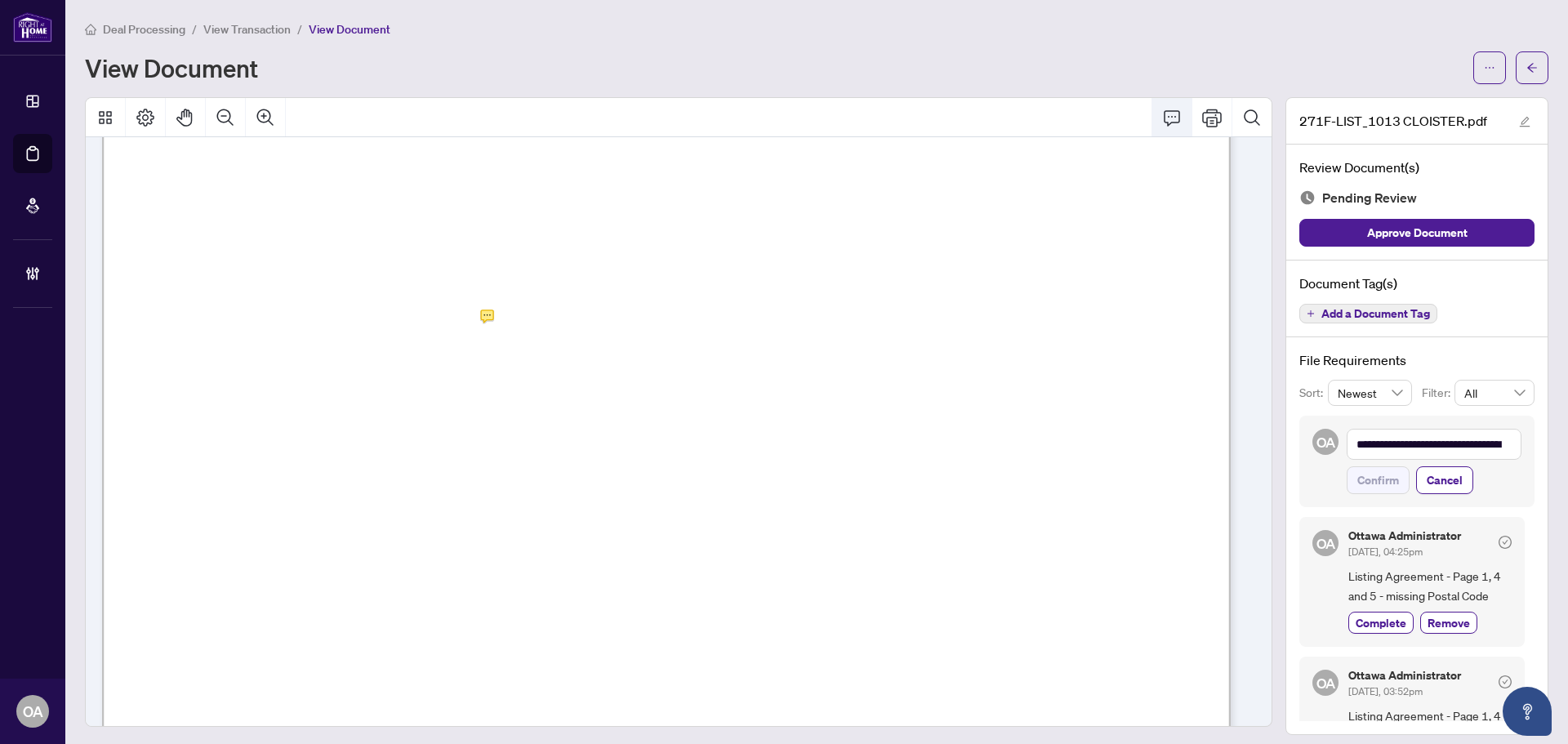
click at [1163, 118] on icon "Comment" at bounding box center [1171, 118] width 19 height 19
click at [1045, 436] on div "**********" at bounding box center [1091, 422] width 258 height 33
click at [1206, 464] on icon "Save" at bounding box center [1202, 455] width 17 height 17
click at [1162, 117] on icon "Comment" at bounding box center [1171, 118] width 19 height 19
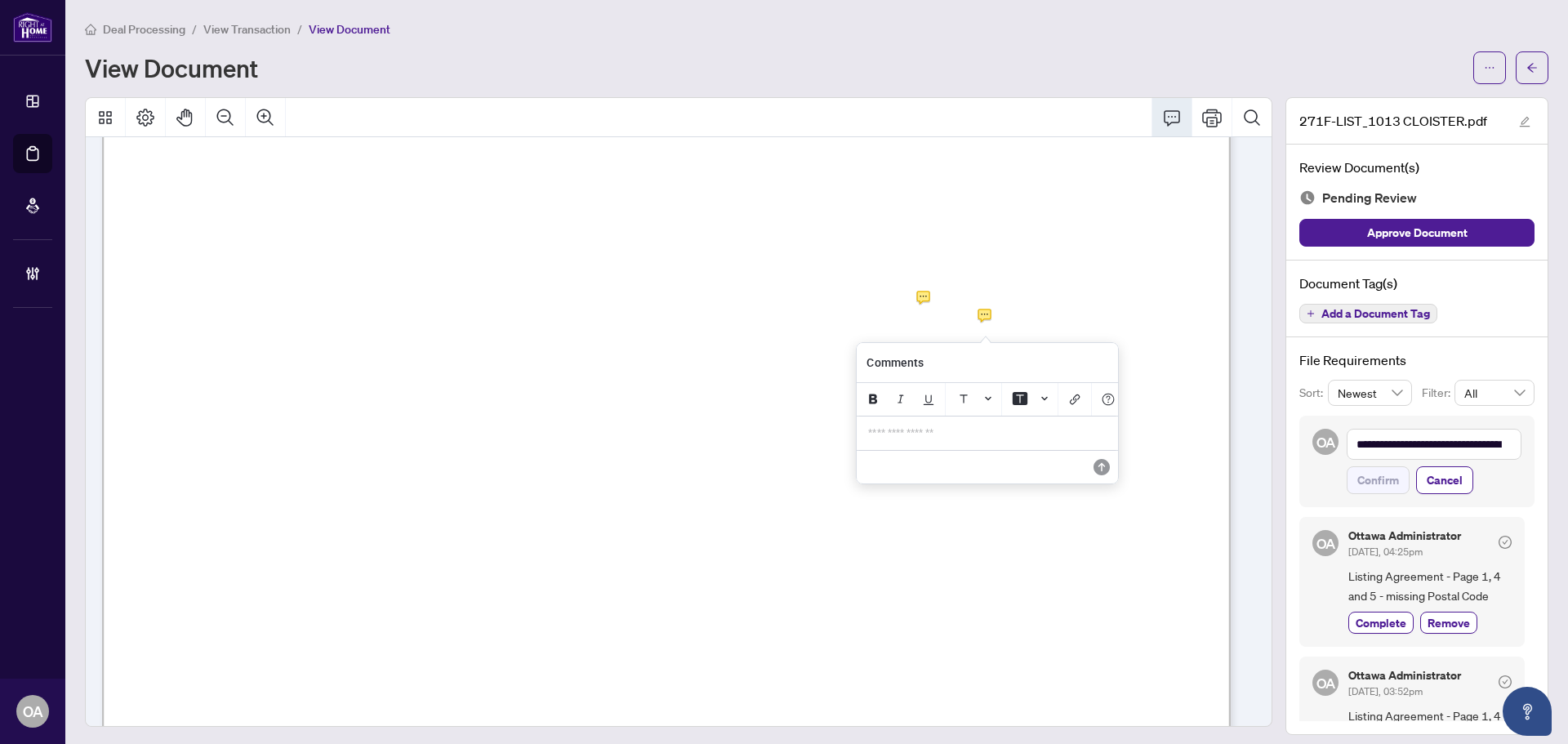
click at [997, 436] on p "**********" at bounding box center [987, 433] width 239 height 14
click at [1097, 476] on icon "Save" at bounding box center [1099, 467] width 17 height 17
click at [1321, 309] on span "Add a Document Tag" at bounding box center [1376, 313] width 109 height 11
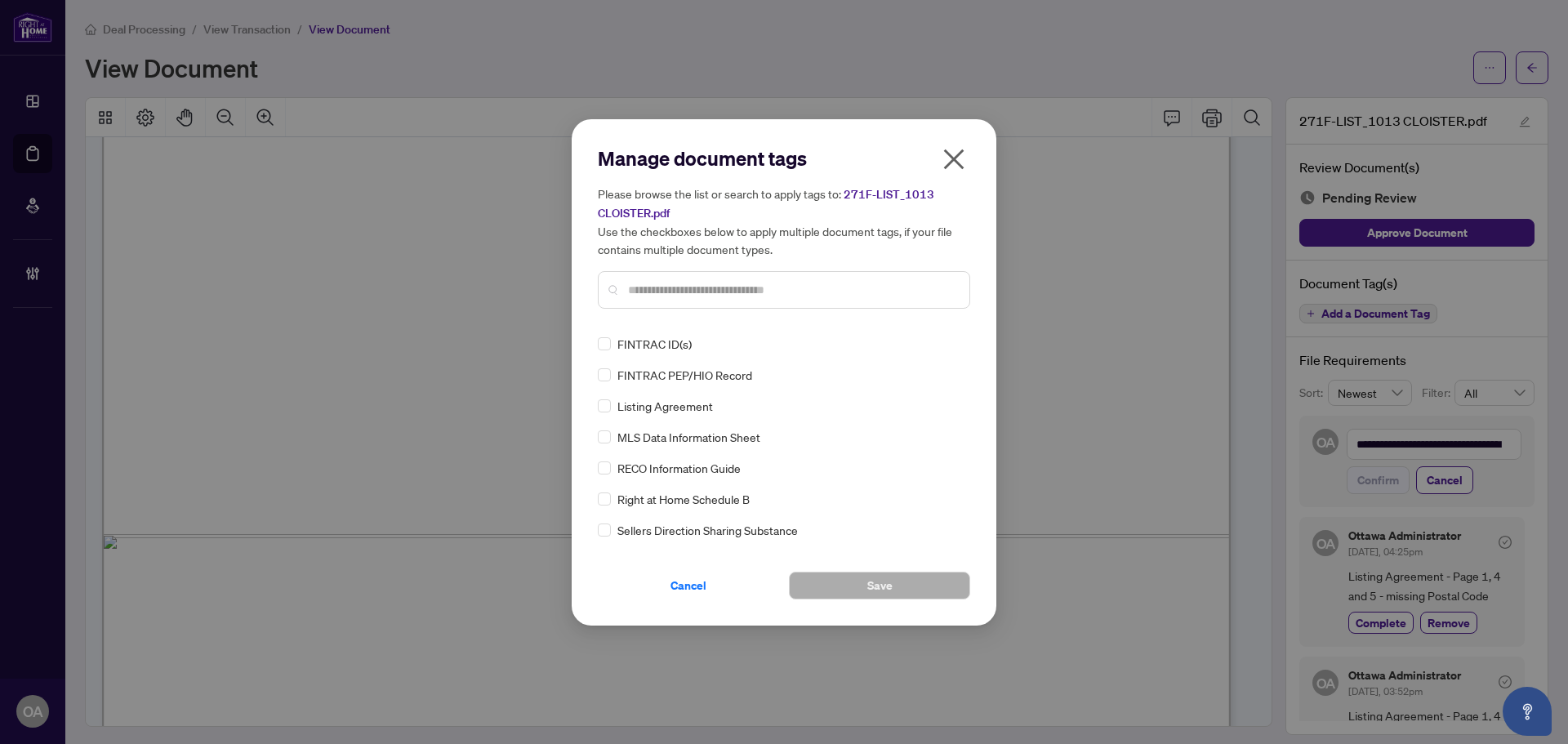
click at [876, 284] on input "text" at bounding box center [792, 290] width 328 height 18
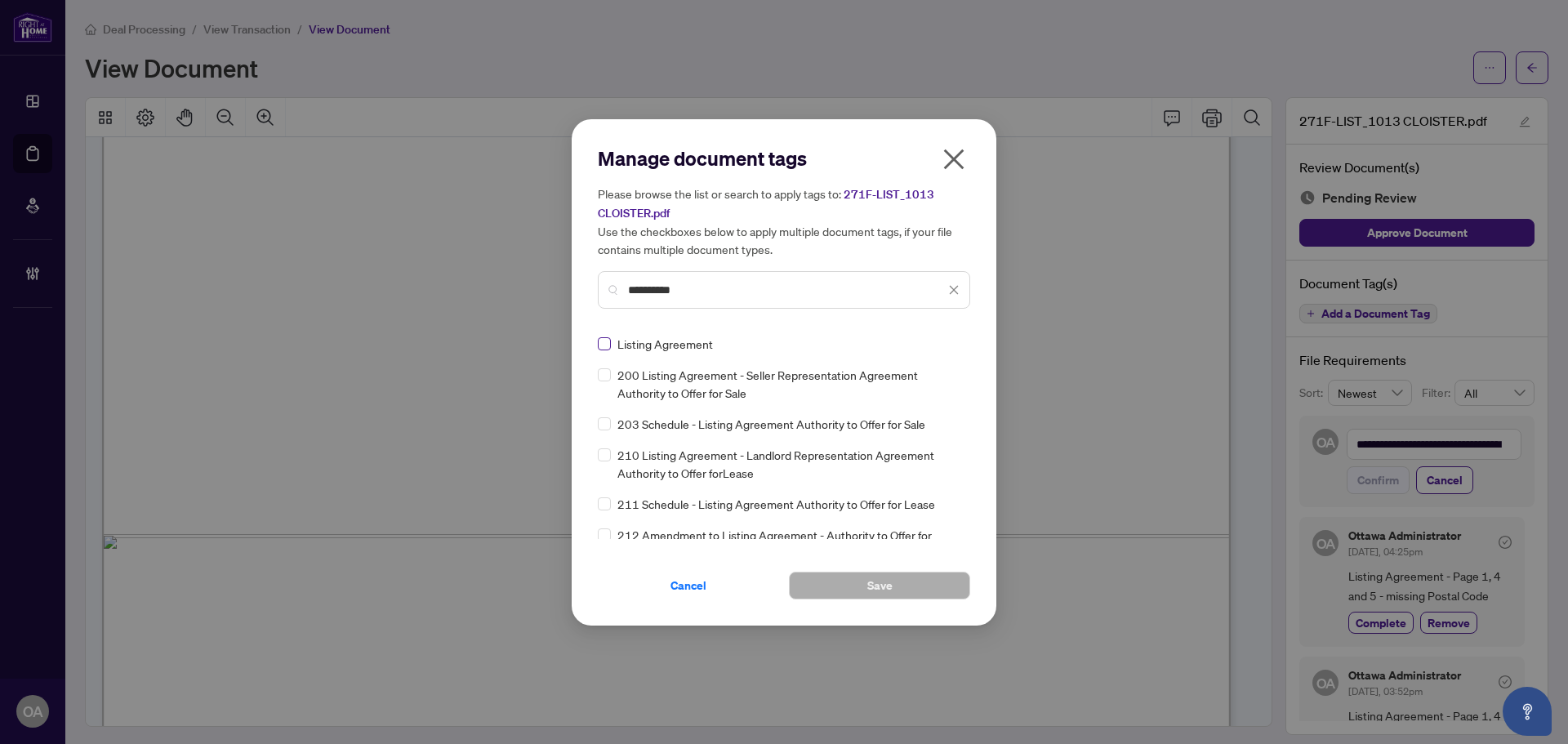
type input "**********"
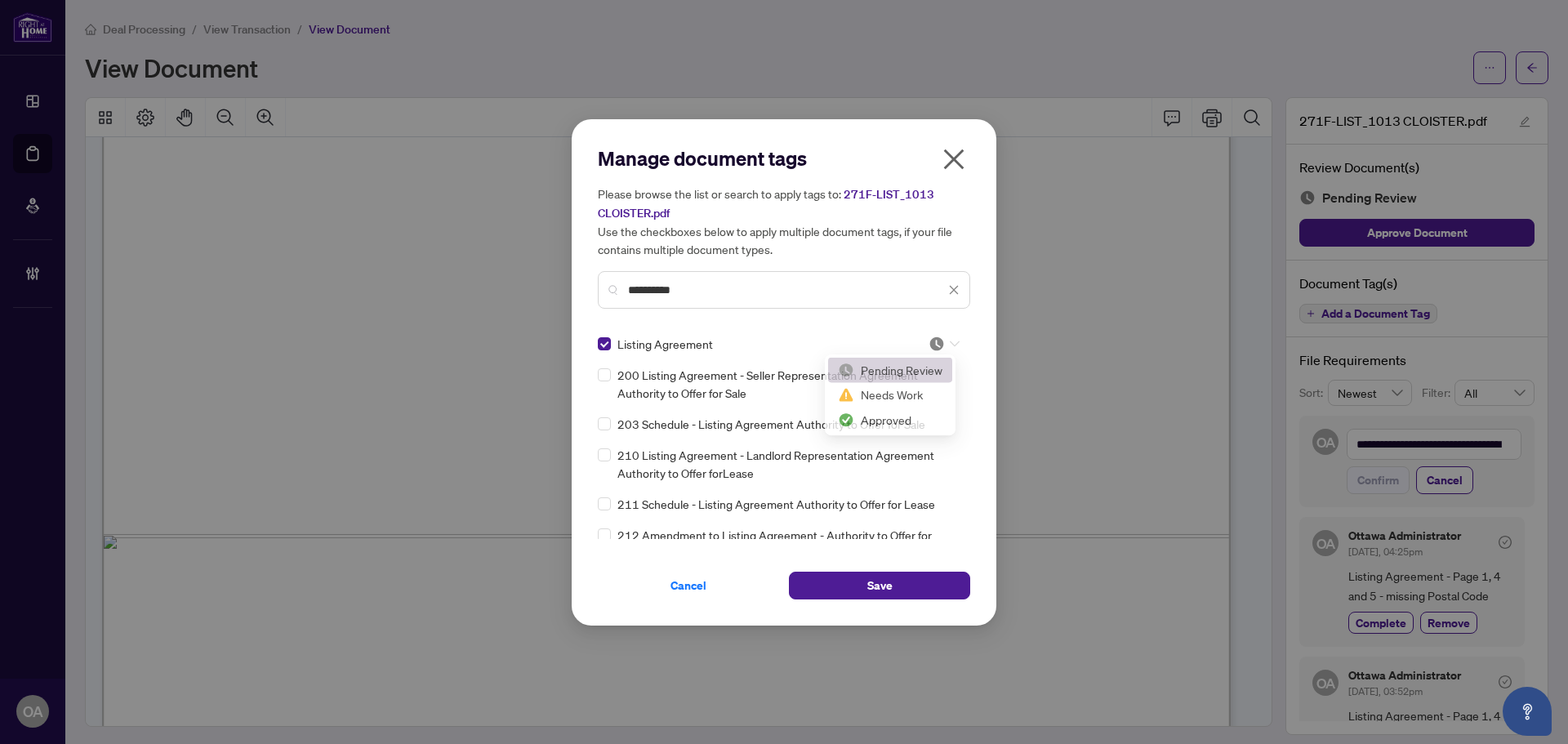
click at [949, 343] on icon at bounding box center [954, 343] width 10 height 6
click at [911, 418] on div "Approved" at bounding box center [890, 423] width 104 height 18
click at [946, 338] on div at bounding box center [943, 343] width 31 height 17
click at [881, 405] on div "Needs Work" at bounding box center [890, 397] width 104 height 18
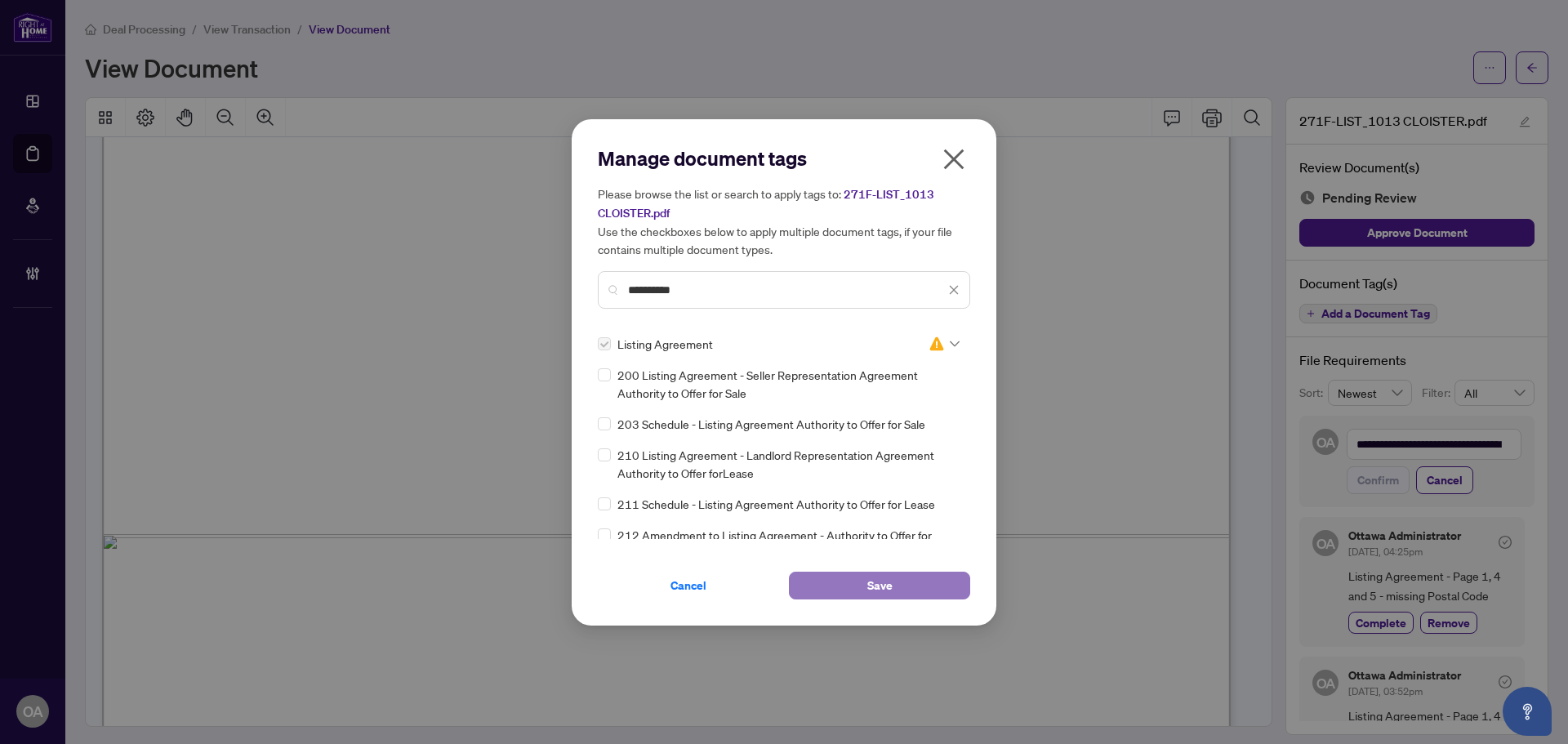
click at [854, 586] on button "Save" at bounding box center [879, 585] width 182 height 28
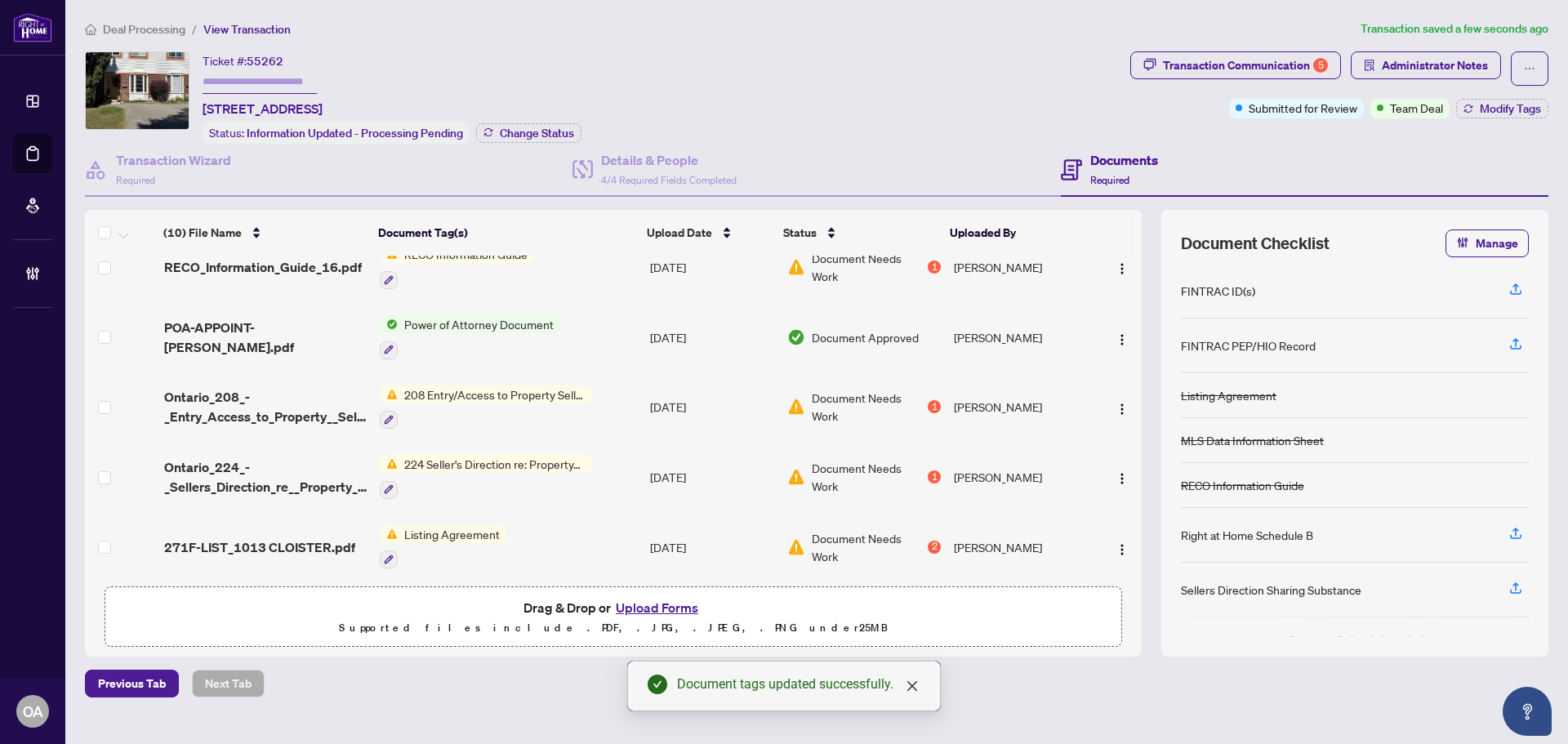
scroll to position [82, 0]
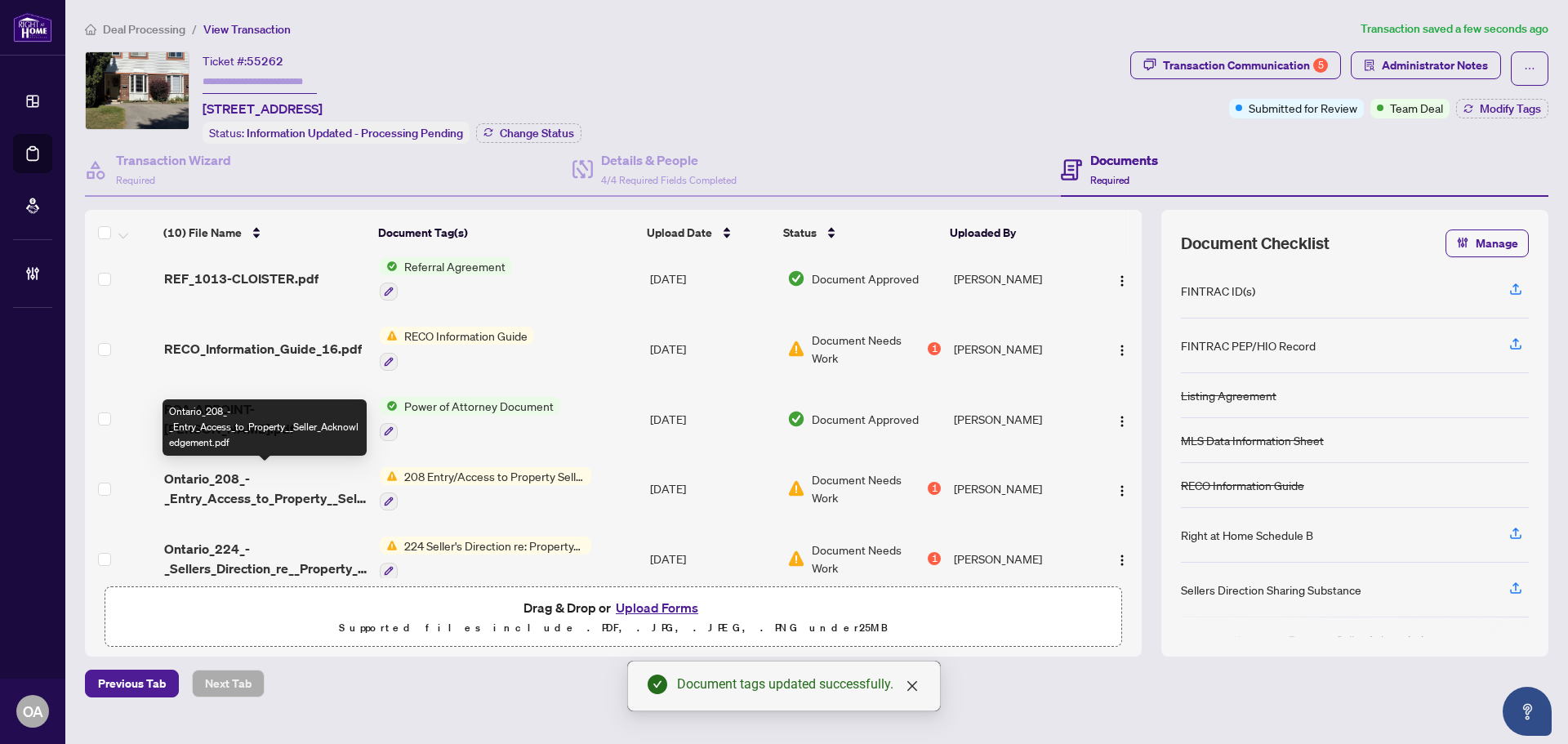
click at [290, 482] on span "Ontario_208_-_Entry_Access_to_Property__Seller_Acknowledgement.pdf" at bounding box center [265, 488] width 203 height 39
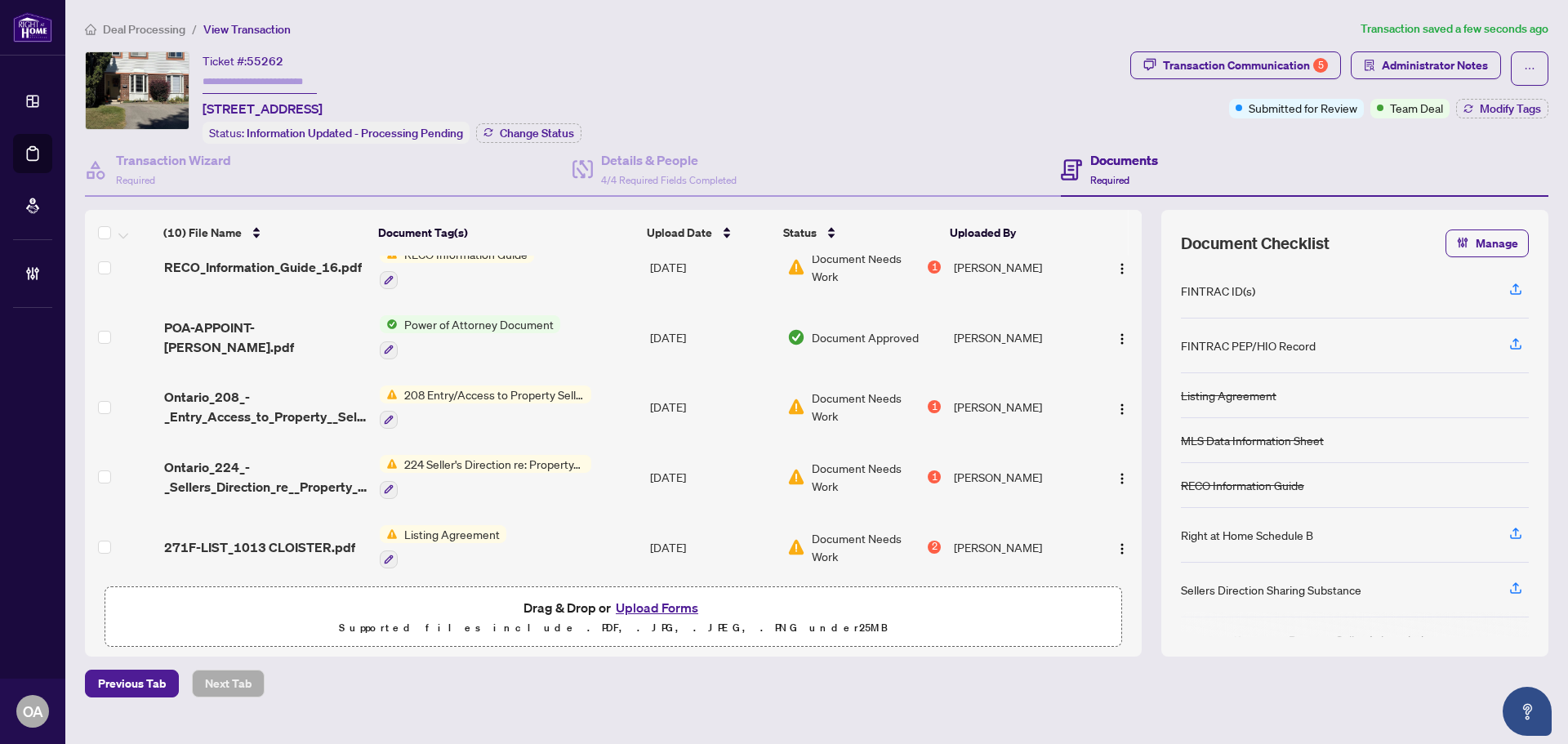
scroll to position [340, 0]
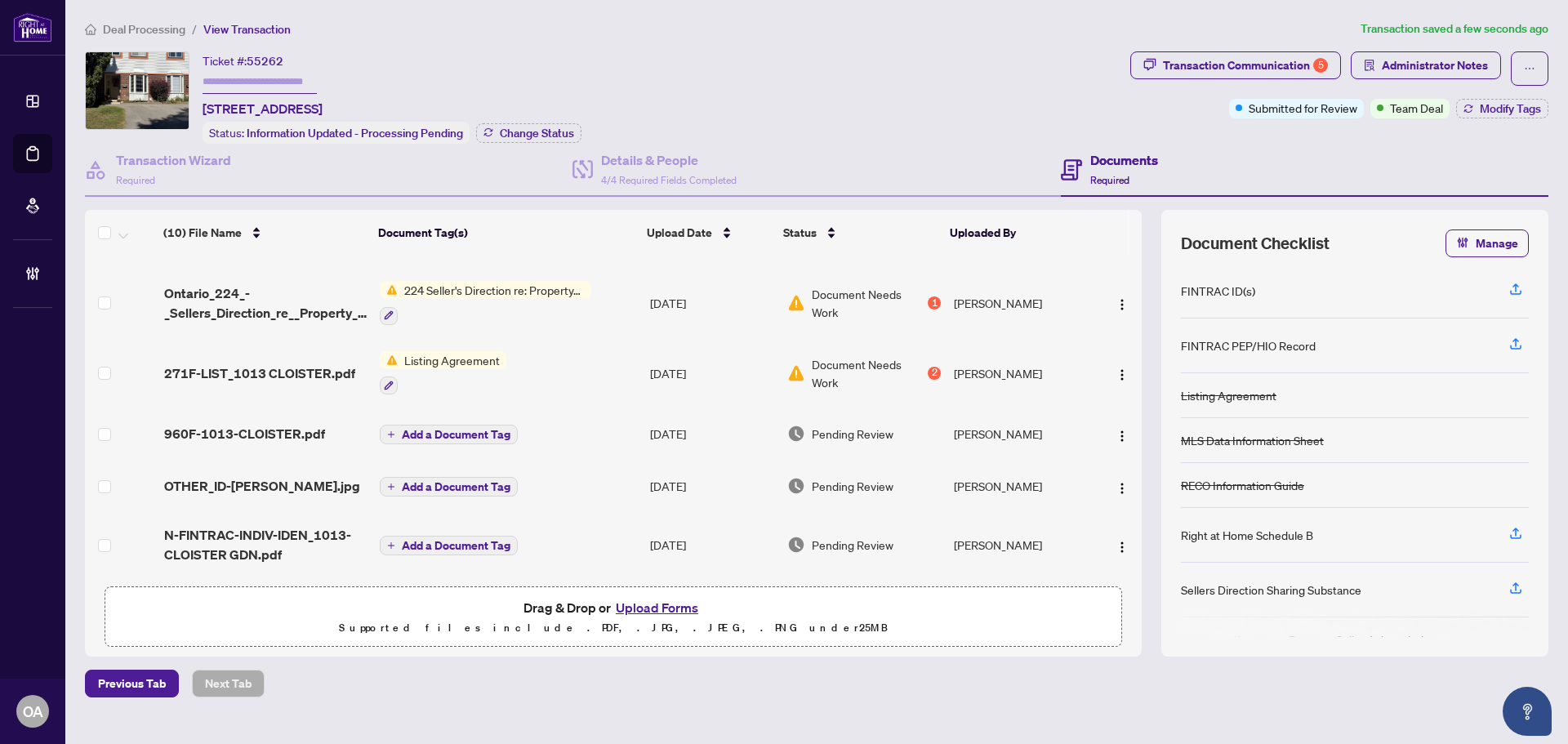
click at [266, 425] on span "960F-1013-CLOISTER.pdf" at bounding box center [244, 433] width 161 height 19
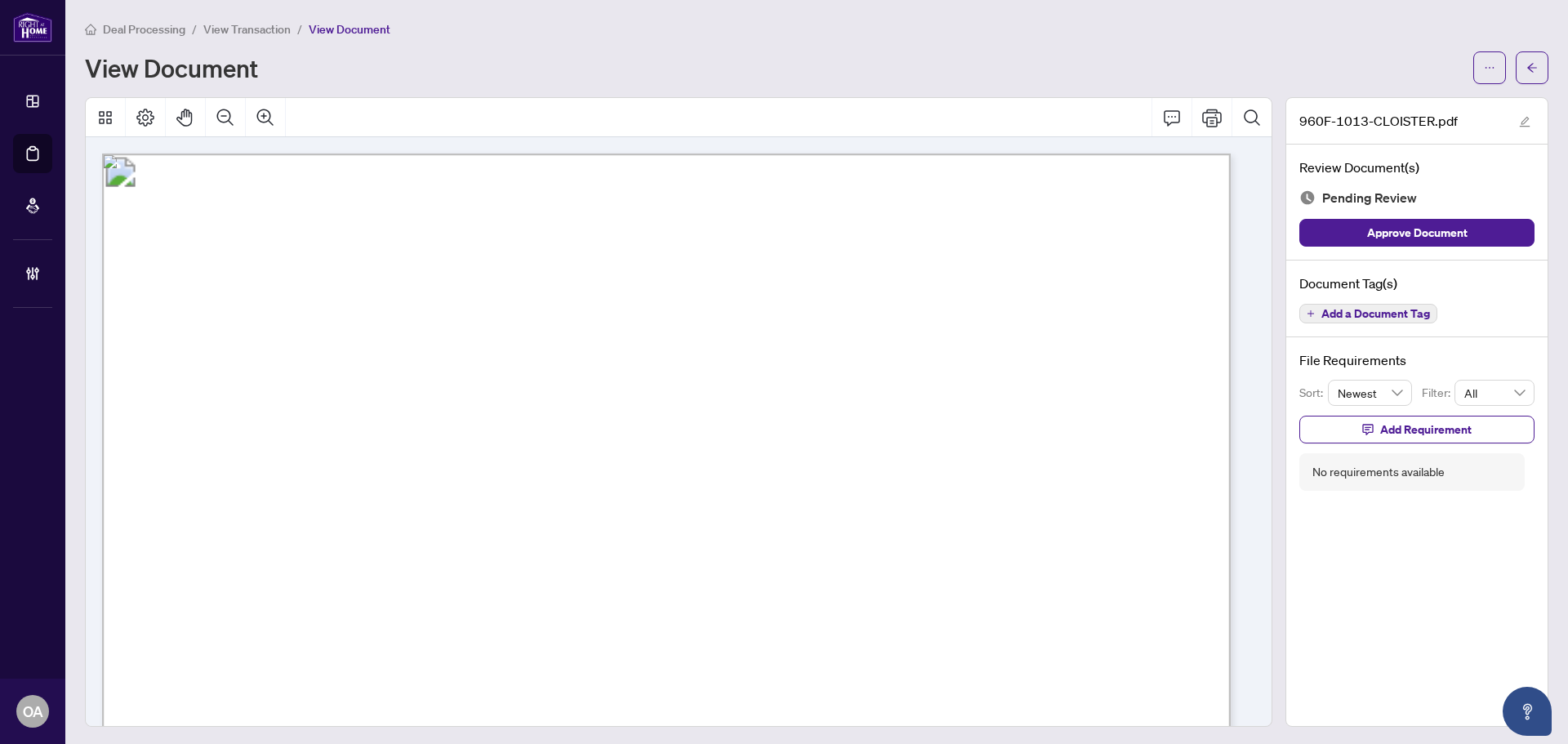
click at [1413, 311] on span "Add a Document Tag" at bounding box center [1376, 313] width 109 height 11
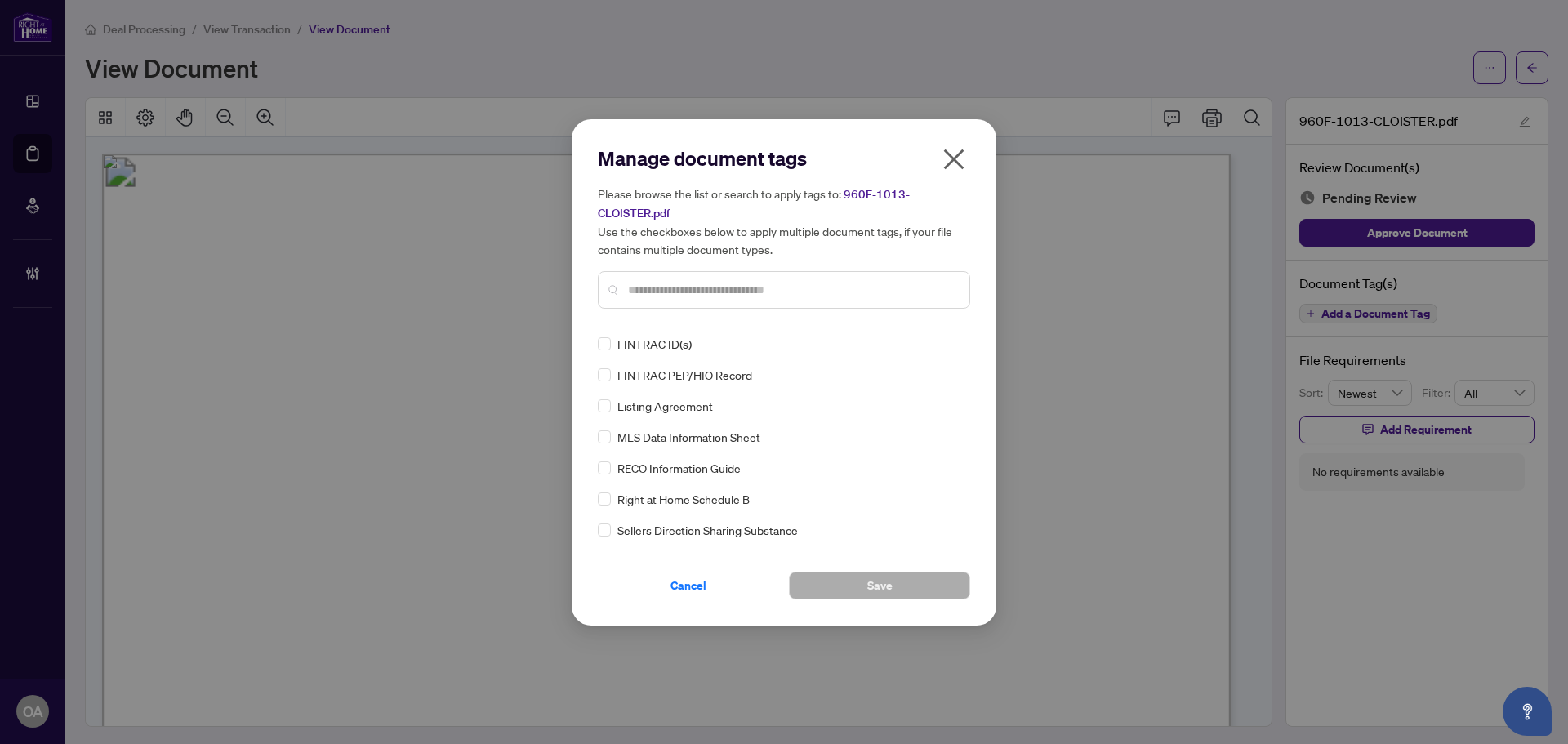
click at [652, 293] on input "text" at bounding box center [792, 290] width 328 height 18
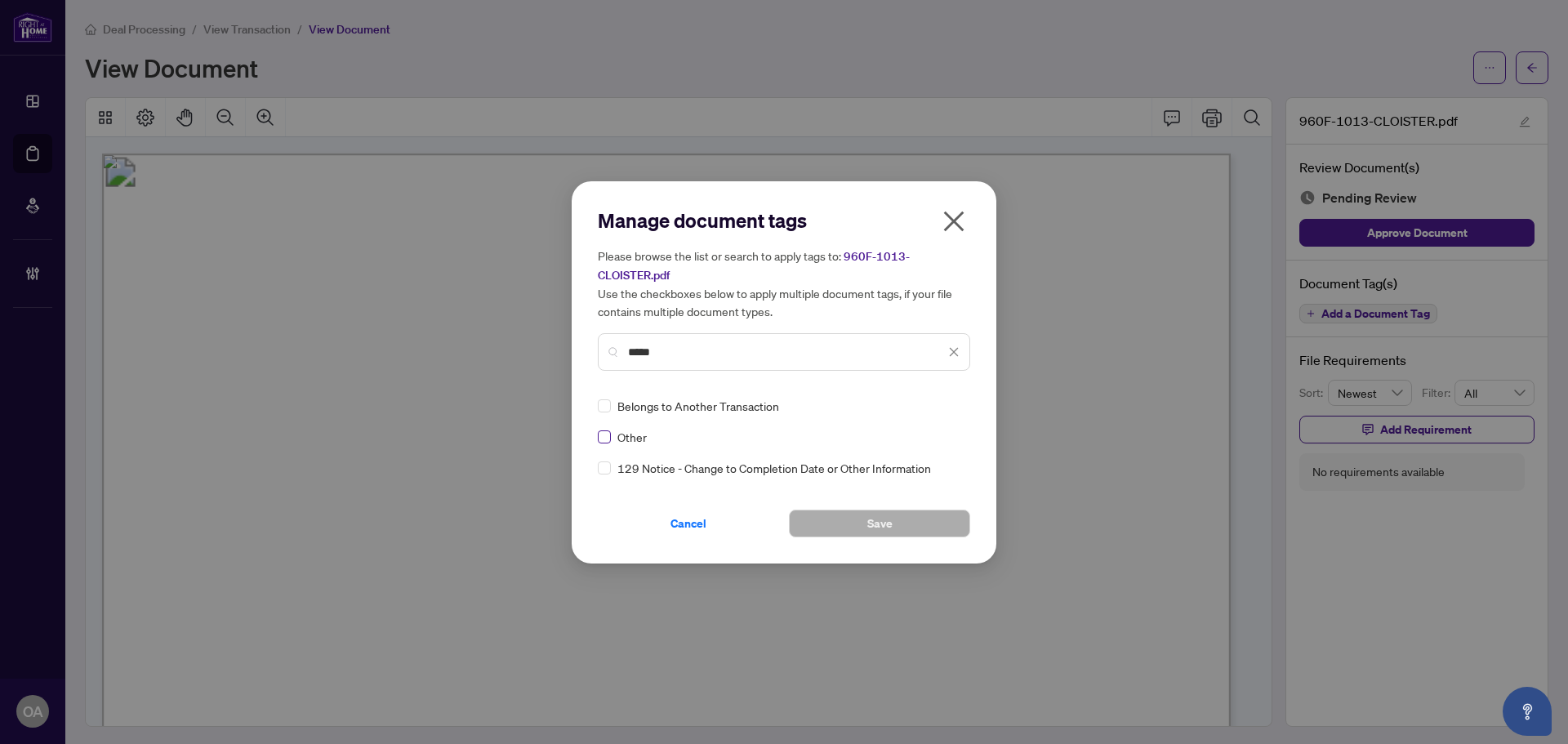
type input "*****"
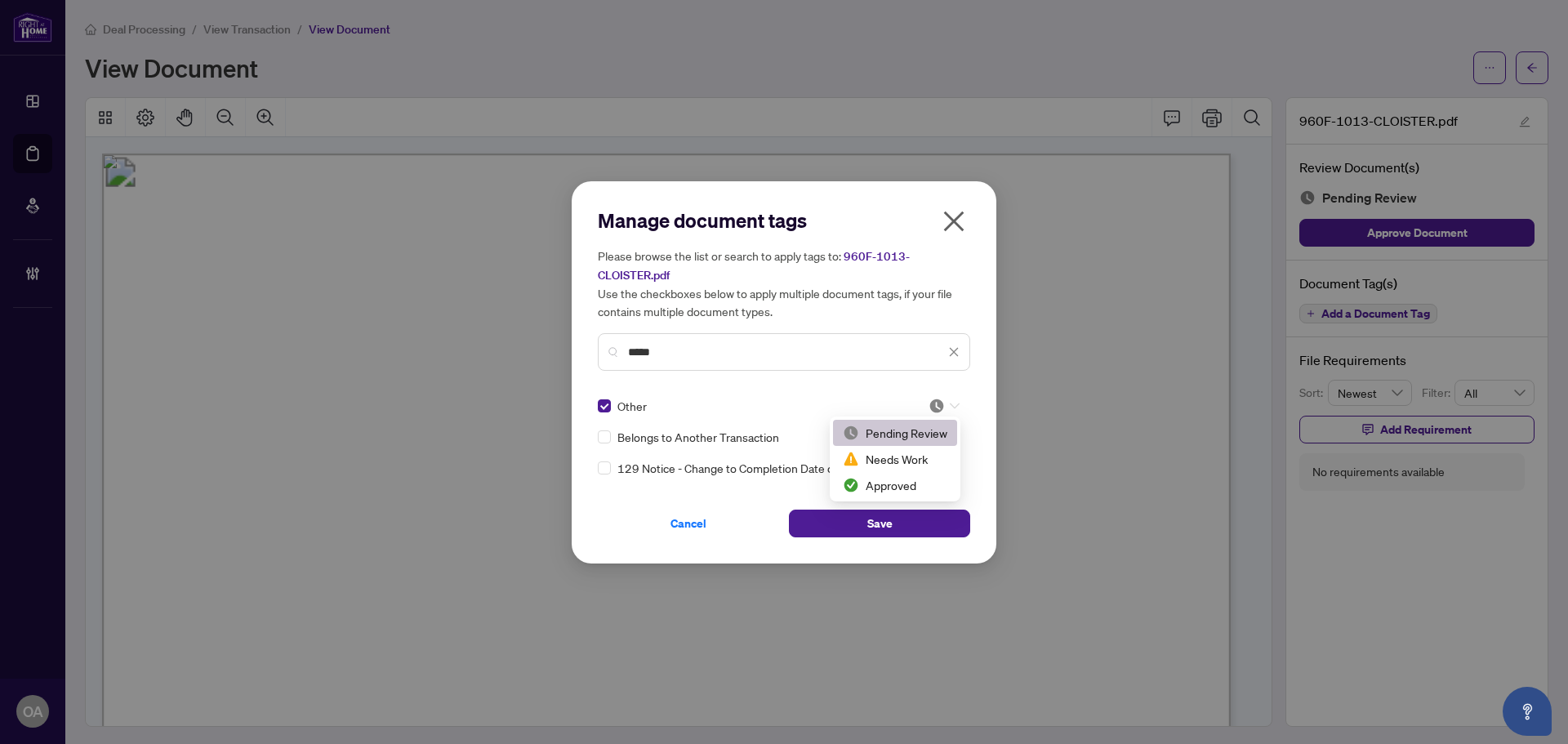
click at [949, 405] on div at bounding box center [943, 405] width 31 height 17
click at [910, 480] on div "Approved" at bounding box center [894, 484] width 104 height 18
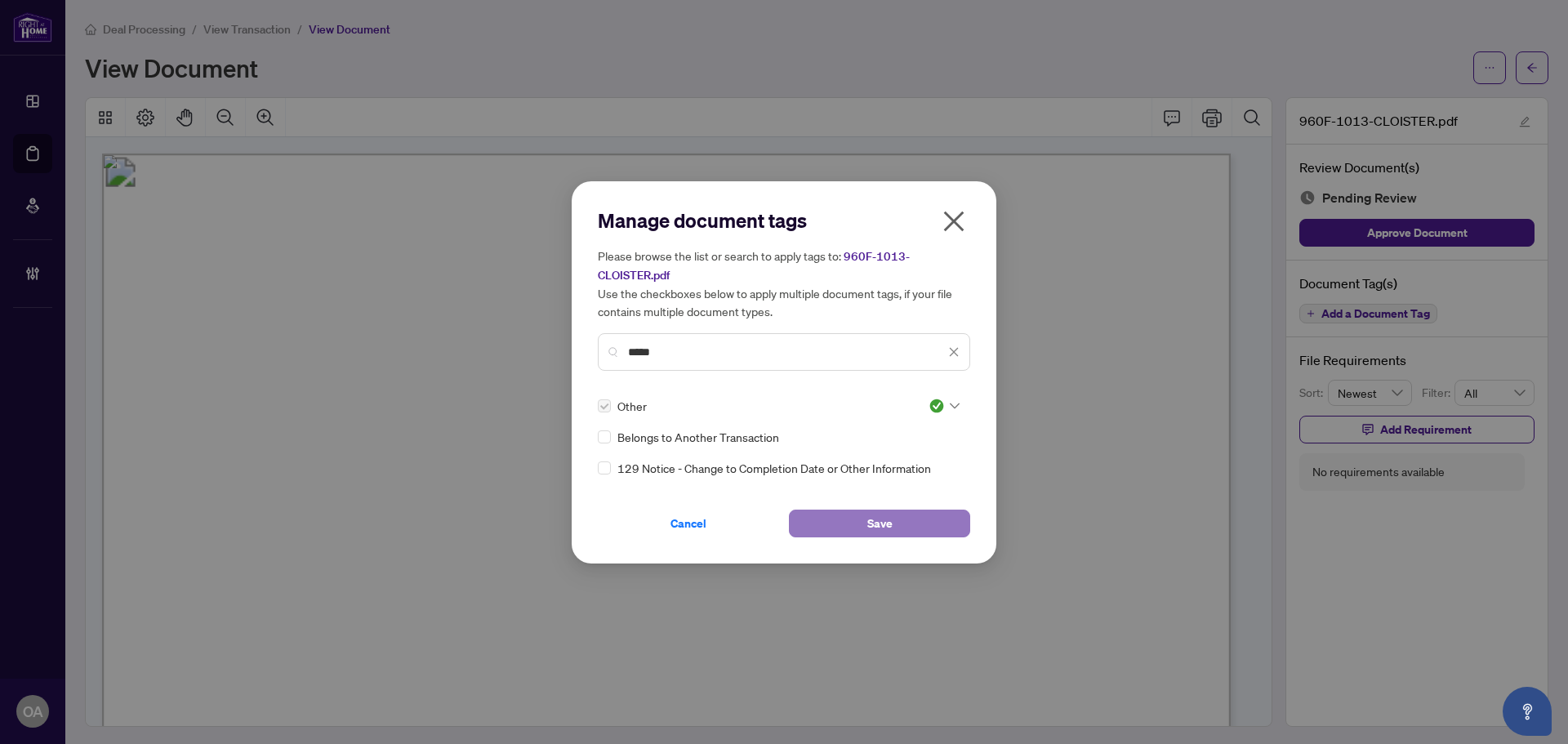
click at [904, 523] on button "Save" at bounding box center [879, 524] width 182 height 28
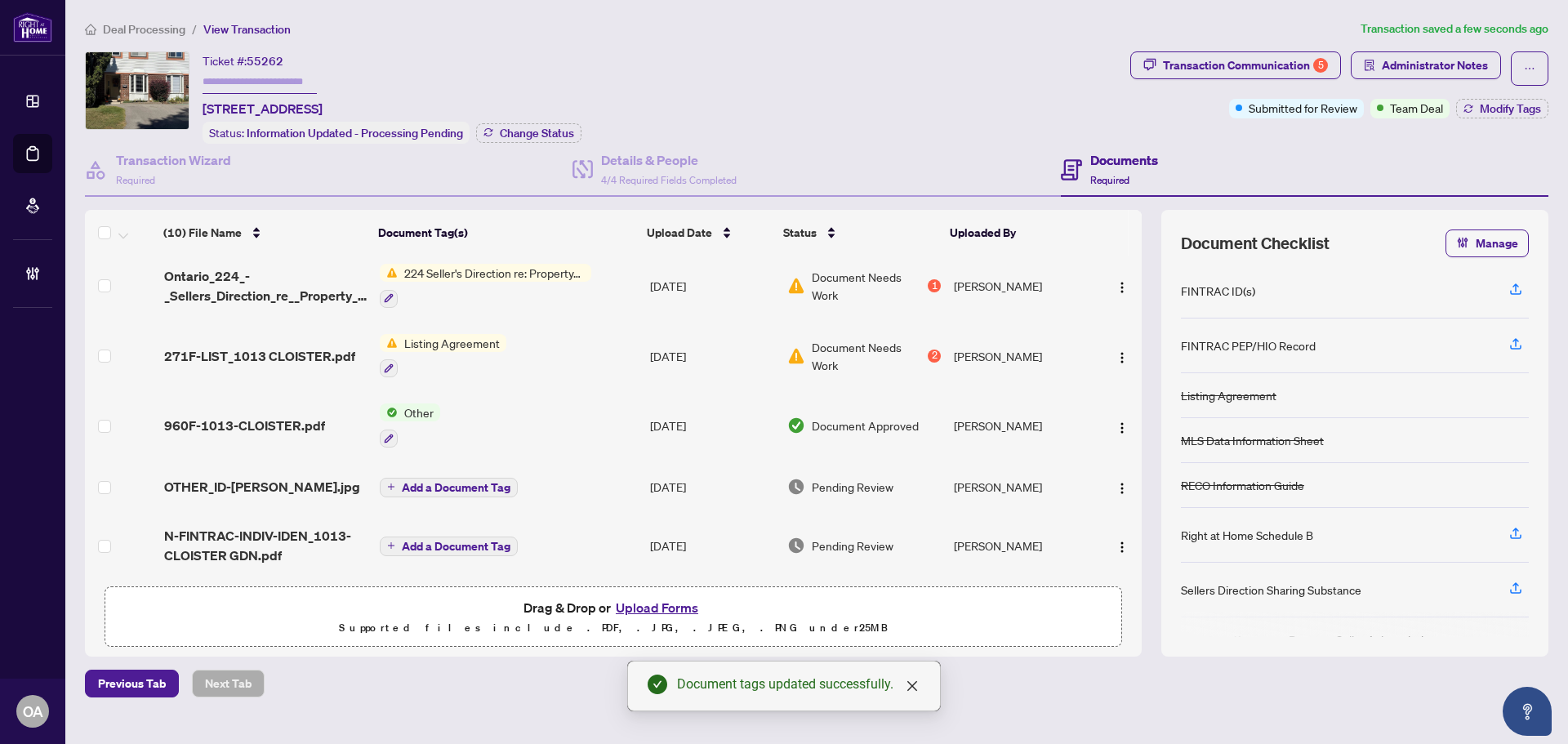
scroll to position [358, 0]
click at [208, 476] on span "OTHER_ID-[PERSON_NAME].jpg" at bounding box center [261, 485] width 196 height 19
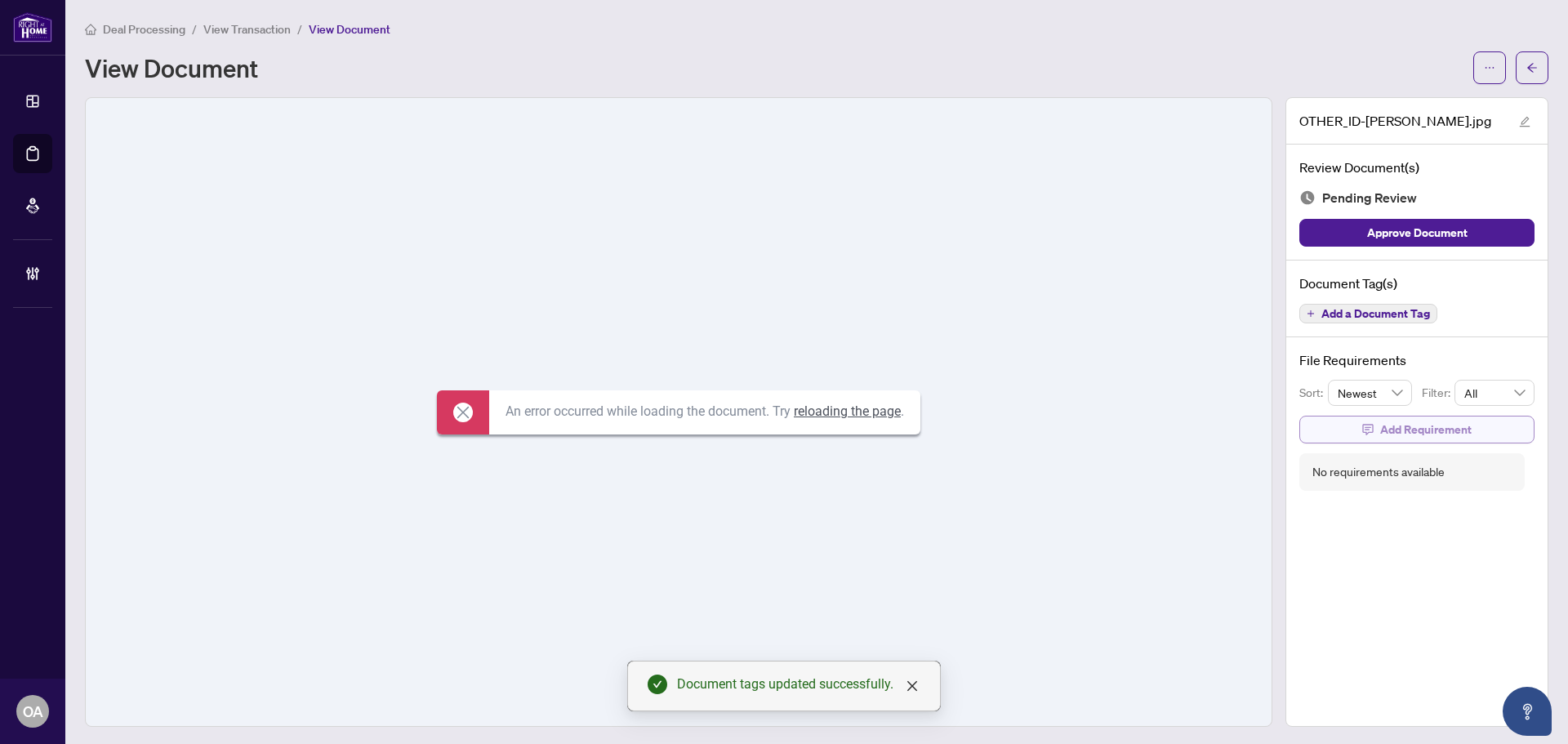
click at [1367, 429] on button "Add Requirement" at bounding box center [1416, 430] width 235 height 28
click at [1370, 442] on textarea at bounding box center [1433, 444] width 175 height 31
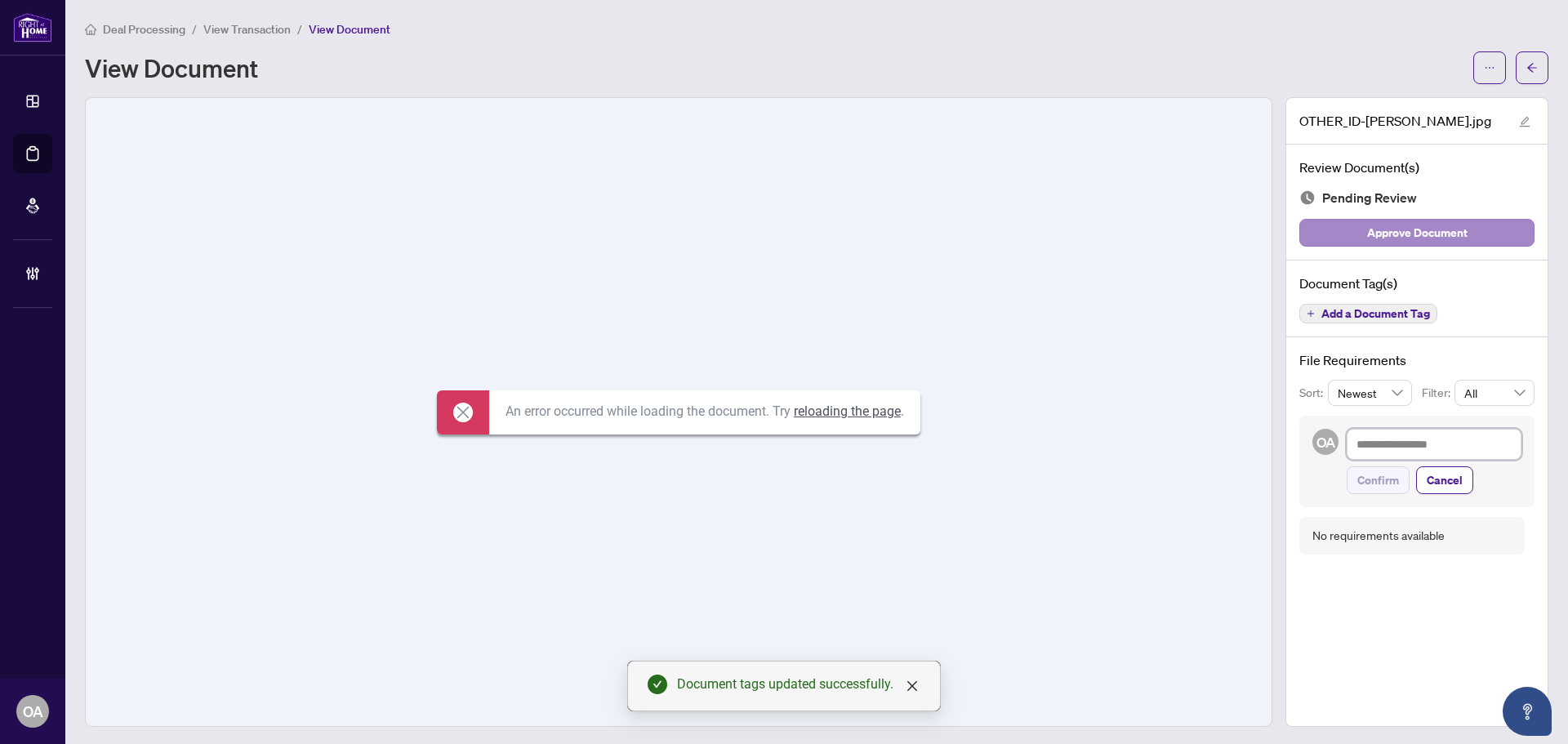
type textarea "*"
type textarea "**"
type textarea "***"
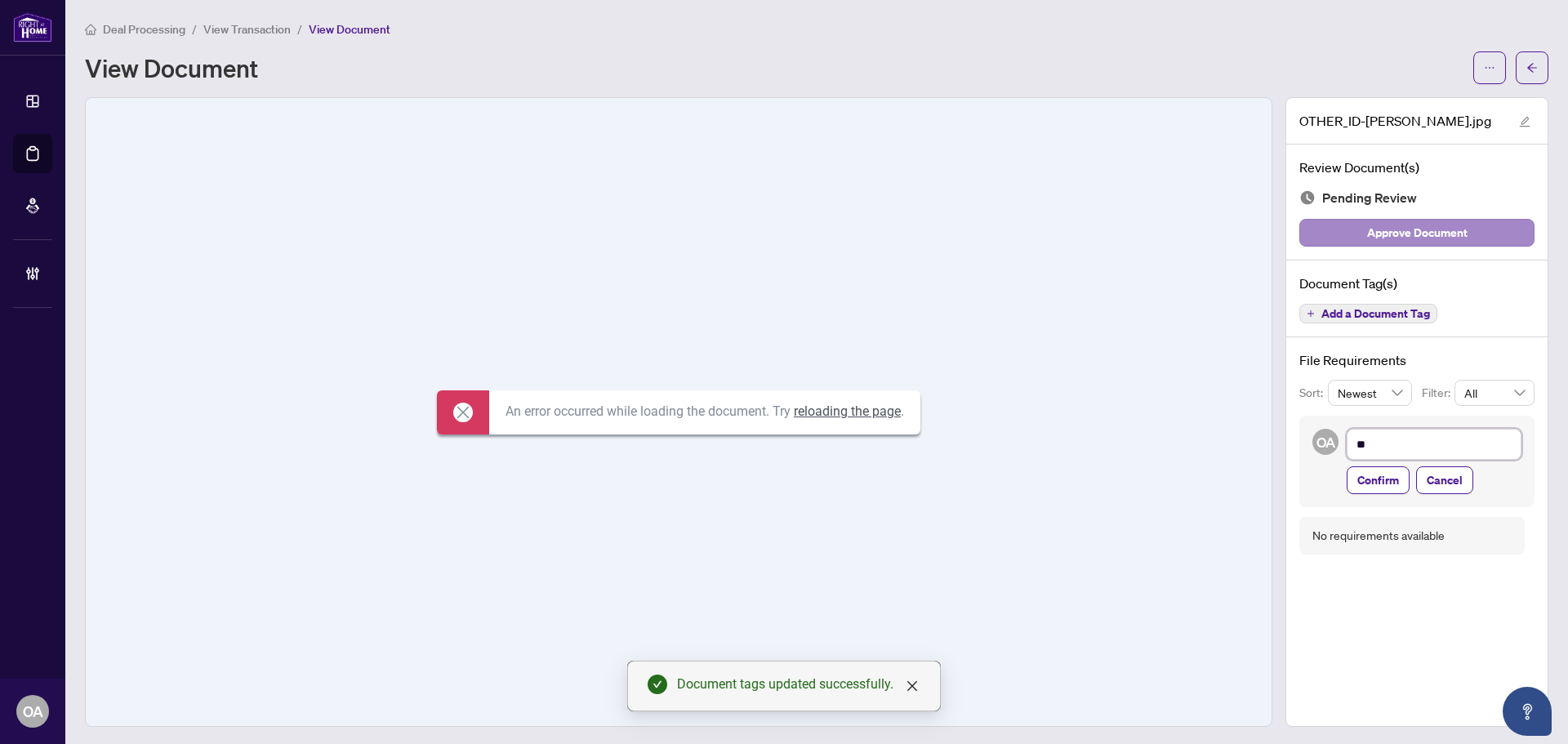
type textarea "***"
type textarea "****"
type textarea "*****"
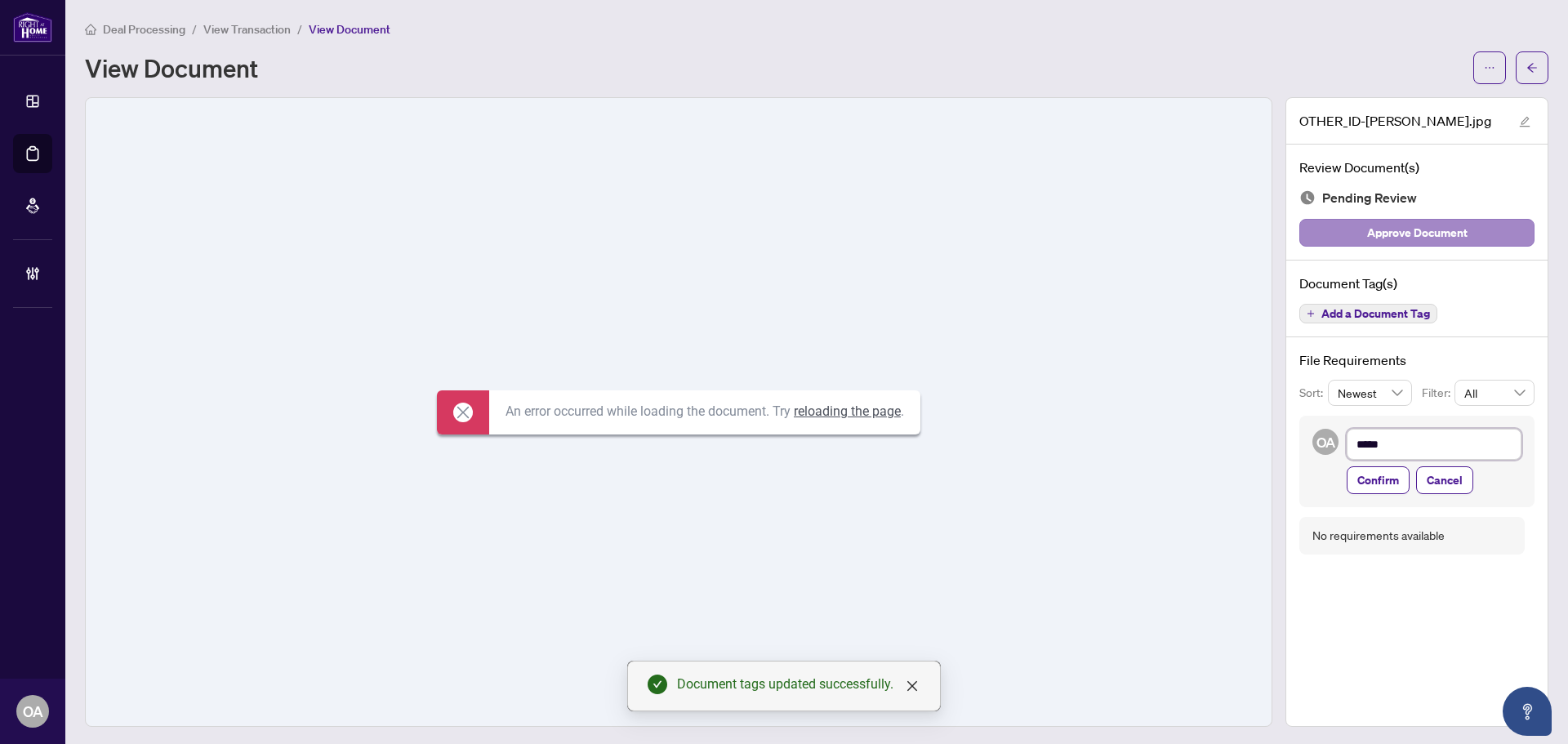
type textarea "******"
type textarea "********"
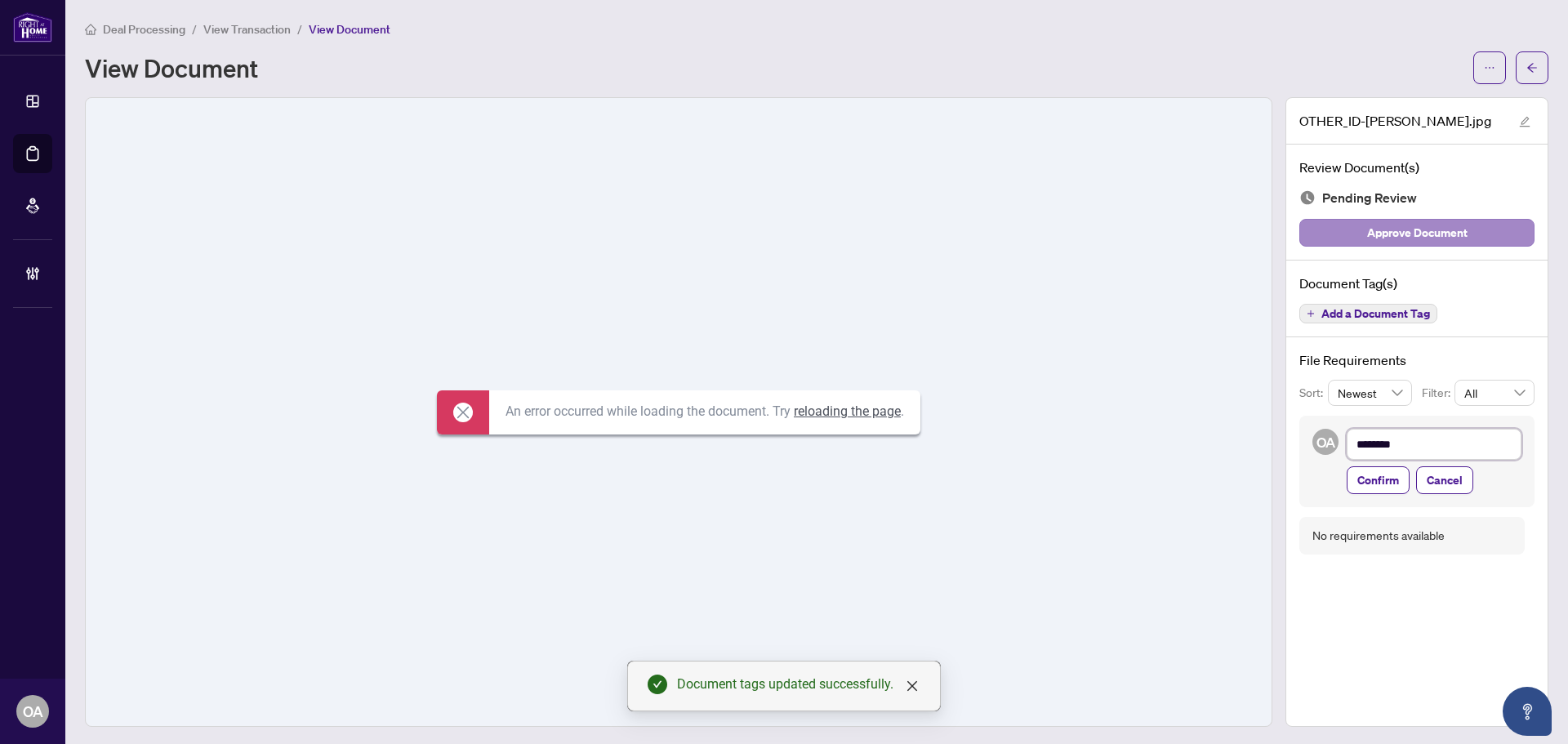
type textarea "*********"
type textarea "**********"
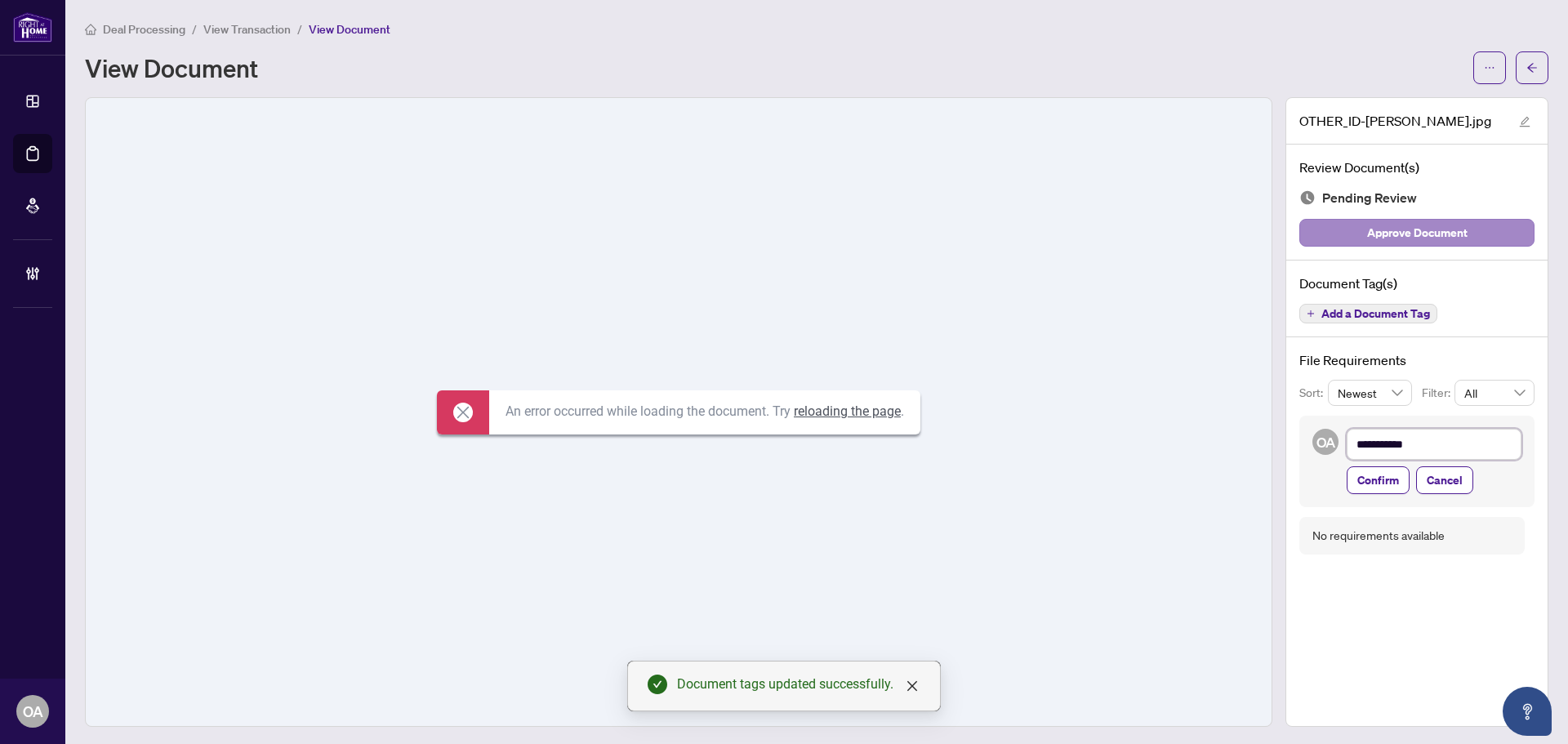
type textarea "**********"
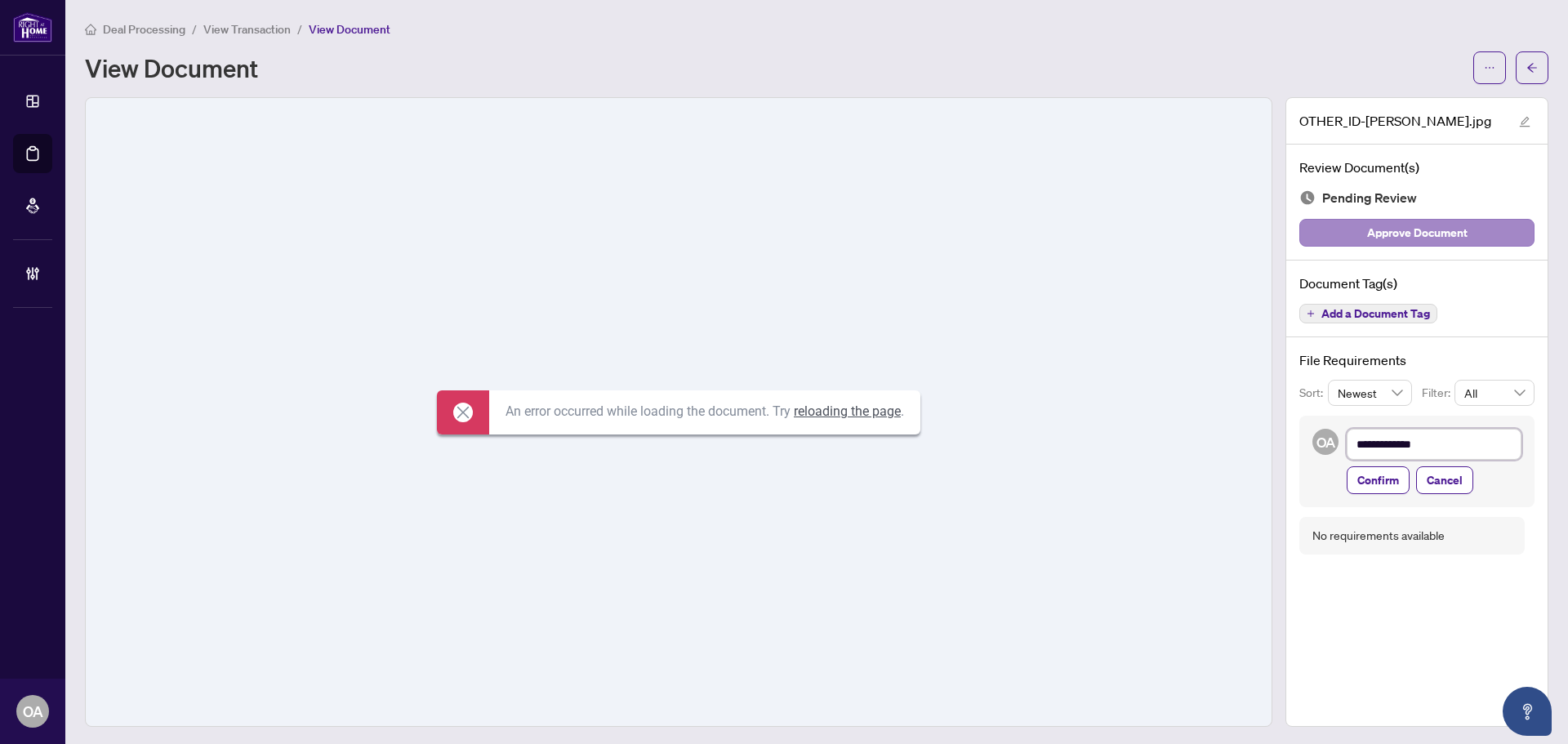
type textarea "**********"
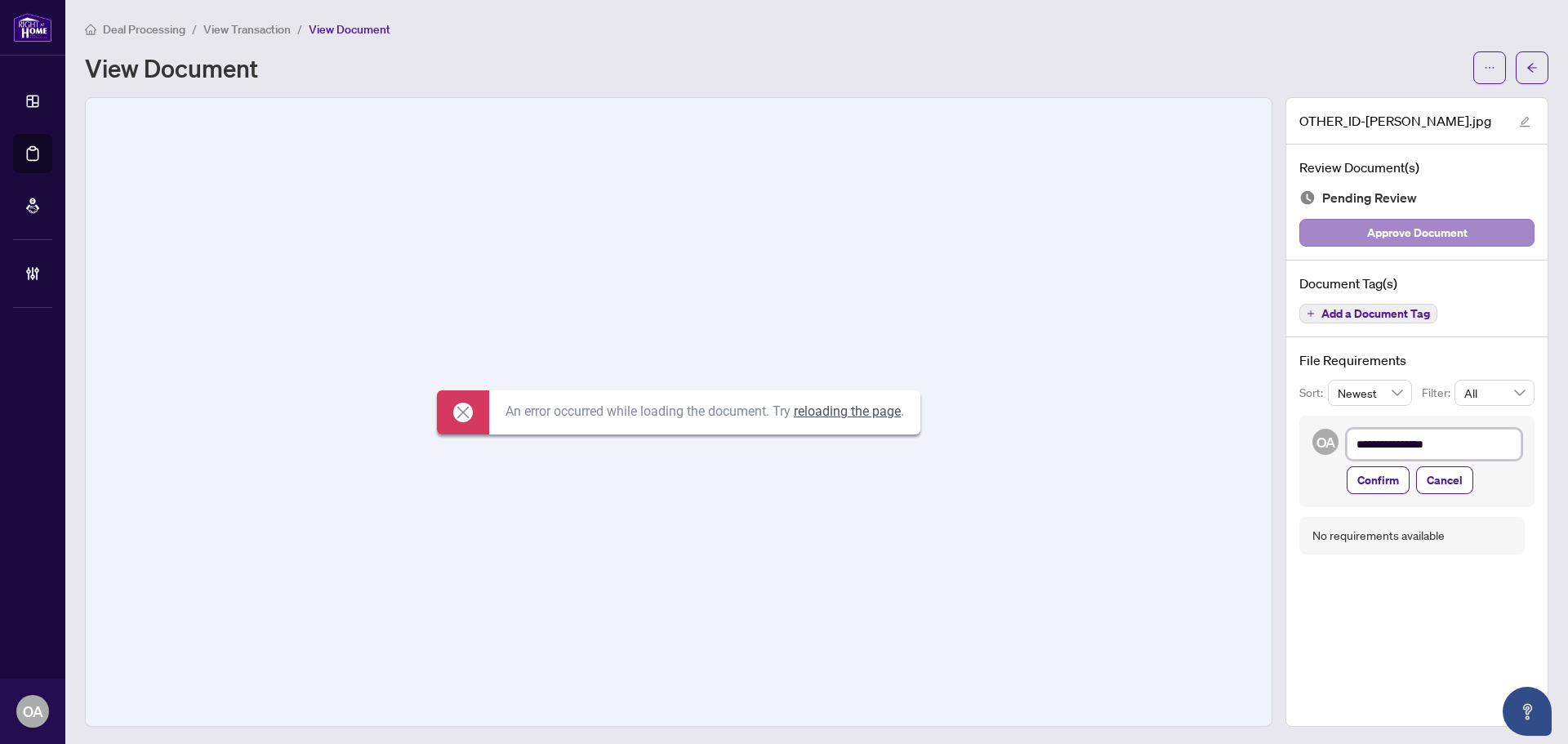
type textarea "**********"
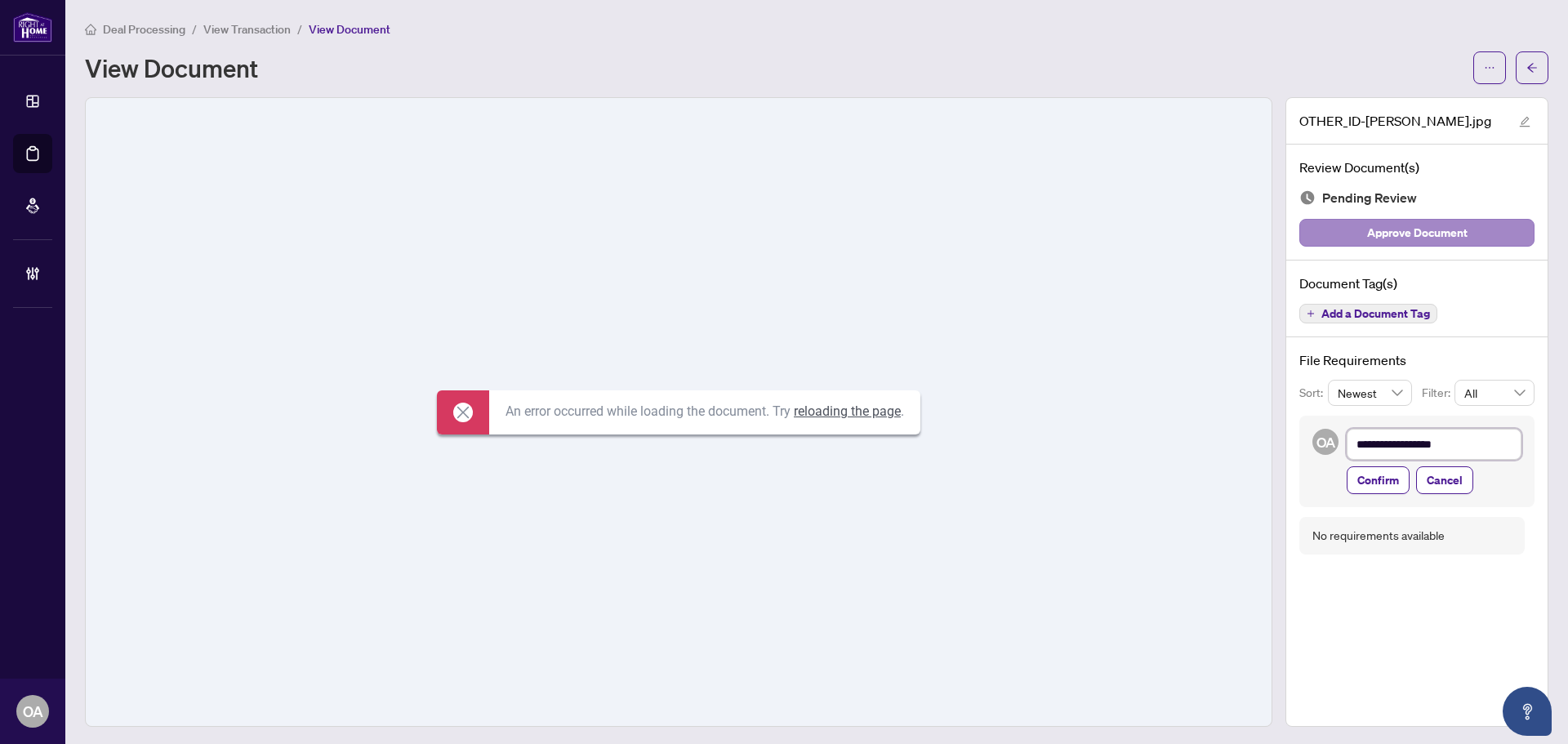
type textarea "**********"
click at [1357, 473] on span "Confirm" at bounding box center [1378, 480] width 41 height 26
type textarea "**********"
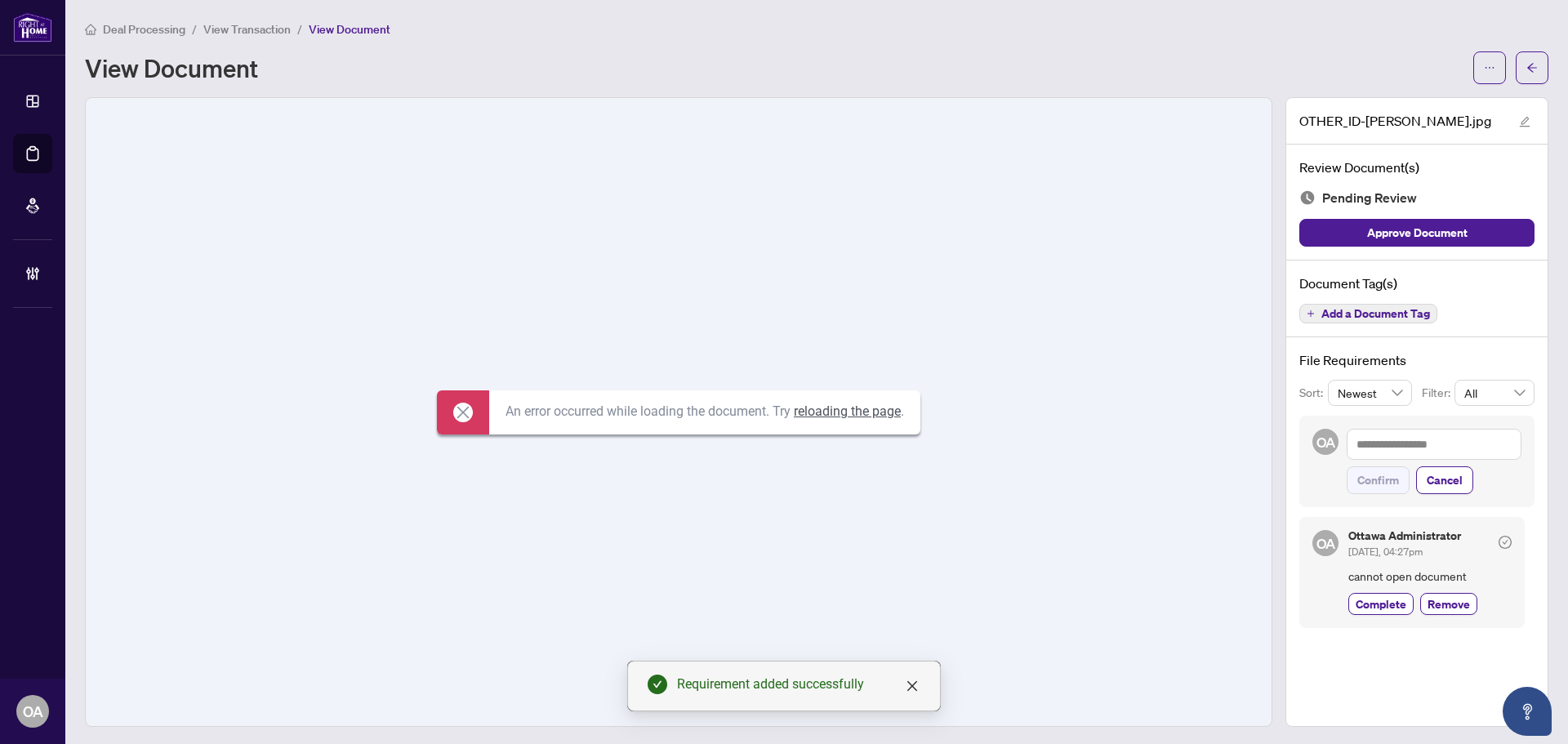
click at [1365, 313] on span "Add a Document Tag" at bounding box center [1376, 313] width 109 height 11
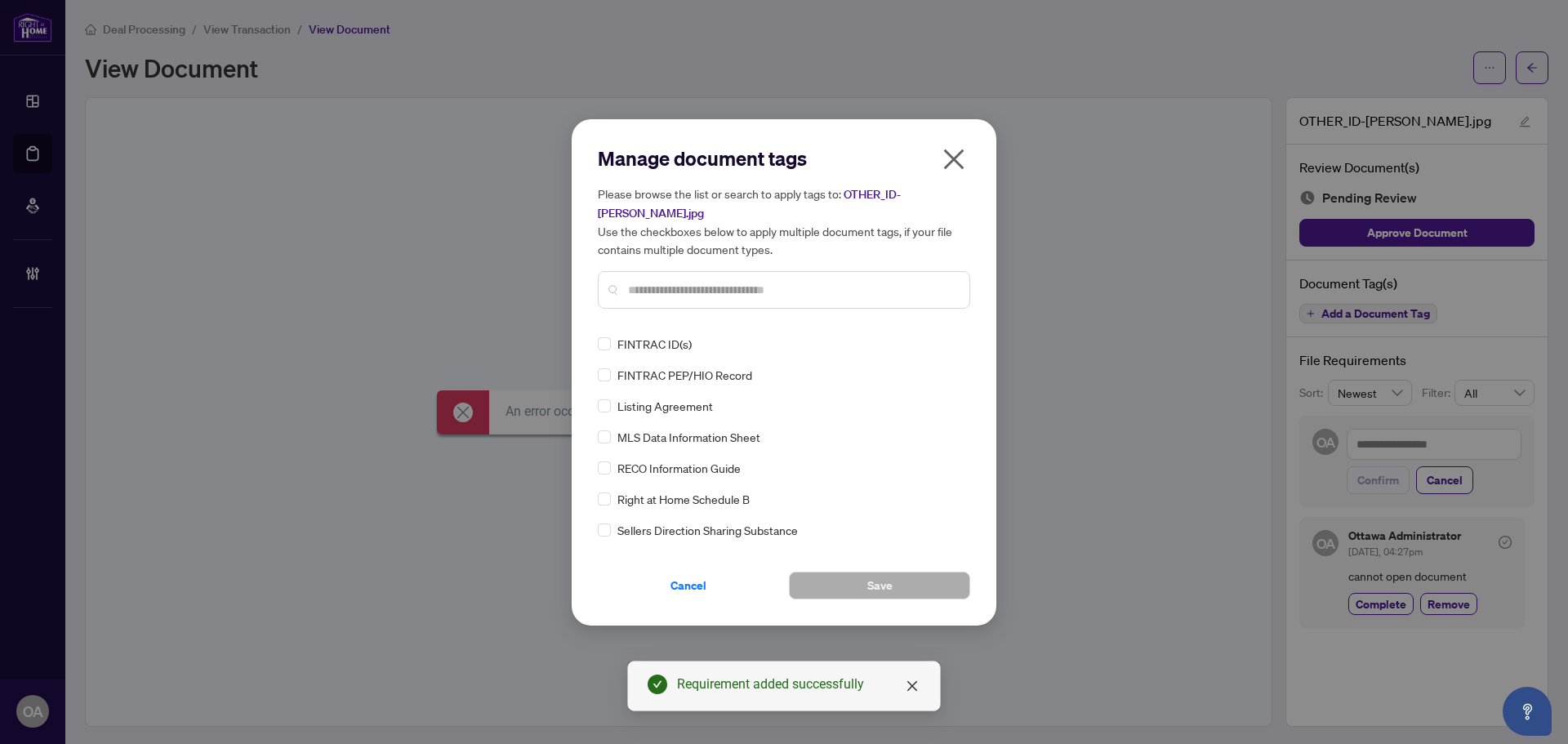
click at [786, 291] on input "text" at bounding box center [792, 290] width 328 height 18
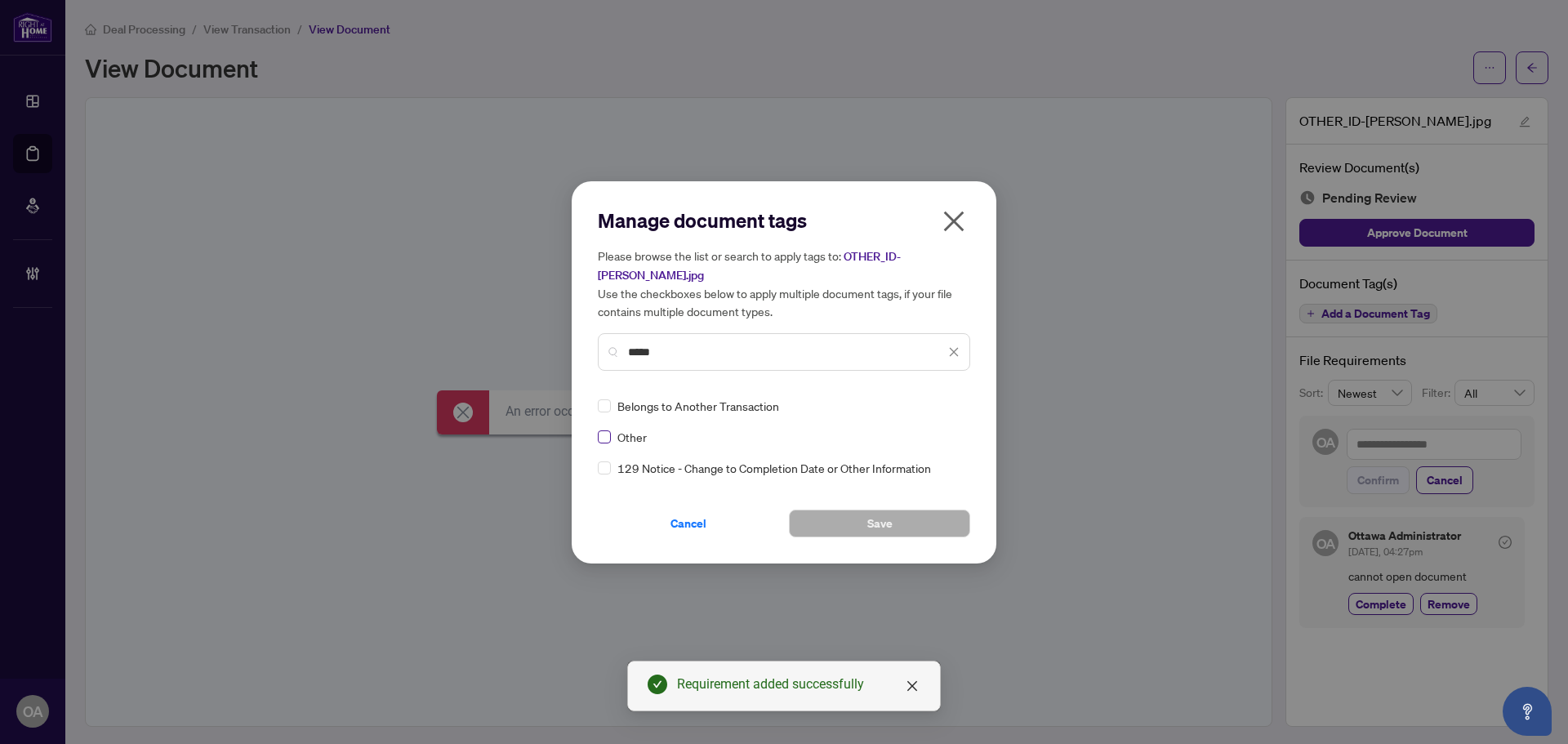
type input "*****"
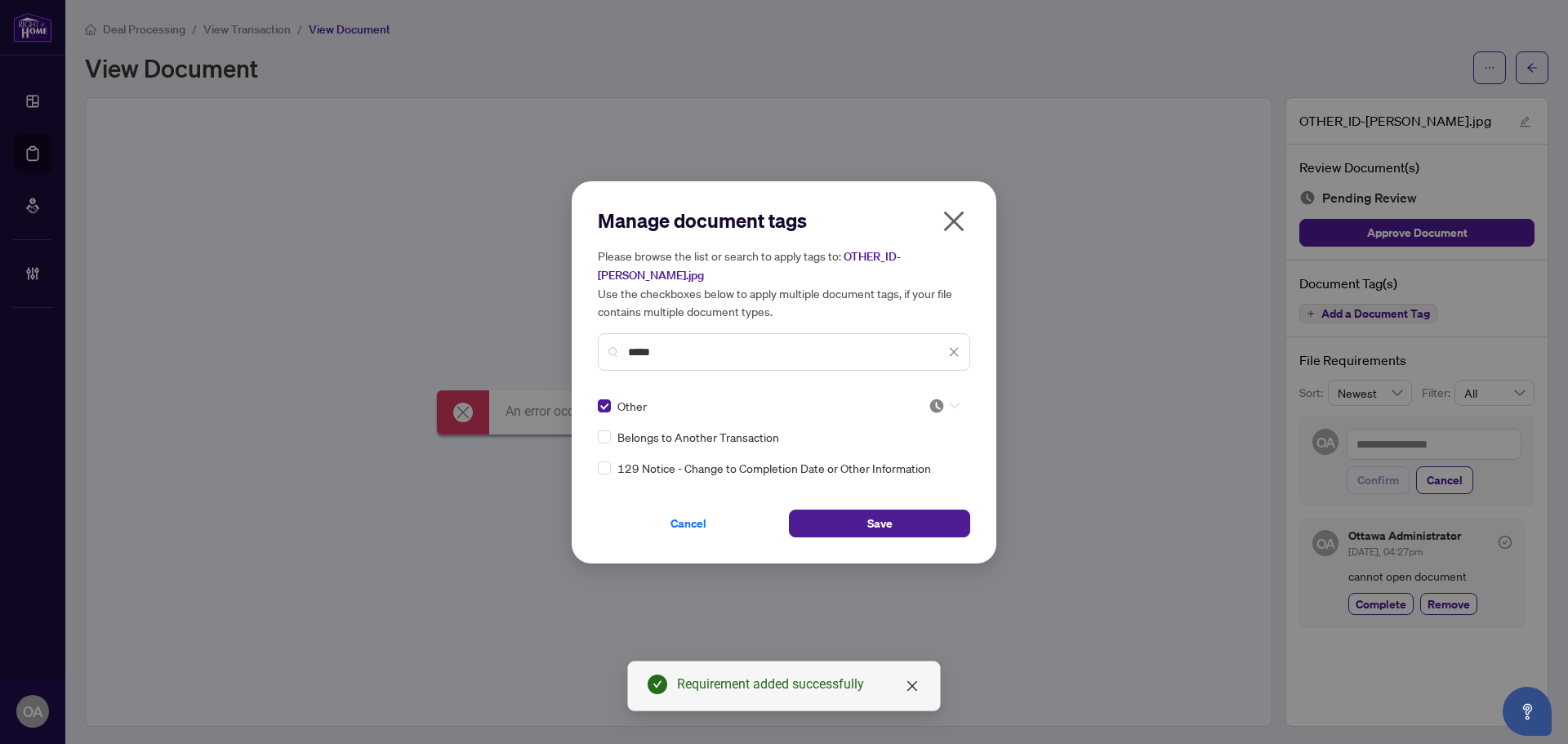
click at [958, 406] on icon at bounding box center [954, 405] width 10 height 6
click at [911, 457] on div "Needs Work" at bounding box center [894, 459] width 104 height 18
click at [876, 517] on span "Save" at bounding box center [879, 524] width 25 height 26
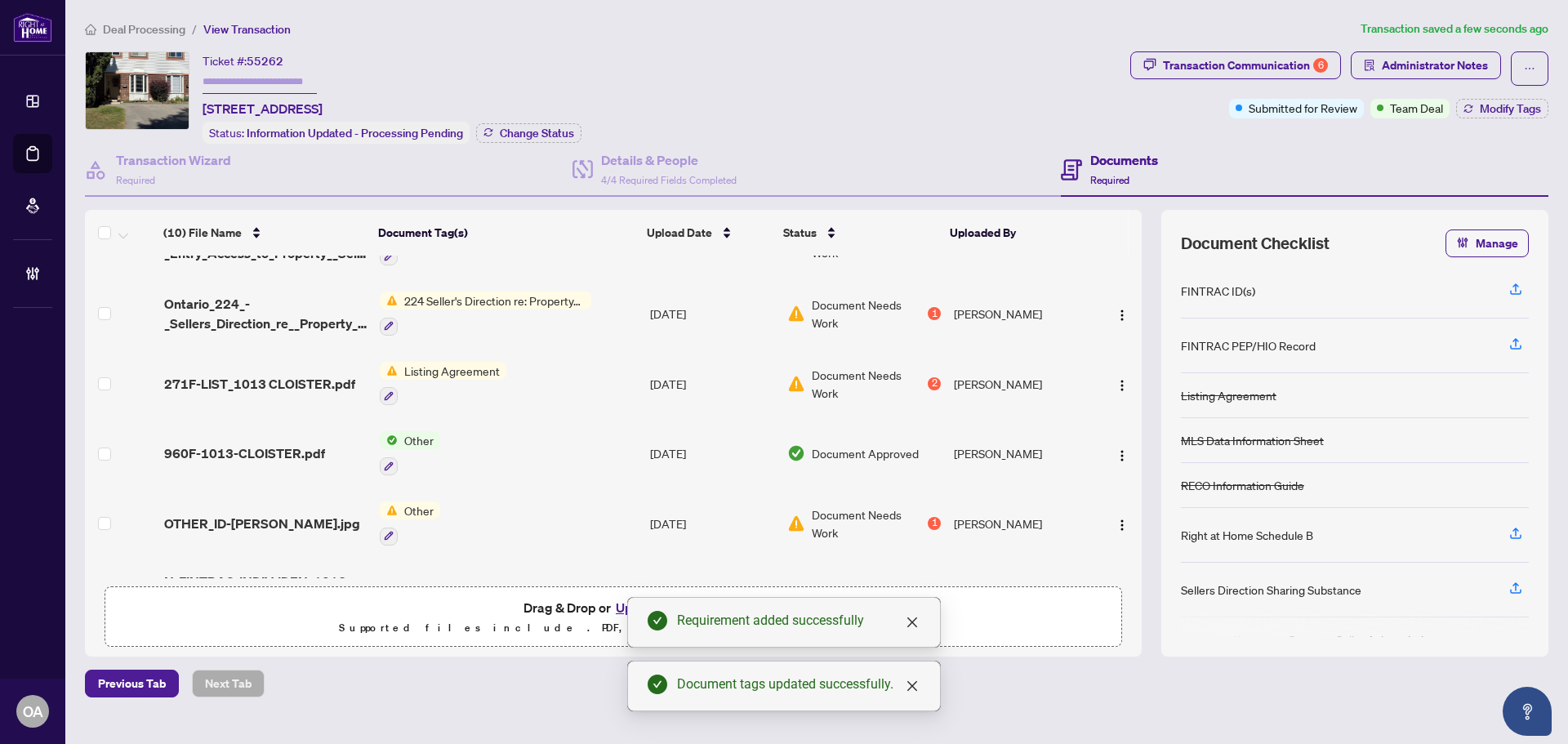
scroll to position [375, 0]
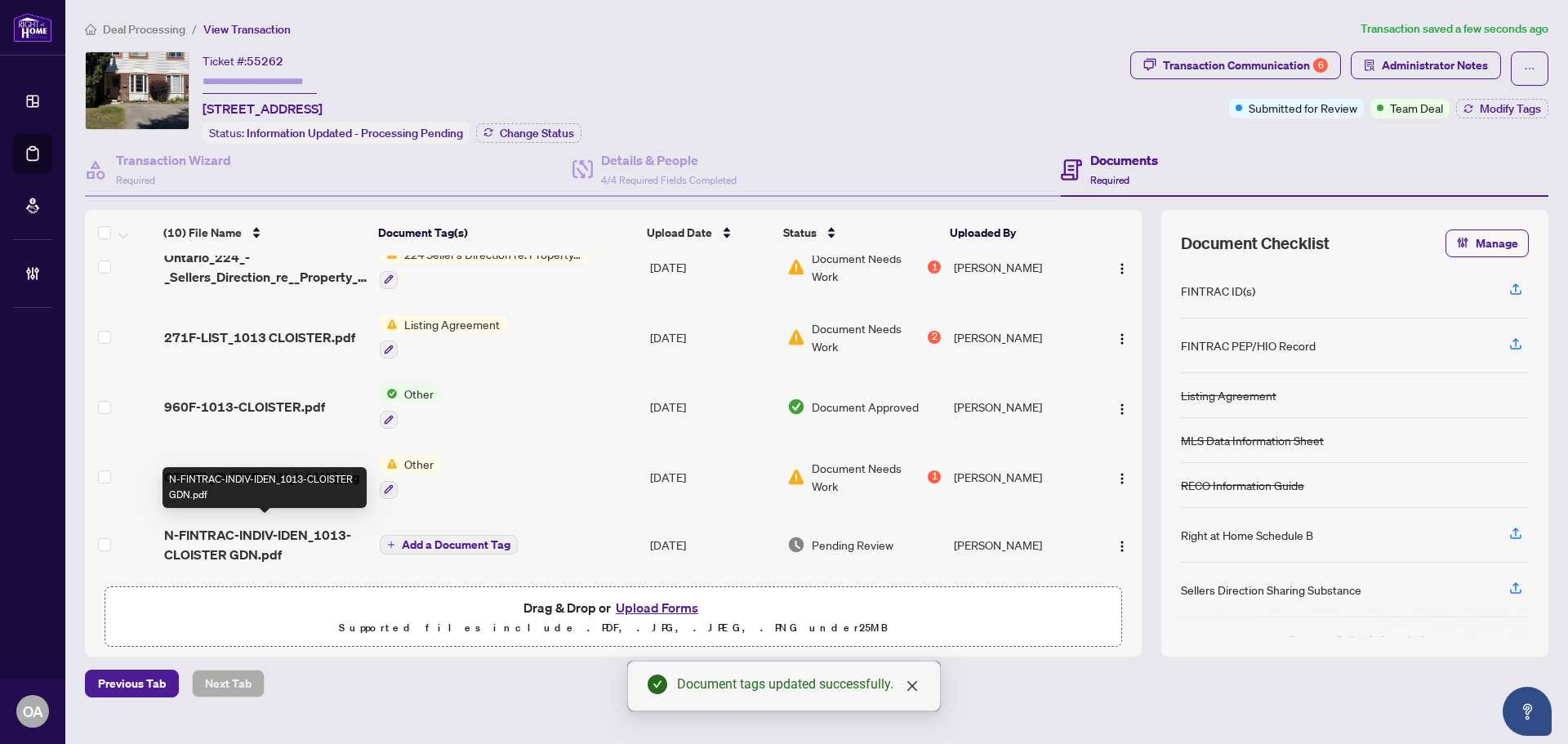
click at [252, 532] on span "N-FINTRAC-INDIV-IDEN_1013-CLOISTER GDN.pdf" at bounding box center [265, 544] width 203 height 39
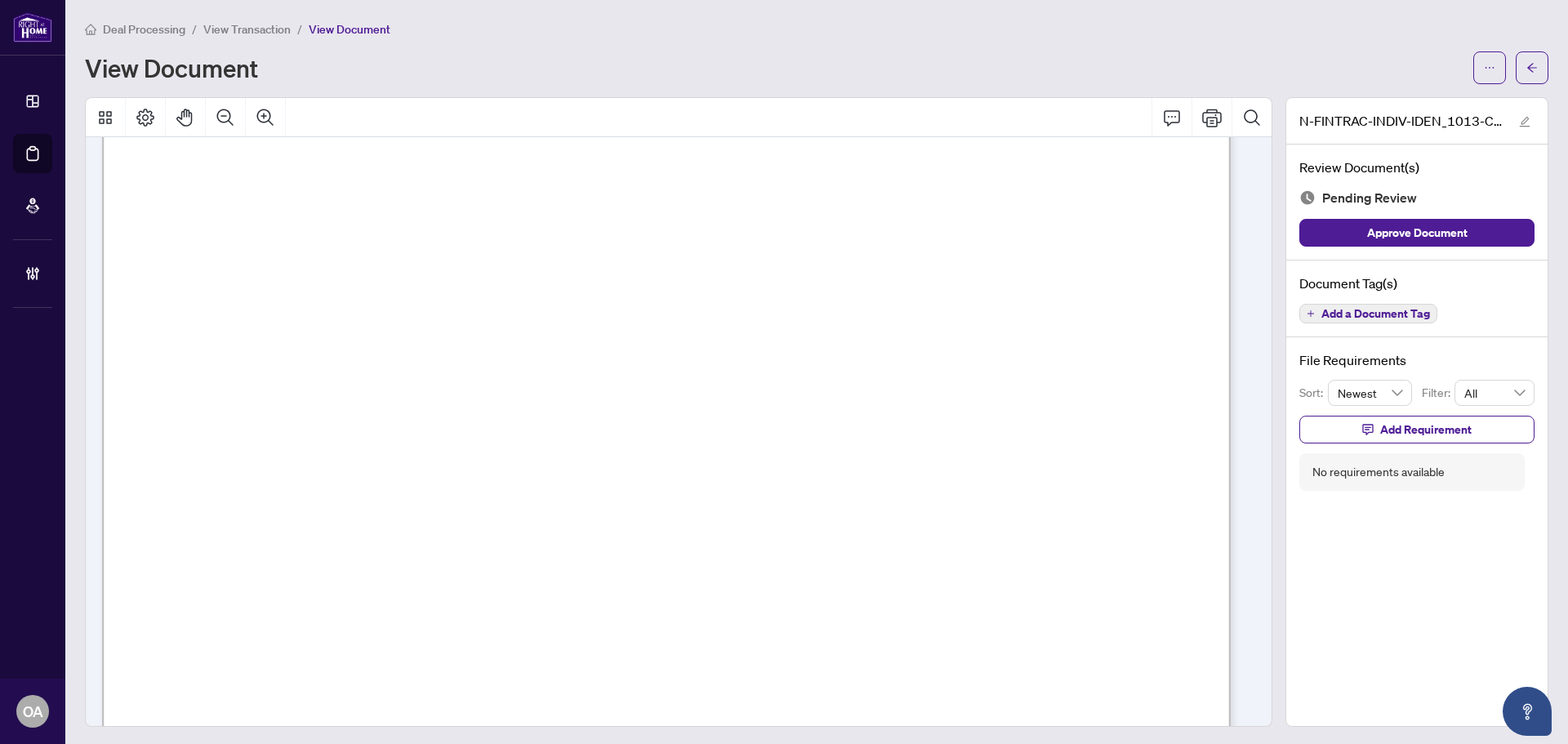
scroll to position [3755, 0]
click at [1413, 317] on span "Add a Document Tag" at bounding box center [1376, 313] width 109 height 11
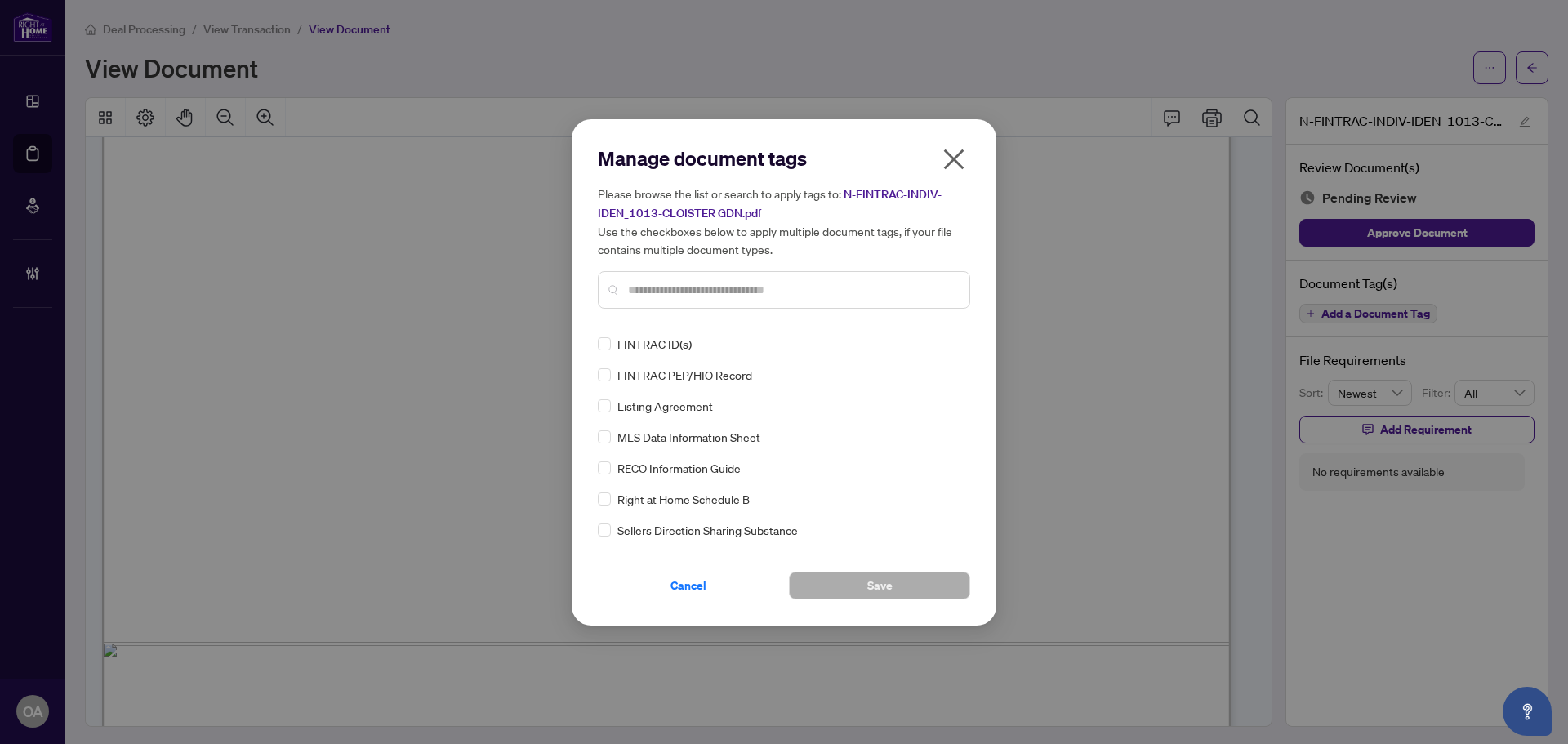
click at [805, 286] on input "text" at bounding box center [792, 290] width 328 height 18
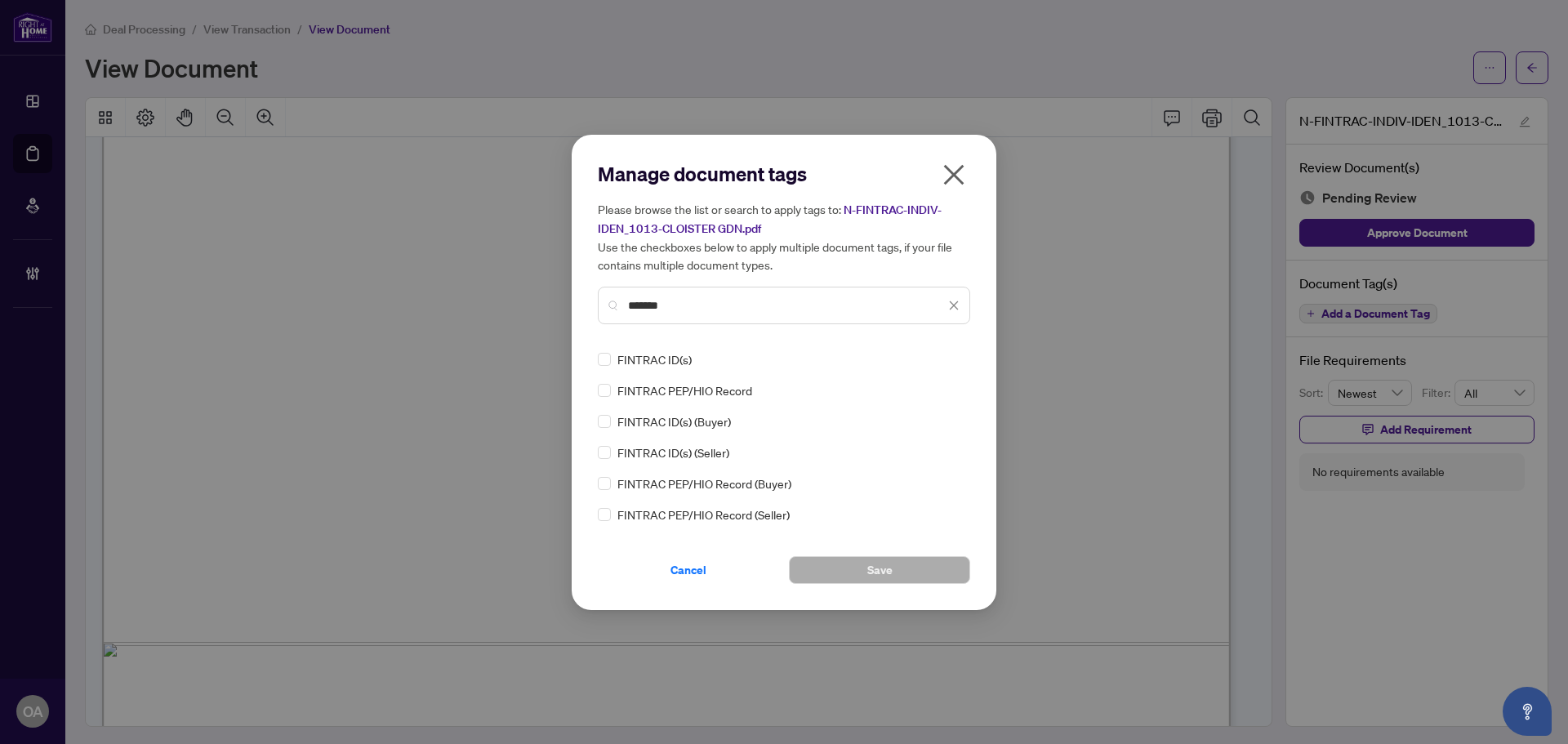
type input "*******"
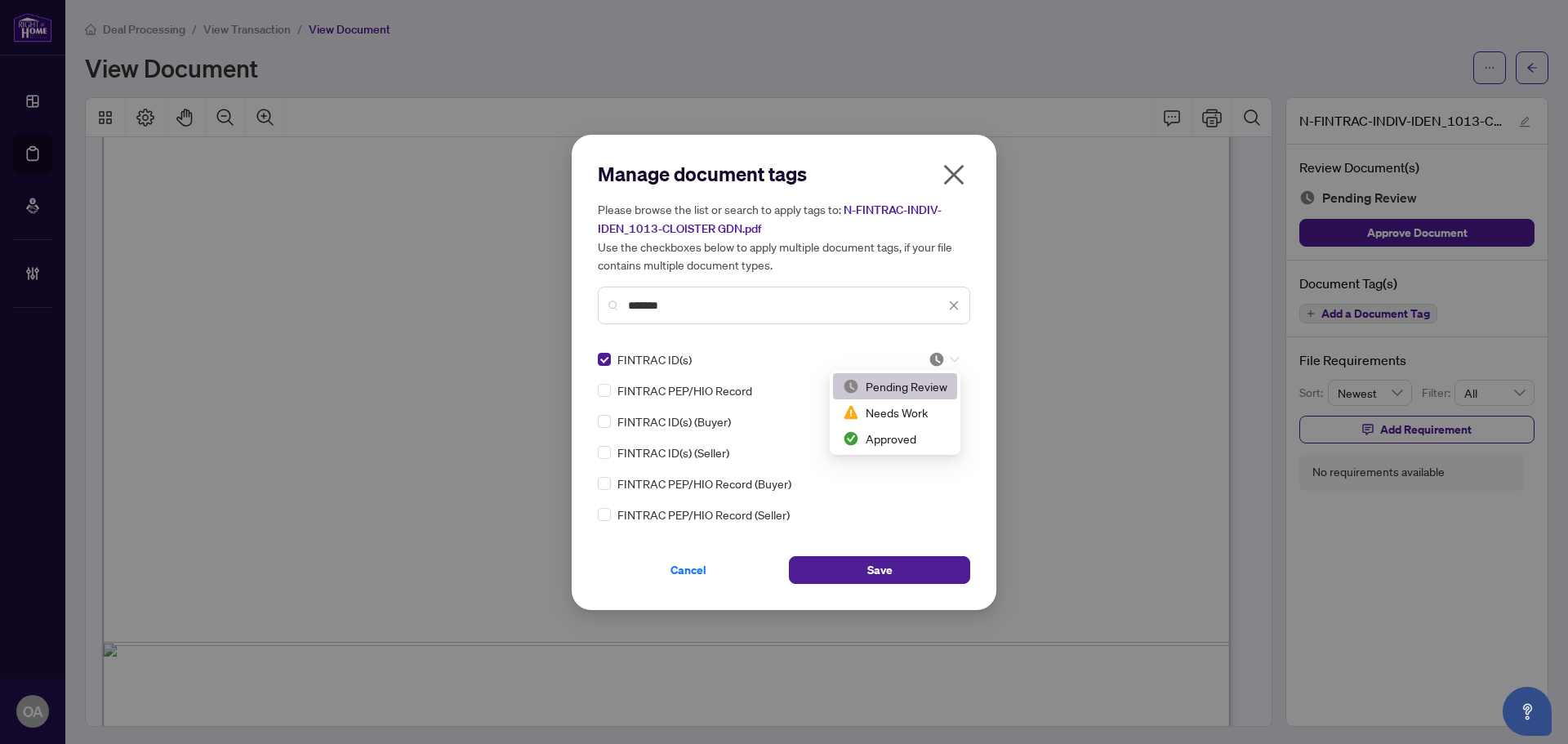
click at [955, 354] on div at bounding box center [943, 359] width 31 height 17
drag, startPoint x: 917, startPoint y: 429, endPoint x: 887, endPoint y: 533, distance: 108.2
click at [917, 429] on div "Approved" at bounding box center [894, 439] width 124 height 26
drag, startPoint x: 871, startPoint y: 568, endPoint x: 1178, endPoint y: 358, distance: 372.0
click at [880, 557] on span "Save" at bounding box center [879, 570] width 25 height 26
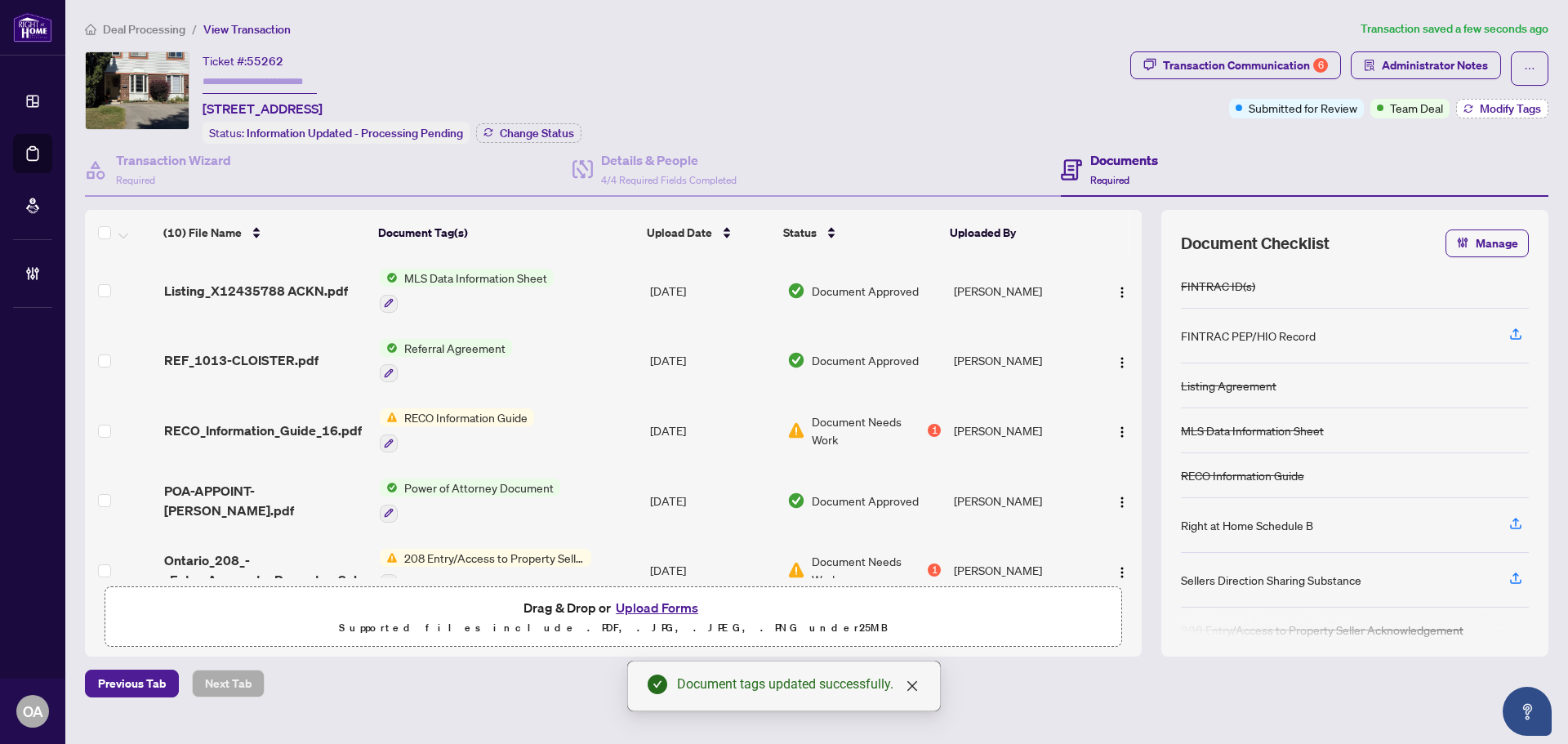
click at [1500, 106] on span "Modify Tags" at bounding box center [1510, 108] width 61 height 11
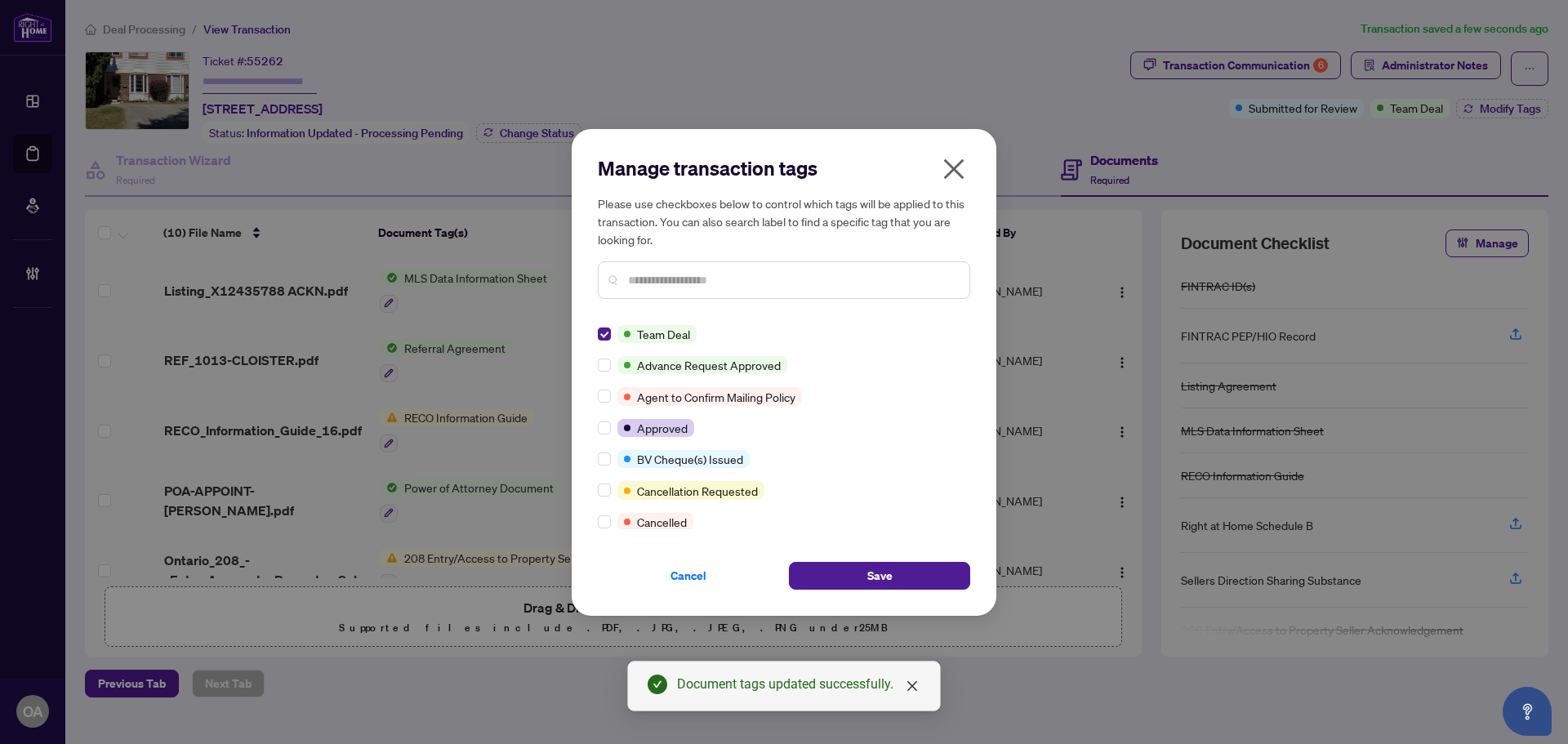
click at [675, 285] on input "text" at bounding box center [792, 280] width 328 height 18
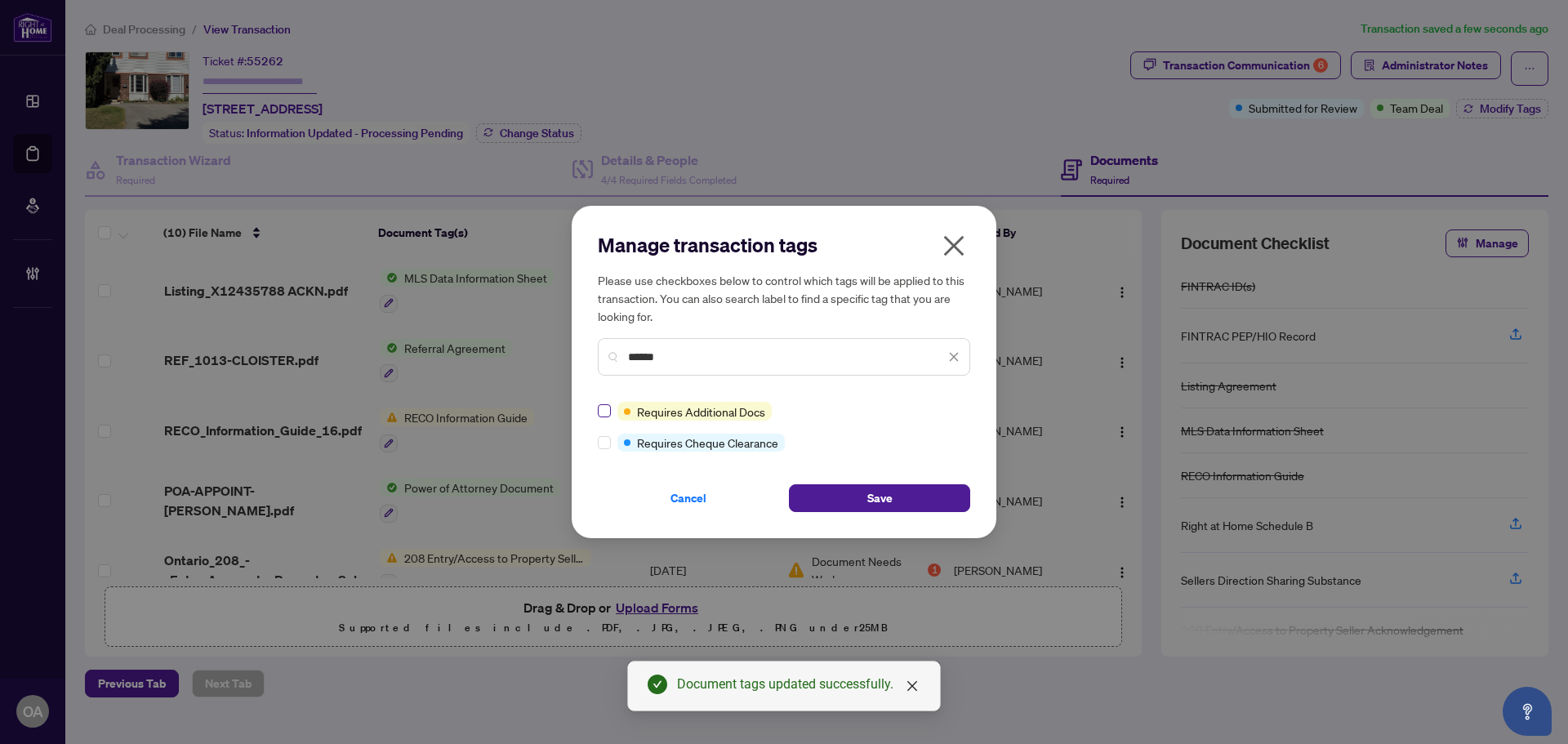
type input "******"
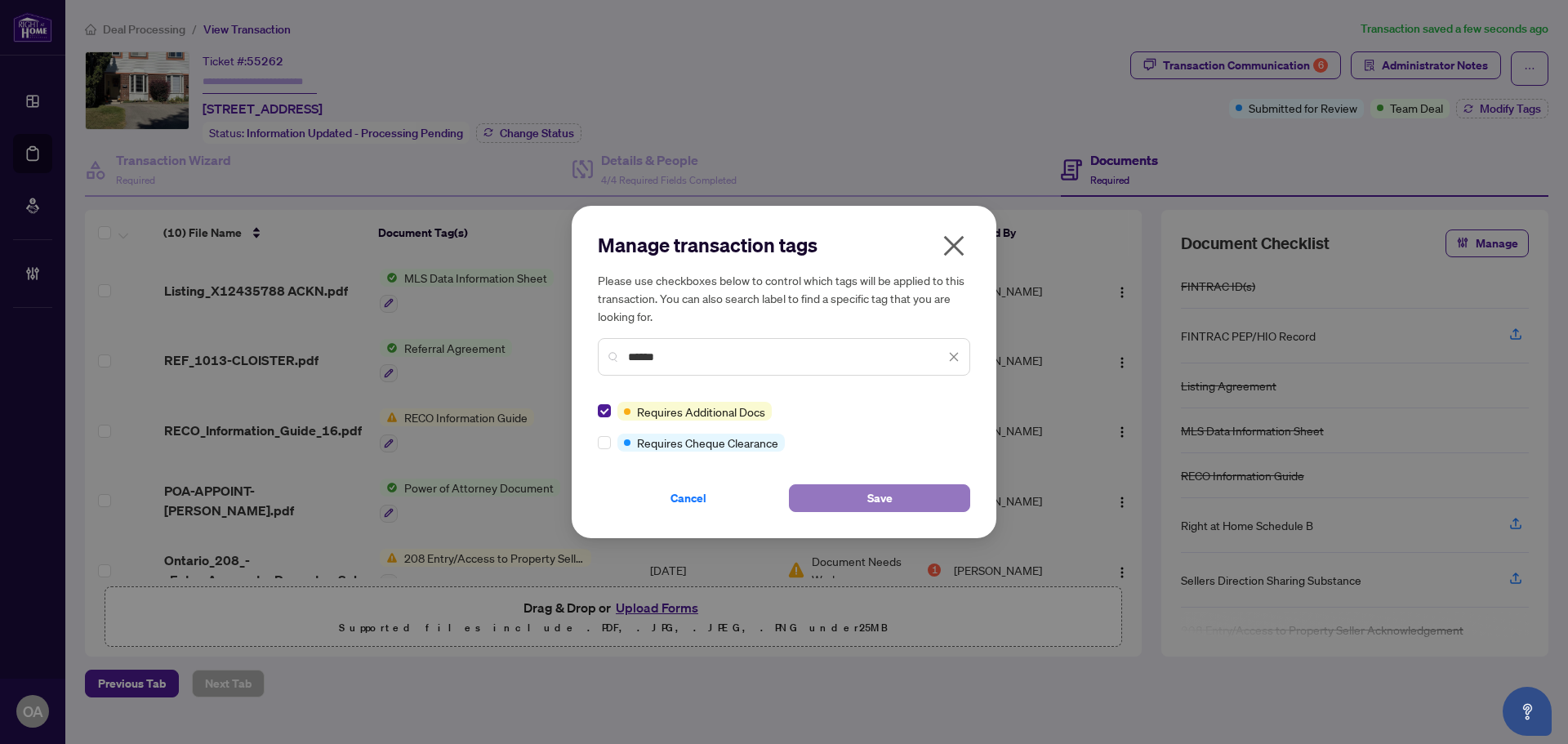
click at [913, 485] on button "Save" at bounding box center [879, 498] width 182 height 28
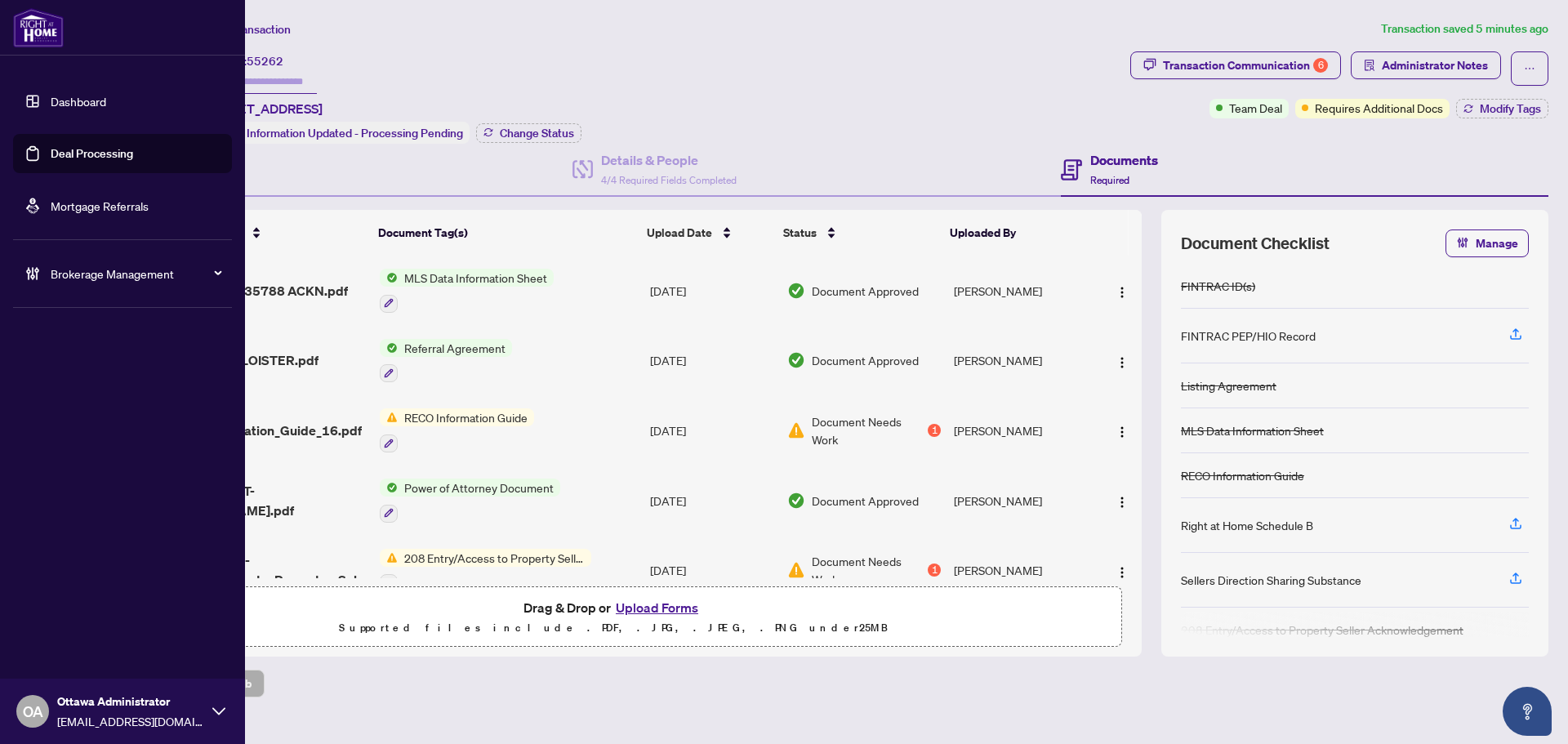
click at [83, 148] on link "Deal Processing" at bounding box center [92, 154] width 82 height 15
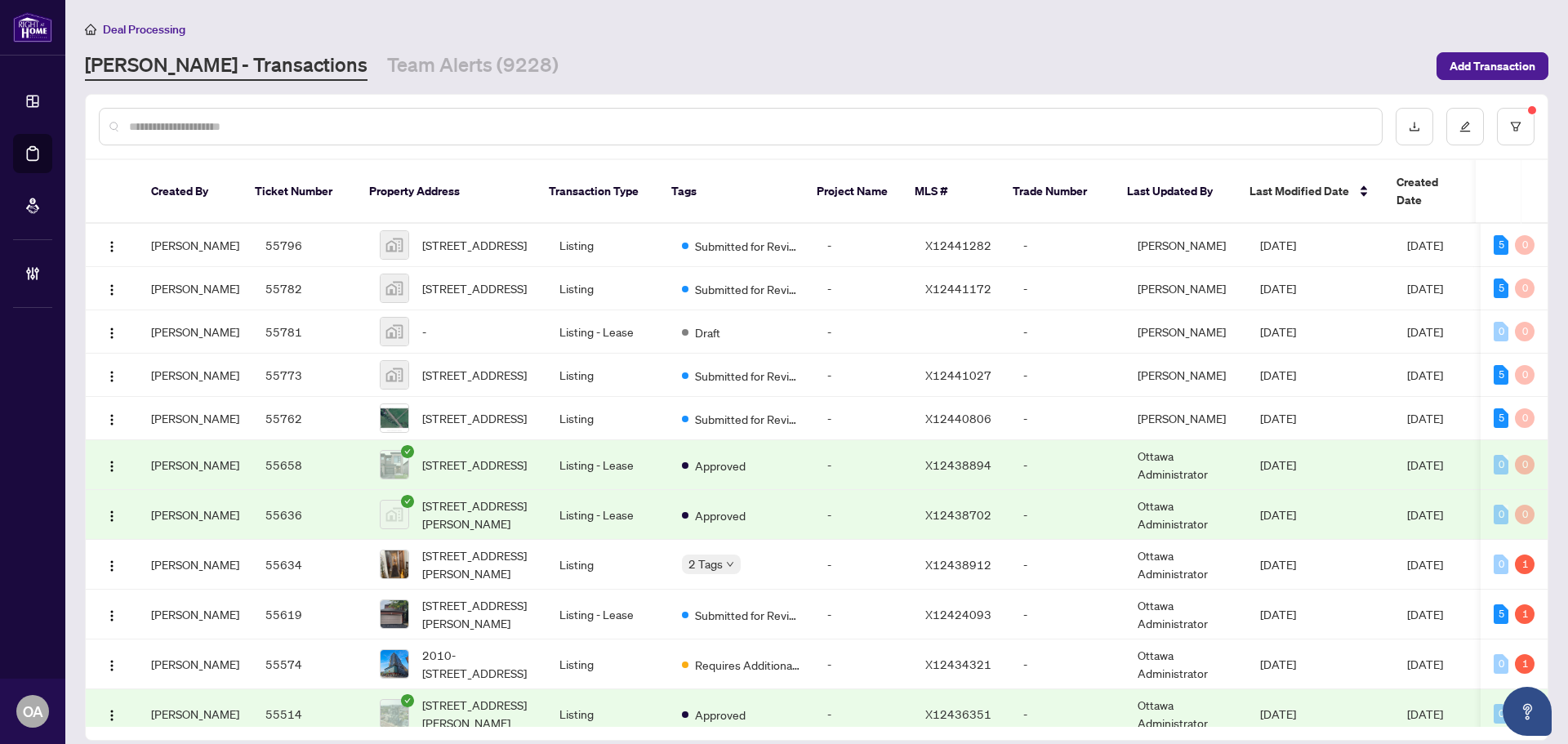
click at [1019, 125] on input "text" at bounding box center [748, 126] width 1240 height 18
click at [420, 56] on link "Team Alerts (9228)" at bounding box center [472, 66] width 171 height 29
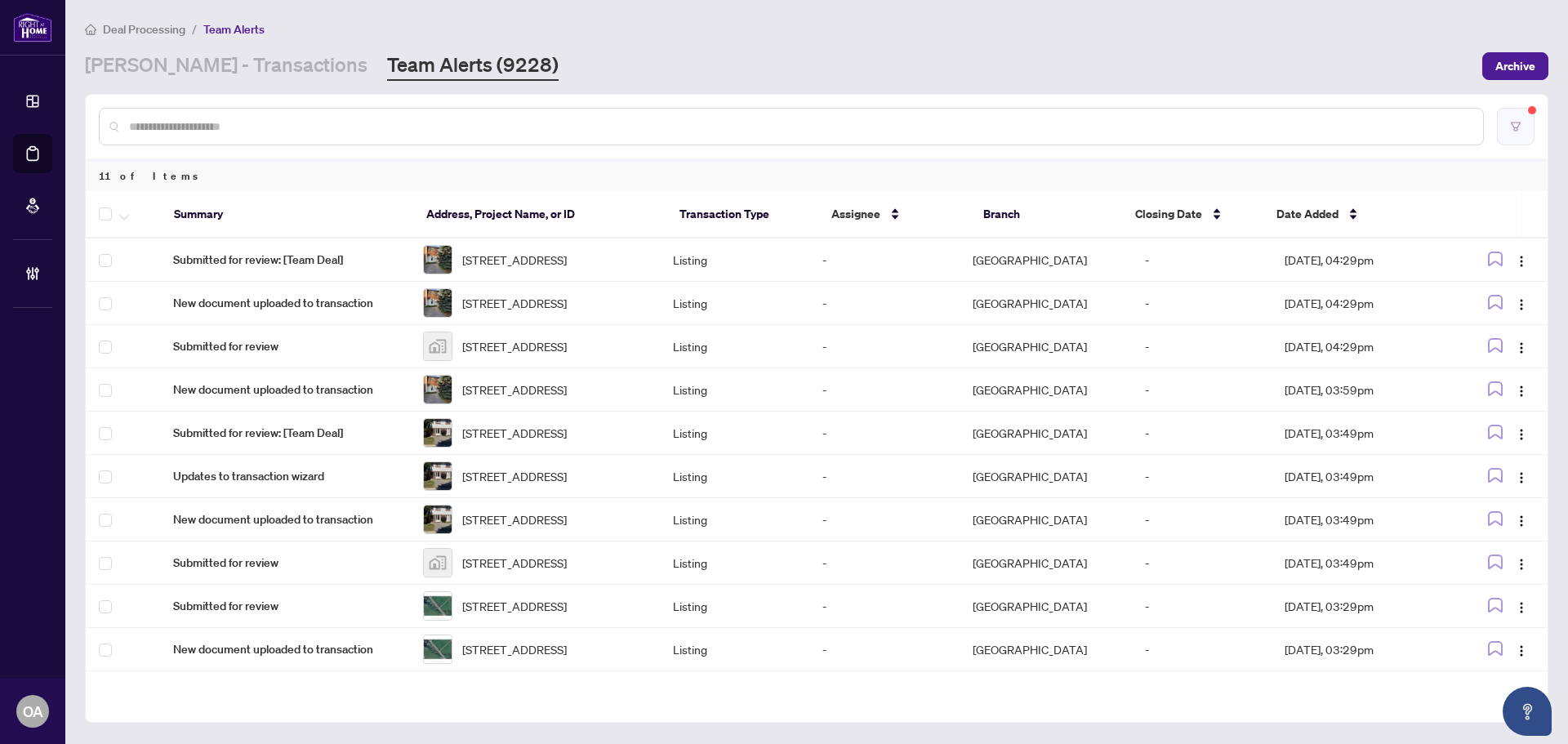
click at [1514, 126] on icon "filter" at bounding box center [1514, 126] width 10 height 9
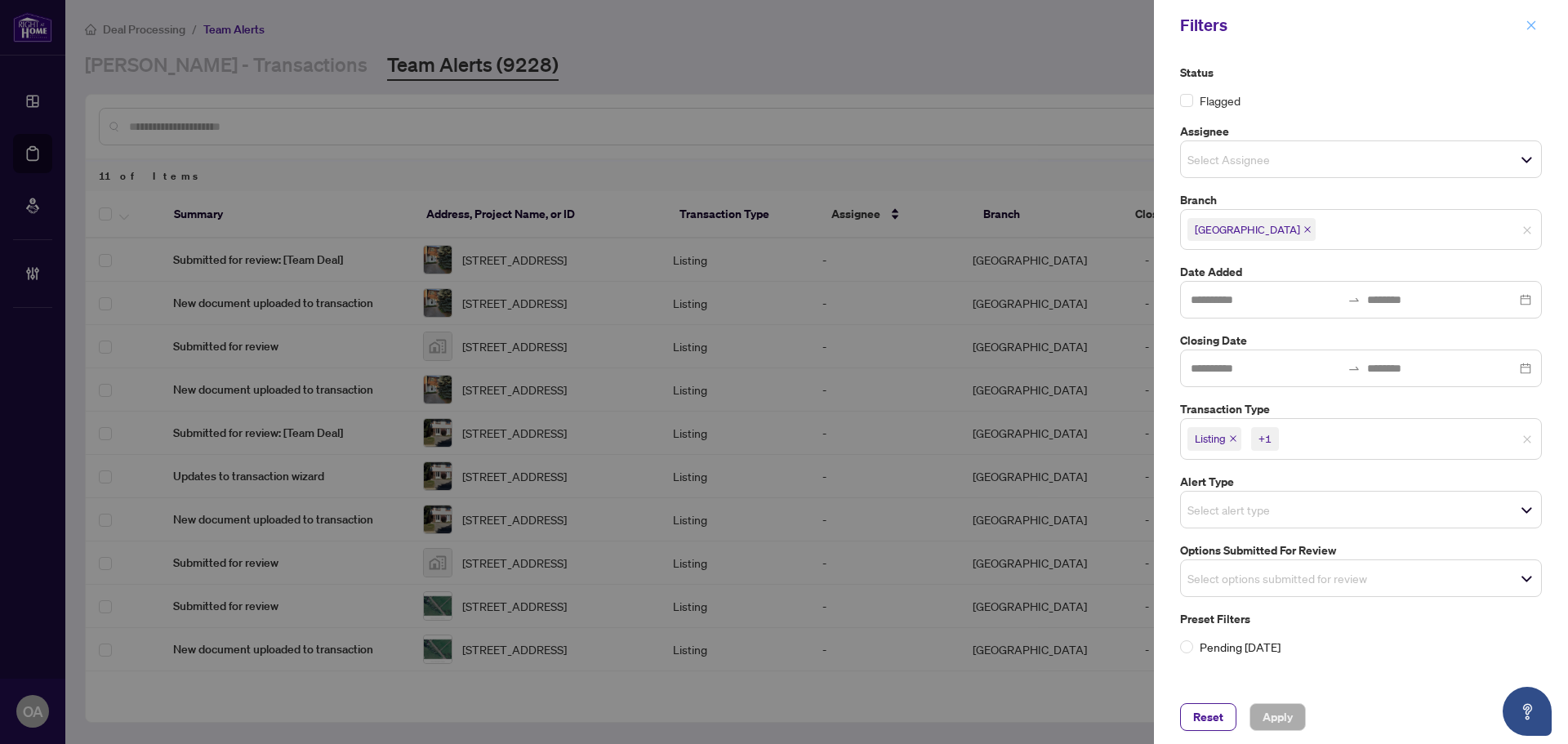
click at [1531, 25] on icon "close" at bounding box center [1530, 25] width 11 height 11
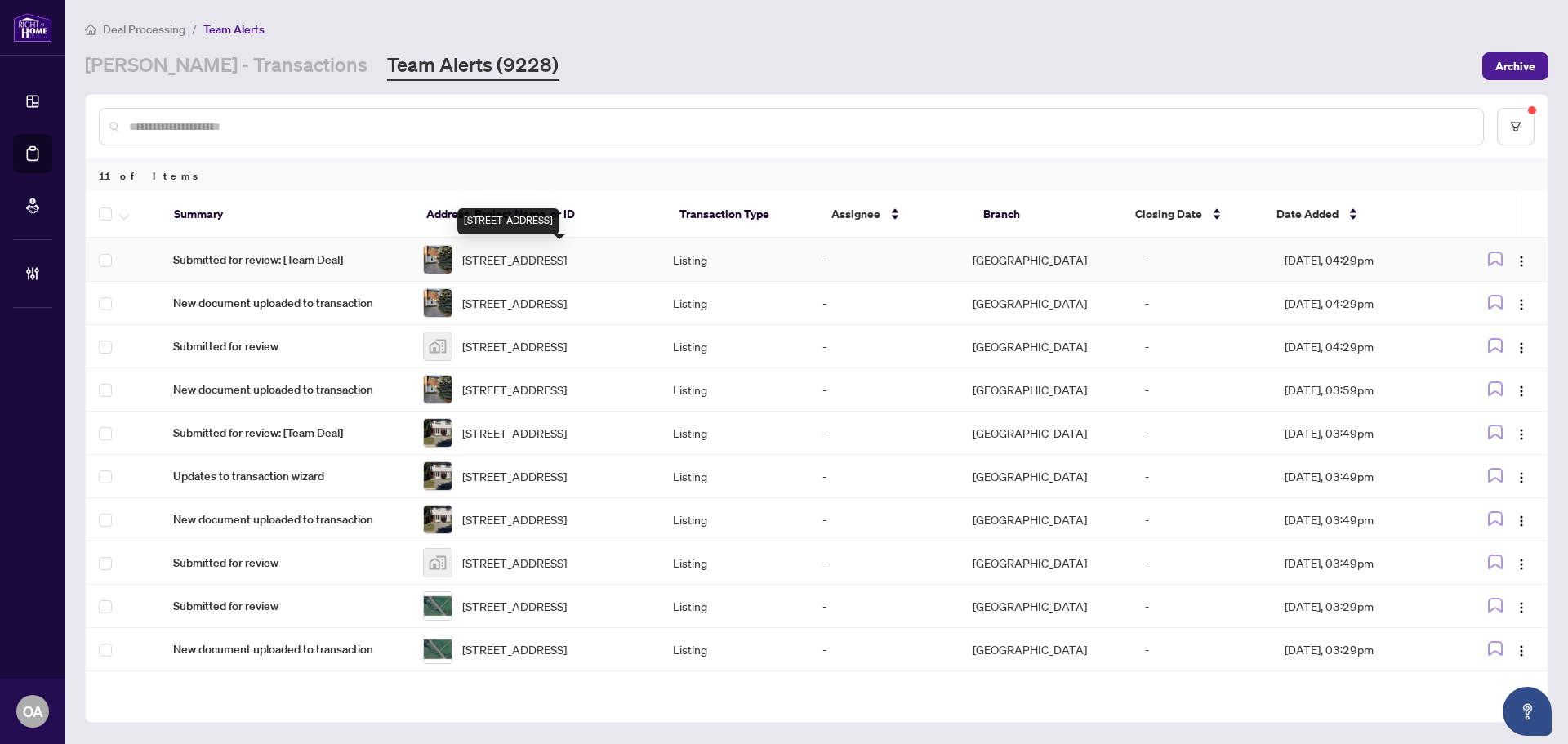
click at [560, 268] on span "[STREET_ADDRESS]" at bounding box center [514, 260] width 104 height 18
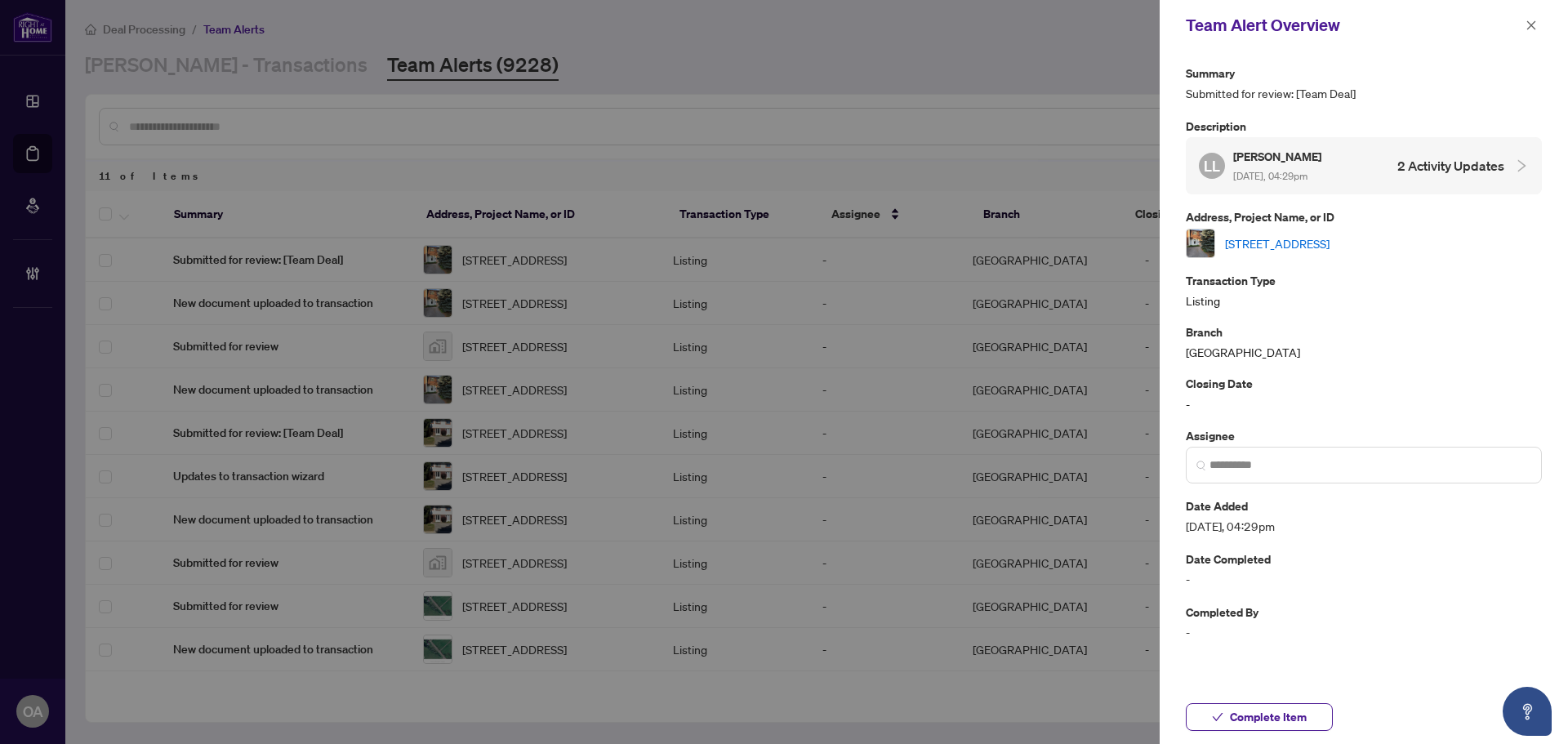
click at [1248, 238] on link "[STREET_ADDRESS]" at bounding box center [1277, 243] width 104 height 18
click at [1532, 18] on span "button" at bounding box center [1530, 25] width 11 height 26
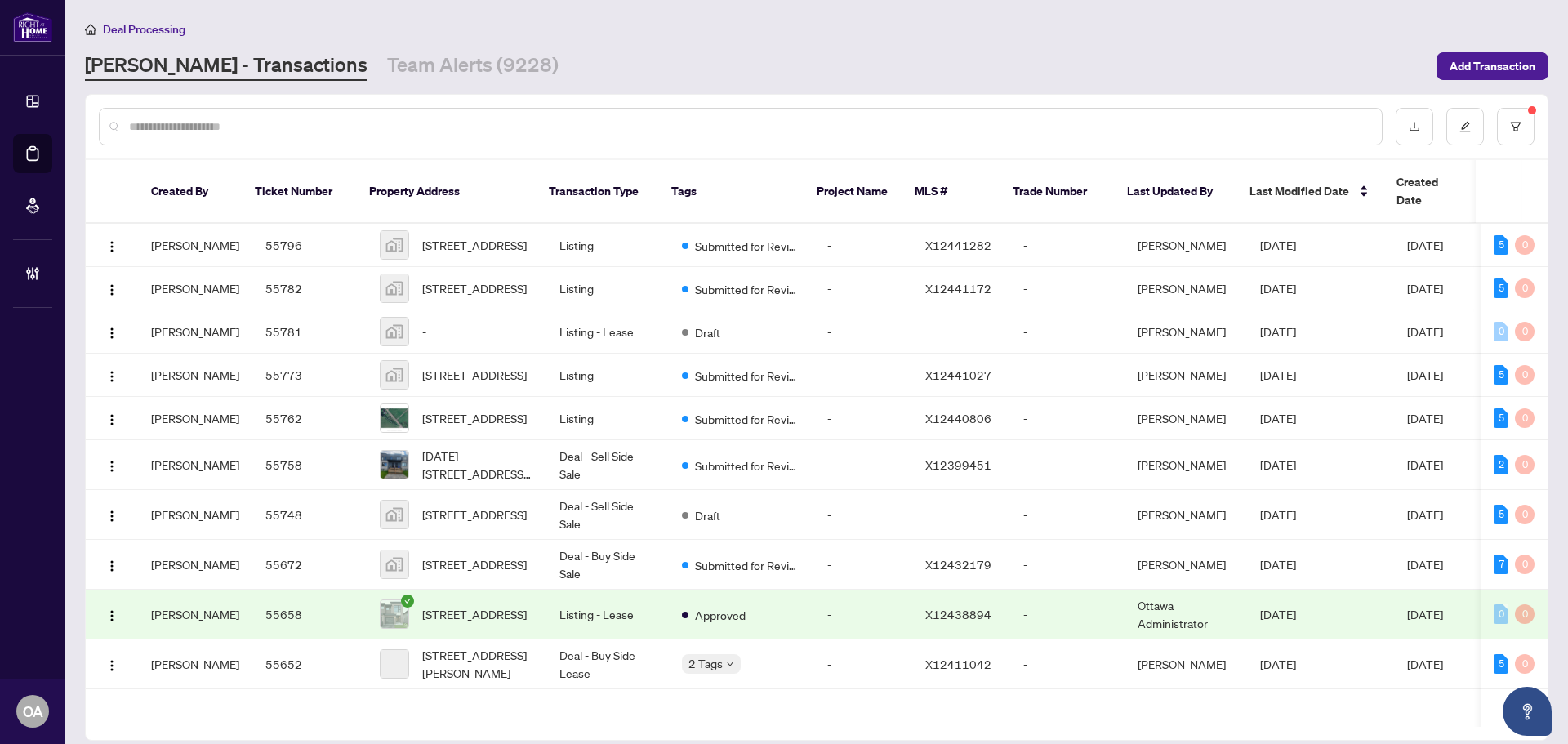
click at [948, 127] on input "text" at bounding box center [748, 126] width 1240 height 18
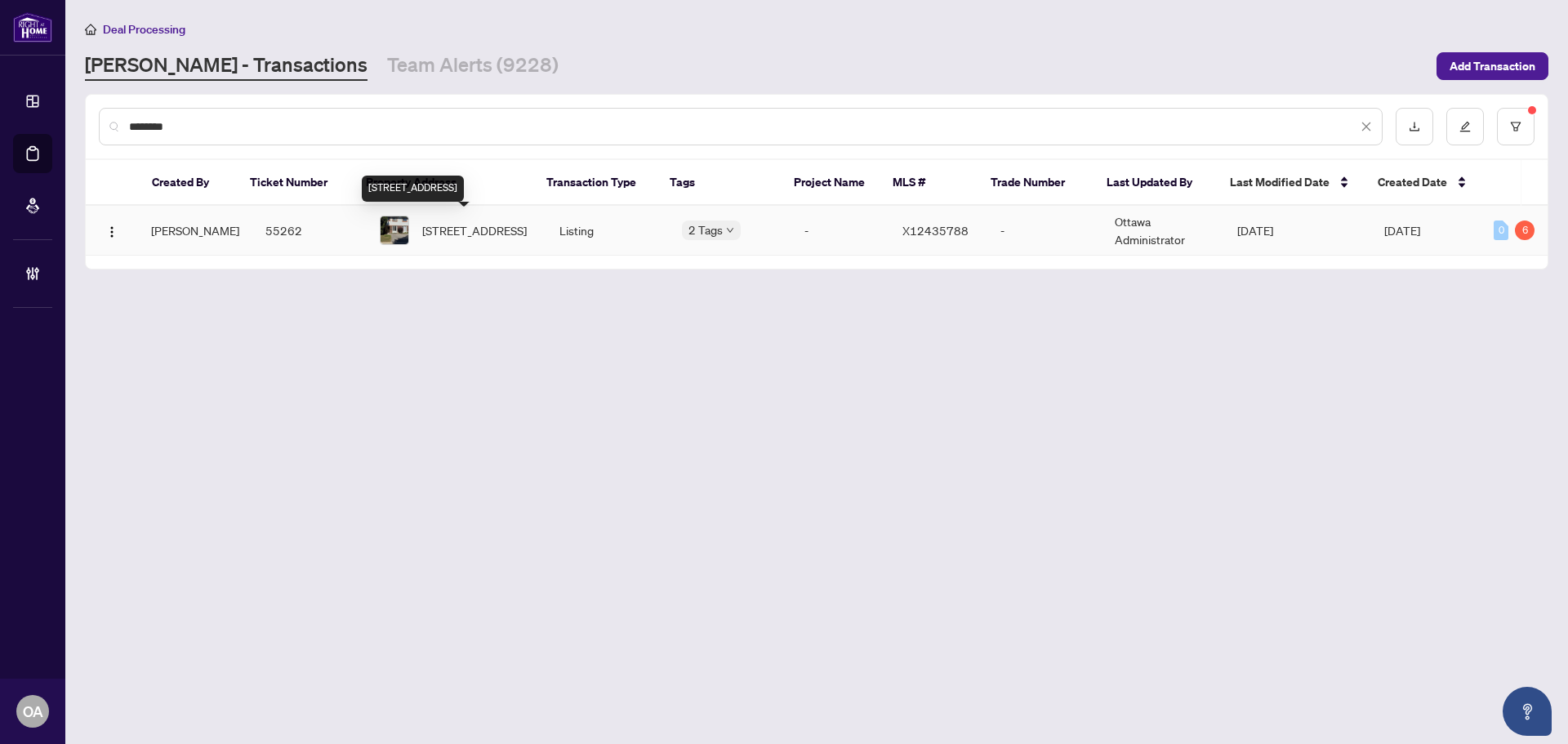
type input "********"
click at [506, 223] on span "[STREET_ADDRESS]" at bounding box center [474, 230] width 104 height 18
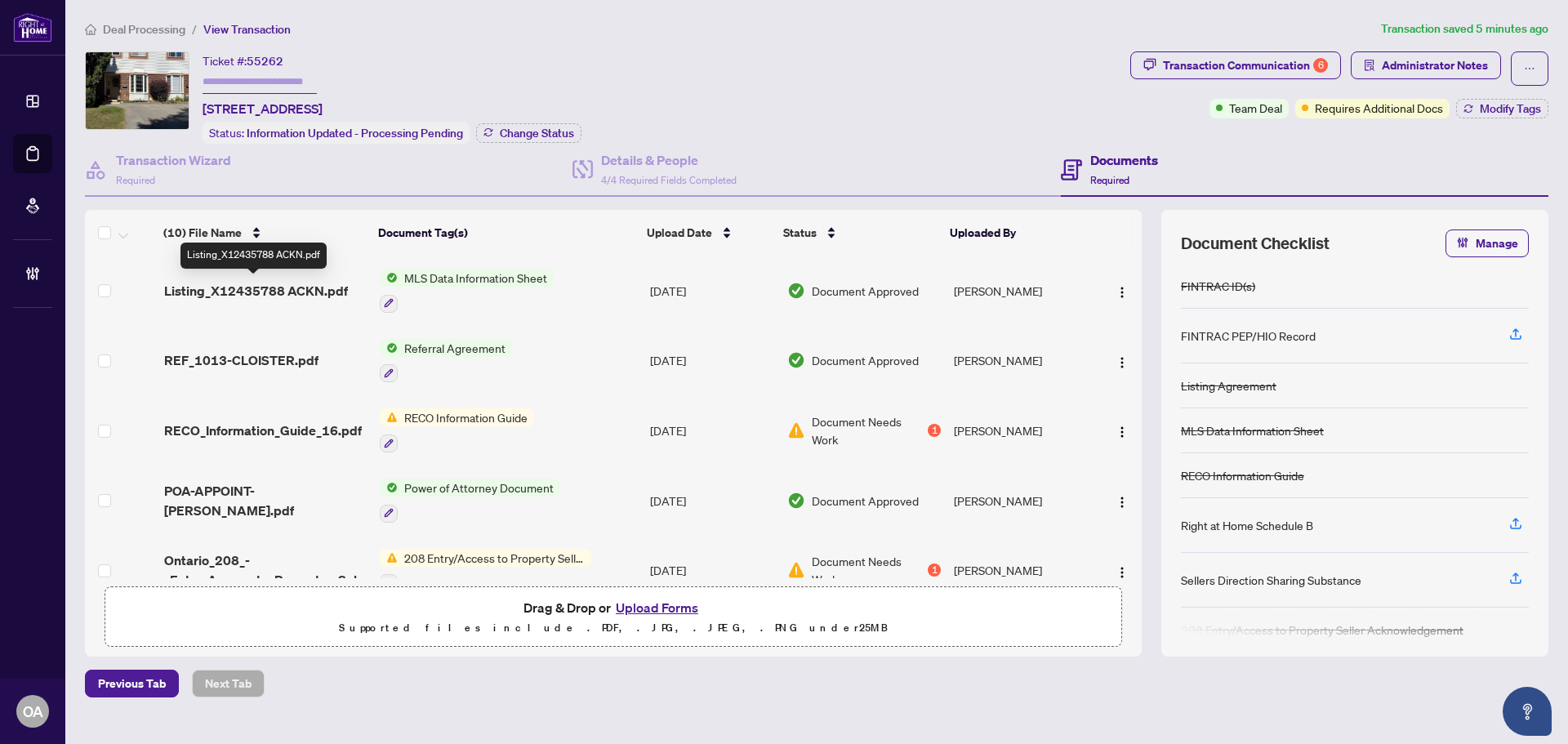
click at [243, 283] on span "Listing_X12435788 ACKN.pdf" at bounding box center [255, 290] width 183 height 19
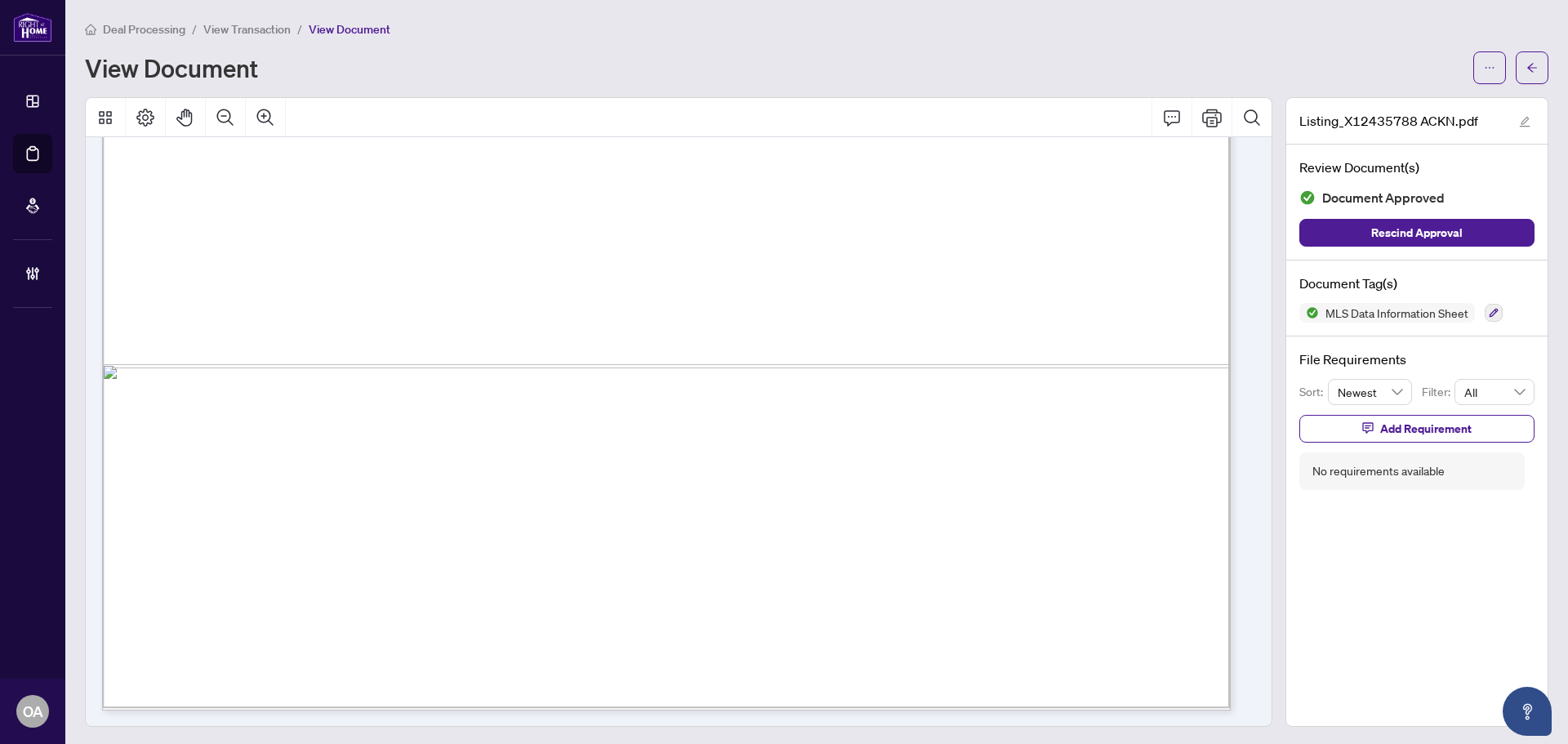
scroll to position [1040, 0]
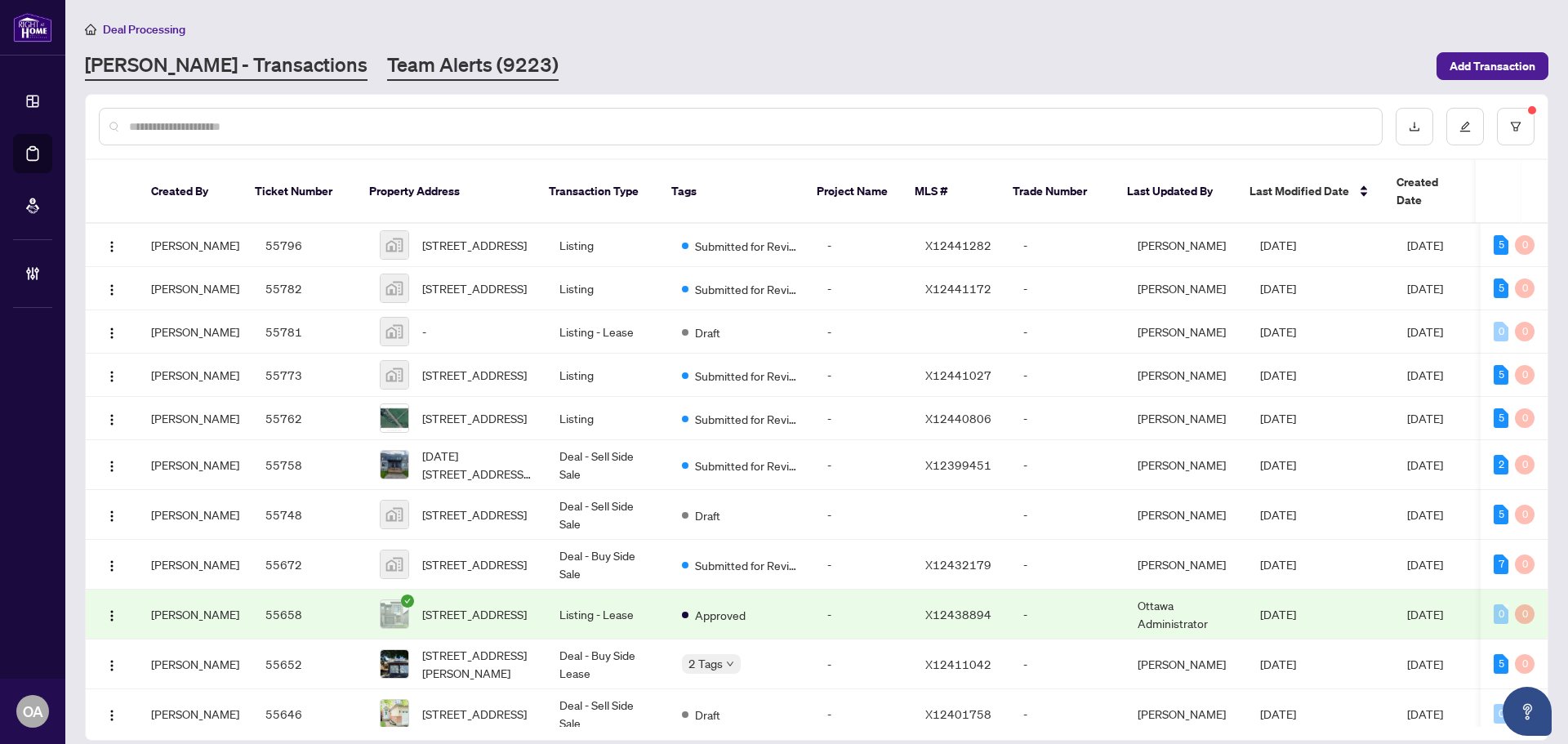
click at [434, 76] on link "Team Alerts (9223)" at bounding box center [472, 66] width 171 height 29
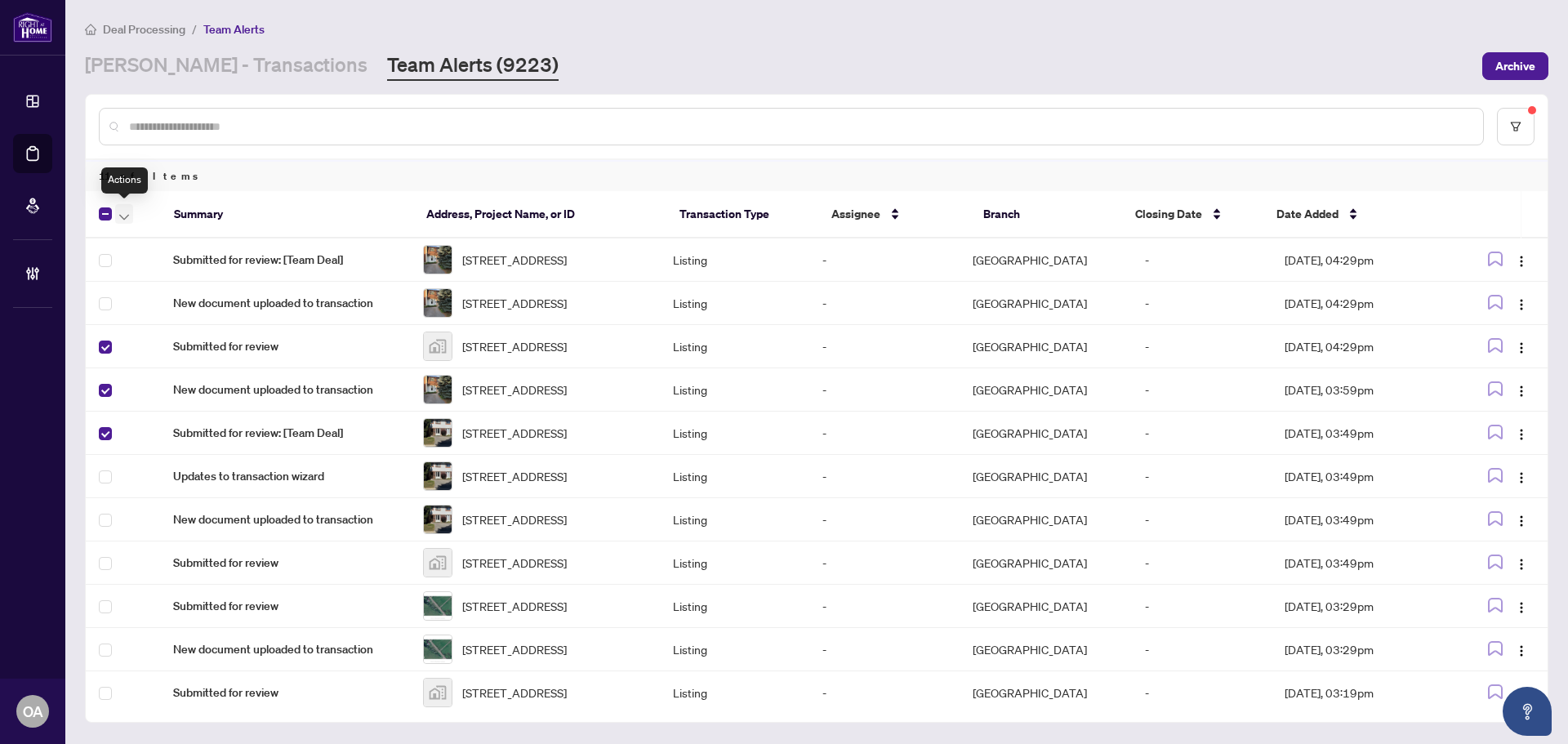
click at [124, 218] on icon "button" at bounding box center [124, 217] width 10 height 6
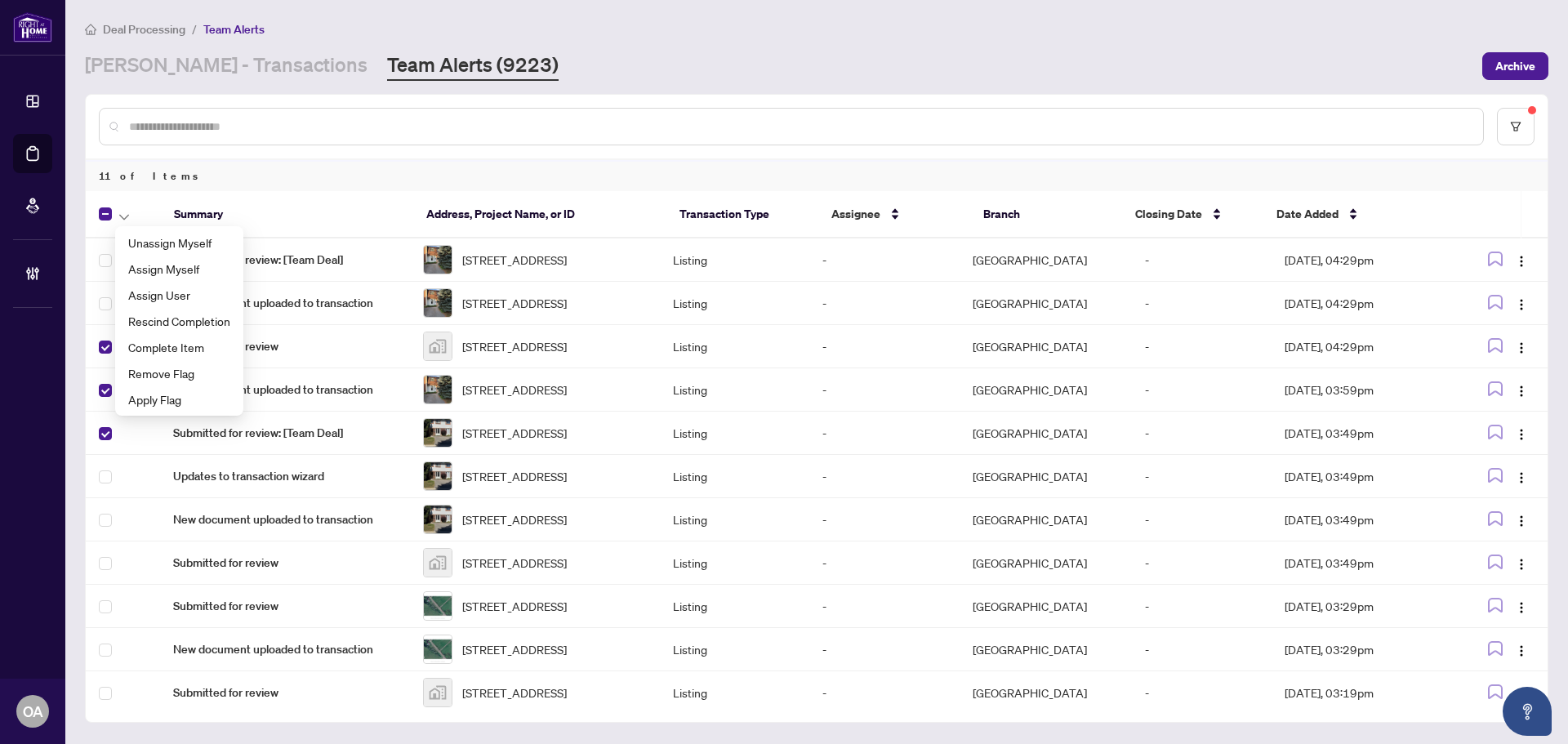
click at [127, 454] on td at bounding box center [123, 433] width 75 height 43
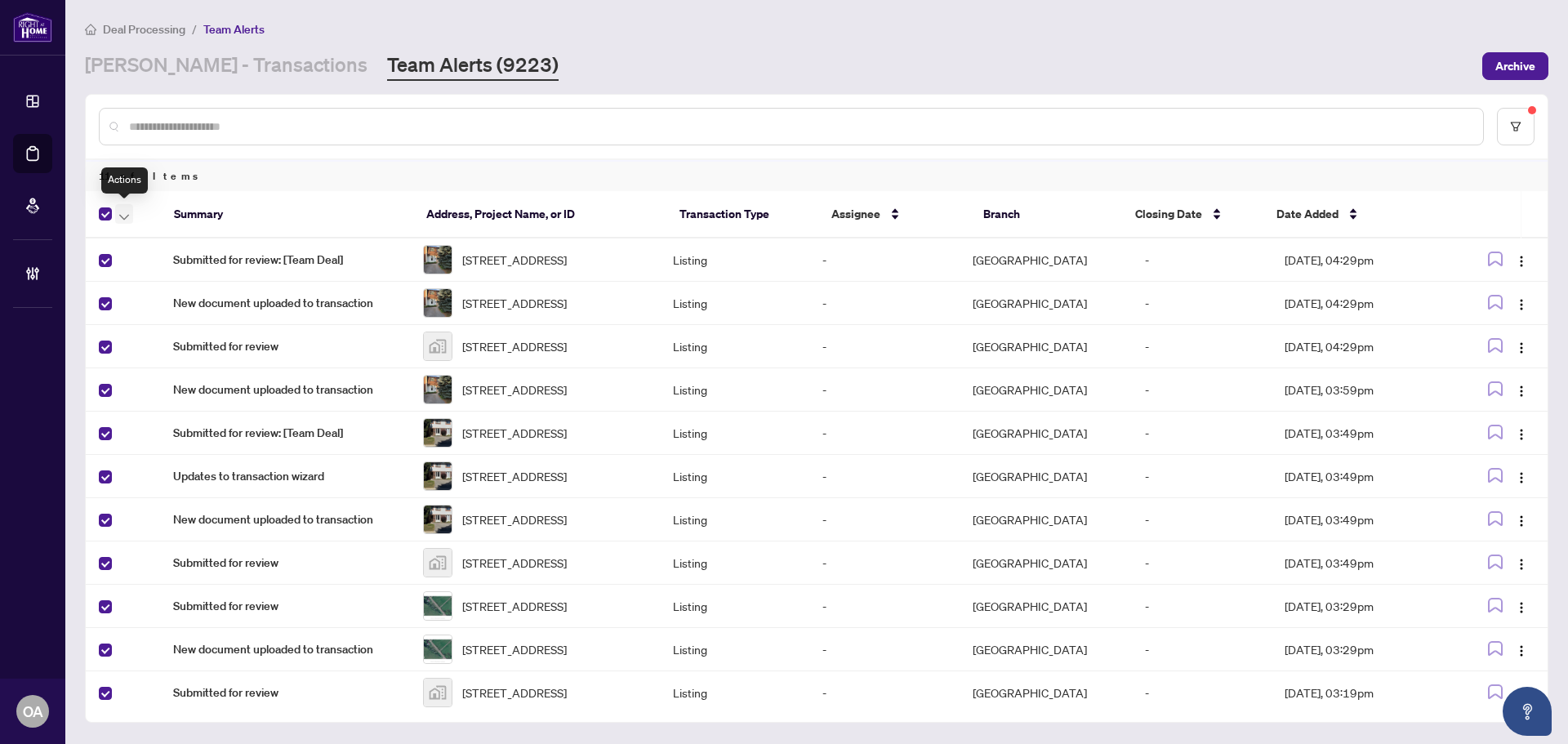
click at [121, 216] on icon "button" at bounding box center [124, 217] width 10 height 6
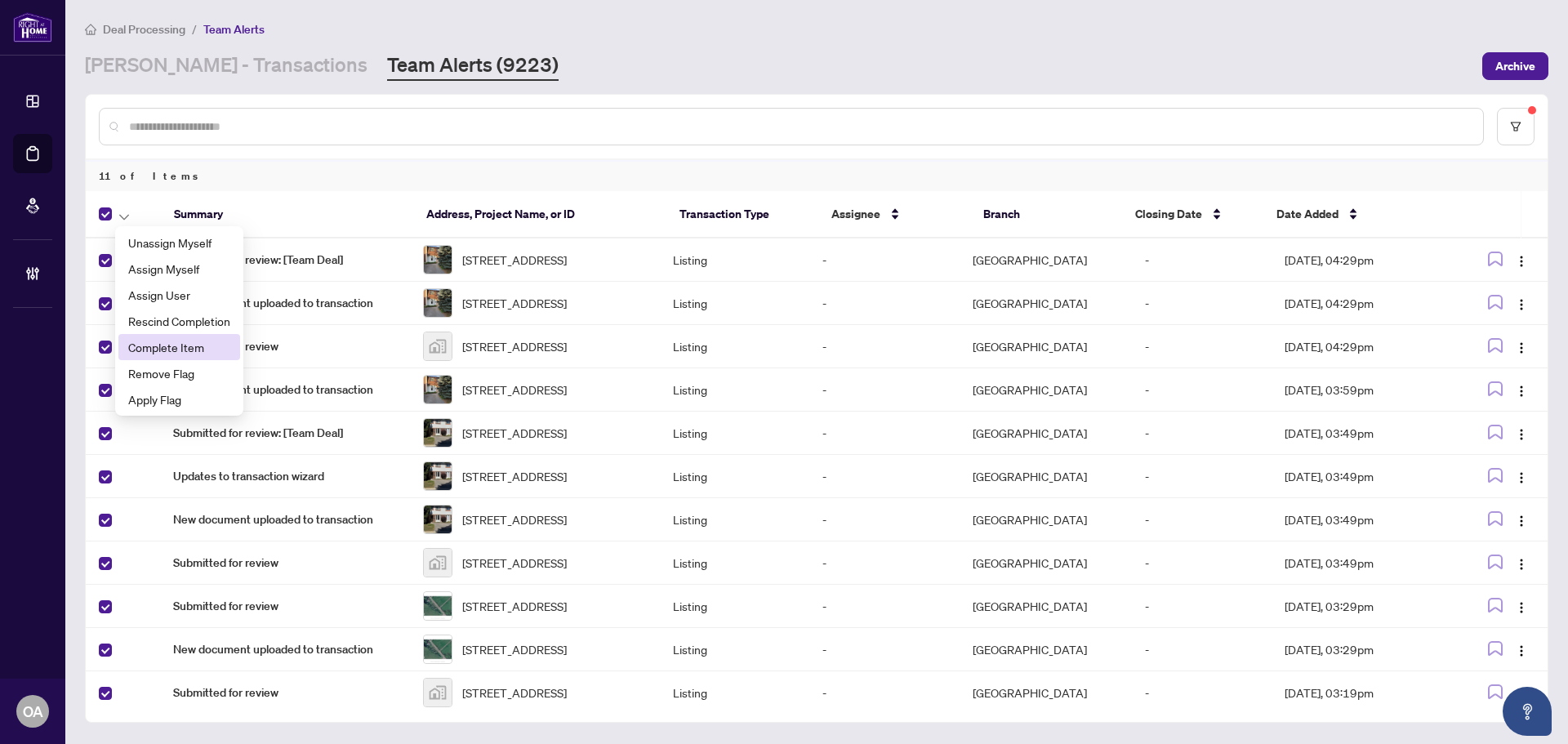
click at [150, 342] on span "Complete Item" at bounding box center [179, 347] width 102 height 18
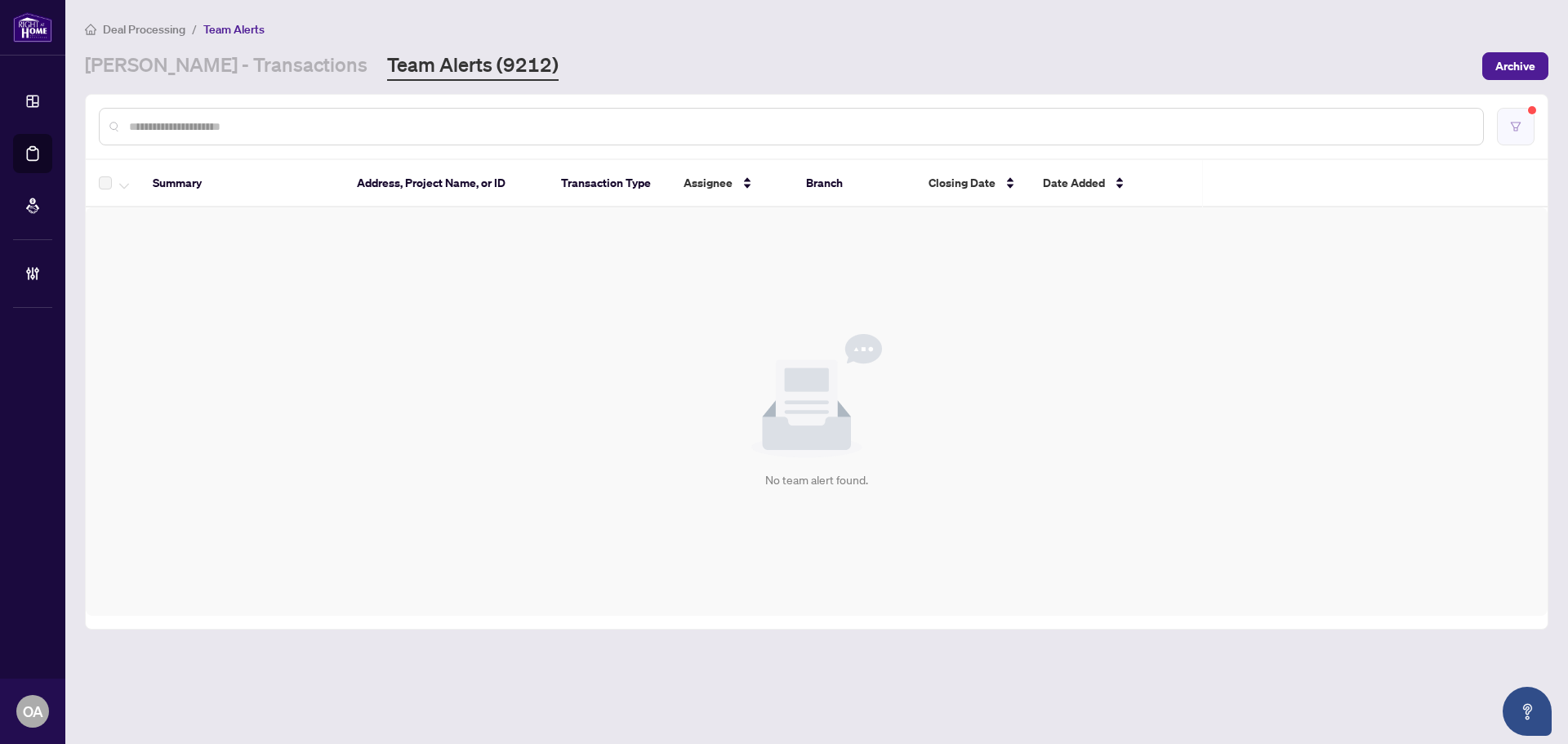
click at [1510, 130] on icon "filter" at bounding box center [1515, 126] width 11 height 11
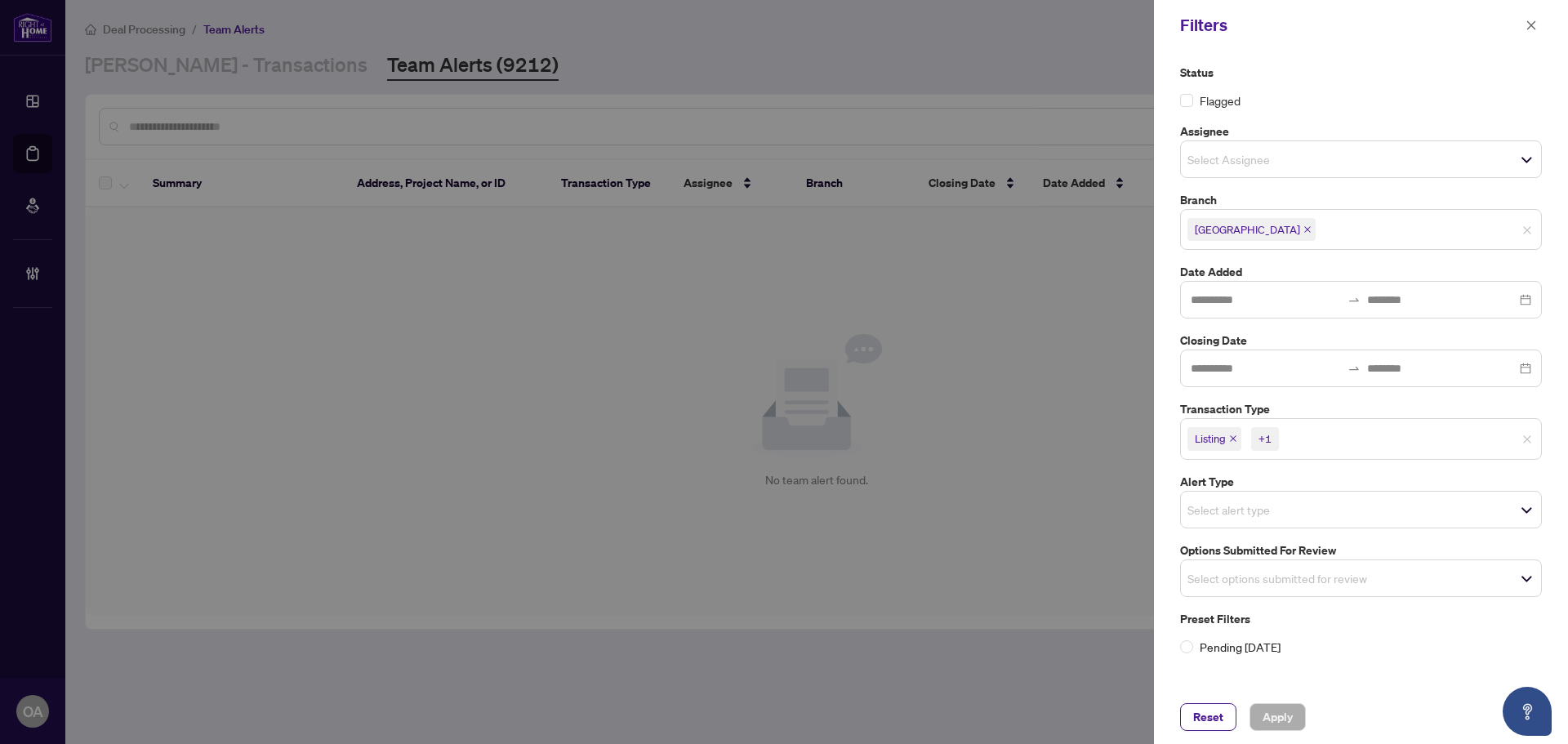
click at [1237, 438] on icon "close" at bounding box center [1232, 438] width 8 height 8
click at [1267, 433] on span "Listing - Lease" at bounding box center [1232, 439] width 90 height 23
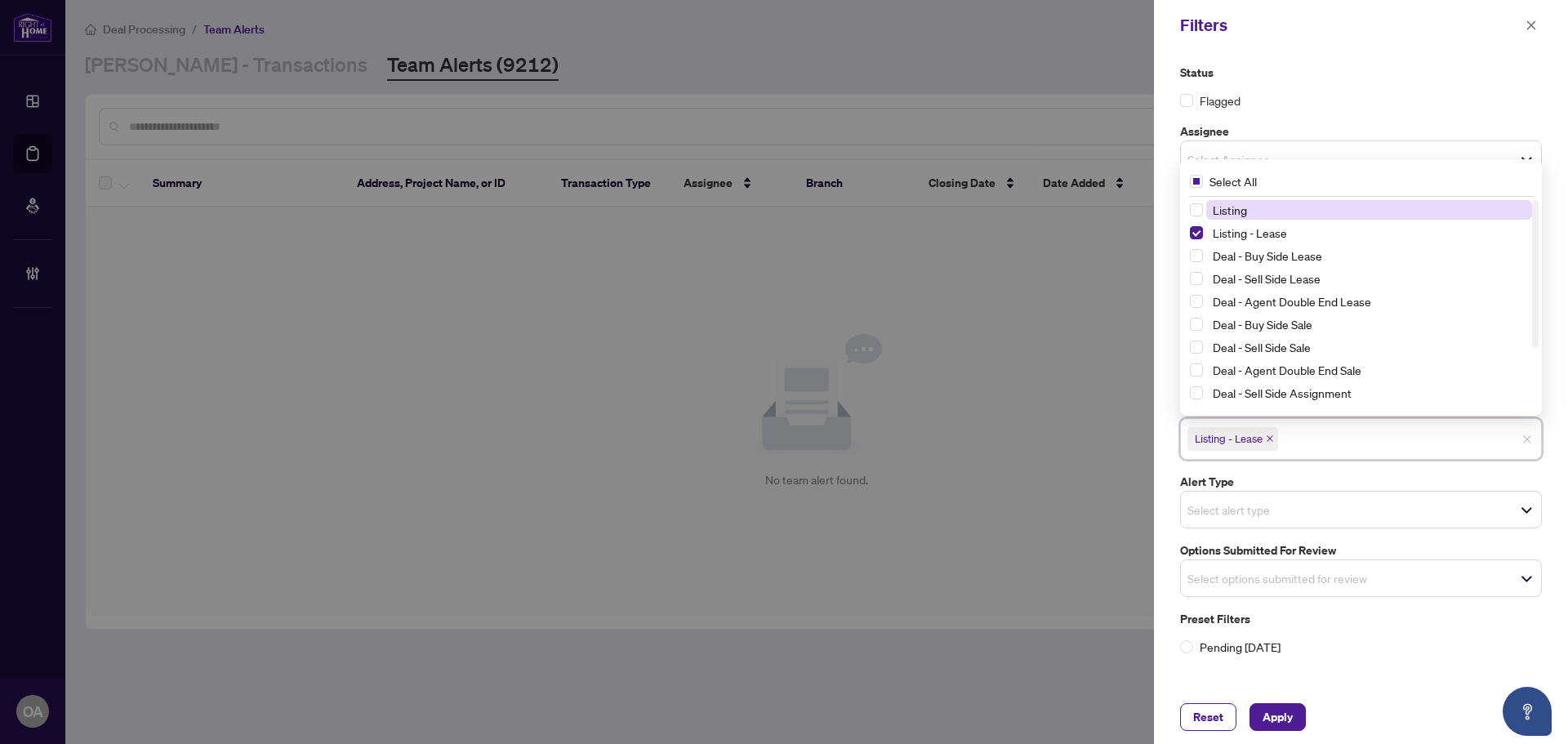
click at [1271, 438] on icon "close" at bounding box center [1269, 439] width 6 height 6
click at [1294, 473] on label "Alert Type" at bounding box center [1361, 477] width 362 height 18
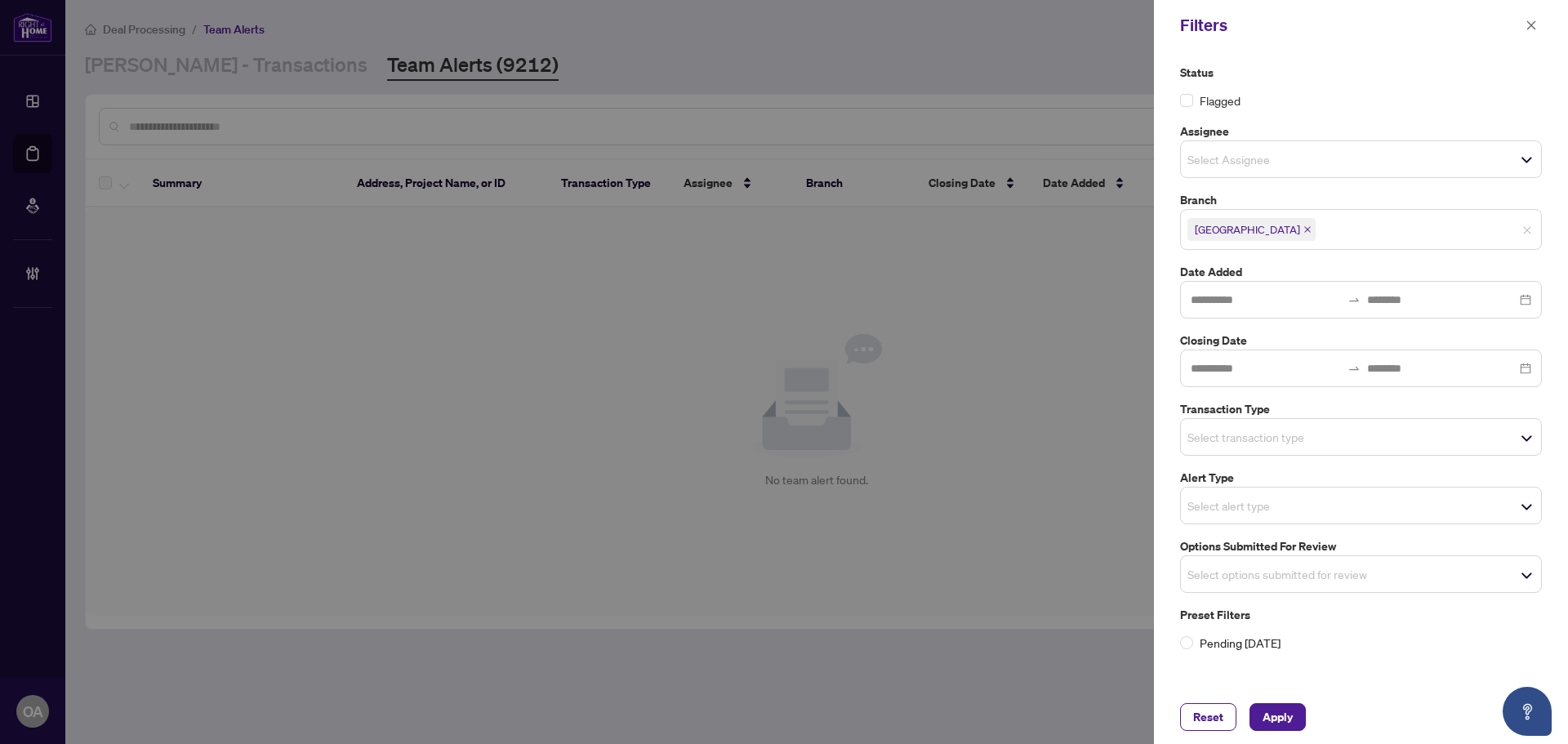
click at [1226, 444] on input "search" at bounding box center [1244, 437] width 114 height 19
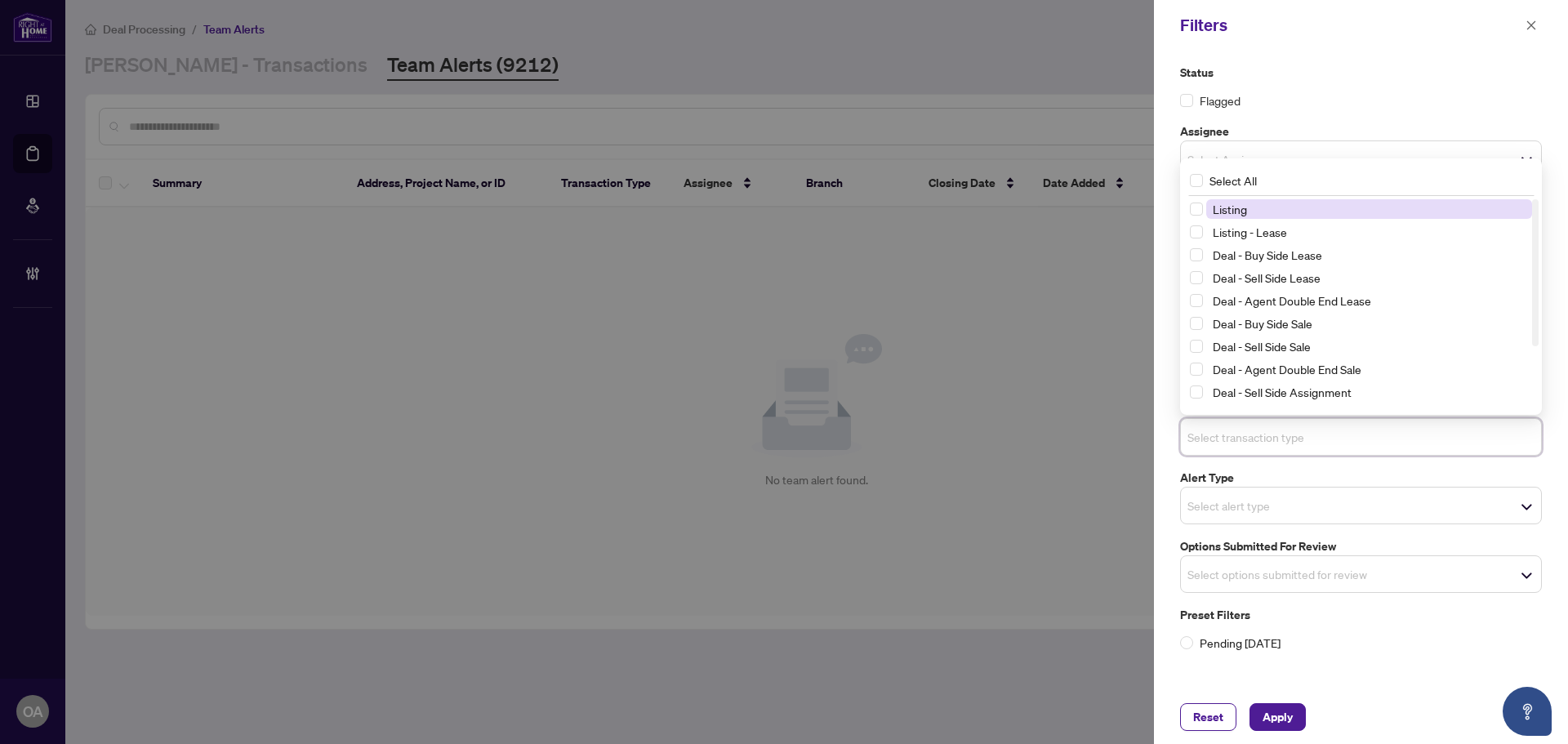
click at [1245, 474] on label "Alert Type" at bounding box center [1361, 477] width 362 height 18
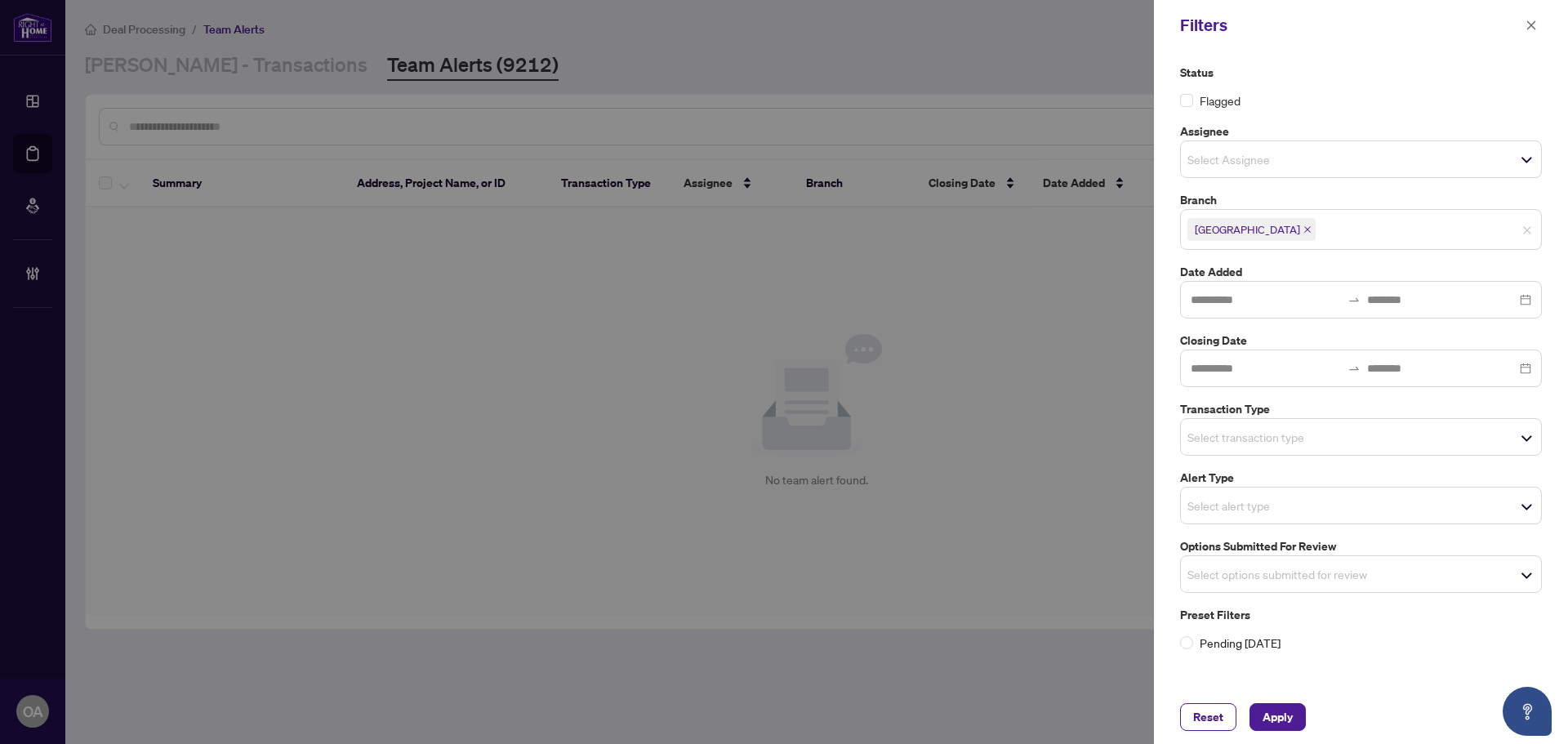
click at [1207, 579] on input "search" at bounding box center [1244, 574] width 114 height 19
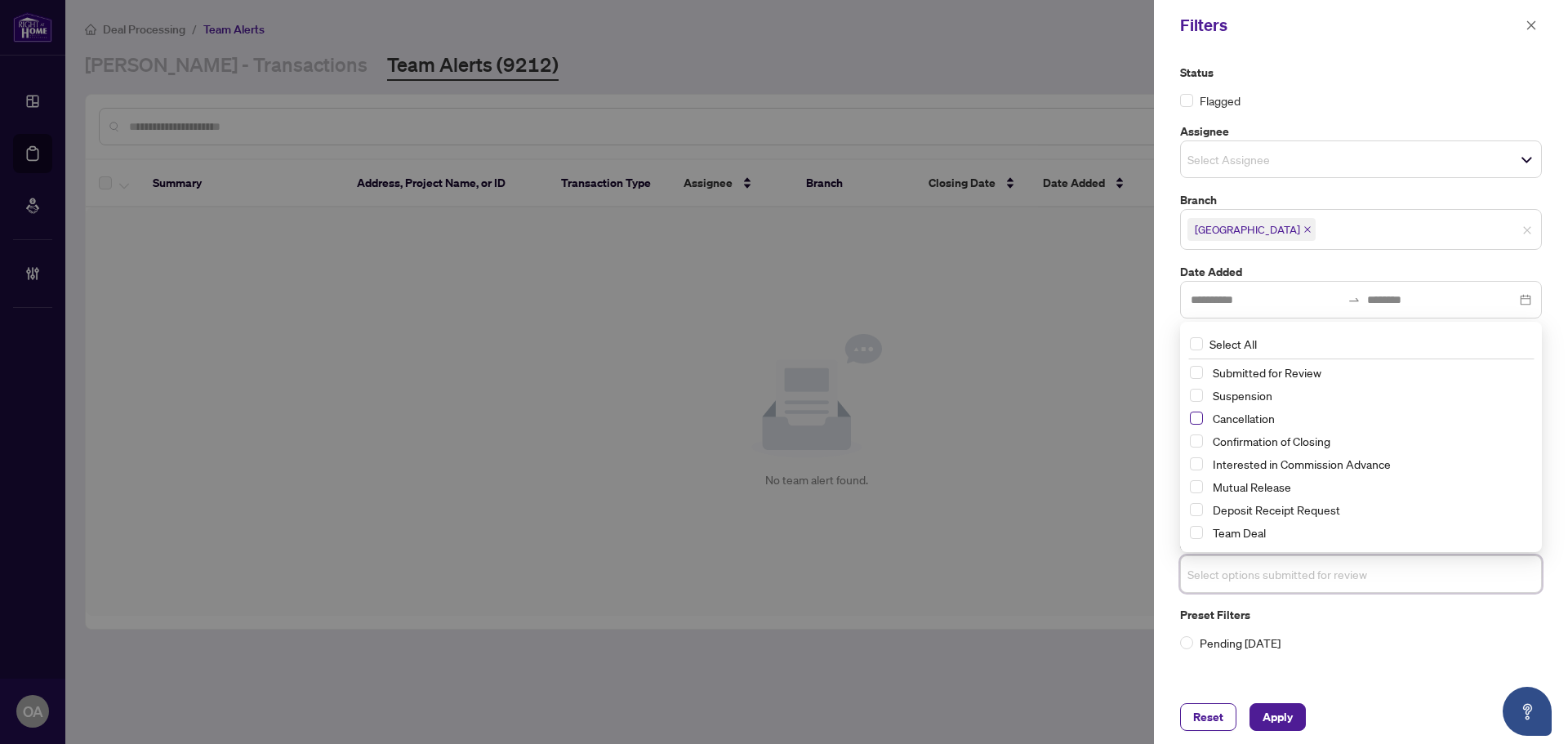
click at [1197, 416] on span "Select Cancellation" at bounding box center [1196, 418] width 13 height 13
click at [1199, 397] on span "Select Suspension" at bounding box center [1196, 396] width 13 height 13
click at [1192, 488] on span "Select Mutual Release" at bounding box center [1196, 487] width 13 height 13
drag, startPoint x: 1277, startPoint y: 724, endPoint x: 1252, endPoint y: 705, distance: 31.4
click at [1275, 723] on span "Apply" at bounding box center [1278, 717] width 30 height 26
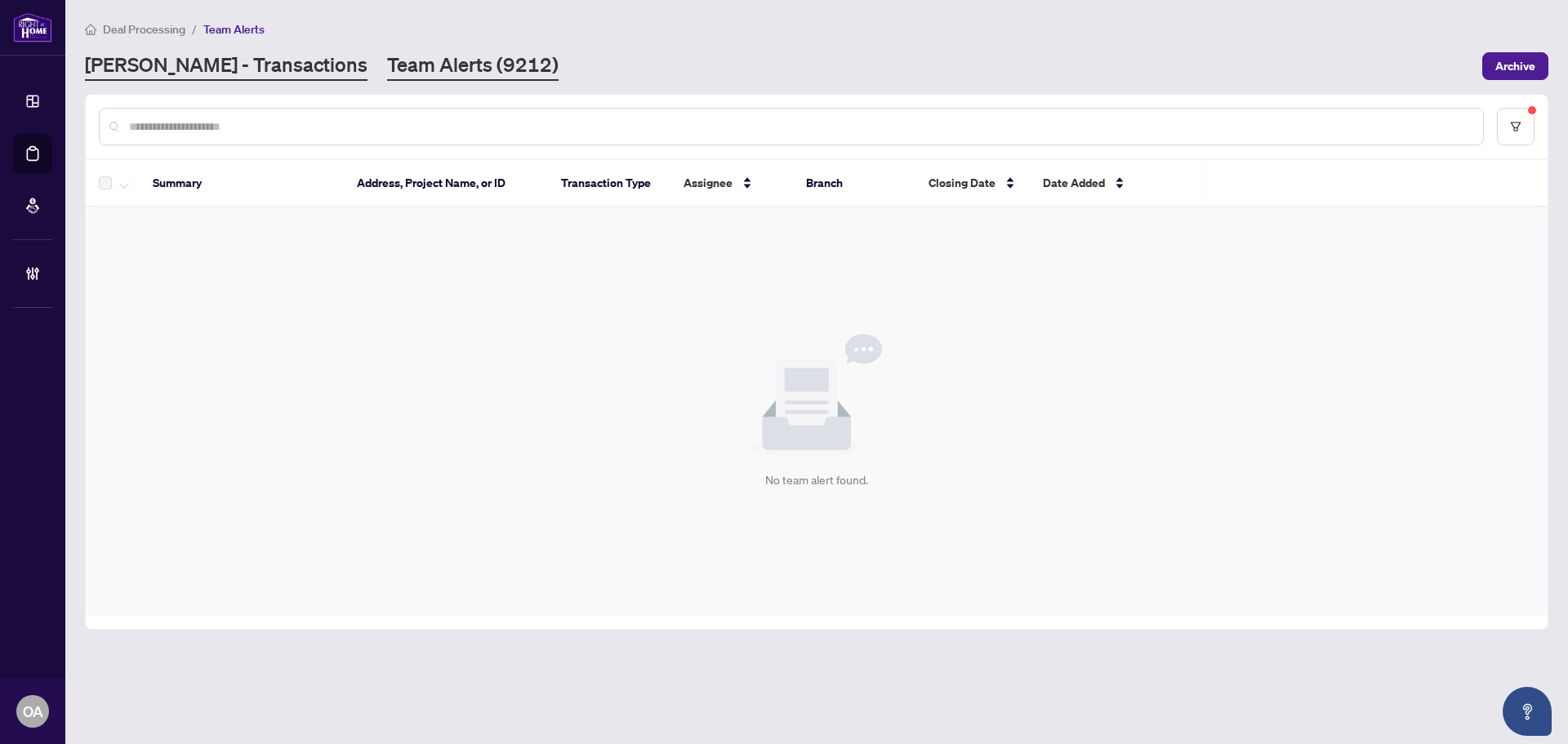
click at [158, 75] on link "[PERSON_NAME] - Transactions" at bounding box center [226, 66] width 283 height 29
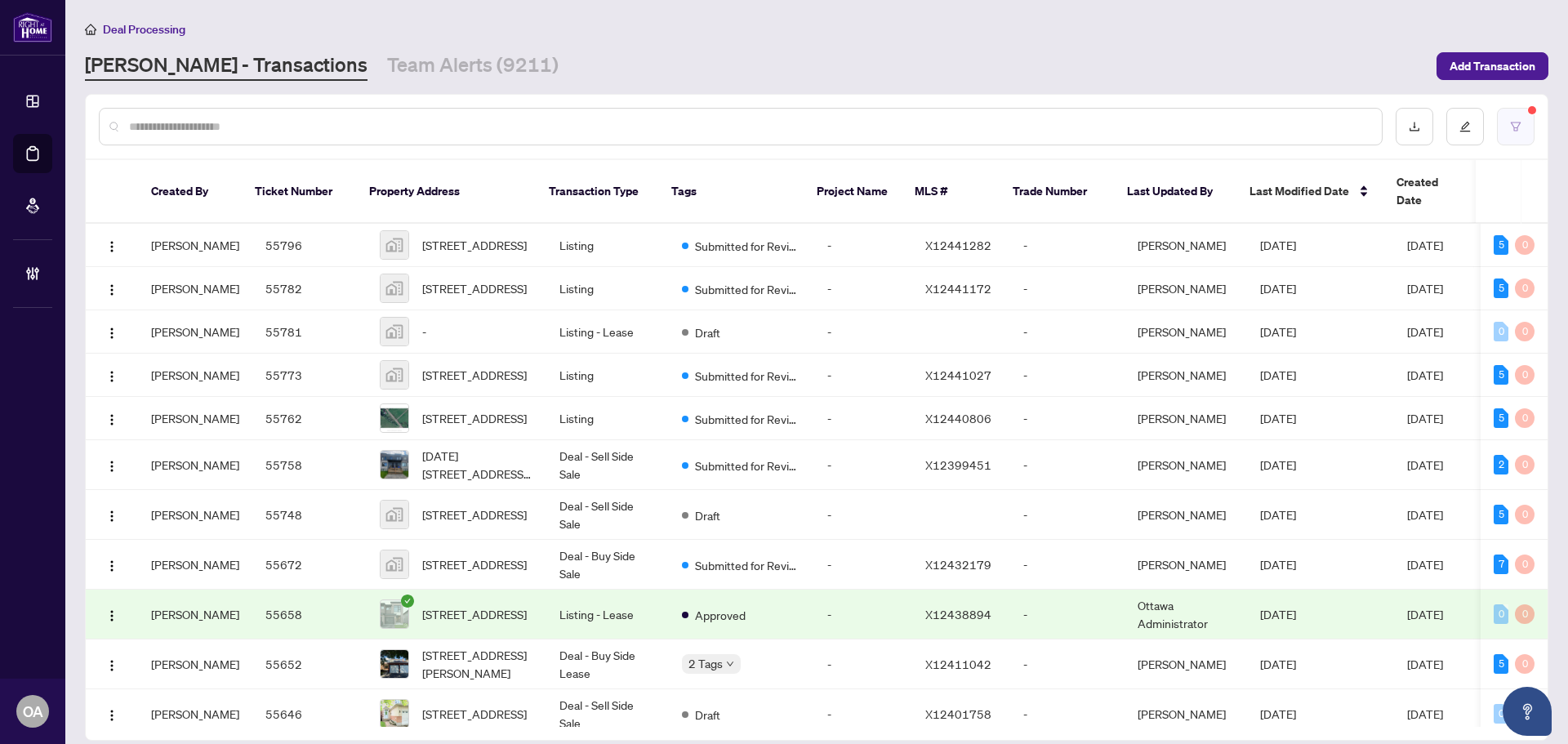
click at [1506, 132] on button "button" at bounding box center [1515, 126] width 38 height 38
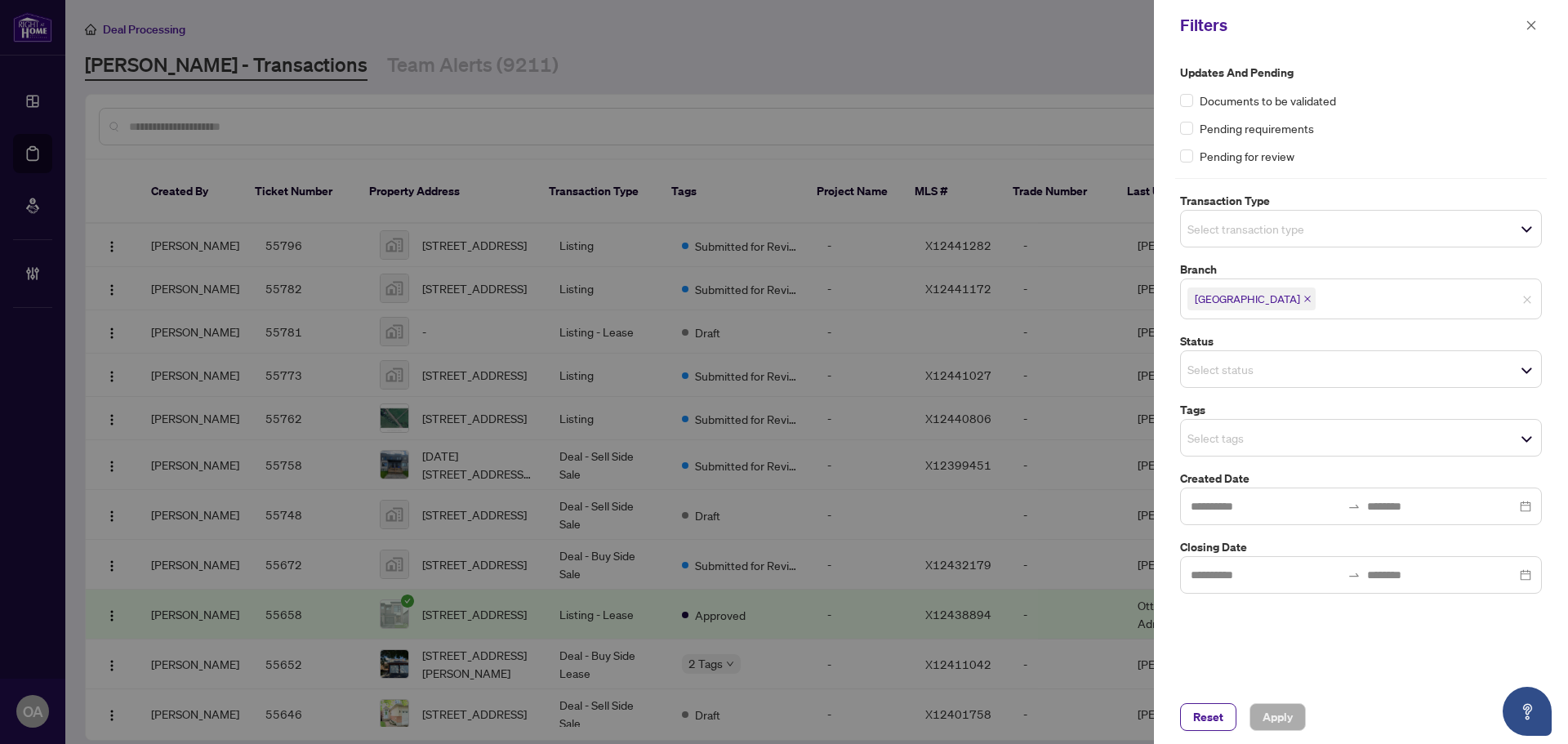
click at [1287, 227] on input "search" at bounding box center [1244, 228] width 114 height 19
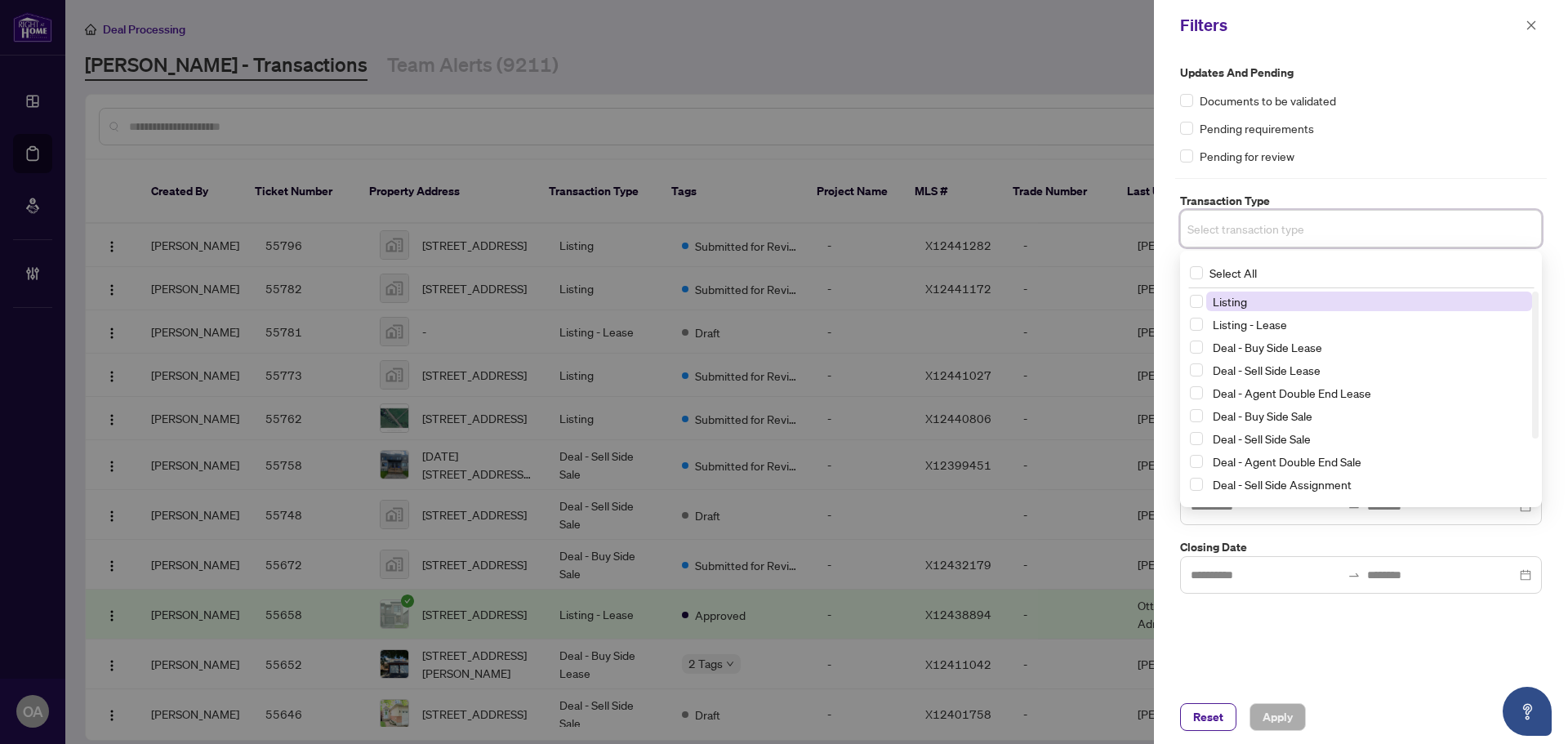
click at [1250, 297] on span "Listing" at bounding box center [1368, 301] width 326 height 19
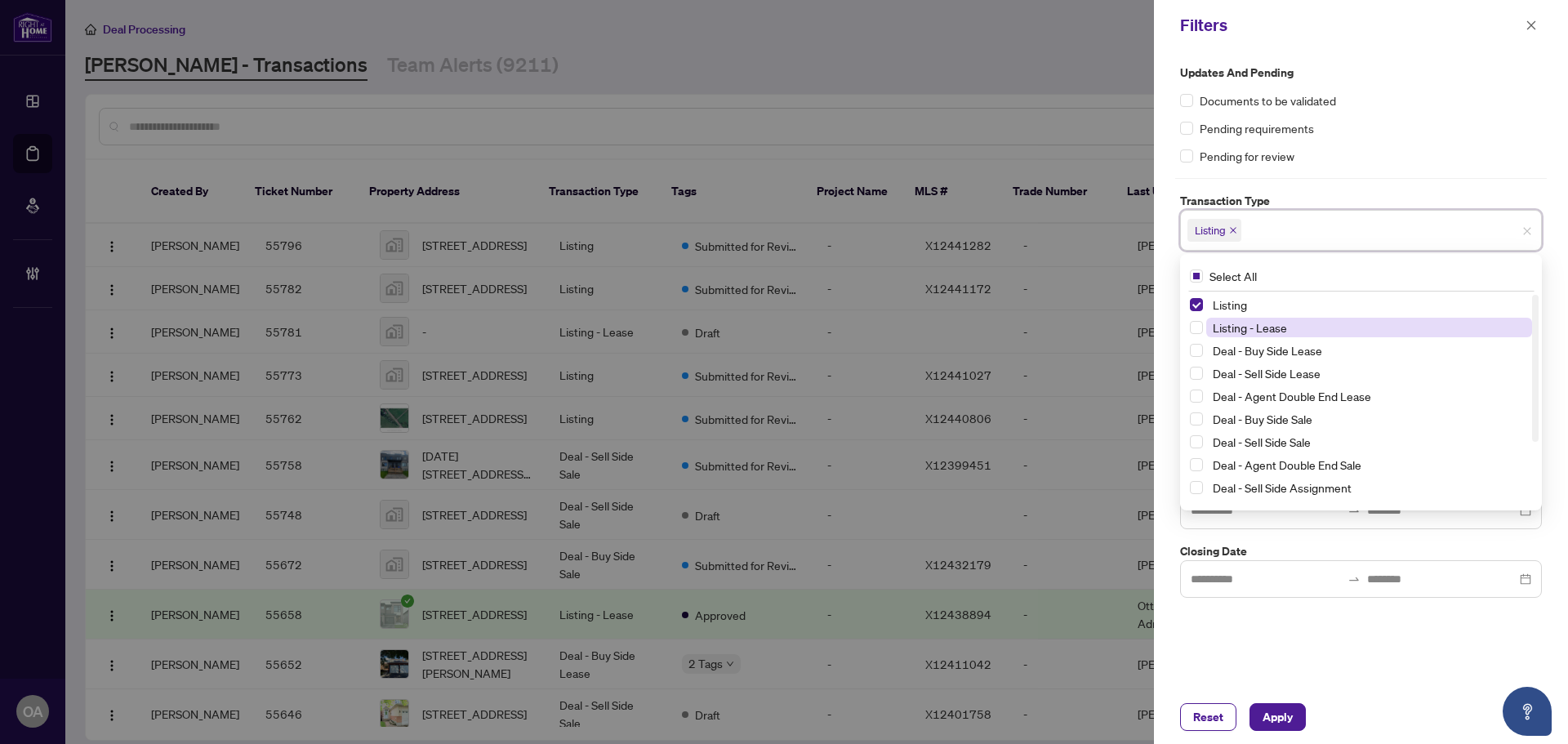
click at [1245, 327] on span "Listing - Lease" at bounding box center [1249, 327] width 75 height 15
click at [1310, 630] on div "Updates and Pending Documents to be validated Pending requirements Pending for …" at bounding box center [1361, 370] width 414 height 640
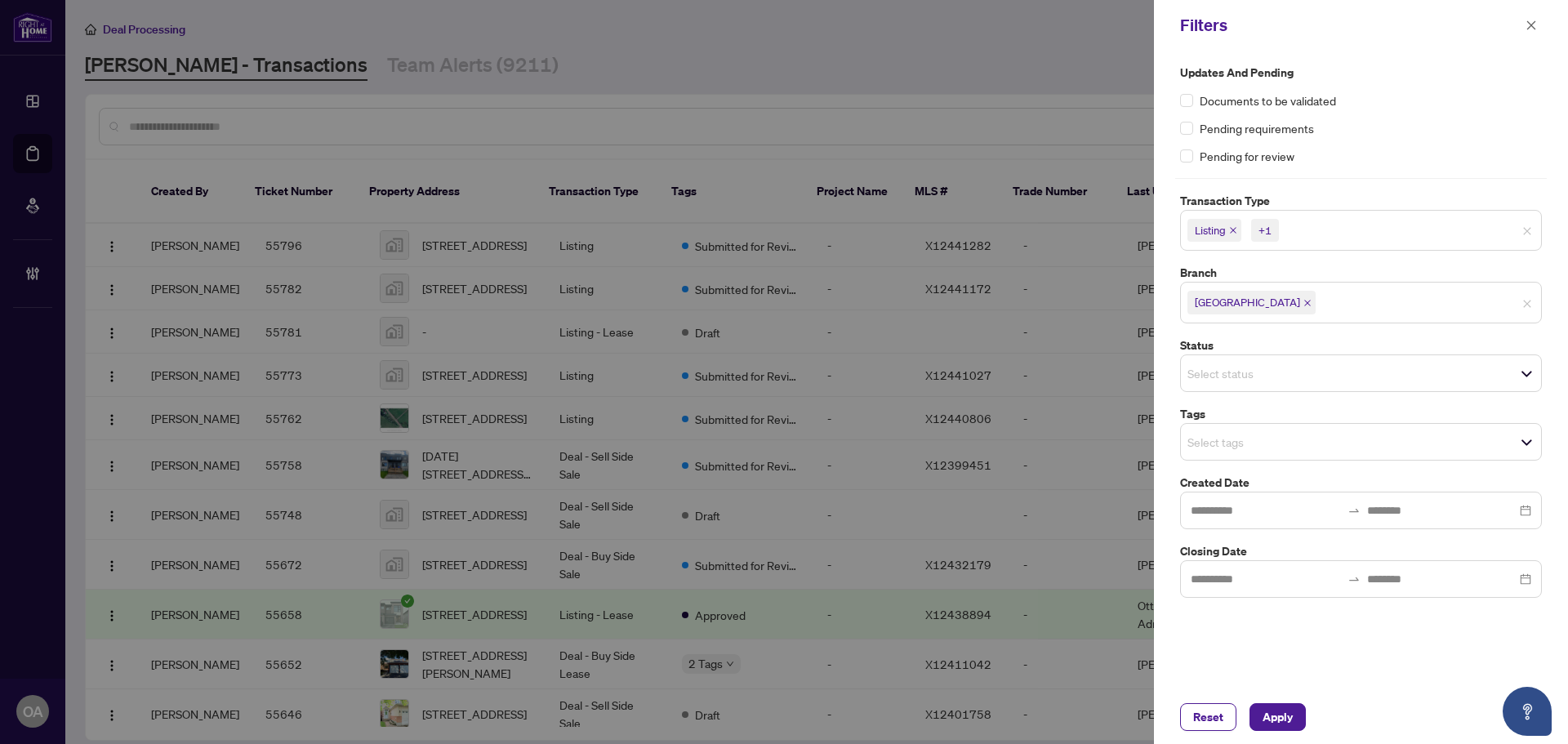
click at [1220, 378] on input "search" at bounding box center [1244, 373] width 114 height 19
drag, startPoint x: 1406, startPoint y: 702, endPoint x: 1369, endPoint y: 577, distance: 130.4
click at [1406, 694] on div "Reset Apply" at bounding box center [1361, 716] width 414 height 54
click at [1192, 450] on input "search" at bounding box center [1244, 441] width 114 height 19
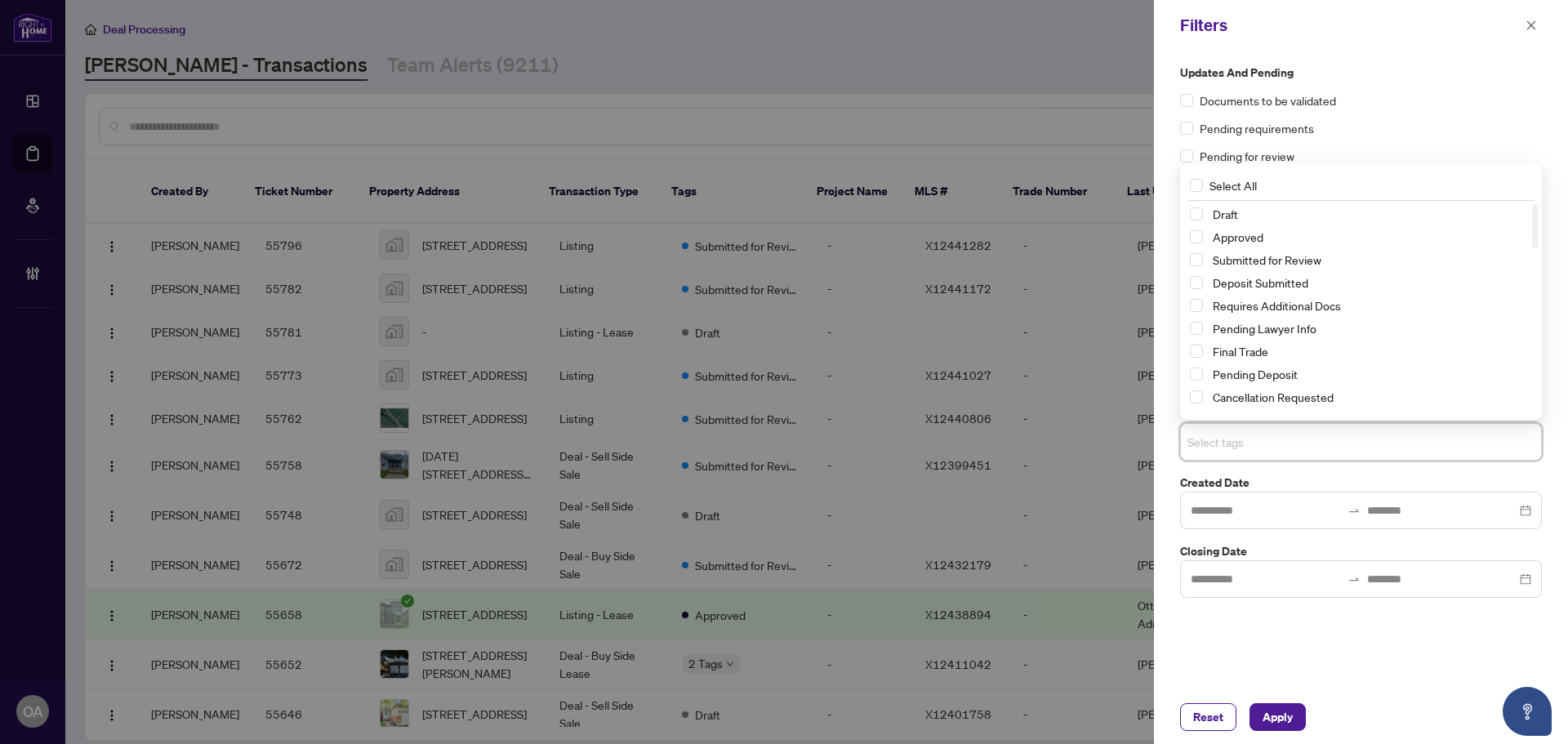
click at [1189, 258] on div "Draft Approved Submitted for Review Deposit Submitted Requires Additional Docs …" at bounding box center [1360, 330] width 355 height 252
click at [1193, 258] on span "Select Submitted for Review" at bounding box center [1196, 259] width 13 height 13
click at [1289, 712] on span "Apply" at bounding box center [1278, 717] width 30 height 26
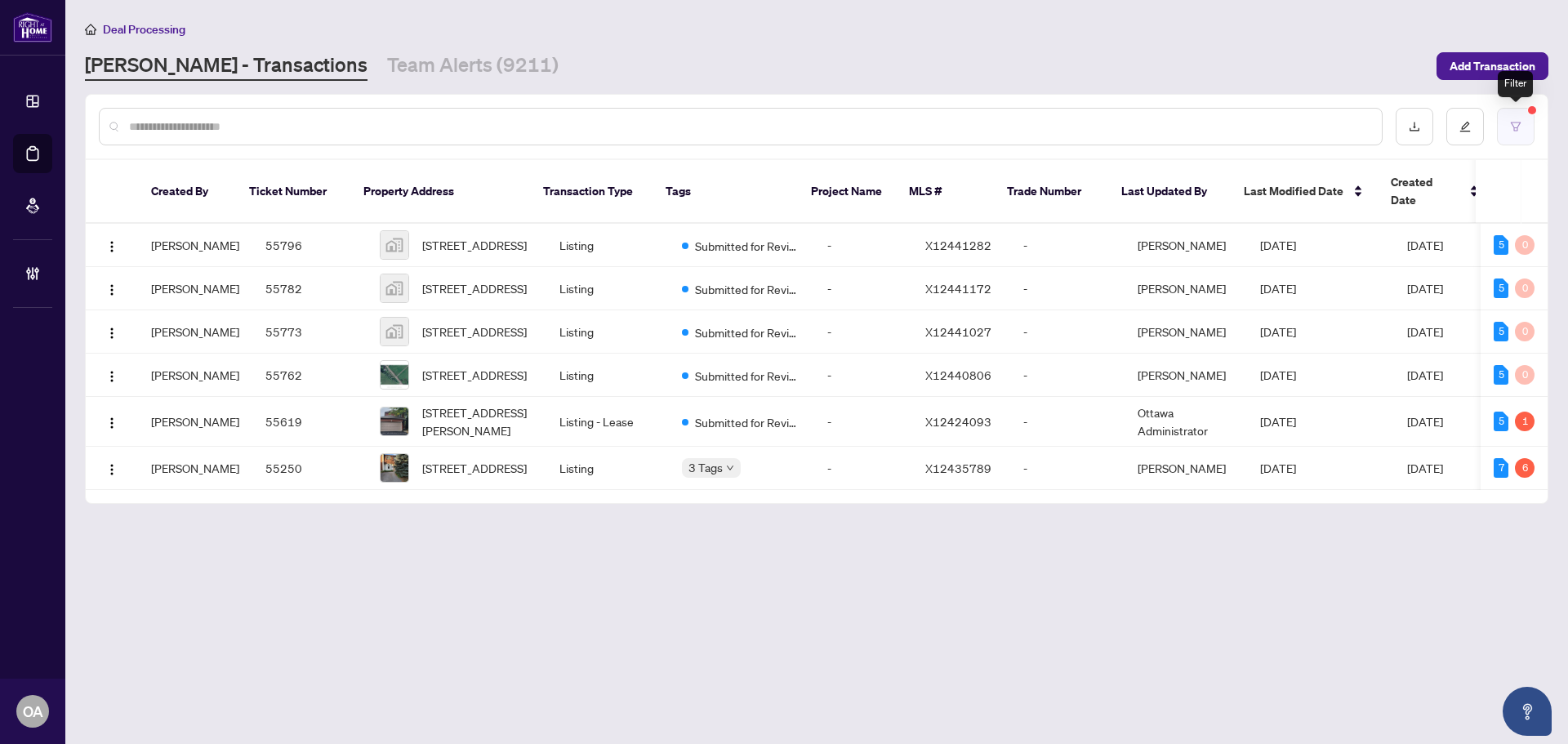
click at [1510, 123] on icon "filter" at bounding box center [1515, 126] width 11 height 11
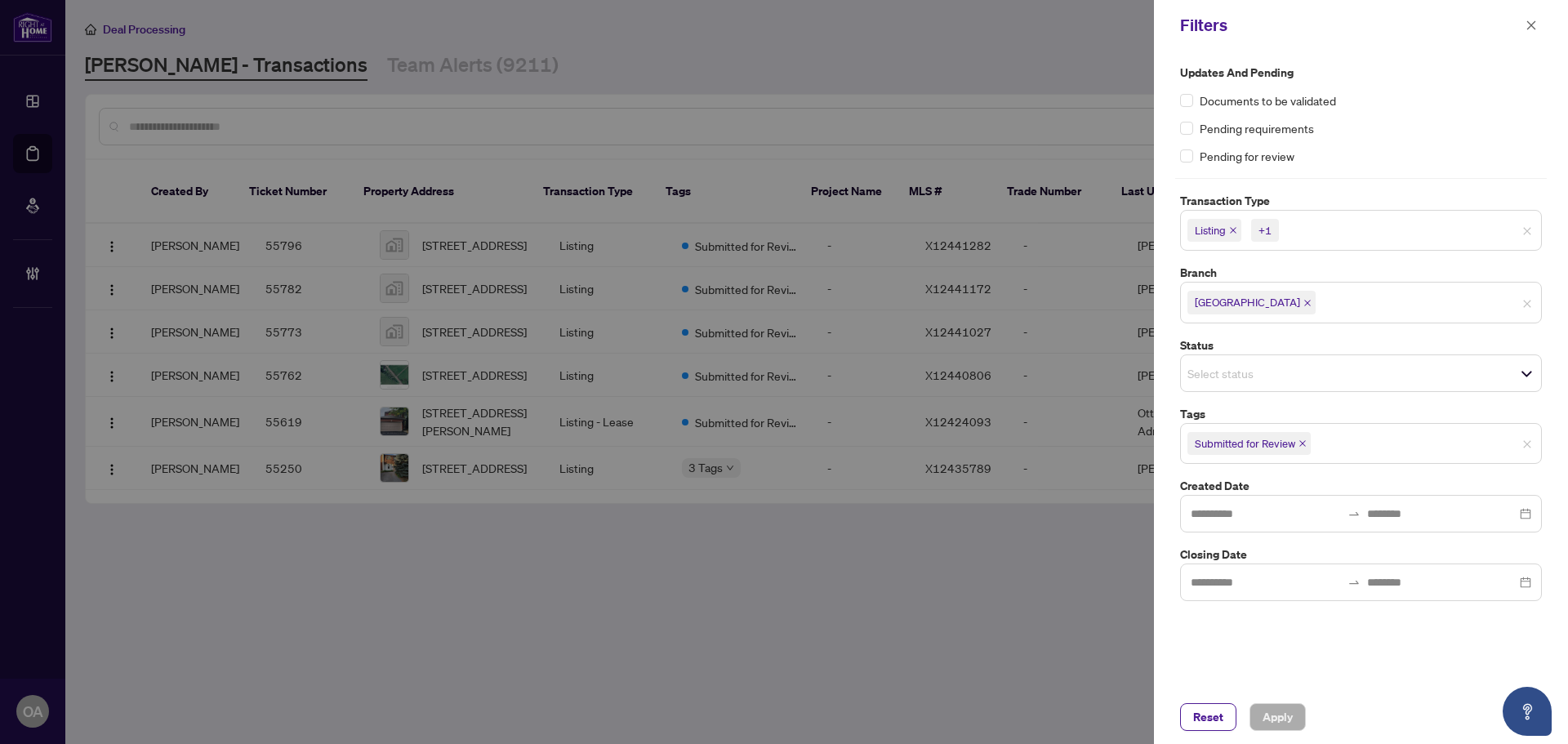
click at [1300, 441] on icon "close" at bounding box center [1302, 443] width 8 height 8
drag, startPoint x: 1289, startPoint y: 712, endPoint x: 1054, endPoint y: 523, distance: 301.6
click at [1289, 710] on span "Apply" at bounding box center [1278, 717] width 30 height 26
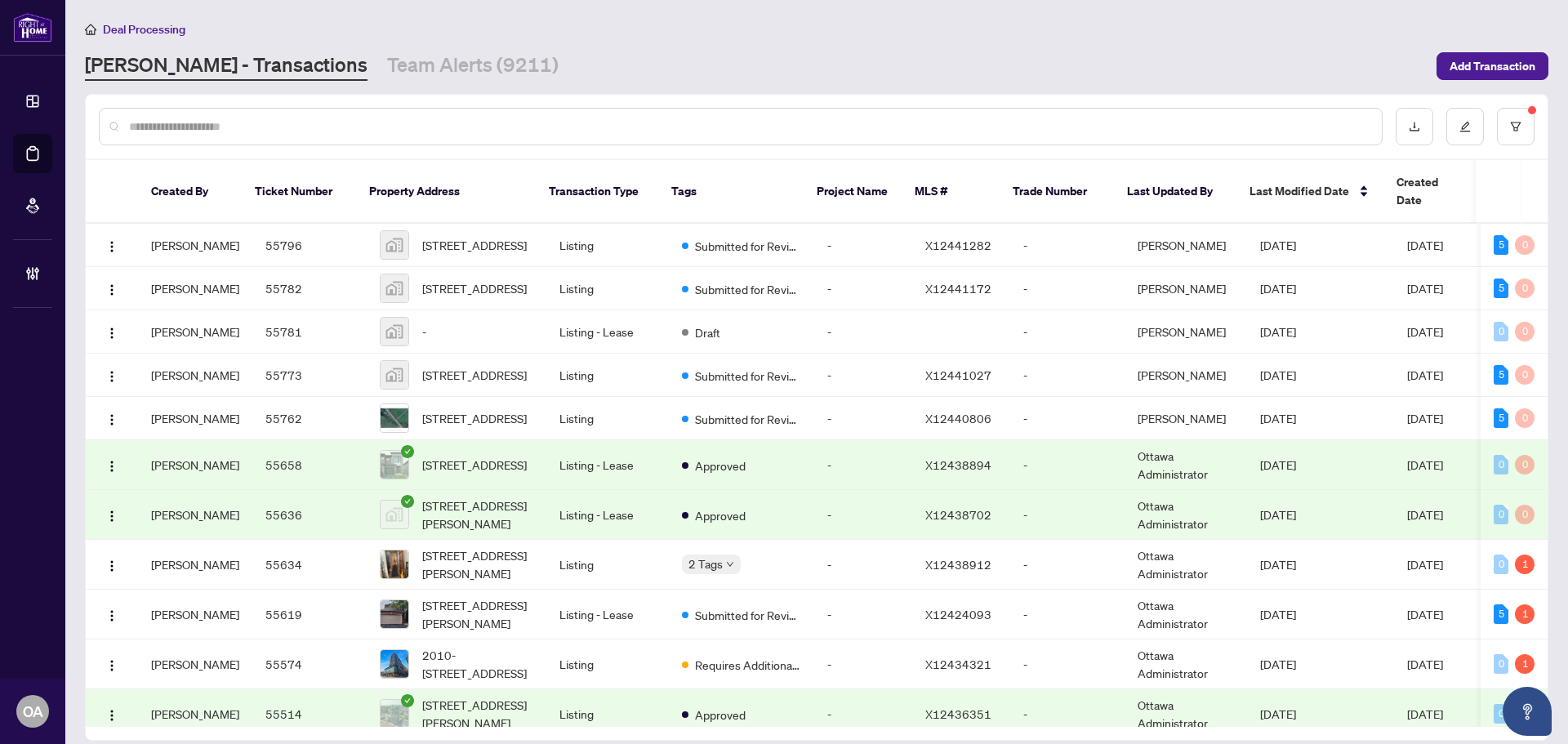
click at [583, 118] on input "text" at bounding box center [748, 126] width 1240 height 18
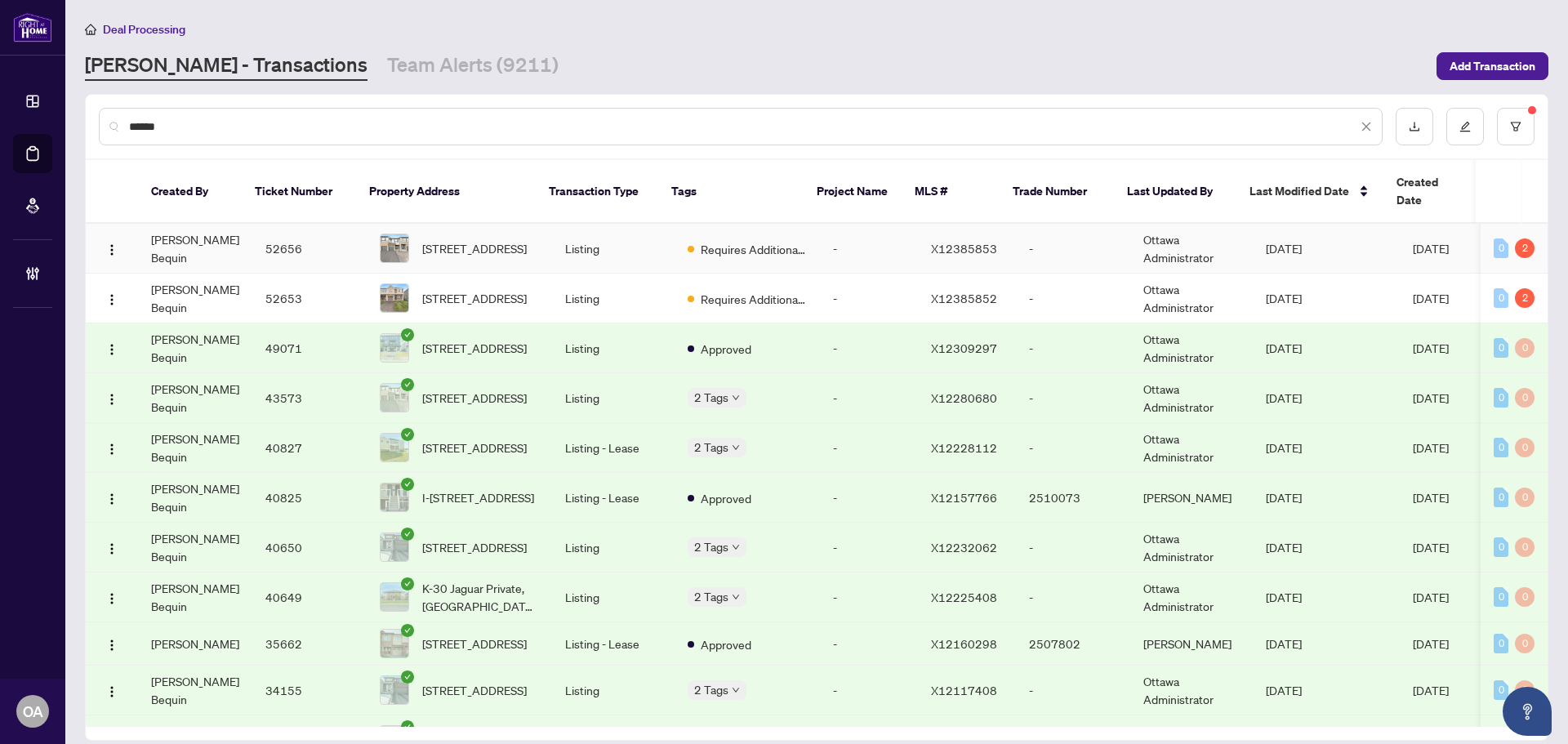
type input "******"
click at [634, 227] on td "Listing" at bounding box center [613, 248] width 123 height 50
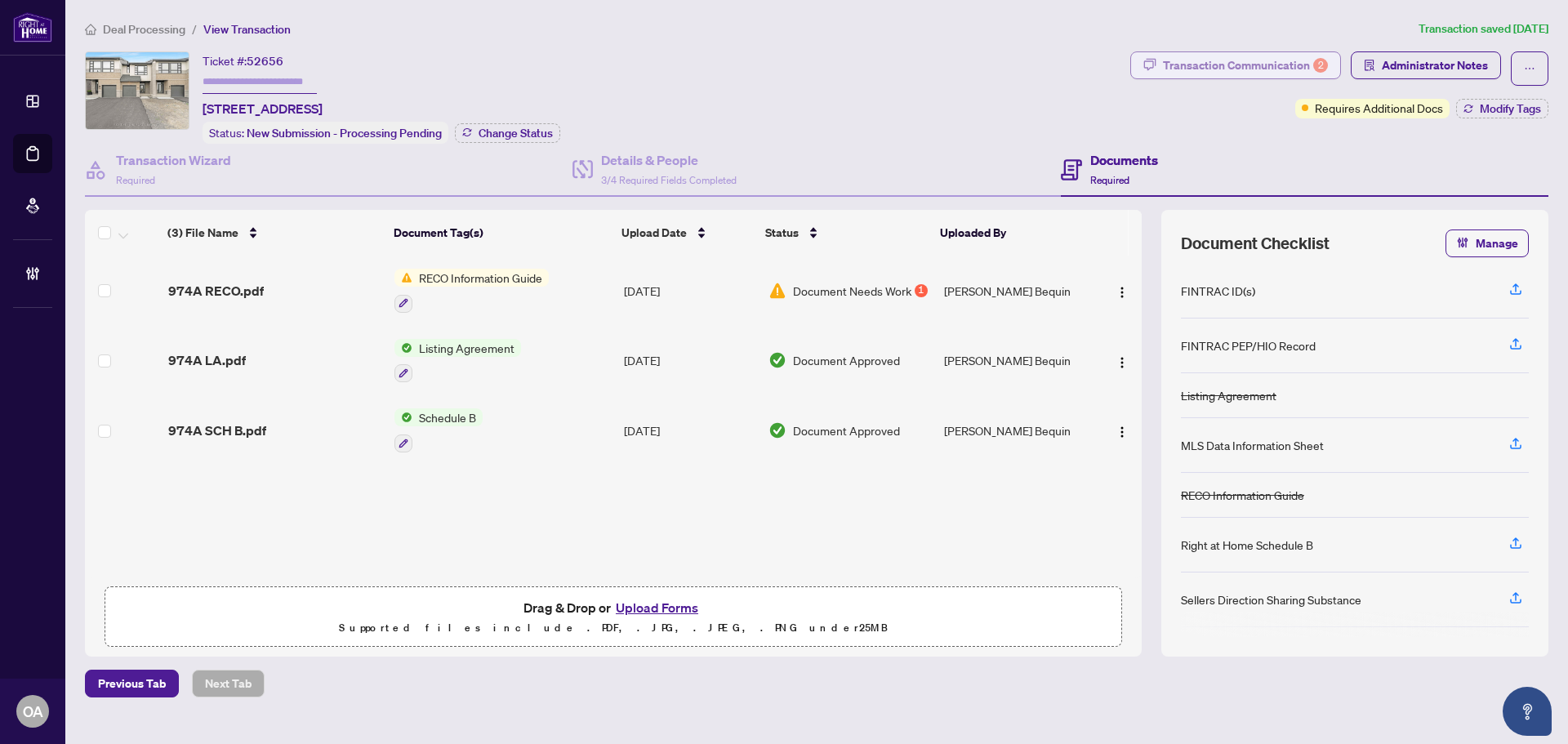
click at [1277, 62] on div "Transaction Communication 2" at bounding box center [1245, 66] width 165 height 26
type textarea "**********"
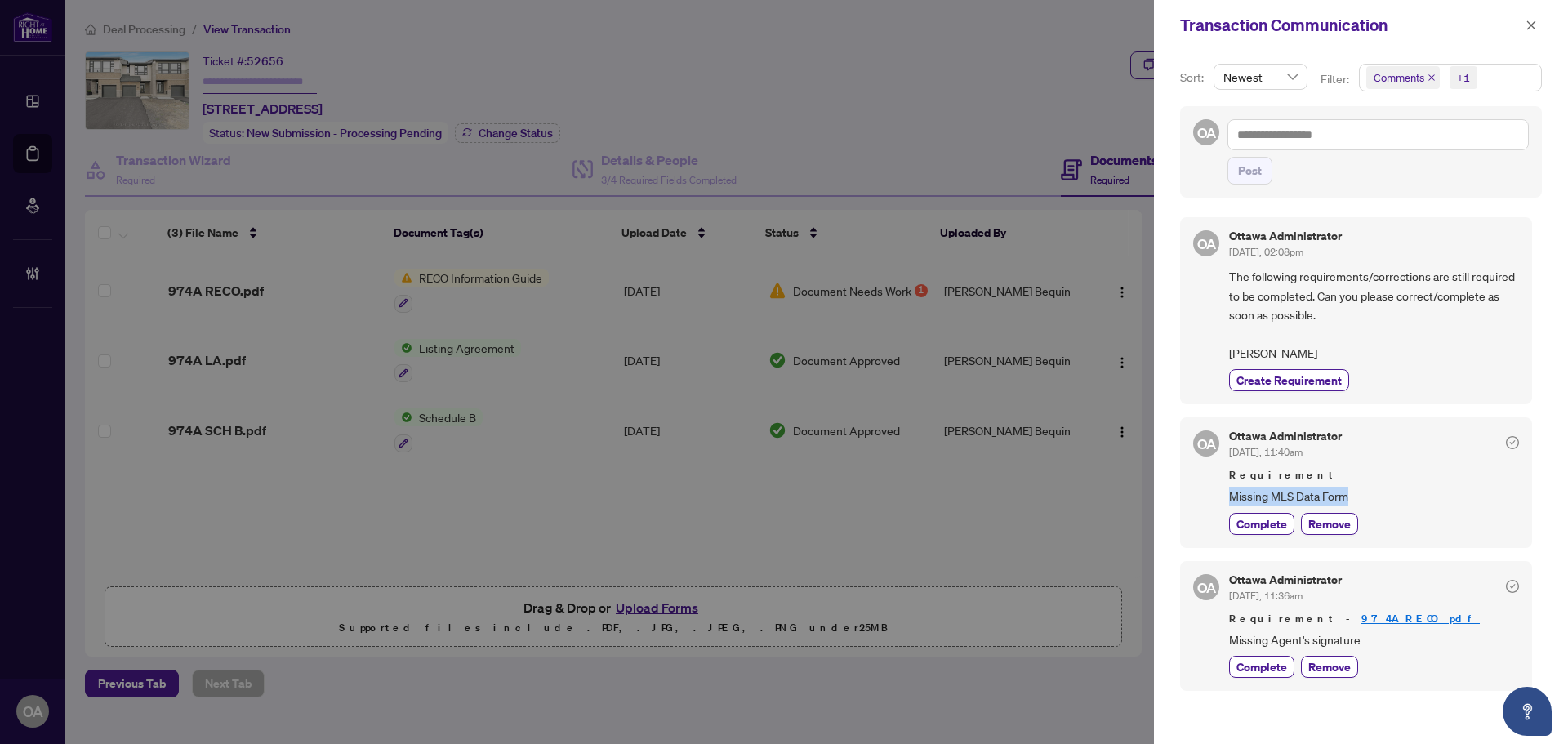
drag, startPoint x: 1231, startPoint y: 492, endPoint x: 1424, endPoint y: 492, distance: 193.0
click at [1424, 492] on span "Missing MLS Data Form" at bounding box center [1373, 496] width 290 height 18
copy span "Missing MLS Data Form"
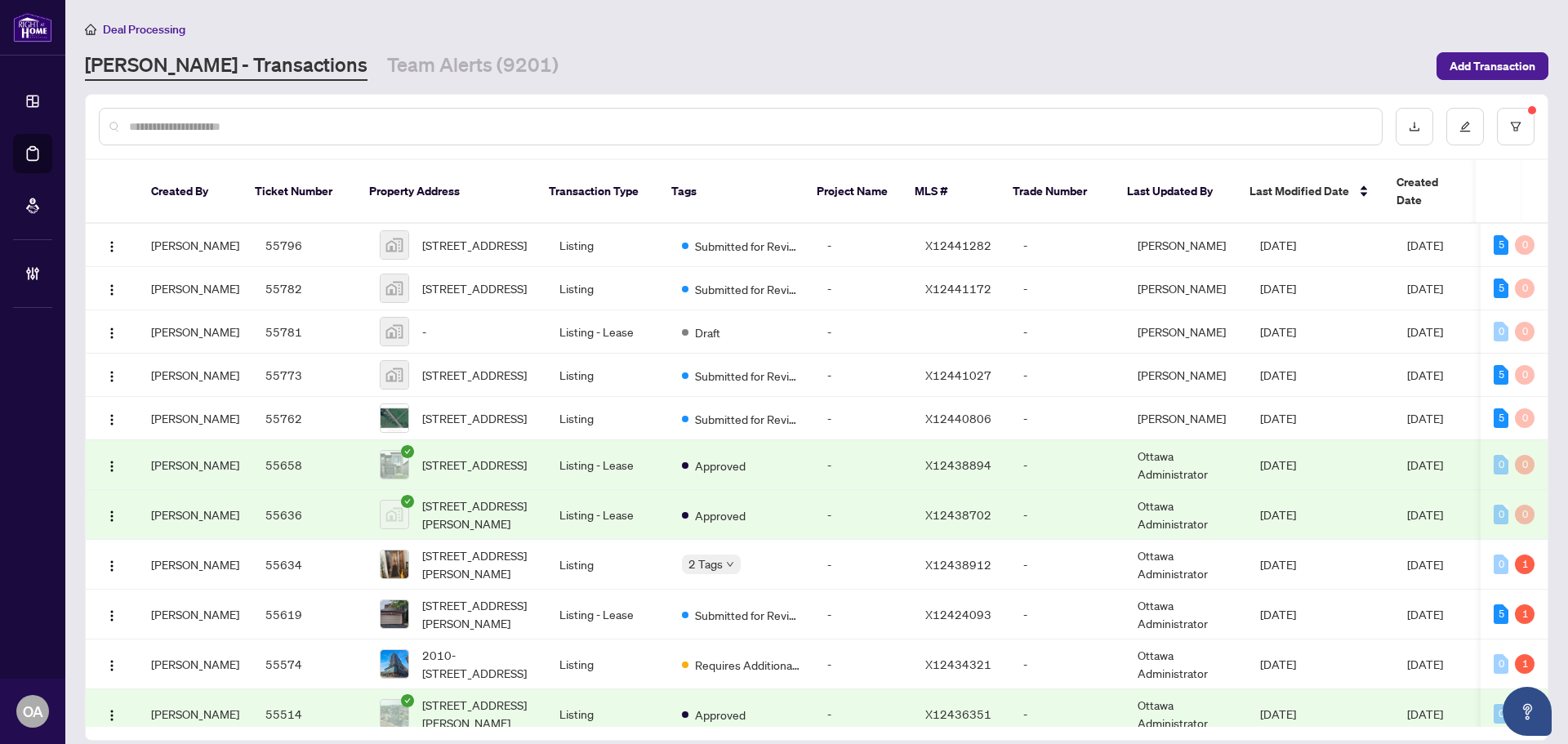
click at [569, 121] on input "text" at bounding box center [748, 126] width 1240 height 18
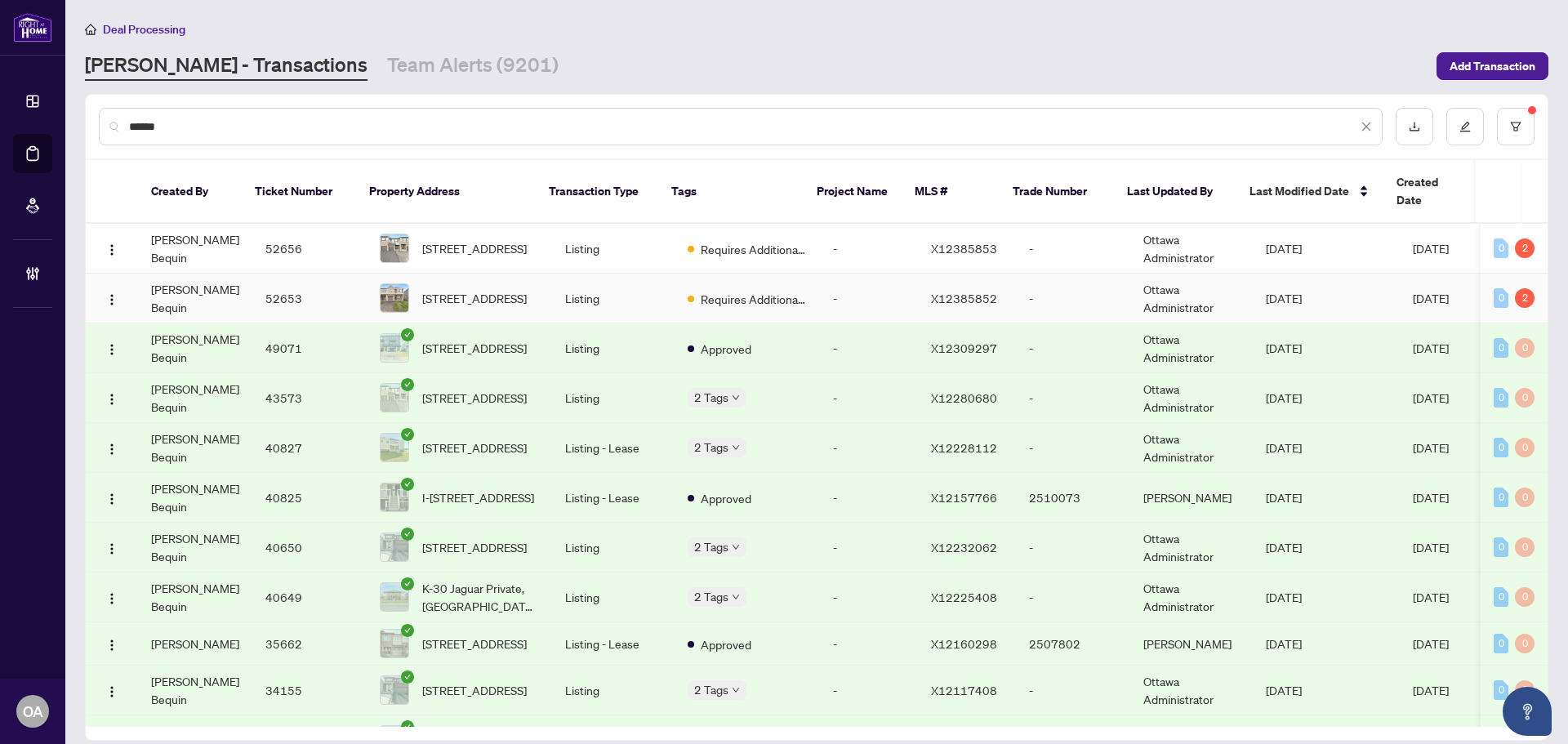
type input "******"
click at [466, 289] on span "30 Chasing Grve, Richmond, Ontario K0A 2Z0, Canada" at bounding box center [474, 297] width 104 height 18
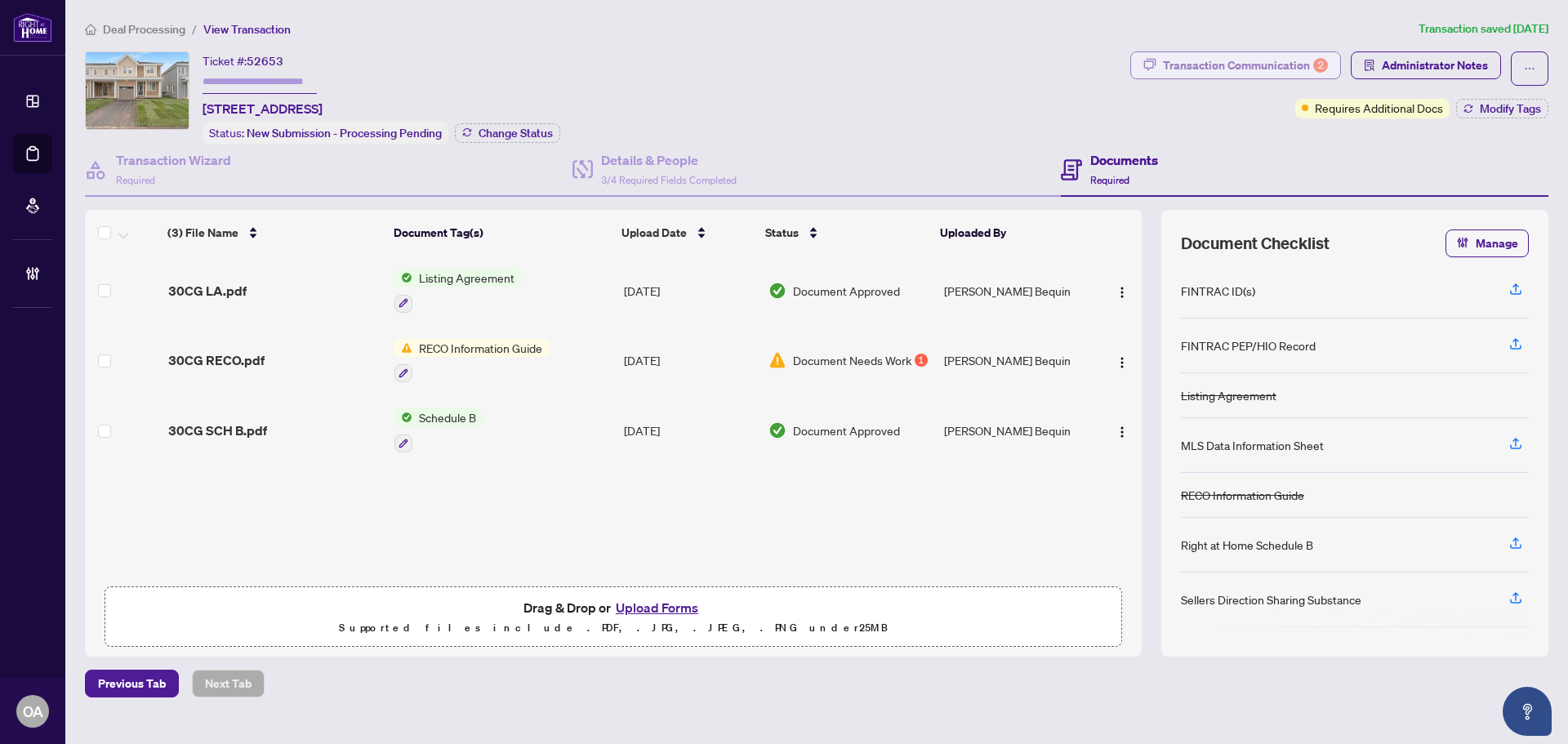
click at [1278, 62] on div "Transaction Communication 2" at bounding box center [1245, 66] width 165 height 26
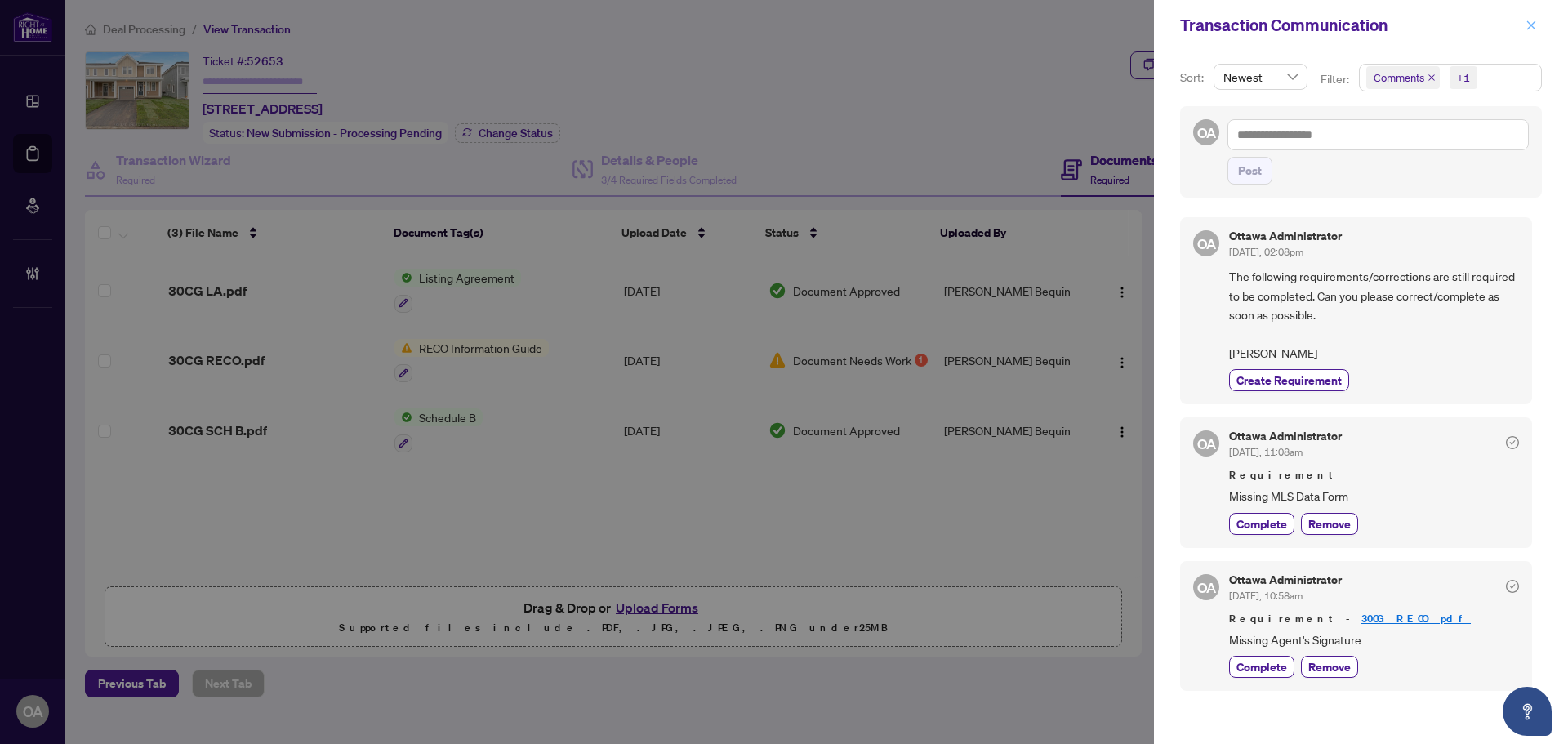
click at [1525, 19] on icon "close" at bounding box center [1530, 25] width 11 height 11
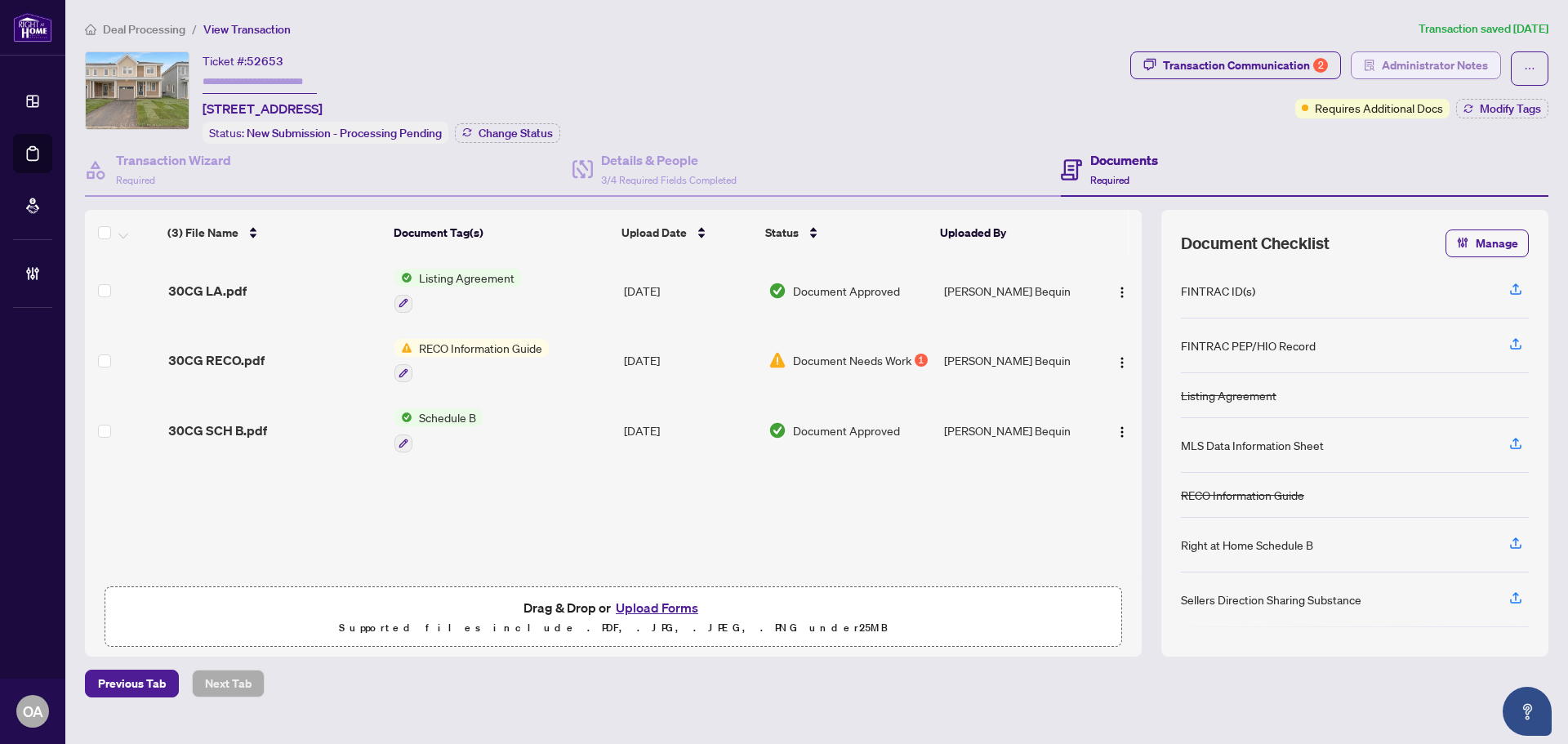
click at [1391, 61] on span "Administrator Notes" at bounding box center [1434, 66] width 106 height 26
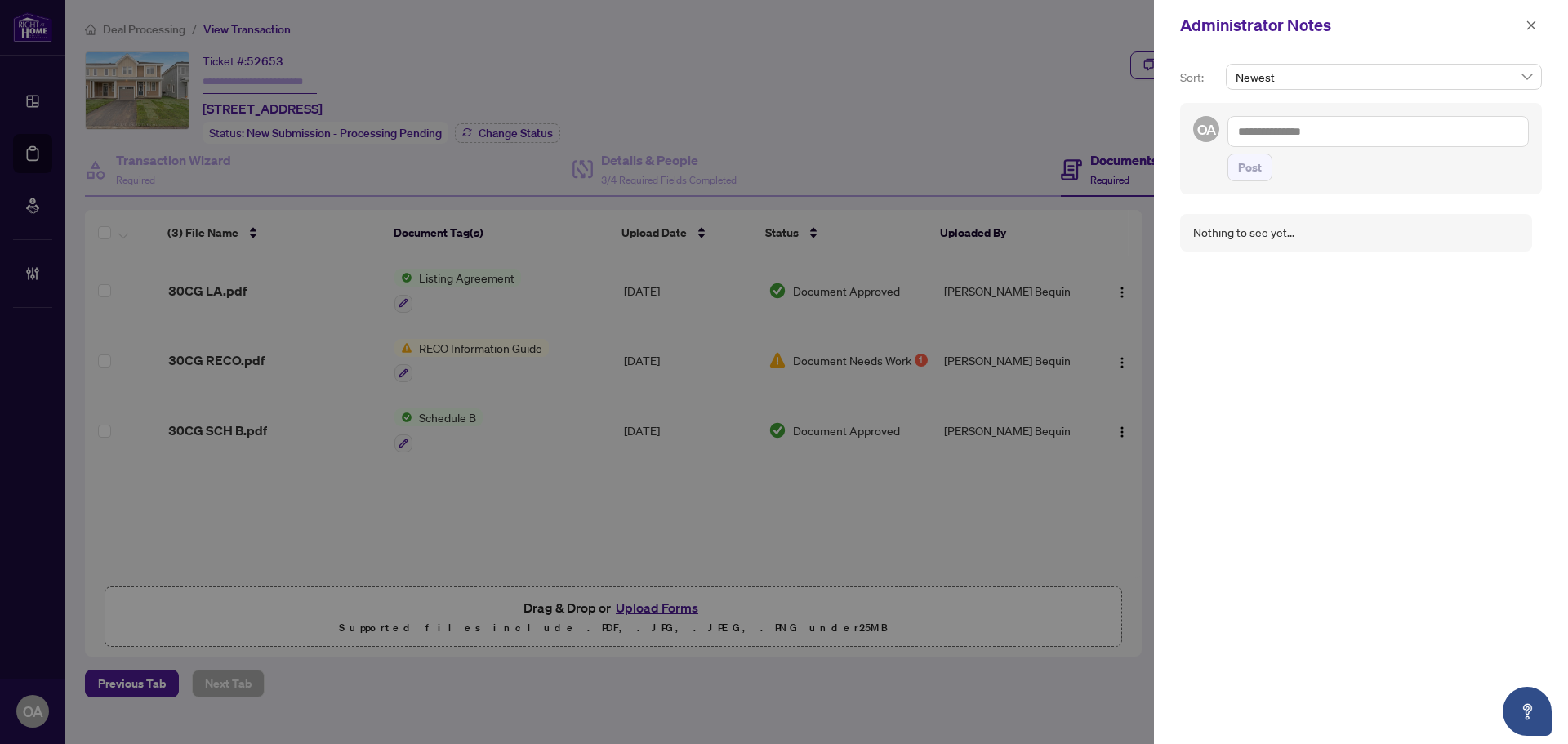
click at [1371, 139] on textarea at bounding box center [1378, 131] width 301 height 31
click at [1524, 18] on button "button" at bounding box center [1531, 25] width 21 height 19
